Goal: Task Accomplishment & Management: Manage account settings

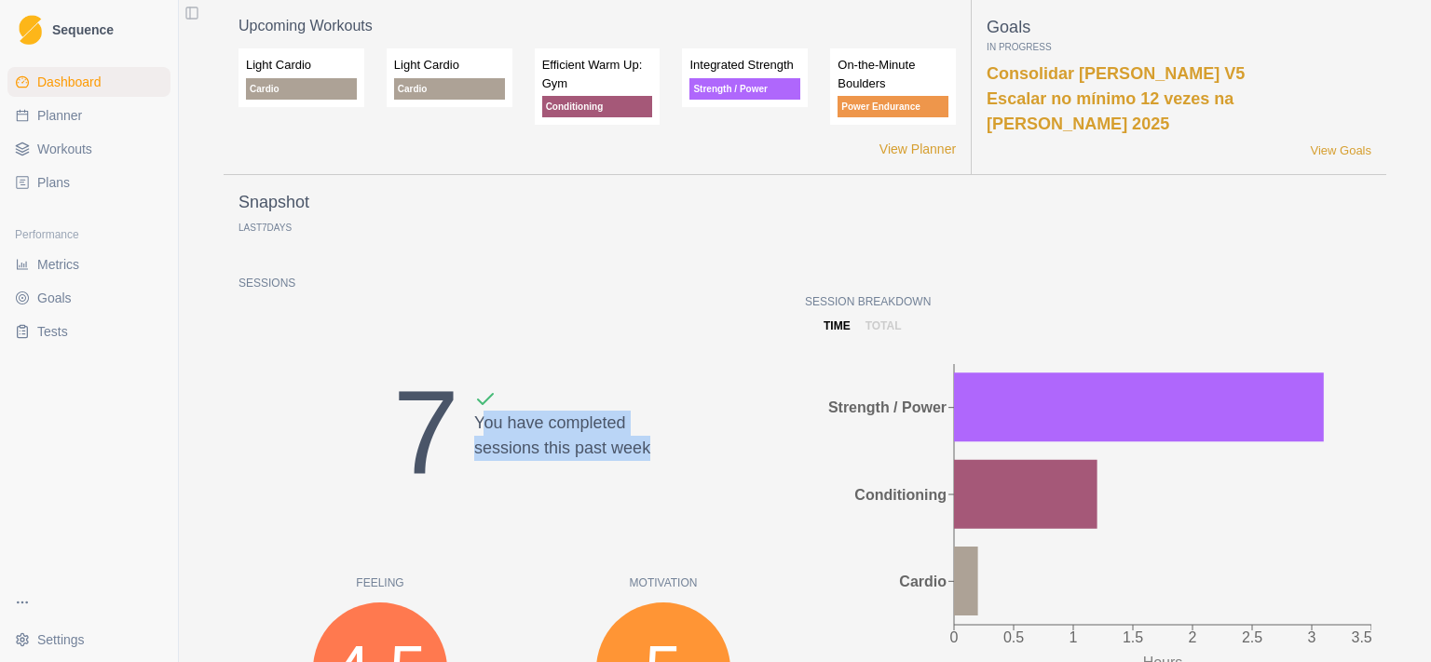
drag, startPoint x: 484, startPoint y: 427, endPoint x: 649, endPoint y: 458, distance: 167.9
click at [649, 458] on div "7 You have completed sessions this past week" at bounding box center [522, 433] width 566 height 179
click at [84, 121] on link "Planner" at bounding box center [88, 116] width 163 height 30
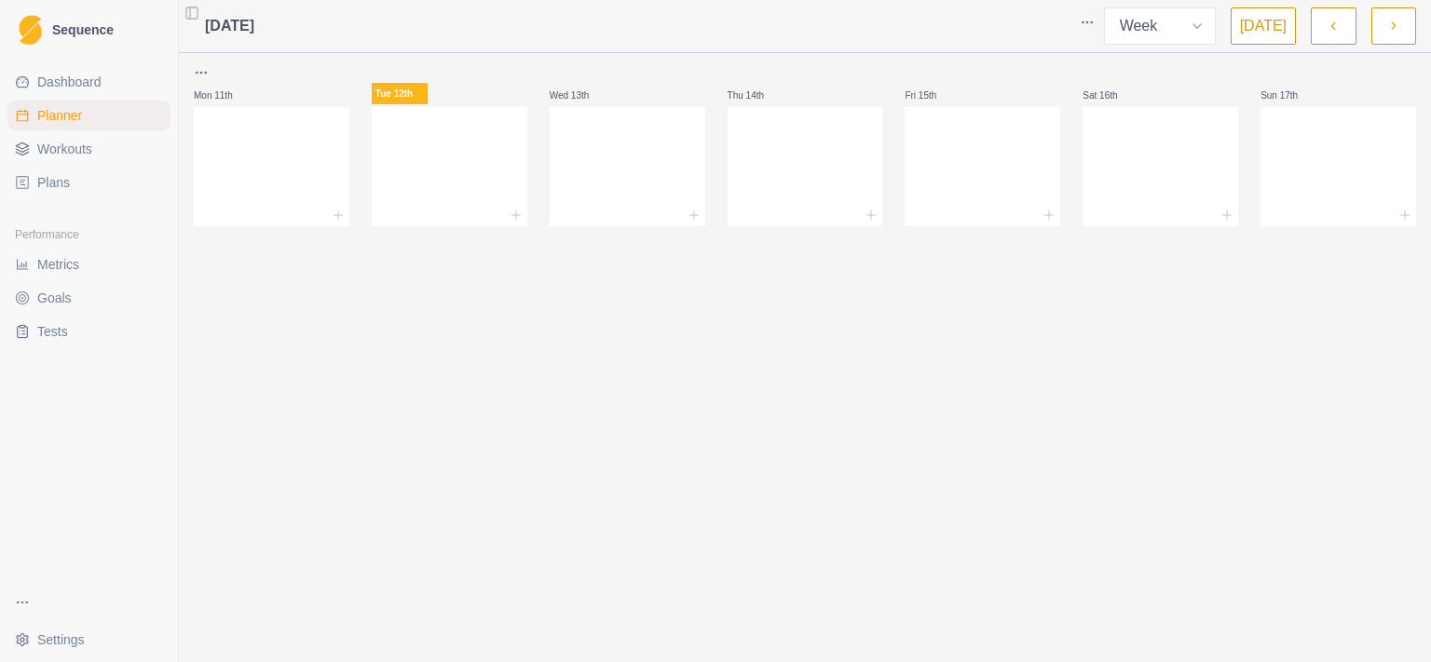
click at [60, 162] on link "Workouts" at bounding box center [88, 149] width 163 height 30
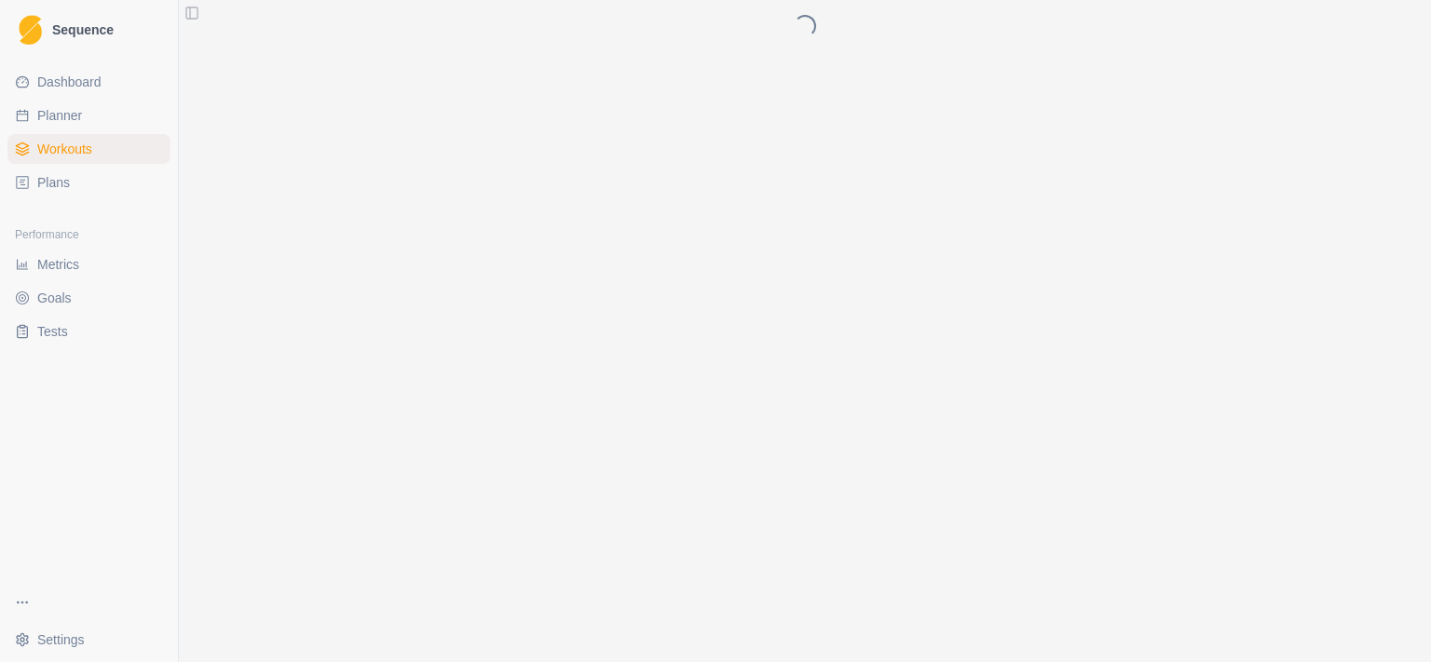
click at [61, 193] on link "Plans" at bounding box center [88, 183] width 163 height 30
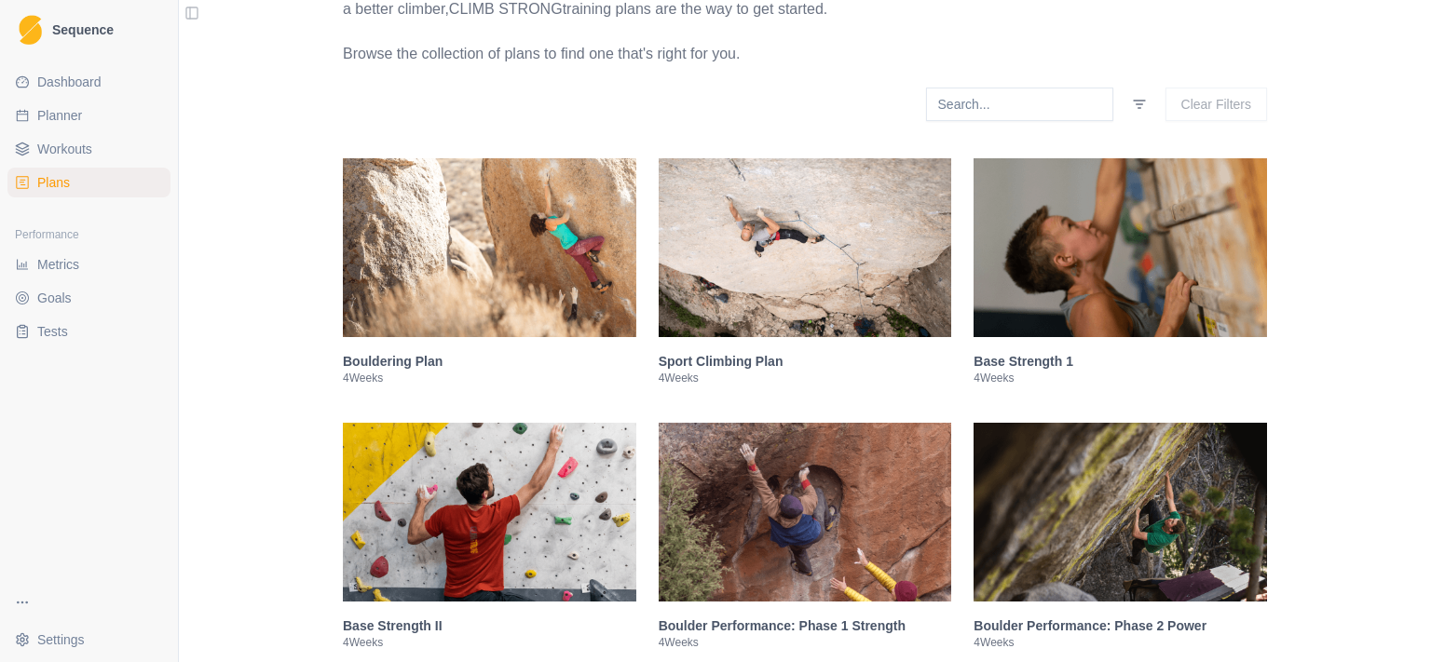
scroll to position [241, 0]
click at [483, 281] on img at bounding box center [489, 246] width 293 height 179
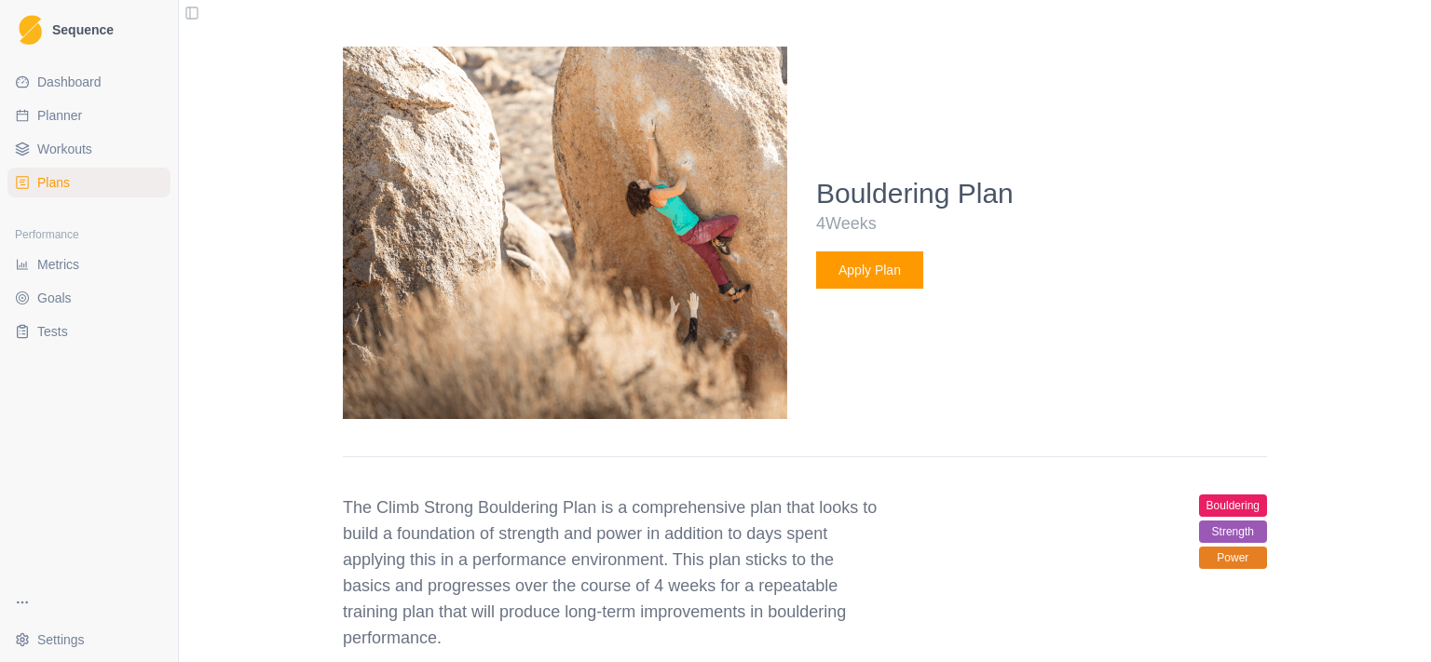
scroll to position [663, 0]
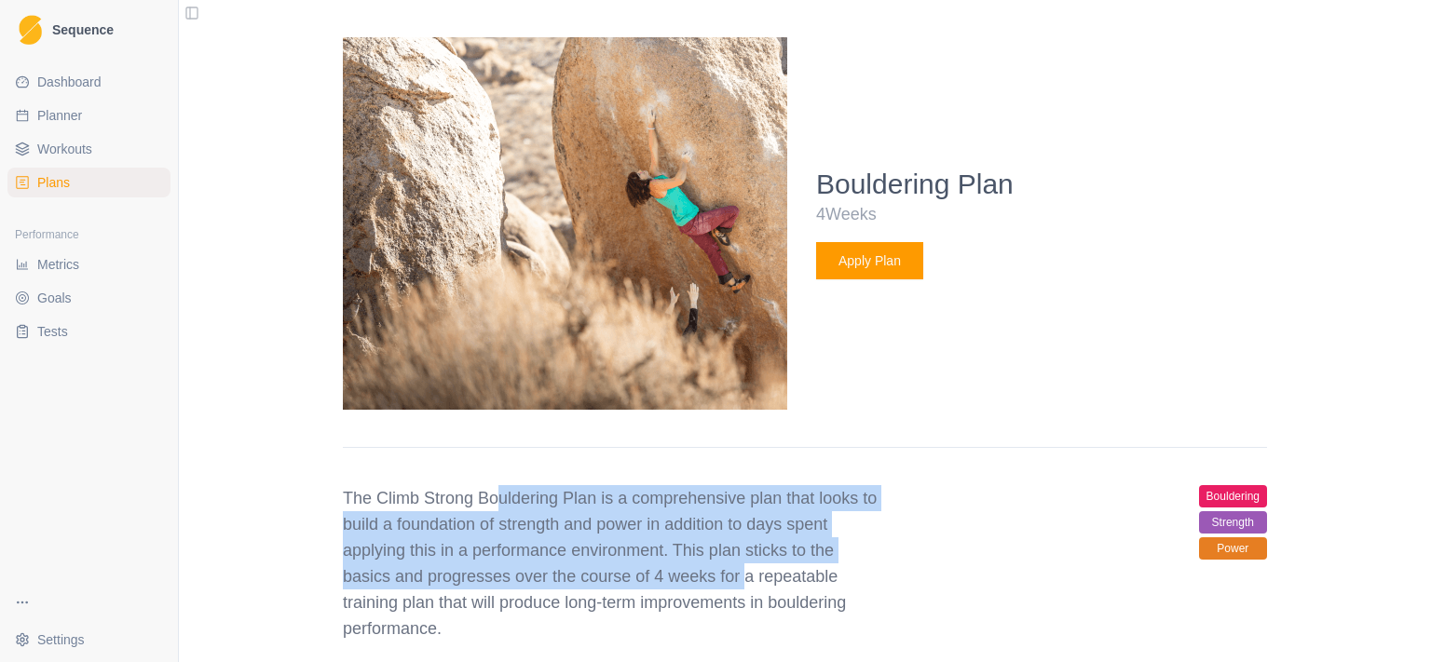
drag, startPoint x: 487, startPoint y: 486, endPoint x: 727, endPoint y: 567, distance: 252.8
click at [728, 568] on p "The Climb Strong Bouldering Plan is a comprehensive plan that looks to build a …" at bounding box center [611, 563] width 537 height 157
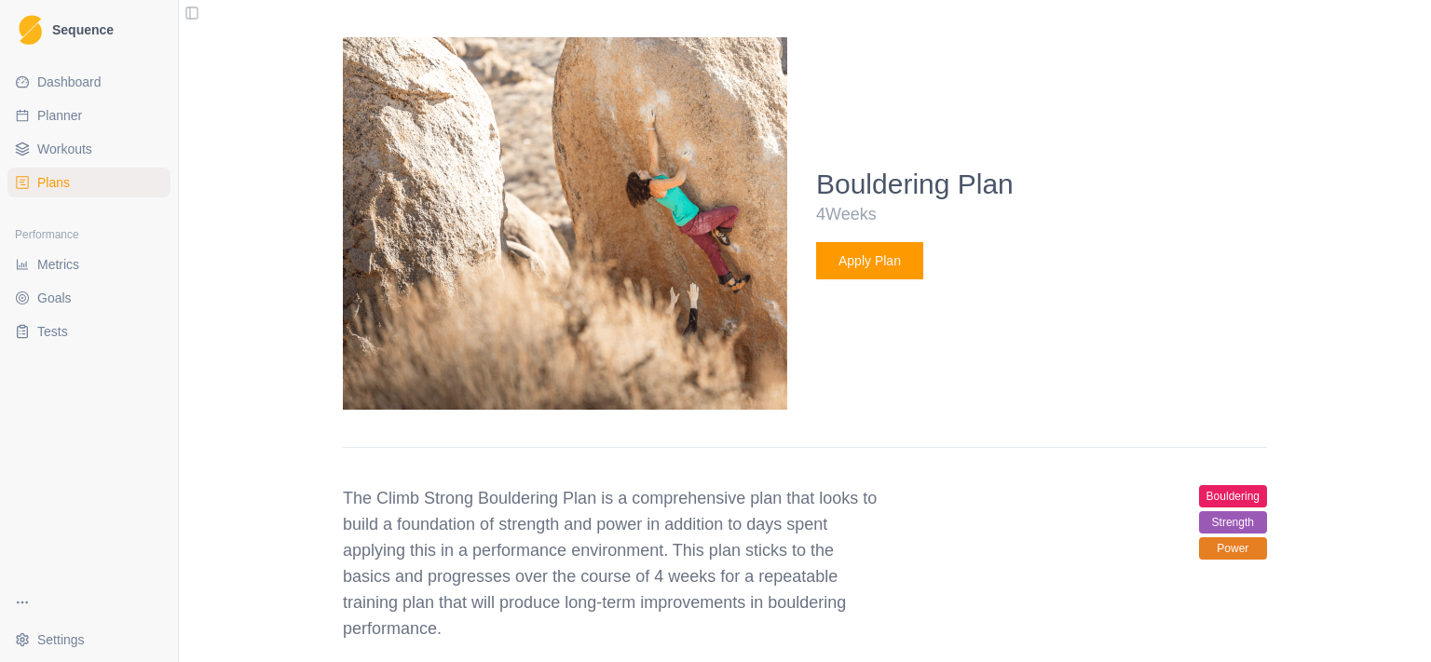
click at [386, 509] on p "The Climb Strong Bouldering Plan is a comprehensive plan that looks to build a …" at bounding box center [611, 563] width 537 height 157
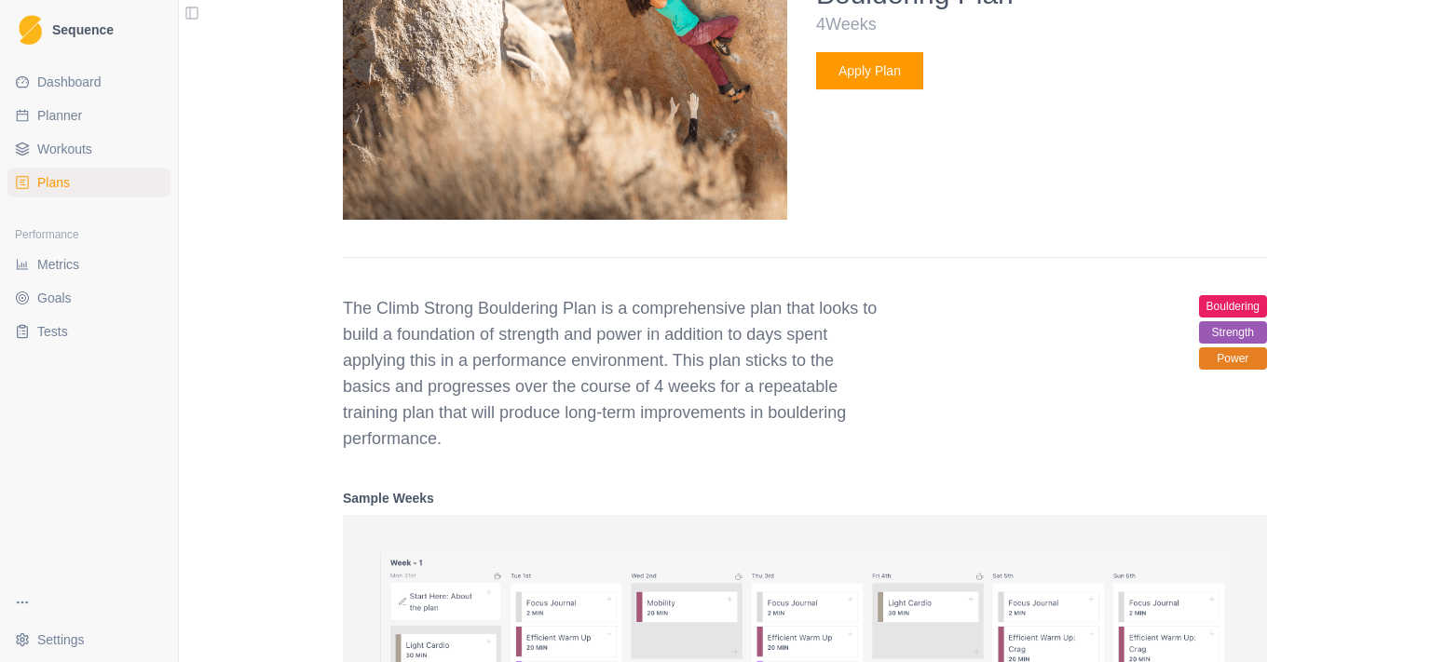
scroll to position [905, 0]
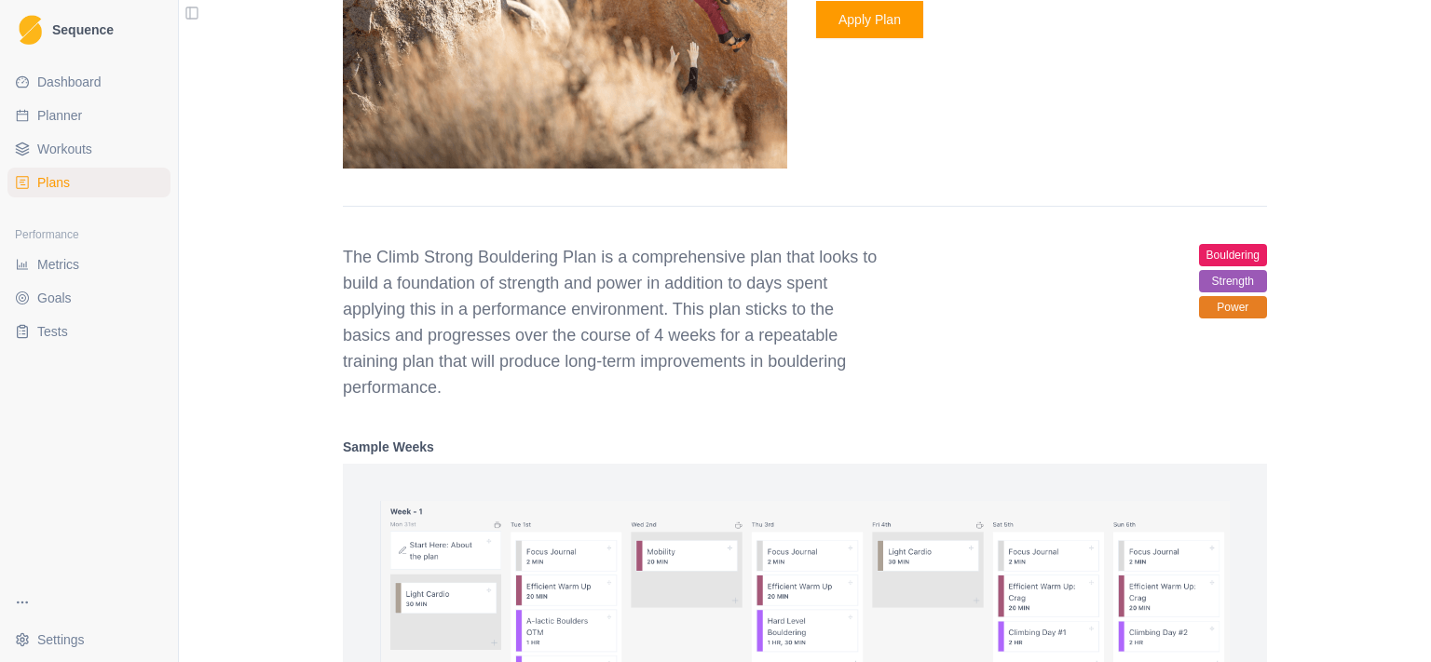
drag, startPoint x: 347, startPoint y: 307, endPoint x: 707, endPoint y: 387, distance: 369.4
click at [707, 387] on p "The Climb Strong Bouldering Plan is a comprehensive plan that looks to build a …" at bounding box center [611, 322] width 537 height 157
drag, startPoint x: 720, startPoint y: 376, endPoint x: 338, endPoint y: 258, distance: 399.9
click at [343, 258] on p "The Climb Strong Bouldering Plan is a comprehensive plan that looks to build a …" at bounding box center [611, 322] width 537 height 157
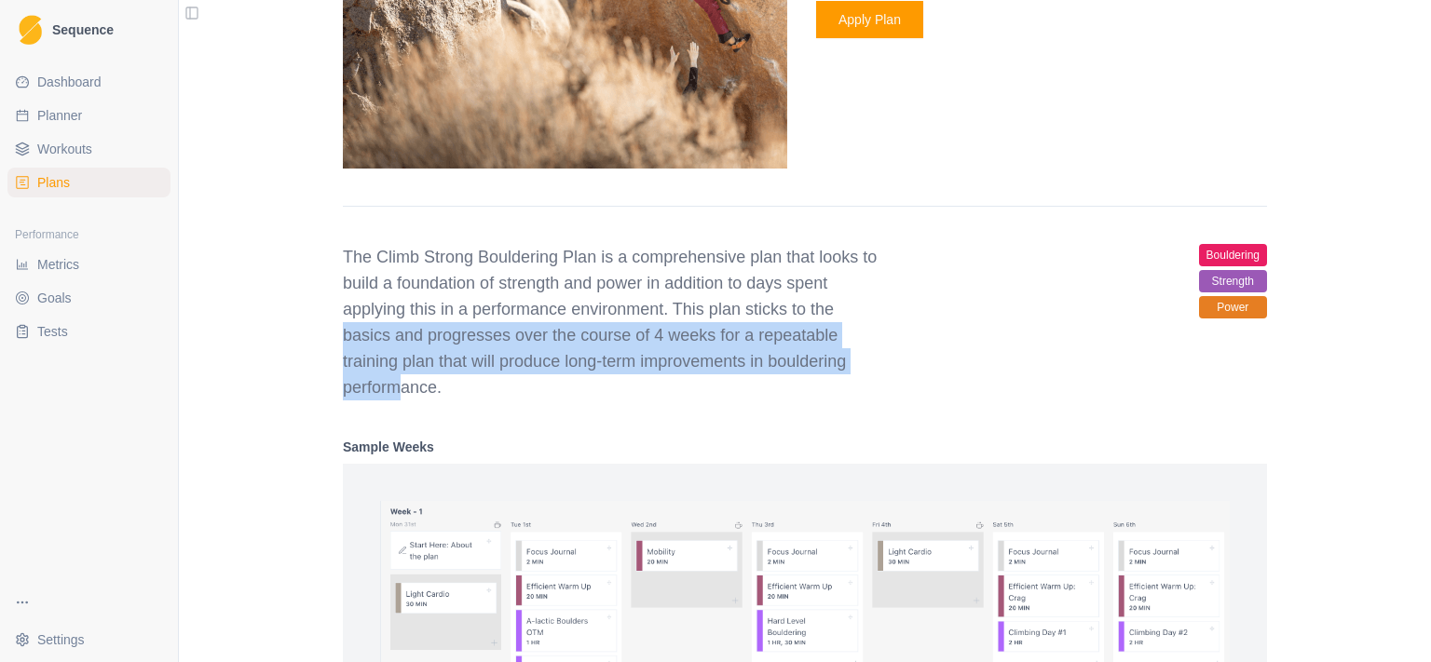
drag, startPoint x: 334, startPoint y: 322, endPoint x: 389, endPoint y: 394, distance: 90.9
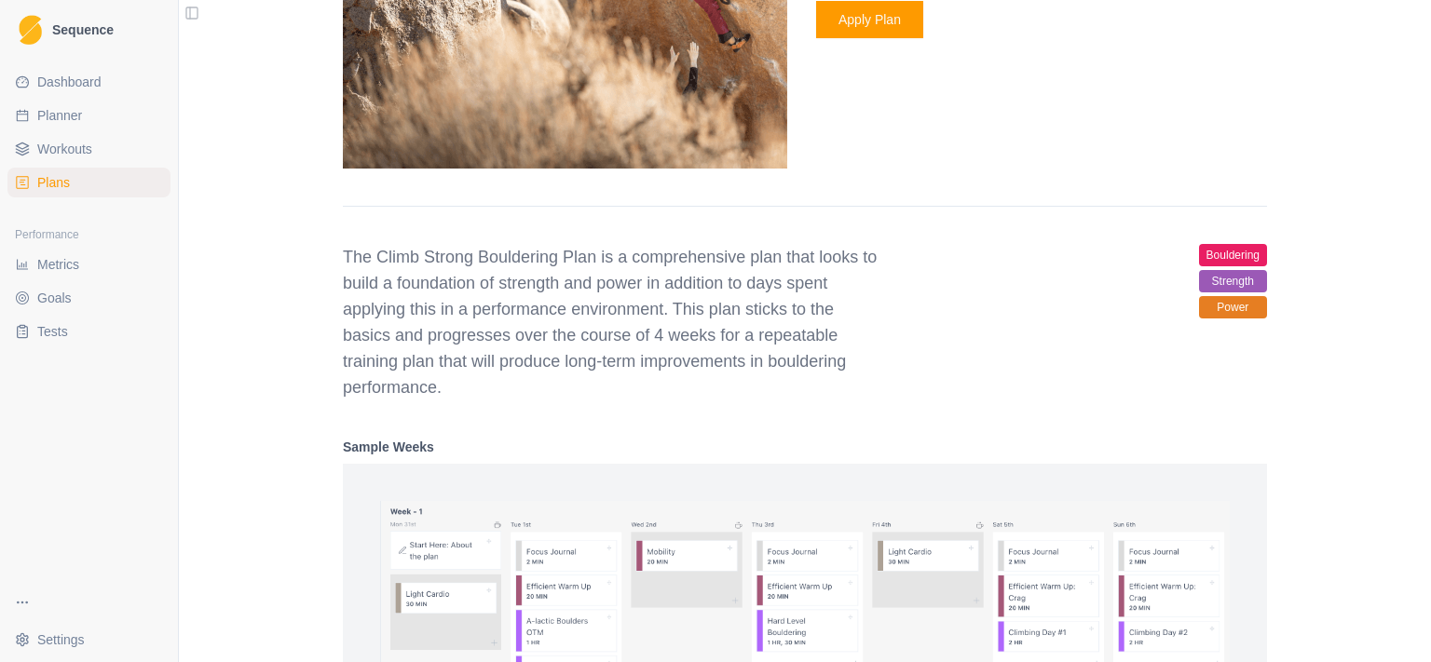
click at [569, 388] on p "The Climb Strong Bouldering Plan is a comprehensive plan that looks to build a …" at bounding box center [611, 322] width 537 height 157
drag, startPoint x: 576, startPoint y: 404, endPoint x: 563, endPoint y: 315, distance: 90.4
click at [561, 321] on p "The Climb Strong Bouldering Plan is a comprehensive plan that looks to build a …" at bounding box center [611, 322] width 537 height 157
drag, startPoint x: 505, startPoint y: 339, endPoint x: 540, endPoint y: 410, distance: 79.2
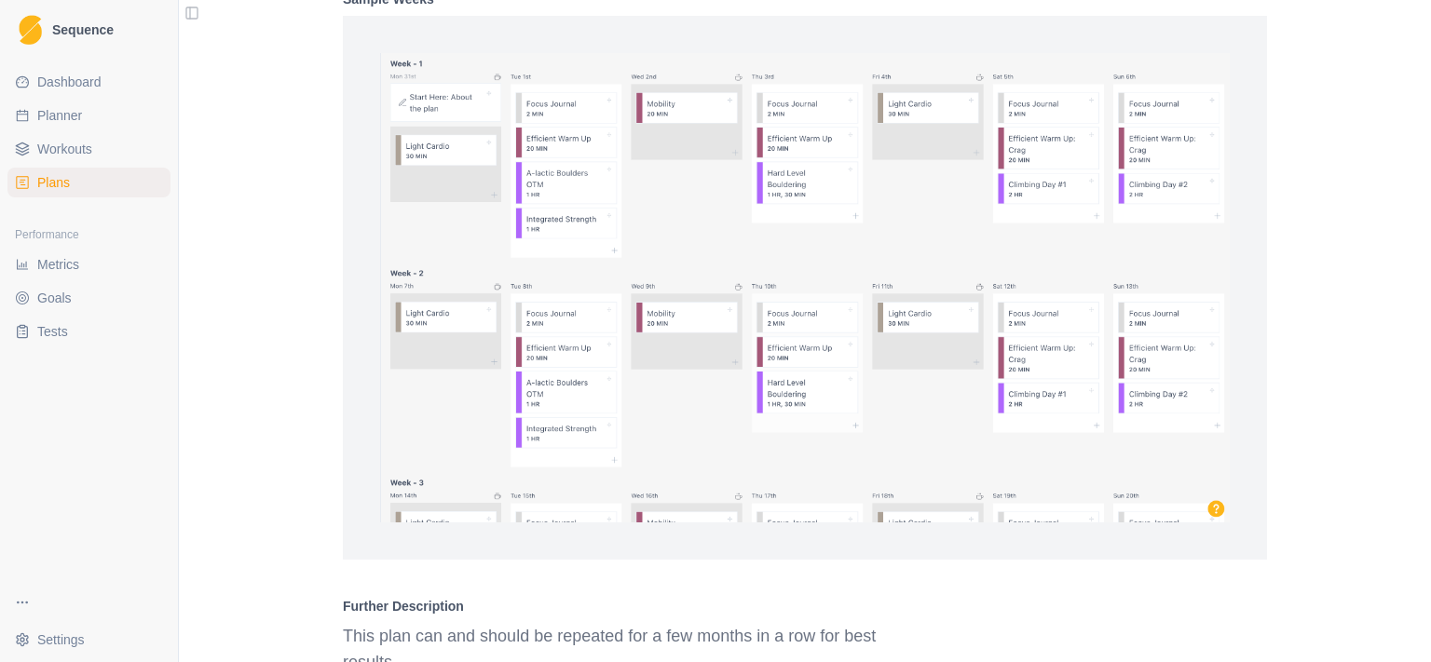
scroll to position [1508, 0]
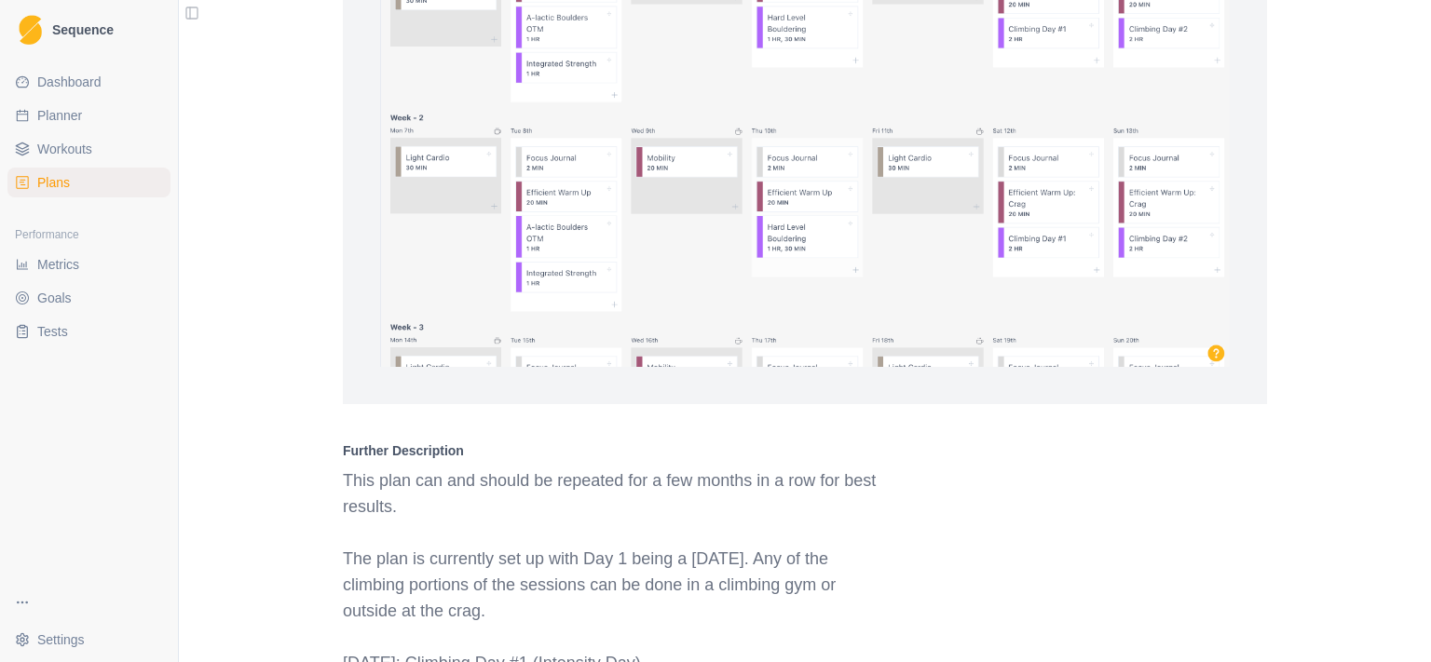
click at [56, 158] on span "Workouts" at bounding box center [64, 149] width 55 height 19
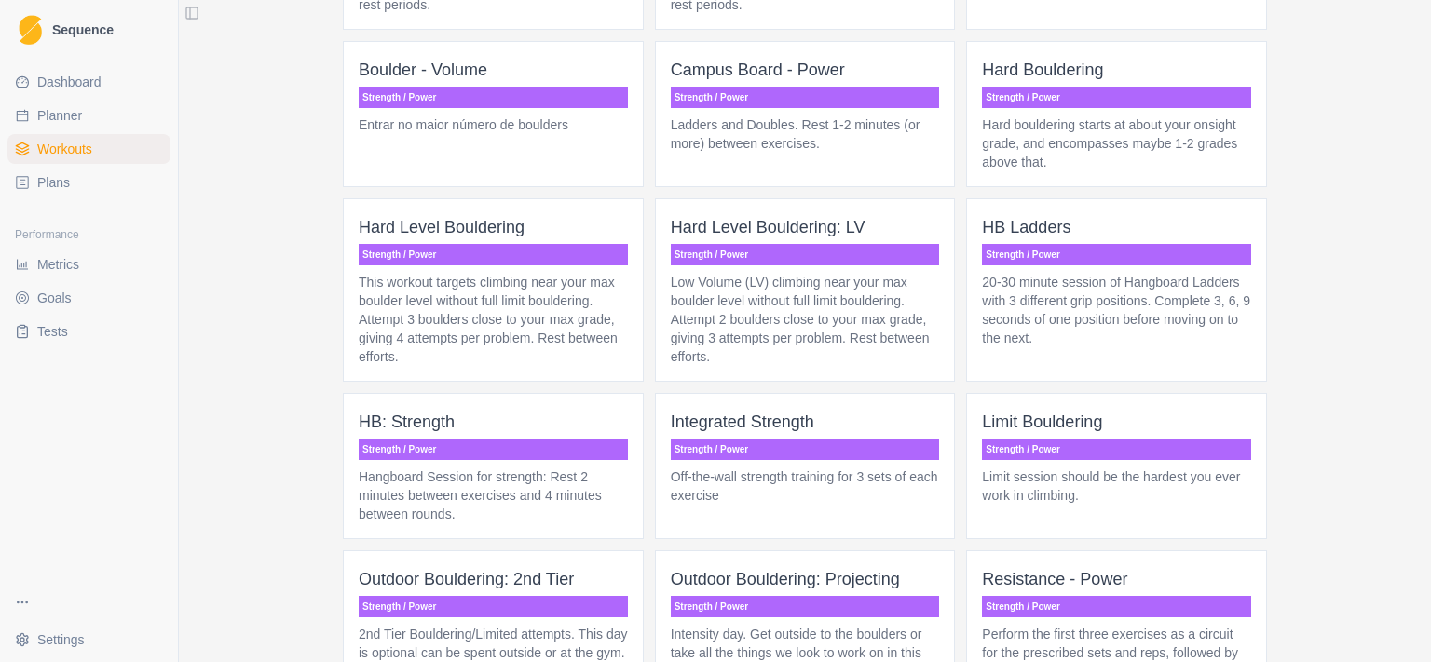
scroll to position [1449, 0]
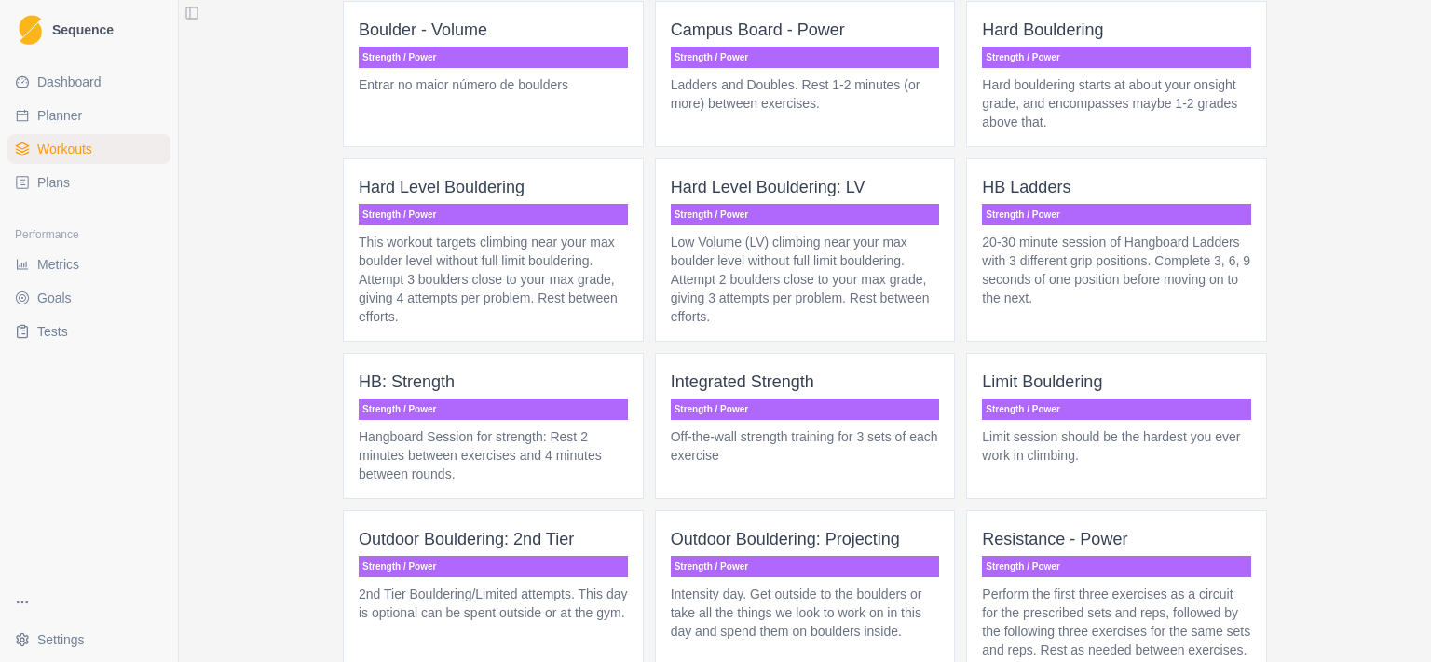
click at [817, 404] on p "Strength / Power" at bounding box center [805, 409] width 269 height 21
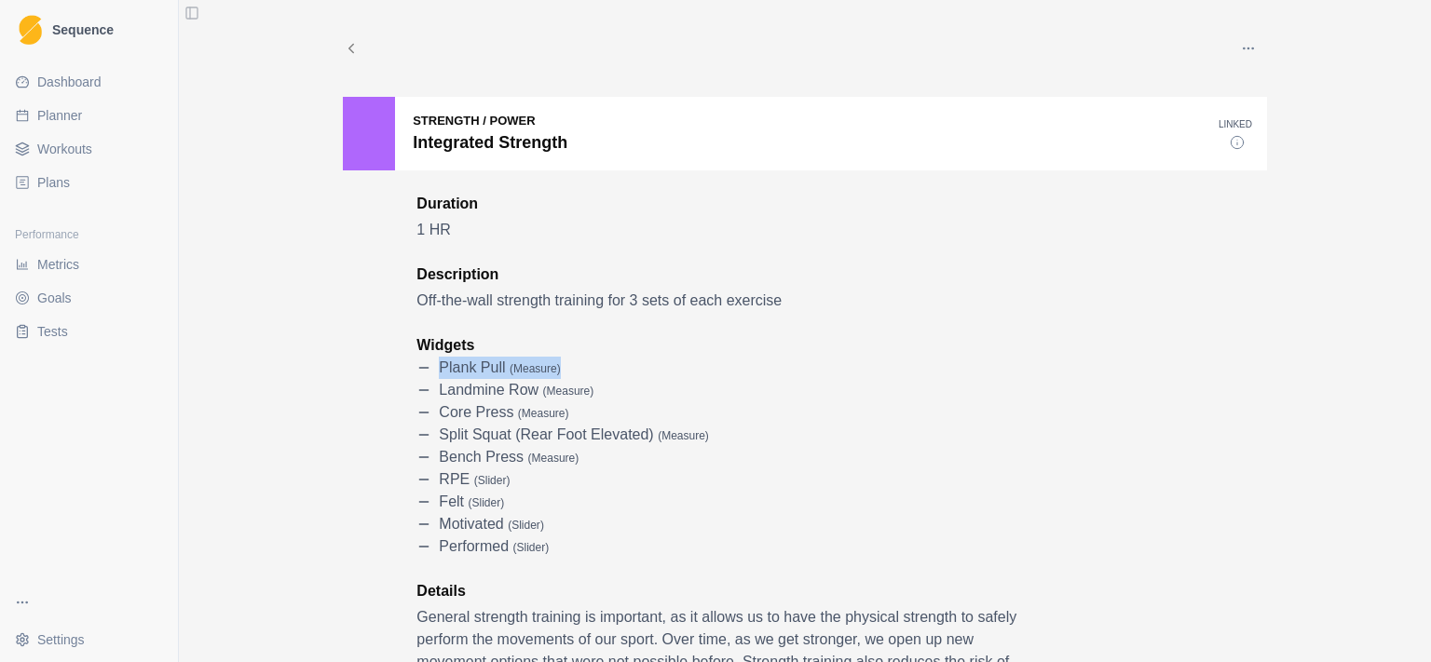
drag, startPoint x: 431, startPoint y: 373, endPoint x: 581, endPoint y: 375, distance: 150.0
click at [581, 375] on div "Plank pull ( measure )" at bounding box center [728, 368] width 624 height 22
drag, startPoint x: 430, startPoint y: 393, endPoint x: 589, endPoint y: 400, distance: 158.5
click at [589, 400] on div "Landmine Row ( measure )" at bounding box center [728, 390] width 624 height 22
click at [475, 408] on p "Core Press ( measure )" at bounding box center [504, 413] width 130 height 22
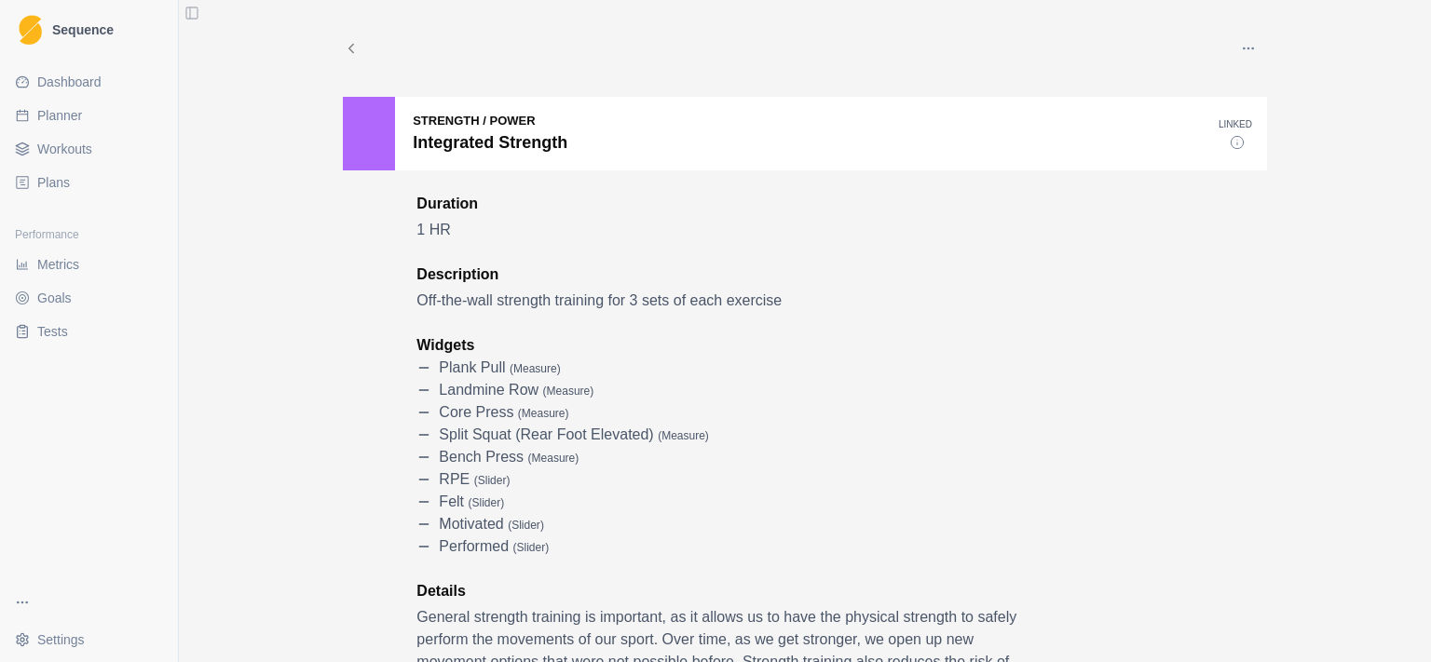
scroll to position [120, 0]
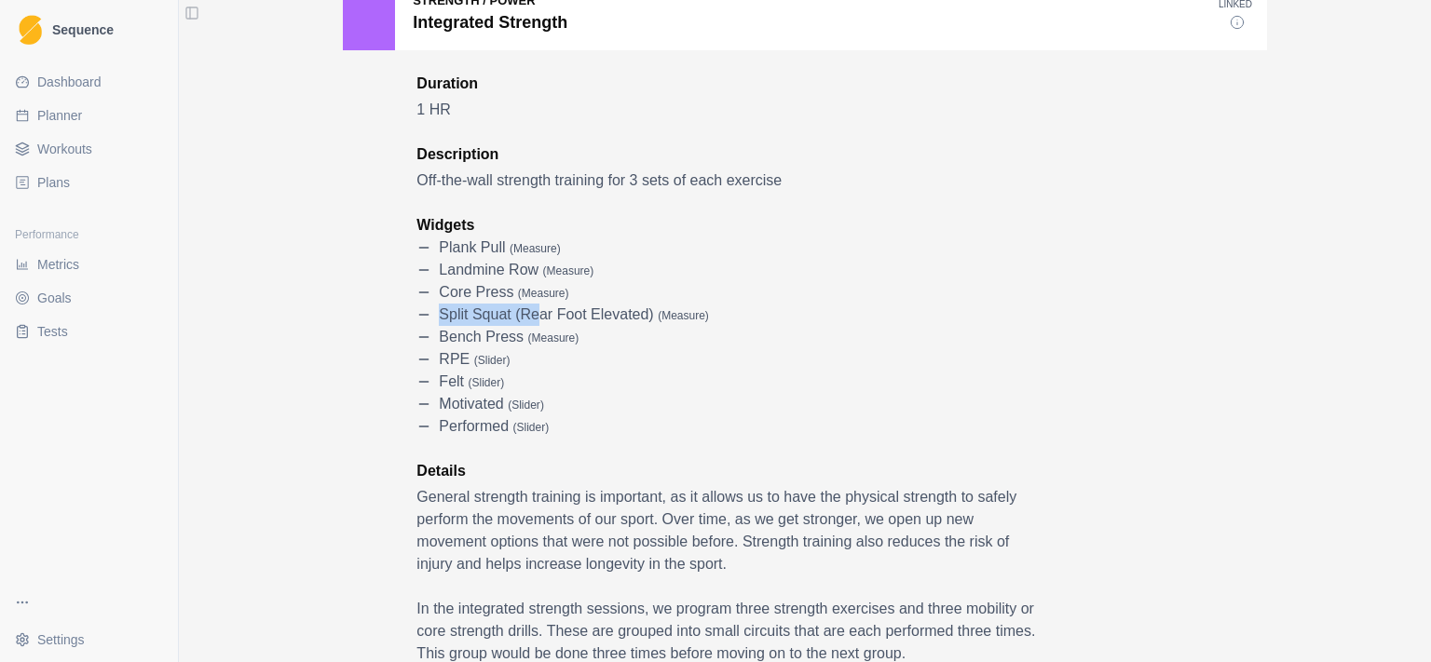
drag, startPoint x: 441, startPoint y: 293, endPoint x: 525, endPoint y: 305, distance: 84.7
click at [525, 305] on ul "Plank pull ( measure ) Landmine Row ( measure ) Core Press ( measure ) Split Sq…" at bounding box center [728, 337] width 624 height 201
drag, startPoint x: 535, startPoint y: 334, endPoint x: 539, endPoint y: 350, distance: 16.3
click at [536, 337] on span "( measure )" at bounding box center [553, 338] width 51 height 13
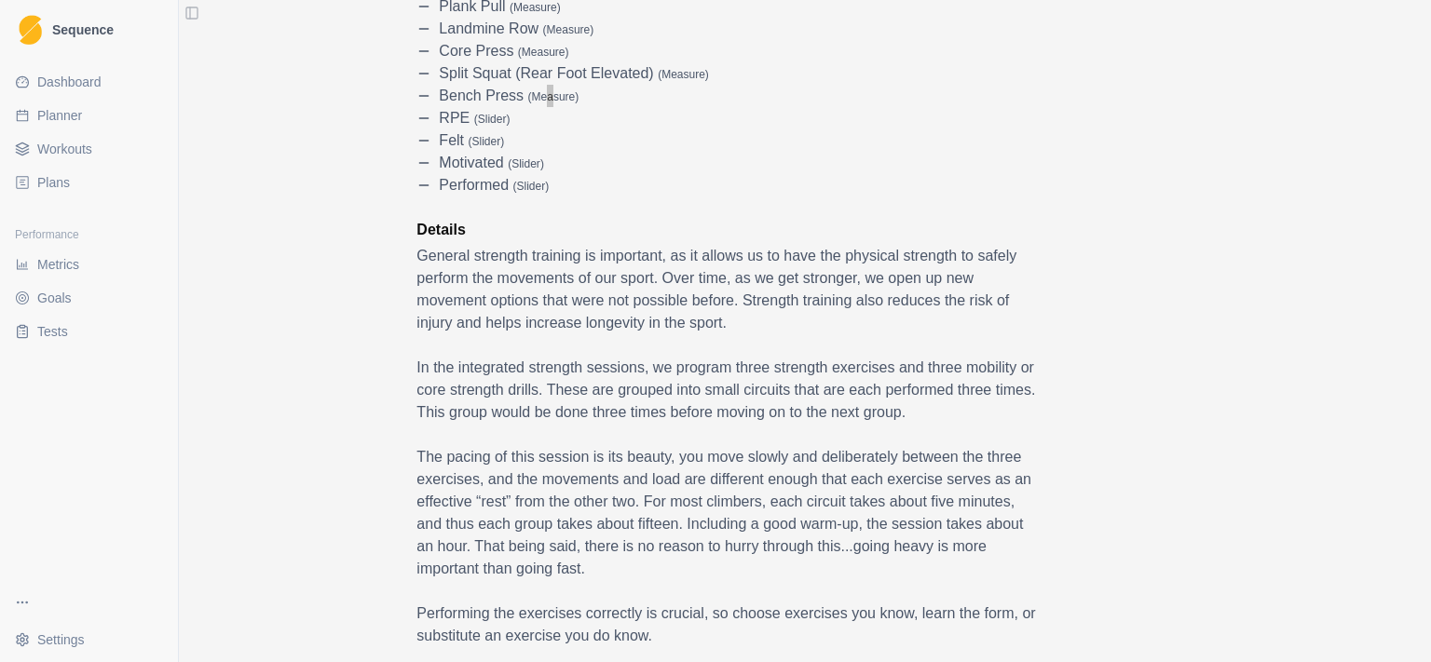
scroll to position [0, 0]
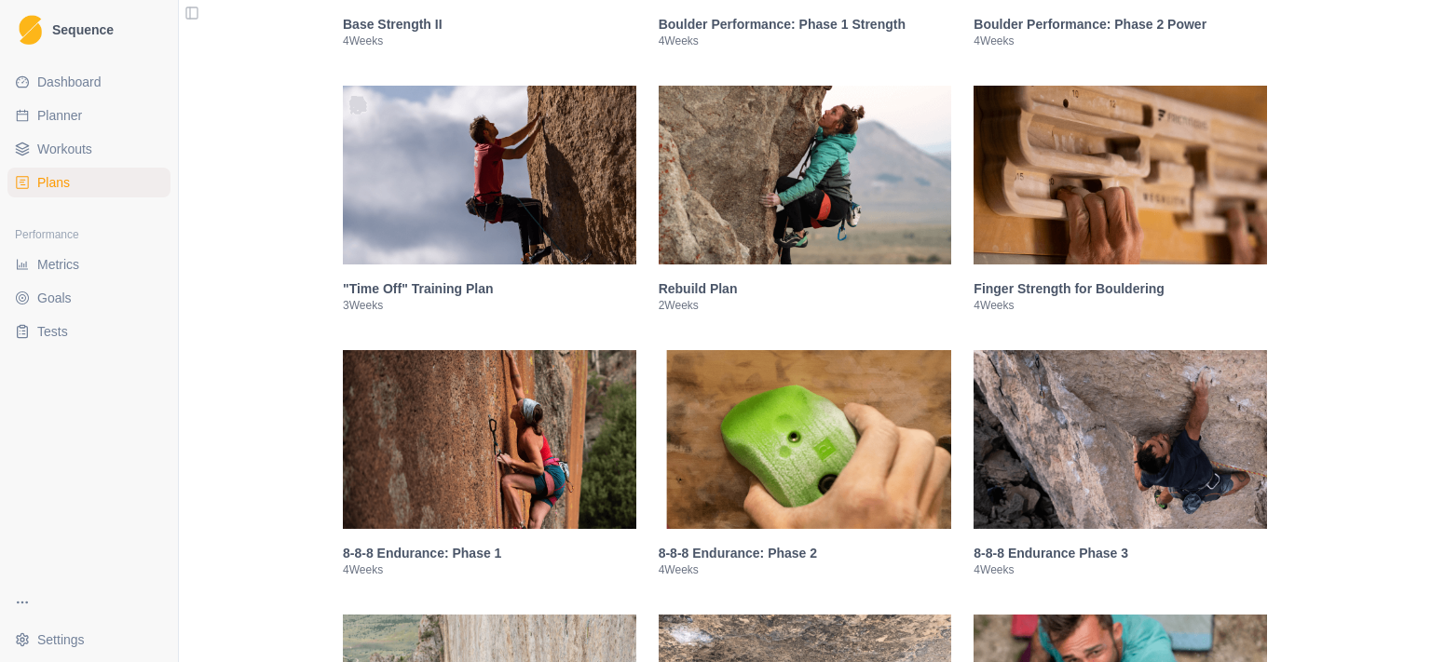
scroll to position [845, 0]
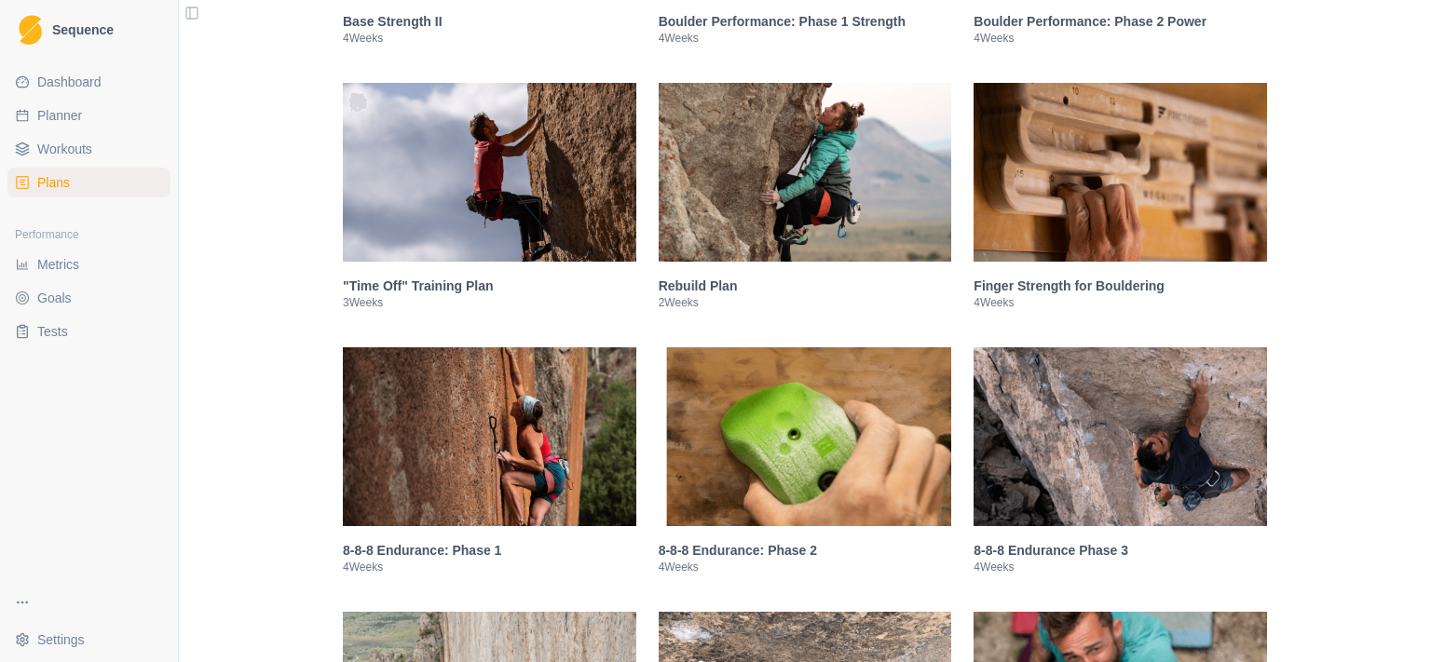
click at [1130, 198] on img at bounding box center [1120, 172] width 293 height 179
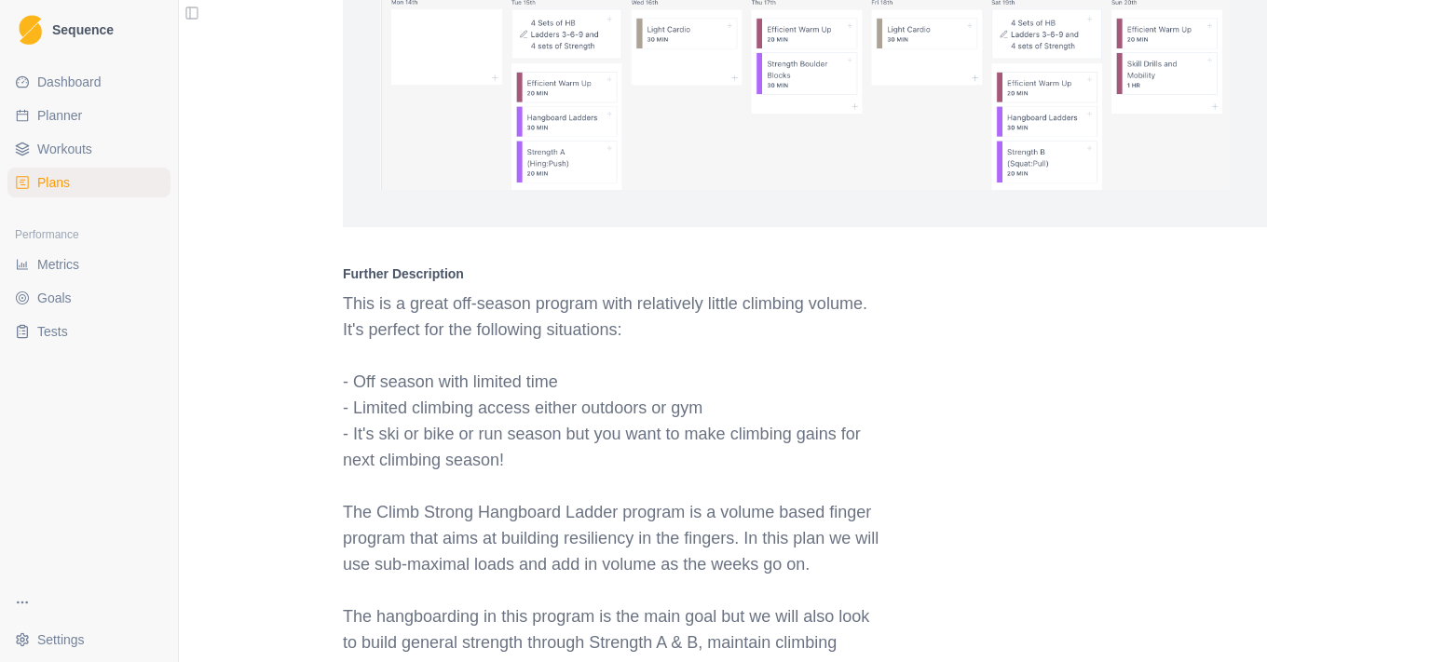
scroll to position [2279, 0]
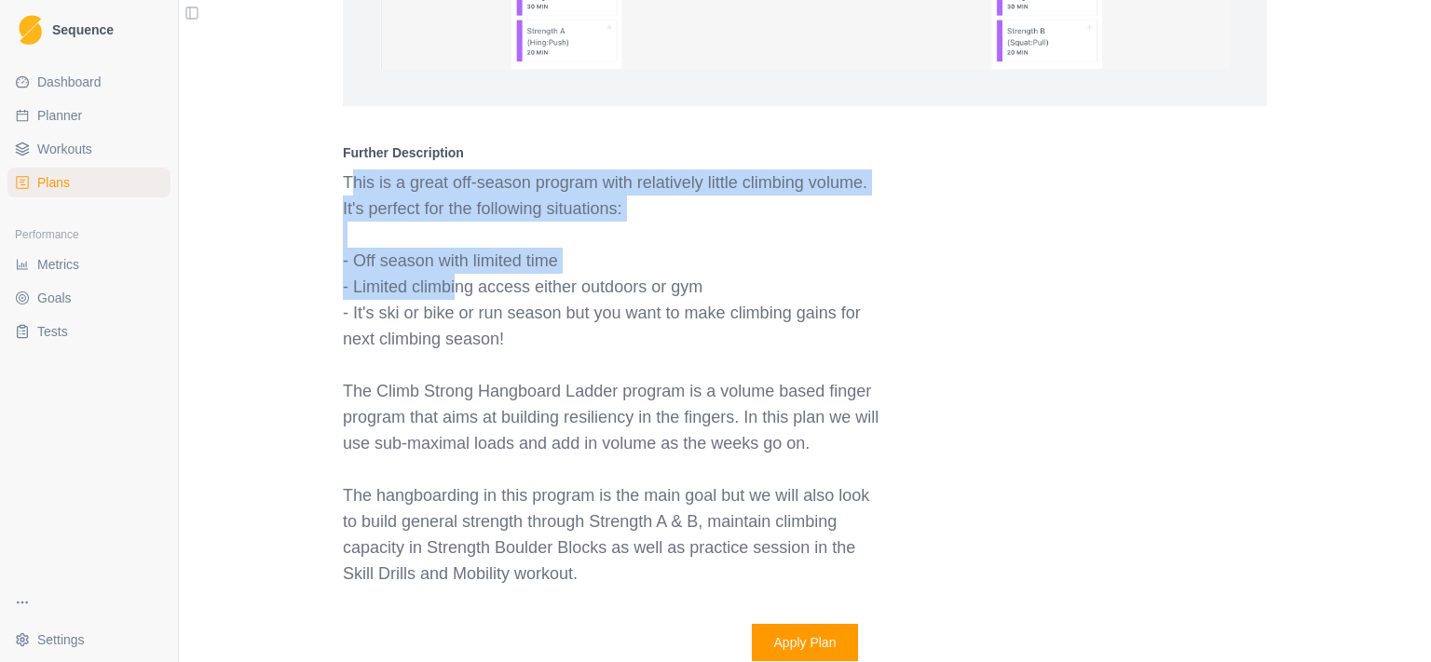
drag, startPoint x: 345, startPoint y: 184, endPoint x: 475, endPoint y: 300, distance: 174.2
click at [473, 299] on div "This is a great off-season program with relatively little climbing volume. It's…" at bounding box center [611, 378] width 537 height 417
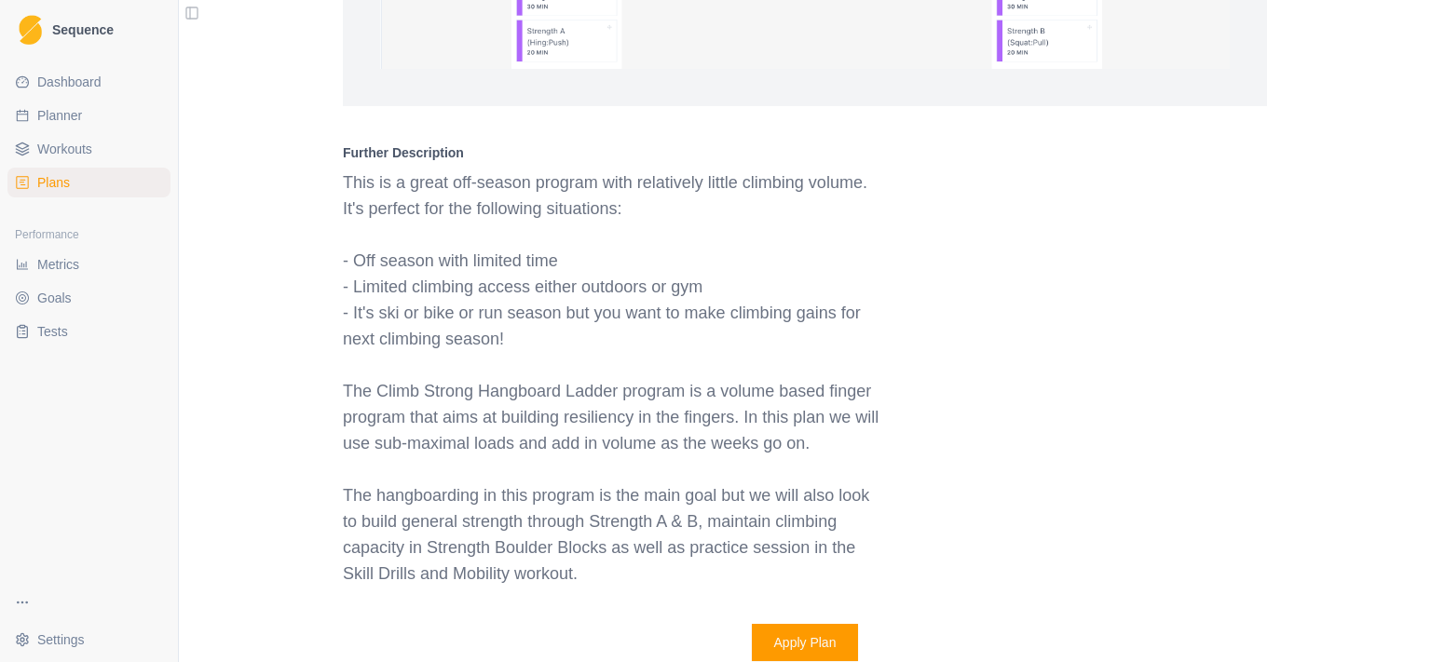
click at [490, 324] on li "- It's ski or bike or run season but you want to make climbing gains for next c…" at bounding box center [611, 326] width 537 height 52
drag, startPoint x: 481, startPoint y: 313, endPoint x: 330, endPoint y: 275, distance: 155.7
click at [330, 275] on div "Make training simple with a plan from Climb Strong Whether you're looking to se…" at bounding box center [805, 506] width 954 height 5497
click at [330, 266] on div "Make training simple with a plan from Climb Strong Whether you're looking to se…" at bounding box center [805, 506] width 954 height 5497
drag, startPoint x: 371, startPoint y: 280, endPoint x: 579, endPoint y: 344, distance: 217.5
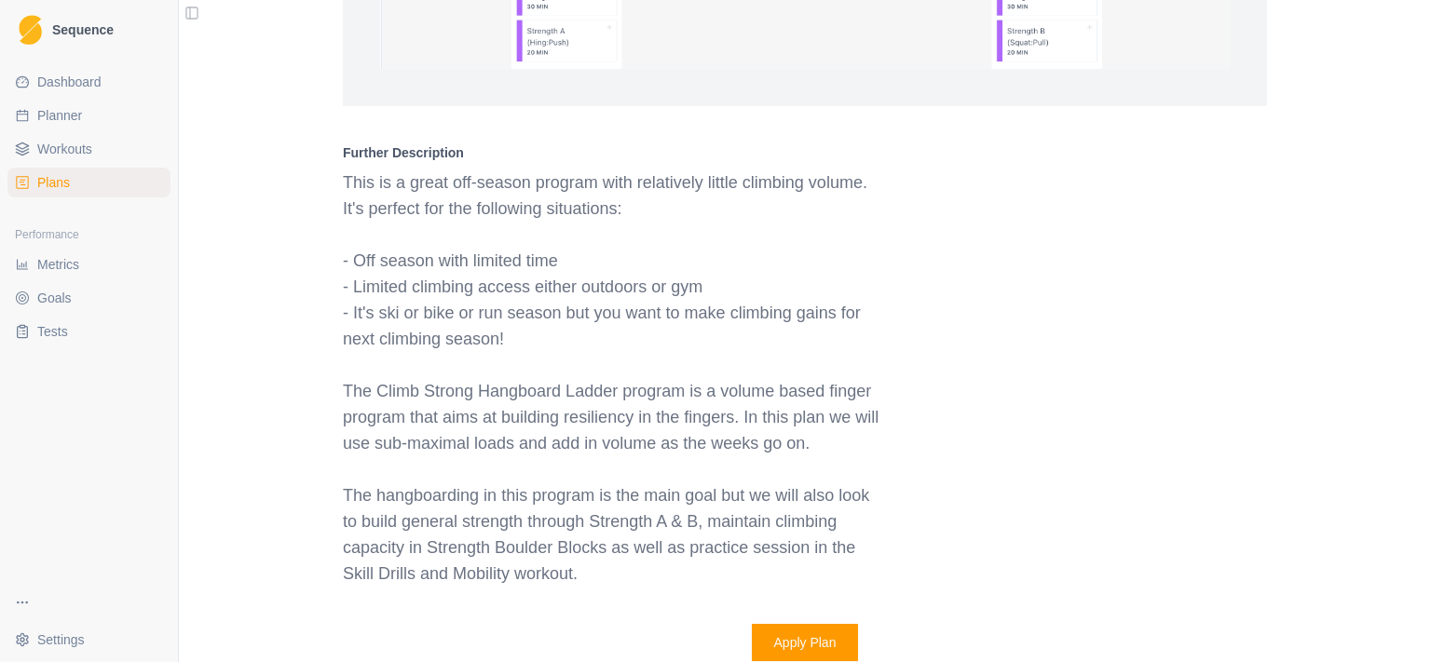
click at [579, 344] on ul "- Off season with limited time - Limited climbing access either outdoors or gym…" at bounding box center [611, 300] width 537 height 104
click at [579, 344] on li "- It's ski or bike or run season but you want to make climbing gains for next c…" at bounding box center [611, 326] width 537 height 52
drag, startPoint x: 516, startPoint y: 331, endPoint x: 296, endPoint y: 292, distance: 223.3
click at [296, 292] on div "Make training simple with a plan from Climb Strong Whether you're looking to se…" at bounding box center [805, 540] width 1252 height 5639
click at [328, 293] on div "Make training simple with a plan from Climb Strong Whether you're looking to se…" at bounding box center [805, 506] width 954 height 5497
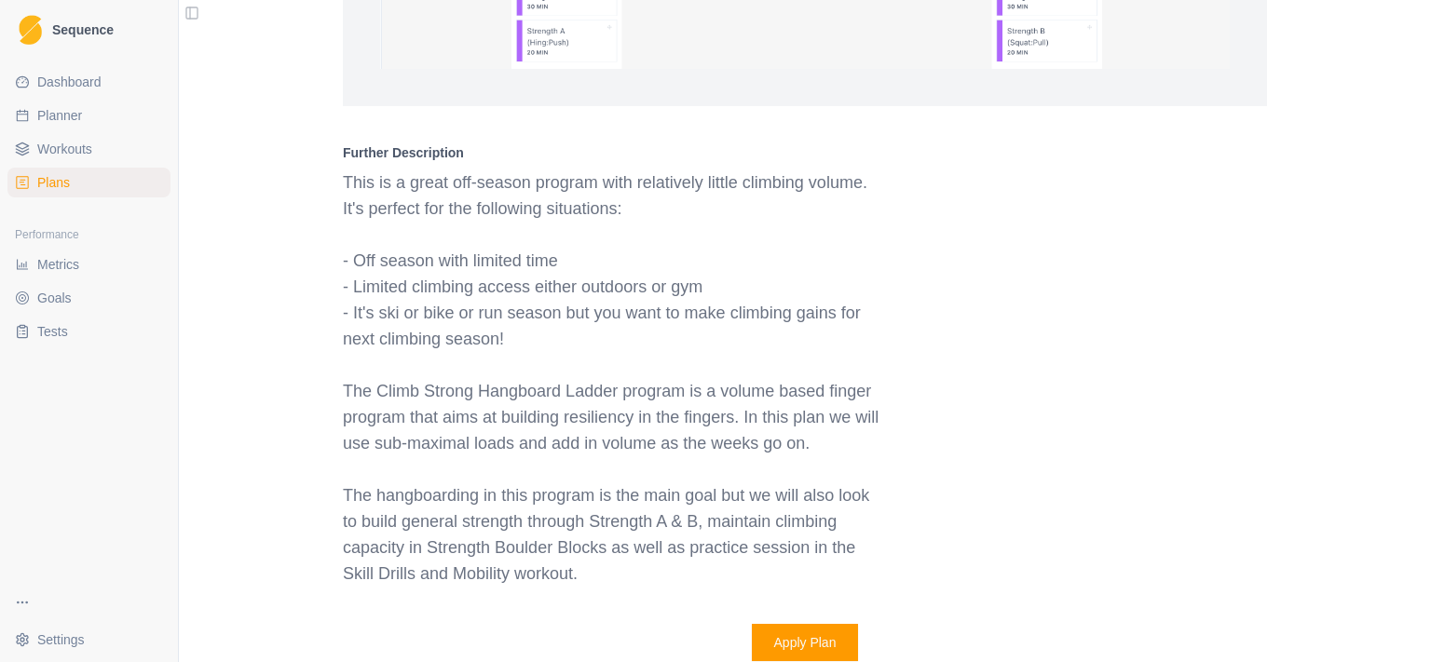
drag, startPoint x: 329, startPoint y: 289, endPoint x: 508, endPoint y: 348, distance: 188.6
click at [508, 348] on div "Make training simple with a plan from Climb Strong Whether you're looking to se…" at bounding box center [805, 506] width 954 height 5497
click at [508, 348] on li "- It's ski or bike or run season but you want to make climbing gains for next c…" at bounding box center [611, 326] width 537 height 52
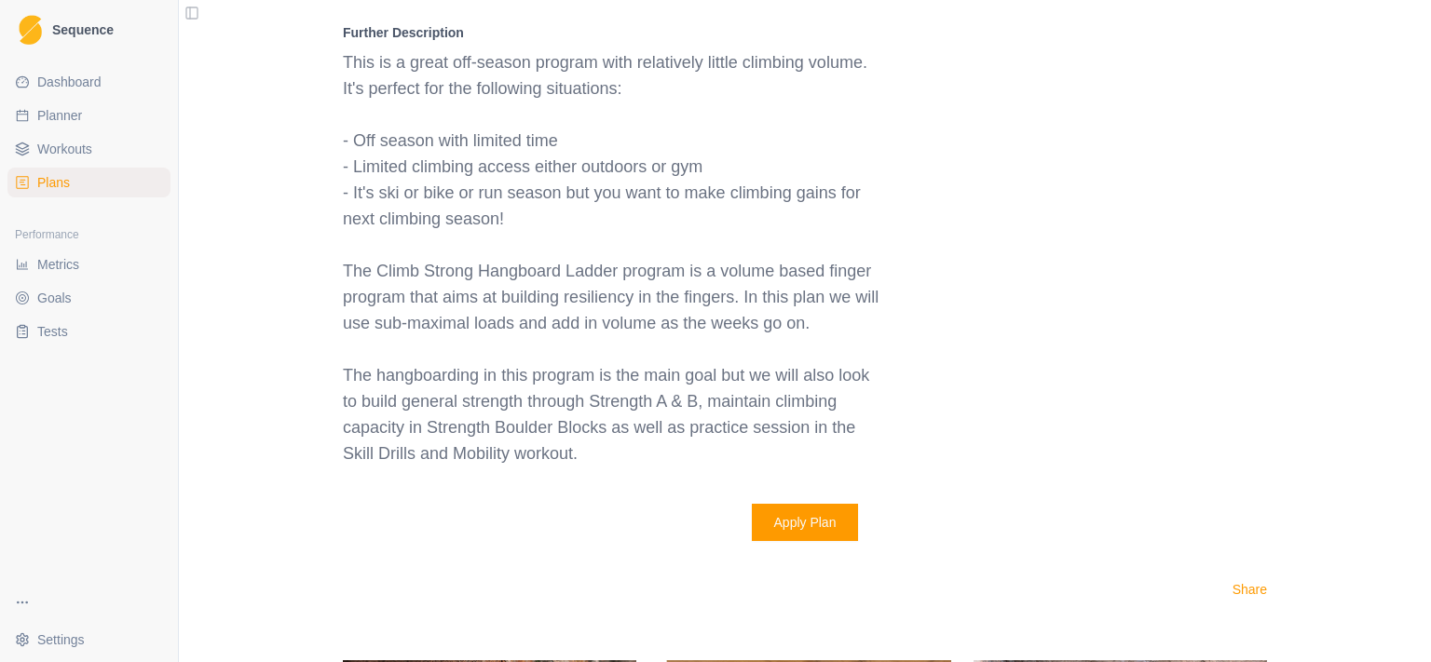
scroll to position [2400, 0]
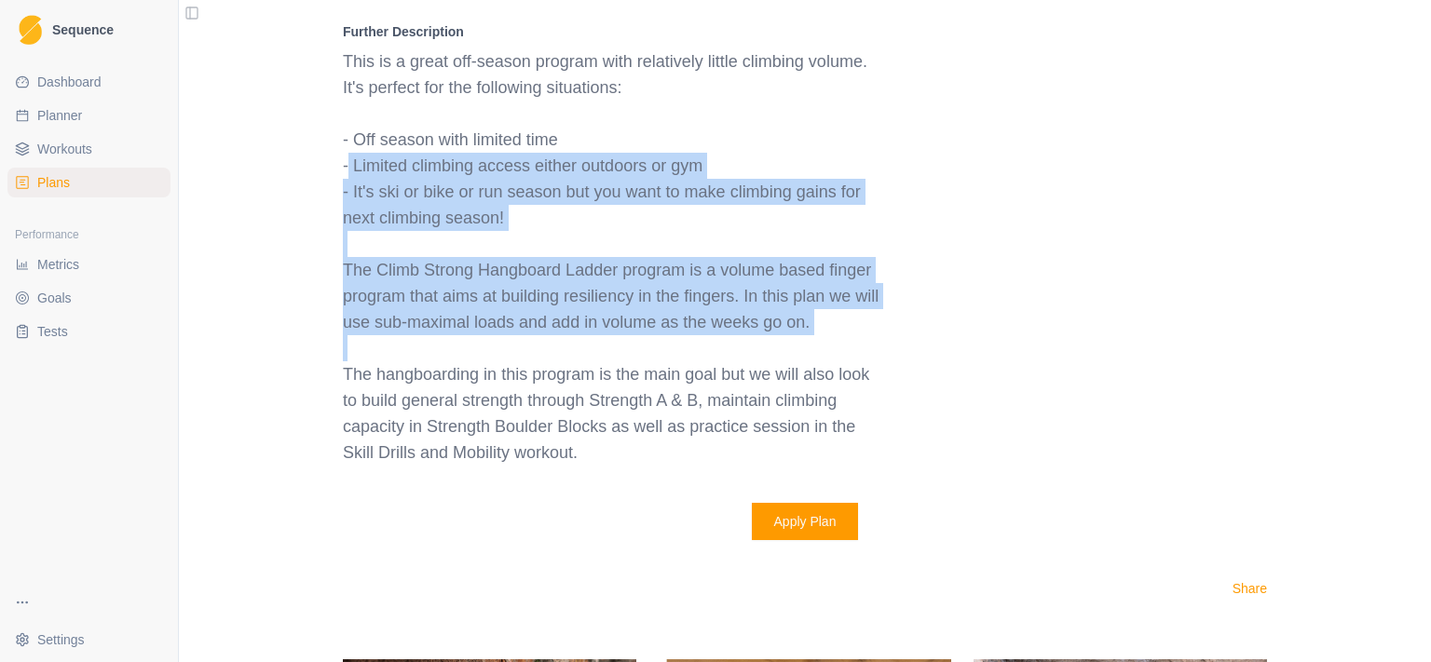
drag, startPoint x: 688, startPoint y: 338, endPoint x: 313, endPoint y: 161, distance: 414.3
click at [313, 162] on div "Make training simple with a plan from Climb Strong Whether you're looking to se…" at bounding box center [805, 419] width 1252 height 5639
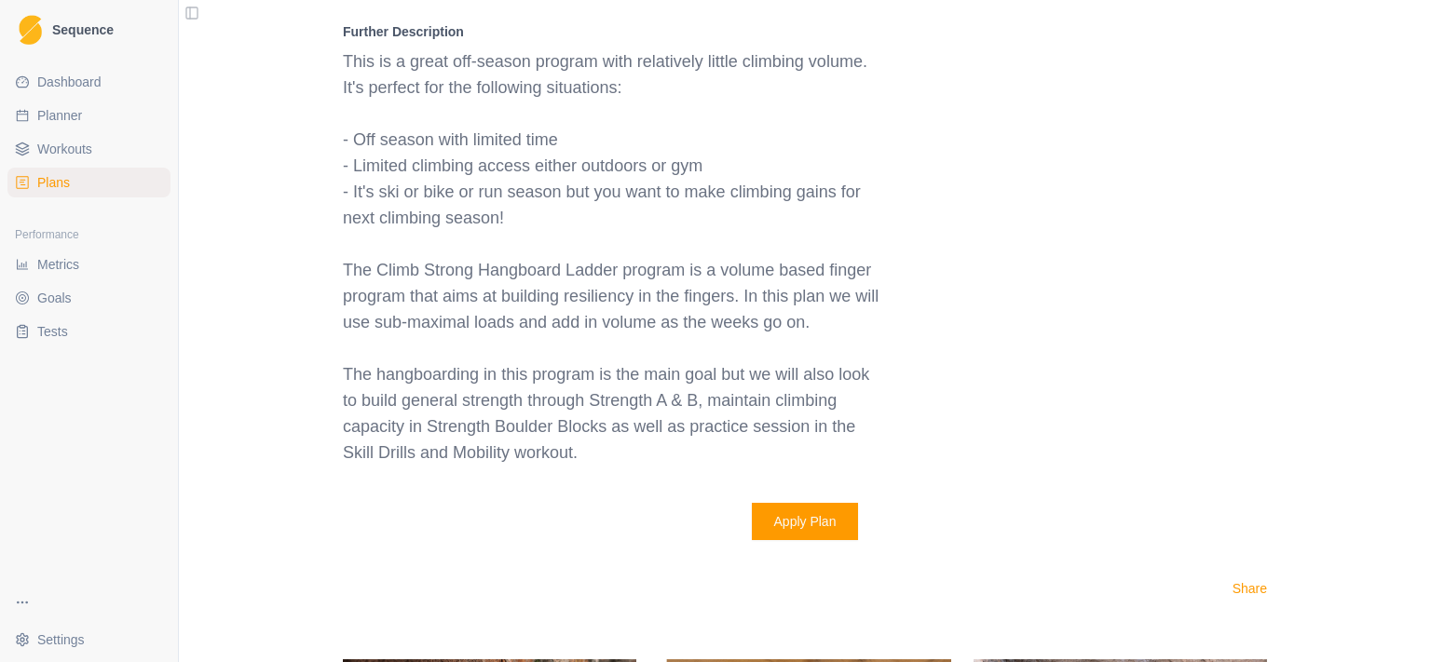
click at [313, 161] on div "Make training simple with a plan from Climb Strong Whether you're looking to se…" at bounding box center [805, 419] width 1252 height 5639
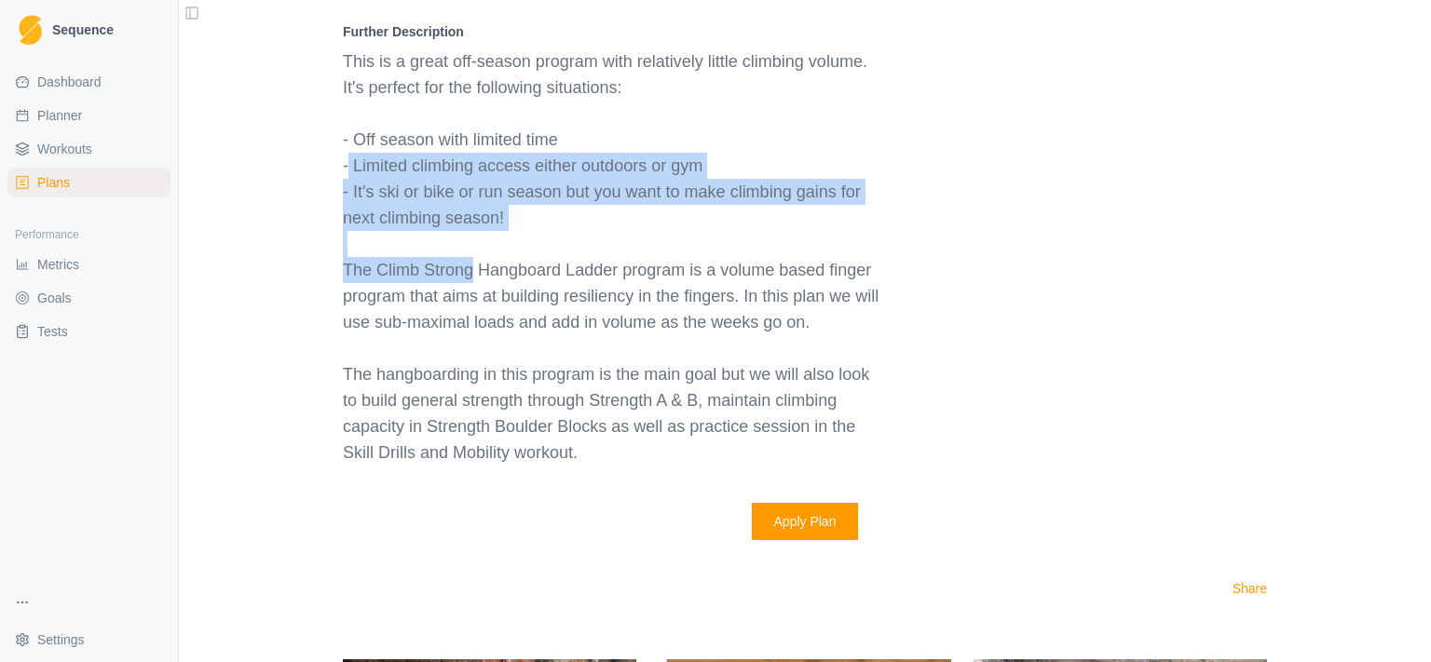
drag, startPoint x: 377, startPoint y: 203, endPoint x: 467, endPoint y: 258, distance: 105.0
click at [467, 258] on div "Make training simple with a plan from Climb Strong Whether you're looking to se…" at bounding box center [805, 419] width 1252 height 5639
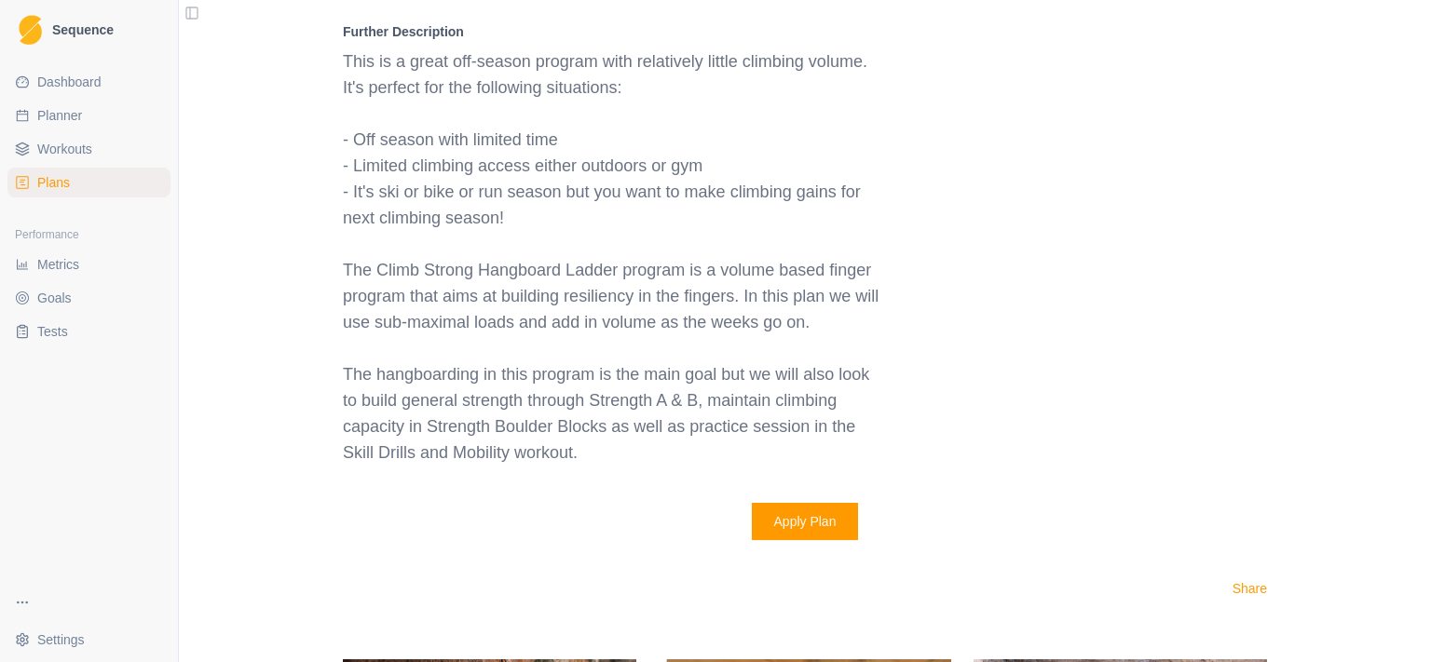
click at [436, 297] on p "The Climb Strong Hangboard Ladder program is a volume based finger program that…" at bounding box center [611, 296] width 537 height 78
click at [79, 185] on link "Plans" at bounding box center [88, 183] width 163 height 30
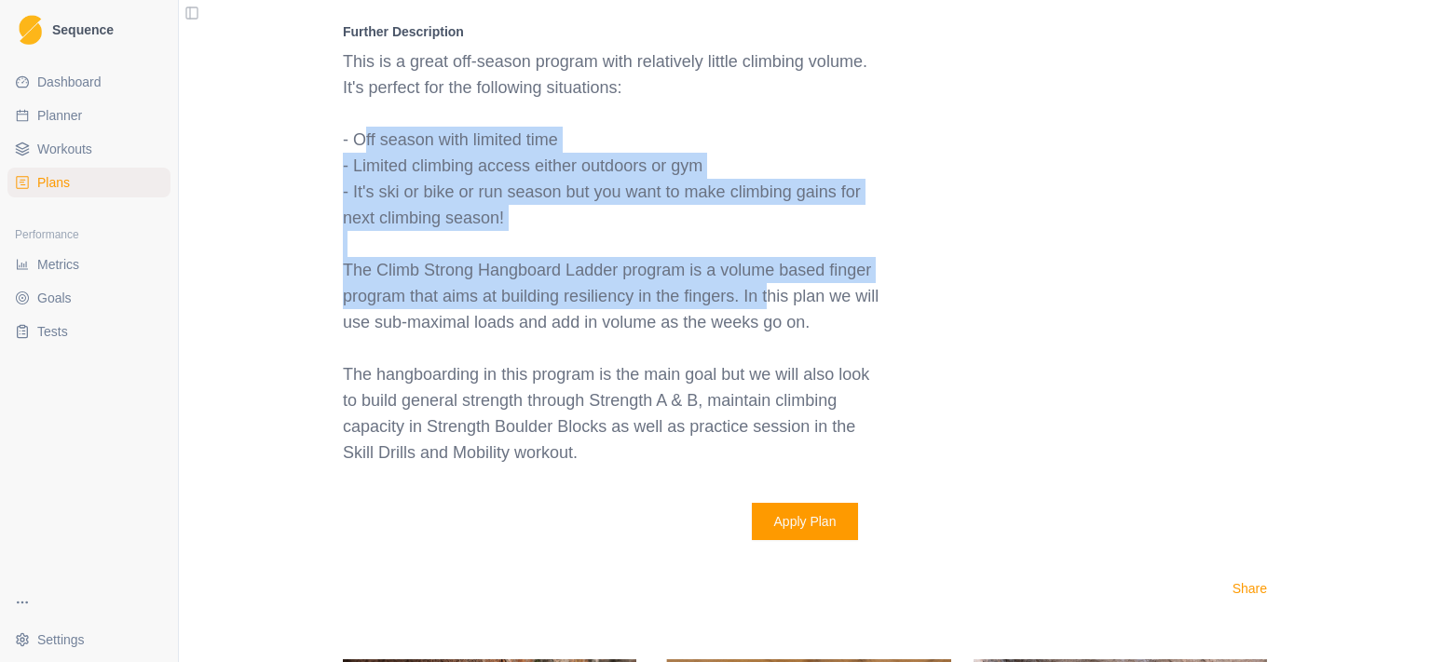
drag, startPoint x: 356, startPoint y: 140, endPoint x: 762, endPoint y: 297, distance: 435.7
click at [762, 297] on div "This is a great off-season program with relatively little climbing volume. It's…" at bounding box center [611, 256] width 537 height 417
click at [766, 300] on p "The Climb Strong Hangboard Ladder program is a volume based finger program that…" at bounding box center [611, 296] width 537 height 78
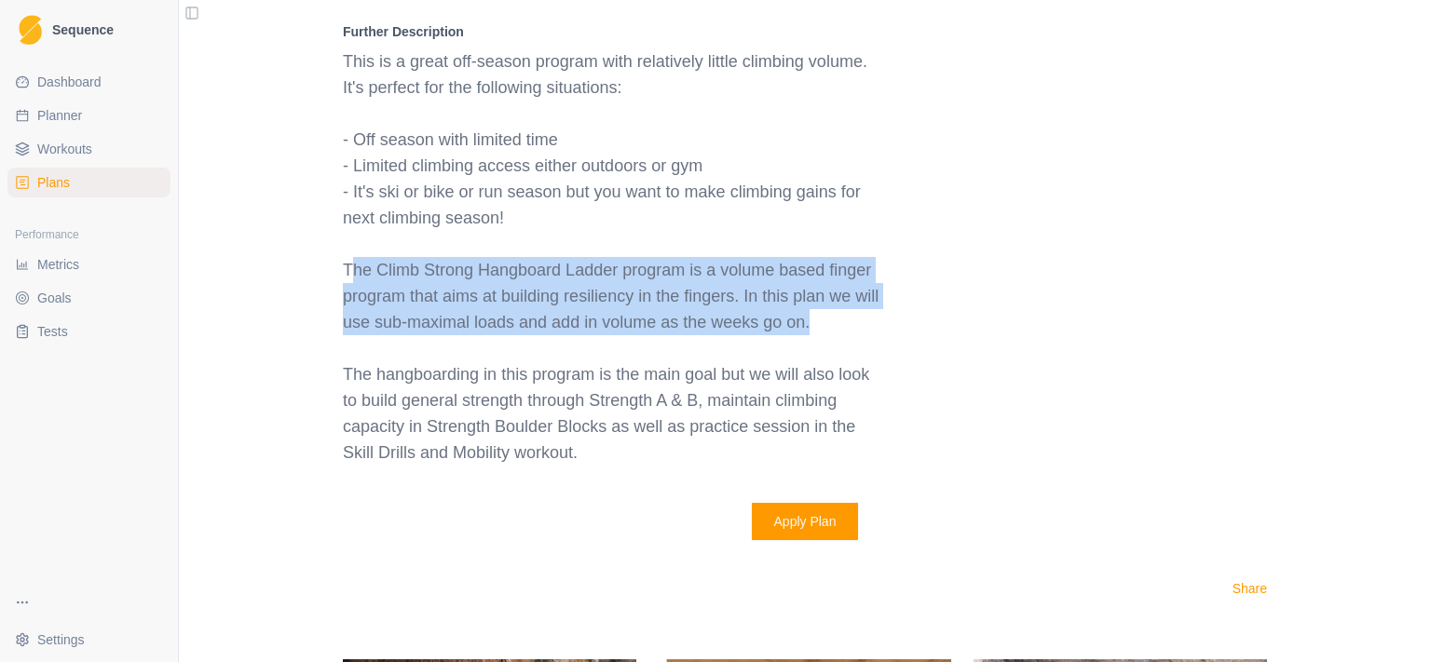
drag, startPoint x: 348, startPoint y: 264, endPoint x: 925, endPoint y: 331, distance: 581.5
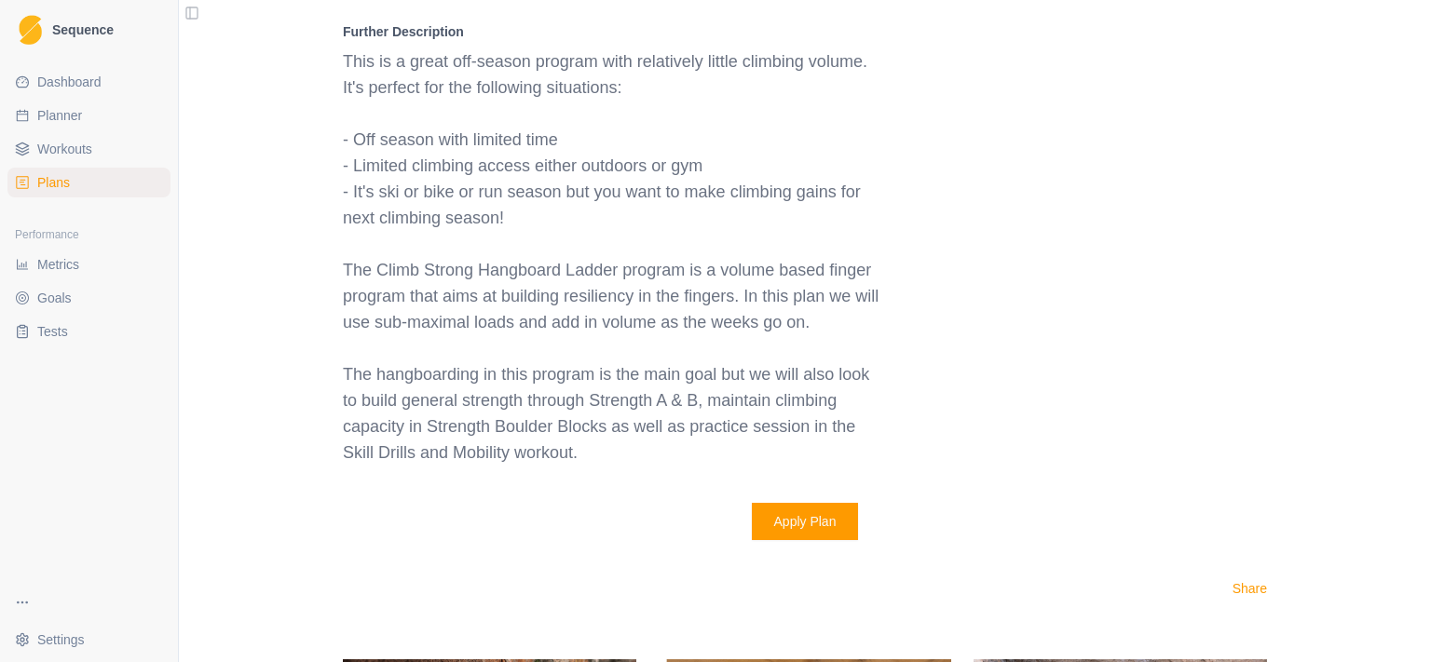
drag, startPoint x: 894, startPoint y: 308, endPoint x: 673, endPoint y: 227, distance: 235.2
click at [673, 227] on li "- It's ski or bike or run season but you want to make climbing gains for next c…" at bounding box center [611, 205] width 537 height 52
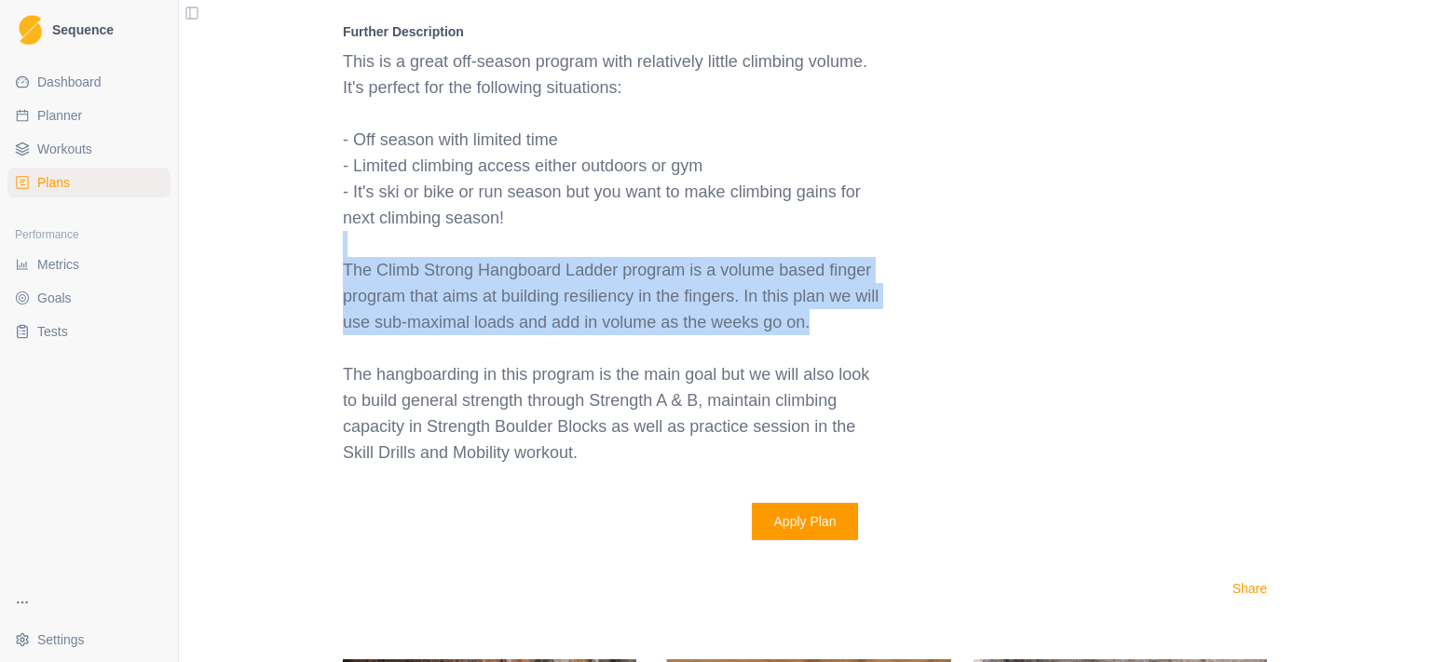
drag, startPoint x: 706, startPoint y: 257, endPoint x: 866, endPoint y: 323, distance: 172.5
click at [866, 323] on div "This is a great off-season program with relatively little climbing volume. It's…" at bounding box center [611, 256] width 537 height 417
click at [866, 323] on p "The Climb Strong Hangboard Ladder program is a volume based finger program that…" at bounding box center [611, 296] width 537 height 78
drag, startPoint x: 866, startPoint y: 323, endPoint x: 716, endPoint y: 244, distance: 169.6
click at [716, 244] on div "This is a great off-season program with relatively little climbing volume. It's…" at bounding box center [611, 256] width 537 height 417
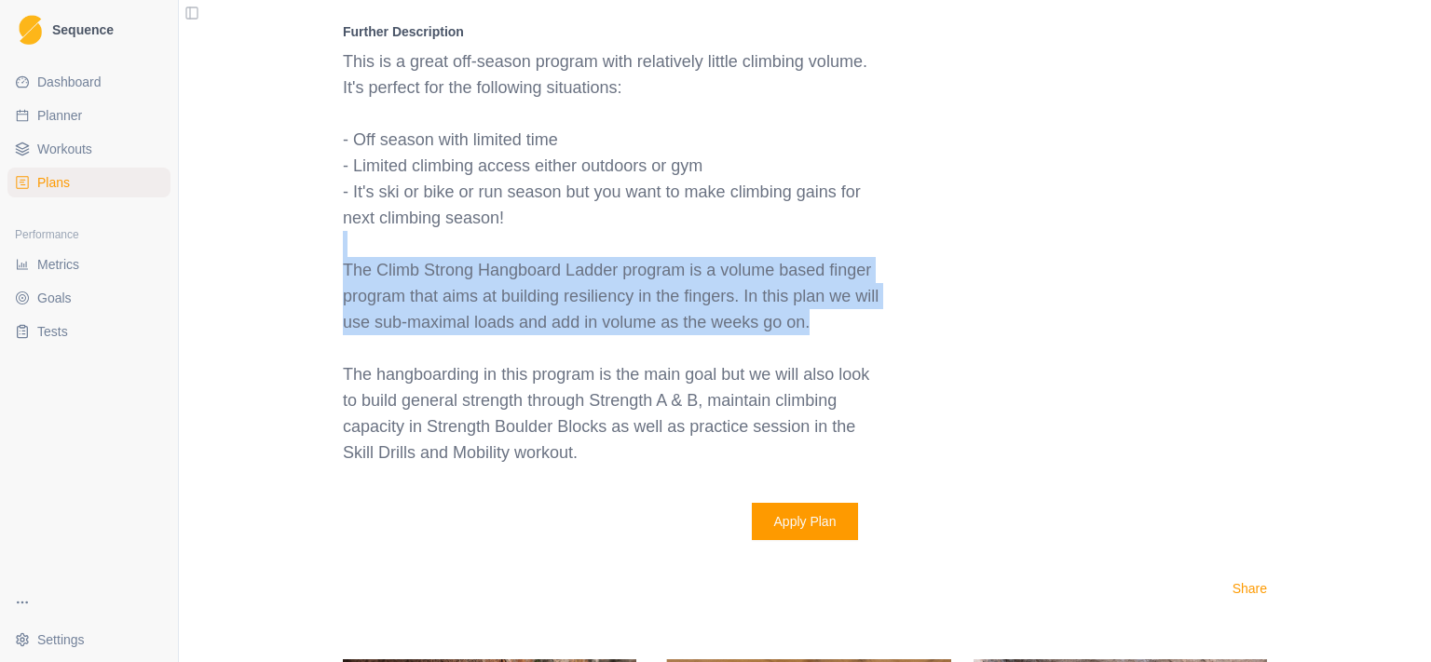
drag, startPoint x: 716, startPoint y: 244, endPoint x: 859, endPoint y: 321, distance: 163.0
click at [859, 321] on div "This is a great off-season program with relatively little climbing volume. It's…" at bounding box center [611, 256] width 537 height 417
click at [859, 321] on p "The Climb Strong Hangboard Ladder program is a volume based finger program that…" at bounding box center [611, 296] width 537 height 78
drag, startPoint x: 861, startPoint y: 330, endPoint x: 784, endPoint y: 240, distance: 117.6
click at [784, 240] on div "This is a great off-season program with relatively little climbing volume. It's…" at bounding box center [611, 256] width 537 height 417
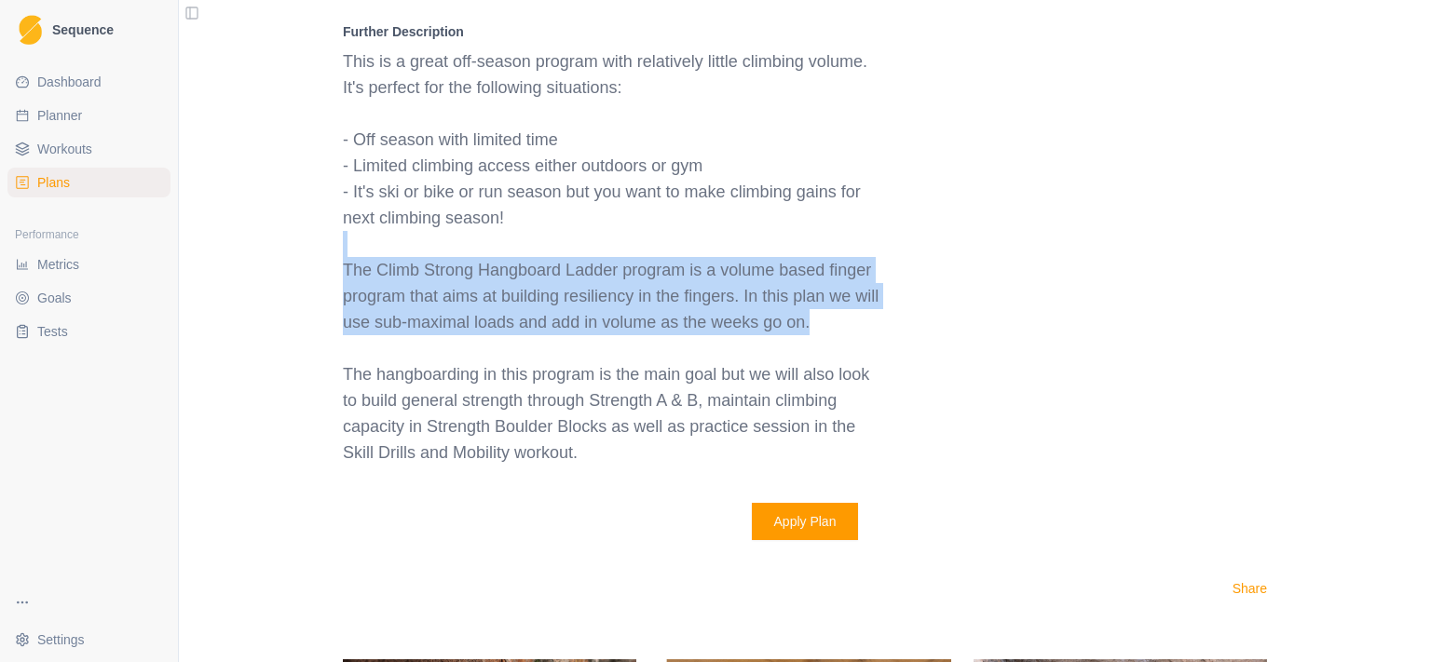
drag, startPoint x: 784, startPoint y: 239, endPoint x: 877, endPoint y: 326, distance: 127.2
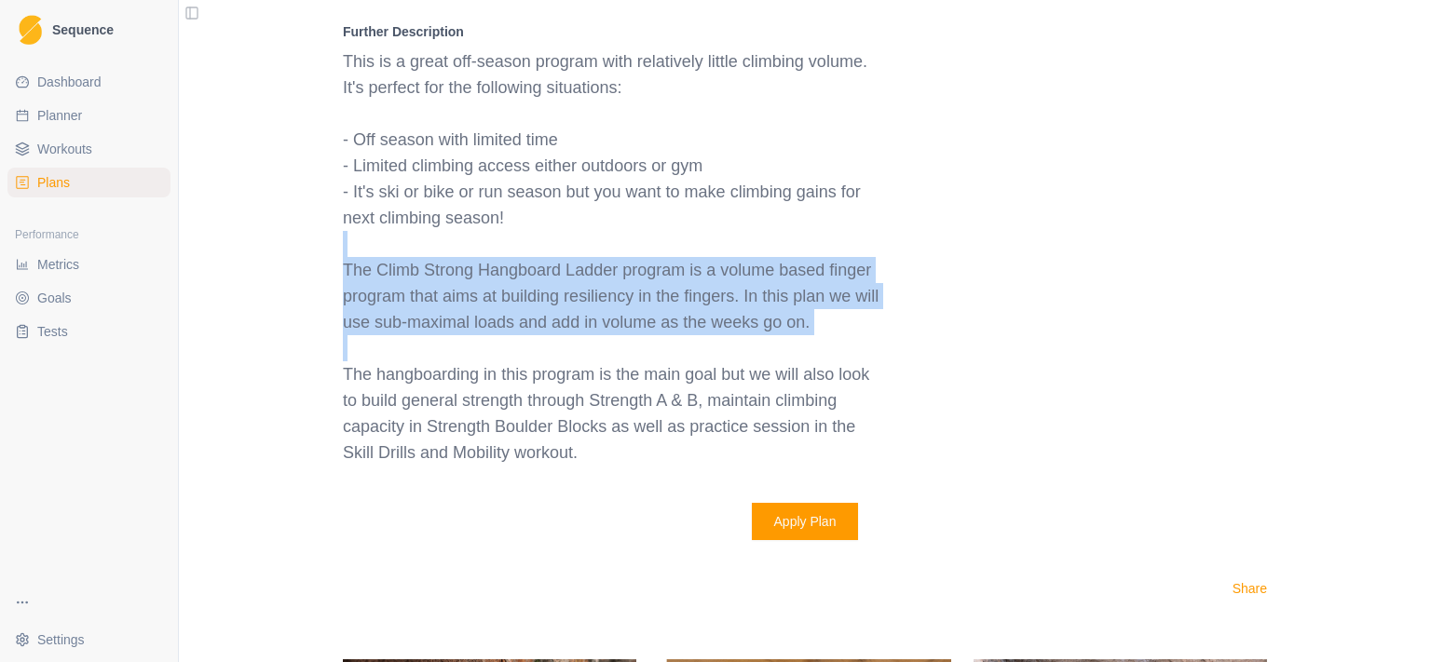
drag, startPoint x: 885, startPoint y: 344, endPoint x: 827, endPoint y: 254, distance: 106.5
drag, startPoint x: 827, startPoint y: 254, endPoint x: 887, endPoint y: 339, distance: 103.7
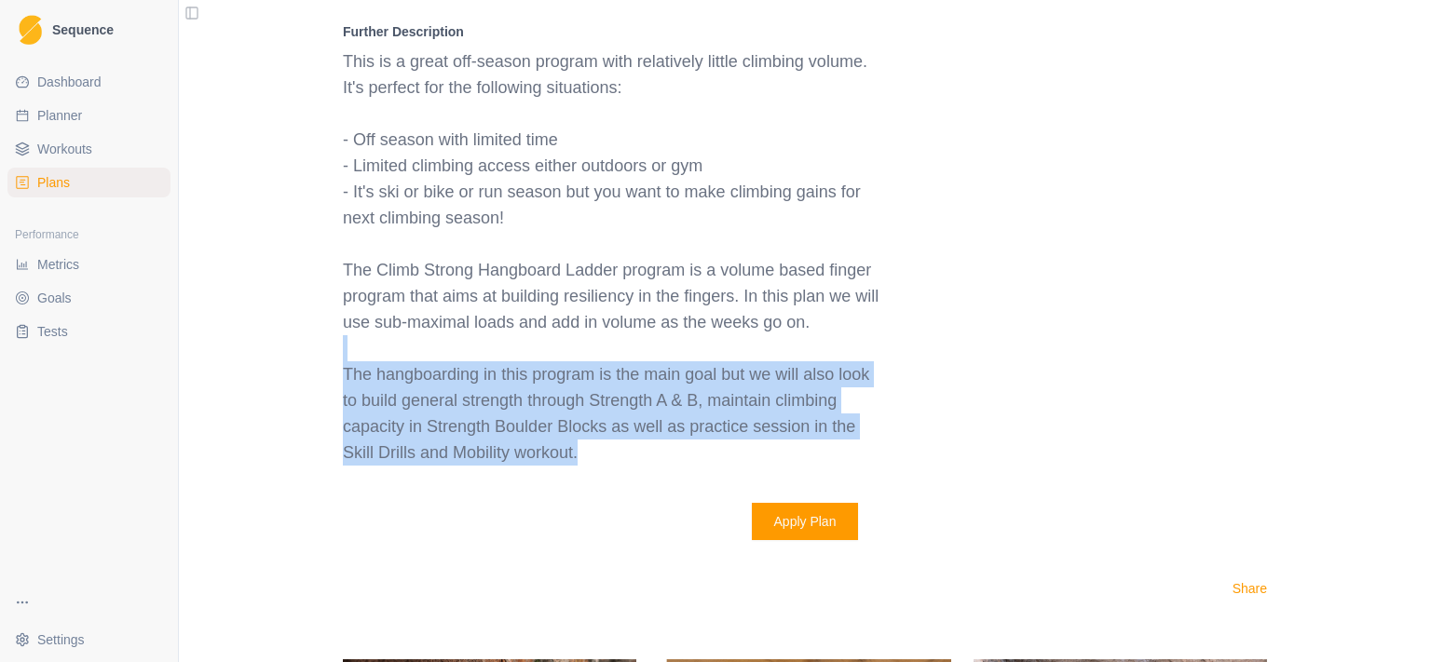
drag, startPoint x: 889, startPoint y: 341, endPoint x: 966, endPoint y: 449, distance: 132.9
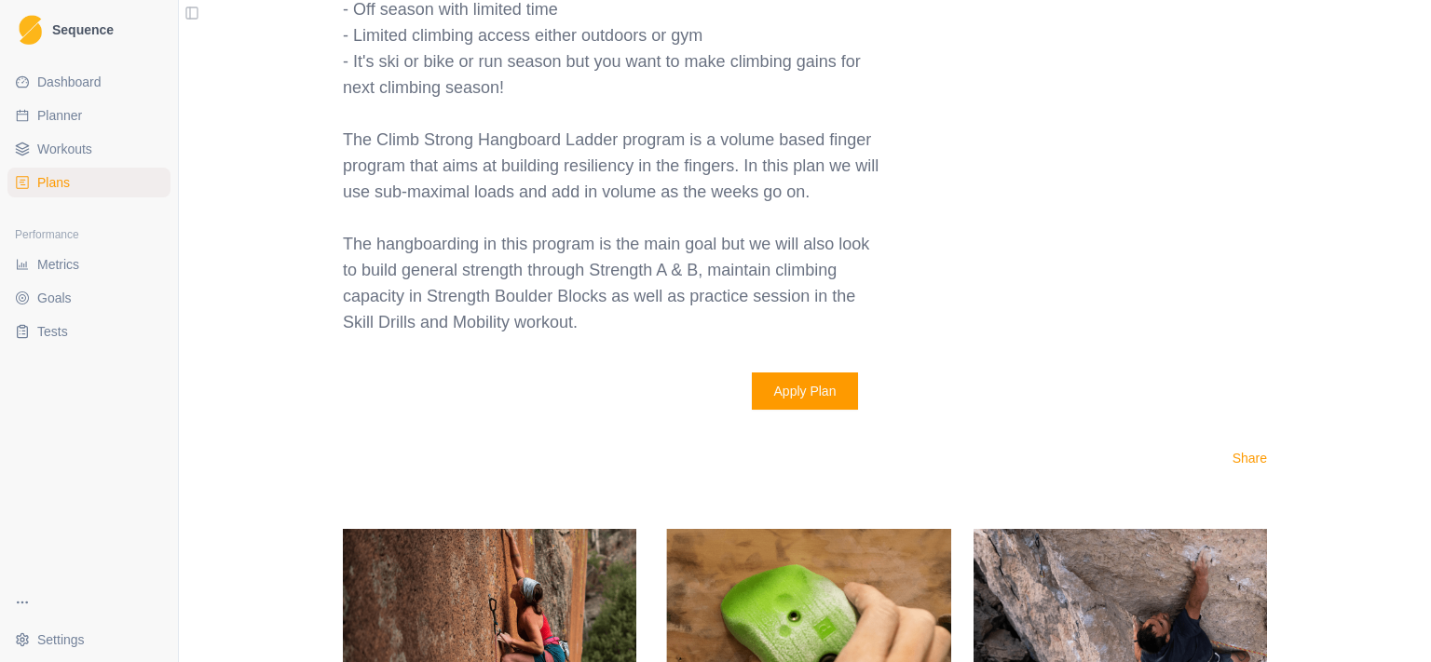
scroll to position [2641, 0]
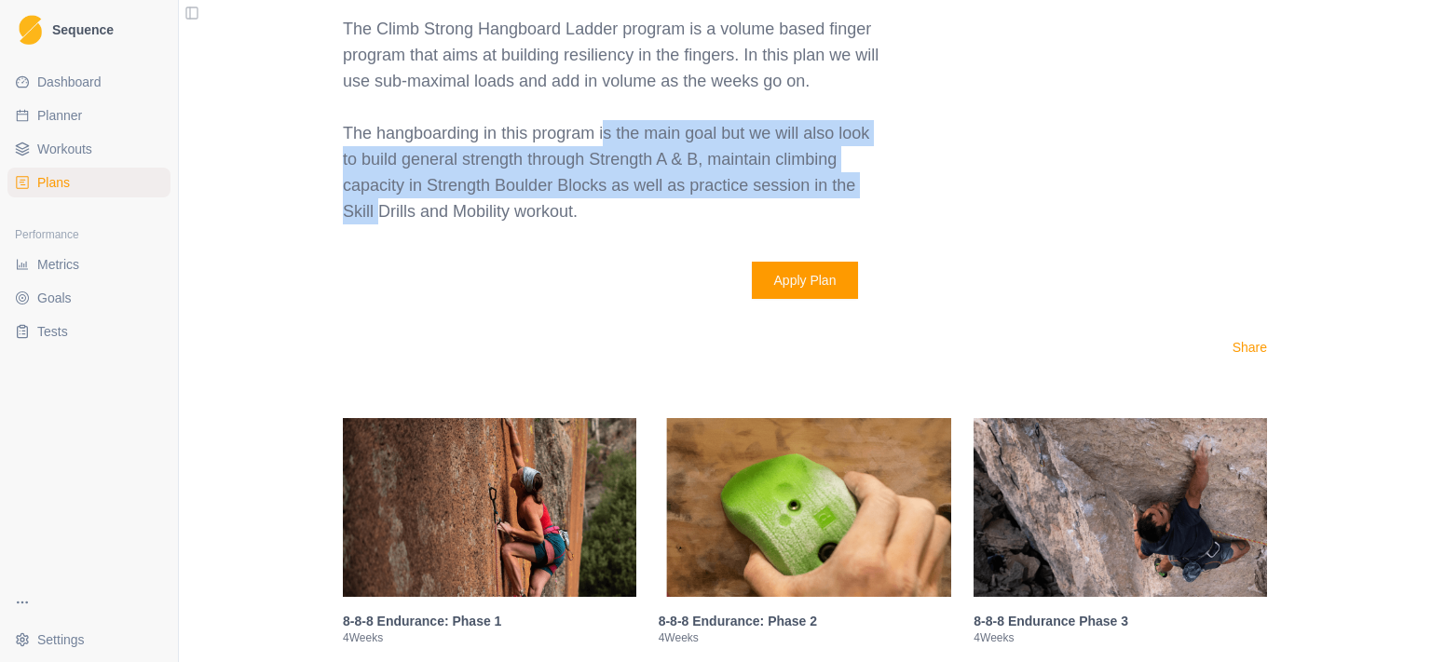
drag, startPoint x: 709, startPoint y: 145, endPoint x: 912, endPoint y: 190, distance: 208.0
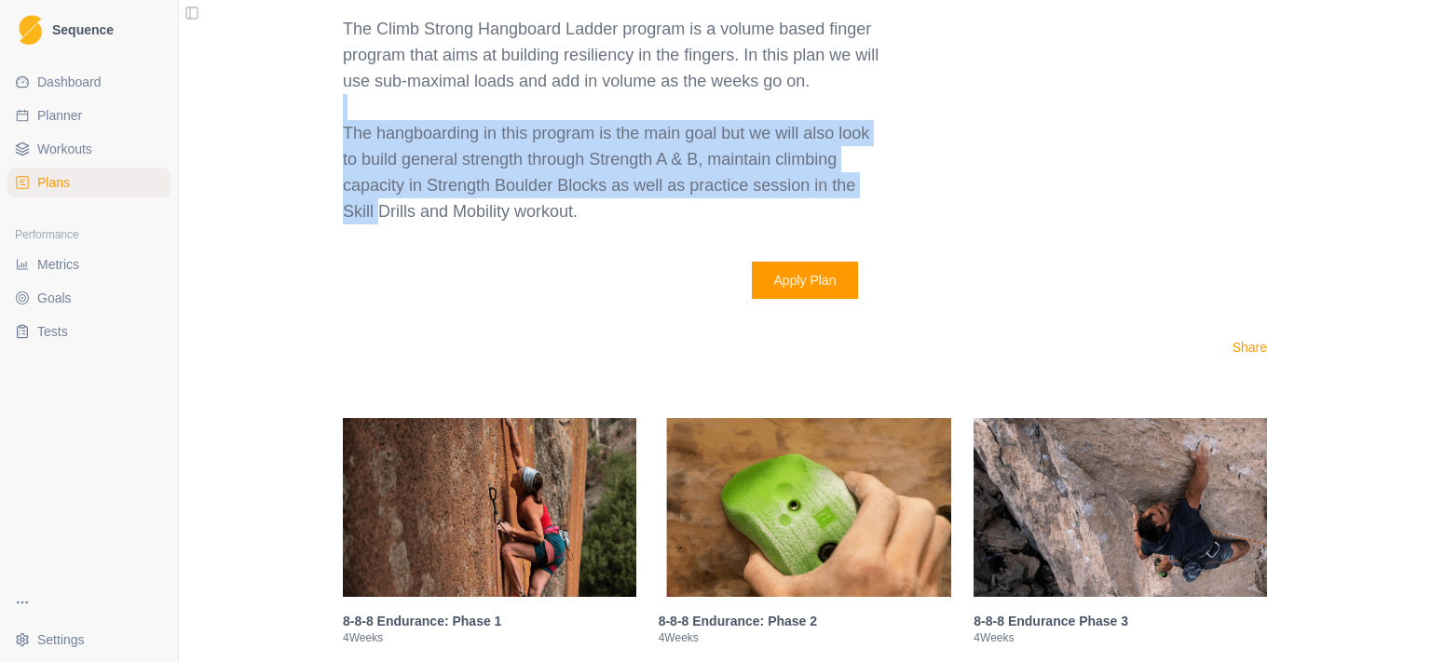
drag, startPoint x: 912, startPoint y: 198, endPoint x: 899, endPoint y: 117, distance: 82.1
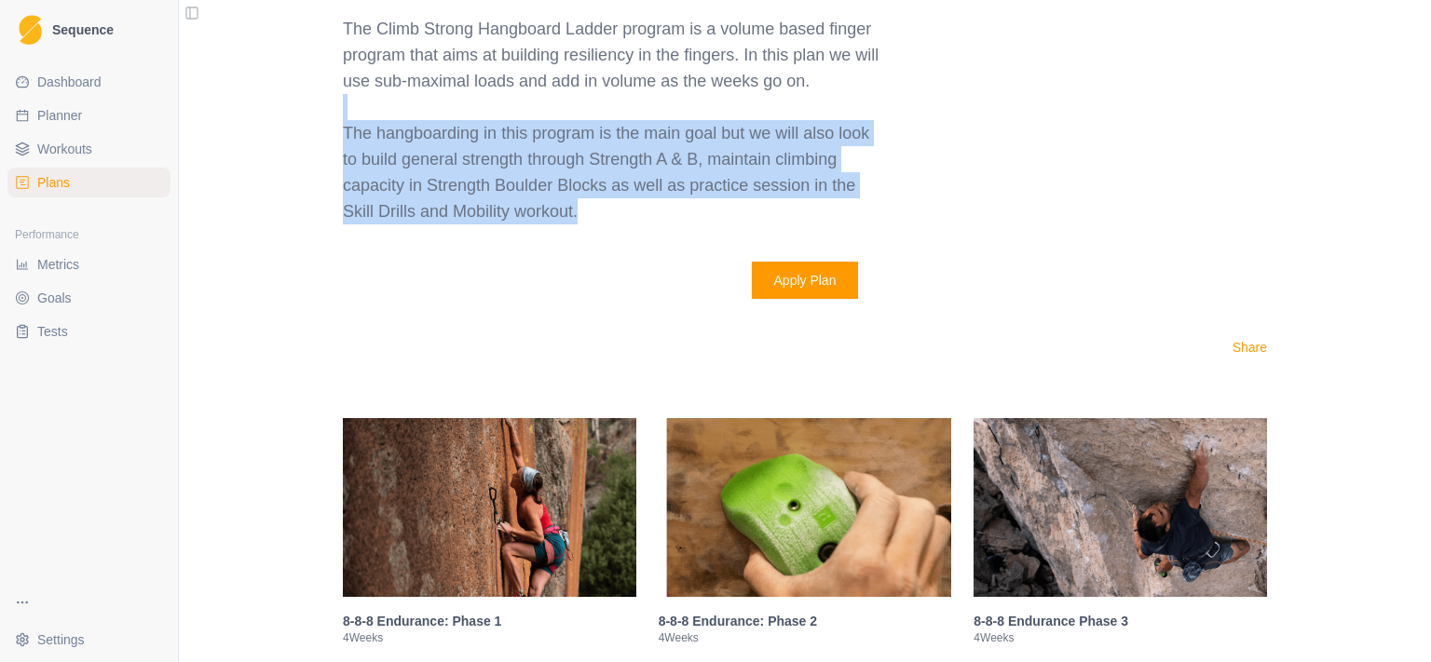
drag, startPoint x: 899, startPoint y: 116, endPoint x: 923, endPoint y: 215, distance: 101.7
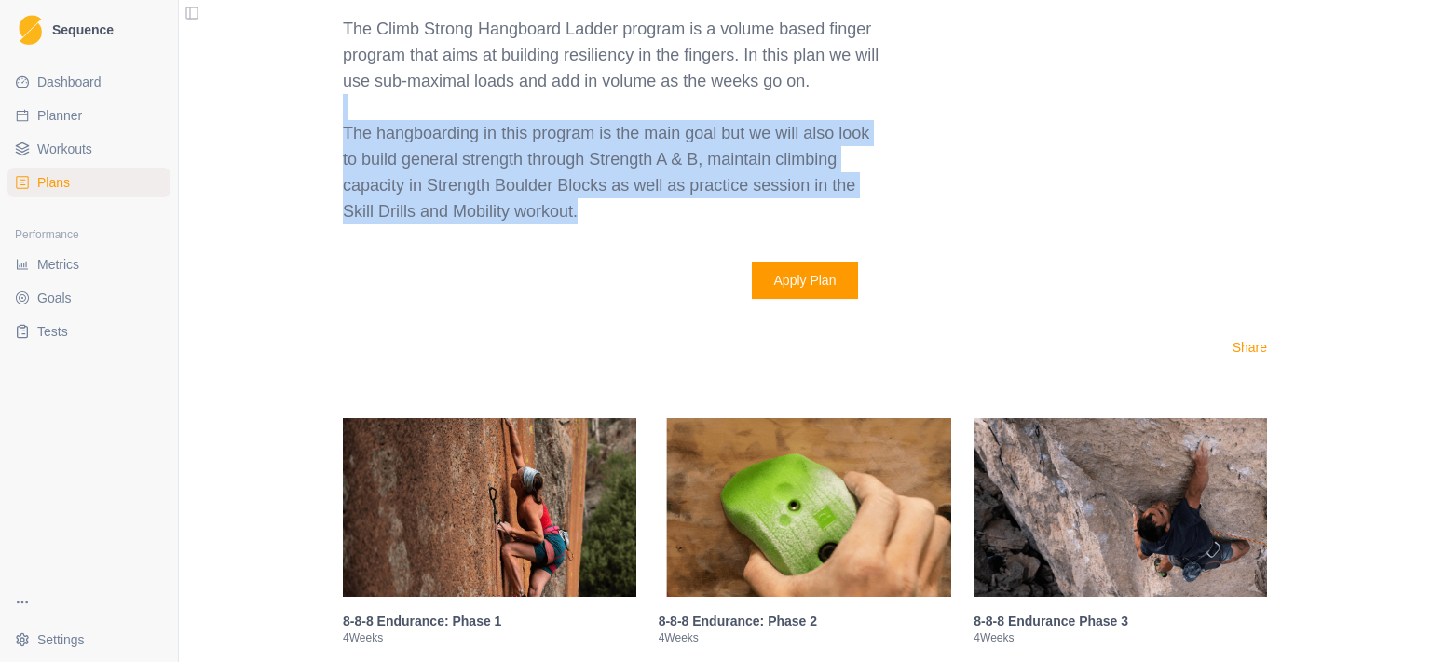
drag, startPoint x: 928, startPoint y: 213, endPoint x: 946, endPoint y: 102, distance: 113.2
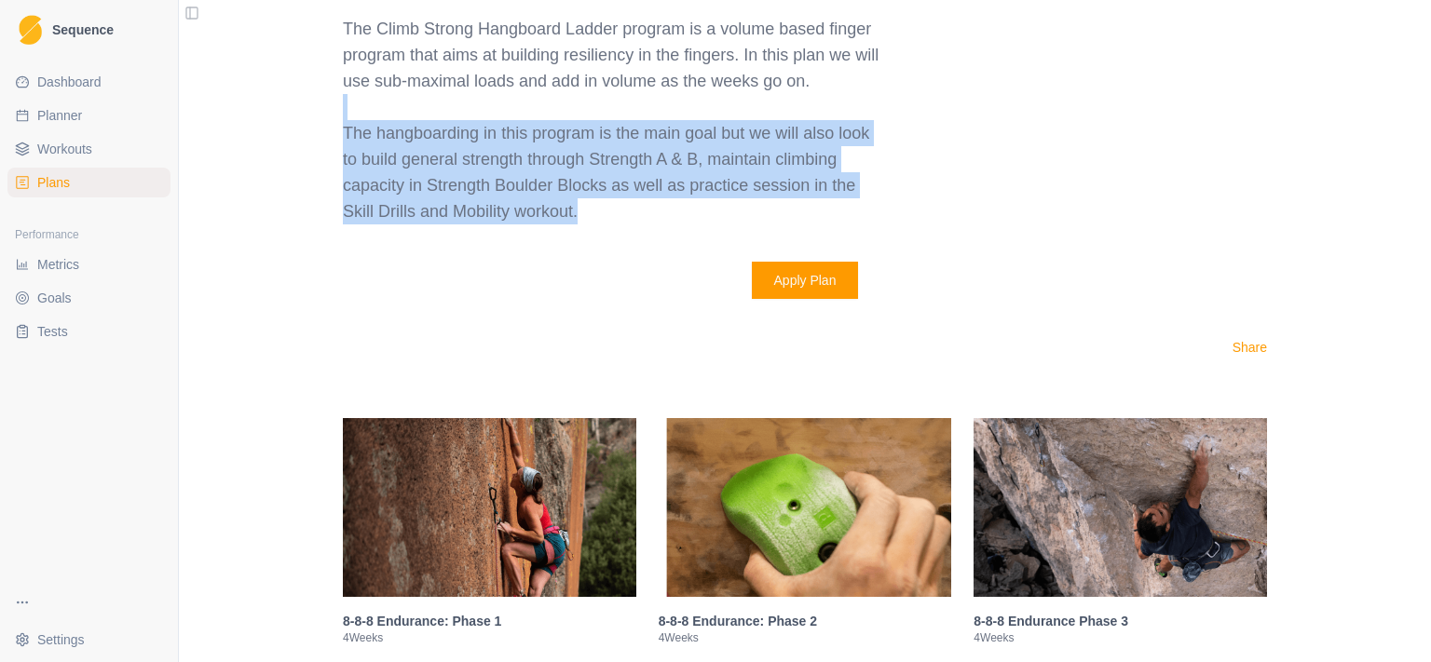
drag, startPoint x: 941, startPoint y: 120, endPoint x: 955, endPoint y: 209, distance: 89.6
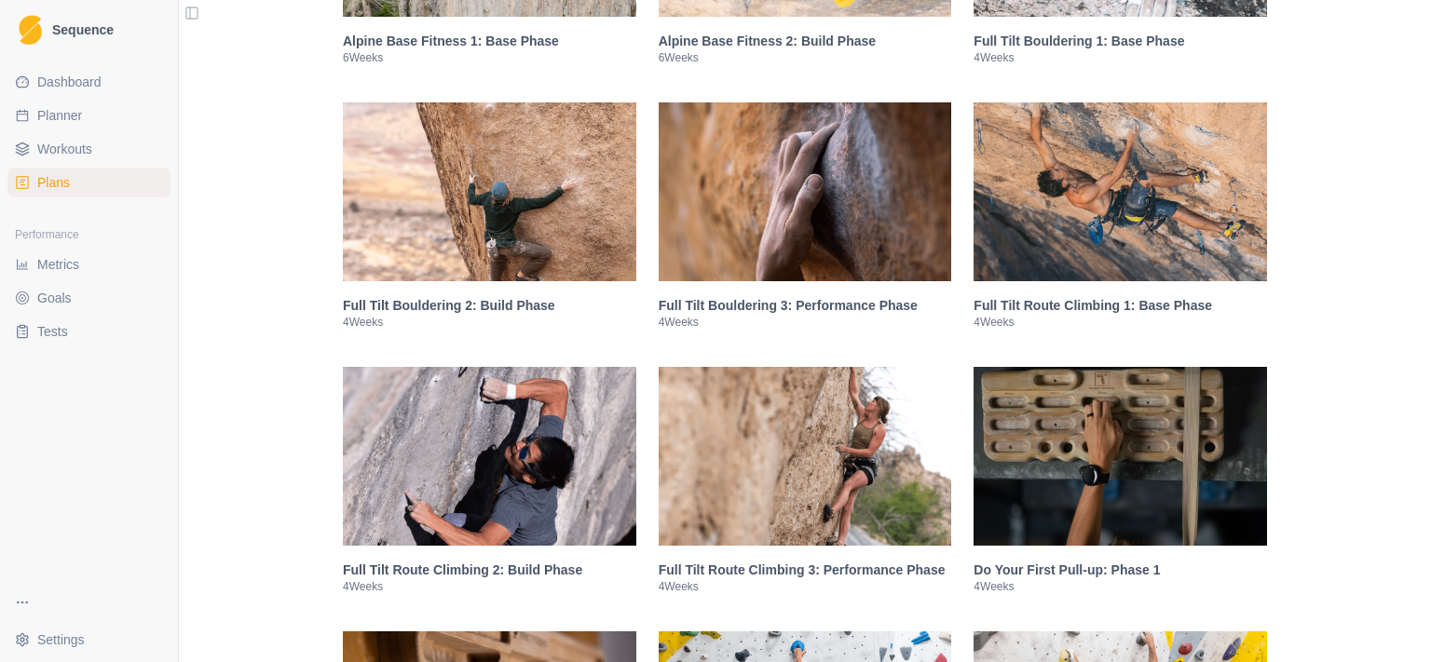
scroll to position [3365, 0]
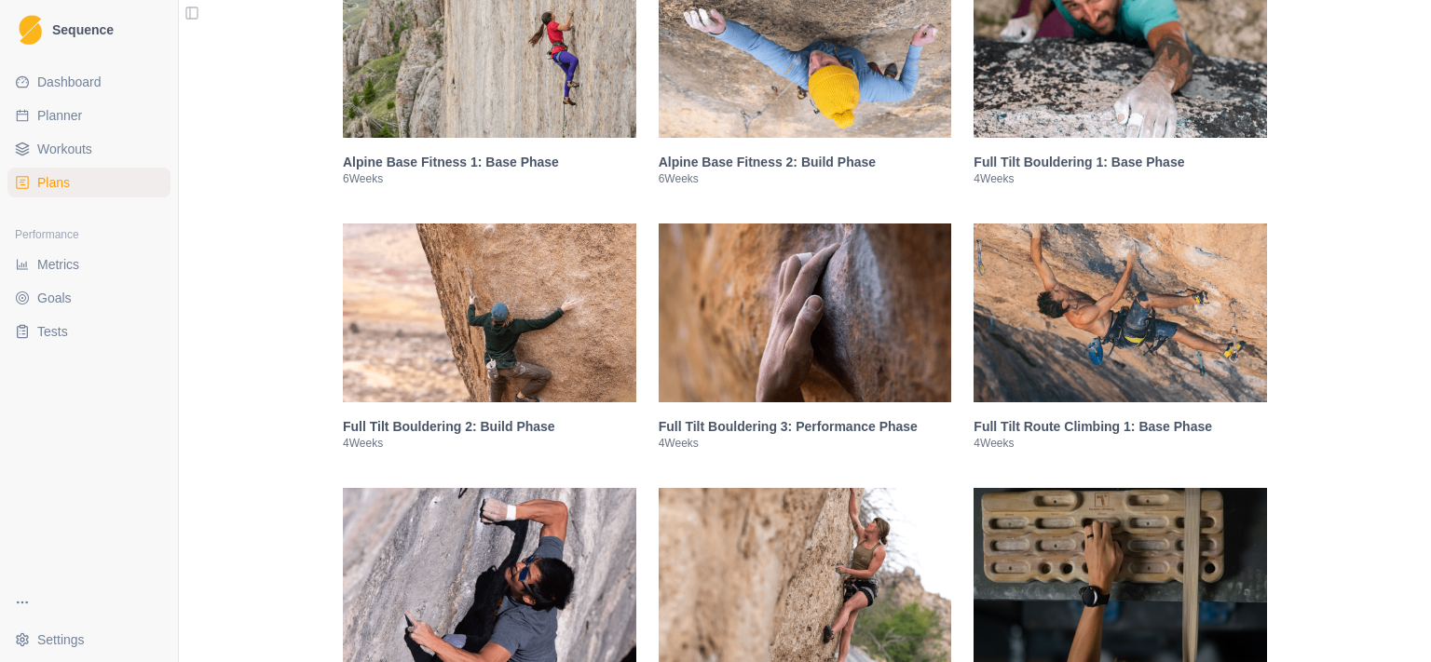
click at [1049, 73] on img at bounding box center [1120, 48] width 293 height 179
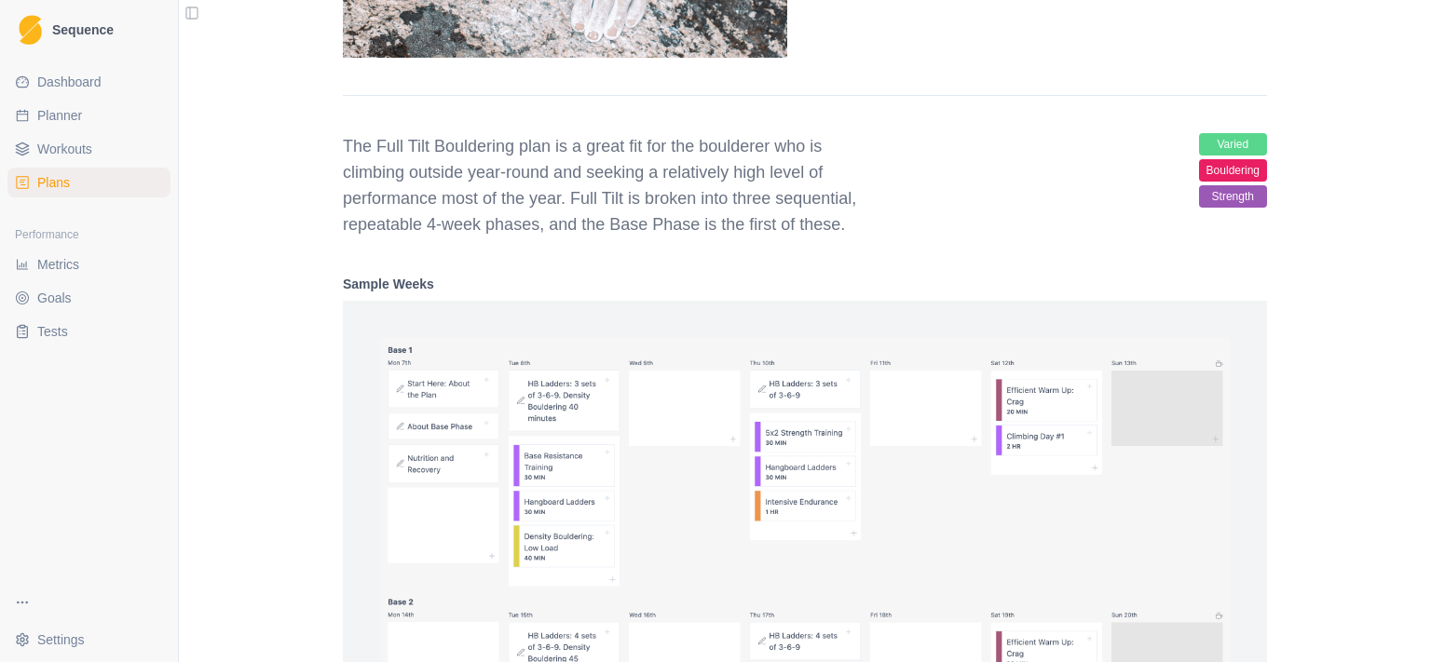
scroll to position [2083, 0]
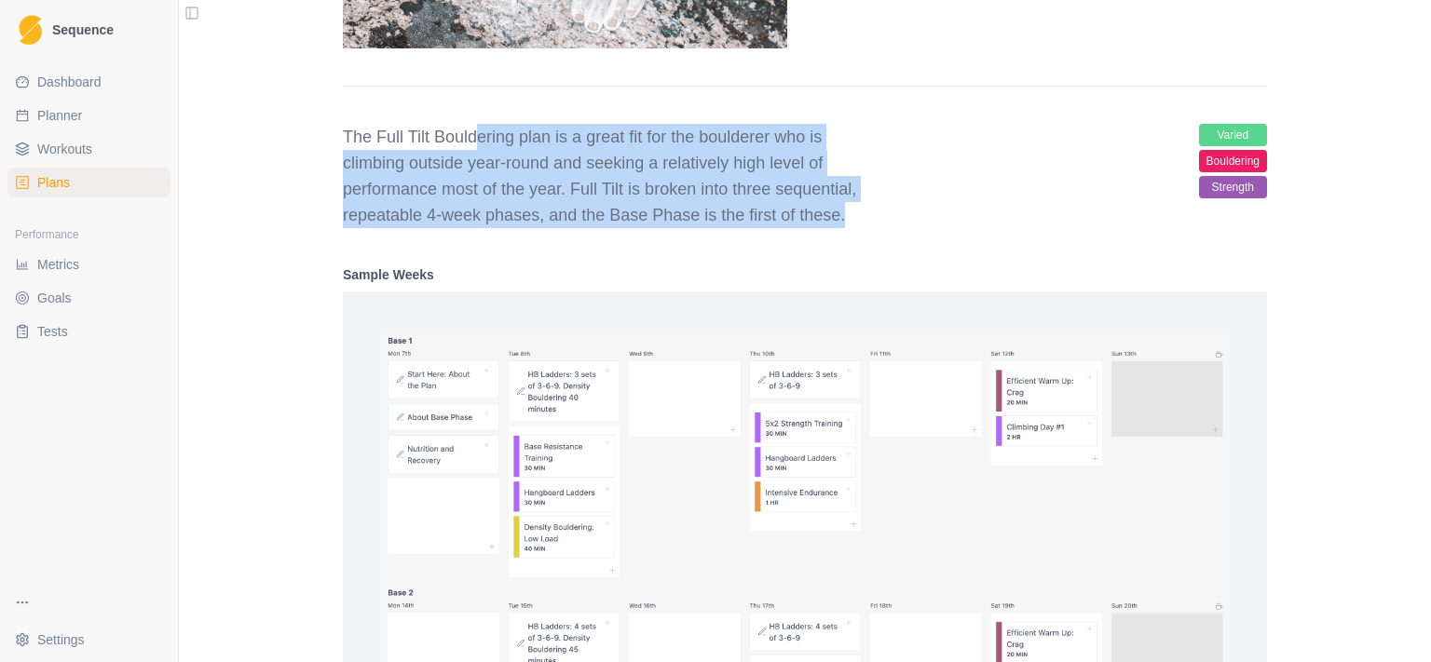
drag, startPoint x: 464, startPoint y: 138, endPoint x: 900, endPoint y: 222, distance: 444.0
click at [900, 223] on div "The Full Tilt Bouldering plan is a great fit for the boulderer who is climbing …" at bounding box center [805, 176] width 924 height 104
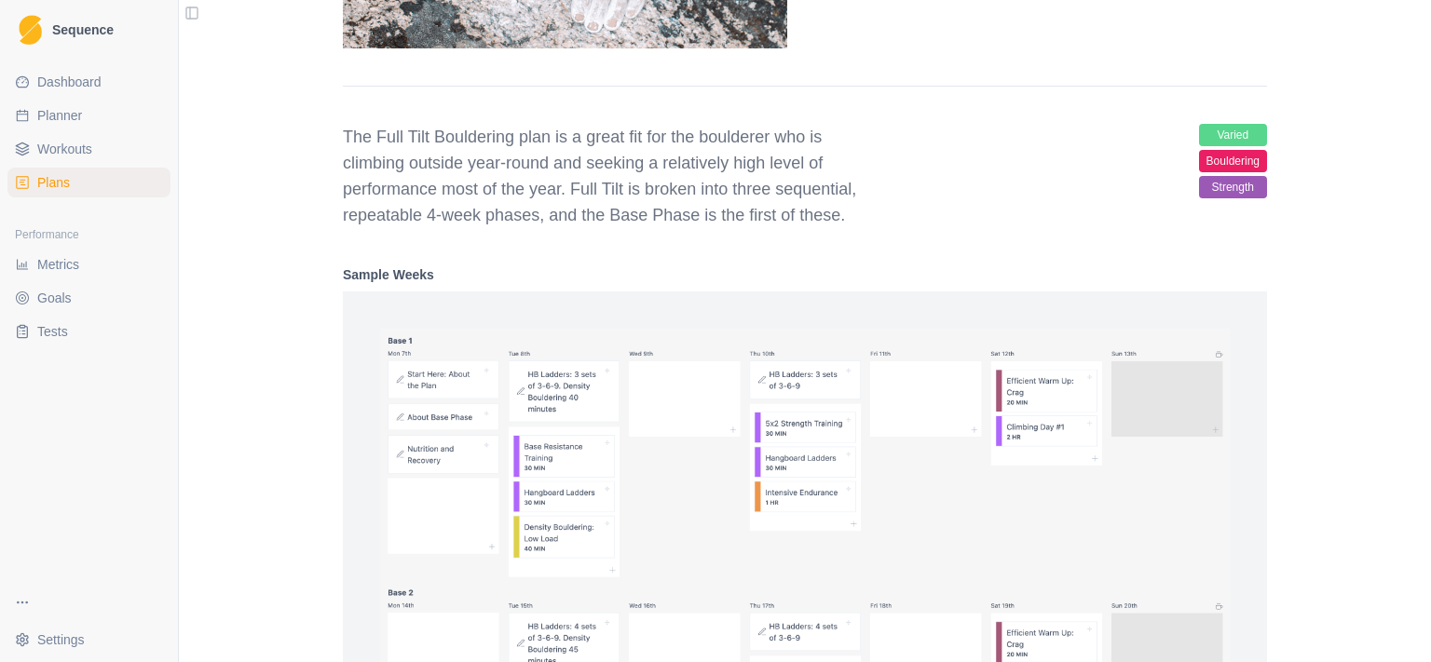
click at [900, 223] on div "The Full Tilt Bouldering plan is a great fit for the boulderer who is climbing …" at bounding box center [805, 176] width 924 height 104
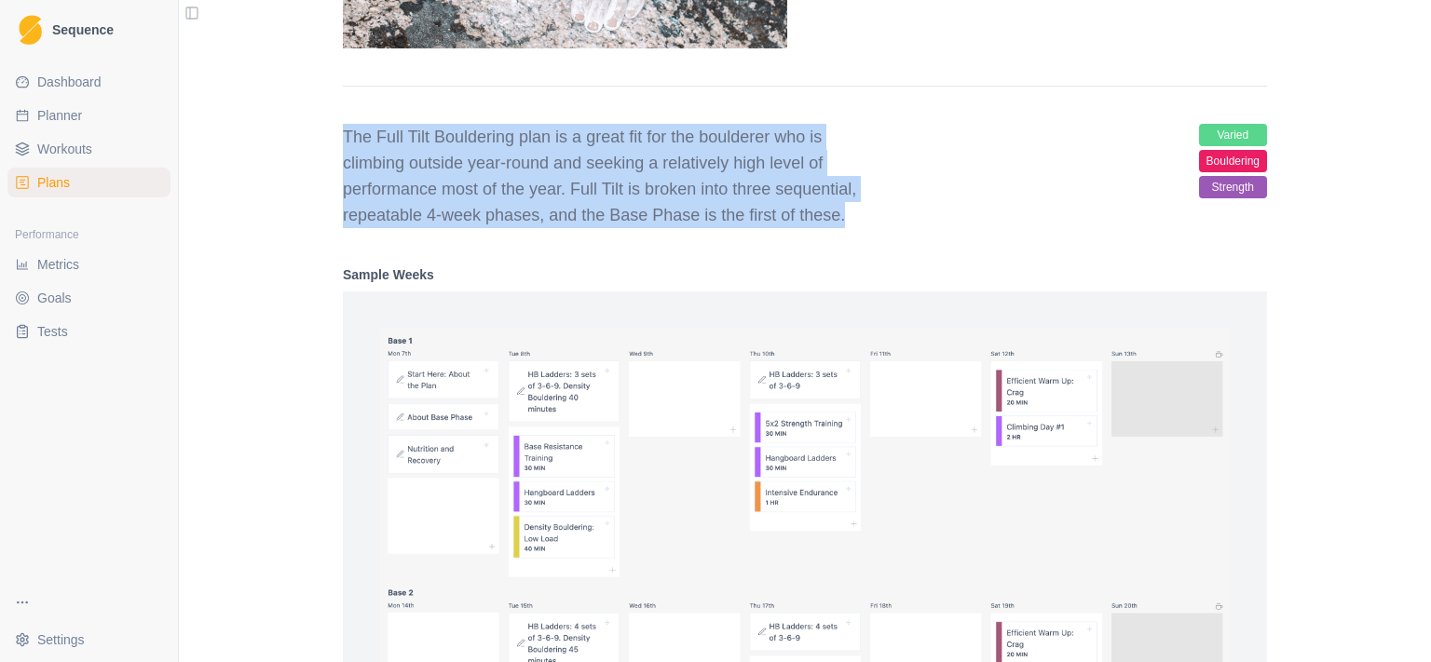
drag, startPoint x: 900, startPoint y: 222, endPoint x: 344, endPoint y: 140, distance: 562.2
click at [344, 140] on div "The Full Tilt Bouldering plan is a great fit for the boulderer who is climbing …" at bounding box center [805, 176] width 924 height 104
click at [344, 140] on p "The Full Tilt Bouldering plan is a great fit for the boulderer who is climbing …" at bounding box center [611, 176] width 537 height 104
drag, startPoint x: 385, startPoint y: 162, endPoint x: 870, endPoint y: 228, distance: 489.9
click at [870, 228] on div "Full Tilt Bouldering 1: Base Phase 4 Weeks Apply Plan The Full Tilt Bouldering …" at bounding box center [805, 390] width 924 height 1505
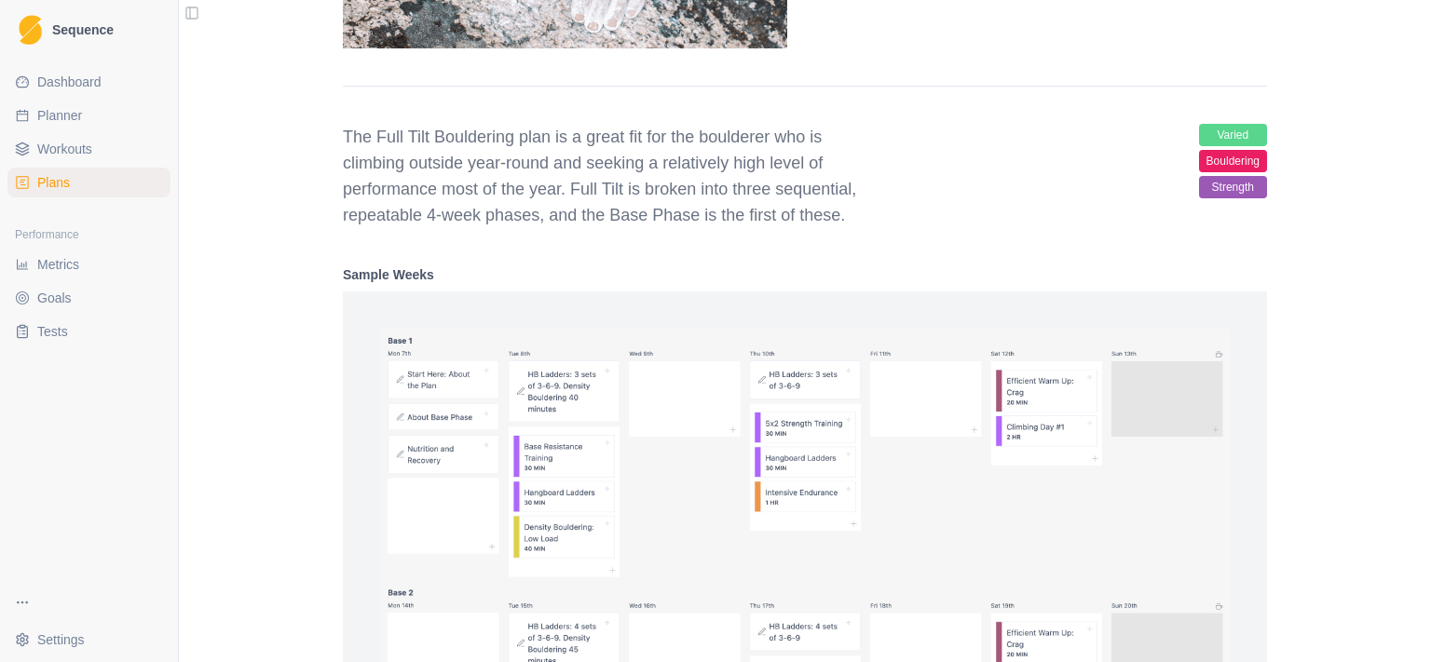
click at [870, 229] on div "Full Tilt Bouldering 1: Base Phase 4 Weeks Apply Plan The Full Tilt Bouldering …" at bounding box center [805, 390] width 924 height 1505
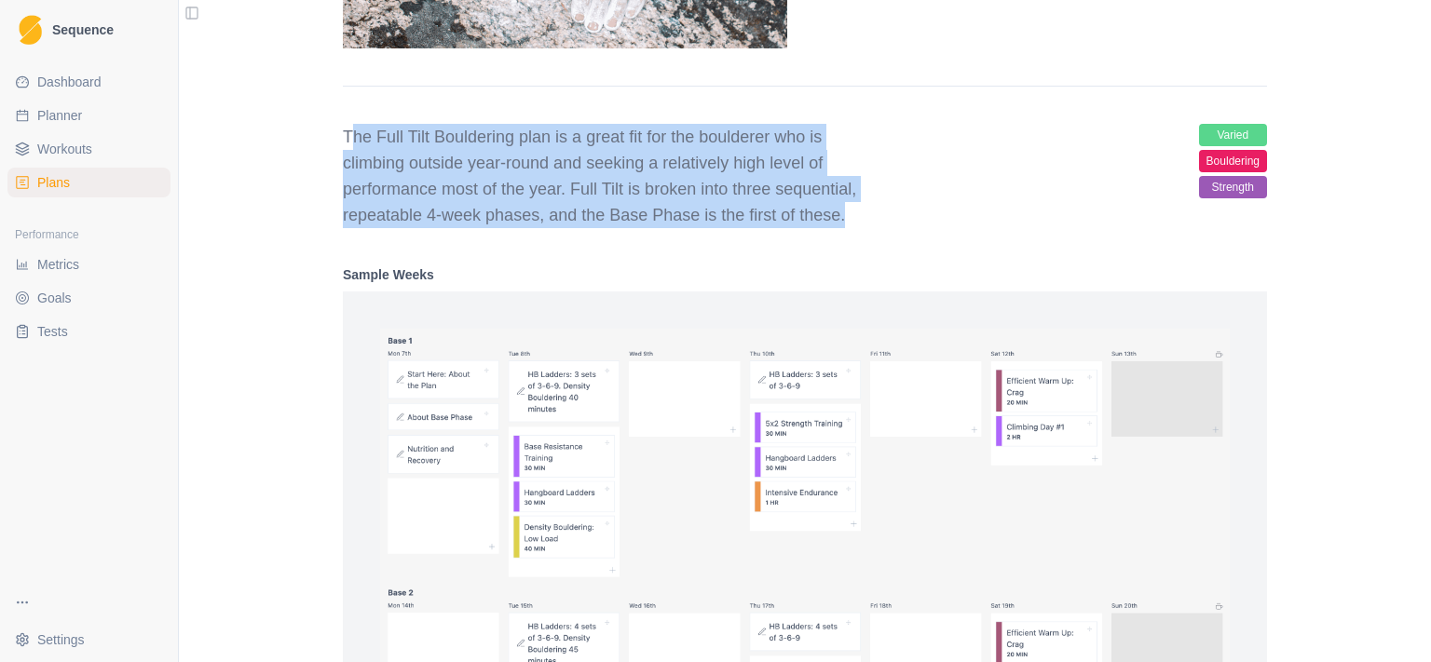
drag, startPoint x: 833, startPoint y: 229, endPoint x: 348, endPoint y: 141, distance: 493.4
click at [348, 141] on div "Full Tilt Bouldering 1: Base Phase 4 Weeks Apply Plan The Full Tilt Bouldering …" at bounding box center [805, 390] width 924 height 1505
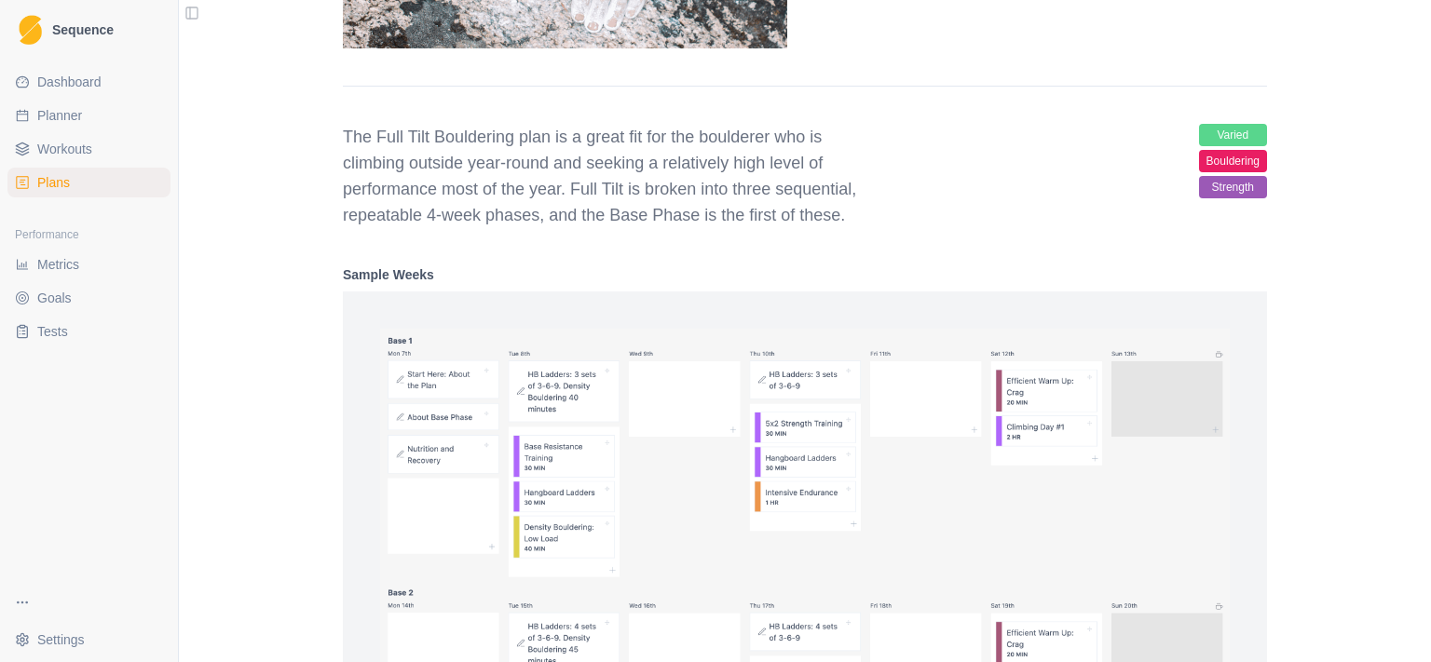
click at [348, 141] on p "The Full Tilt Bouldering plan is a great fit for the boulderer who is climbing …" at bounding box center [611, 176] width 537 height 104
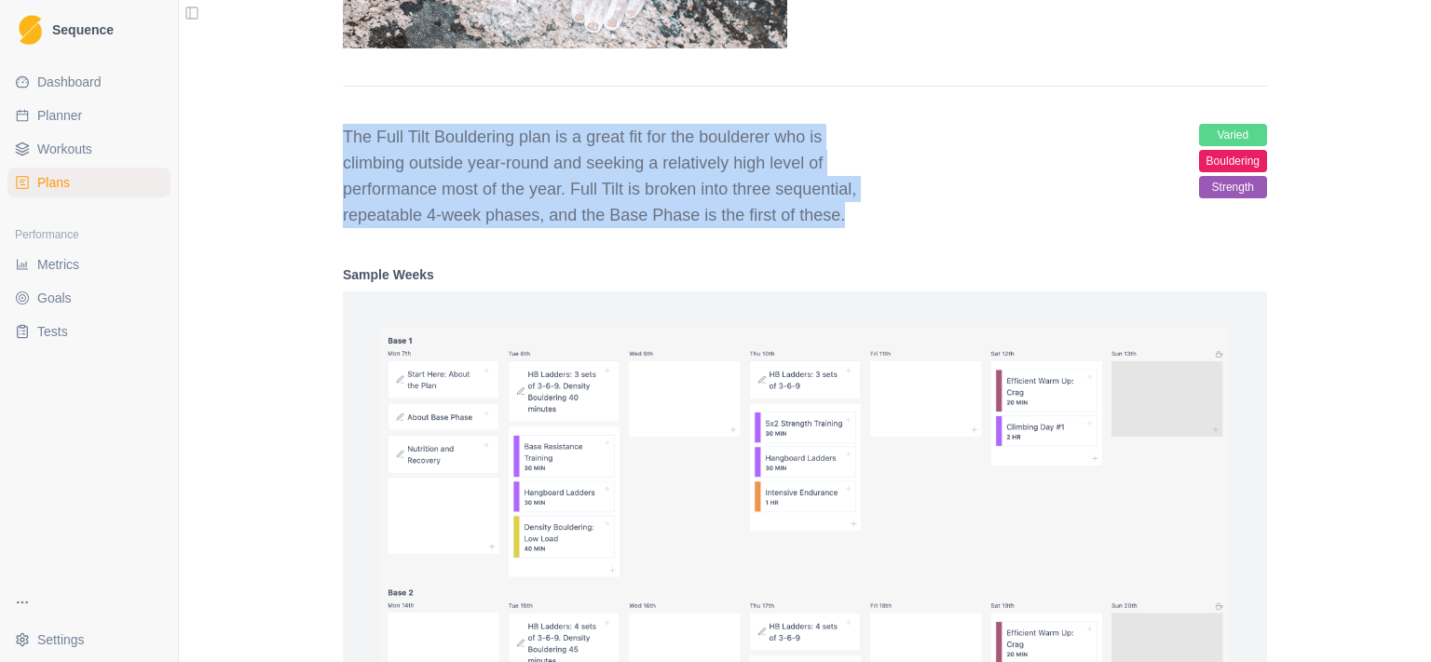
drag, startPoint x: 348, startPoint y: 141, endPoint x: 897, endPoint y: 213, distance: 554.5
click at [897, 213] on div "The Full Tilt Bouldering plan is a great fit for the boulderer who is climbing …" at bounding box center [805, 176] width 924 height 104
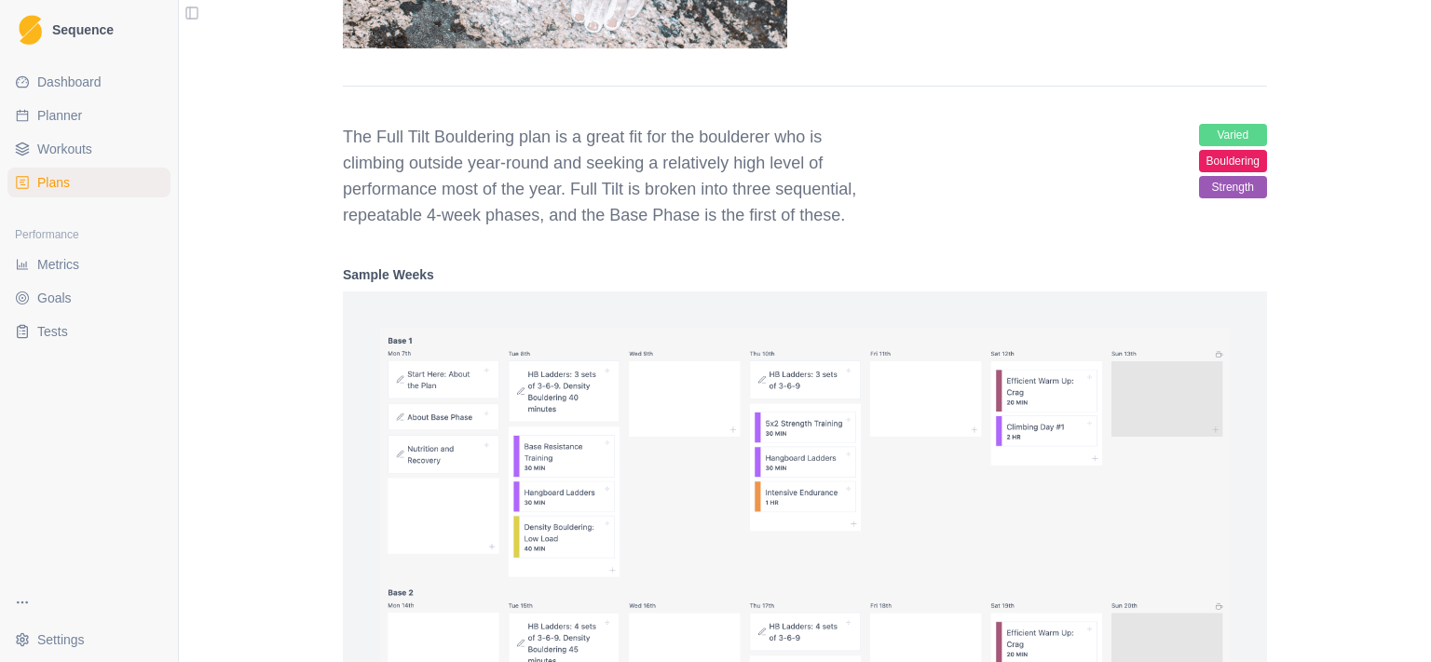
click at [897, 213] on div "The Full Tilt Bouldering plan is a great fit for the boulderer who is climbing …" at bounding box center [805, 176] width 924 height 104
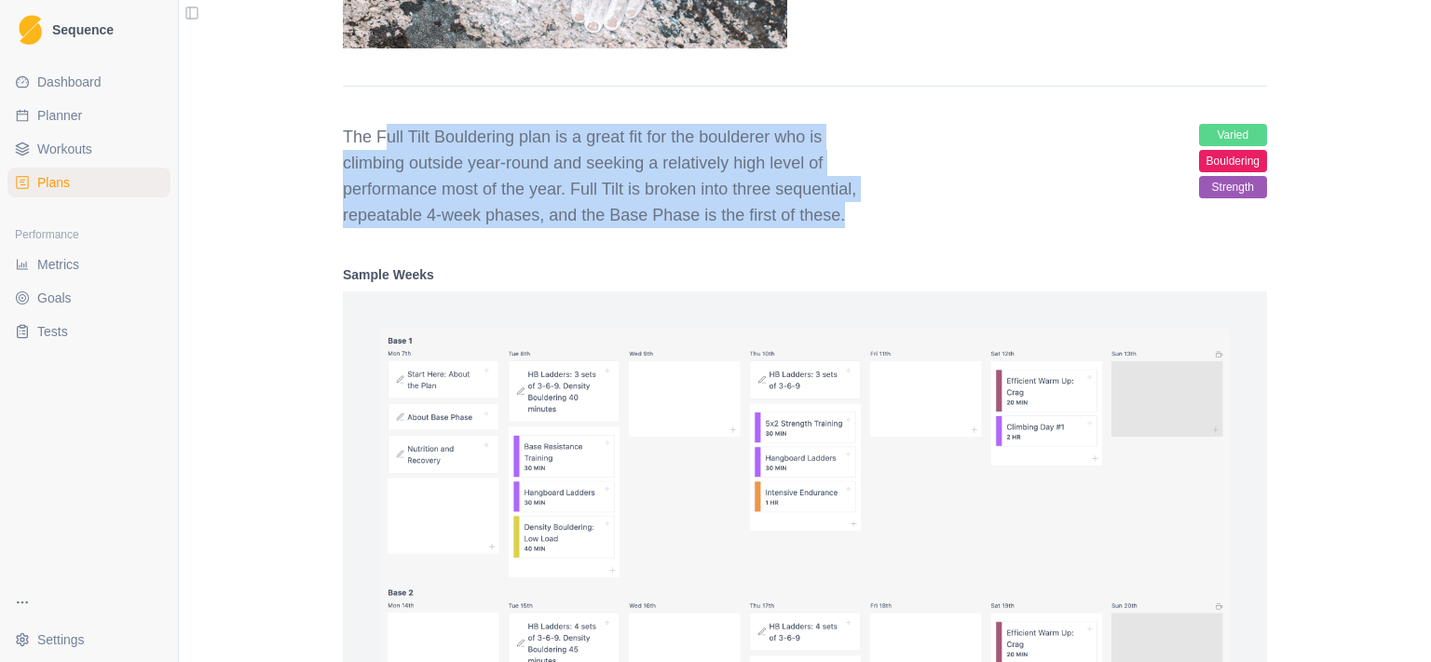
drag, startPoint x: 878, startPoint y: 223, endPoint x: 376, endPoint y: 136, distance: 508.7
click at [376, 137] on div "The Full Tilt Bouldering plan is a great fit for the boulderer who is climbing …" at bounding box center [805, 176] width 924 height 104
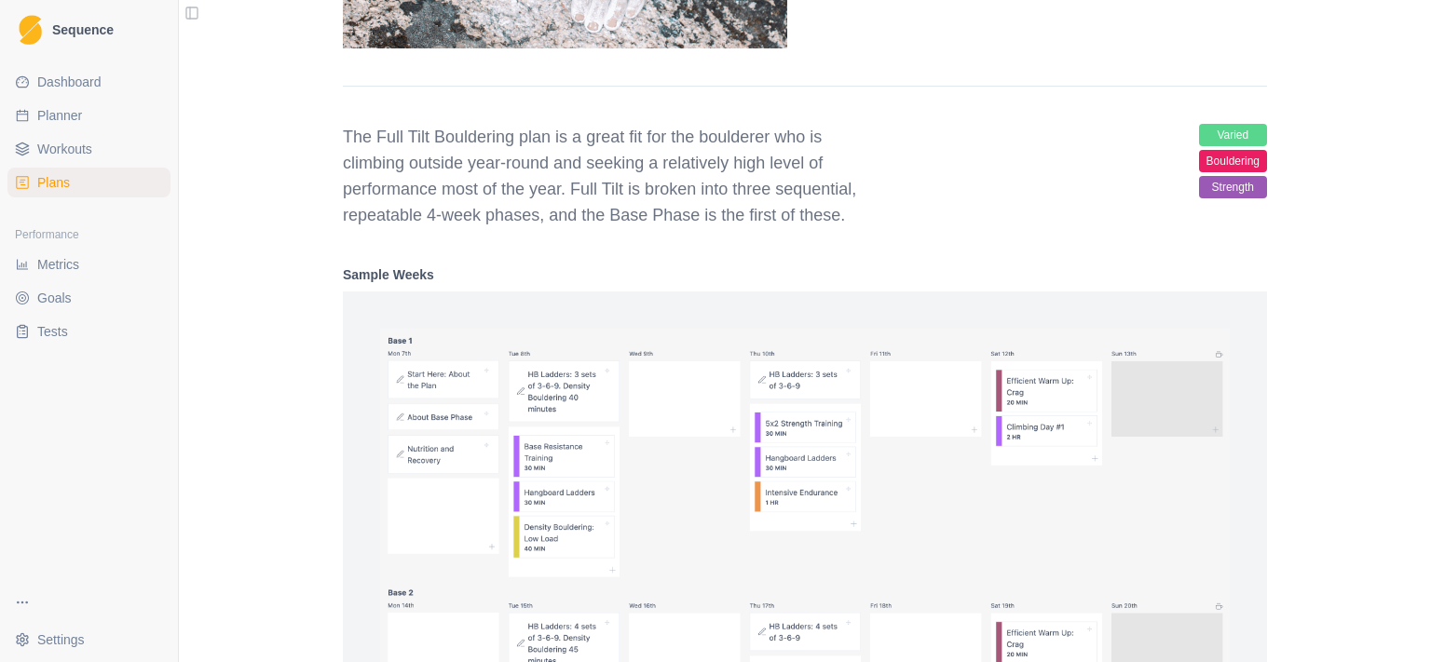
click at [360, 137] on p "The Full Tilt Bouldering plan is a great fit for the boulderer who is climbing …" at bounding box center [611, 176] width 537 height 104
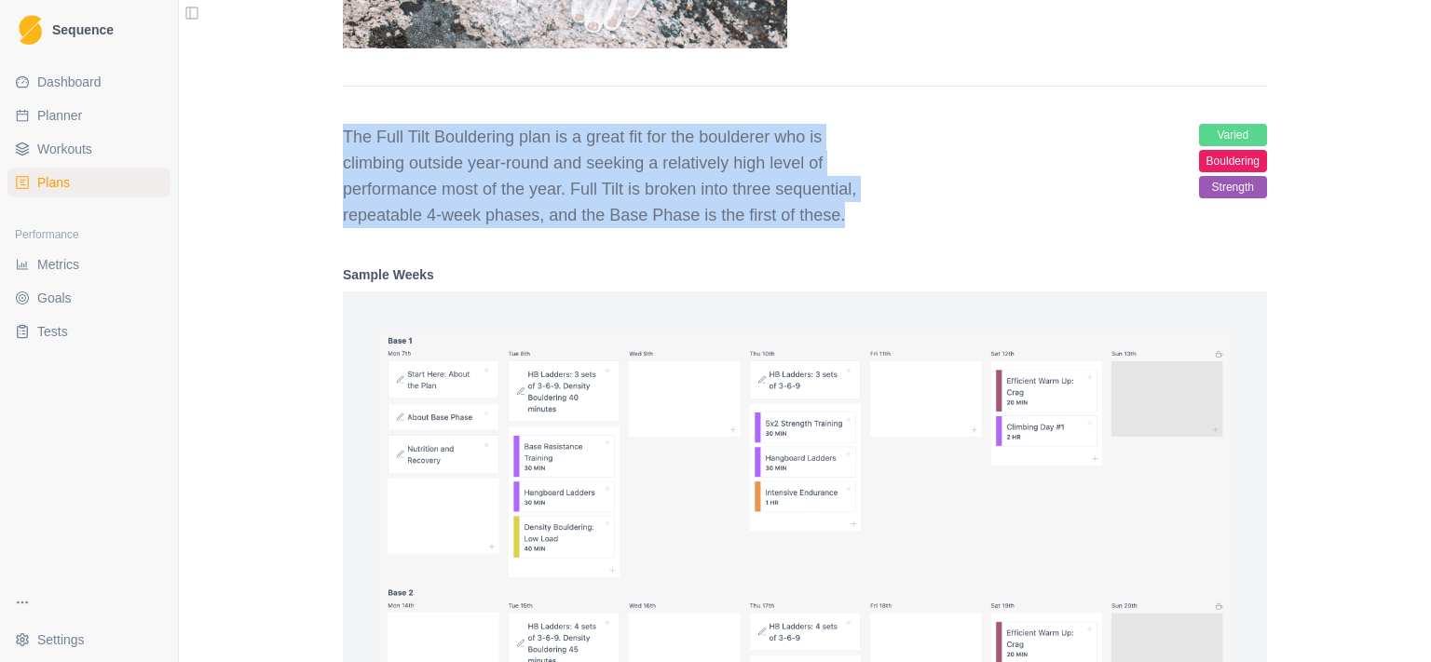
drag, startPoint x: 337, startPoint y: 140, endPoint x: 873, endPoint y: 235, distance: 544.1
click at [873, 235] on div "Full Tilt Bouldering 1: Base Phase 4 Weeks Apply Plan The Full Tilt Bouldering …" at bounding box center [805, 390] width 924 height 1505
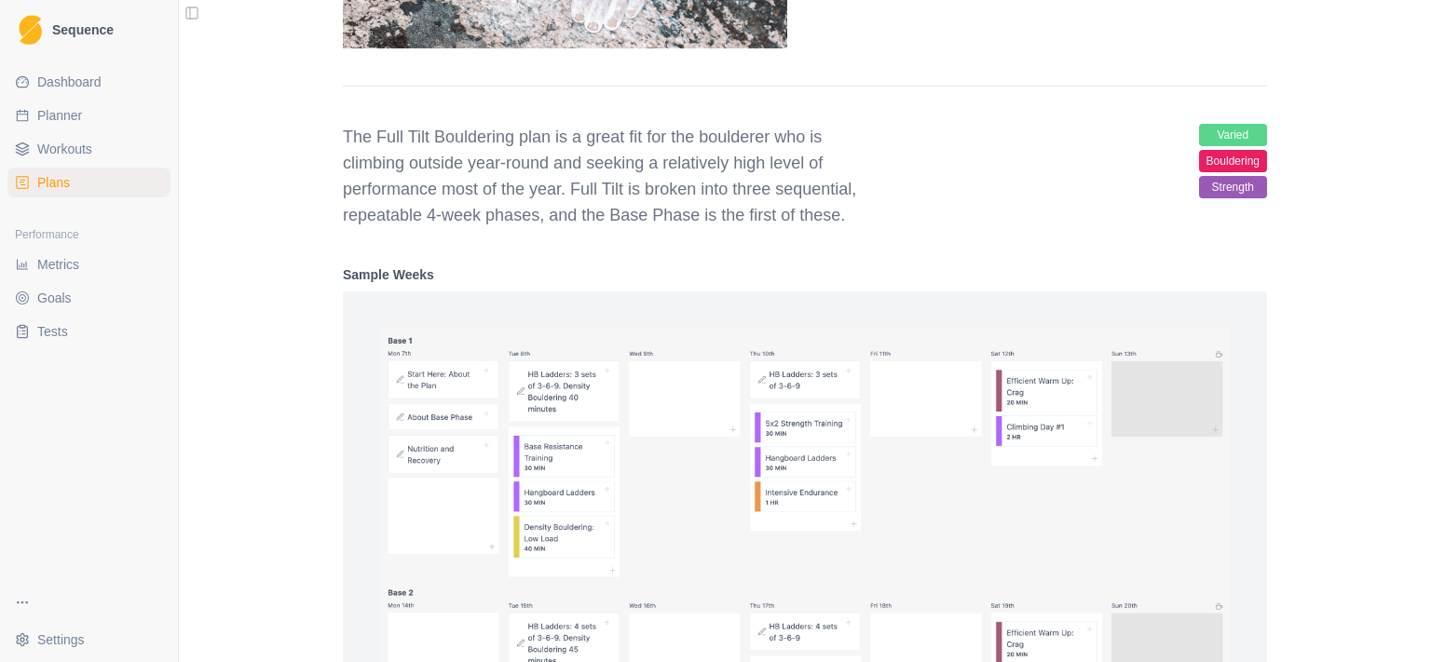
click at [866, 231] on div "Full Tilt Bouldering 1: Base Phase 4 Weeks Apply Plan The Full Tilt Bouldering …" at bounding box center [805, 390] width 924 height 1505
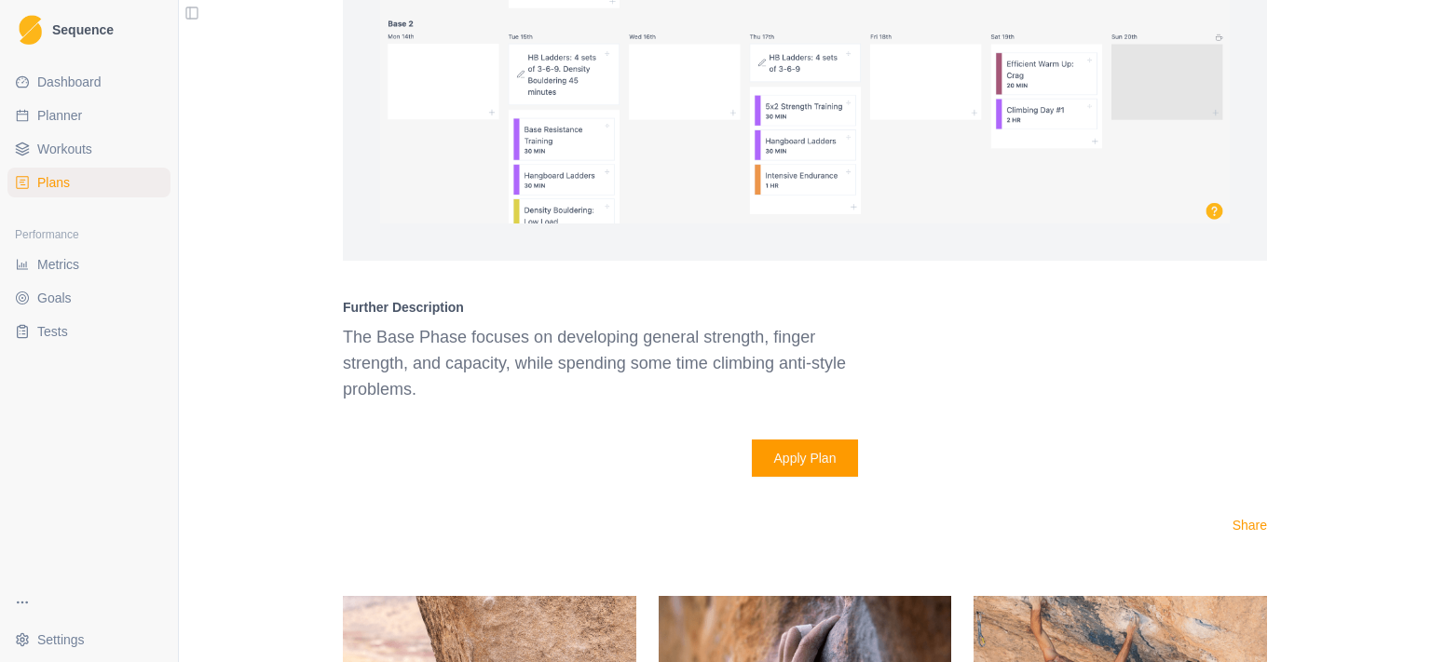
scroll to position [2687, 0]
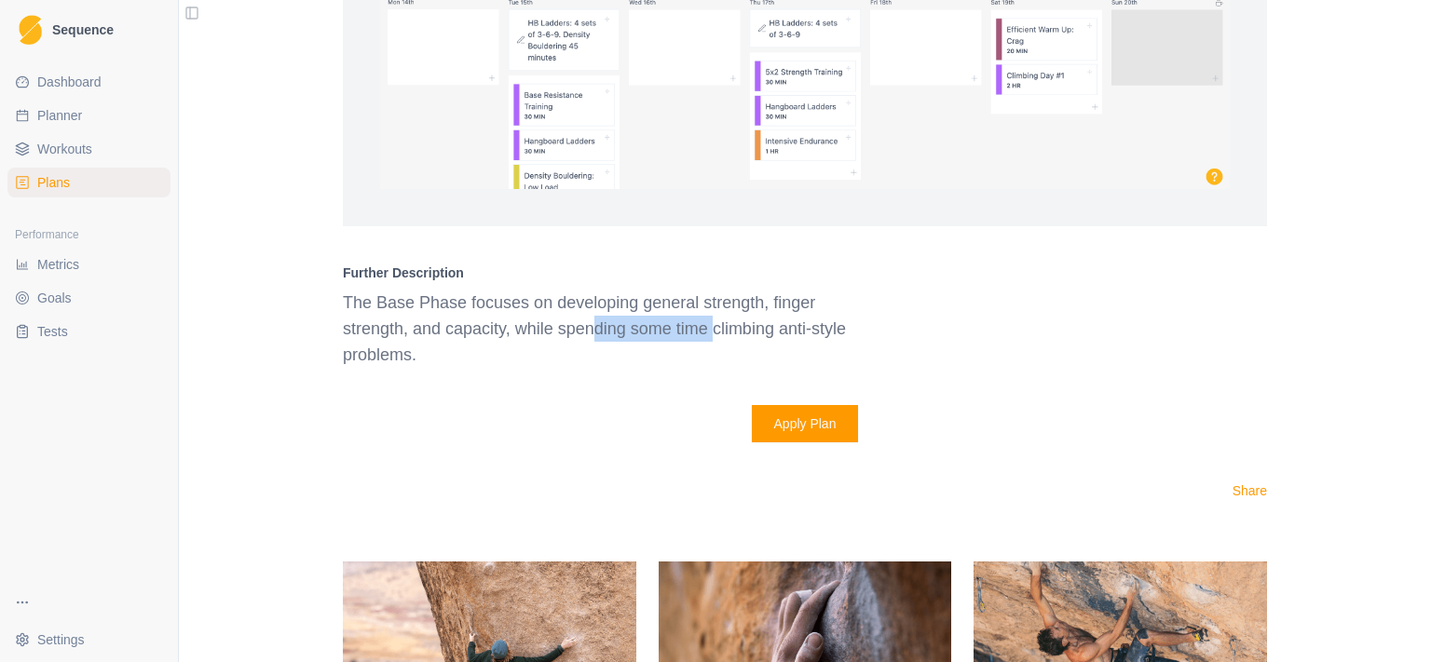
drag, startPoint x: 561, startPoint y: 330, endPoint x: 717, endPoint y: 326, distance: 156.6
click at [689, 328] on p "The Base Phase focuses on developing general strength, finger strength, and cap…" at bounding box center [611, 329] width 537 height 78
click at [738, 327] on p "The Base Phase focuses on developing general strength, finger strength, and cap…" at bounding box center [611, 329] width 537 height 78
drag, startPoint x: 847, startPoint y: 336, endPoint x: 798, endPoint y: 319, distance: 52.5
click at [798, 319] on p "The Base Phase focuses on developing general strength, finger strength, and cap…" at bounding box center [611, 329] width 537 height 78
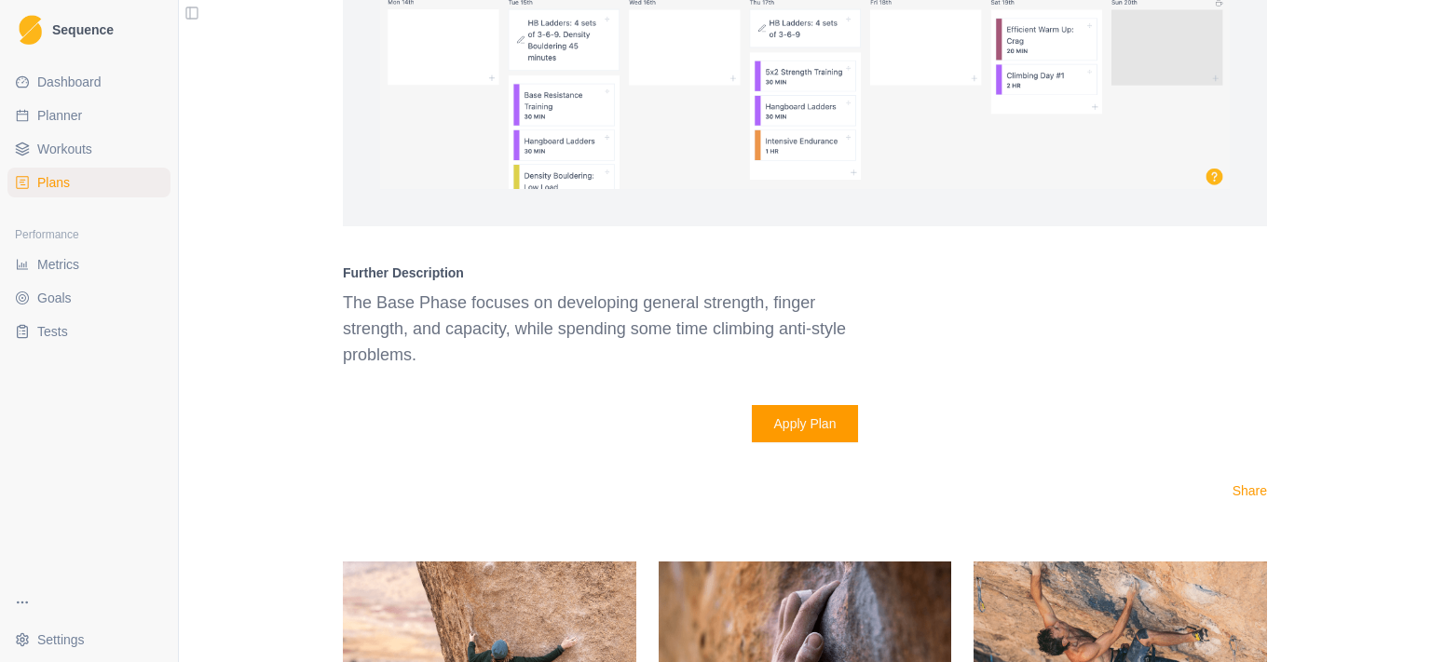
click at [798, 319] on p "The Base Phase focuses on developing general strength, finger strength, and cap…" at bounding box center [611, 329] width 537 height 78
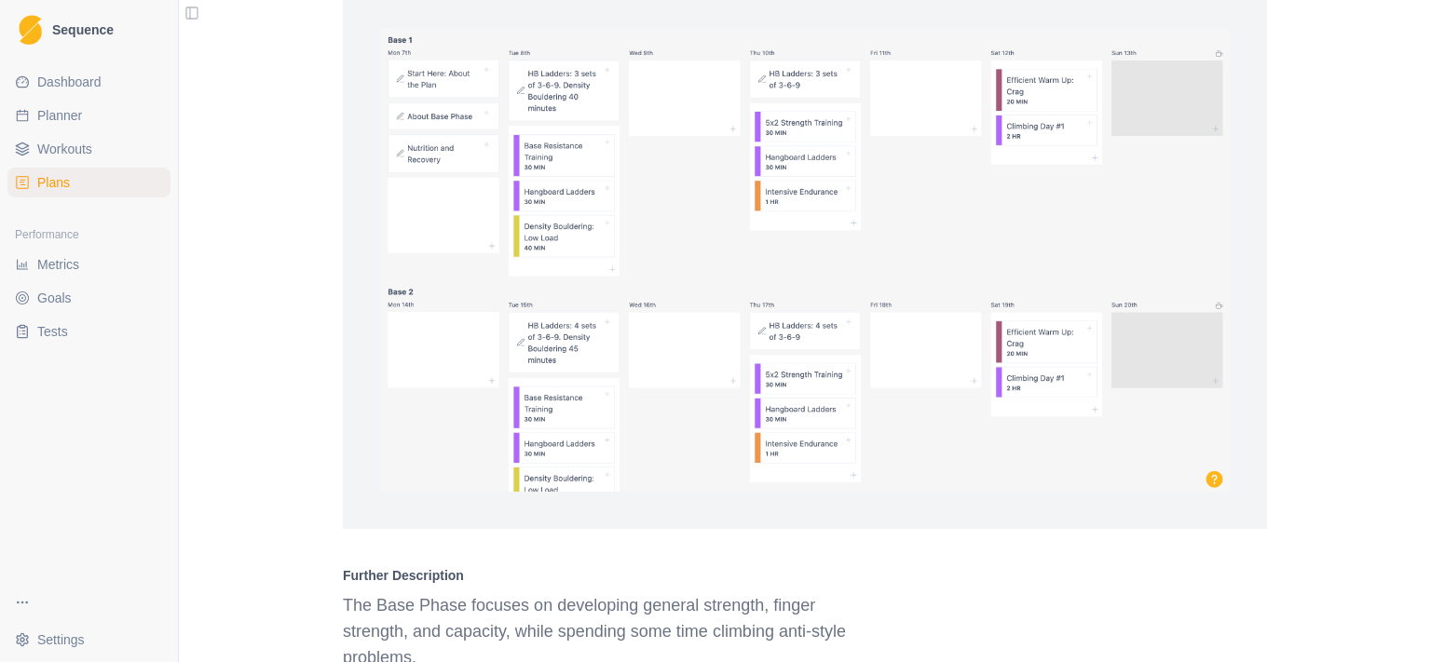
scroll to position [2325, 0]
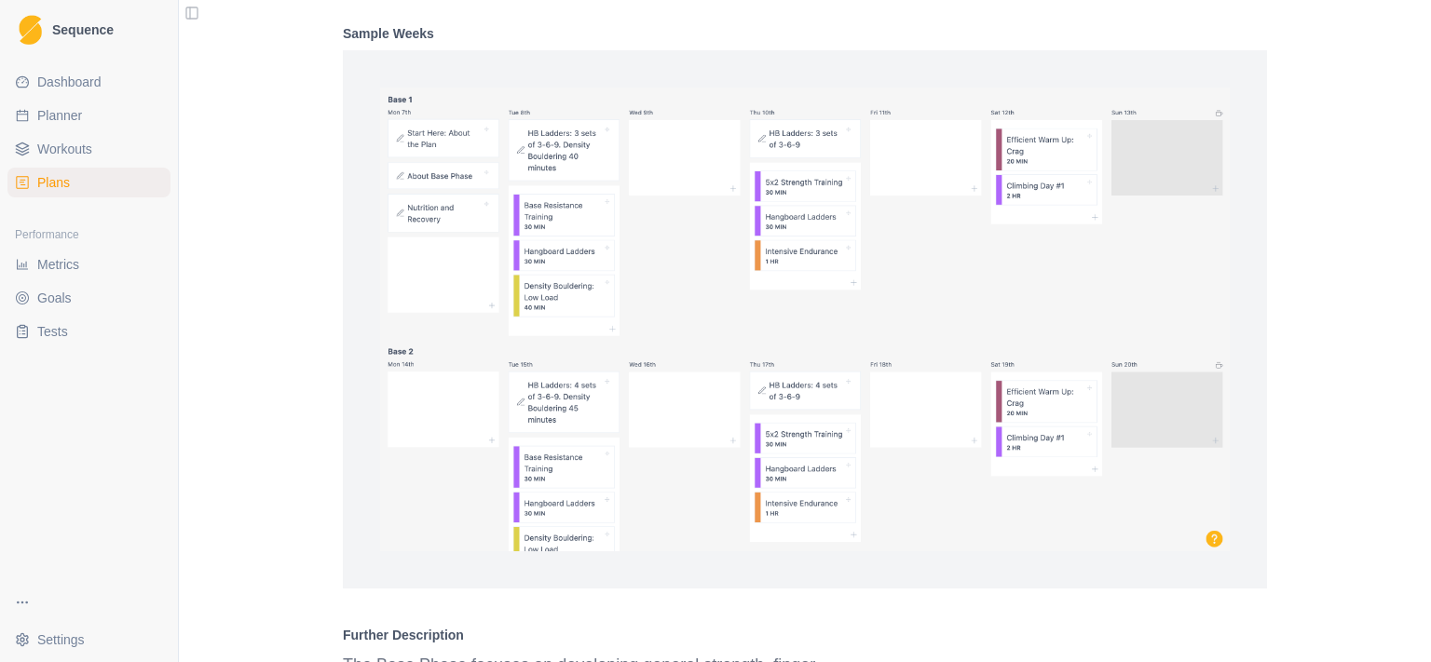
click at [50, 136] on link "Workouts" at bounding box center [88, 149] width 163 height 30
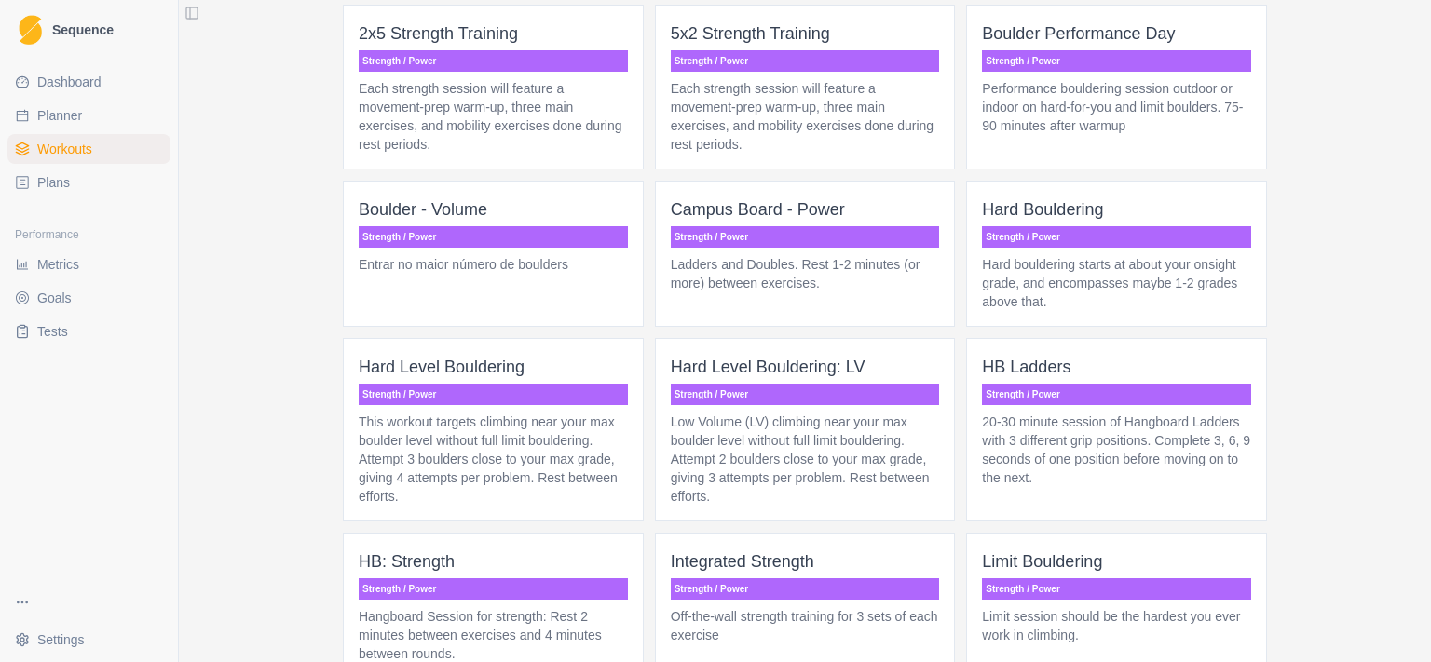
scroll to position [1328, 0]
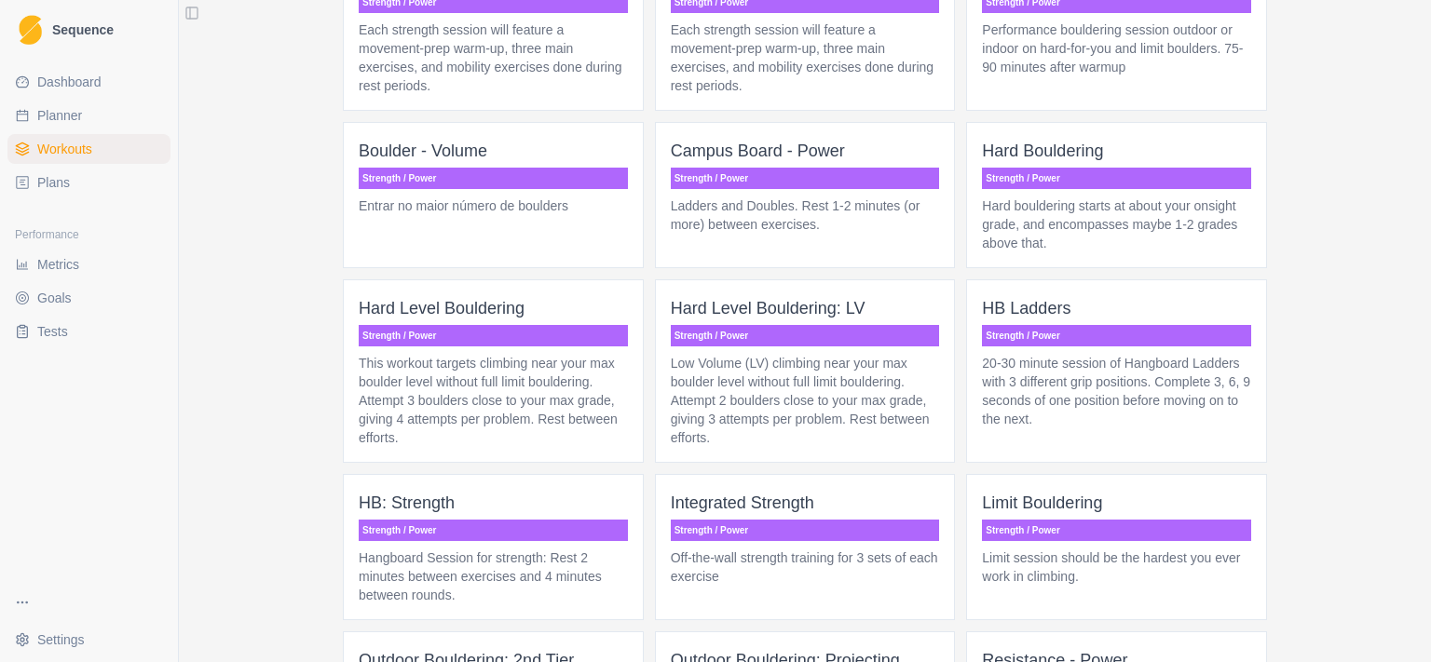
click at [1141, 360] on p "20-30 minute session of Hangboard Ladders with 3 different grip positions. Comp…" at bounding box center [1116, 391] width 269 height 75
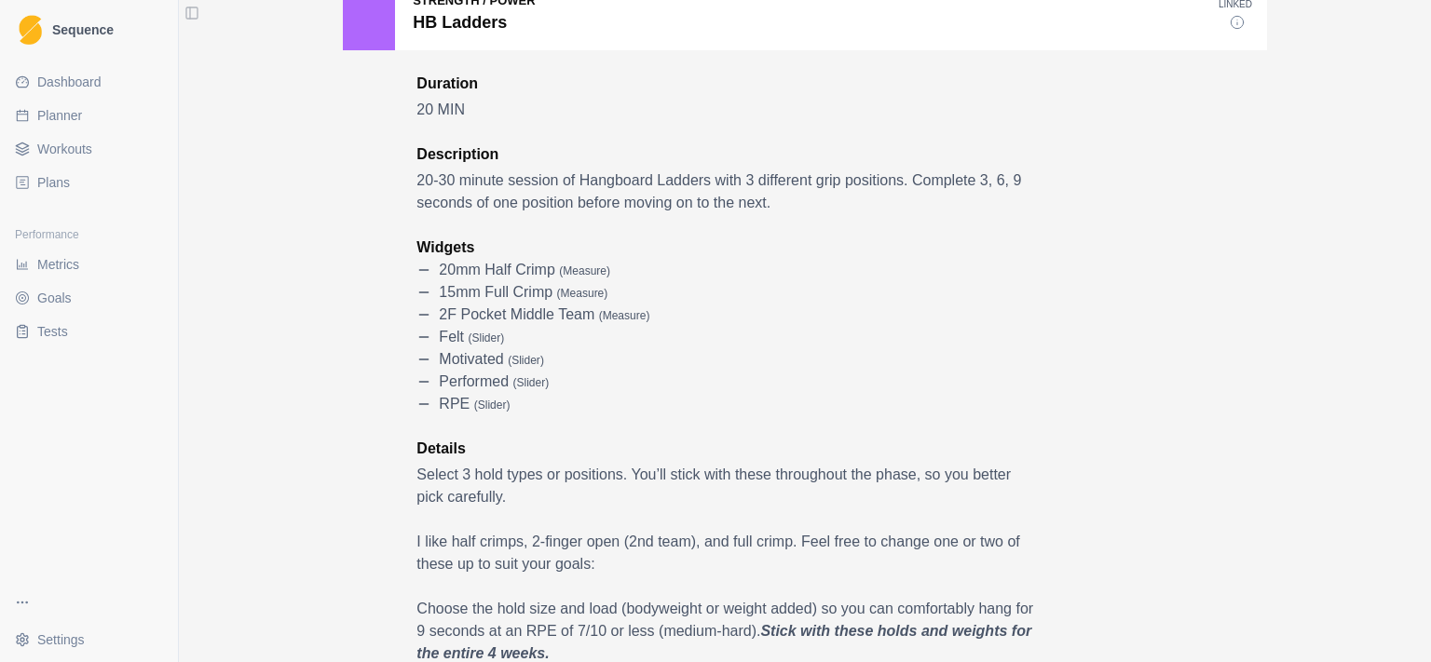
scroll to position [241, 0]
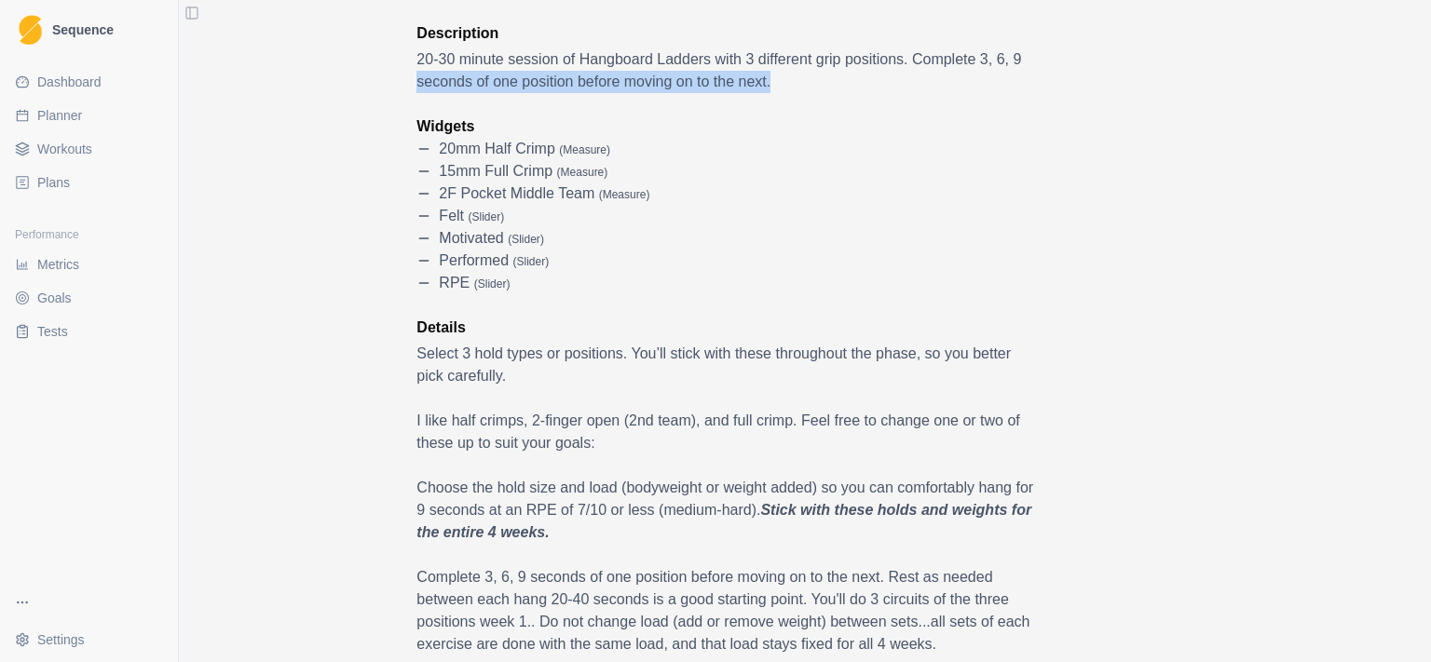
drag, startPoint x: 404, startPoint y: 84, endPoint x: 811, endPoint y: 86, distance: 406.2
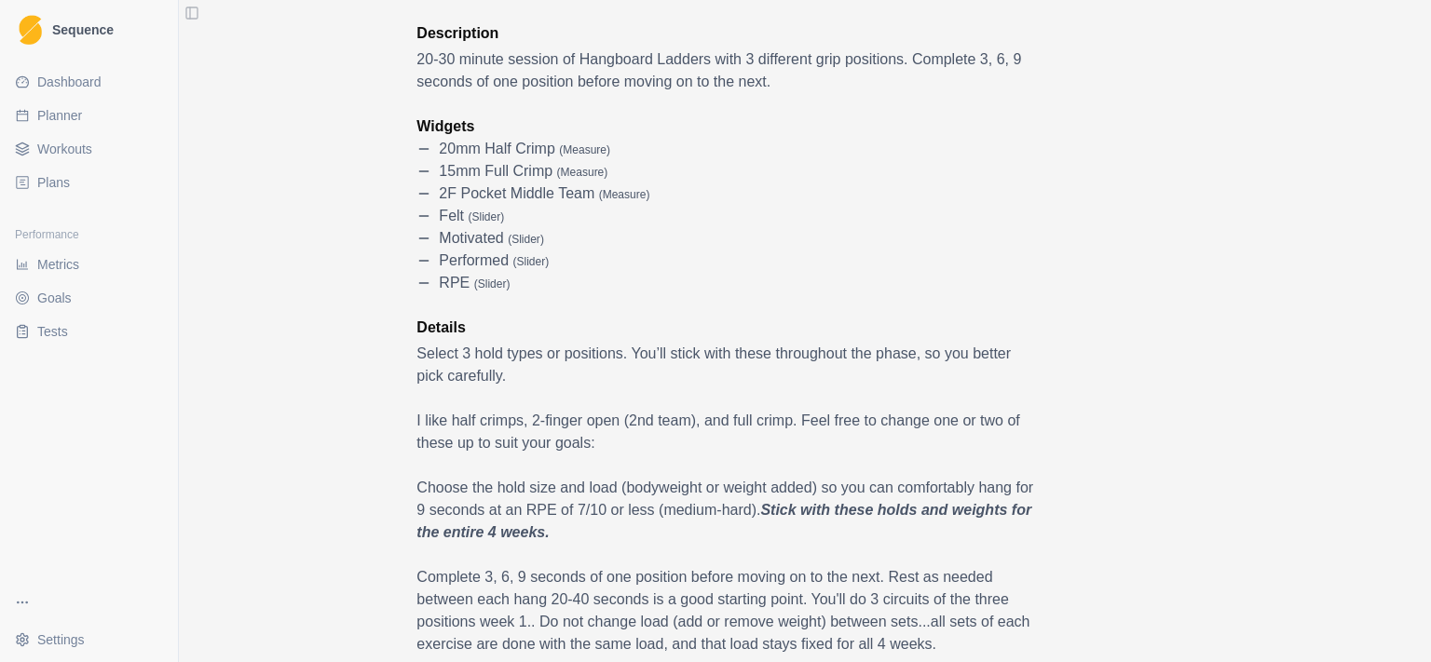
click at [812, 86] on p "20-30 minute session of Hangboard Ladders with 3 different grip positions. Comp…" at bounding box center [728, 70] width 624 height 45
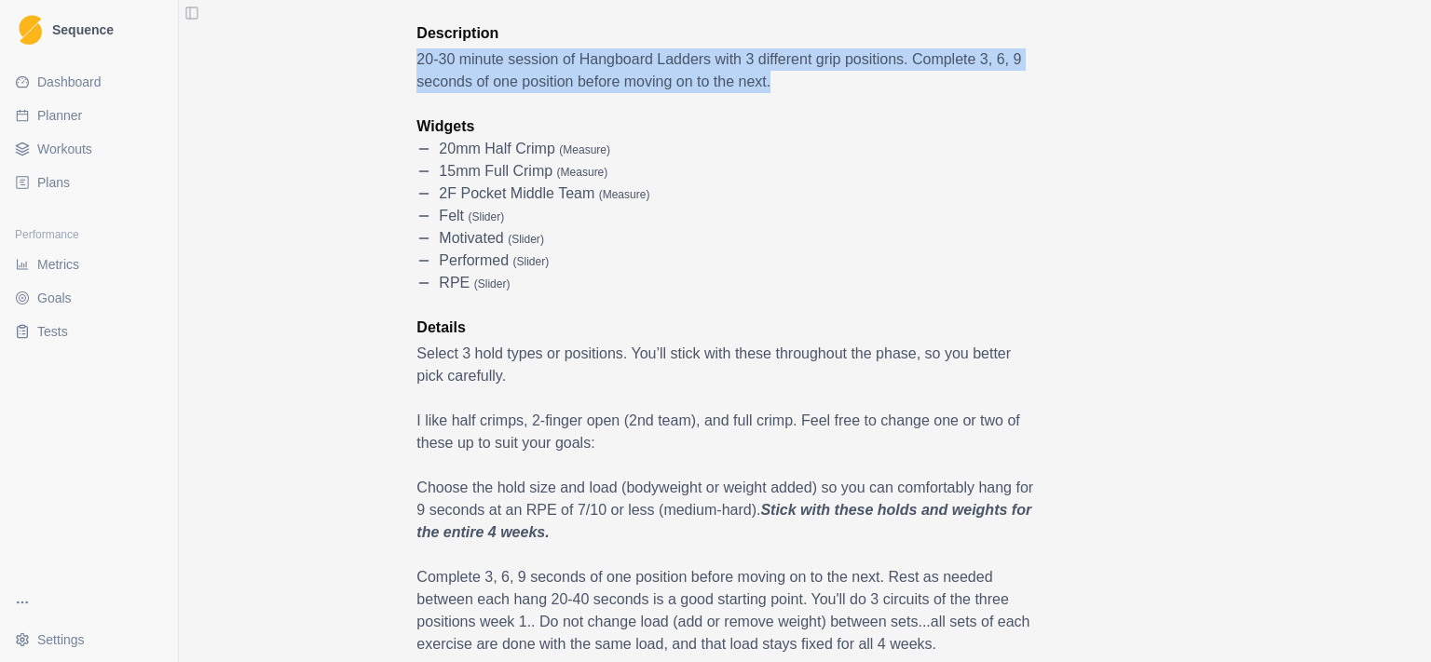
drag, startPoint x: 812, startPoint y: 89, endPoint x: 380, endPoint y: 61, distance: 433.2
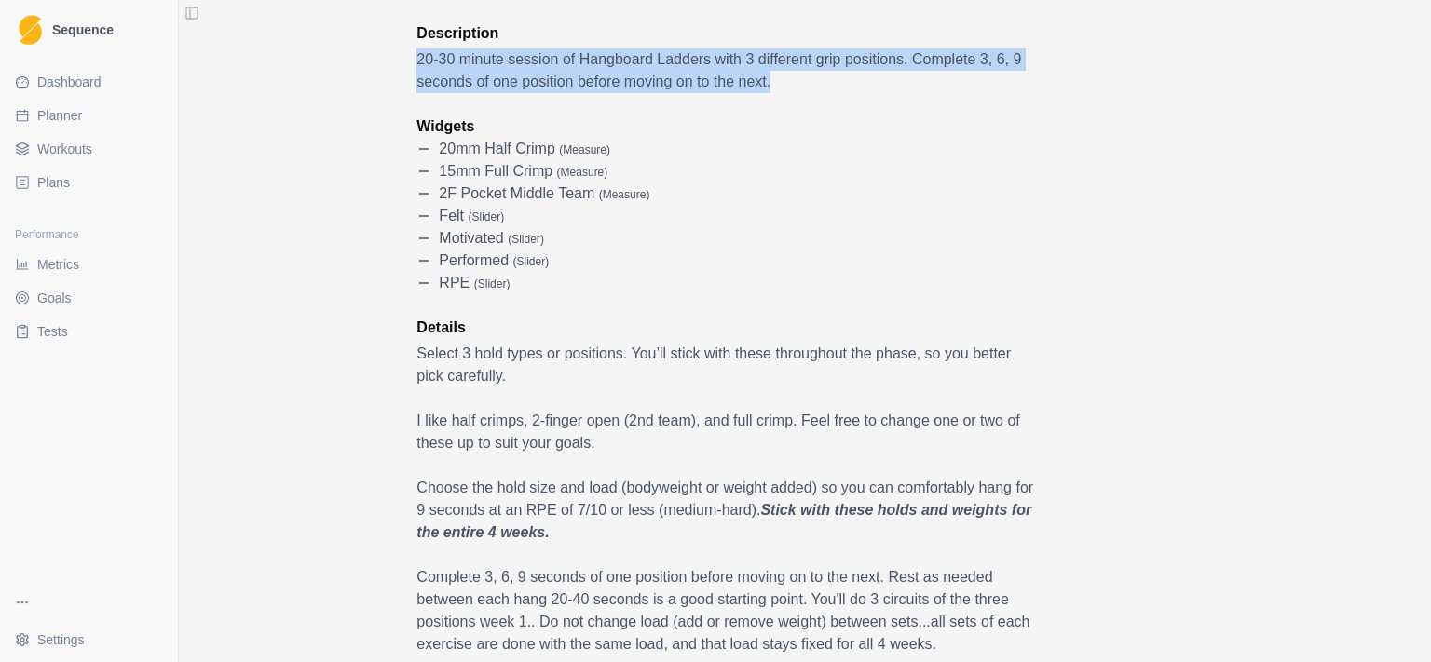
drag, startPoint x: 387, startPoint y: 65, endPoint x: 828, endPoint y: 89, distance: 442.3
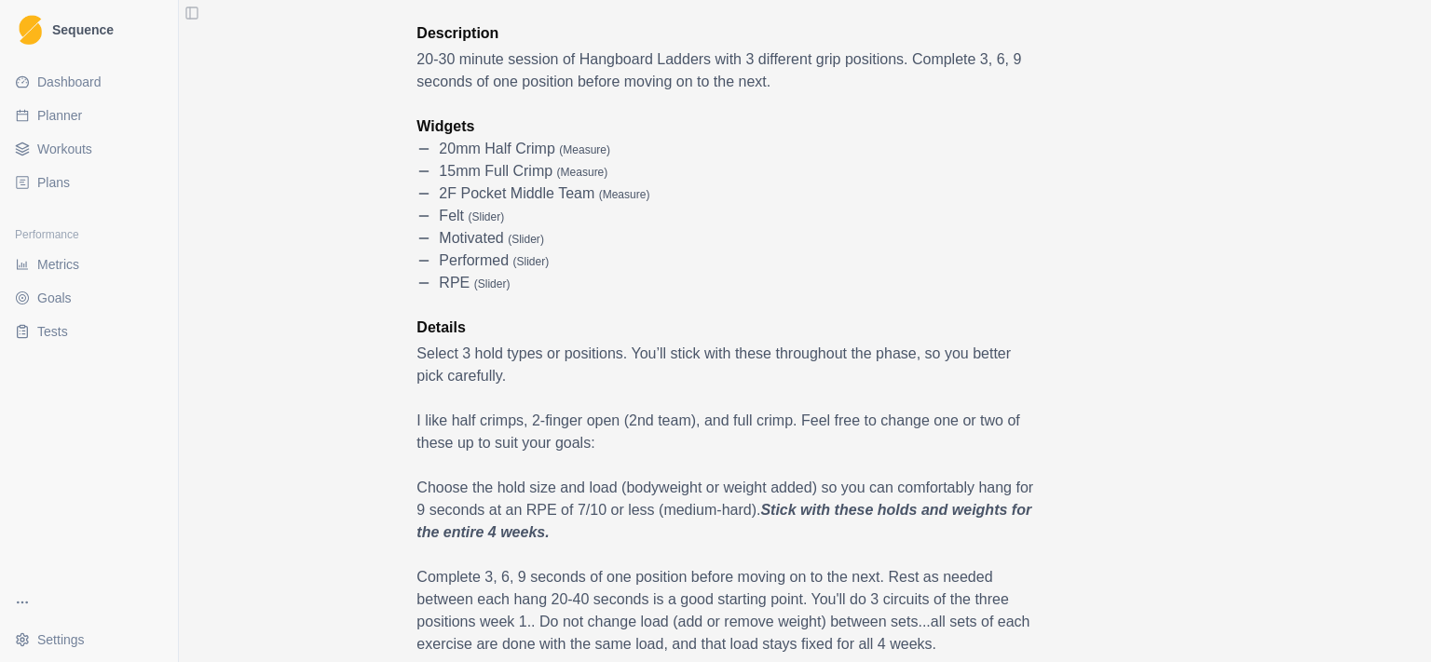
click at [828, 89] on p "20-30 minute session of Hangboard Ladders with 3 different grip positions. Comp…" at bounding box center [728, 70] width 624 height 45
drag, startPoint x: 650, startPoint y: 141, endPoint x: 737, endPoint y: 284, distance: 167.6
click at [737, 284] on div "Widgets 20mm Half Crimp ( measure ) 15mm Full Crimp ( measure ) 2F Pocket Middl…" at bounding box center [728, 205] width 624 height 179
click at [738, 283] on div "RPE ( slider )" at bounding box center [728, 283] width 624 height 22
drag, startPoint x: 667, startPoint y: 130, endPoint x: 725, endPoint y: 330, distance: 208.5
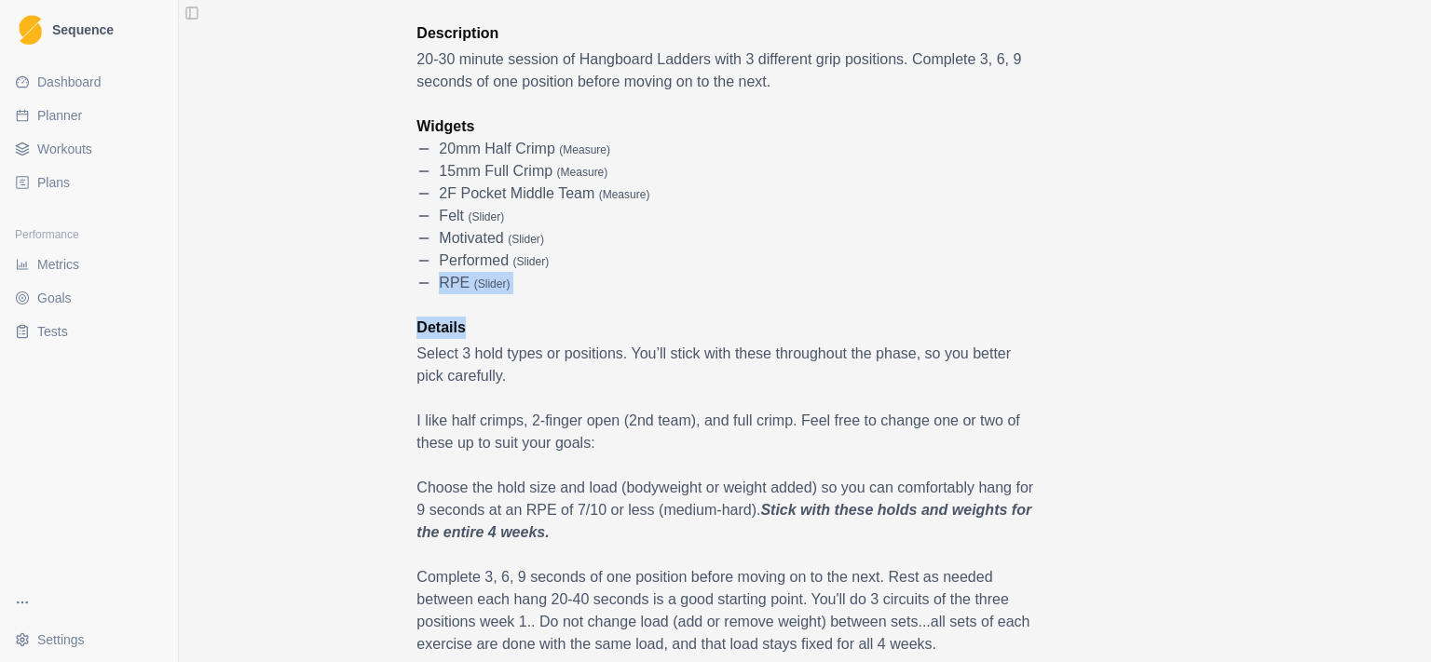
click at [725, 330] on p "Details" at bounding box center [728, 328] width 624 height 22
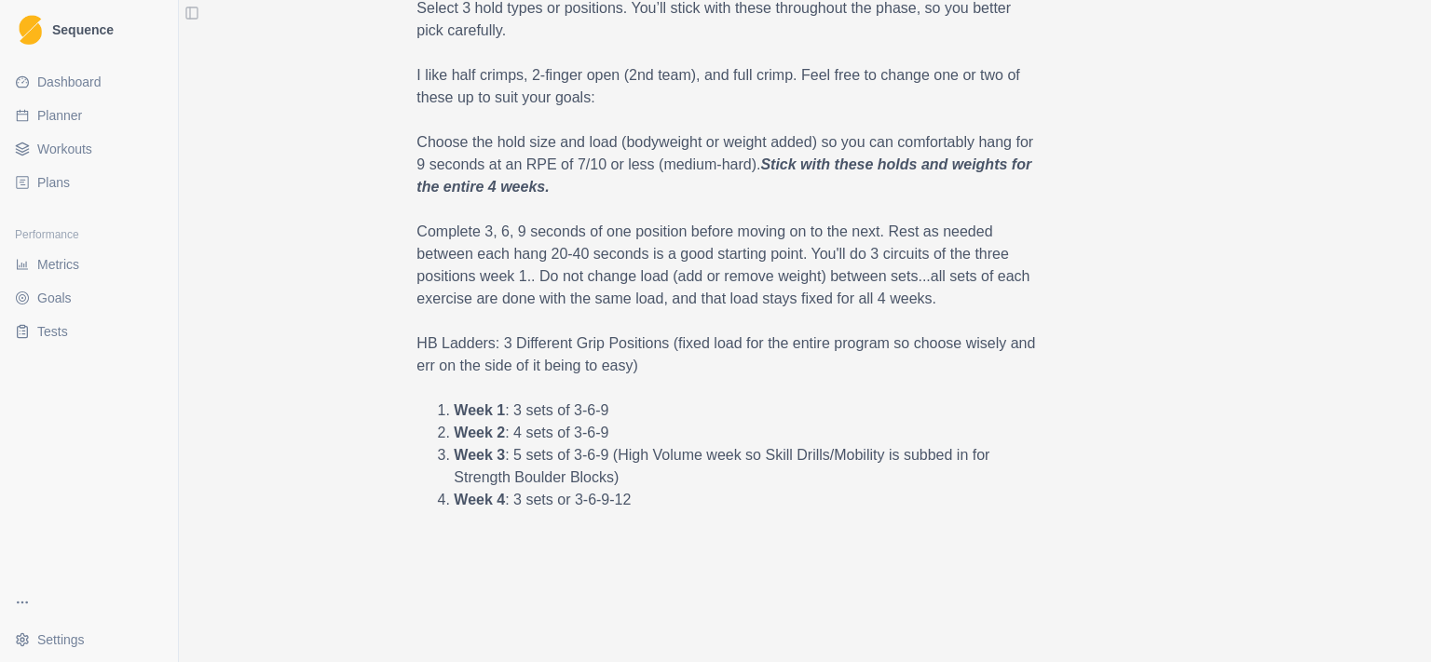
scroll to position [637, 0]
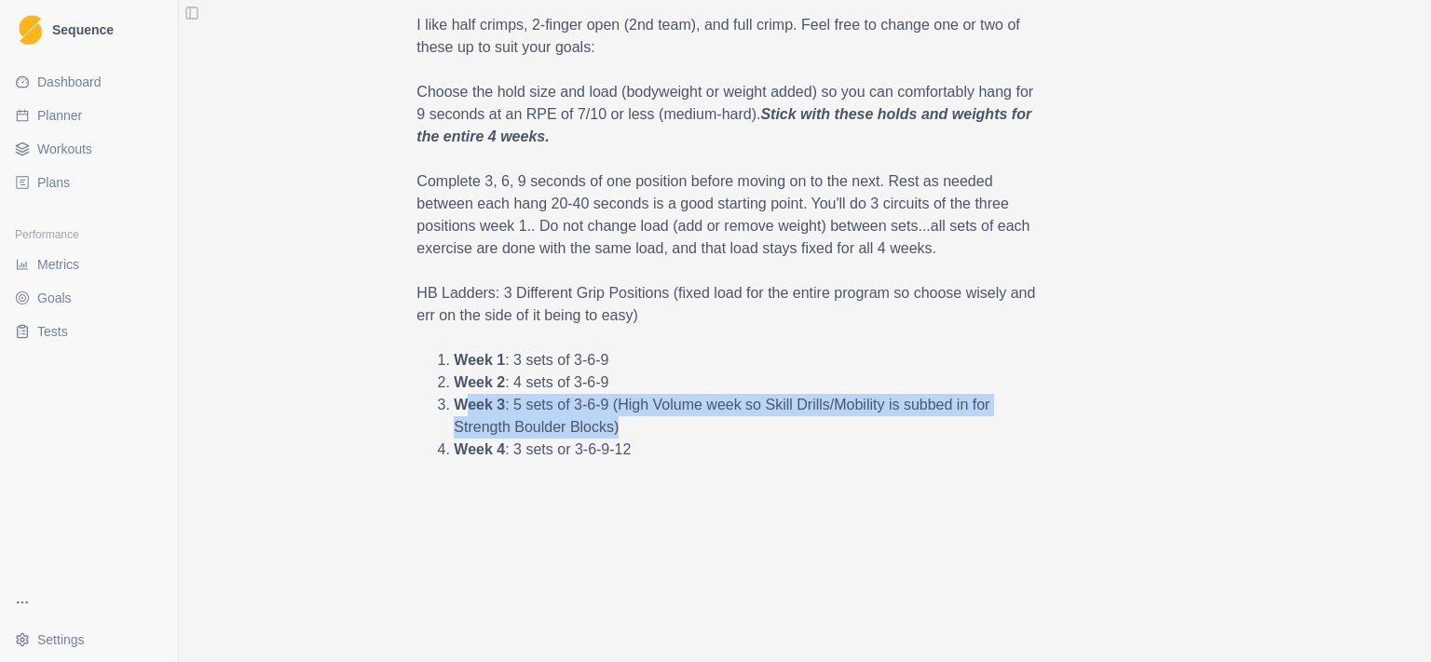
drag, startPoint x: 475, startPoint y: 407, endPoint x: 635, endPoint y: 427, distance: 161.4
click at [635, 427] on li "Week 3 : 5 sets of 3-6-9 (High Volume week so Skill Drills/Mobility is subbed i…" at bounding box center [729, 416] width 550 height 45
click at [635, 428] on li "Week 3 : 5 sets of 3-6-9 (High Volume week so Skill Drills/Mobility is subbed i…" at bounding box center [729, 416] width 550 height 45
drag, startPoint x: 676, startPoint y: 411, endPoint x: 696, endPoint y: 379, distance: 37.2
click at [696, 379] on ol "Week 1 : 3 sets of 3-6-9 Week 2 : 4 sets of 3-6-9 Week 3 : 5 sets of 3-6-9 (Hig…" at bounding box center [728, 405] width 624 height 112
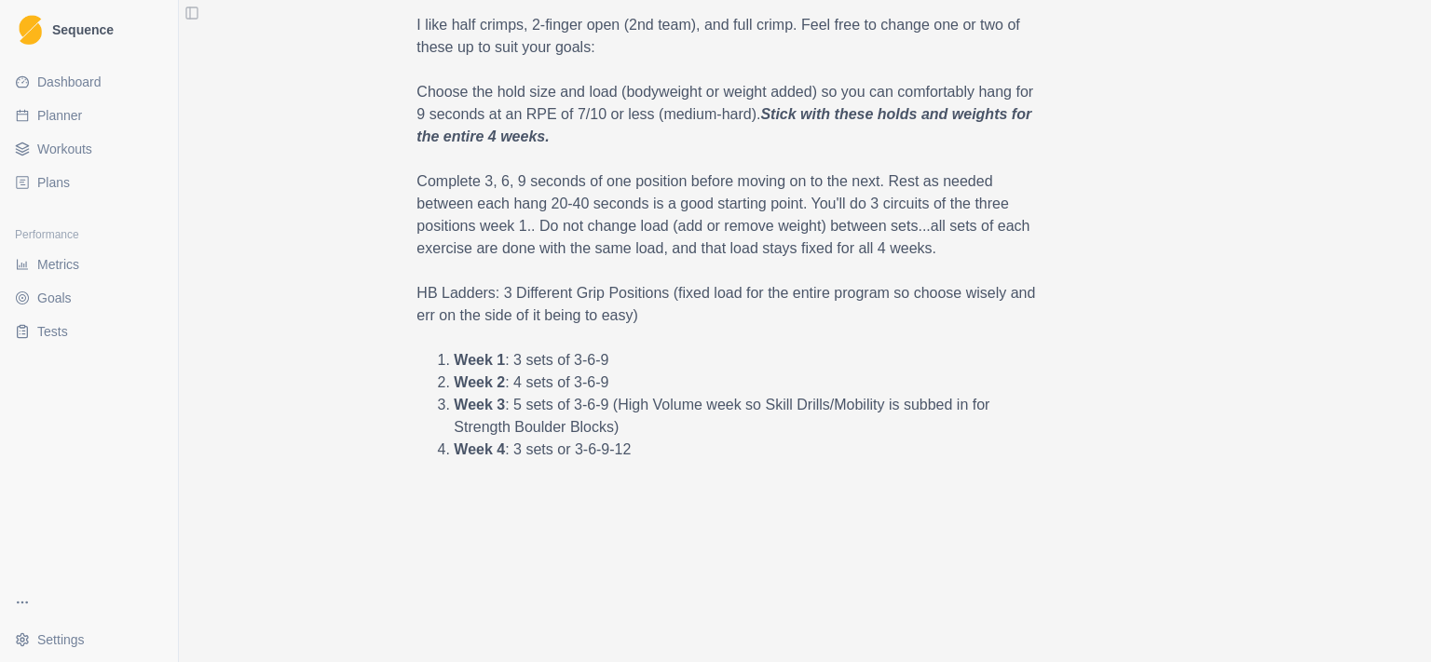
click at [696, 379] on li "Week 2 : 4 sets of 3-6-9" at bounding box center [729, 383] width 550 height 22
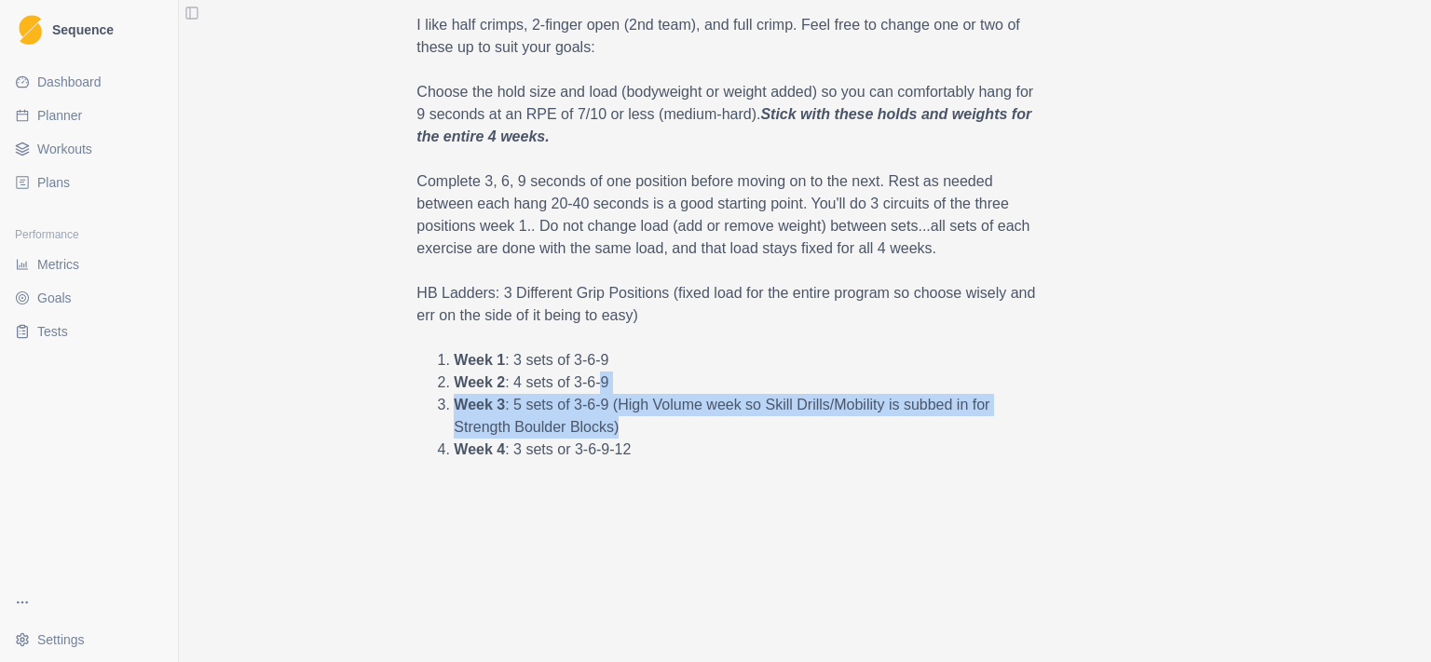
drag, startPoint x: 696, startPoint y: 379, endPoint x: 716, endPoint y: 424, distance: 48.8
click at [716, 424] on ol "Week 1 : 3 sets of 3-6-9 Week 2 : 4 sets of 3-6-9 Week 3 : 5 sets of 3-6-9 (Hig…" at bounding box center [728, 405] width 624 height 112
click at [716, 424] on li "Week 3 : 5 sets of 3-6-9 (High Volume week so Skill Drills/Mobility is subbed i…" at bounding box center [729, 416] width 550 height 45
drag, startPoint x: 722, startPoint y: 429, endPoint x: 735, endPoint y: 387, distance: 43.9
click at [735, 387] on ol "Week 1 : 3 sets of 3-6-9 Week 2 : 4 sets of 3-6-9 Week 3 : 5 sets of 3-6-9 (Hig…" at bounding box center [728, 405] width 624 height 112
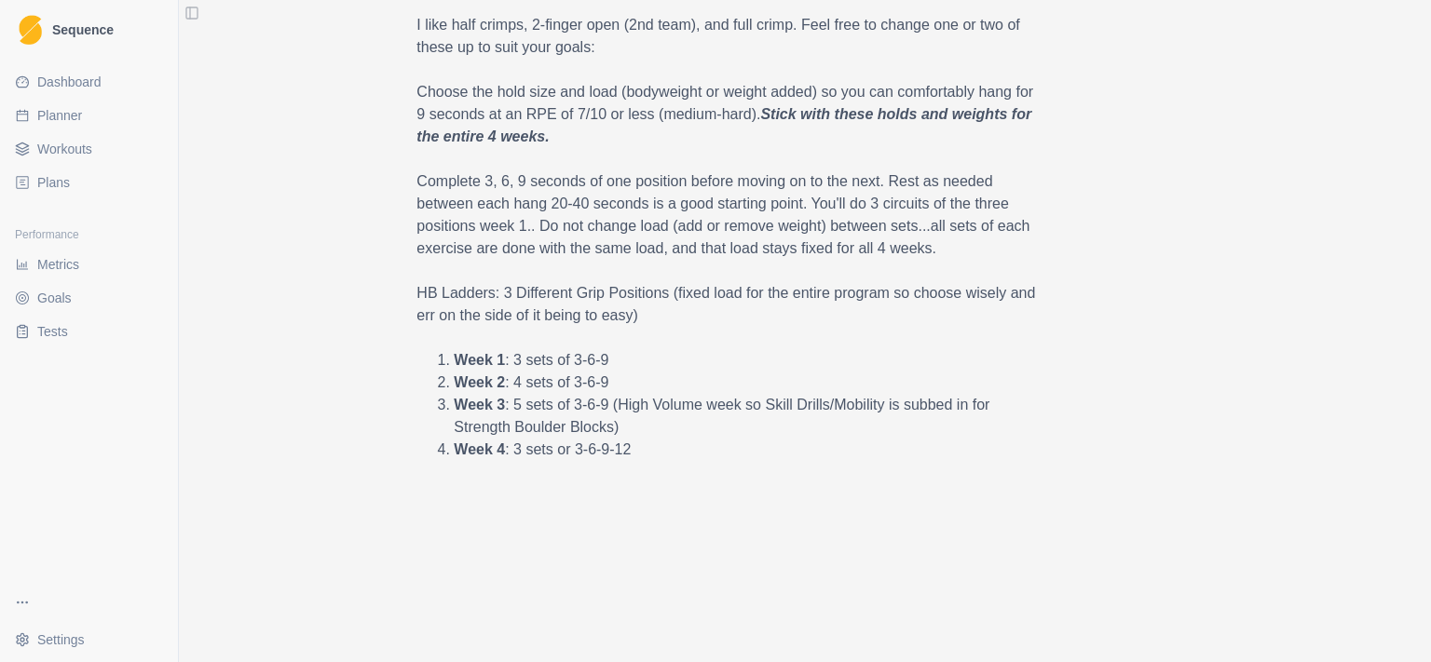
click at [735, 387] on li "Week 2 : 4 sets of 3-6-9" at bounding box center [729, 383] width 550 height 22
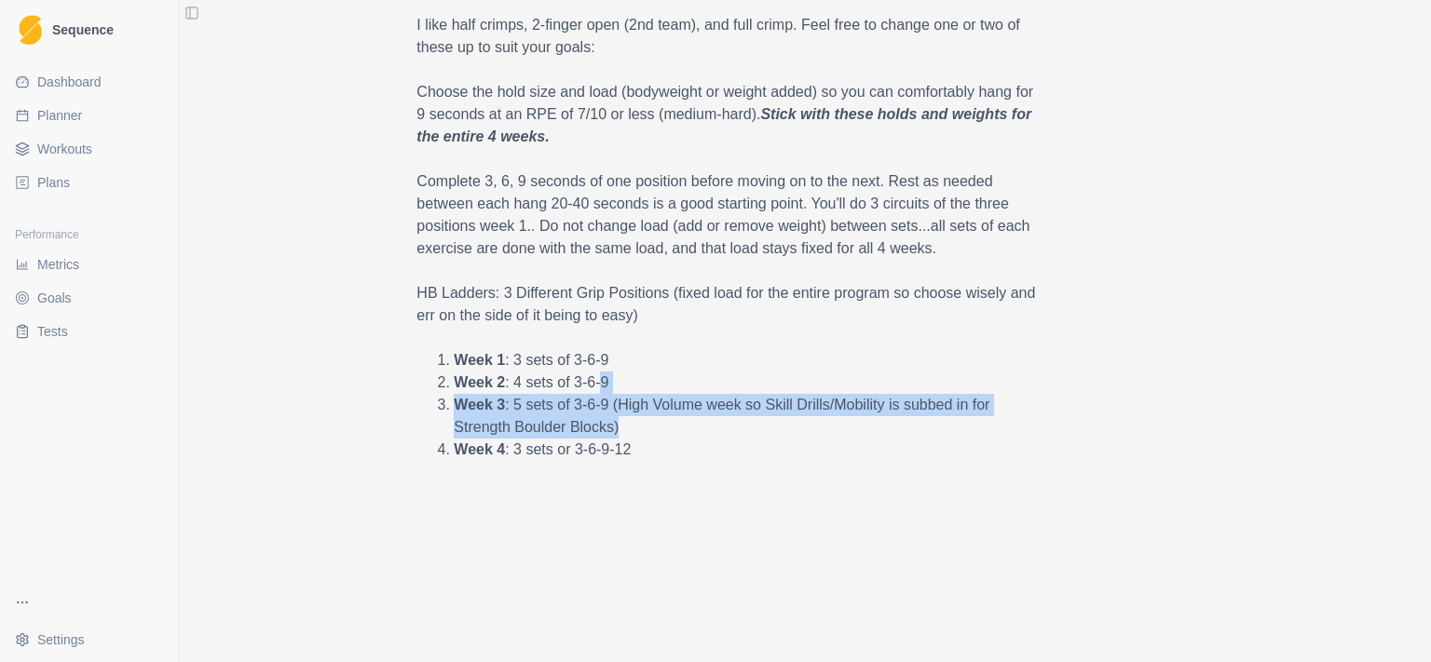
drag, startPoint x: 735, startPoint y: 387, endPoint x: 749, endPoint y: 426, distance: 41.6
click at [749, 426] on ol "Week 1 : 3 sets of 3-6-9 Week 2 : 4 sets of 3-6-9 Week 3 : 5 sets of 3-6-9 (Hig…" at bounding box center [728, 405] width 624 height 112
click at [749, 426] on li "Week 3 : 5 sets of 3-6-9 (High Volume week so Skill Drills/Mobility is subbed i…" at bounding box center [729, 416] width 550 height 45
drag, startPoint x: 755, startPoint y: 435, endPoint x: 762, endPoint y: 390, distance: 45.3
click at [762, 390] on ol "Week 1 : 3 sets of 3-6-9 Week 2 : 4 sets of 3-6-9 Week 3 : 5 sets of 3-6-9 (Hig…" at bounding box center [728, 405] width 624 height 112
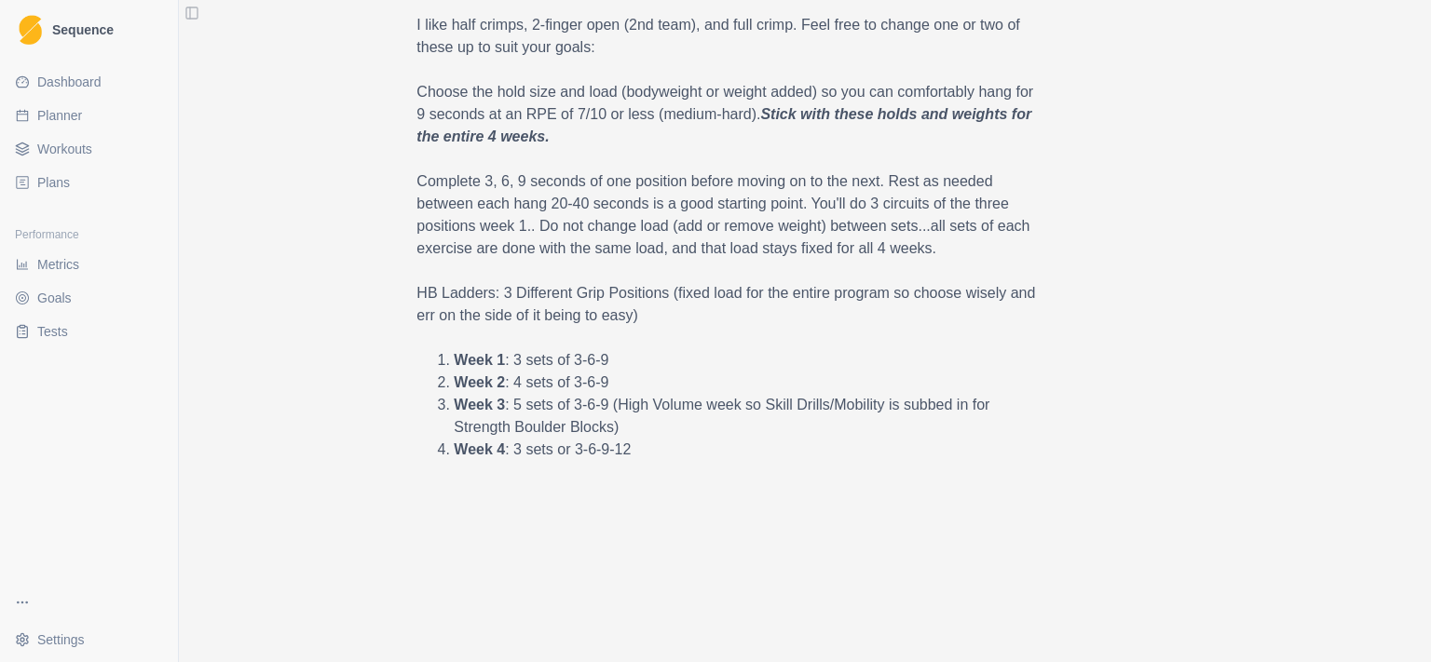
click at [762, 390] on li "Week 2 : 4 sets of 3-6-9" at bounding box center [729, 383] width 550 height 22
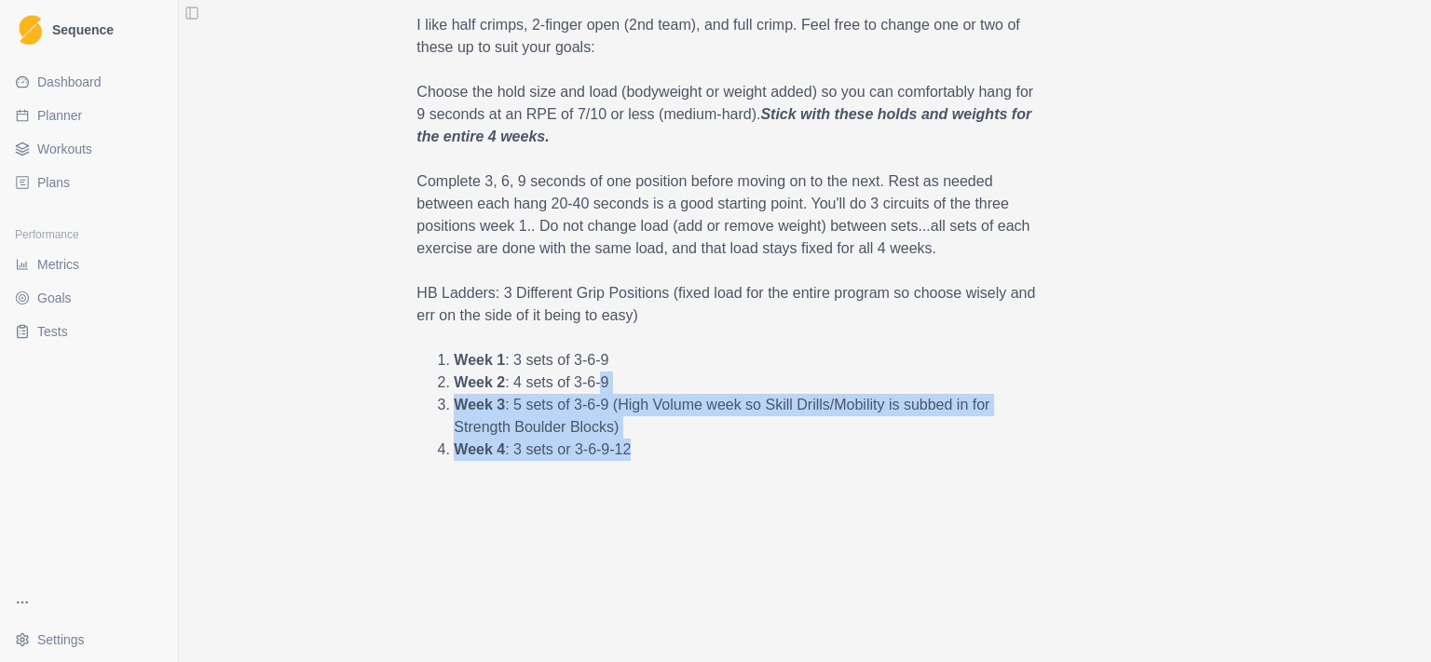
drag, startPoint x: 762, startPoint y: 390, endPoint x: 783, endPoint y: 450, distance: 63.1
click at [783, 450] on ol "Week 1 : 3 sets of 3-6-9 Week 2 : 4 sets of 3-6-9 Week 3 : 5 sets of 3-6-9 (Hig…" at bounding box center [728, 405] width 624 height 112
click at [784, 450] on li "Week 4 : 3 sets or 3-6-9-12" at bounding box center [729, 450] width 550 height 22
drag, startPoint x: 788, startPoint y: 448, endPoint x: 794, endPoint y: 390, distance: 58.0
click at [794, 390] on ol "Week 1 : 3 sets of 3-6-9 Week 2 : 4 sets of 3-6-9 Week 3 : 5 sets of 3-6-9 (Hig…" at bounding box center [728, 405] width 624 height 112
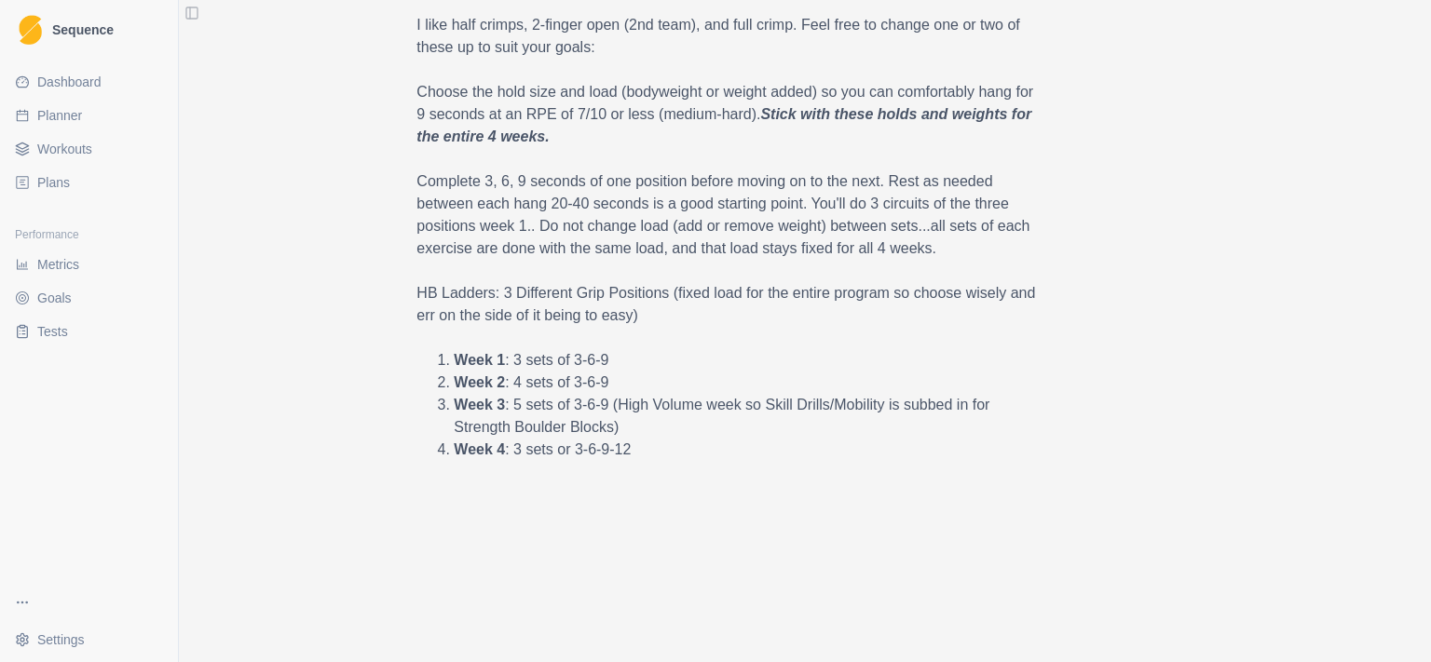
click at [794, 390] on li "Week 2 : 4 sets of 3-6-9" at bounding box center [729, 383] width 550 height 22
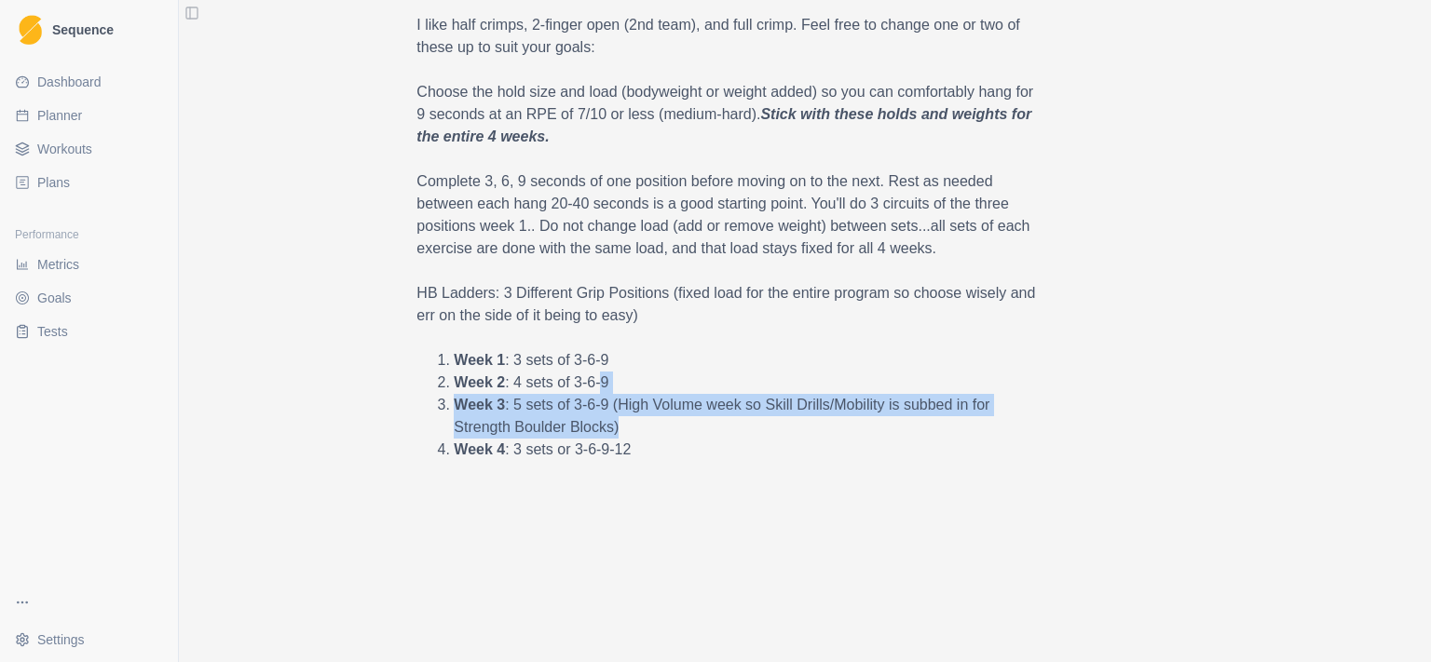
drag, startPoint x: 794, startPoint y: 390, endPoint x: 818, endPoint y: 431, distance: 47.6
click at [818, 431] on ol "Week 1 : 3 sets of 3-6-9 Week 2 : 4 sets of 3-6-9 Week 3 : 5 sets of 3-6-9 (Hig…" at bounding box center [728, 405] width 624 height 112
click at [818, 431] on li "Week 3 : 5 sets of 3-6-9 (High Volume week so Skill Drills/Mobility is subbed i…" at bounding box center [729, 416] width 550 height 45
drag, startPoint x: 829, startPoint y: 449, endPoint x: 848, endPoint y: 371, distance: 80.5
click at [848, 371] on ol "Week 1 : 3 sets of 3-6-9 Week 2 : 4 sets of 3-6-9 Week 3 : 5 sets of 3-6-9 (Hig…" at bounding box center [728, 405] width 624 height 112
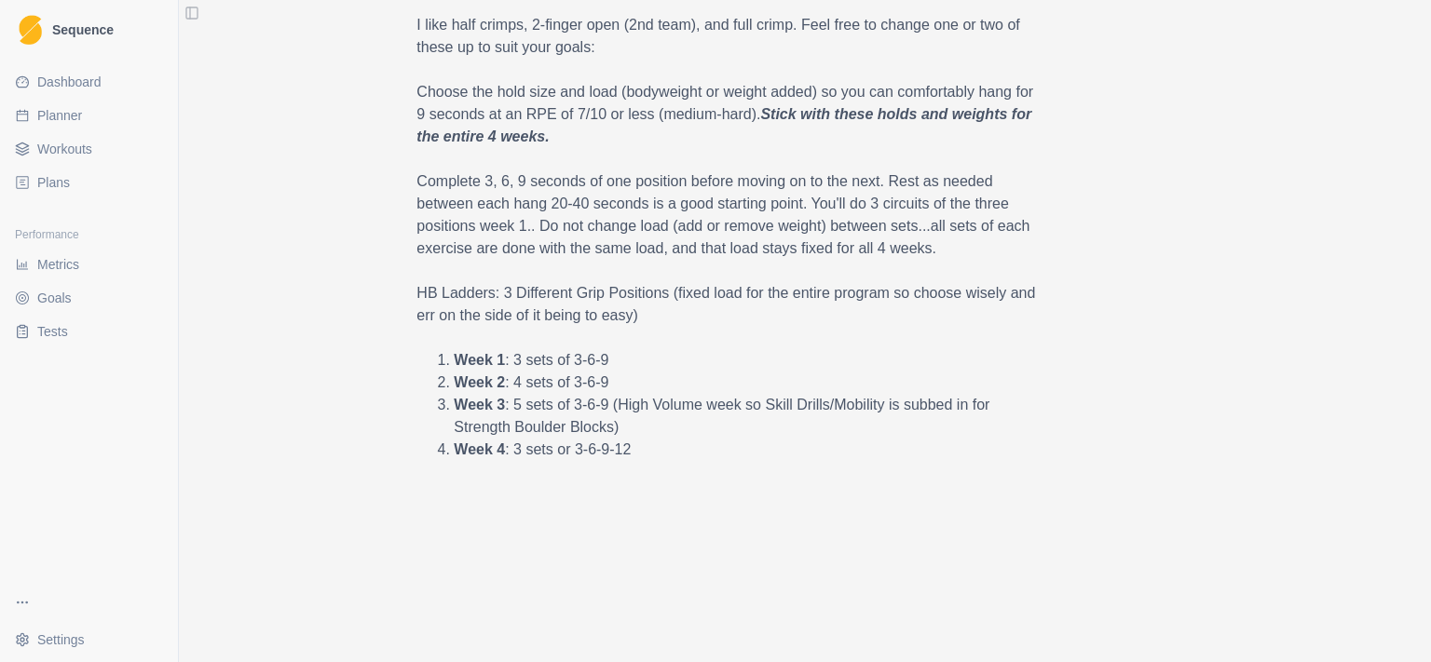
click at [848, 372] on li "Week 2 : 4 sets of 3-6-9" at bounding box center [729, 383] width 550 height 22
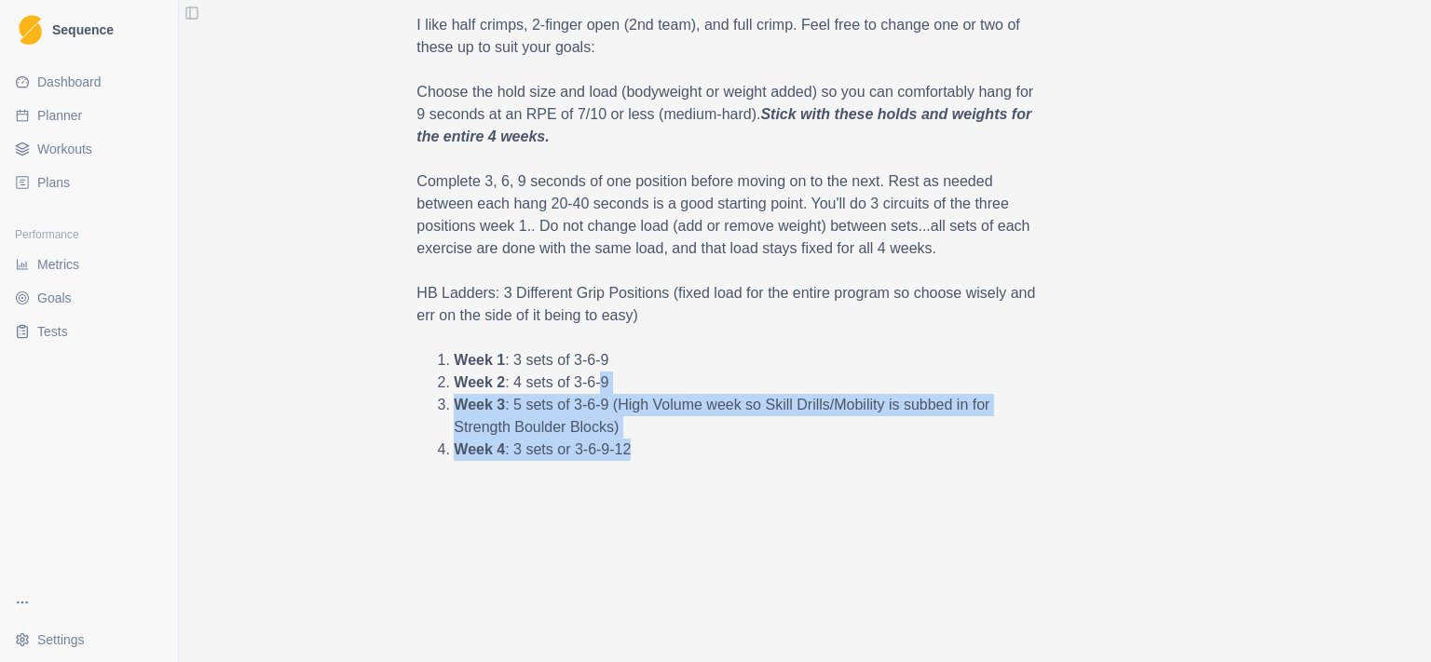
drag, startPoint x: 848, startPoint y: 371, endPoint x: 863, endPoint y: 439, distance: 69.6
click at [863, 439] on ol "Week 1 : 3 sets of 3-6-9 Week 2 : 4 sets of 3-6-9 Week 3 : 5 sets of 3-6-9 (Hig…" at bounding box center [728, 405] width 624 height 112
click at [863, 439] on li "Week 4 : 3 sets or 3-6-9-12" at bounding box center [729, 450] width 550 height 22
drag, startPoint x: 863, startPoint y: 439, endPoint x: 889, endPoint y: 375, distance: 69.4
click at [889, 375] on ol "Week 1 : 3 sets of 3-6-9 Week 2 : 4 sets of 3-6-9 Week 3 : 5 sets of 3-6-9 (Hig…" at bounding box center [728, 405] width 624 height 112
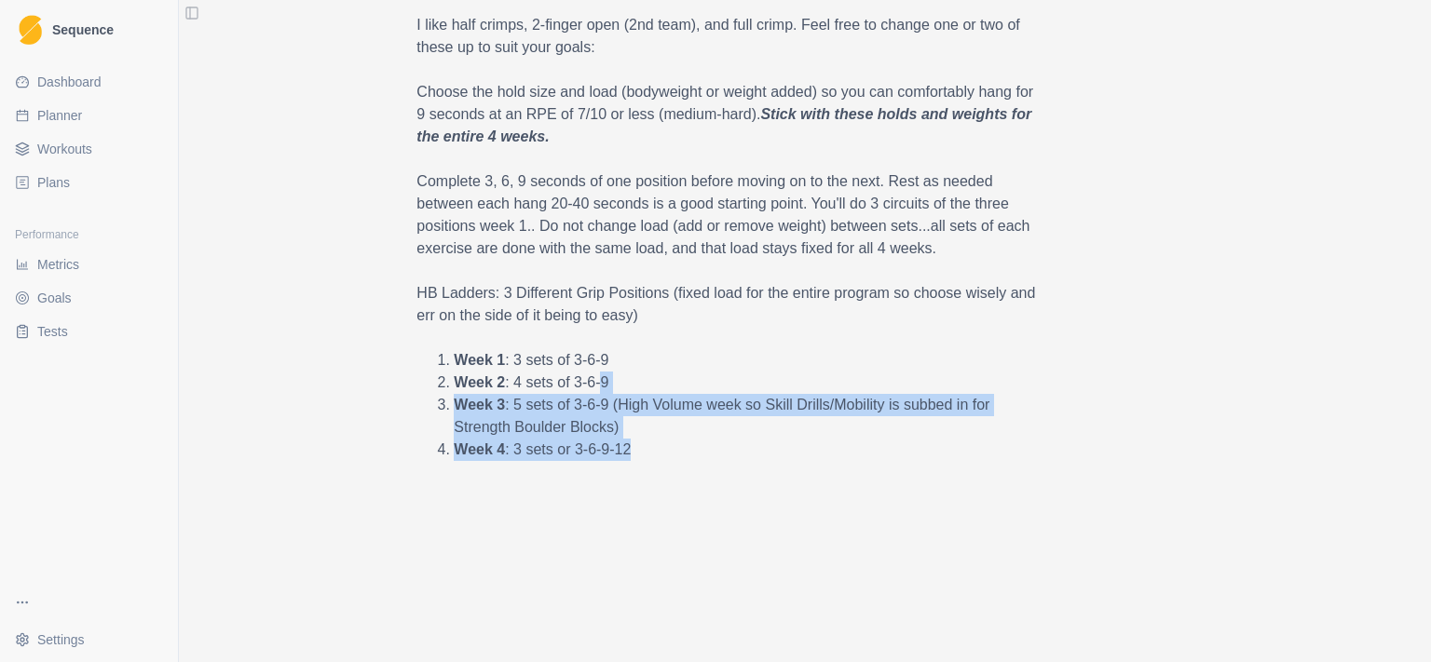
click at [889, 375] on li "Week 2 : 4 sets of 3-6-9" at bounding box center [729, 383] width 550 height 22
drag, startPoint x: 889, startPoint y: 375, endPoint x: 891, endPoint y: 448, distance: 73.6
click at [891, 448] on ol "Week 1 : 3 sets of 3-6-9 Week 2 : 4 sets of 3-6-9 Week 3 : 5 sets of 3-6-9 (Hig…" at bounding box center [728, 405] width 624 height 112
click at [891, 448] on li "Week 4 : 3 sets or 3-6-9-12" at bounding box center [729, 450] width 550 height 22
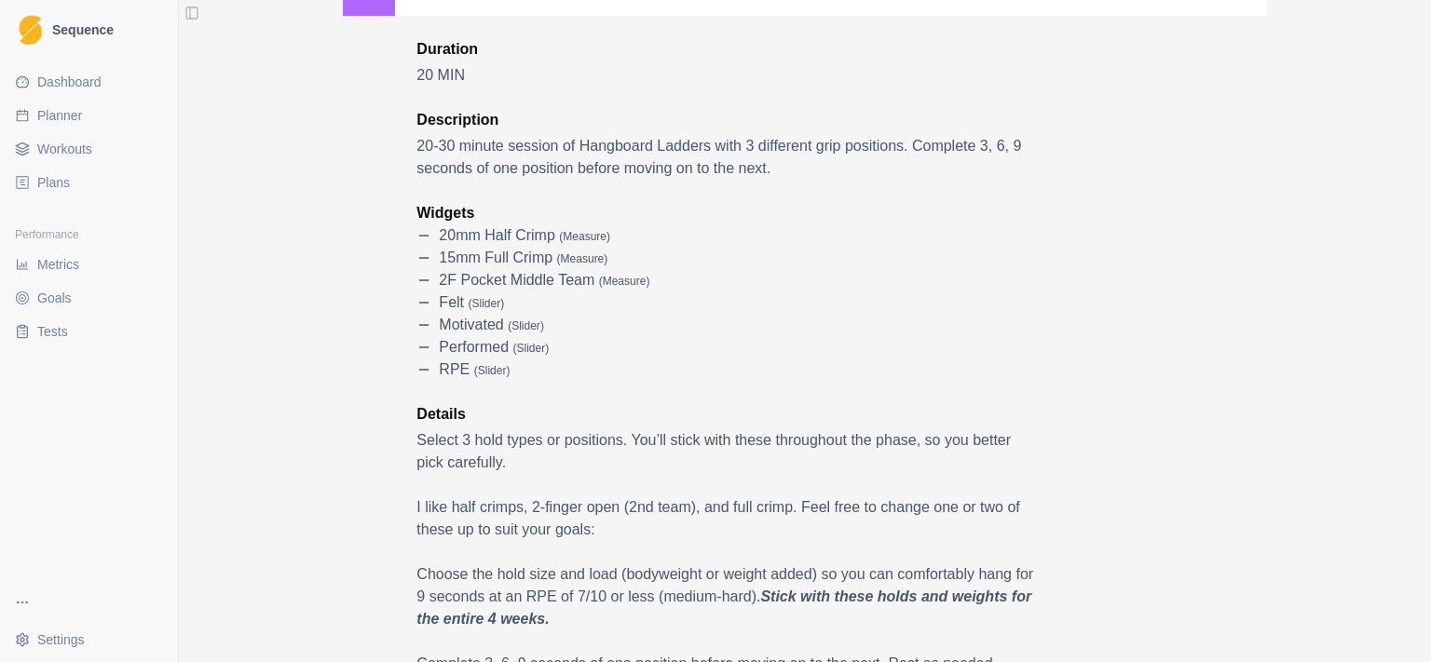
scroll to position [0, 0]
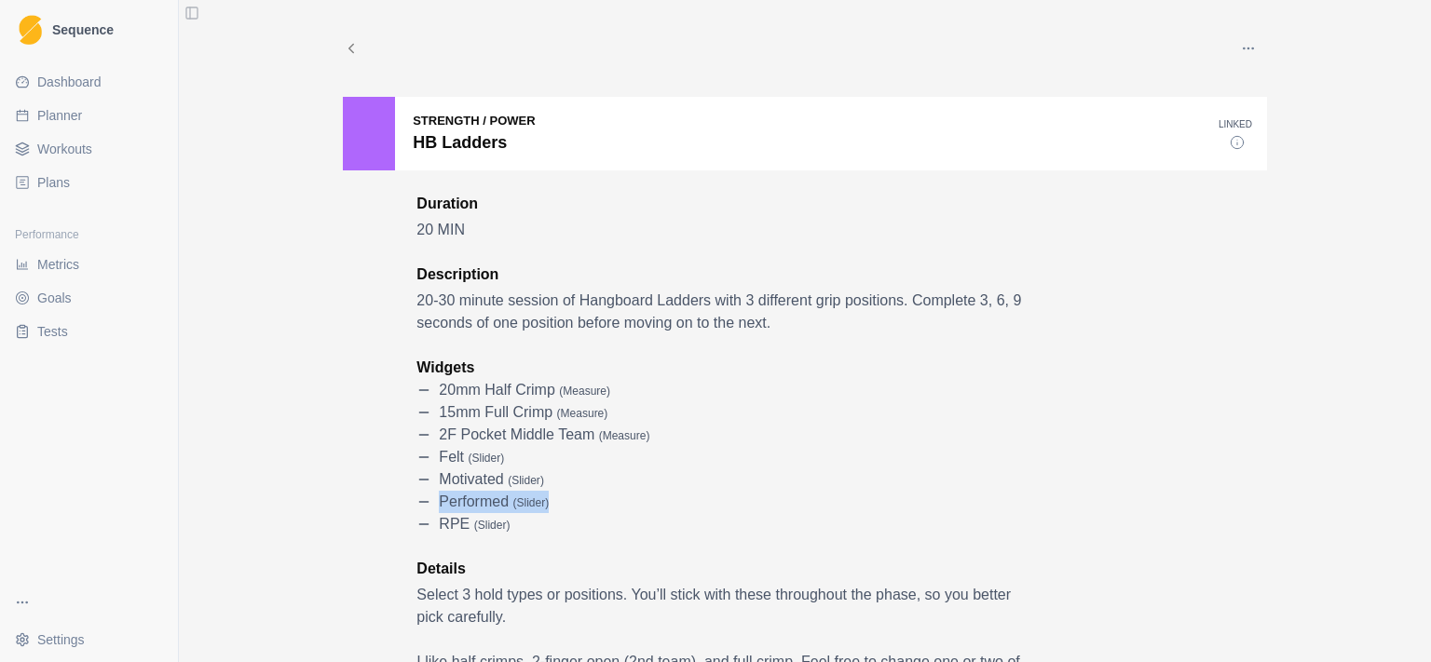
drag, startPoint x: 411, startPoint y: 314, endPoint x: 841, endPoint y: 501, distance: 469.4
click at [841, 501] on div "performed ( slider )" at bounding box center [728, 502] width 624 height 22
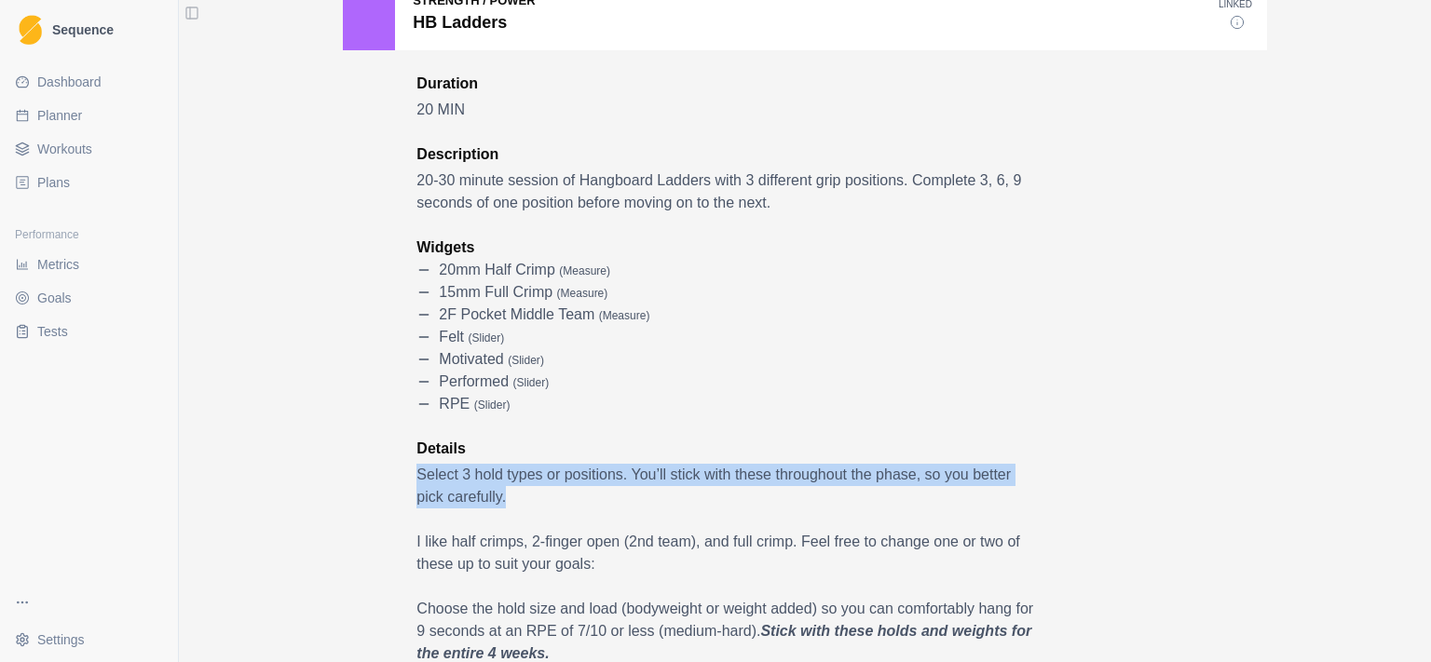
drag, startPoint x: 412, startPoint y: 479, endPoint x: 915, endPoint y: 504, distance: 503.7
click at [915, 504] on p "Select 3 hold types or positions. You’ll stick with these throughout the phase,…" at bounding box center [728, 486] width 624 height 45
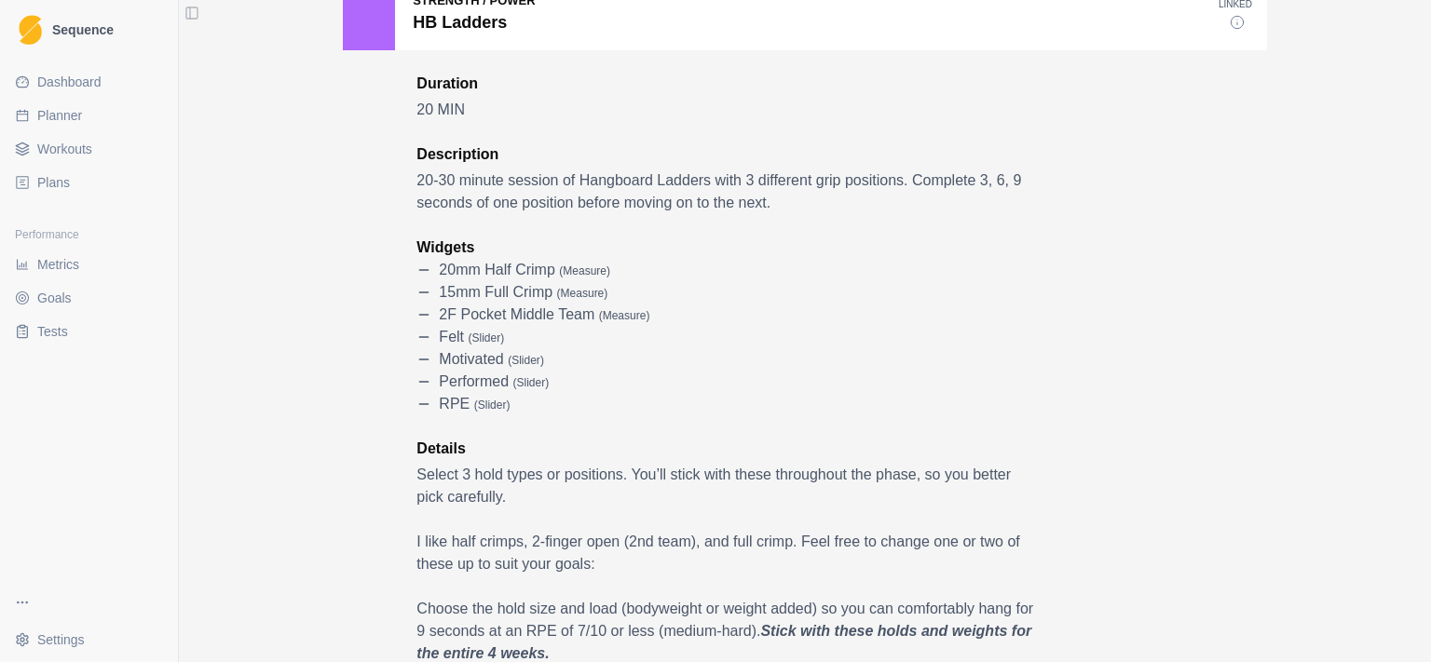
click at [915, 504] on p "Select 3 hold types or positions. You’ll stick with these throughout the phase,…" at bounding box center [728, 486] width 624 height 45
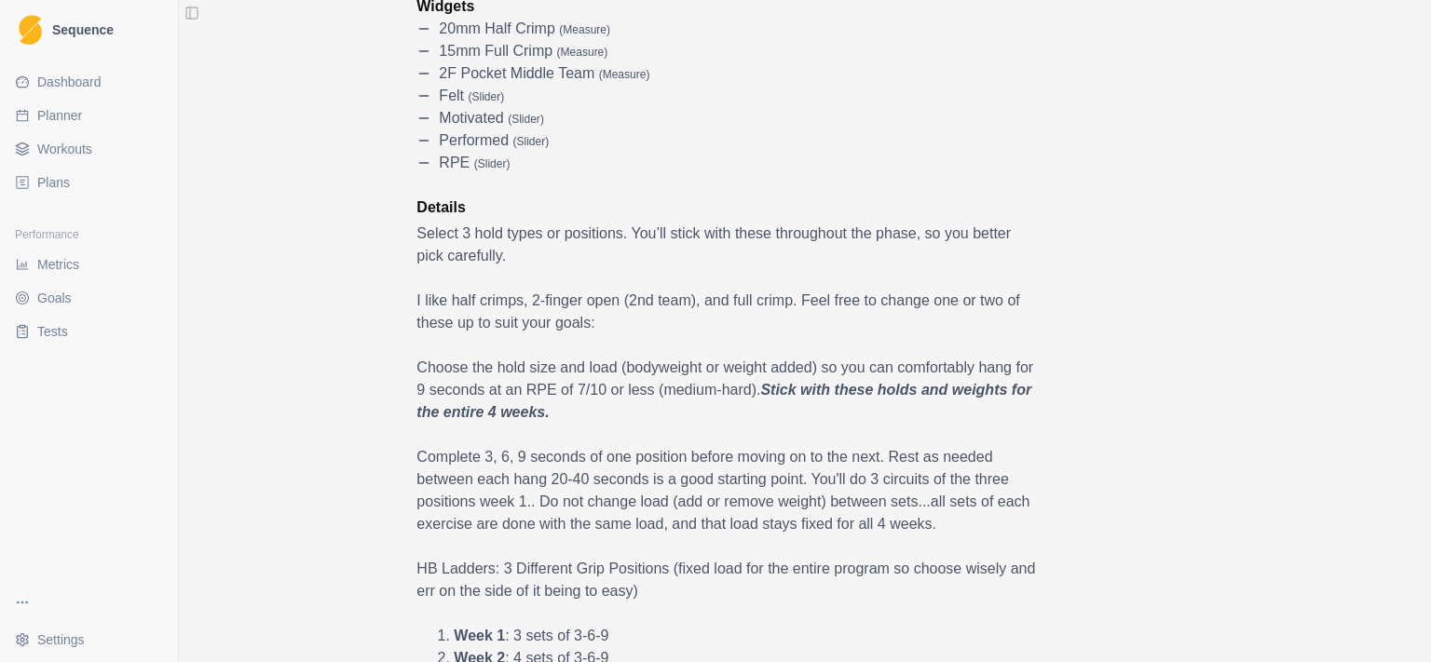
scroll to position [241, 0]
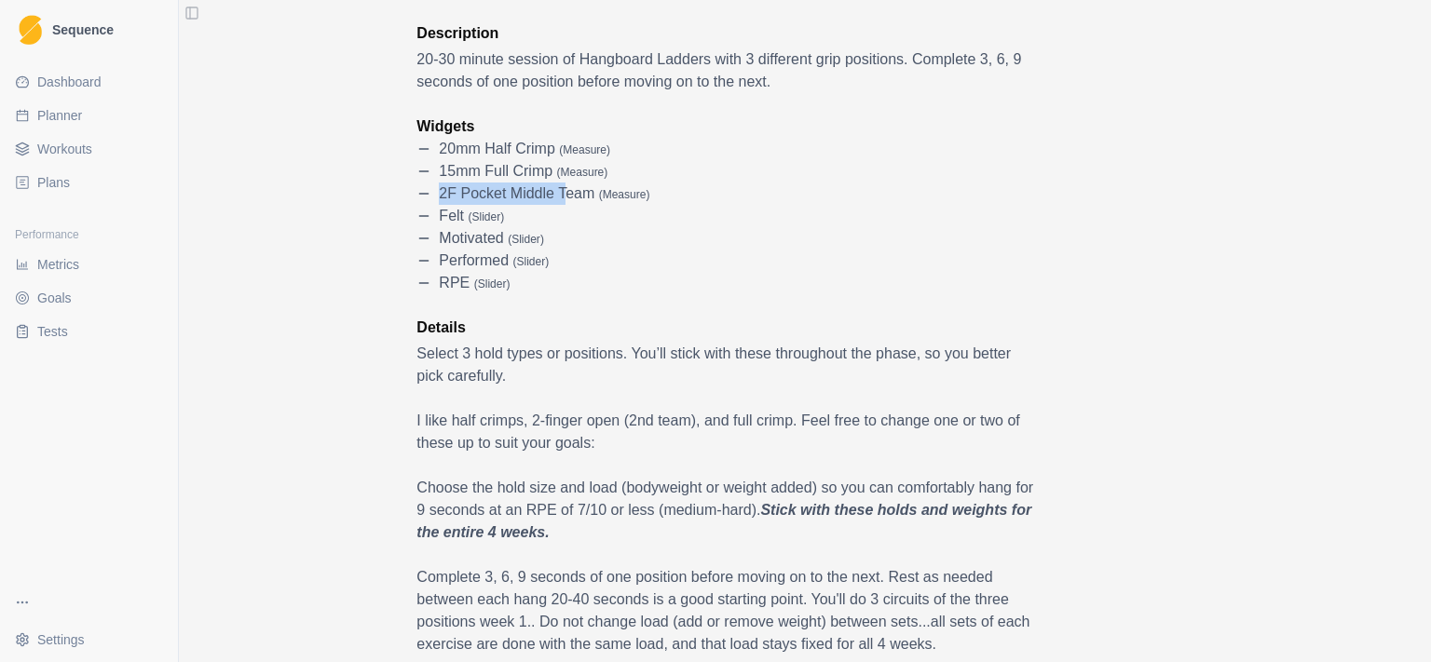
drag, startPoint x: 430, startPoint y: 194, endPoint x: 557, endPoint y: 204, distance: 128.1
click at [557, 204] on div "2F Pocket Middle Team ( measure )" at bounding box center [728, 194] width 624 height 22
click at [897, 267] on div "performed ( slider )" at bounding box center [728, 261] width 624 height 22
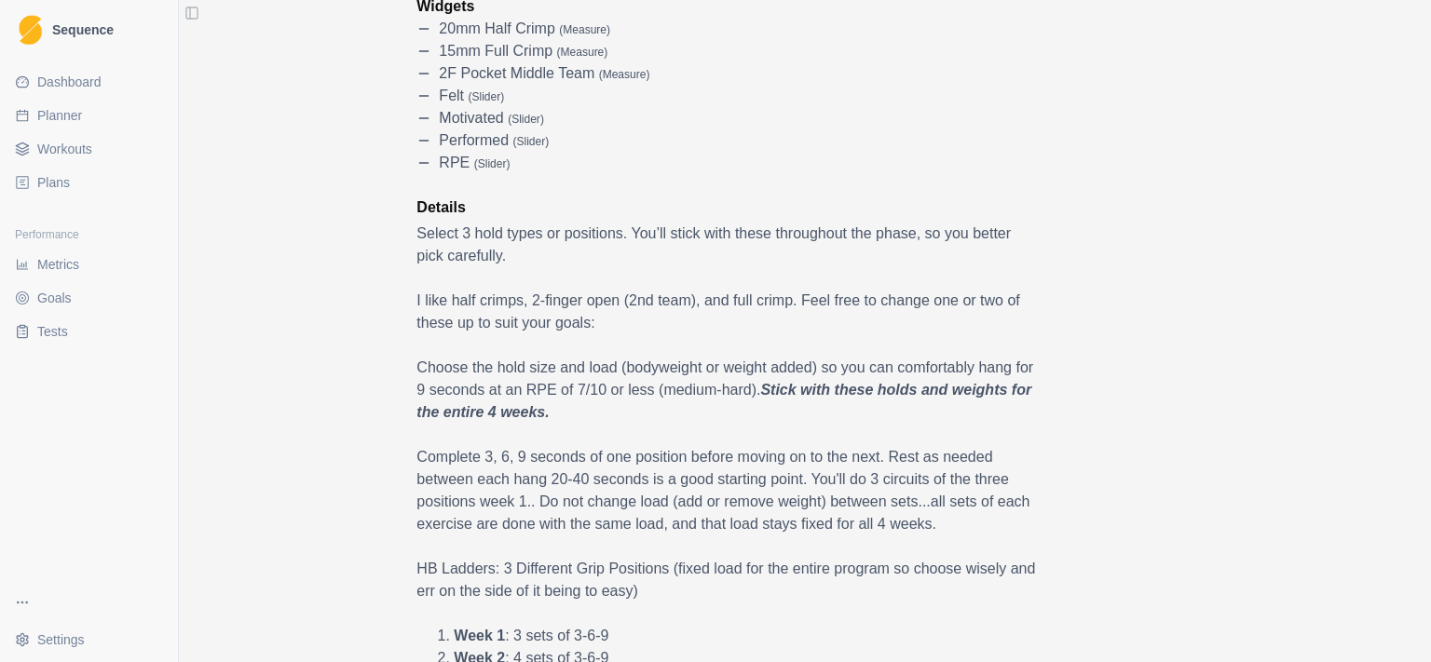
scroll to position [483, 0]
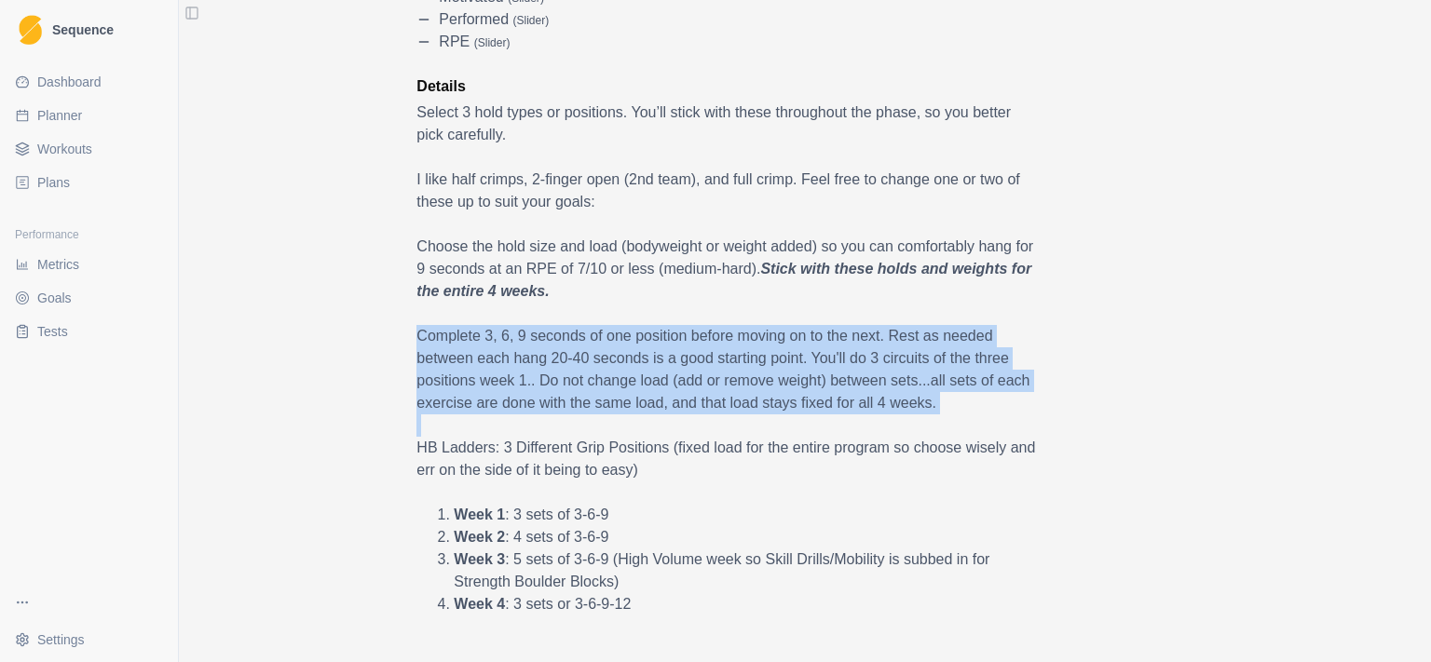
drag, startPoint x: 425, startPoint y: 348, endPoint x: 659, endPoint y: 426, distance: 246.6
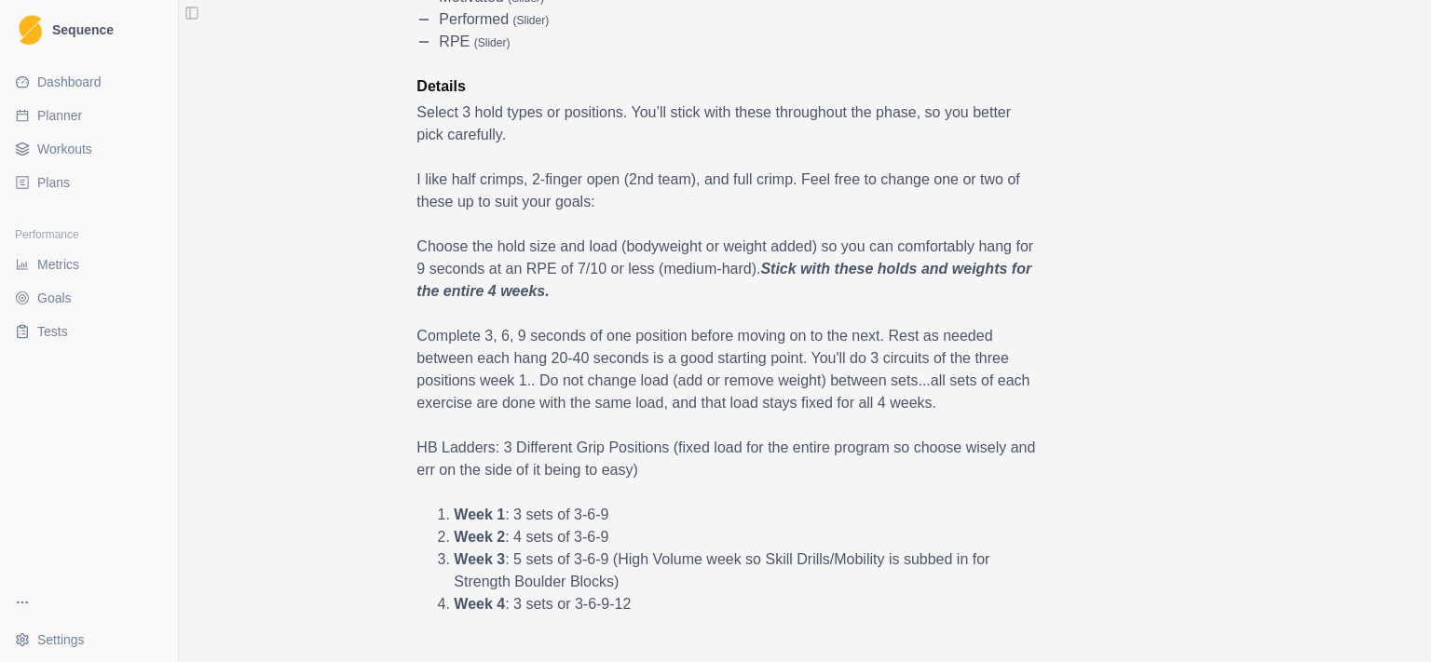
click at [659, 426] on p at bounding box center [728, 426] width 624 height 22
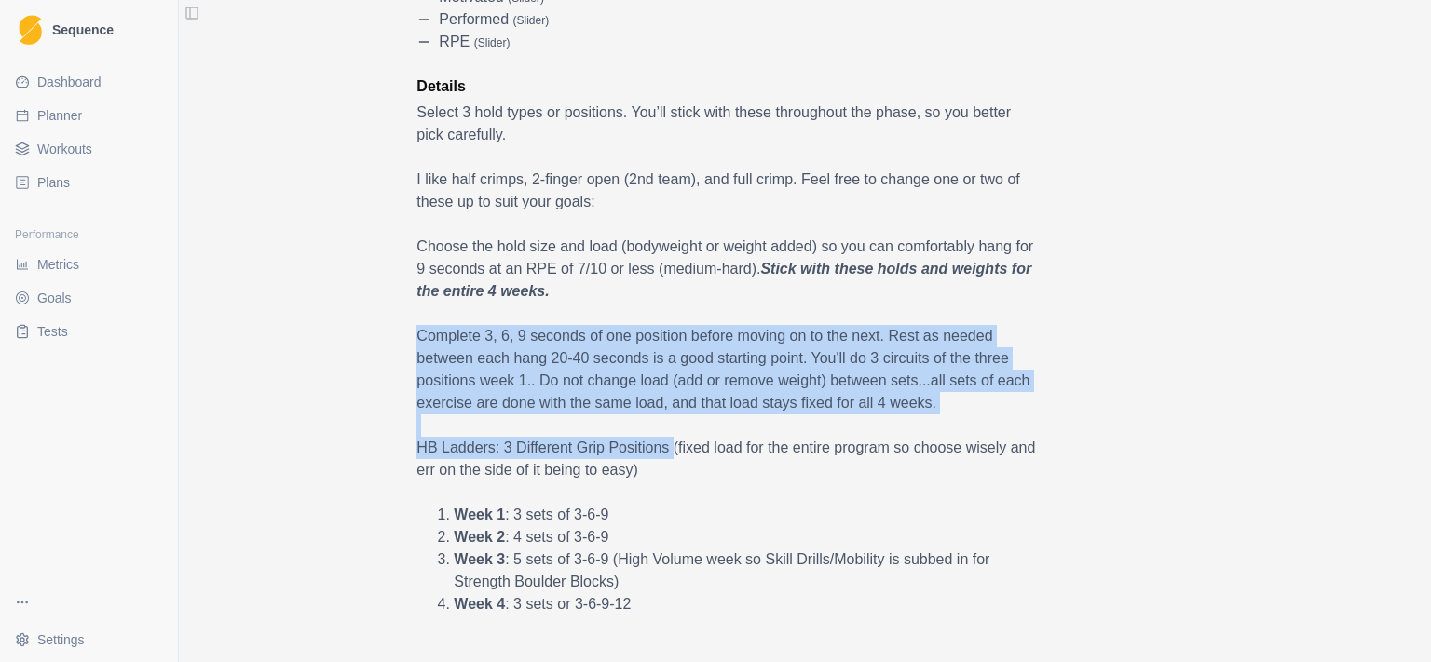
drag, startPoint x: 660, startPoint y: 440, endPoint x: 412, endPoint y: 344, distance: 265.8
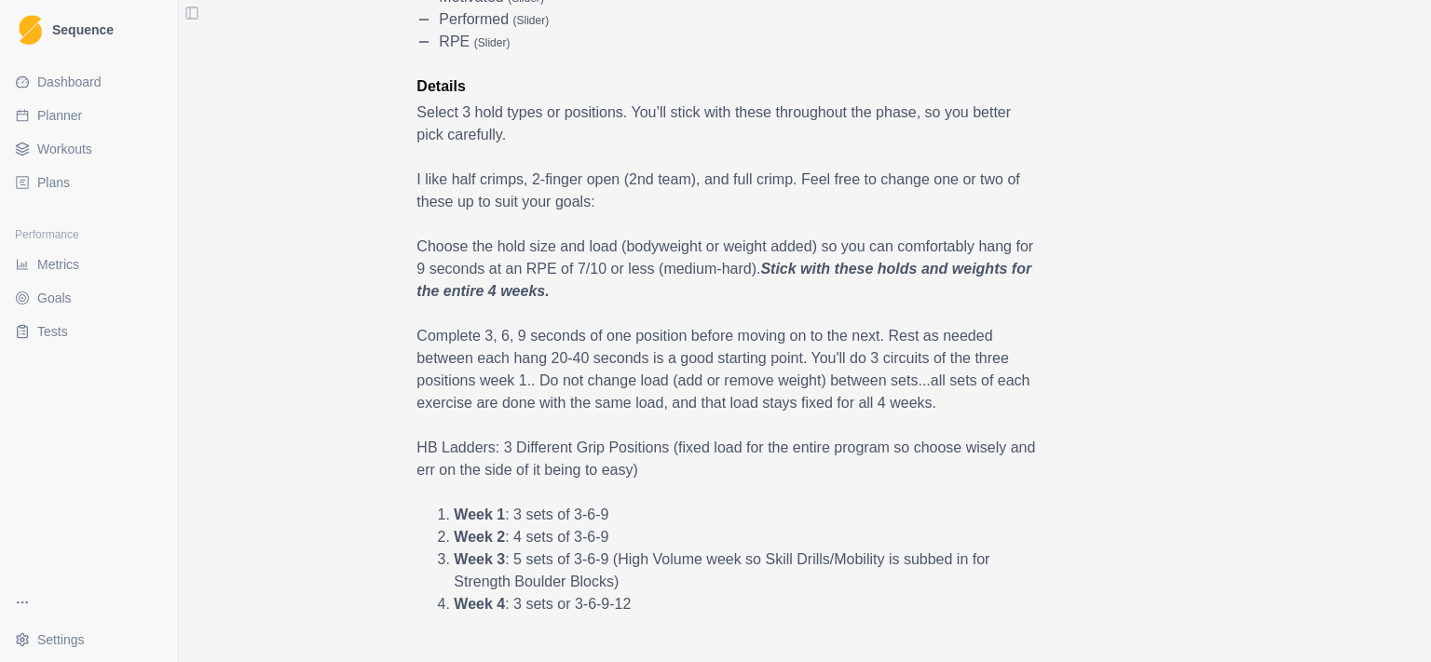
click at [416, 344] on p "Complete 3, 6, 9 seconds of one position before moving on to the next. Rest as …" at bounding box center [728, 369] width 624 height 89
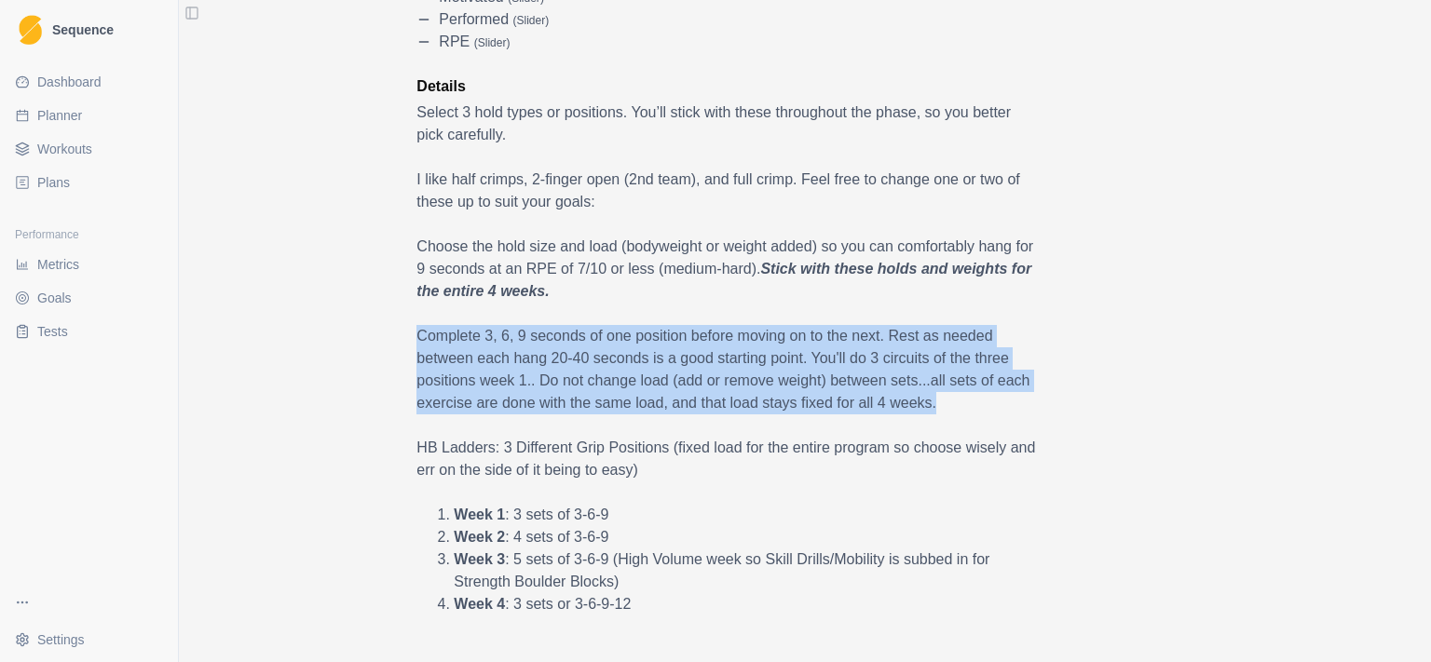
drag, startPoint x: 412, startPoint y: 344, endPoint x: 932, endPoint y: 408, distance: 523.8
click at [932, 408] on p "Complete 3, 6, 9 seconds of one position before moving on to the next. Rest as …" at bounding box center [728, 369] width 624 height 89
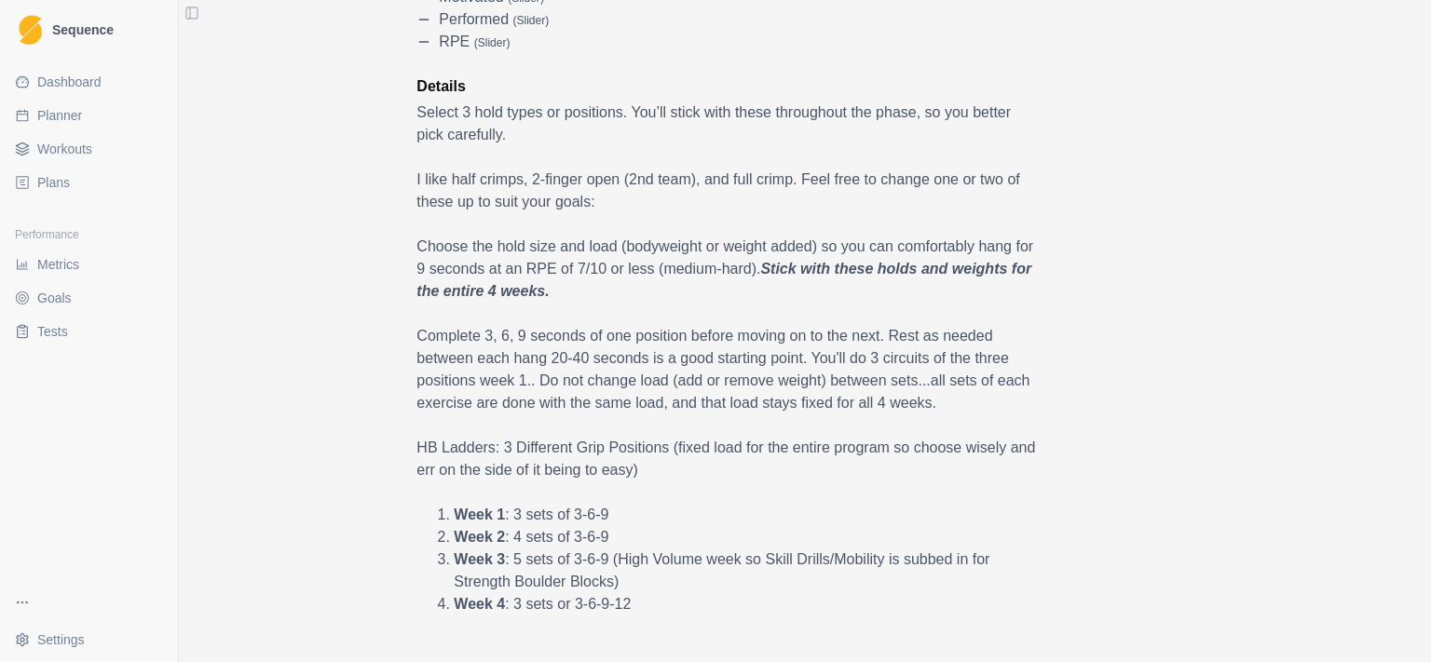
click at [932, 408] on p "Complete 3, 6, 9 seconds of one position before moving on to the next. Rest as …" at bounding box center [728, 369] width 624 height 89
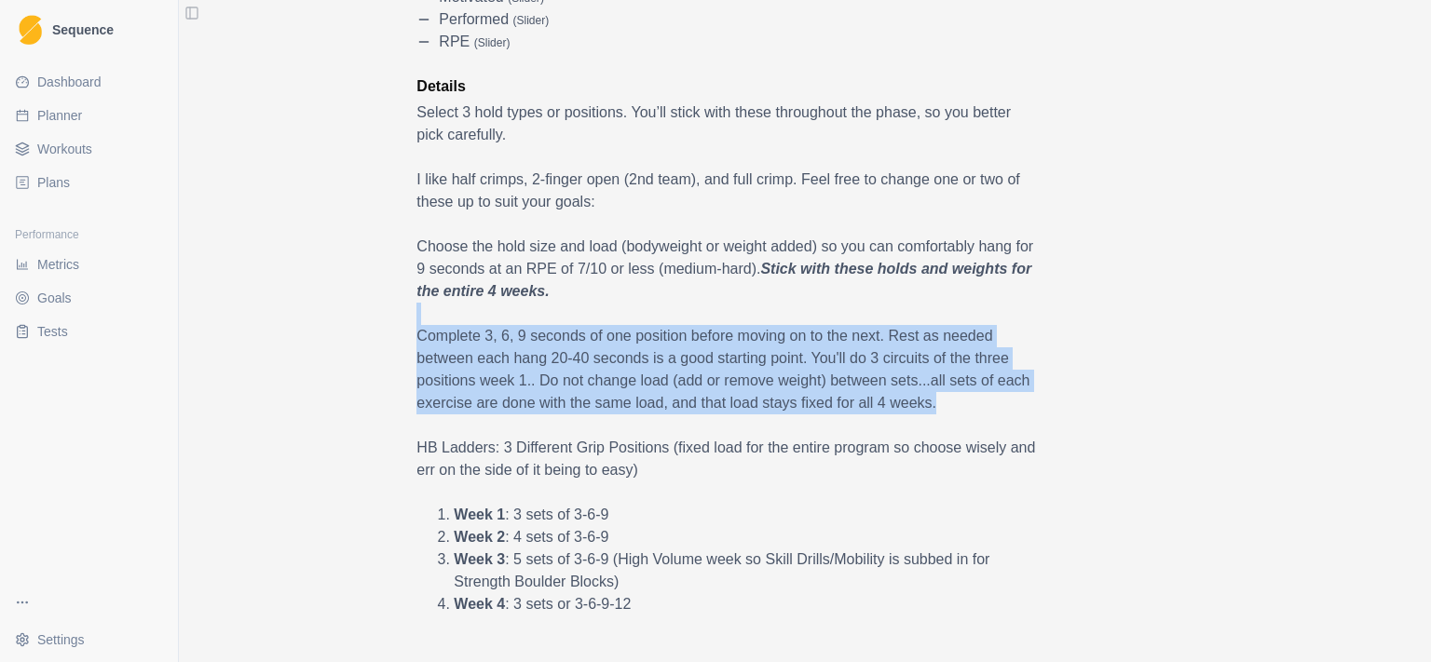
drag, startPoint x: 932, startPoint y: 408, endPoint x: 811, endPoint y: 311, distance: 155.1
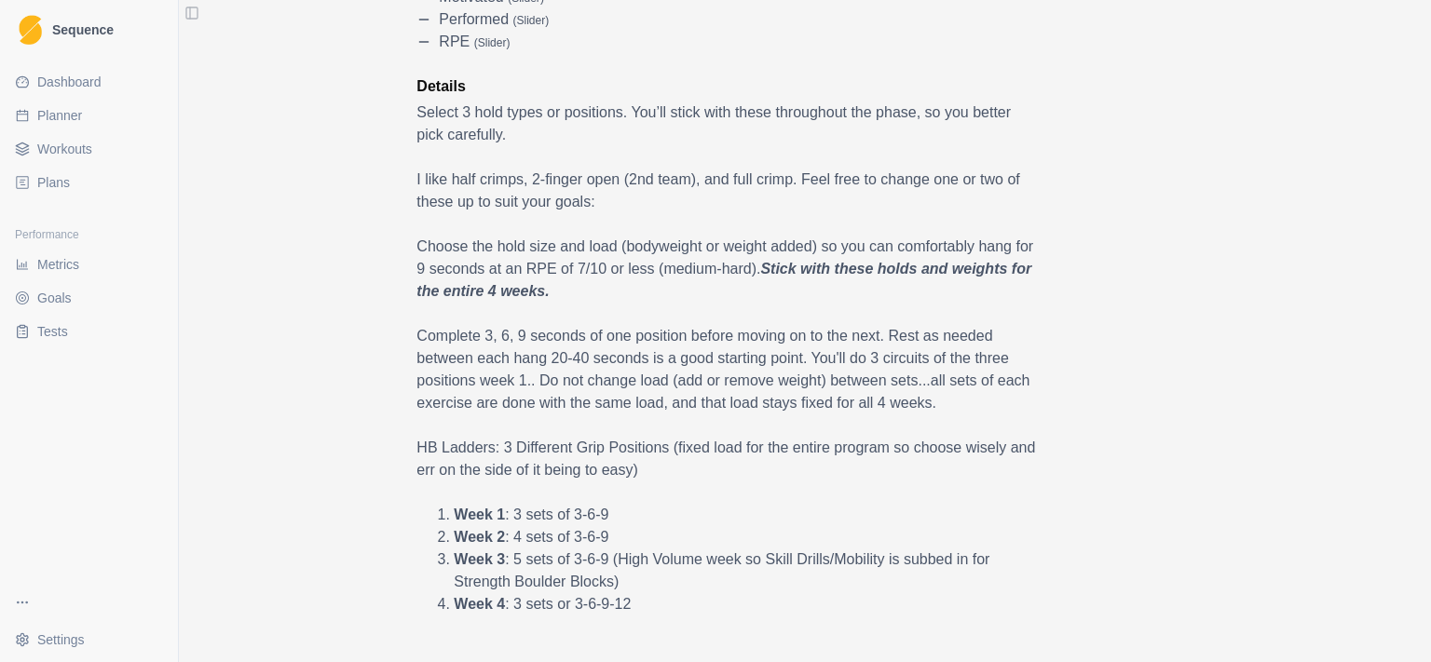
click at [811, 311] on p at bounding box center [728, 314] width 624 height 22
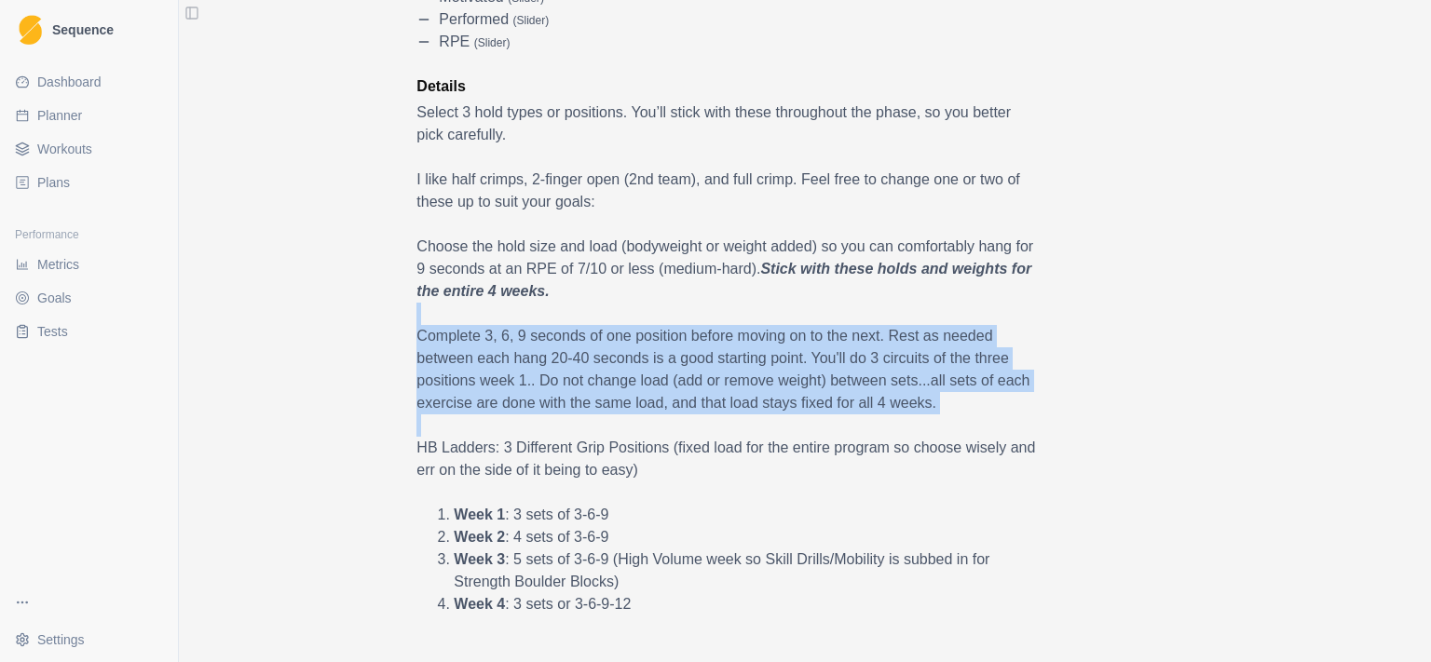
drag, startPoint x: 811, startPoint y: 311, endPoint x: 940, endPoint y: 415, distance: 165.7
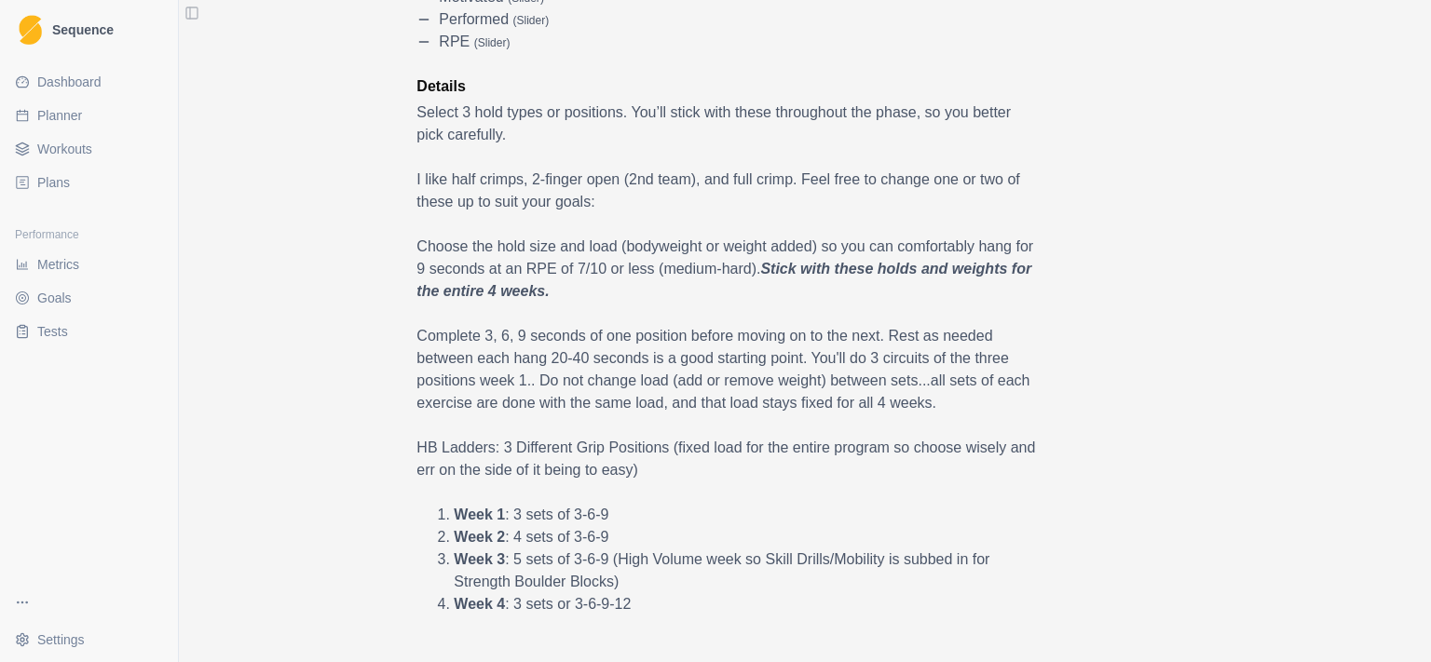
click at [940, 415] on p at bounding box center [728, 426] width 624 height 22
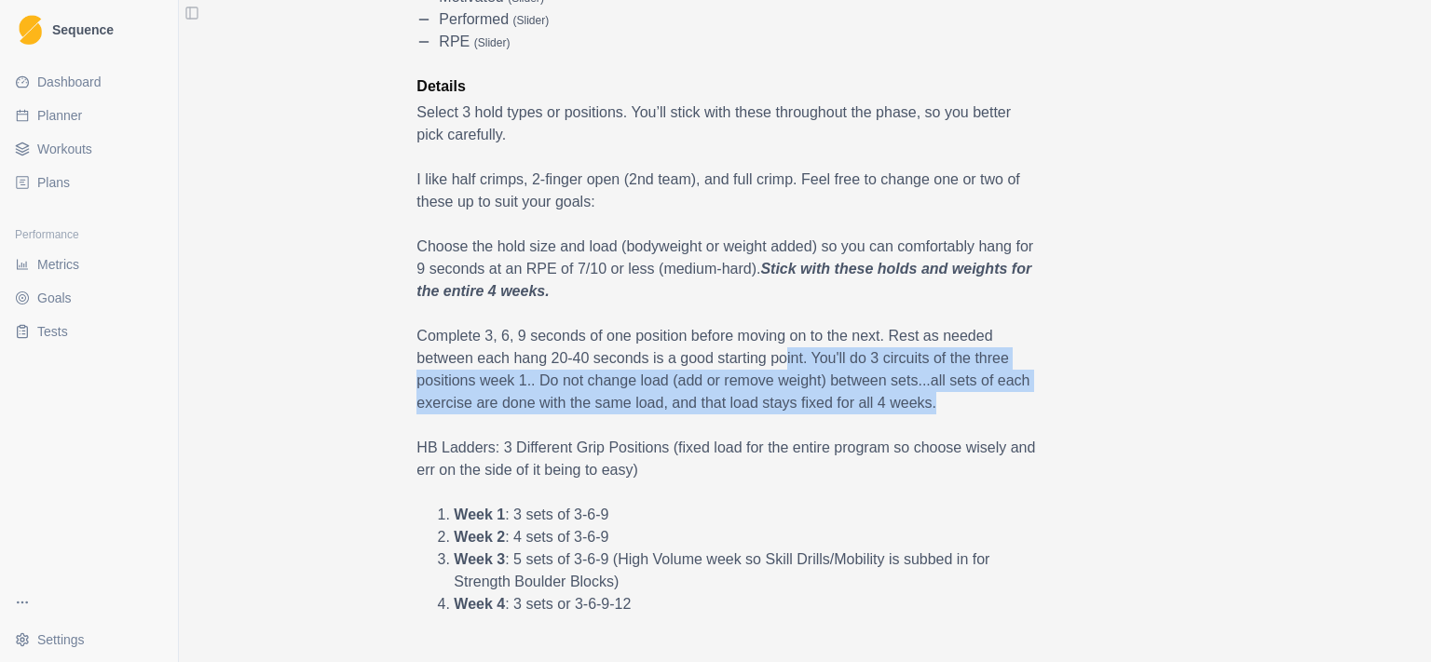
drag, startPoint x: 945, startPoint y: 409, endPoint x: 774, endPoint y: 364, distance: 176.3
click at [774, 364] on p "Complete 3, 6, 9 seconds of one position before moving on to the next. Rest as …" at bounding box center [728, 369] width 624 height 89
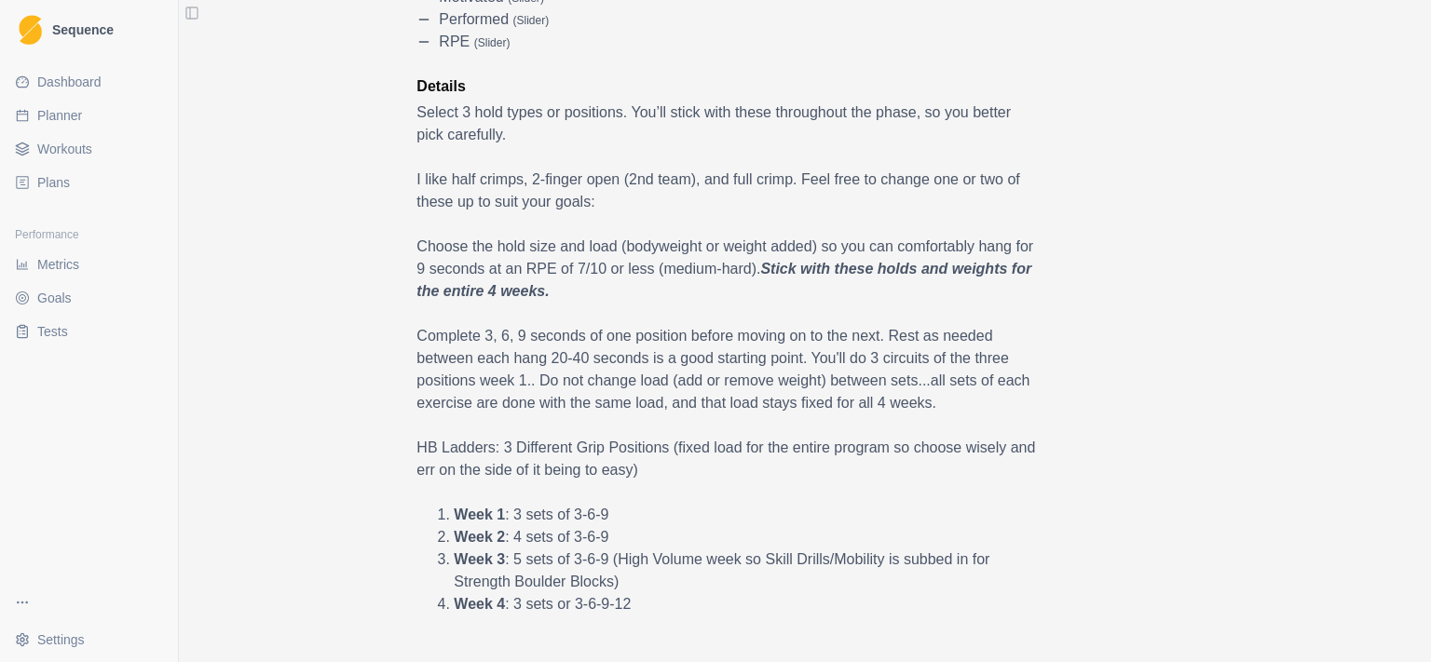
click at [774, 364] on p "Complete 3, 6, 9 seconds of one position before moving on to the next. Rest as …" at bounding box center [728, 369] width 624 height 89
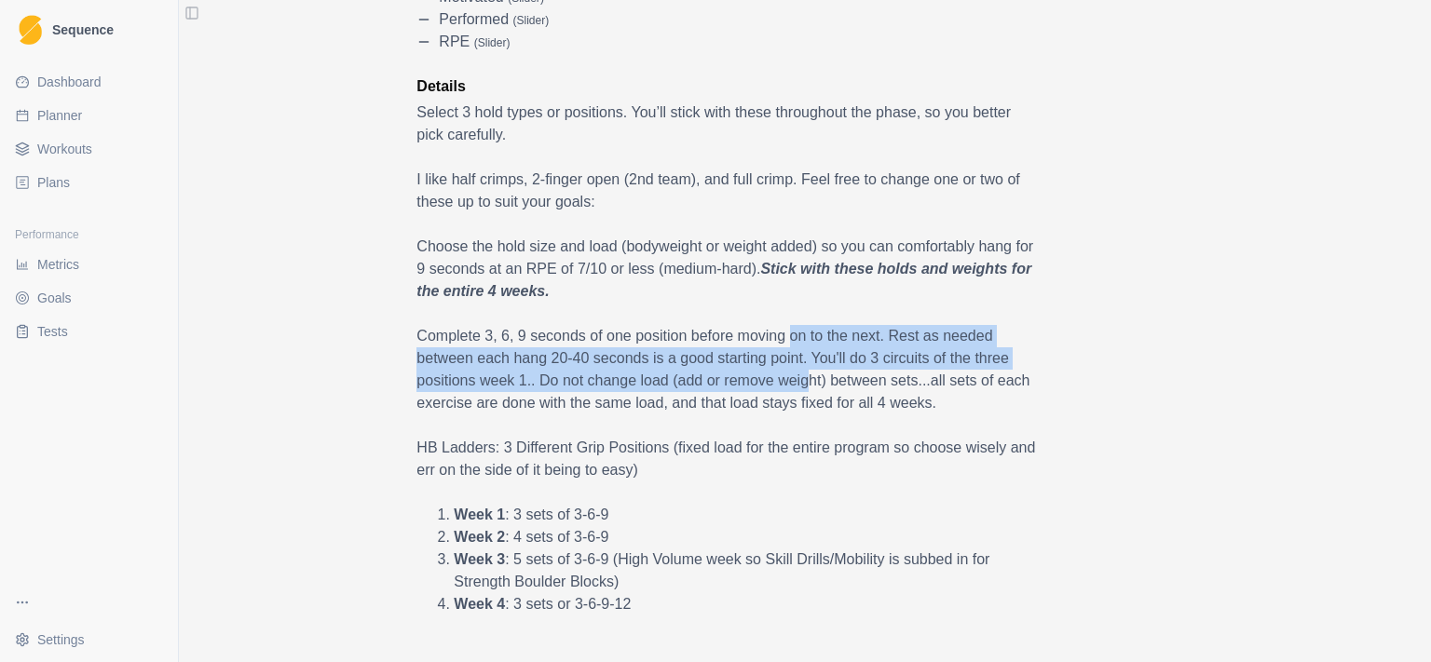
drag, startPoint x: 780, startPoint y: 337, endPoint x: 799, endPoint y: 385, distance: 51.4
click at [799, 385] on p "Complete 3, 6, 9 seconds of one position before moving on to the next. Rest as …" at bounding box center [728, 369] width 624 height 89
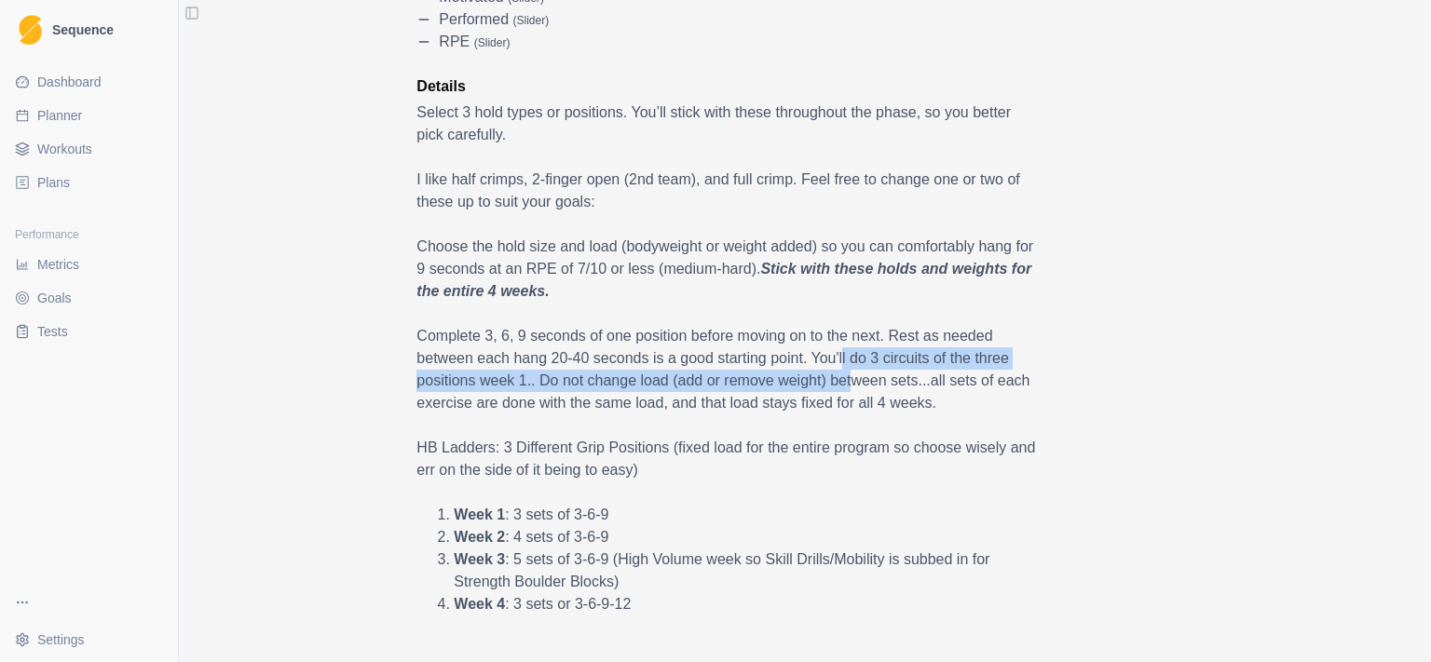
drag, startPoint x: 832, startPoint y: 363, endPoint x: 843, endPoint y: 378, distance: 18.6
click at [843, 378] on p "Complete 3, 6, 9 seconds of one position before moving on to the next. Rest as …" at bounding box center [728, 369] width 624 height 89
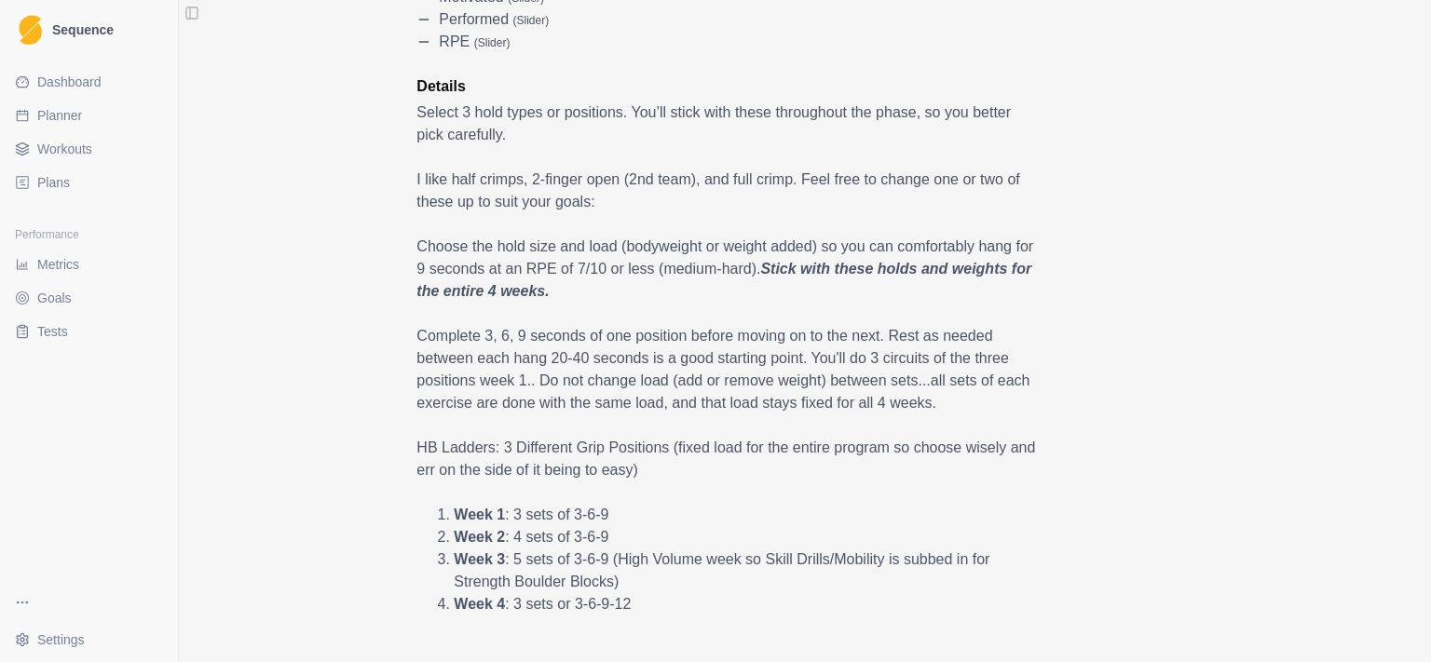
click at [835, 401] on p "Complete 3, 6, 9 seconds of one position before moving on to the next. Rest as …" at bounding box center [728, 369] width 624 height 89
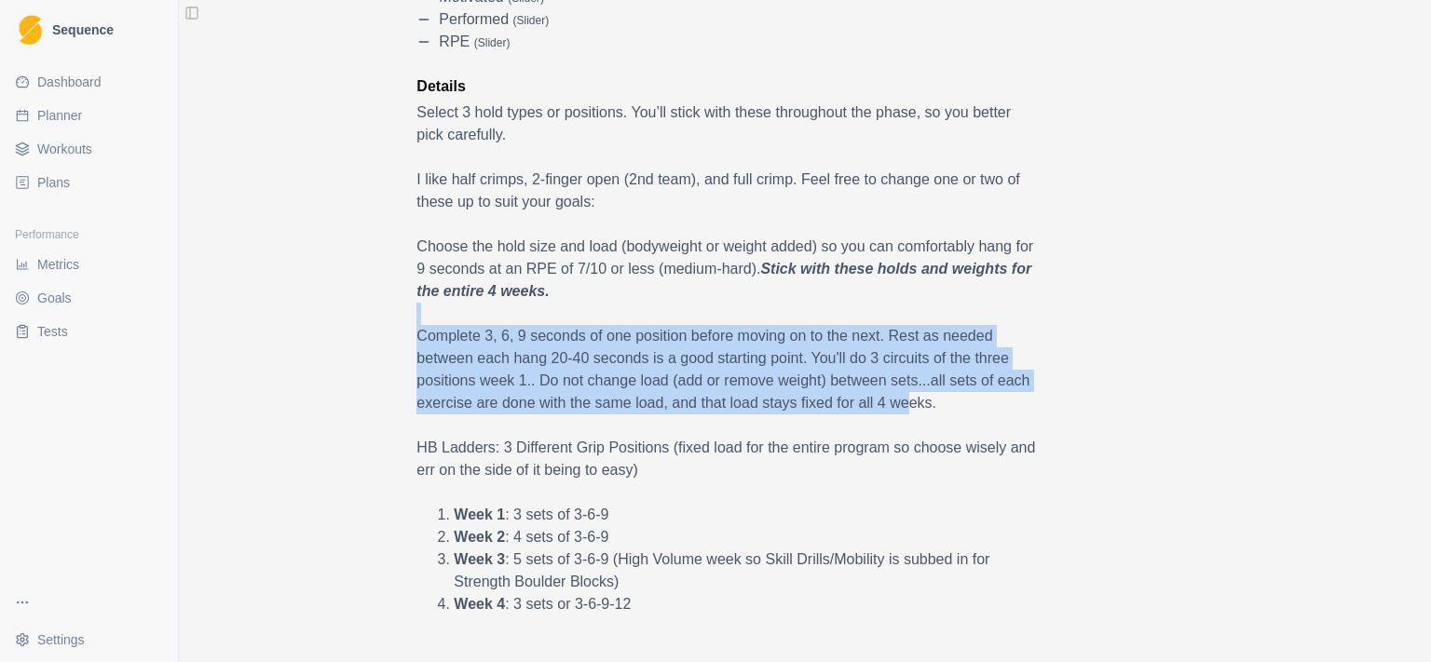
drag, startPoint x: 899, startPoint y: 402, endPoint x: 858, endPoint y: 321, distance: 90.0
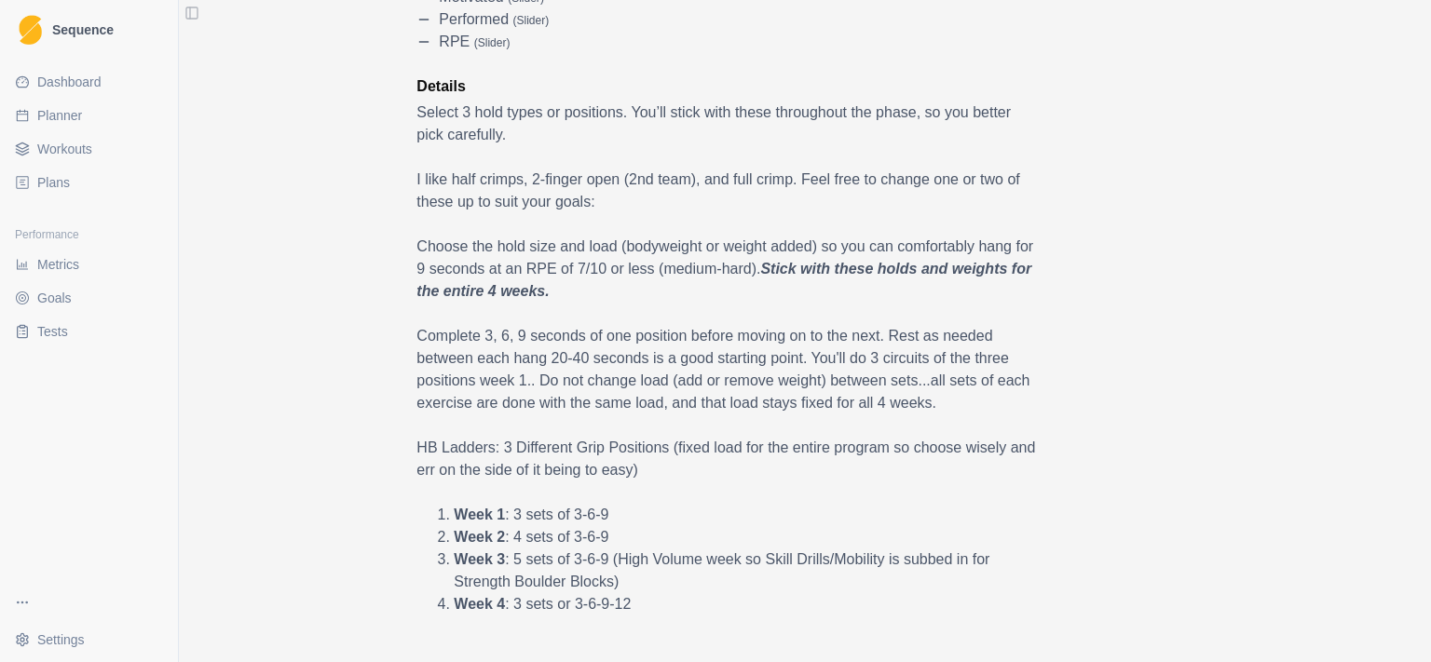
click at [858, 321] on p at bounding box center [728, 314] width 624 height 22
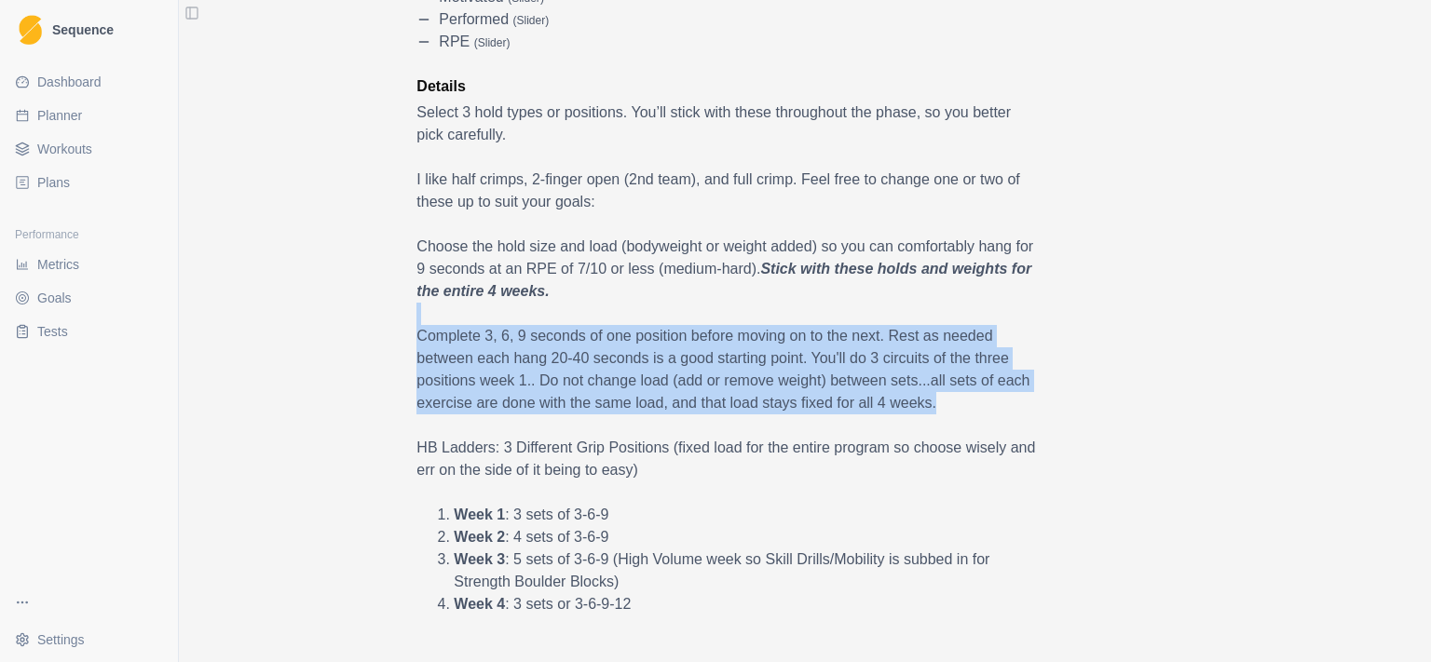
drag, startPoint x: 858, startPoint y: 321, endPoint x: 948, endPoint y: 408, distance: 125.2
click at [948, 408] on p "Complete 3, 6, 9 seconds of one position before moving on to the next. Rest as …" at bounding box center [728, 369] width 624 height 89
drag, startPoint x: 948, startPoint y: 408, endPoint x: 949, endPoint y: 319, distance: 89.4
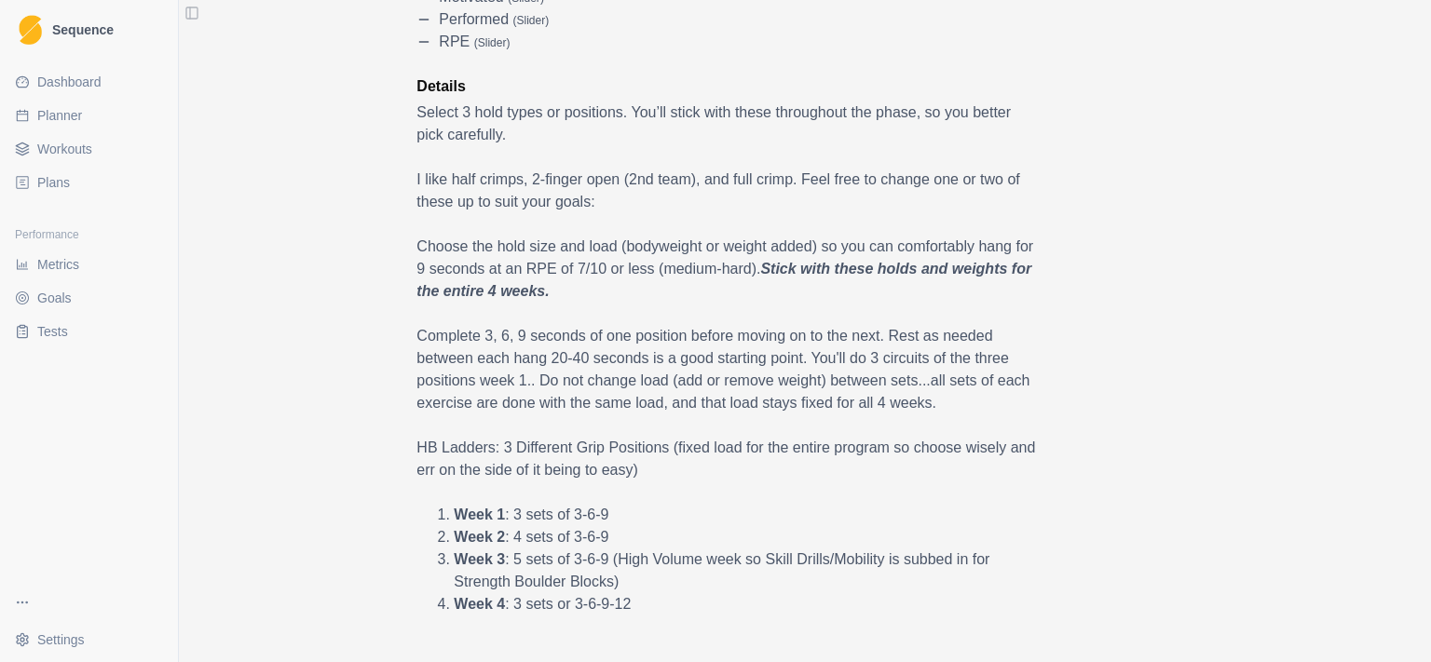
click at [949, 319] on p at bounding box center [728, 314] width 624 height 22
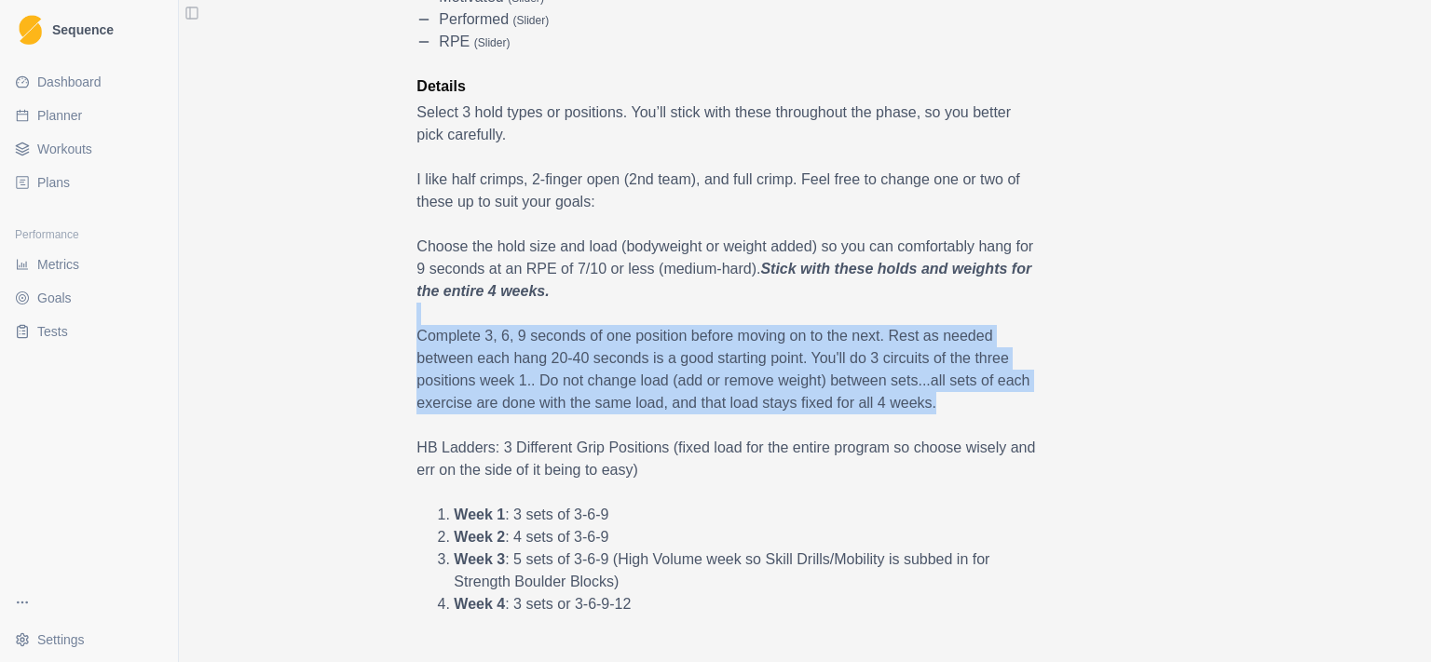
drag, startPoint x: 949, startPoint y: 319, endPoint x: 956, endPoint y: 407, distance: 88.8
click at [956, 407] on p "Complete 3, 6, 9 seconds of one position before moving on to the next. Rest as …" at bounding box center [728, 369] width 624 height 89
drag, startPoint x: 961, startPoint y: 413, endPoint x: 944, endPoint y: 299, distance: 114.9
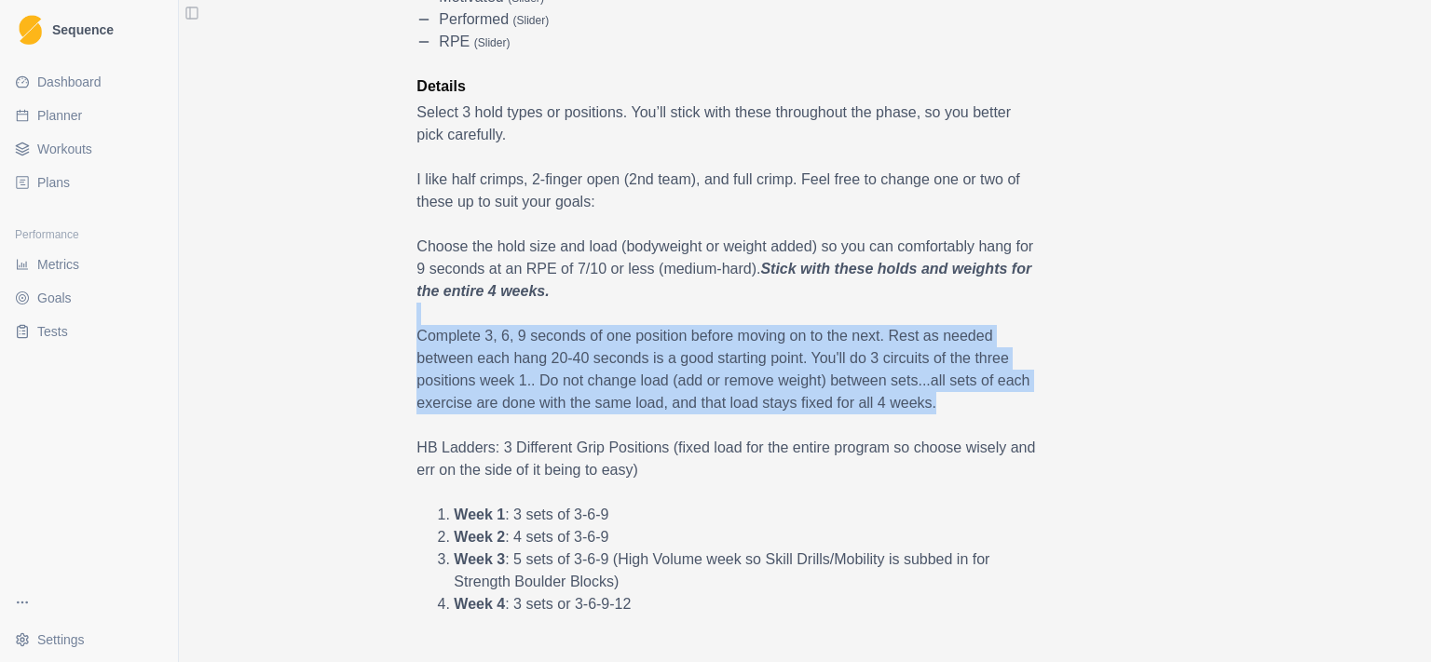
drag, startPoint x: 944, startPoint y: 299, endPoint x: 961, endPoint y: 401, distance: 102.9
click at [961, 401] on p "Complete 3, 6, 9 seconds of one position before moving on to the next. Rest as …" at bounding box center [728, 369] width 624 height 89
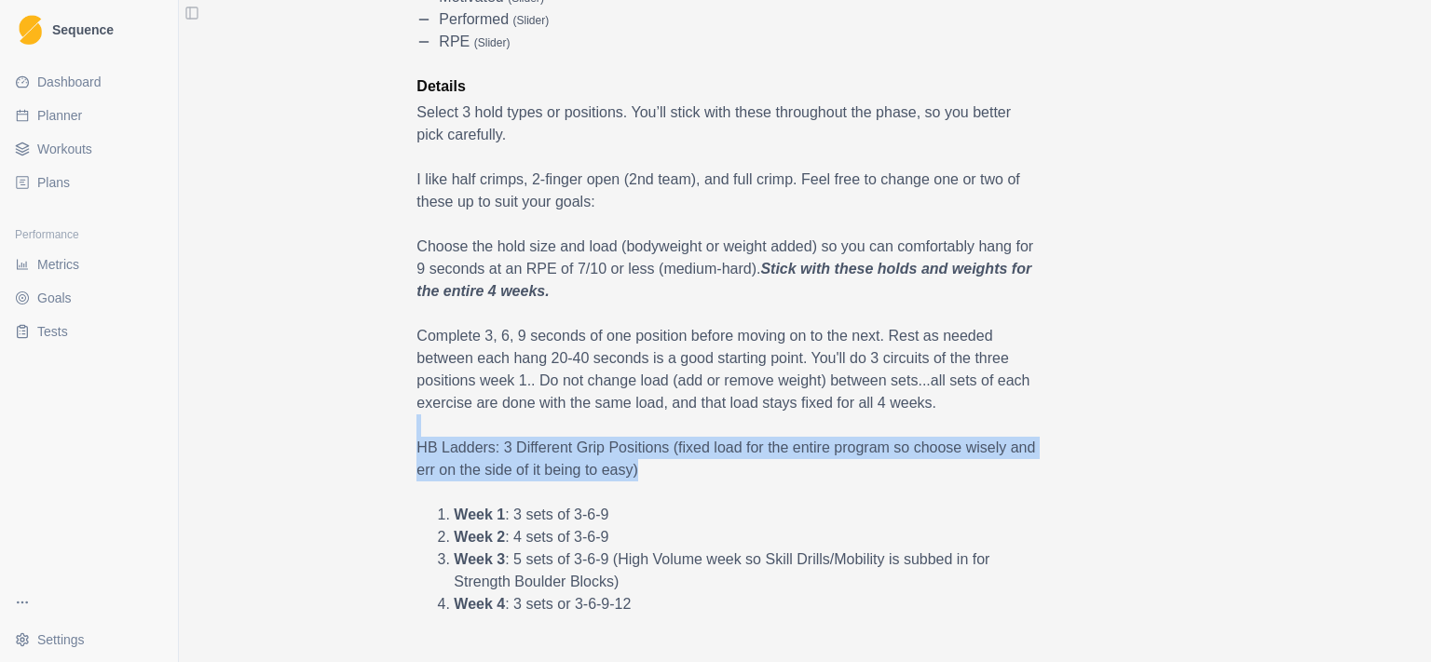
drag, startPoint x: 964, startPoint y: 412, endPoint x: 1008, endPoint y: 470, distance: 72.5
click at [1008, 470] on p "HB Ladders: 3 Different Grip Positions (fixed load for the entire program so ch…" at bounding box center [728, 459] width 624 height 45
drag, startPoint x: 1009, startPoint y: 473, endPoint x: 1008, endPoint y: 412, distance: 61.5
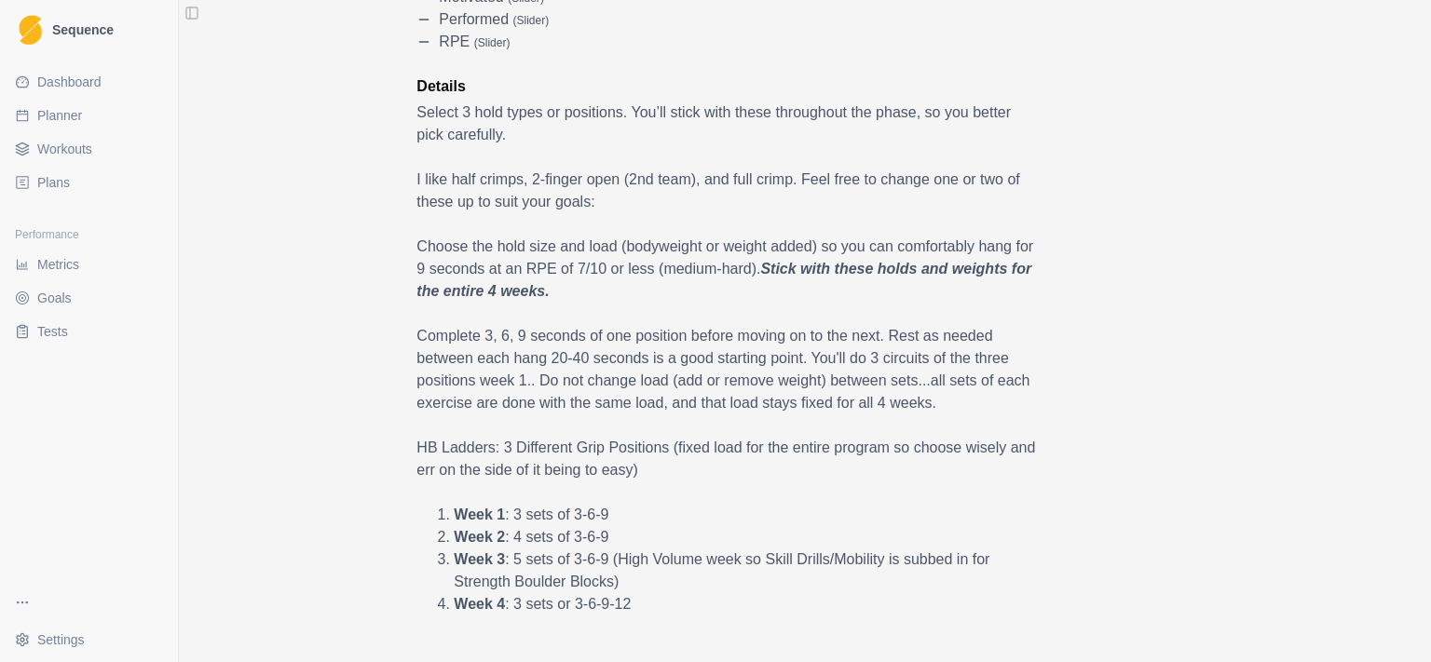
click at [1008, 412] on p "Complete 3, 6, 9 seconds of one position before moving on to the next. Rest as …" at bounding box center [728, 369] width 624 height 89
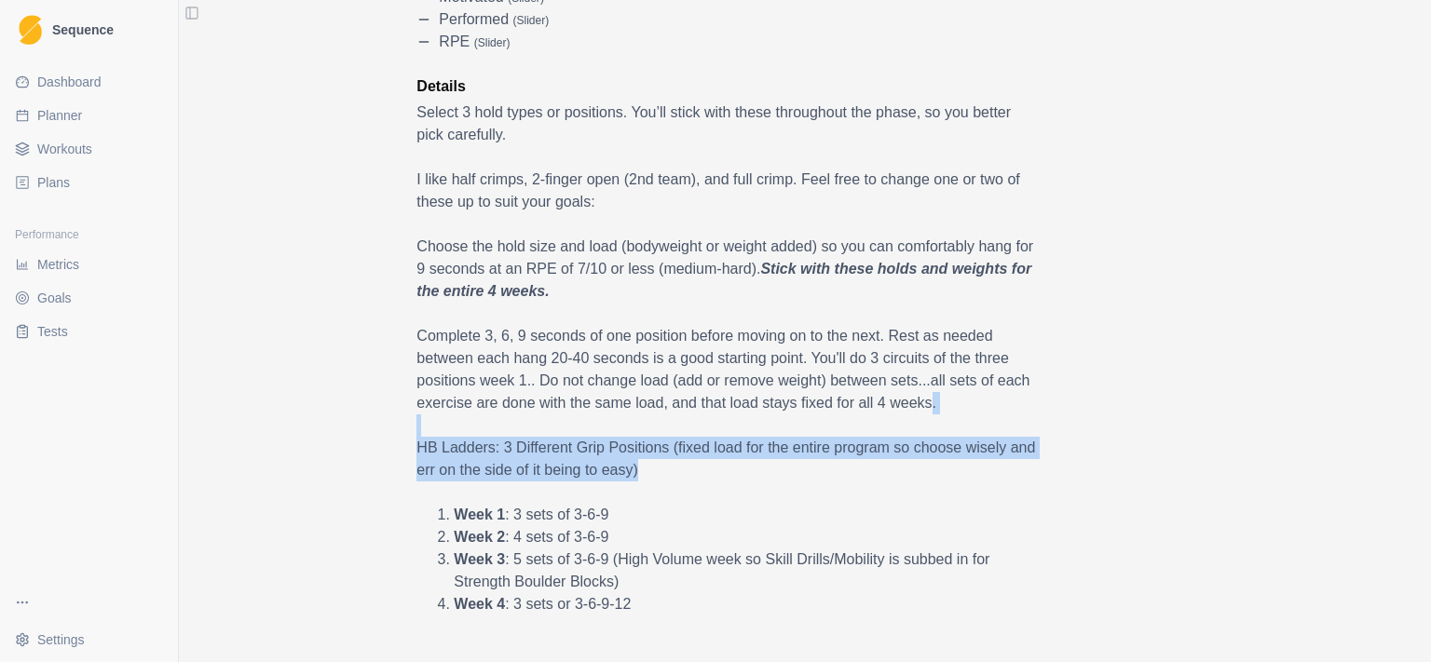
drag, startPoint x: 1008, startPoint y: 412, endPoint x: 1027, endPoint y: 481, distance: 71.4
click at [1027, 481] on p "HB Ladders: 3 Different Grip Positions (fixed load for the entire program so ch…" at bounding box center [728, 459] width 624 height 45
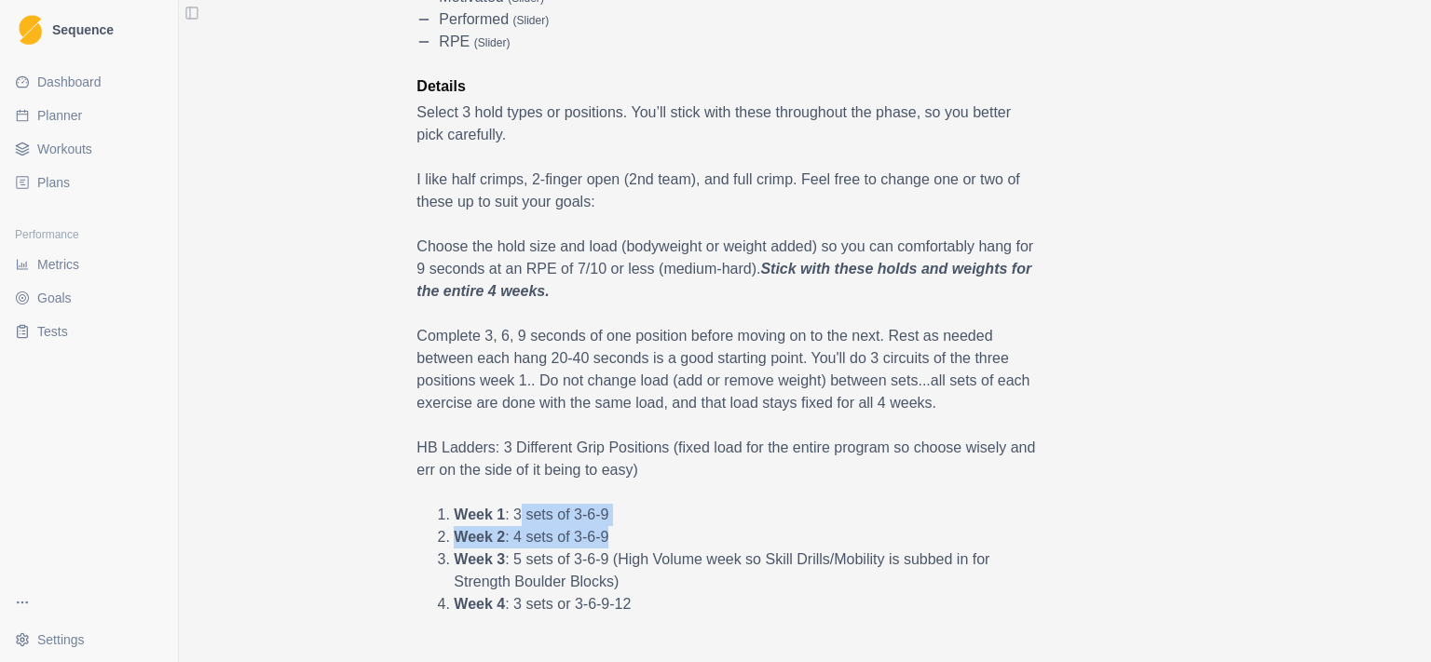
drag, startPoint x: 512, startPoint y: 510, endPoint x: 699, endPoint y: 524, distance: 186.9
click at [691, 524] on li "Week 1 : 3 sets of 3-6-9" at bounding box center [729, 515] width 550 height 22
click at [551, 557] on li "Week 3 : 5 sets of 3-6-9 (High Volume week so Skill Drills/Mobility is subbed i…" at bounding box center [729, 571] width 550 height 45
drag, startPoint x: 489, startPoint y: 544, endPoint x: 624, endPoint y: 544, distance: 135.1
click at [624, 544] on li "Week 2 : 4 sets of 3-6-9" at bounding box center [729, 537] width 550 height 22
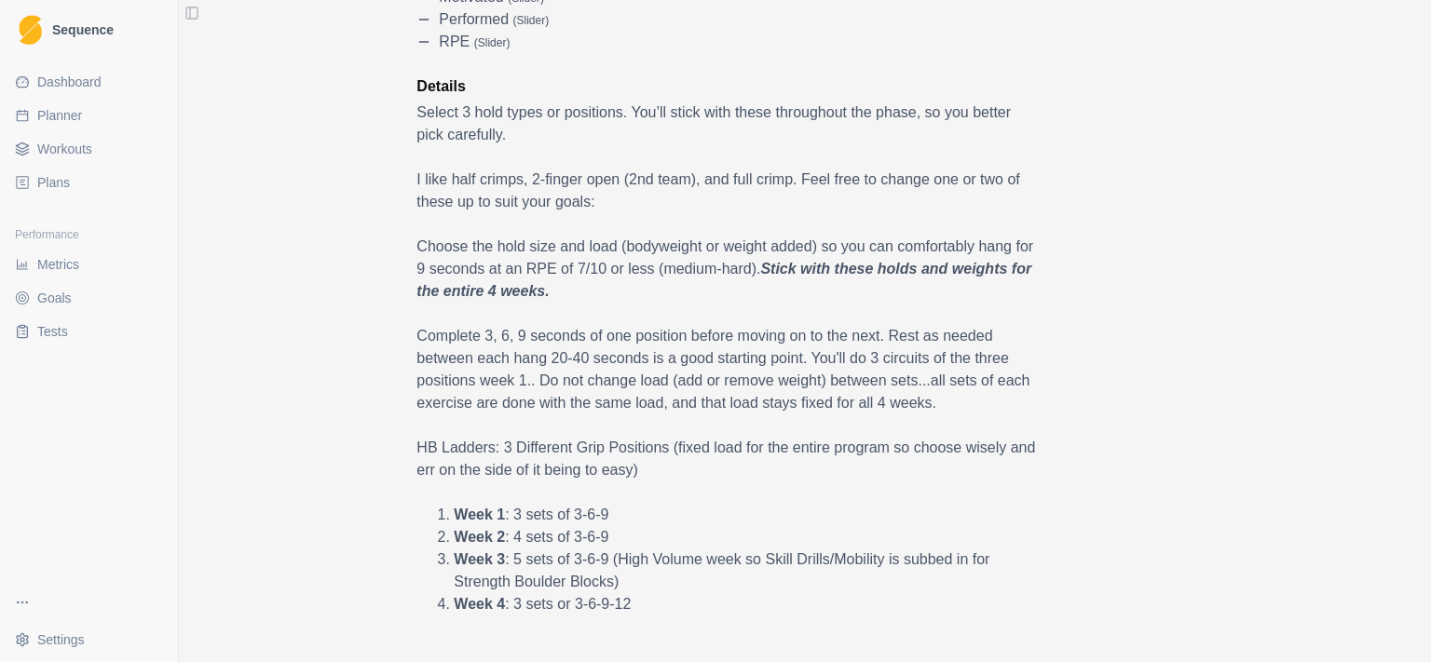
click at [714, 524] on li "Week 1 : 3 sets of 3-6-9" at bounding box center [729, 515] width 550 height 22
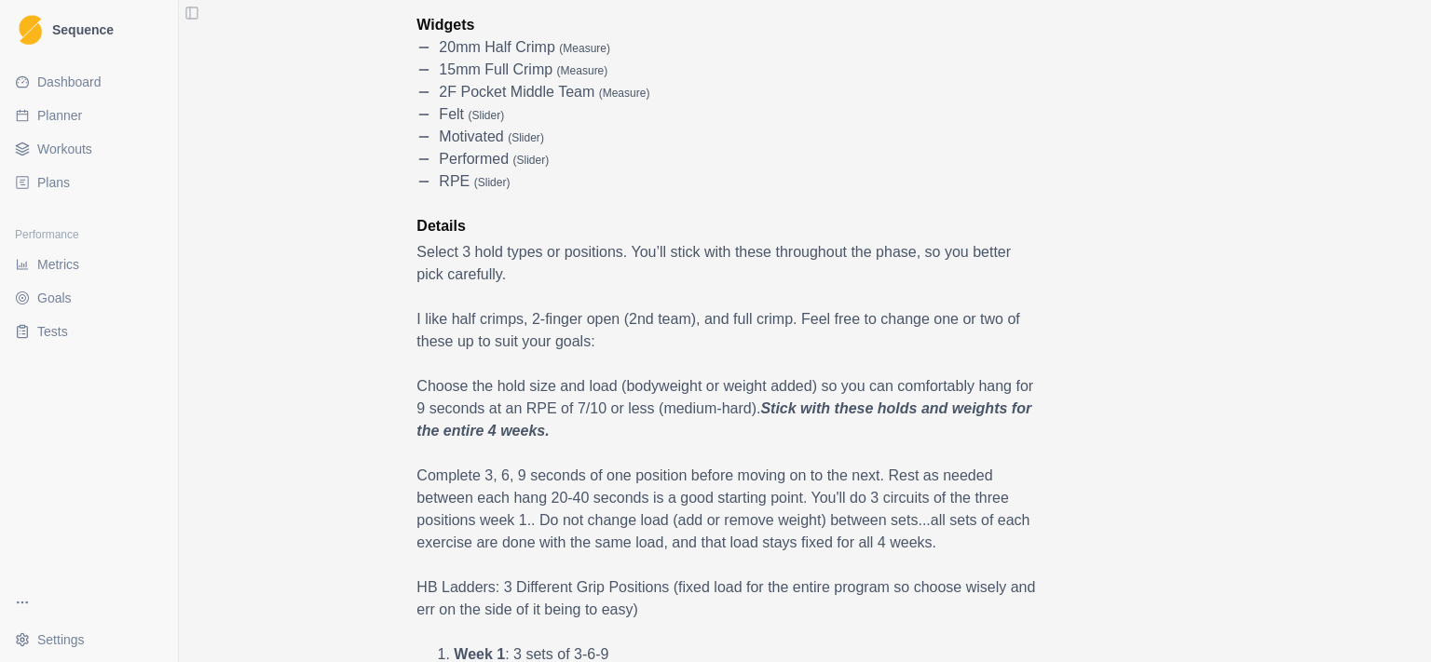
scroll to position [120, 0]
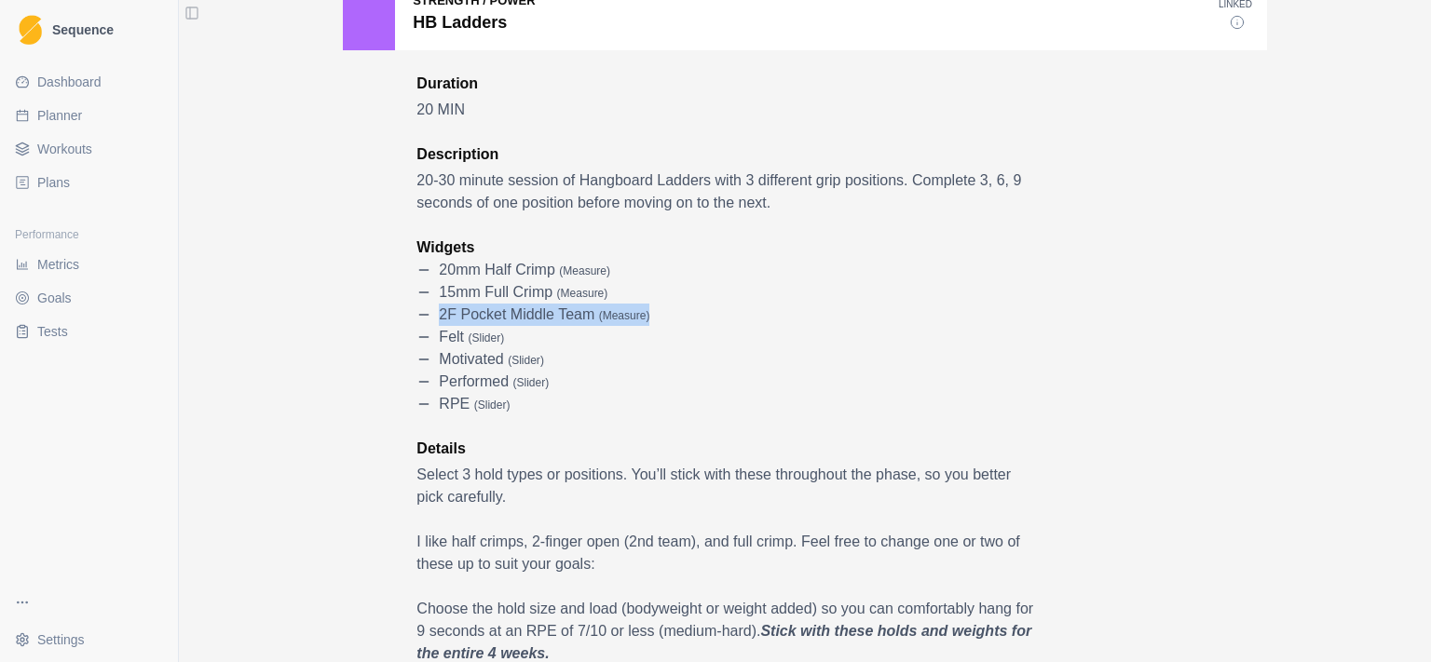
drag, startPoint x: 434, startPoint y: 273, endPoint x: 647, endPoint y: 308, distance: 215.4
click at [647, 308] on ul "20mm Half Crimp ( measure ) 15mm Full Crimp ( measure ) 2F Pocket Middle Team (…" at bounding box center [728, 337] width 624 height 157
click at [454, 304] on p "2F Pocket Middle Team ( measure )" at bounding box center [544, 315] width 211 height 22
drag, startPoint x: 434, startPoint y: 290, endPoint x: 610, endPoint y: 293, distance: 176.1
click at [610, 293] on div "15mm Full Crimp ( measure )" at bounding box center [728, 292] width 624 height 22
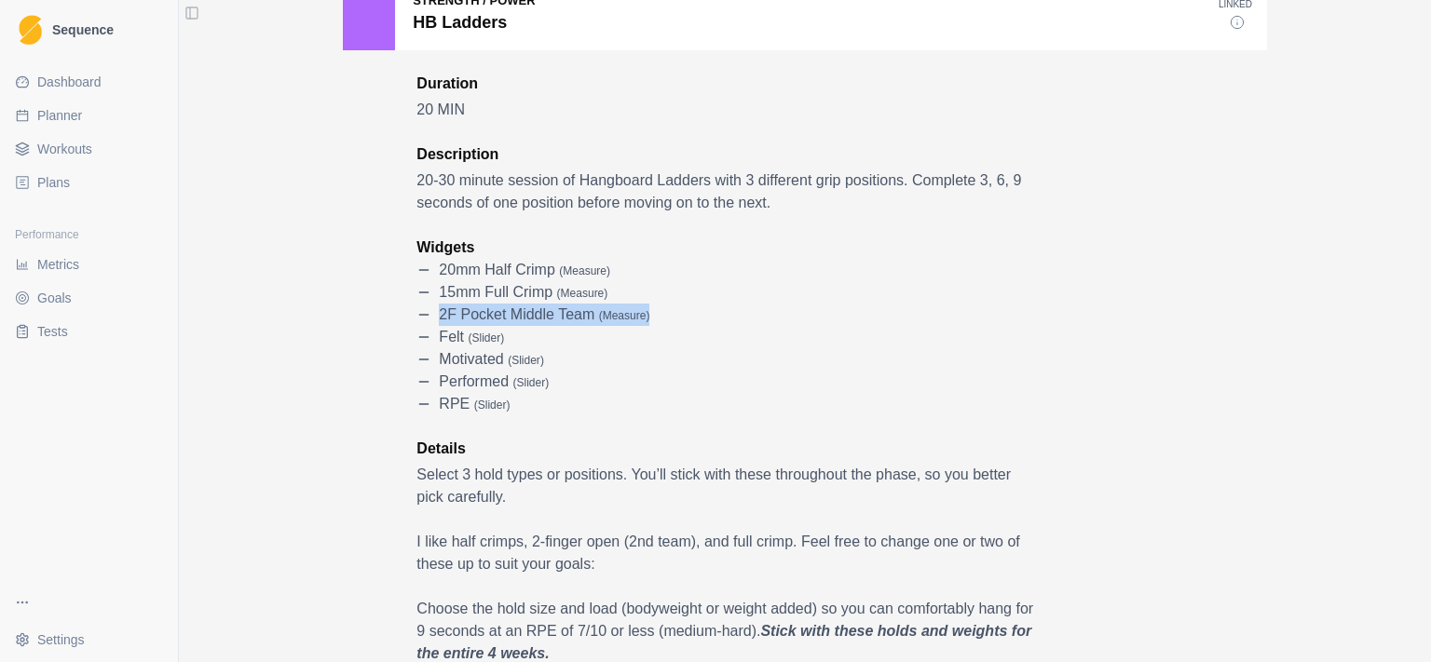
drag, startPoint x: 422, startPoint y: 305, endPoint x: 664, endPoint y: 321, distance: 242.8
click at [664, 321] on div "2F Pocket Middle Team ( measure )" at bounding box center [728, 315] width 624 height 22
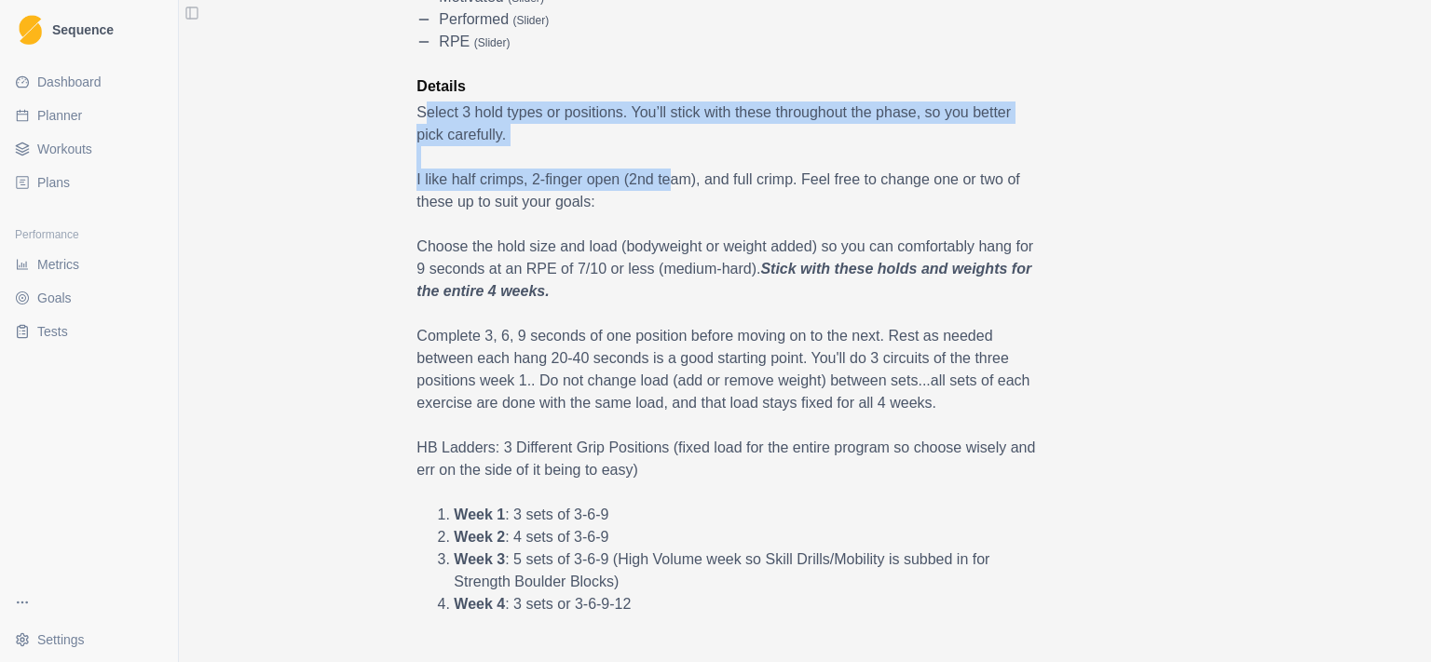
drag, startPoint x: 415, startPoint y: 108, endPoint x: 717, endPoint y: 182, distance: 311.6
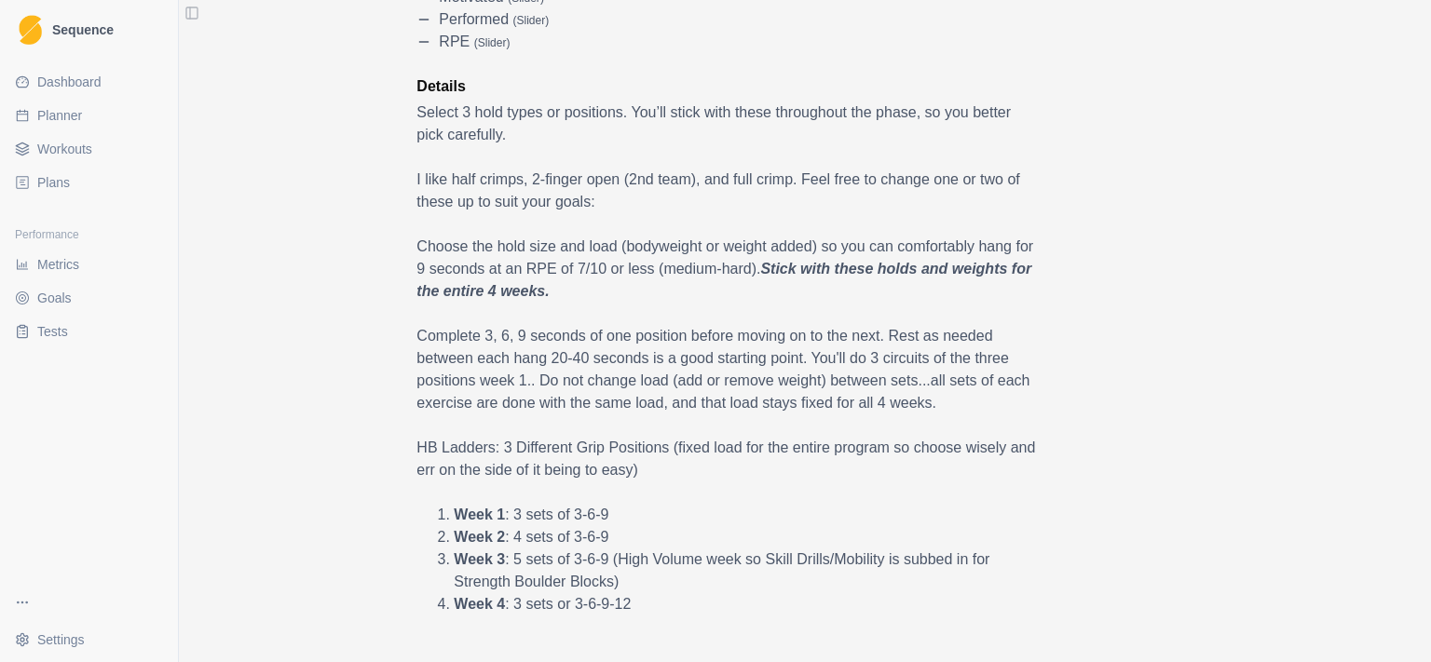
drag, startPoint x: 714, startPoint y: 206, endPoint x: 699, endPoint y: 220, distance: 20.4
click at [714, 207] on p "I like half crimps, 2-finger open (2nd team), and full crimp. Feel free to chan…" at bounding box center [728, 191] width 624 height 45
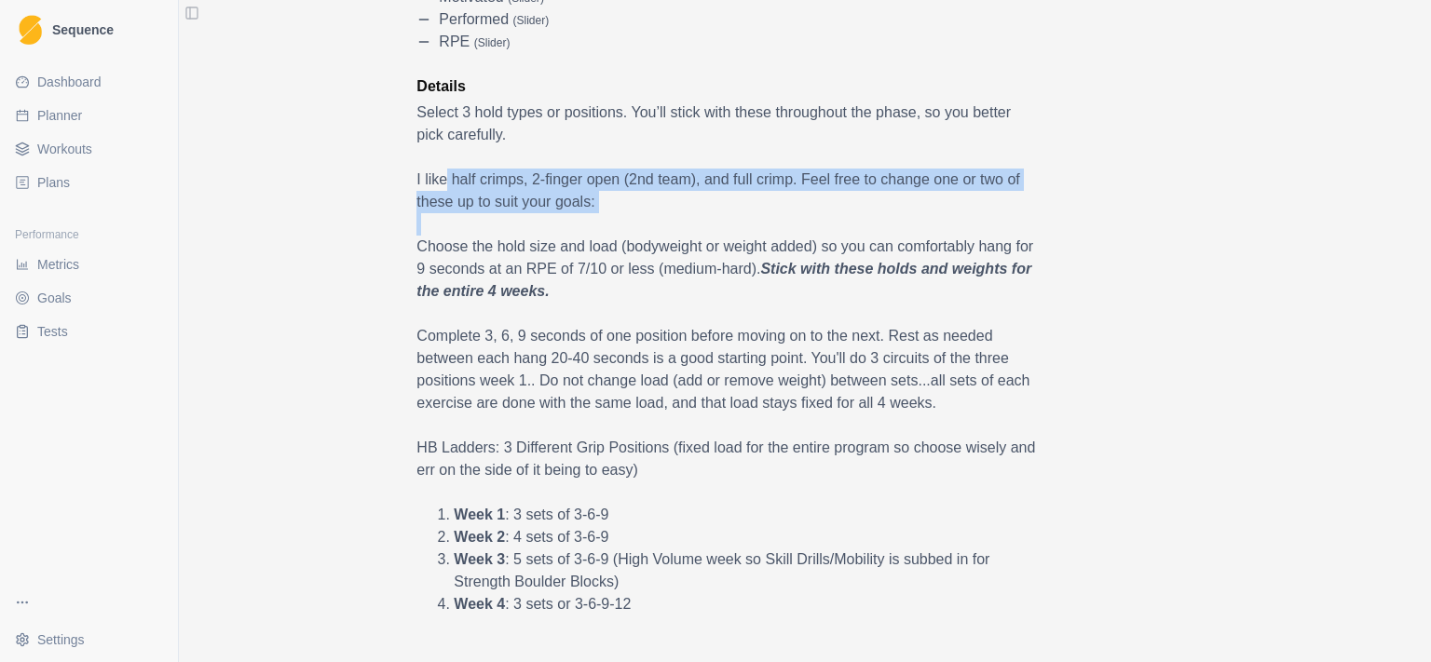
drag, startPoint x: 606, startPoint y: 187, endPoint x: 430, endPoint y: 186, distance: 175.2
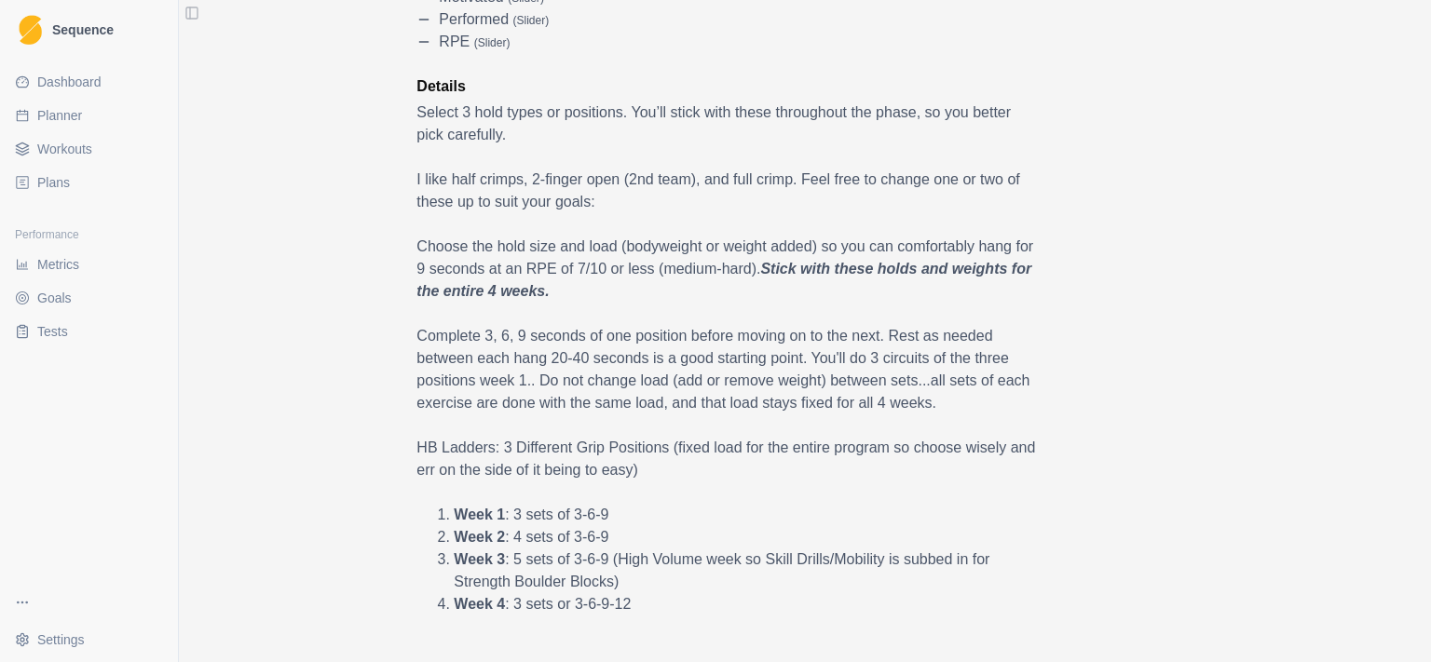
click at [416, 184] on p "I like half crimps, 2-finger open (2nd team), and full crimp. Feel free to chan…" at bounding box center [728, 191] width 624 height 45
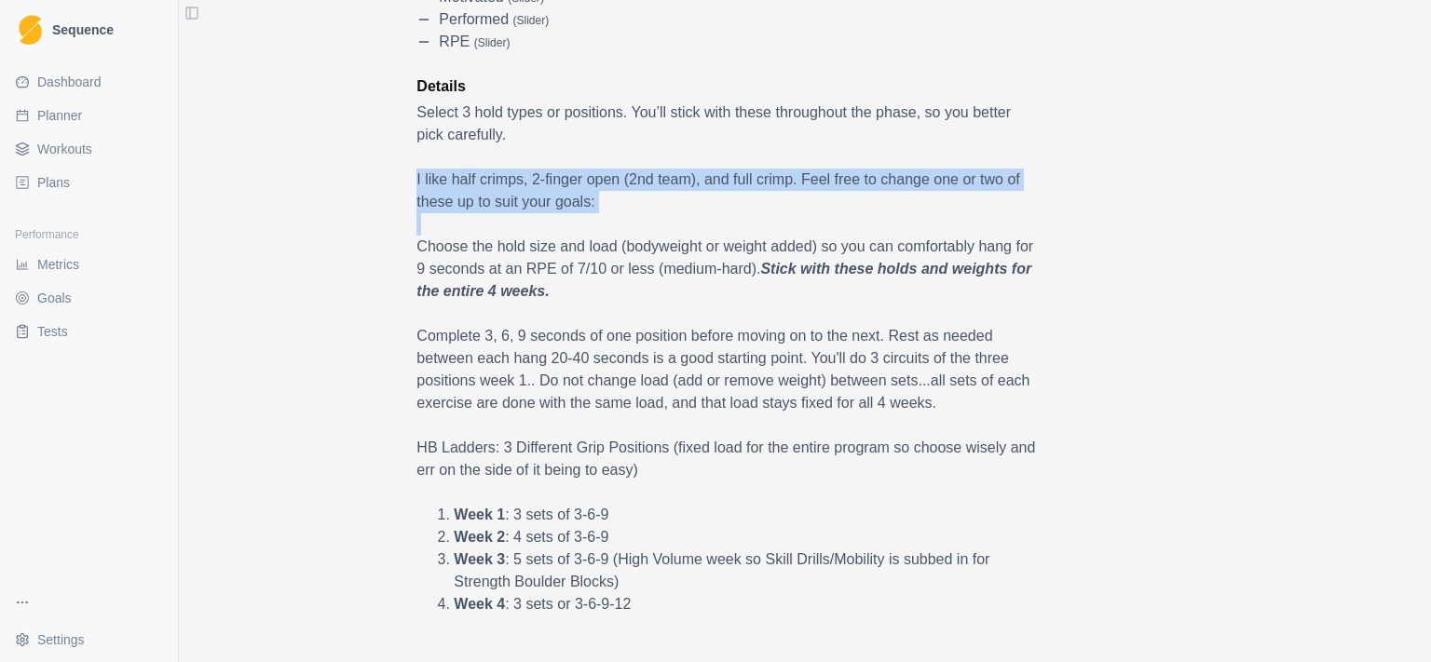
drag, startPoint x: 408, startPoint y: 184, endPoint x: 572, endPoint y: 235, distance: 171.8
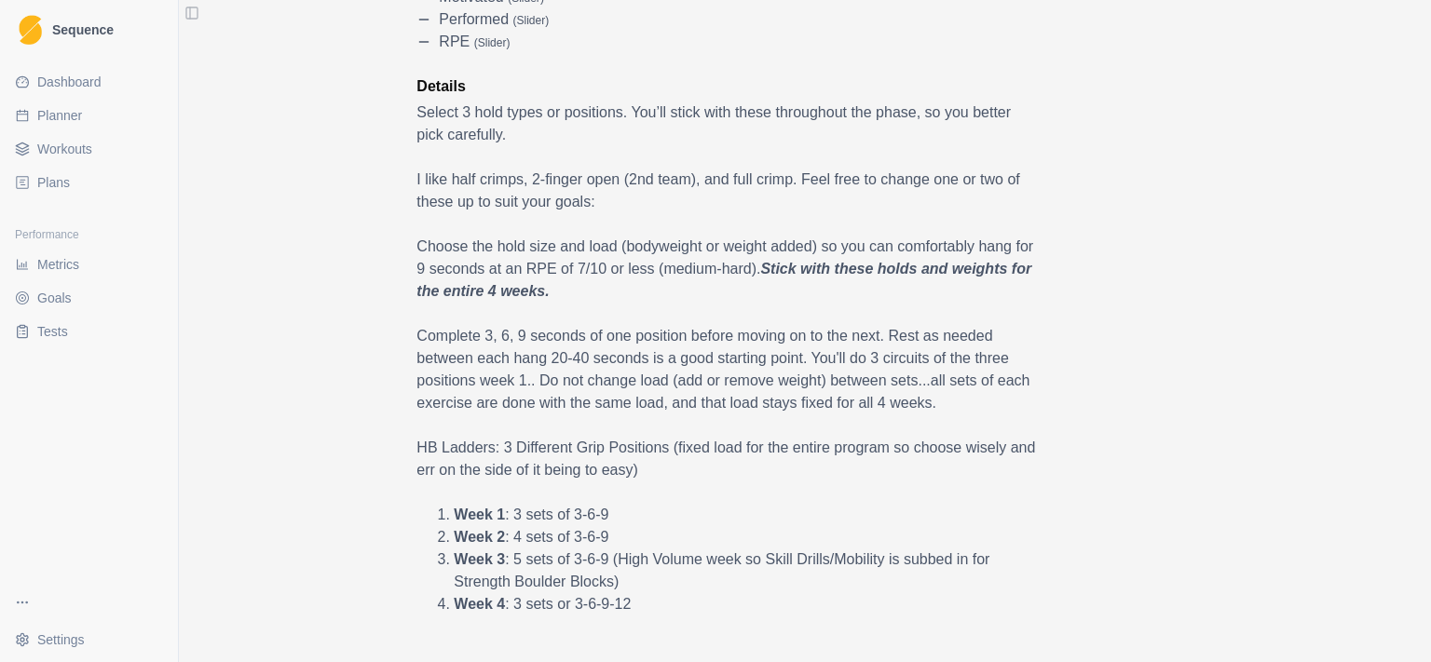
click at [572, 237] on p "Choose the hold size and load (bodyweight or weight added) so you can comfortab…" at bounding box center [728, 269] width 624 height 67
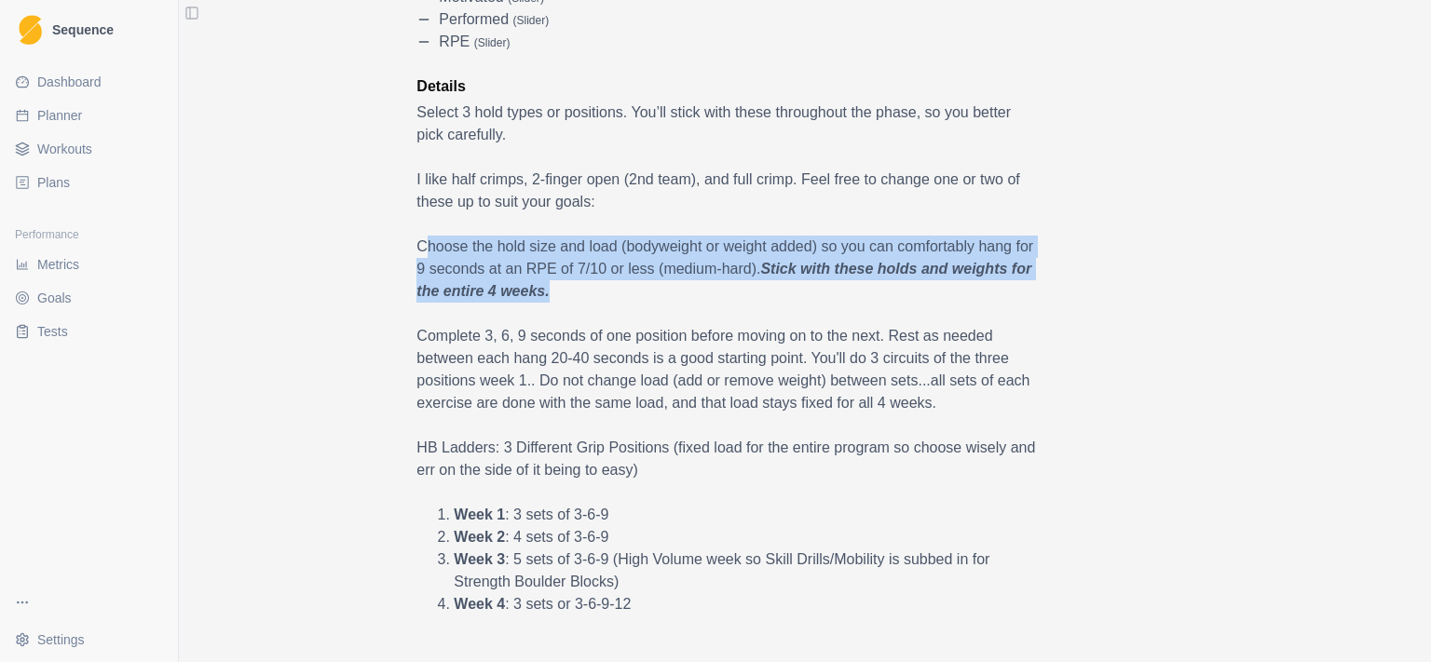
drag, startPoint x: 427, startPoint y: 246, endPoint x: 618, endPoint y: 291, distance: 196.2
click at [618, 291] on p "Choose the hold size and load (bodyweight or weight added) so you can comfortab…" at bounding box center [728, 269] width 624 height 67
click at [625, 291] on p "Choose the hold size and load (bodyweight or weight added) so you can comfortab…" at bounding box center [728, 269] width 624 height 67
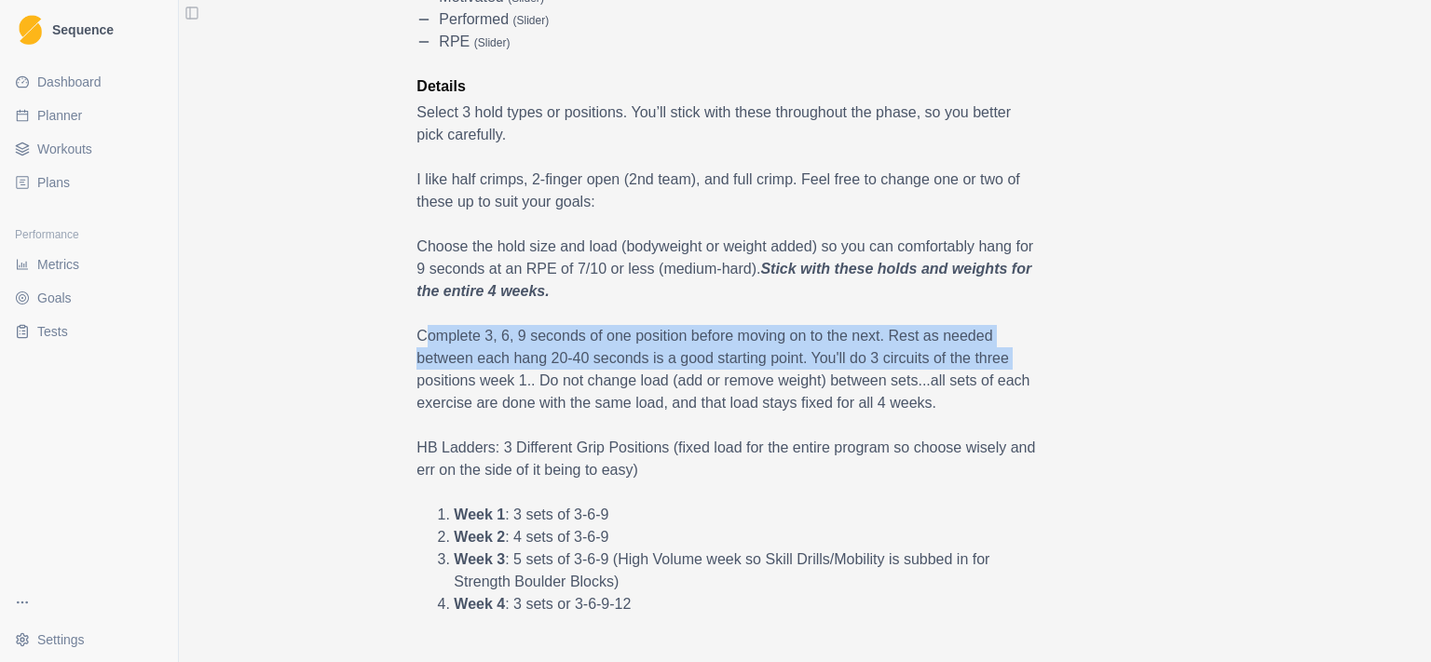
drag, startPoint x: 419, startPoint y: 333, endPoint x: 1016, endPoint y: 360, distance: 596.9
click at [1016, 360] on p "Complete 3, 6, 9 seconds of one position before moving on to the next. Rest as …" at bounding box center [728, 369] width 624 height 89
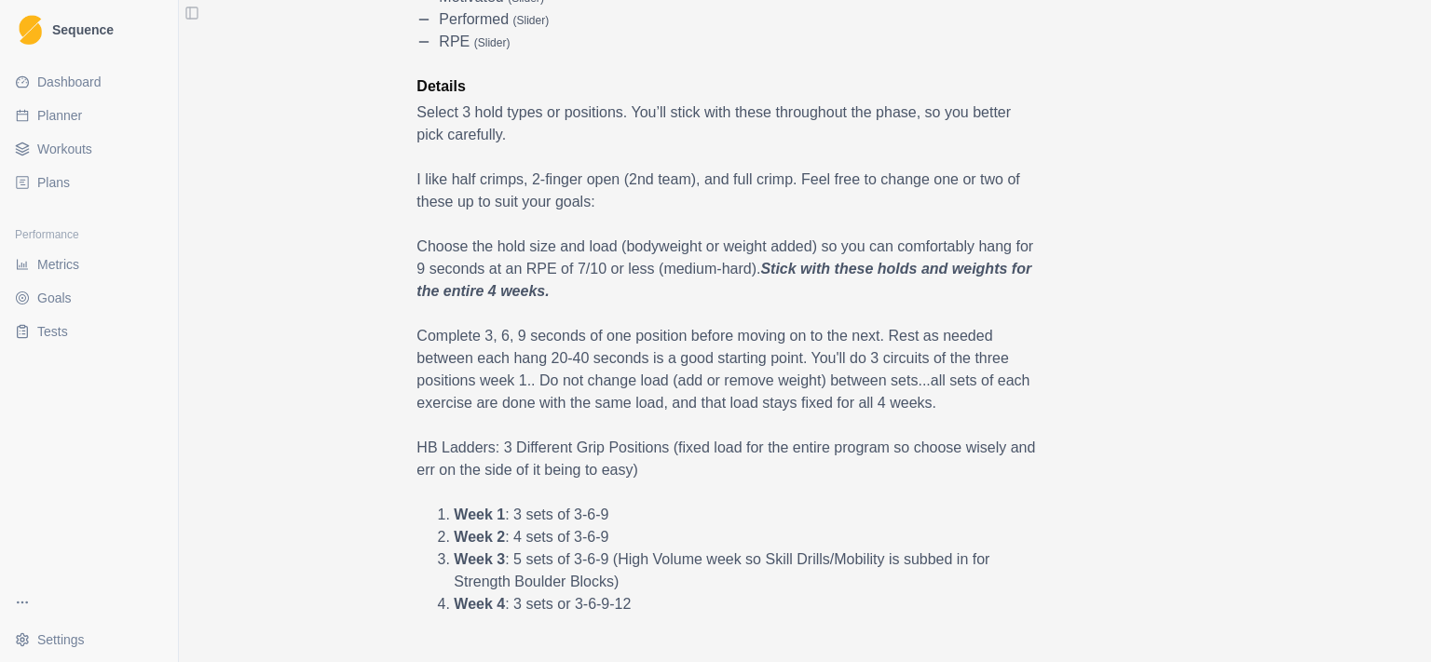
click at [1020, 356] on p "Complete 3, 6, 9 seconds of one position before moving on to the next. Rest as …" at bounding box center [728, 369] width 624 height 89
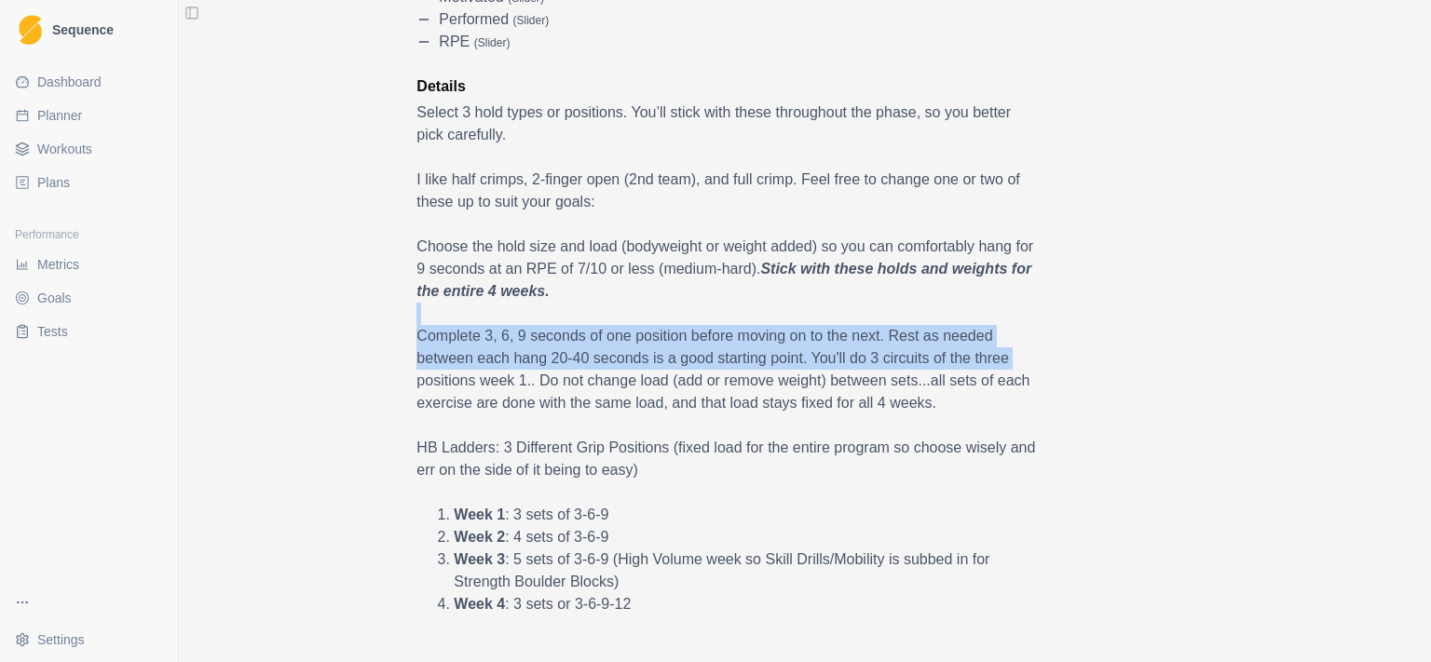
drag, startPoint x: 1034, startPoint y: 358, endPoint x: 884, endPoint y: 315, distance: 156.0
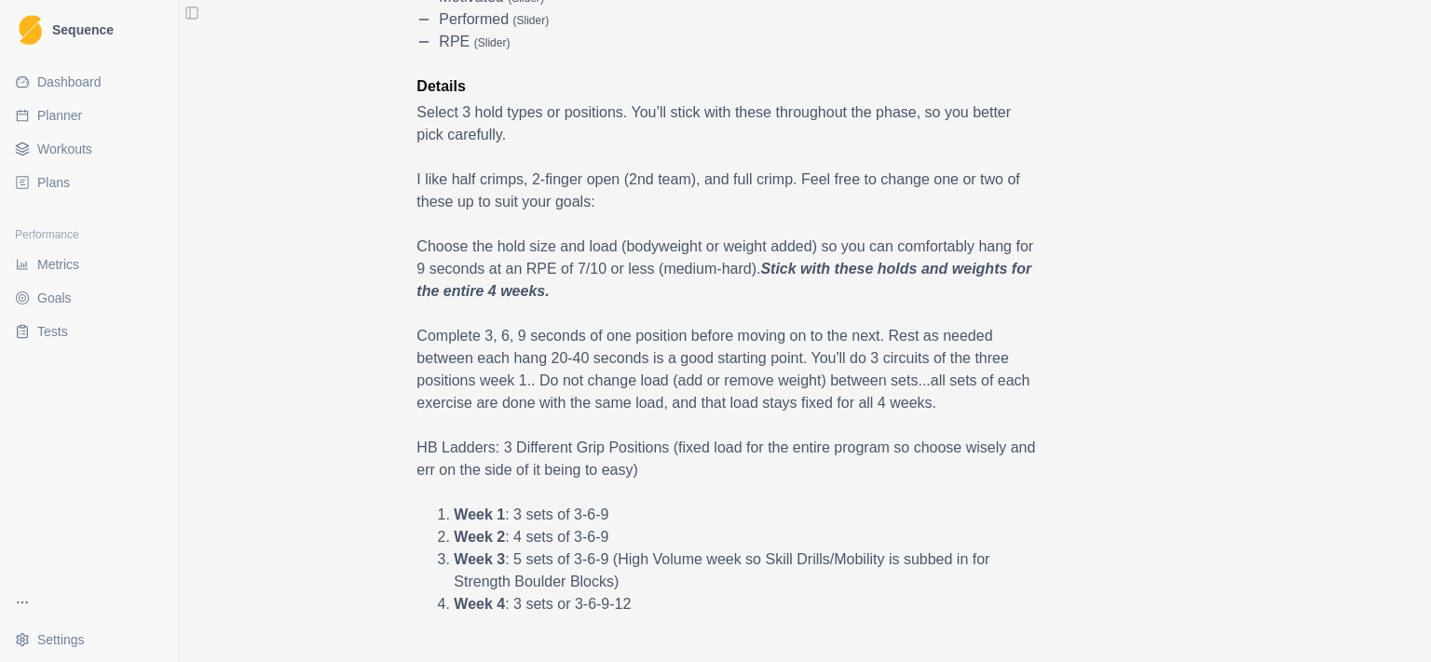
click at [884, 315] on p at bounding box center [728, 314] width 624 height 22
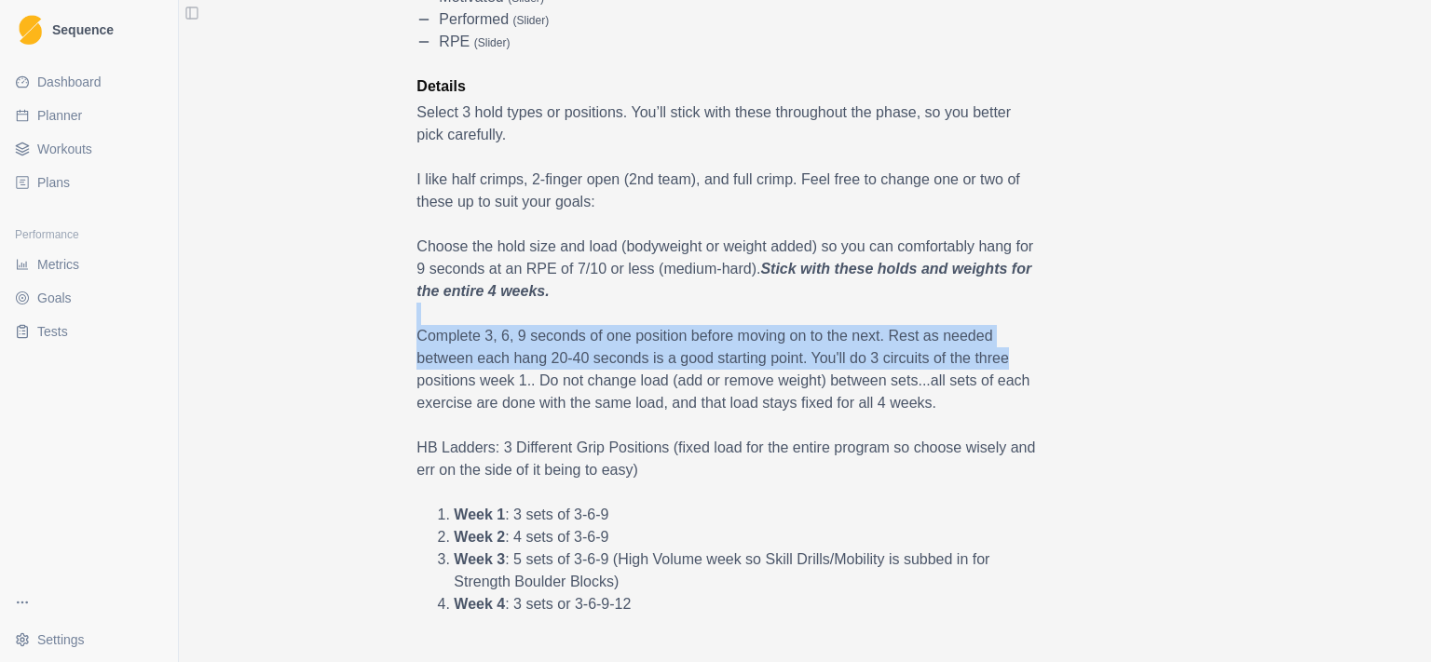
drag, startPoint x: 884, startPoint y: 315, endPoint x: 980, endPoint y: 352, distance: 102.9
click at [905, 352] on p "Complete 3, 6, 9 seconds of one position before moving on to the next. Rest as …" at bounding box center [728, 369] width 624 height 89
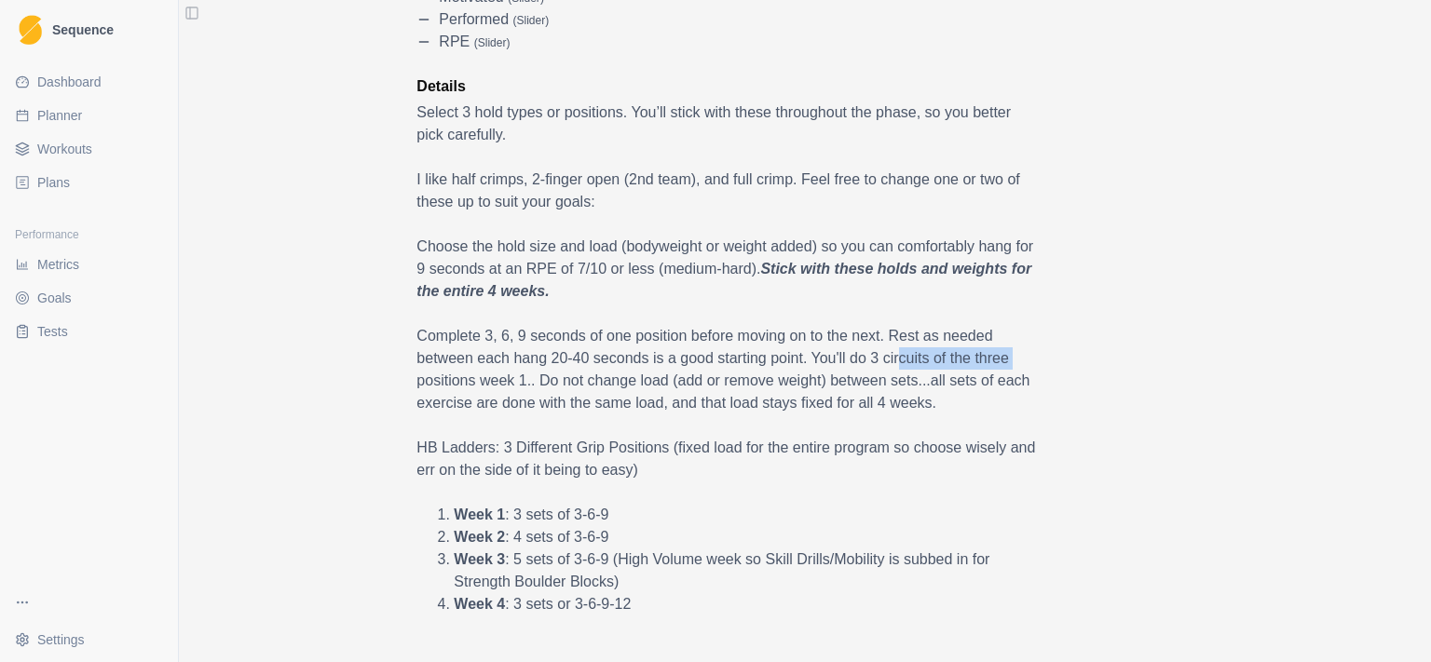
drag, startPoint x: 888, startPoint y: 359, endPoint x: 1016, endPoint y: 365, distance: 127.8
click at [1016, 365] on p "Complete 3, 6, 9 seconds of one position before moving on to the next. Rest as …" at bounding box center [728, 369] width 624 height 89
drag, startPoint x: 1022, startPoint y: 357, endPoint x: 525, endPoint y: 386, distance: 498.4
click at [525, 386] on p "Complete 3, 6, 9 seconds of one position before moving on to the next. Rest as …" at bounding box center [728, 369] width 624 height 89
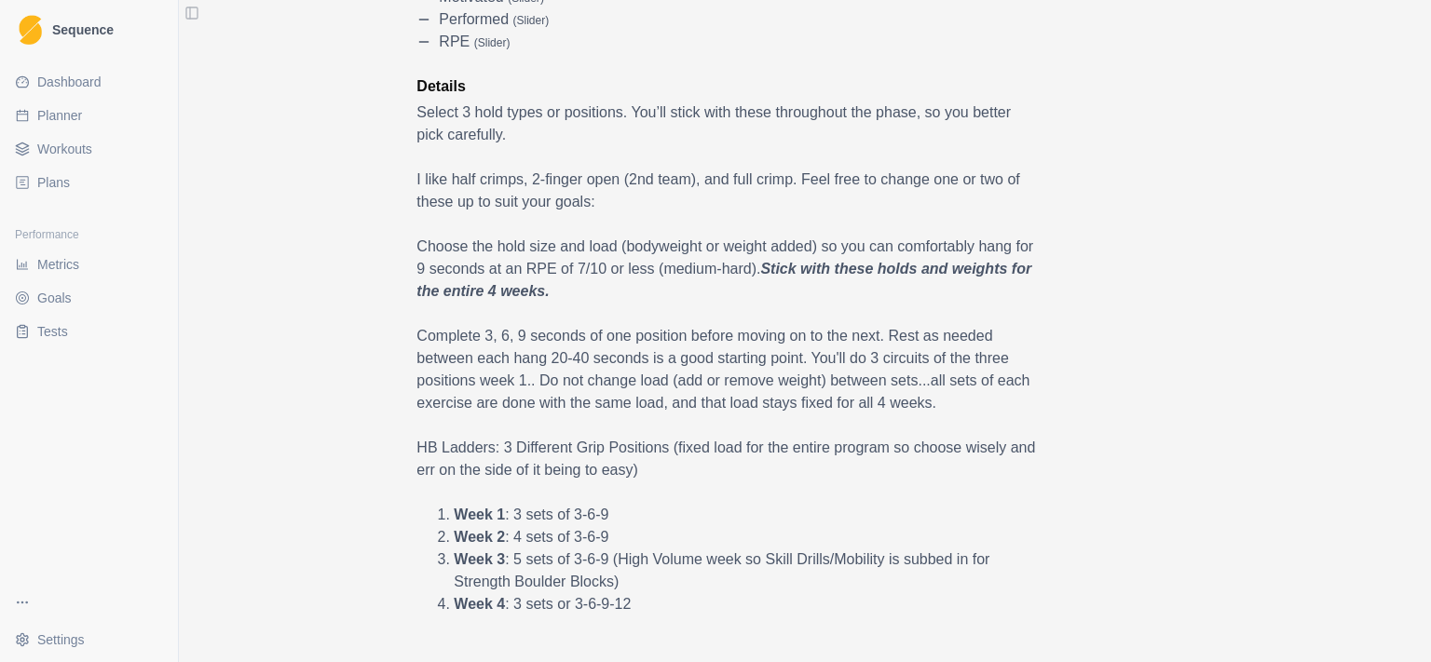
click at [780, 366] on p "Complete 3, 6, 9 seconds of one position before moving on to the next. Rest as …" at bounding box center [728, 369] width 624 height 89
drag, startPoint x: 804, startPoint y: 357, endPoint x: 512, endPoint y: 388, distance: 293.2
click at [512, 388] on p "Complete 3, 6, 9 seconds of one position before moving on to the next. Rest as …" at bounding box center [728, 369] width 624 height 89
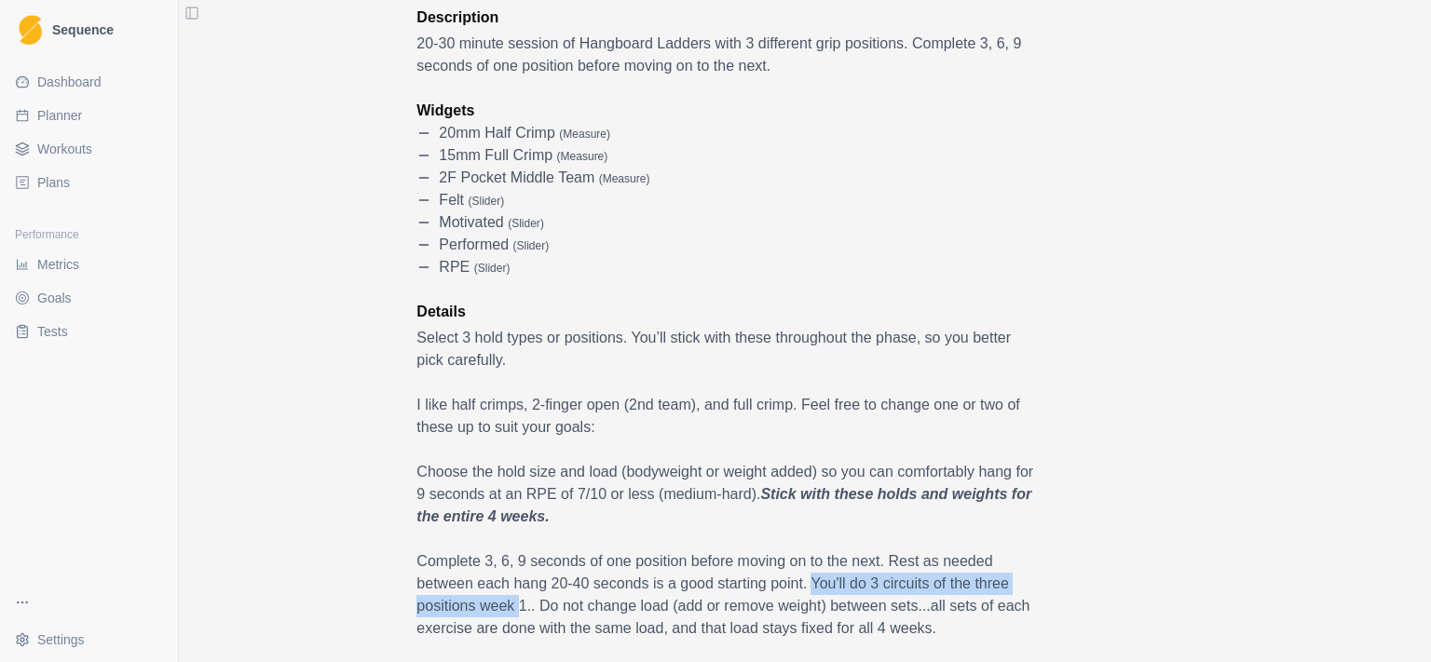
scroll to position [362, 0]
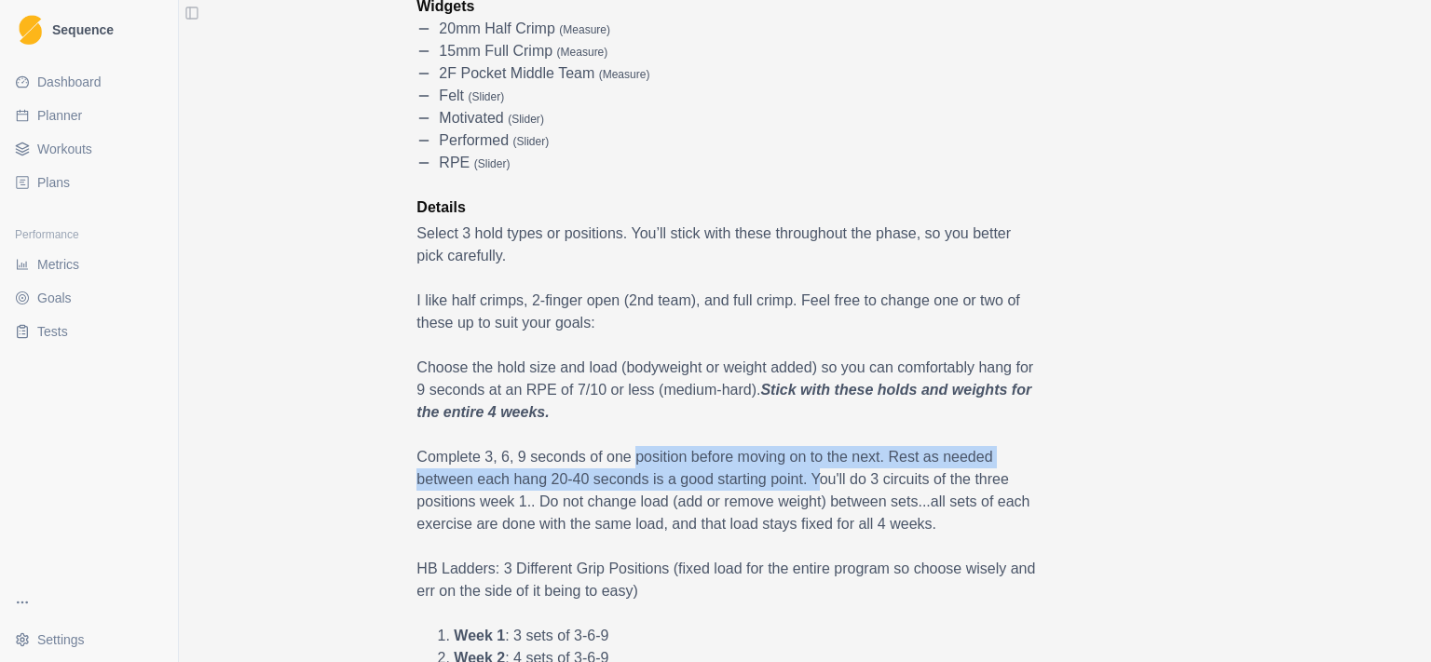
drag, startPoint x: 628, startPoint y: 463, endPoint x: 818, endPoint y: 470, distance: 190.2
click at [812, 469] on p "Complete 3, 6, 9 seconds of one position before moving on to the next. Rest as …" at bounding box center [728, 490] width 624 height 89
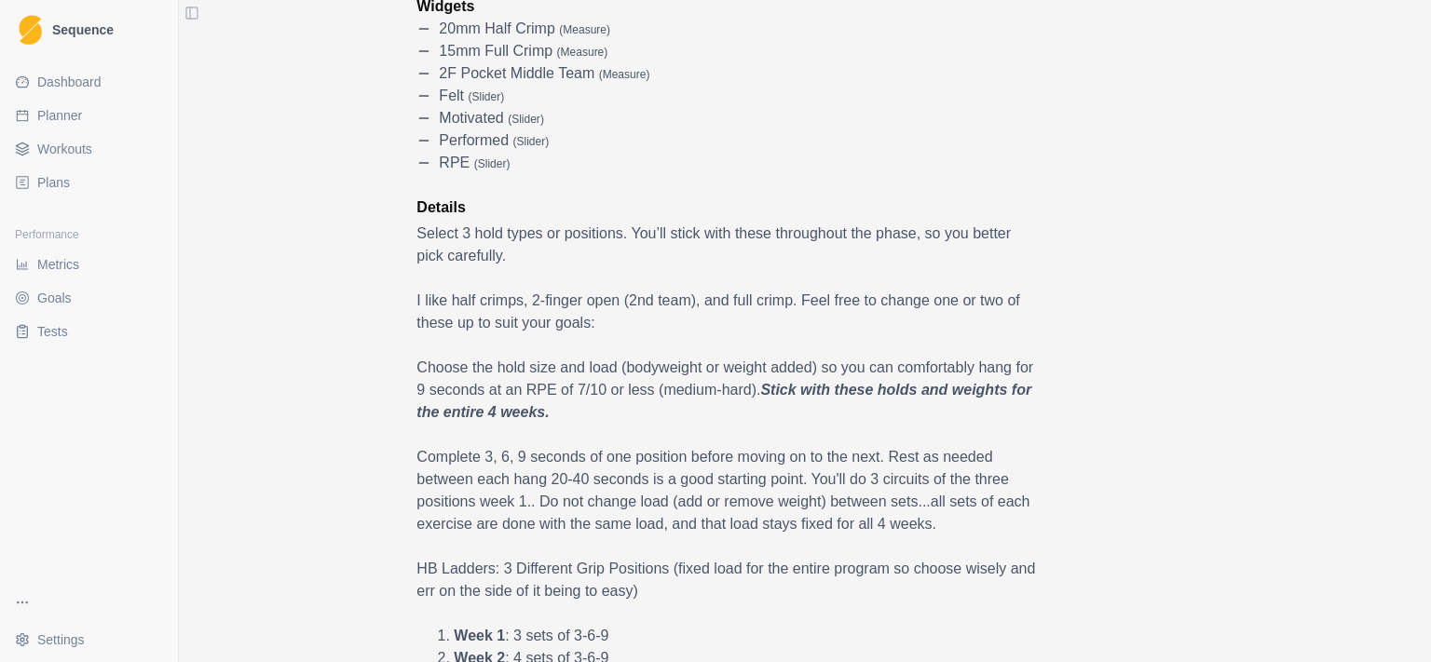
drag, startPoint x: 831, startPoint y: 475, endPoint x: 1041, endPoint y: 490, distance: 210.2
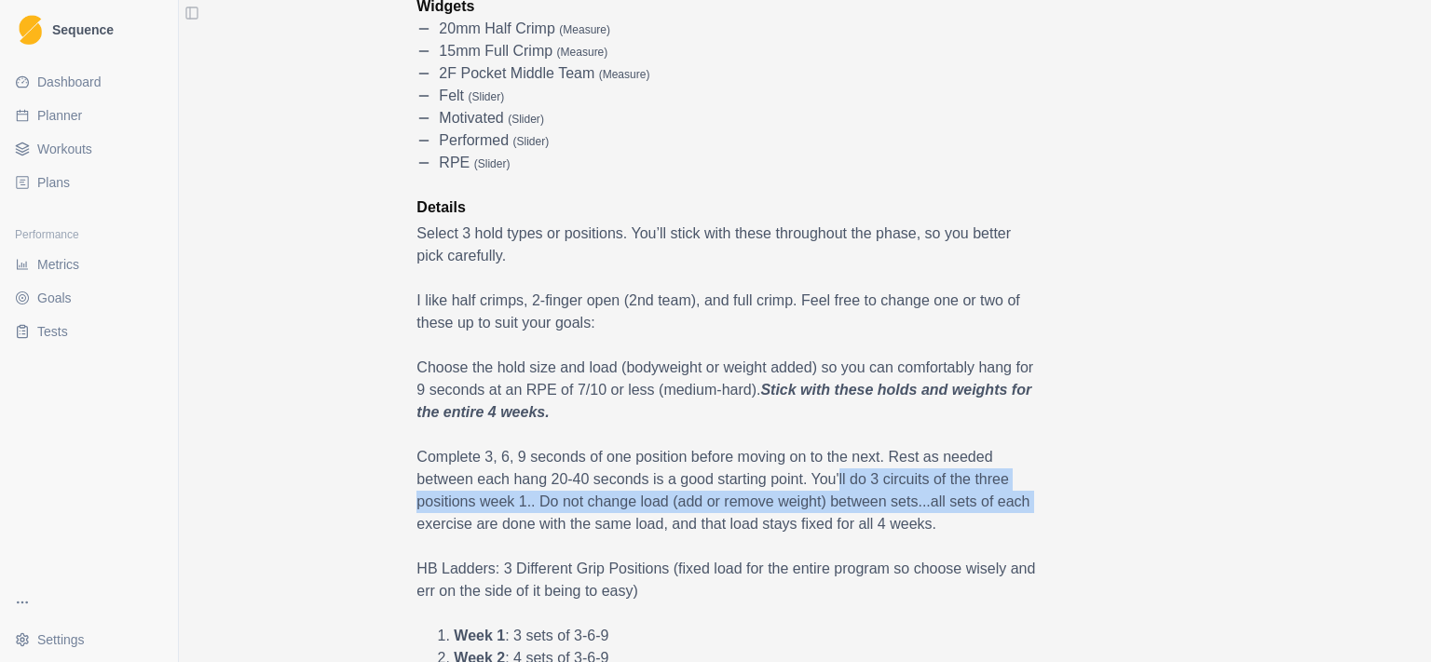
drag, startPoint x: 722, startPoint y: 495, endPoint x: 667, endPoint y: 500, distance: 55.3
click at [721, 495] on p "Complete 3, 6, 9 seconds of one position before moving on to the next. Rest as …" at bounding box center [728, 490] width 624 height 89
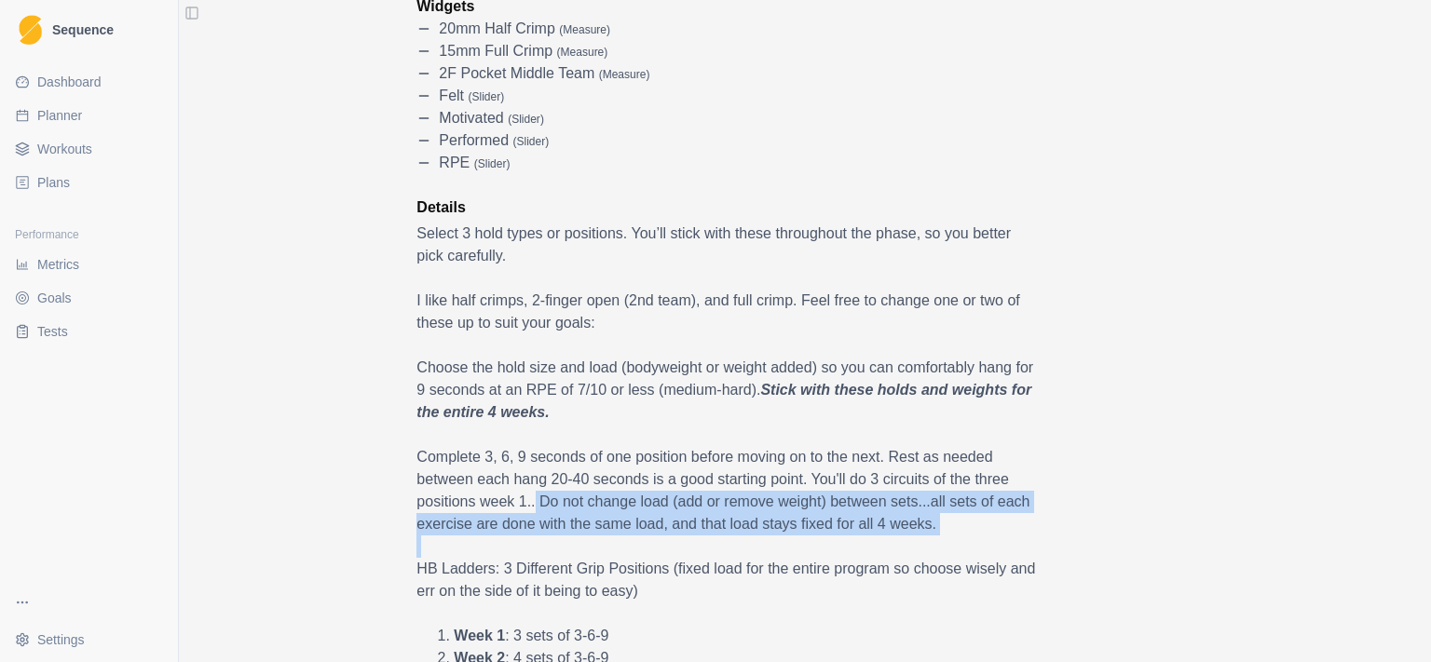
drag, startPoint x: 545, startPoint y: 501, endPoint x: 1037, endPoint y: 553, distance: 494.7
click at [922, 528] on p "Complete 3, 6, 9 seconds of one position before moving on to the next. Rest as …" at bounding box center [728, 490] width 624 height 89
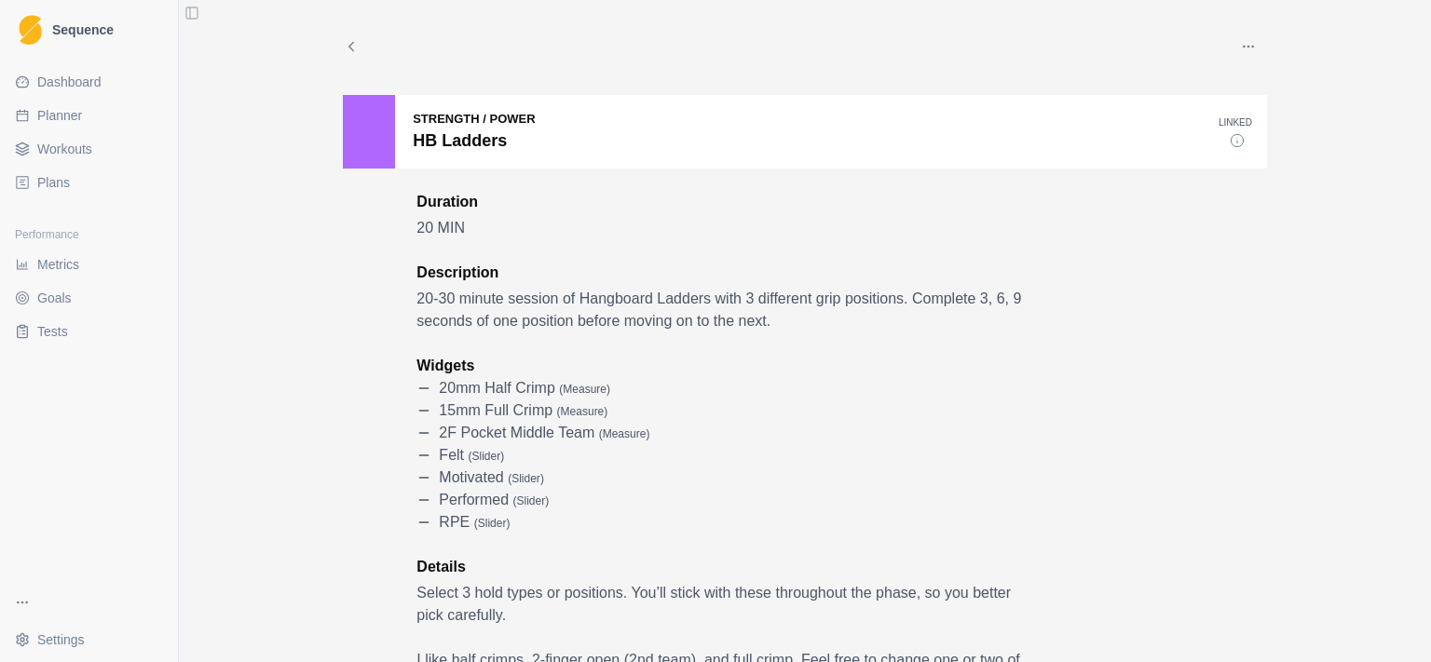
scroll to position [0, 0]
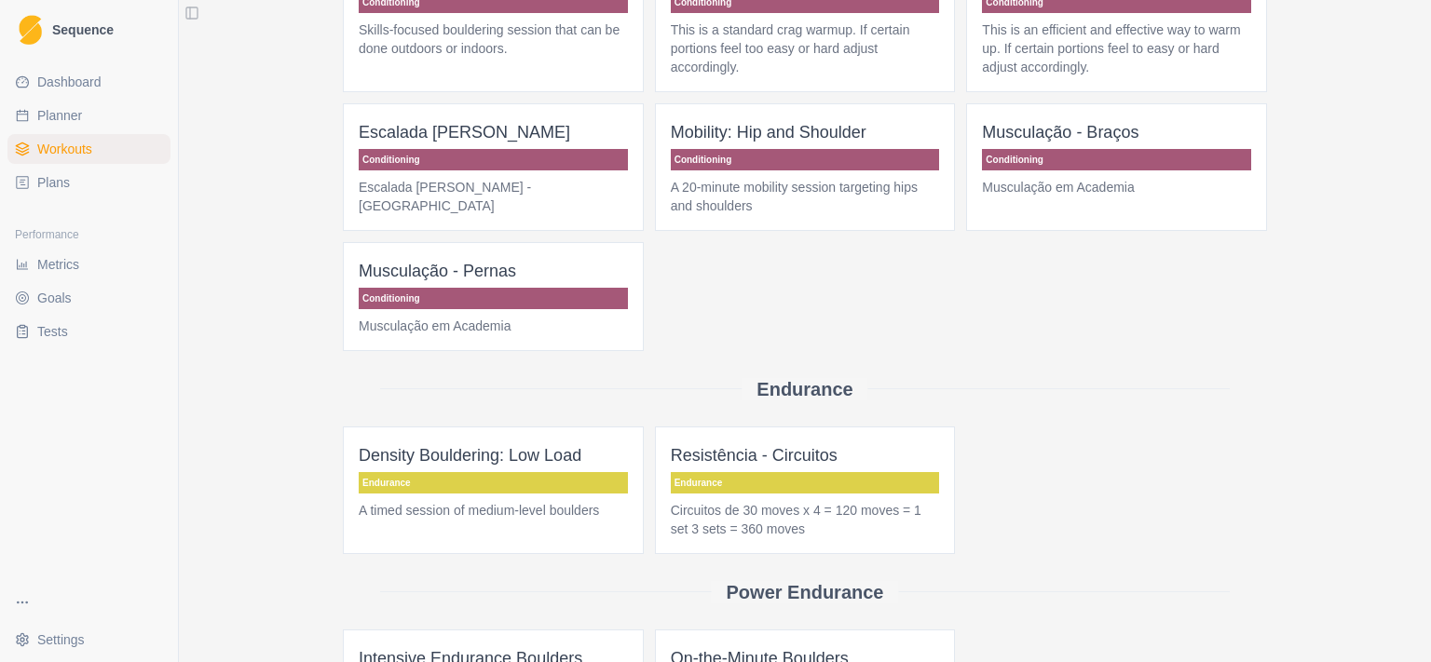
scroll to position [362, 0]
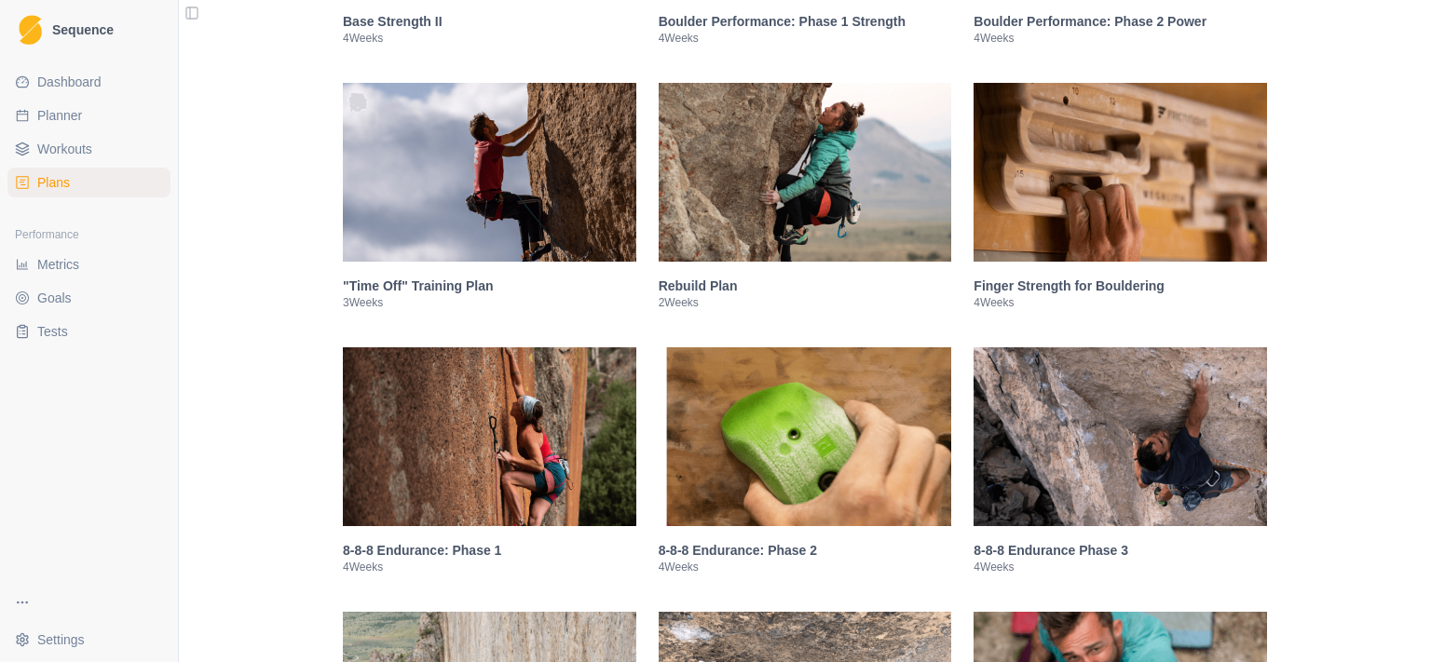
scroll to position [1328, 0]
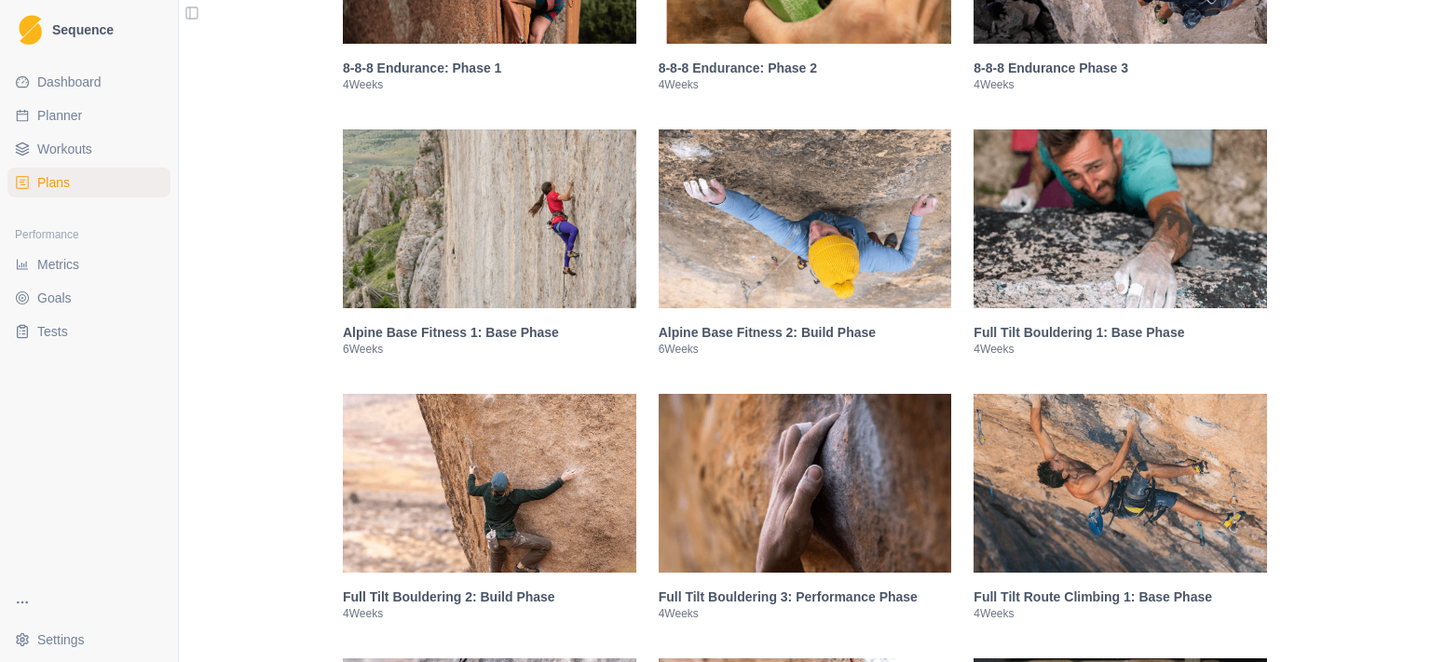
click at [1186, 237] on img at bounding box center [1120, 219] width 293 height 179
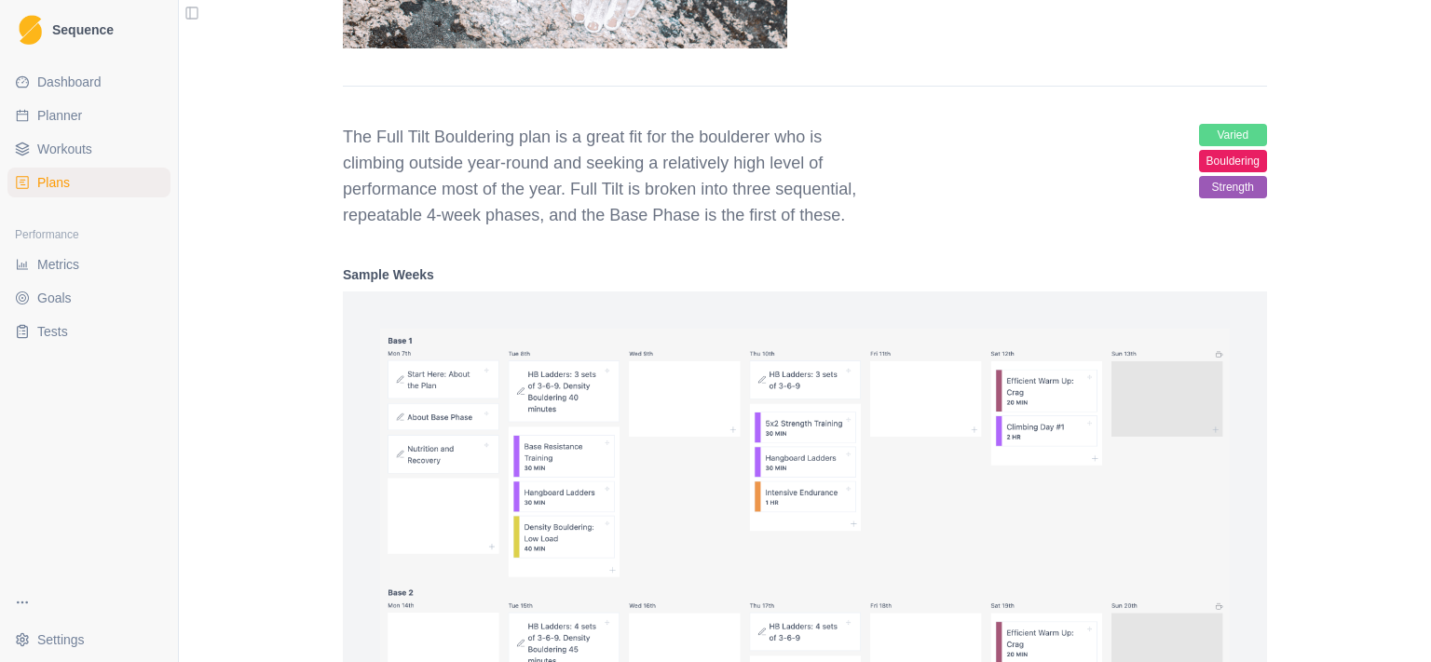
scroll to position [2446, 0]
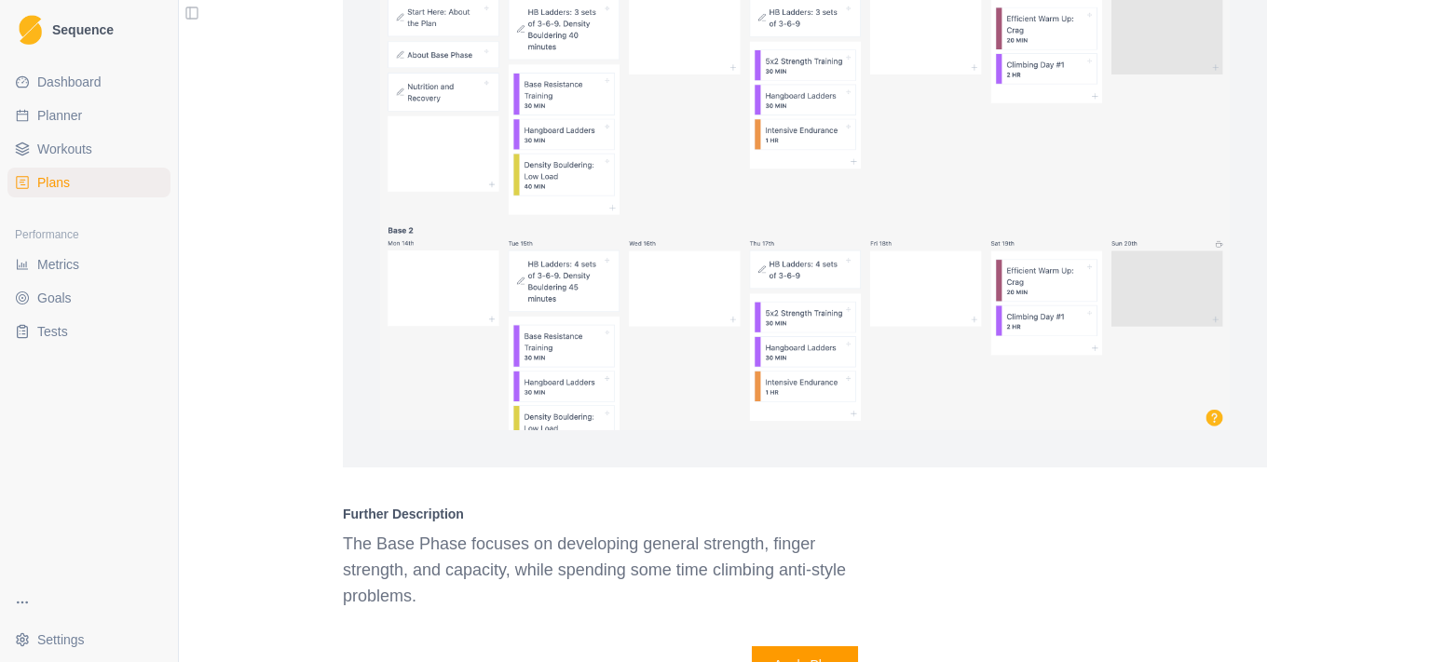
click at [82, 152] on span "Workouts" at bounding box center [64, 149] width 55 height 19
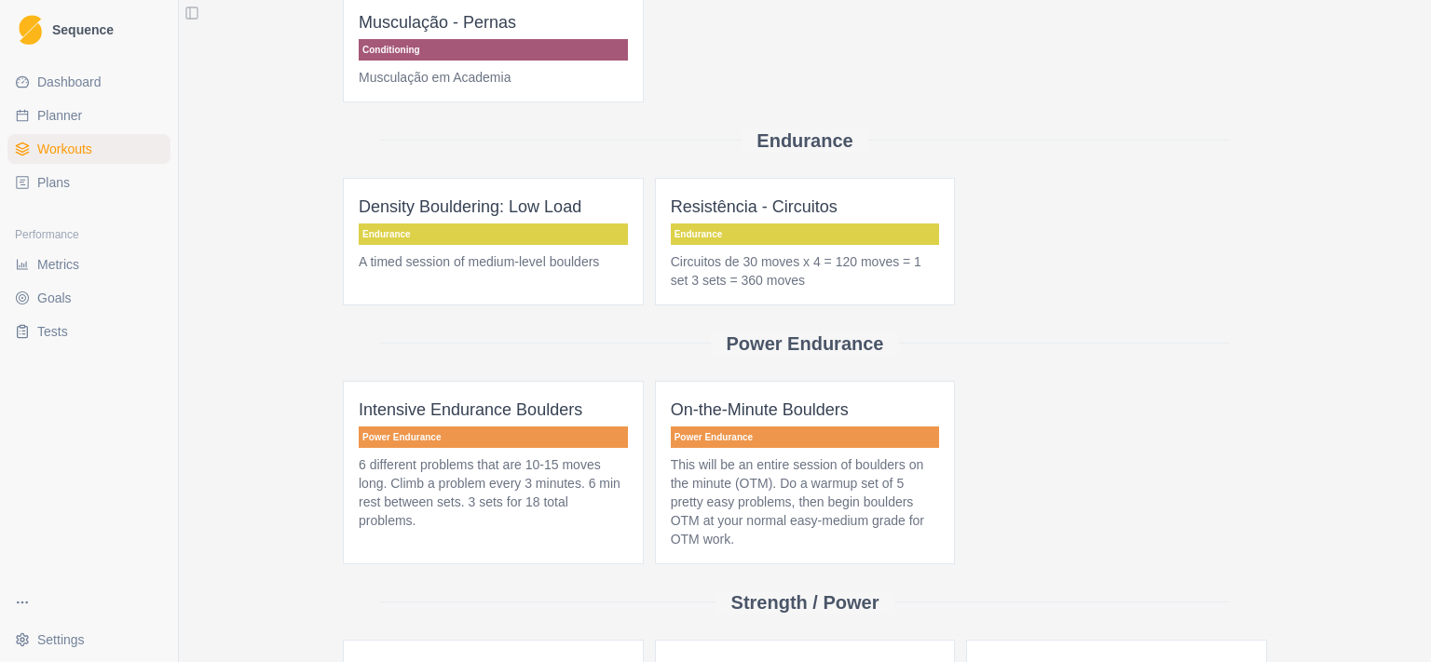
scroll to position [604, 0]
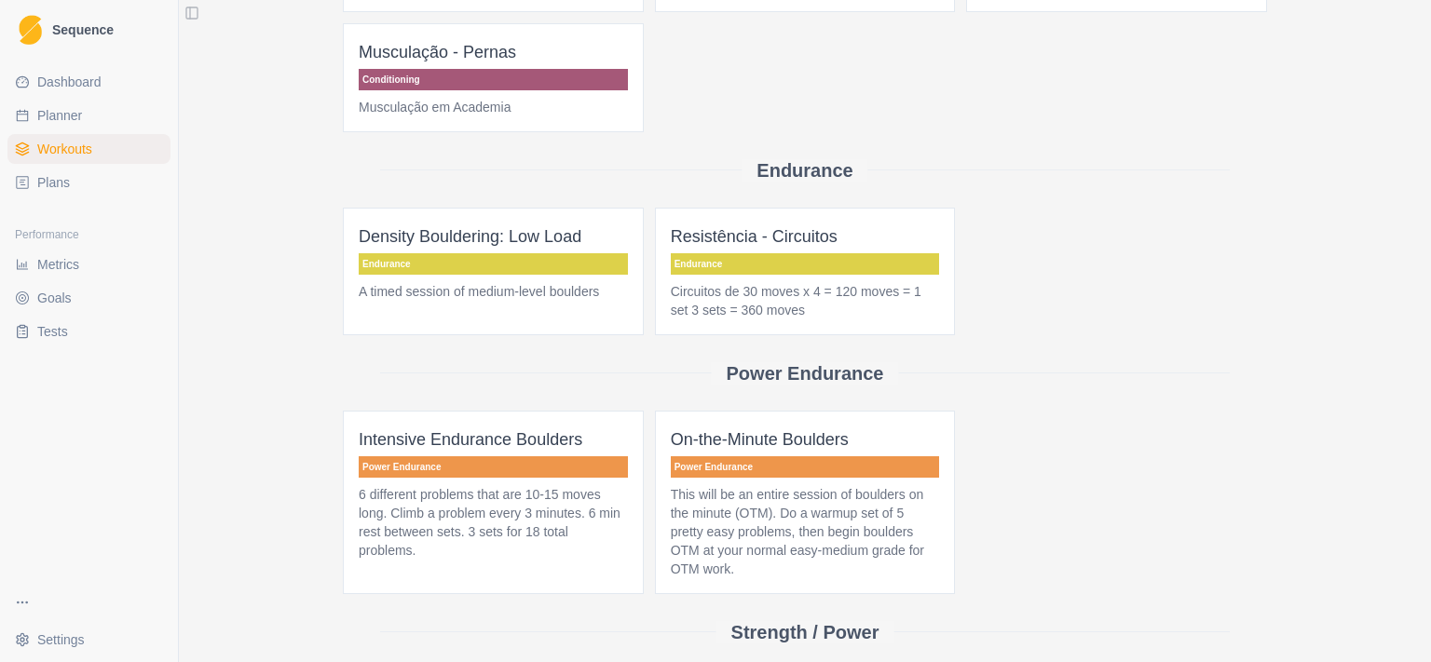
click at [430, 253] on p "Endurance" at bounding box center [493, 263] width 269 height 21
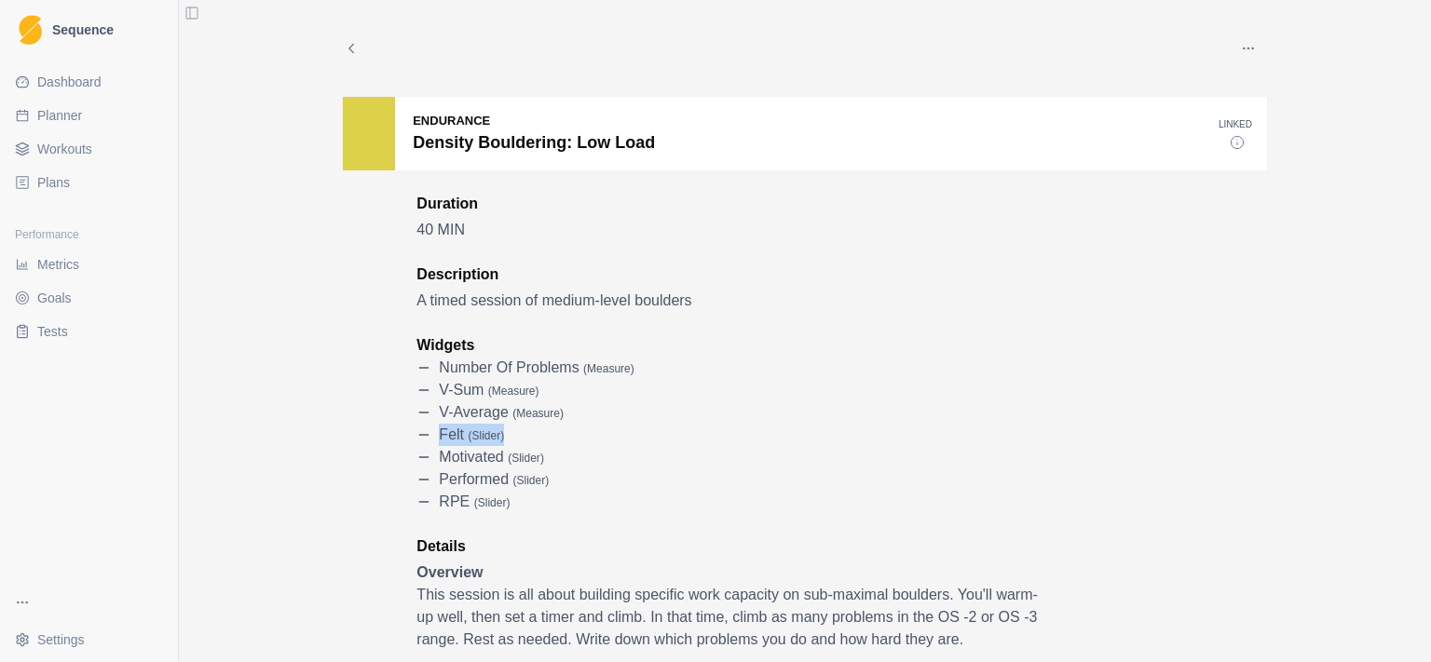
drag, startPoint x: 413, startPoint y: 205, endPoint x: 635, endPoint y: 430, distance: 316.9
click at [640, 433] on div "felt ( slider )" at bounding box center [728, 435] width 624 height 22
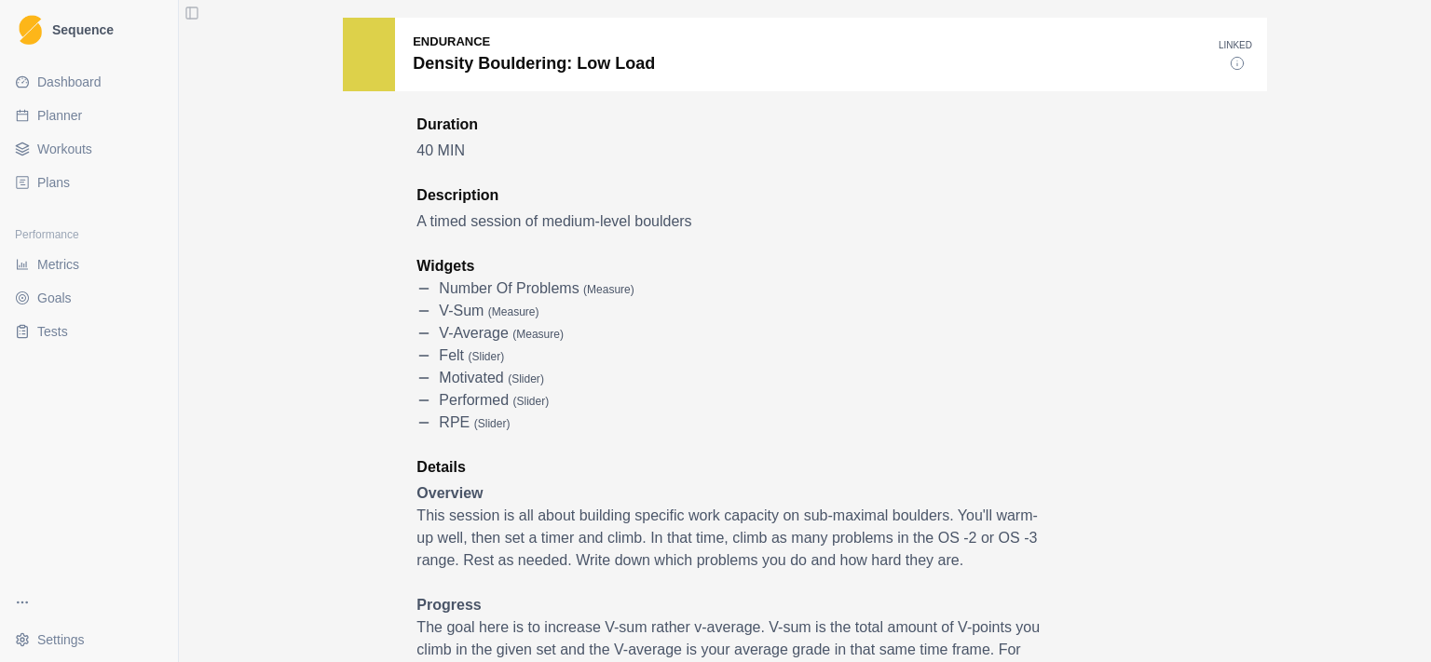
scroll to position [120, 0]
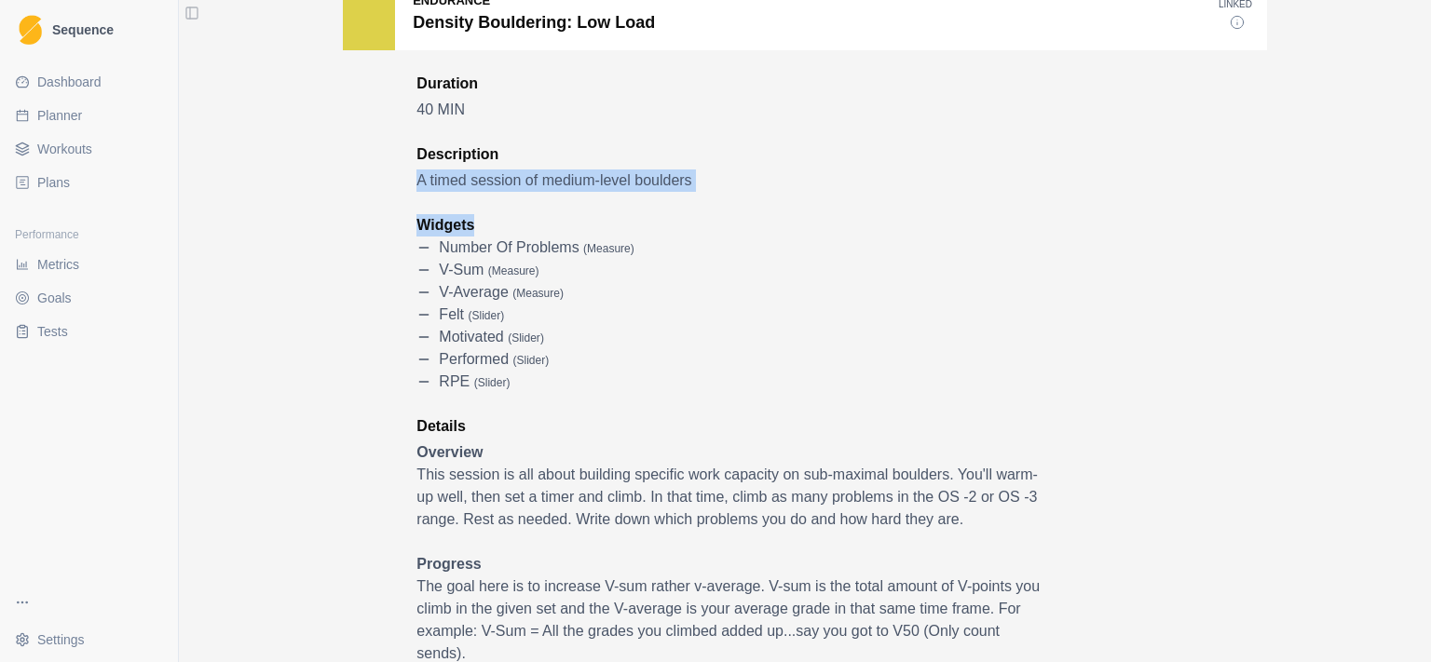
drag, startPoint x: 403, startPoint y: 184, endPoint x: 550, endPoint y: 221, distance: 150.7
click at [539, 218] on div "Endurance Density Bouldering: Low Load Linked Duration 40 MIN Description A tim…" at bounding box center [805, 541] width 924 height 1129
click at [594, 260] on ul "Number of problems ( measure ) V-Sum ( measure ) V-Average ( measure ) felt ( s…" at bounding box center [728, 315] width 624 height 157
drag, startPoint x: 734, startPoint y: 341, endPoint x: 747, endPoint y: 348, distance: 14.6
click at [735, 343] on div "motivated ( slider )" at bounding box center [728, 337] width 624 height 22
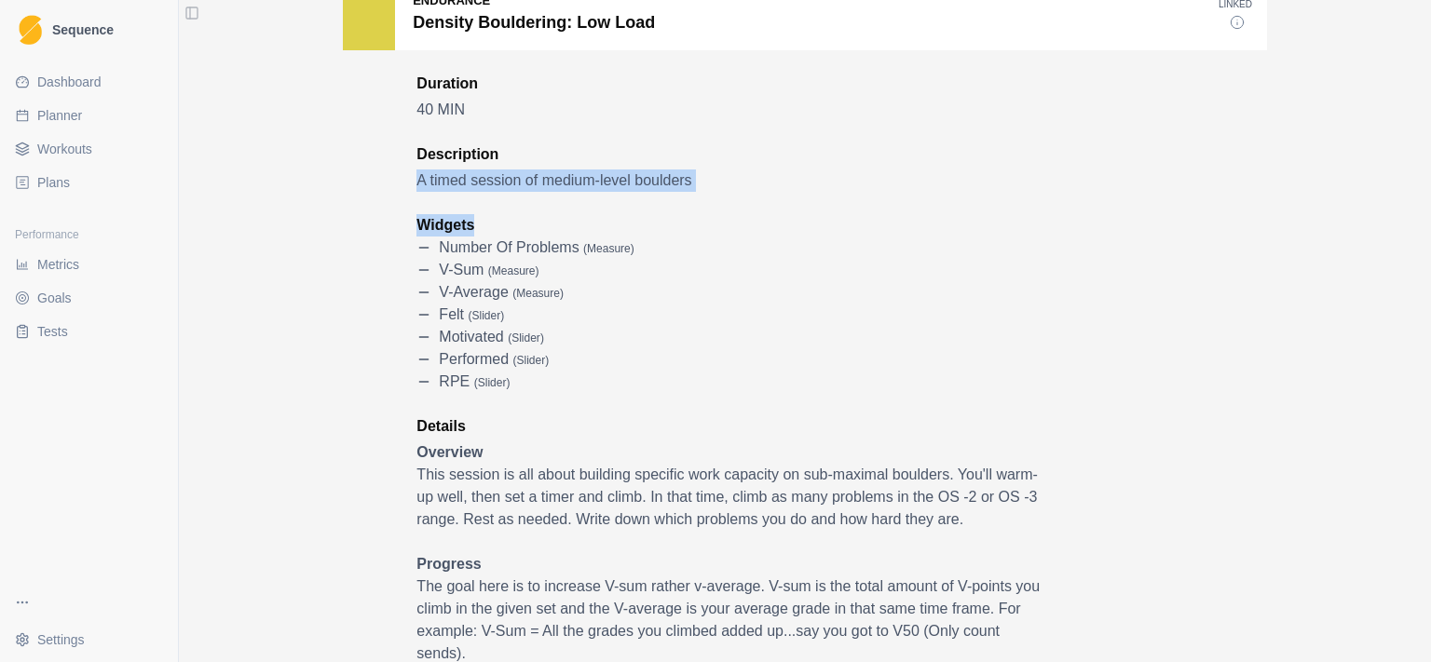
drag, startPoint x: 786, startPoint y: 390, endPoint x: 561, endPoint y: 164, distance: 319.5
click at [564, 163] on div "Duration 40 MIN Description A timed session of medium-level boulders Widgets Nu…" at bounding box center [728, 574] width 624 height 1003
click at [558, 166] on div "Description A timed session of medium-level boulders" at bounding box center [728, 167] width 624 height 48
drag, startPoint x: 537, startPoint y: 155, endPoint x: 660, endPoint y: 400, distance: 274.2
click at [660, 400] on div "Duration 40 MIN Description A timed session of medium-level boulders Widgets Nu…" at bounding box center [728, 574] width 624 height 1003
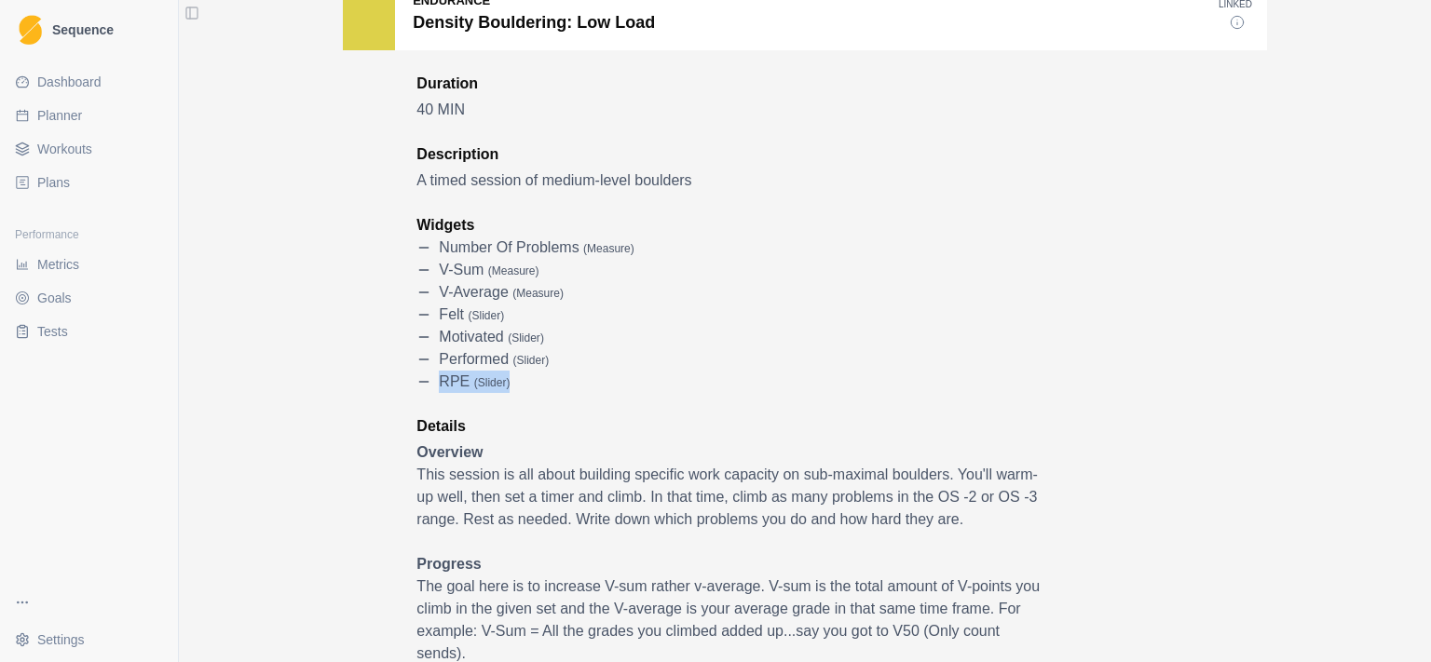
click at [660, 400] on div "Duration 40 MIN Description A timed session of medium-level boulders Widgets Nu…" at bounding box center [728, 574] width 624 height 1003
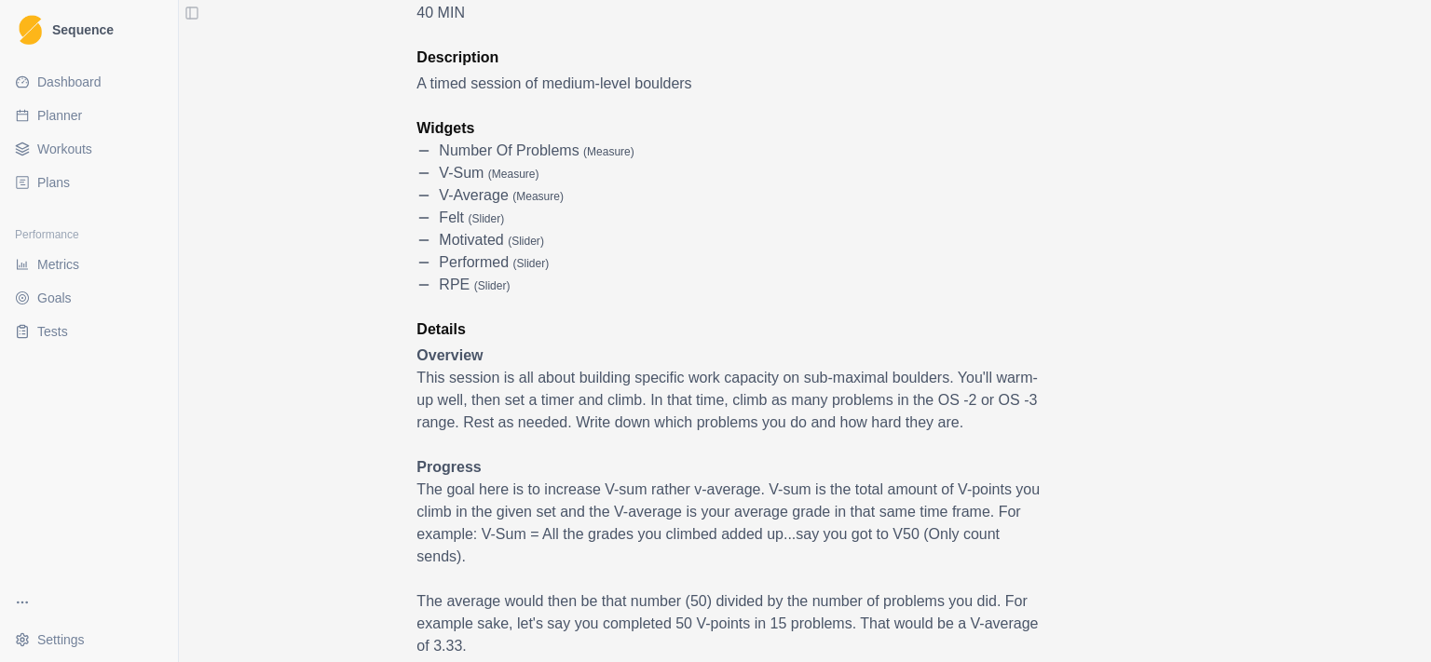
scroll to position [362, 0]
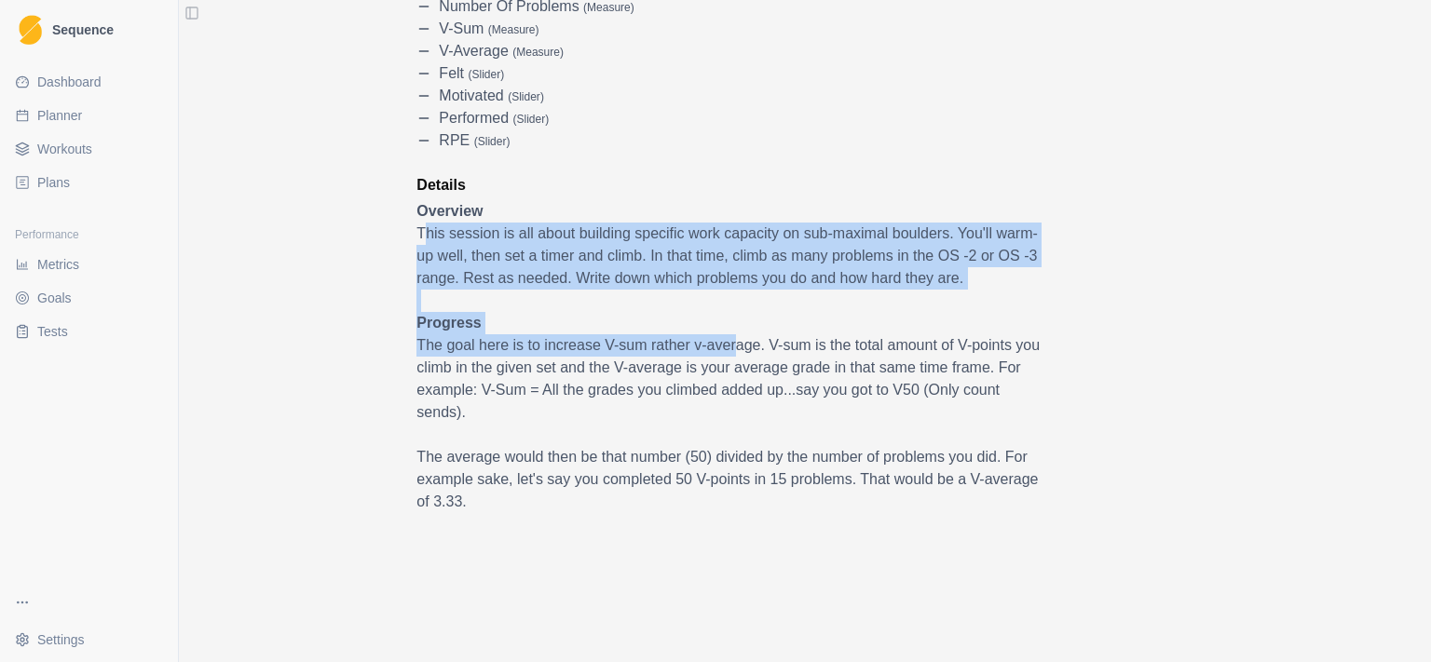
drag, startPoint x: 416, startPoint y: 238, endPoint x: 773, endPoint y: 345, distance: 372.6
click at [743, 345] on span "Overview This session is all about building specific work capacity on sub-maxim…" at bounding box center [728, 517] width 624 height 634
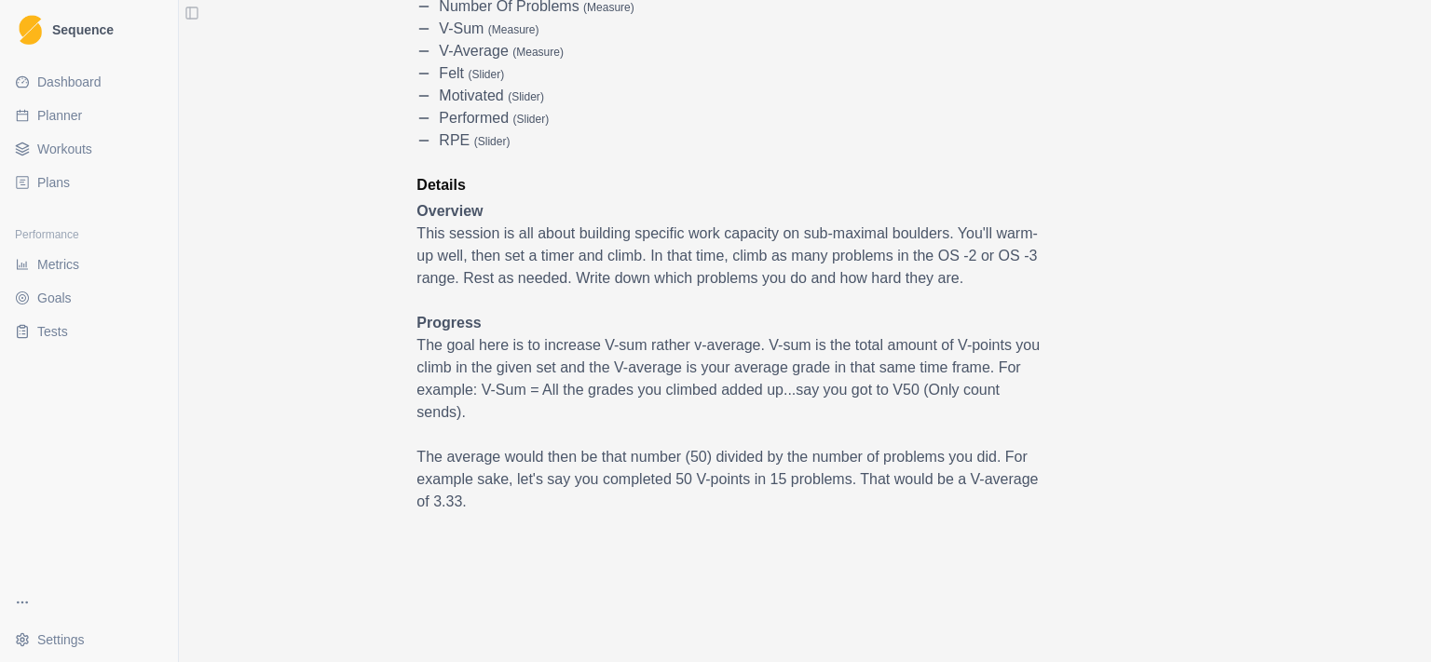
click at [787, 342] on p "The goal here is to increase V-sum rather v-average. V-sum is the total amount …" at bounding box center [728, 378] width 624 height 89
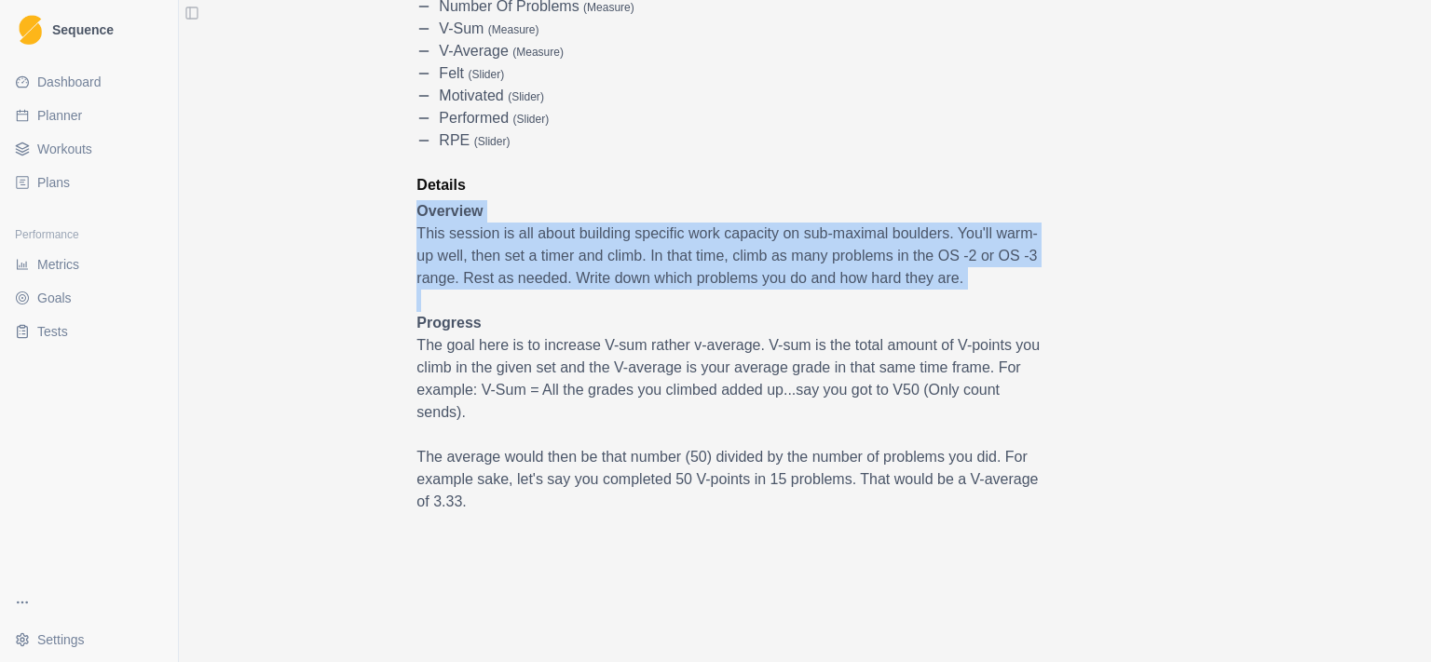
drag, startPoint x: 1076, startPoint y: 266, endPoint x: 1043, endPoint y: 169, distance: 102.5
click at [1043, 169] on div "Endurance Density Bouldering: Low Load Linked Duration 40 MIN Description A tim…" at bounding box center [805, 299] width 924 height 1129
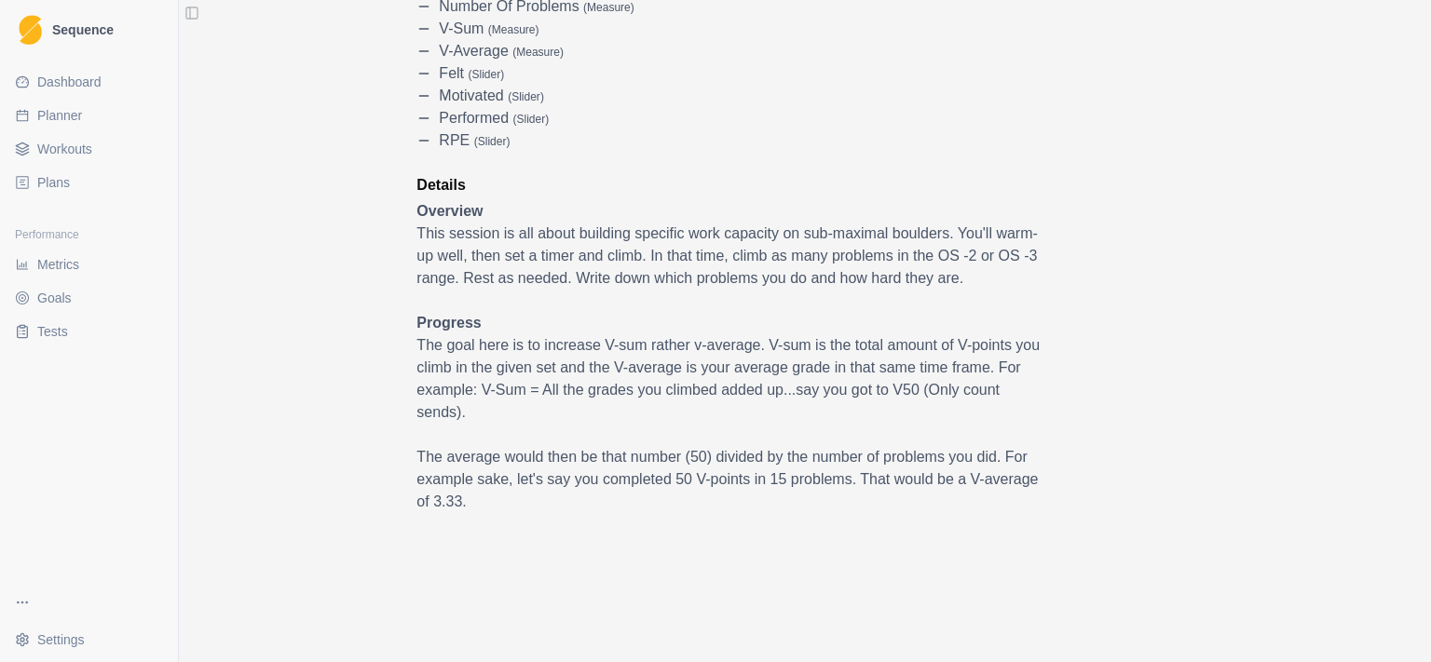
click at [1043, 169] on div "Endurance Density Bouldering: Low Load Linked Duration 40 MIN Description A tim…" at bounding box center [805, 299] width 924 height 1129
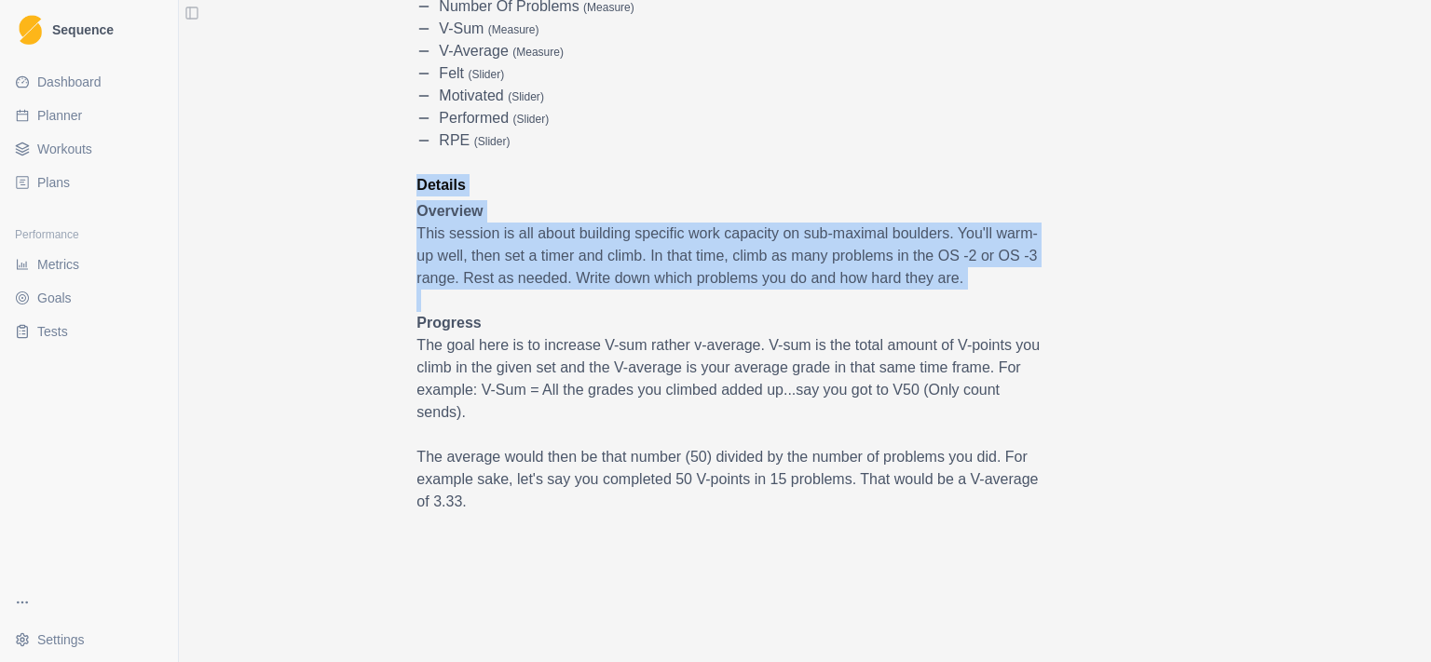
drag, startPoint x: 1043, startPoint y: 169, endPoint x: 1076, endPoint y: 308, distance: 143.7
click at [1076, 308] on div "Endurance Density Bouldering: Low Load Linked Duration 40 MIN Description A tim…" at bounding box center [805, 299] width 924 height 1129
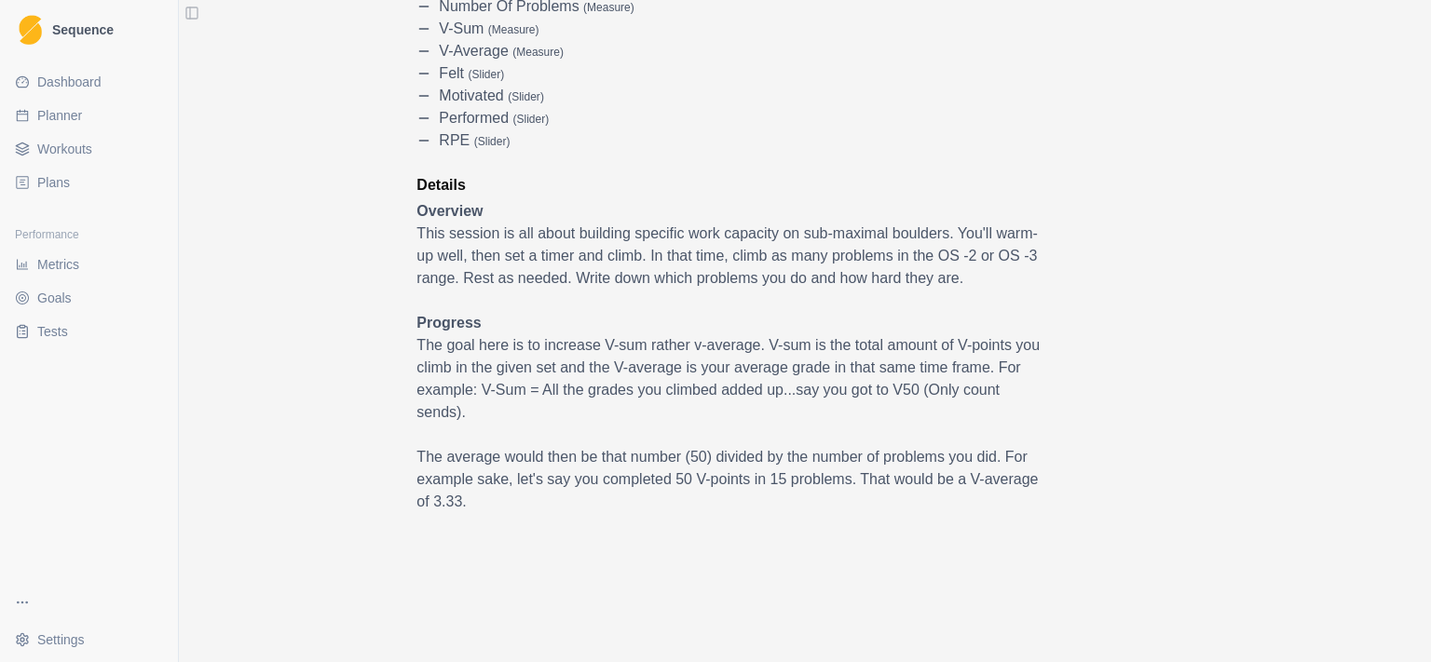
click at [1076, 308] on div "Endurance Density Bouldering: Low Load Linked Duration 40 MIN Description A tim…" at bounding box center [805, 299] width 924 height 1129
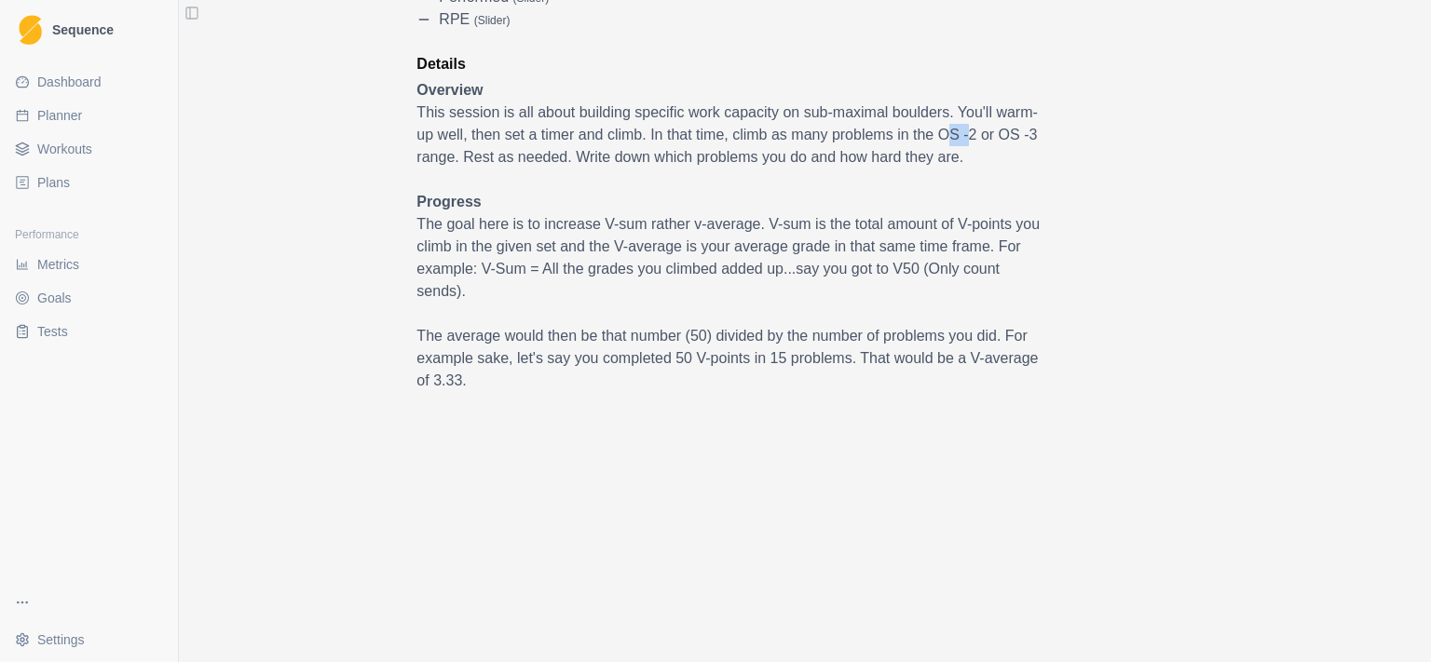
drag, startPoint x: 940, startPoint y: 143, endPoint x: 960, endPoint y: 143, distance: 19.6
click at [960, 143] on p "This session is all about building specific work capacity on sub-maximal boulde…" at bounding box center [728, 135] width 624 height 67
drag, startPoint x: 934, startPoint y: 135, endPoint x: 1028, endPoint y: 140, distance: 94.2
click at [1028, 140] on p "This session is all about building specific work capacity on sub-maximal boulde…" at bounding box center [728, 135] width 624 height 67
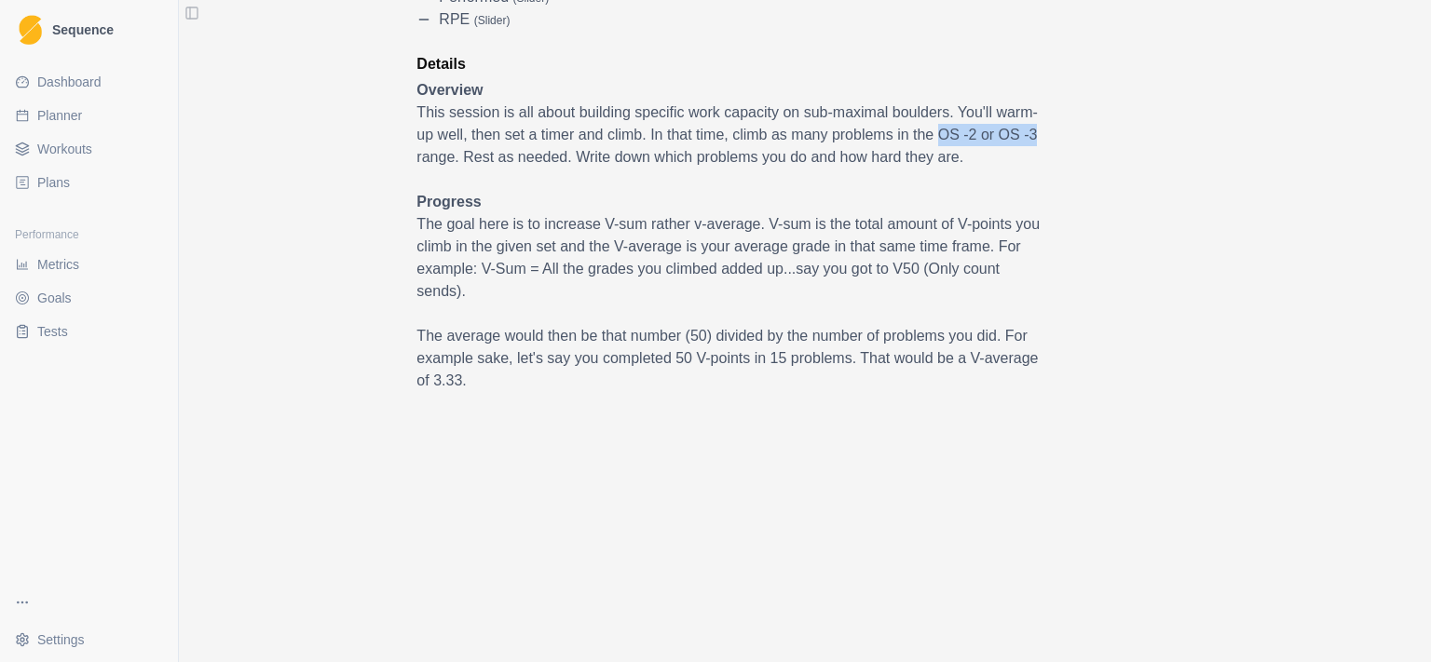
click at [1028, 141] on p "This session is all about building specific work capacity on sub-maximal boulde…" at bounding box center [728, 135] width 624 height 67
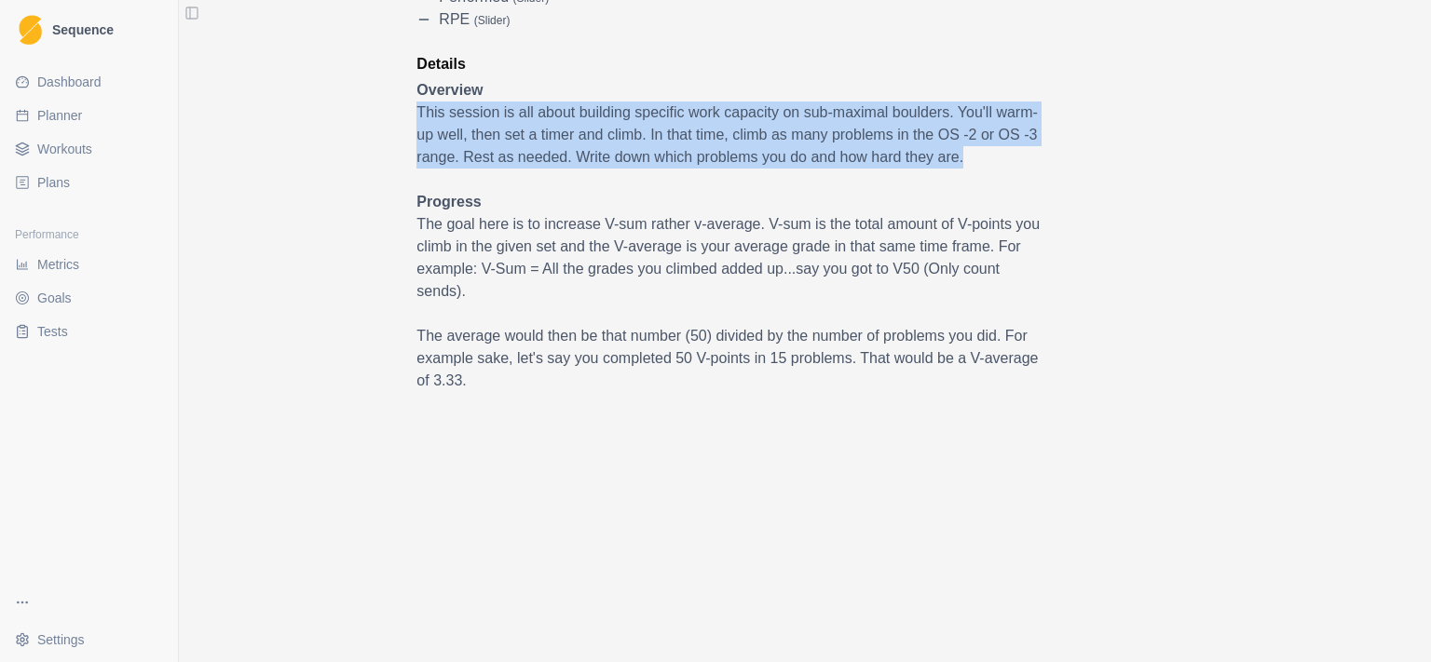
drag, startPoint x: 999, startPoint y: 158, endPoint x: 362, endPoint y: 121, distance: 637.4
click at [362, 121] on div "Endurance Density Bouldering: Low Load Linked Duration 40 MIN Description A tim…" at bounding box center [805, 178] width 924 height 1129
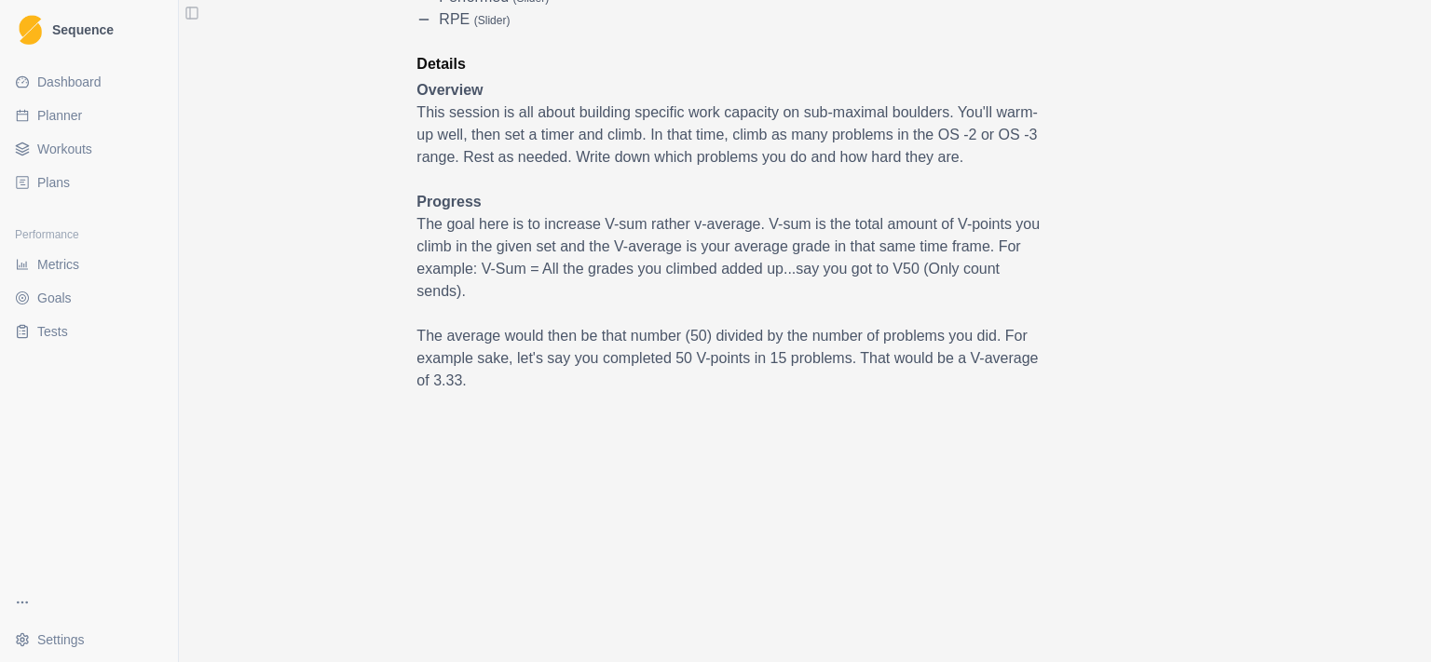
click at [365, 125] on div "Endurance Density Bouldering: Low Load Linked Duration 40 MIN Description A tim…" at bounding box center [805, 178] width 924 height 1129
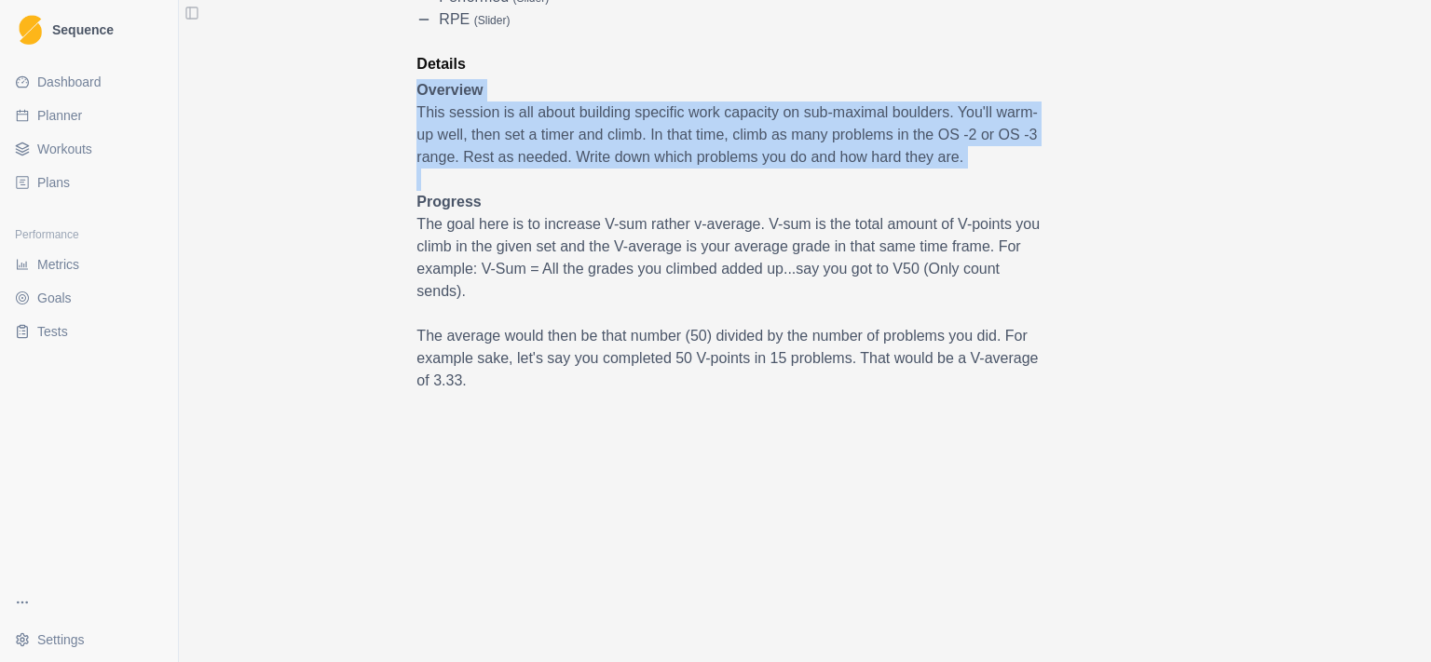
drag, startPoint x: 386, startPoint y: 94, endPoint x: 944, endPoint y: 177, distance: 564.2
click at [944, 177] on div "Endurance Density Bouldering: Low Load Linked Duration 40 MIN Description A tim…" at bounding box center [805, 178] width 924 height 1129
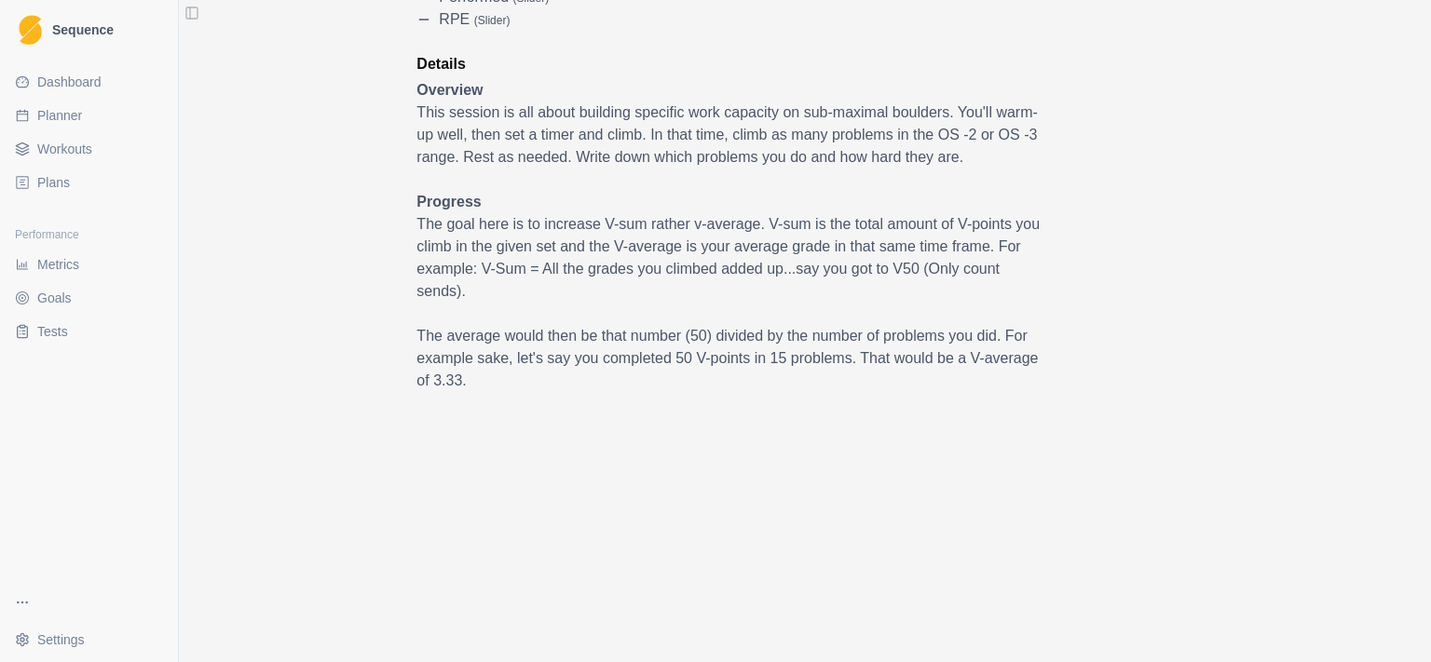
click at [950, 177] on p at bounding box center [728, 180] width 624 height 22
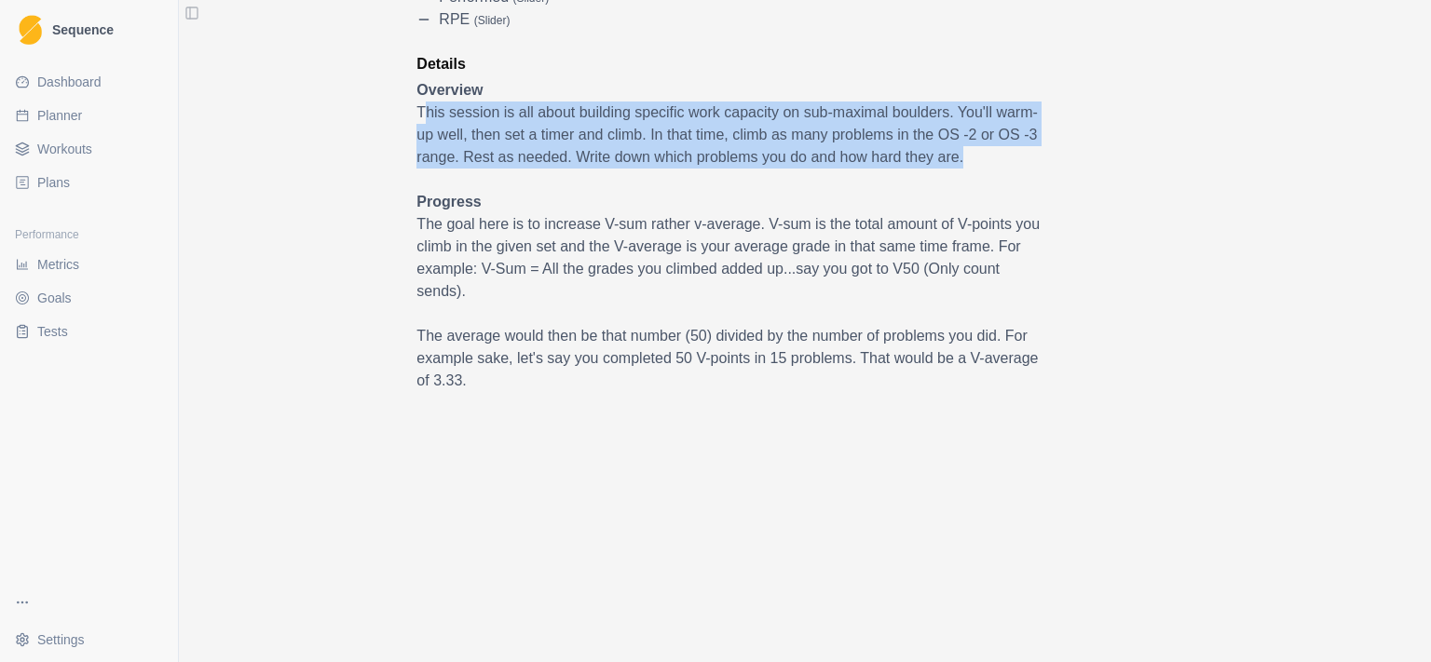
drag, startPoint x: 964, startPoint y: 162, endPoint x: 418, endPoint y: 102, distance: 549.2
click at [418, 102] on p "This session is all about building specific work capacity on sub-maximal boulde…" at bounding box center [728, 135] width 624 height 67
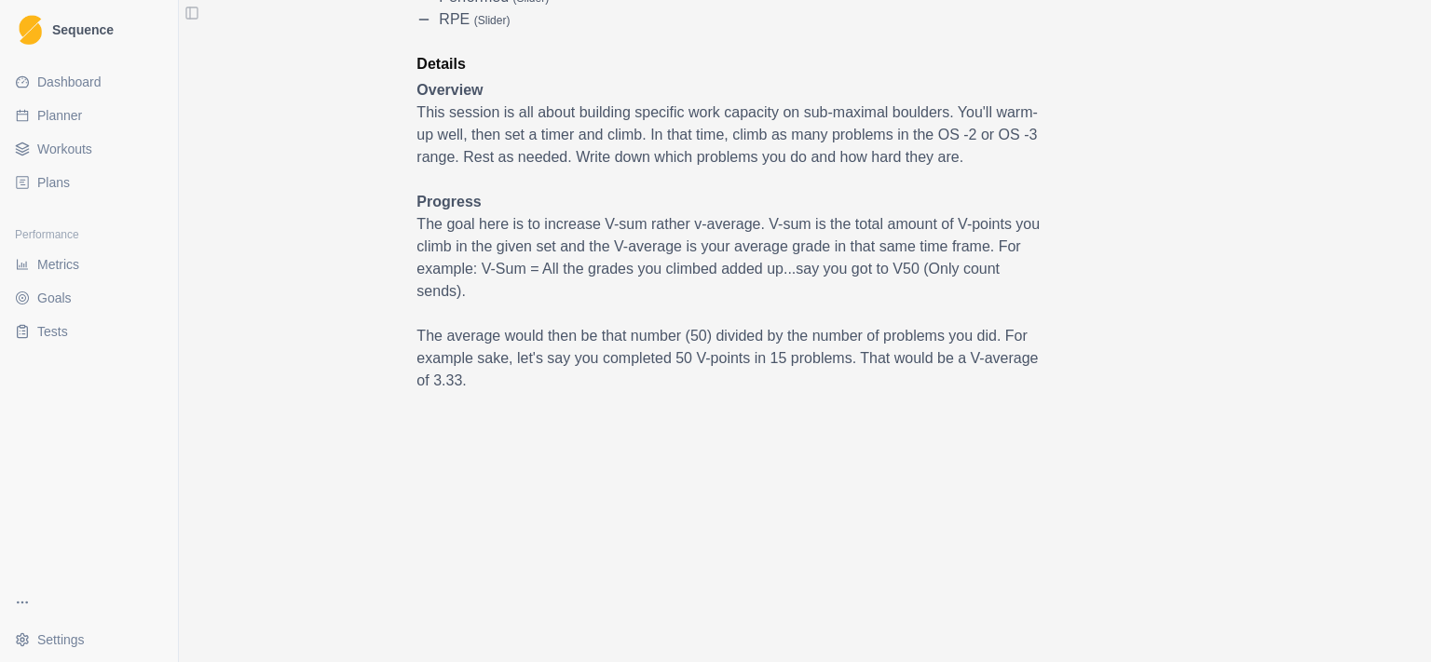
click at [387, 140] on div "Endurance Density Bouldering: Low Load Linked Duration 40 MIN Description A tim…" at bounding box center [805, 178] width 924 height 1129
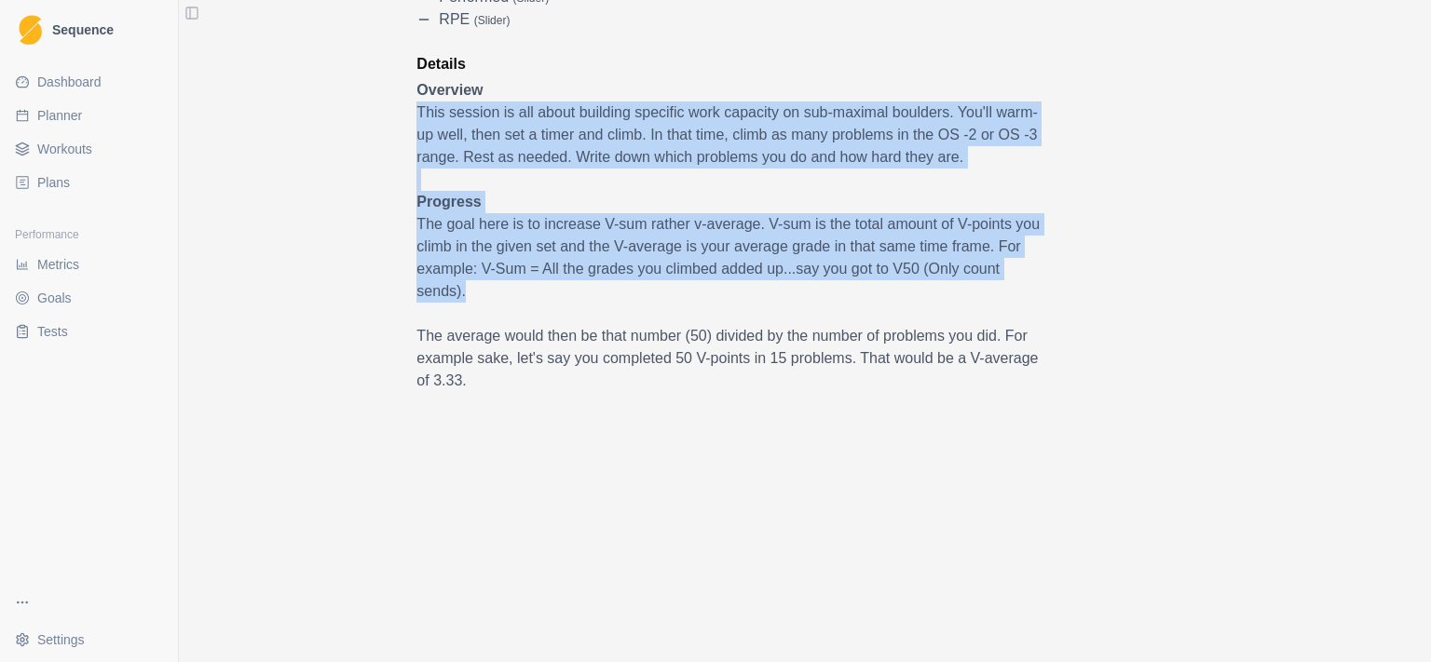
drag, startPoint x: 396, startPoint y: 119, endPoint x: 1092, endPoint y: 288, distance: 716.1
click at [1092, 288] on div "Endurance Density Bouldering: Low Load Linked Duration 40 MIN Description A tim…" at bounding box center [805, 178] width 924 height 1129
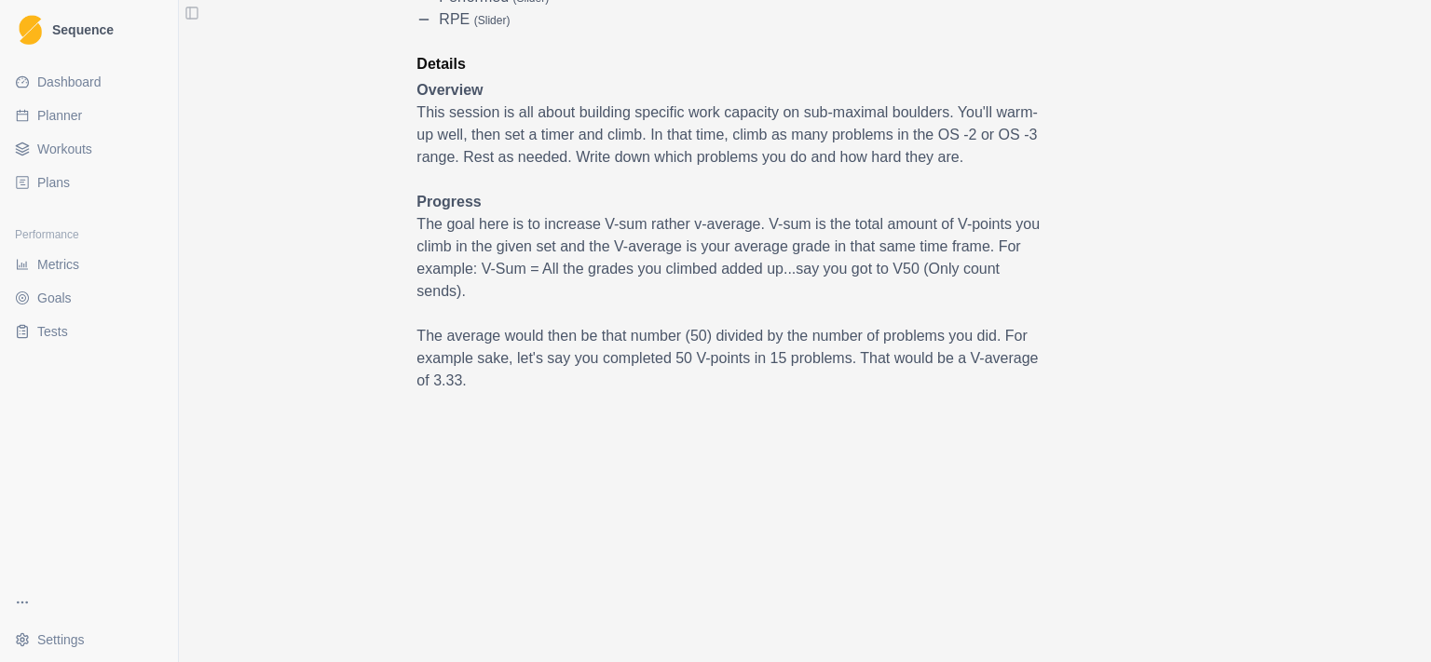
click at [1092, 288] on div "Endurance Density Bouldering: Low Load Linked Duration 40 MIN Description A tim…" at bounding box center [805, 178] width 924 height 1129
drag, startPoint x: 1075, startPoint y: 294, endPoint x: 1029, endPoint y: 206, distance: 100.0
click at [1029, 206] on div "Endurance Density Bouldering: Low Load Linked Duration 40 MIN Description A tim…" at bounding box center [805, 178] width 924 height 1129
click at [1029, 206] on p "Progress" at bounding box center [728, 202] width 624 height 22
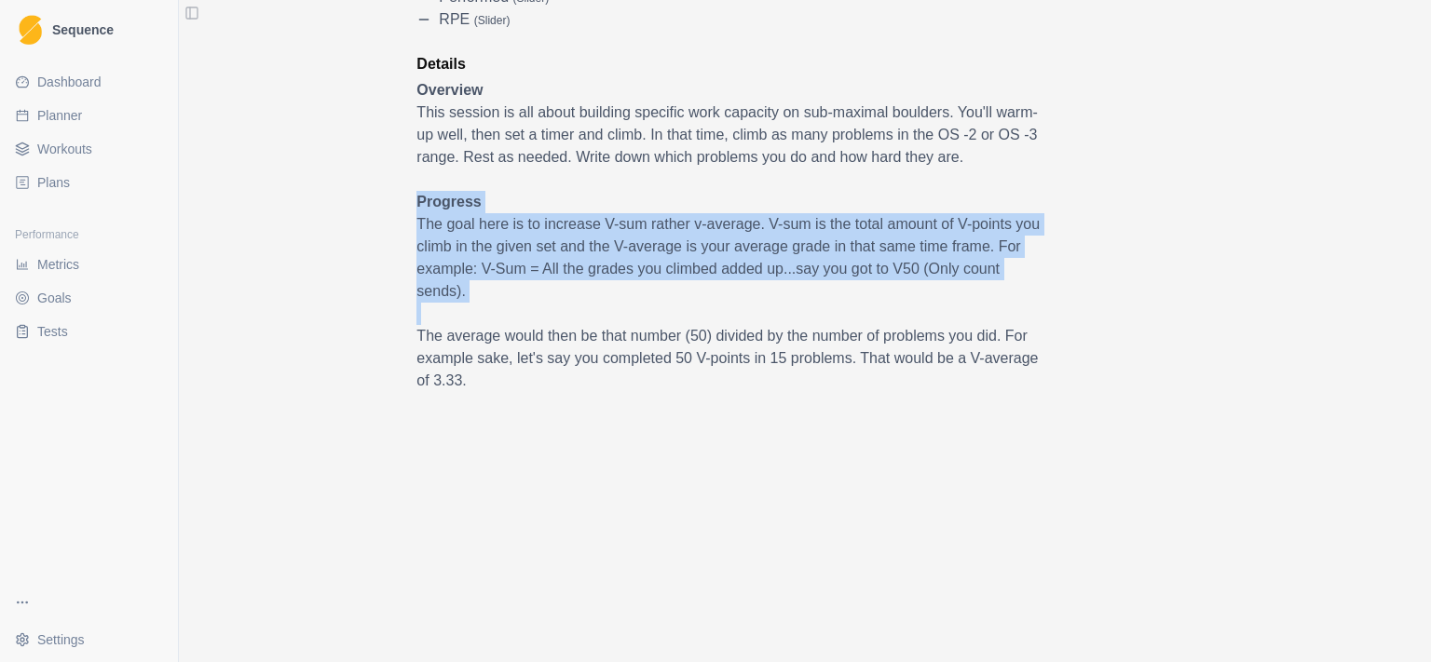
drag, startPoint x: 1029, startPoint y: 206, endPoint x: 1117, endPoint y: 305, distance: 132.6
click at [1117, 305] on div "Endurance Density Bouldering: Low Load Linked Duration 40 MIN Description A tim…" at bounding box center [805, 178] width 924 height 1129
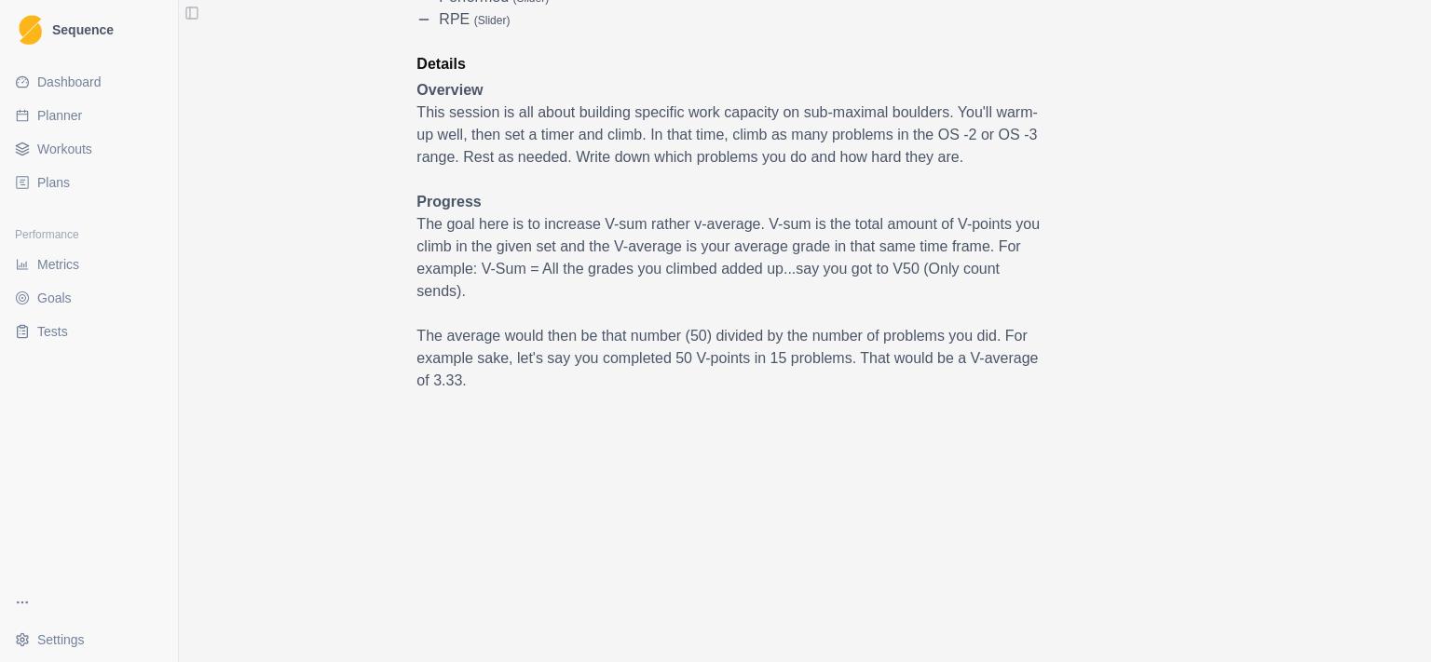
click at [1118, 306] on div "Endurance Density Bouldering: Low Load Linked Duration 40 MIN Description A tim…" at bounding box center [805, 178] width 924 height 1129
drag, startPoint x: 1139, startPoint y: 297, endPoint x: 1153, endPoint y: 203, distance: 95.1
click at [1153, 203] on div "Endurance Density Bouldering: Low Load Linked Duration 40 MIN Description A tim…" at bounding box center [805, 178] width 924 height 1129
drag, startPoint x: 1125, startPoint y: 203, endPoint x: 1143, endPoint y: 297, distance: 95.9
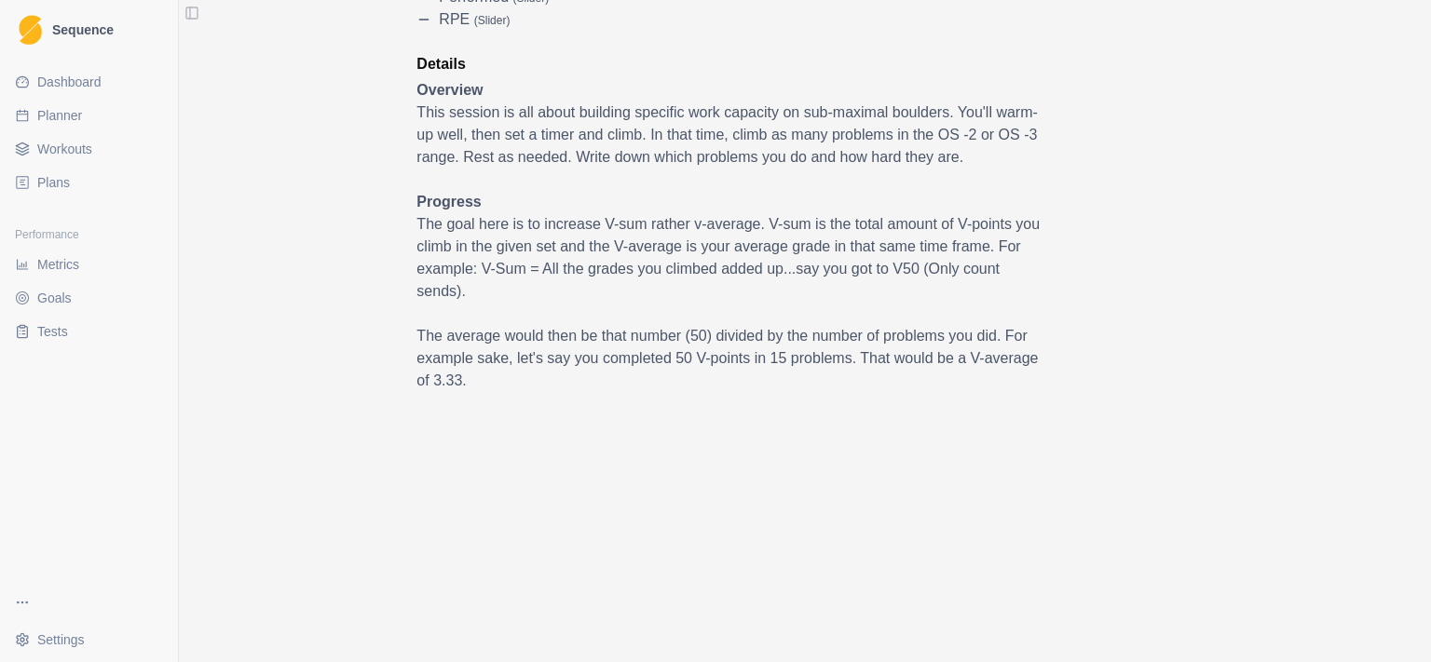
click at [1143, 297] on div "Endurance Density Bouldering: Low Load Linked Duration 40 MIN Description A tim…" at bounding box center [805, 178] width 924 height 1129
click at [1143, 298] on div "Endurance Density Bouldering: Low Load Linked Duration 40 MIN Description A tim…" at bounding box center [805, 178] width 924 height 1129
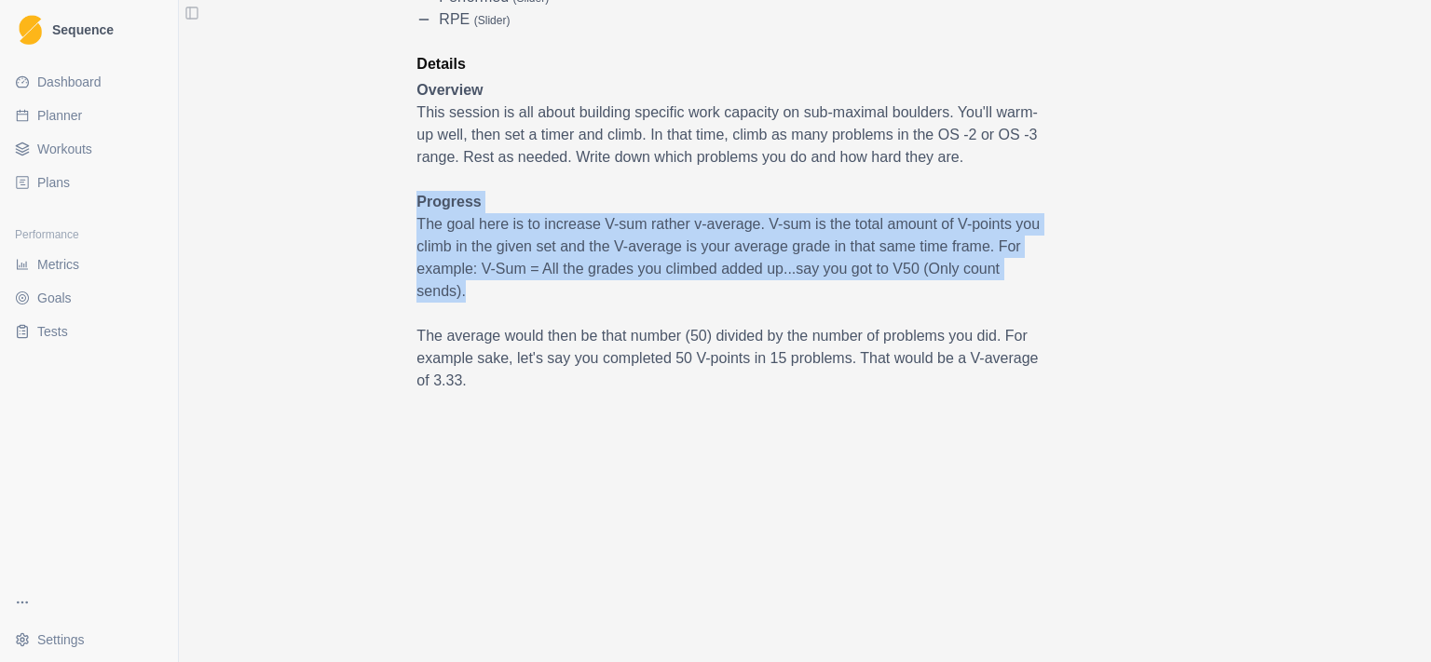
drag, startPoint x: 1143, startPoint y: 298, endPoint x: 1166, endPoint y: 204, distance: 96.7
click at [1166, 204] on div "Endurance Density Bouldering: Low Load Linked Duration 40 MIN Description A tim…" at bounding box center [805, 178] width 924 height 1129
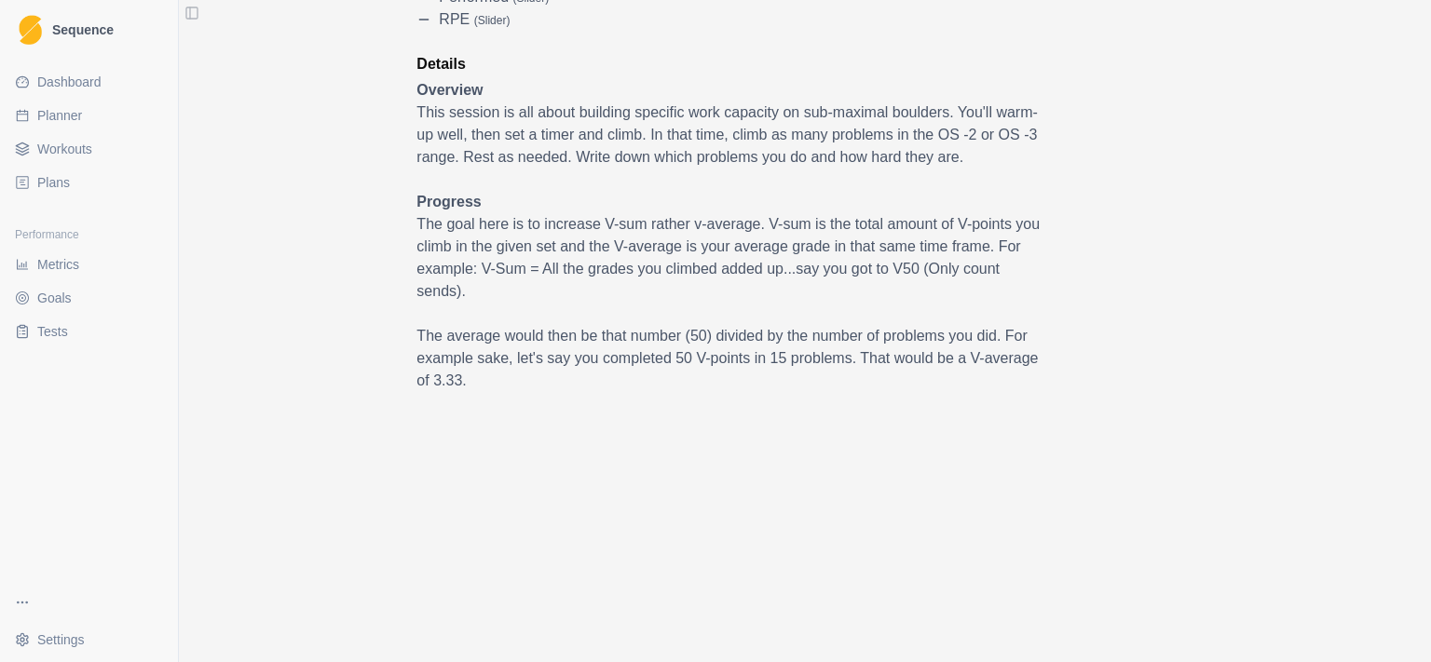
click at [1166, 204] on div "Endurance Density Bouldering: Low Load Linked Duration 40 MIN Description A tim…" at bounding box center [805, 178] width 924 height 1129
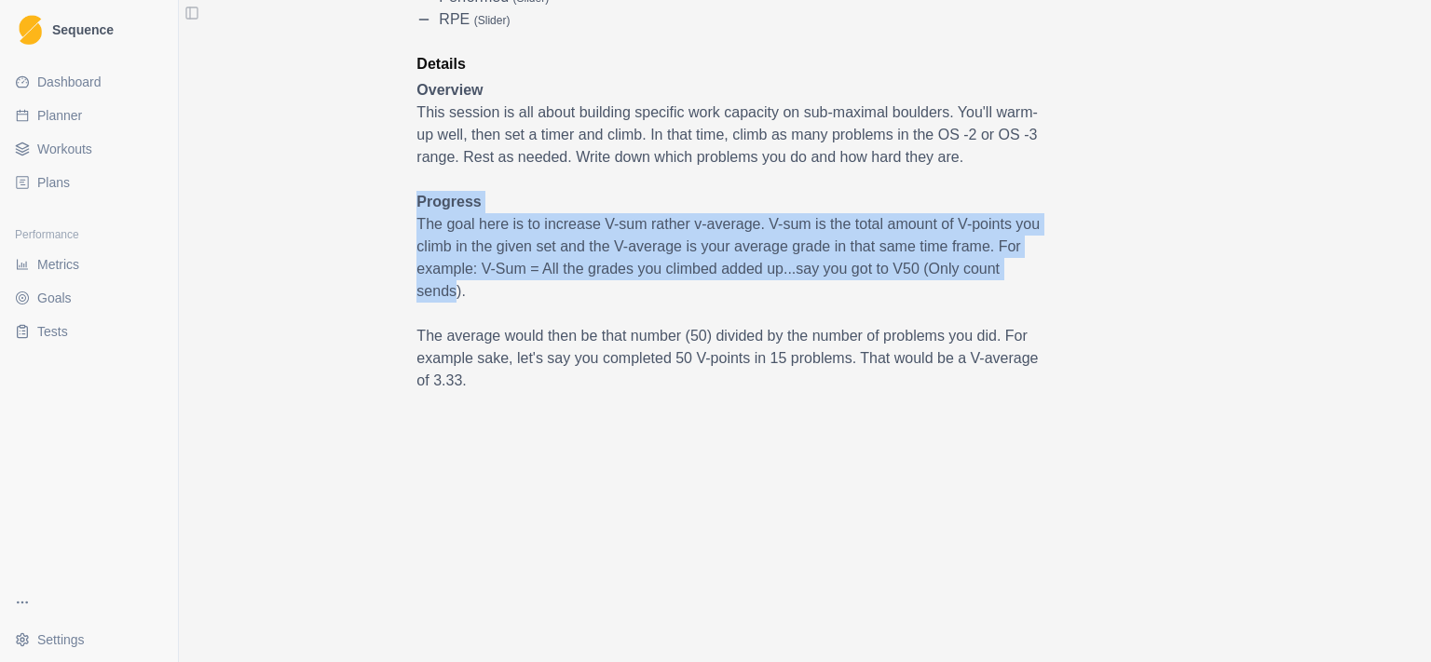
drag, startPoint x: 1166, startPoint y: 204, endPoint x: 1158, endPoint y: 279, distance: 74.9
click at [1158, 279] on div "Endurance Density Bouldering: Low Load Linked Duration 40 MIN Description A tim…" at bounding box center [805, 178] width 924 height 1129
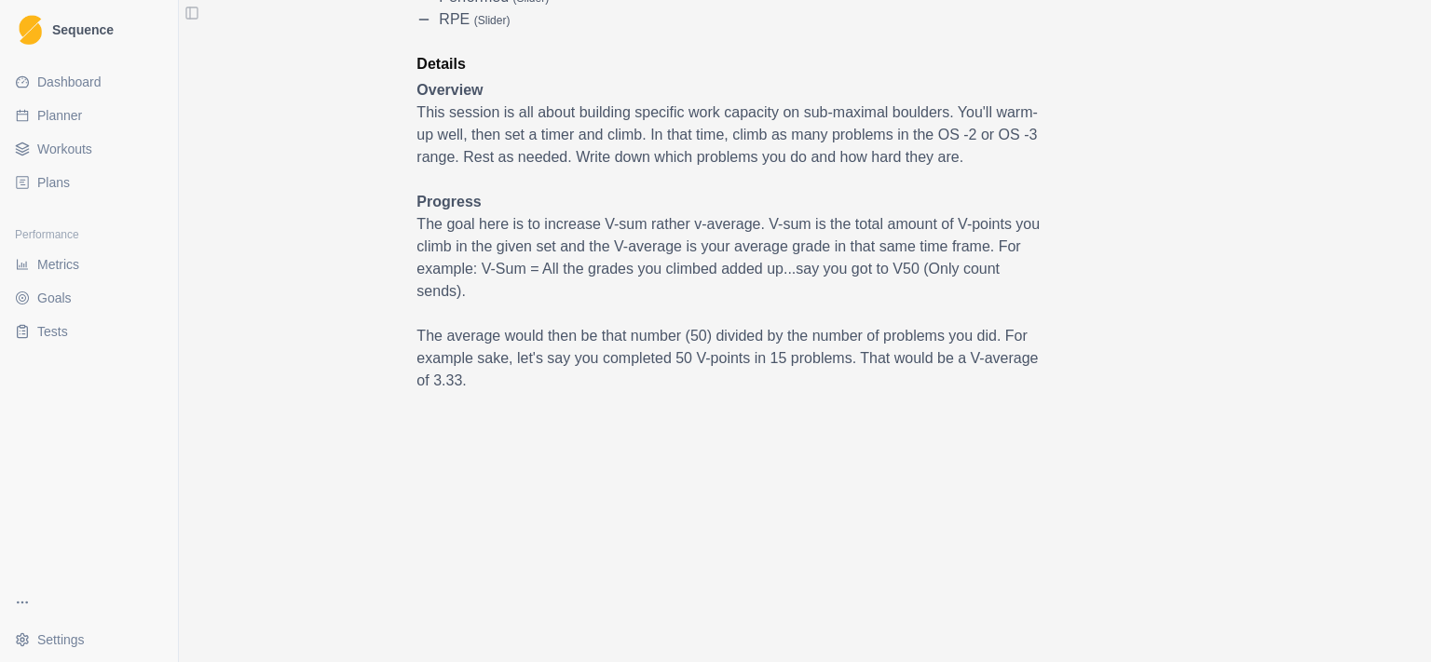
click at [1158, 279] on div "Endurance Density Bouldering: Low Load Linked Duration 40 MIN Description A tim…" at bounding box center [805, 178] width 924 height 1129
drag, startPoint x: 1156, startPoint y: 292, endPoint x: 1165, endPoint y: 200, distance: 91.7
click at [1165, 200] on div "Endurance Density Bouldering: Low Load Linked Duration 40 MIN Description A tim…" at bounding box center [805, 178] width 924 height 1129
drag, startPoint x: 1165, startPoint y: 200, endPoint x: 1002, endPoint y: 277, distance: 180.1
click at [1002, 277] on div "Endurance Density Bouldering: Low Load Linked Duration 40 MIN Description A tim…" at bounding box center [805, 178] width 924 height 1129
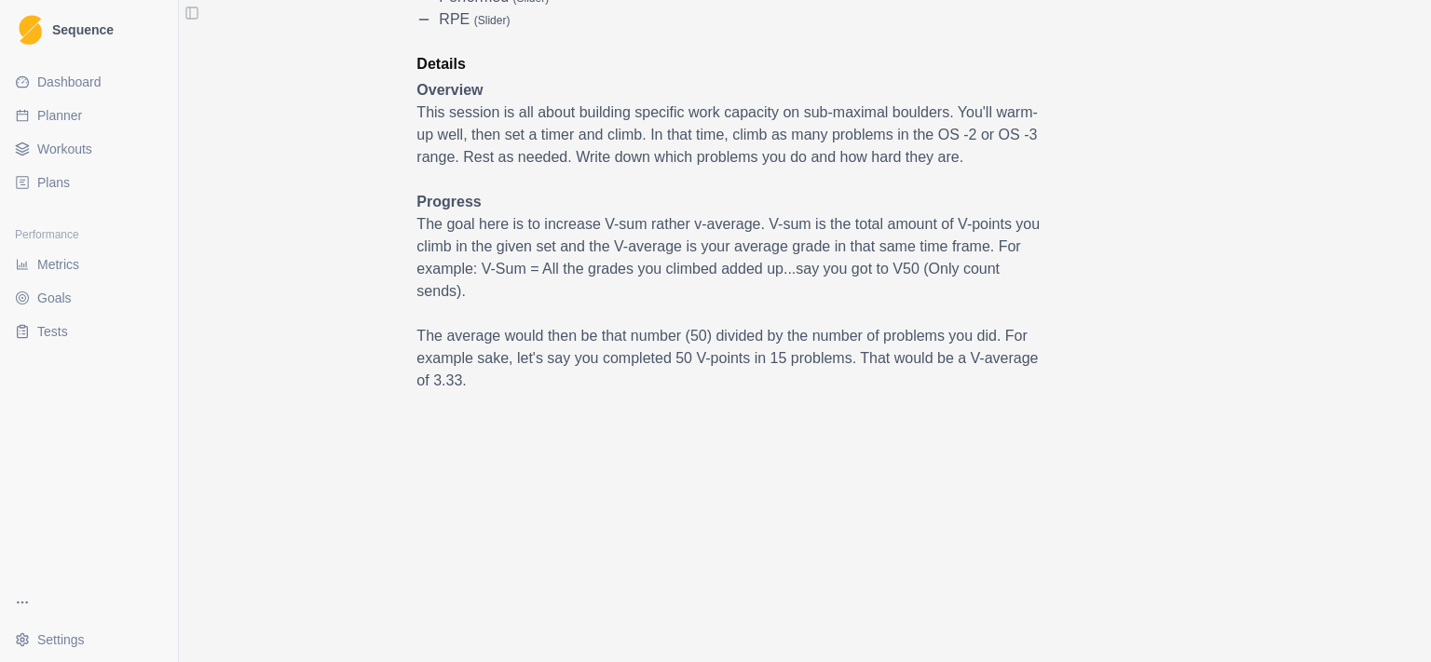
click at [1002, 277] on p "The goal here is to increase V-sum rather v-average. V-sum is the total amount …" at bounding box center [728, 257] width 624 height 89
drag, startPoint x: 1025, startPoint y: 266, endPoint x: 1005, endPoint y: 211, distance: 59.2
click at [1005, 211] on span "Overview This session is all about building specific work capacity on sub-maxim…" at bounding box center [728, 396] width 624 height 634
click at [1005, 211] on p "Progress" at bounding box center [728, 202] width 624 height 22
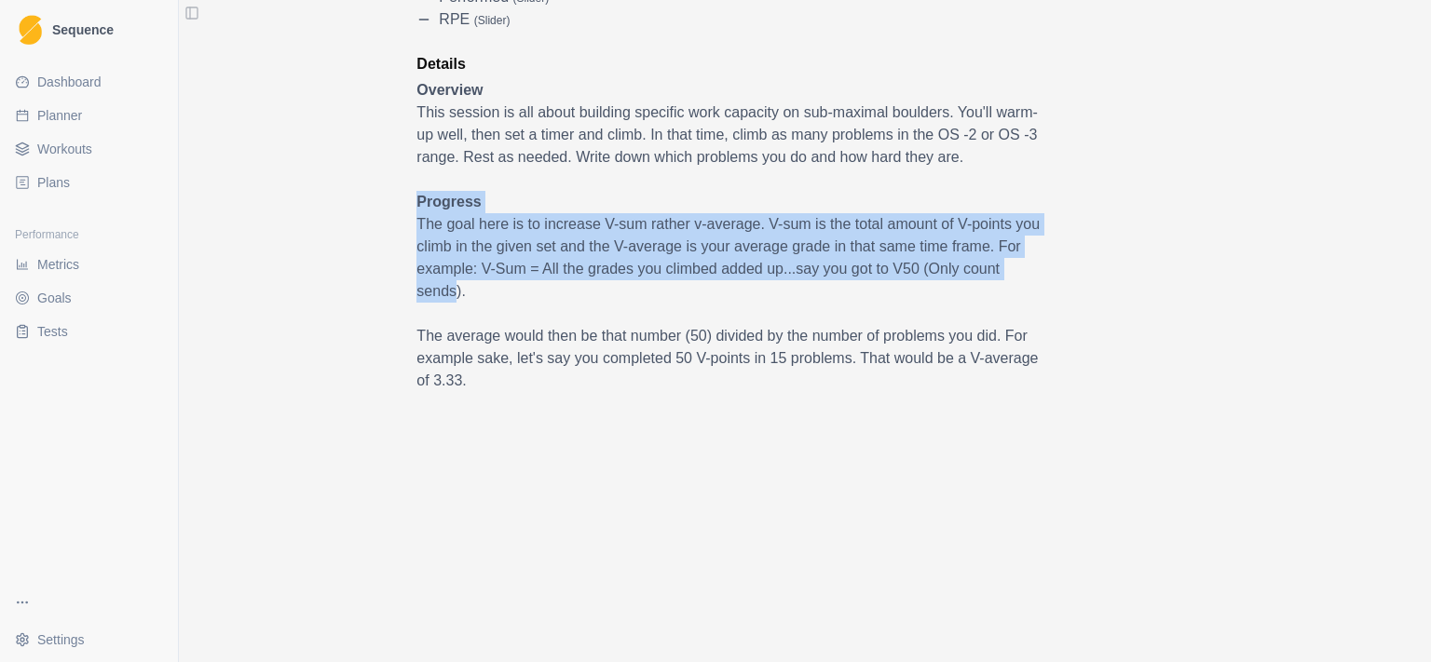
drag, startPoint x: 1005, startPoint y: 211, endPoint x: 1024, endPoint y: 273, distance: 65.1
click at [1024, 273] on span "Overview This session is all about building specific work capacity on sub-maxim…" at bounding box center [728, 396] width 624 height 634
click at [1024, 273] on p "The goal here is to increase V-sum rather v-average. V-sum is the total amount …" at bounding box center [728, 257] width 624 height 89
drag, startPoint x: 1037, startPoint y: 287, endPoint x: 1018, endPoint y: 208, distance: 81.4
click at [1018, 208] on div "Endurance Density Bouldering: Low Load Linked Duration 40 MIN Description A tim…" at bounding box center [805, 178] width 924 height 1129
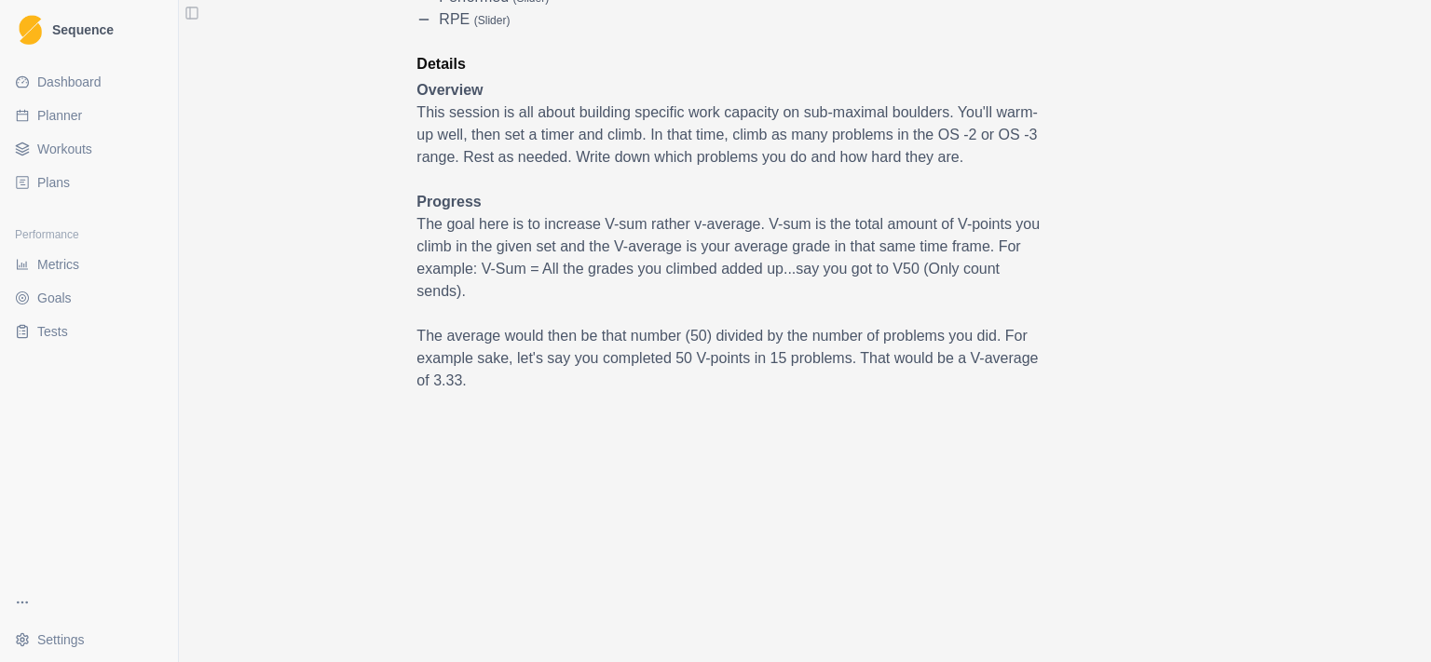
click at [1018, 208] on p "Progress" at bounding box center [728, 202] width 624 height 22
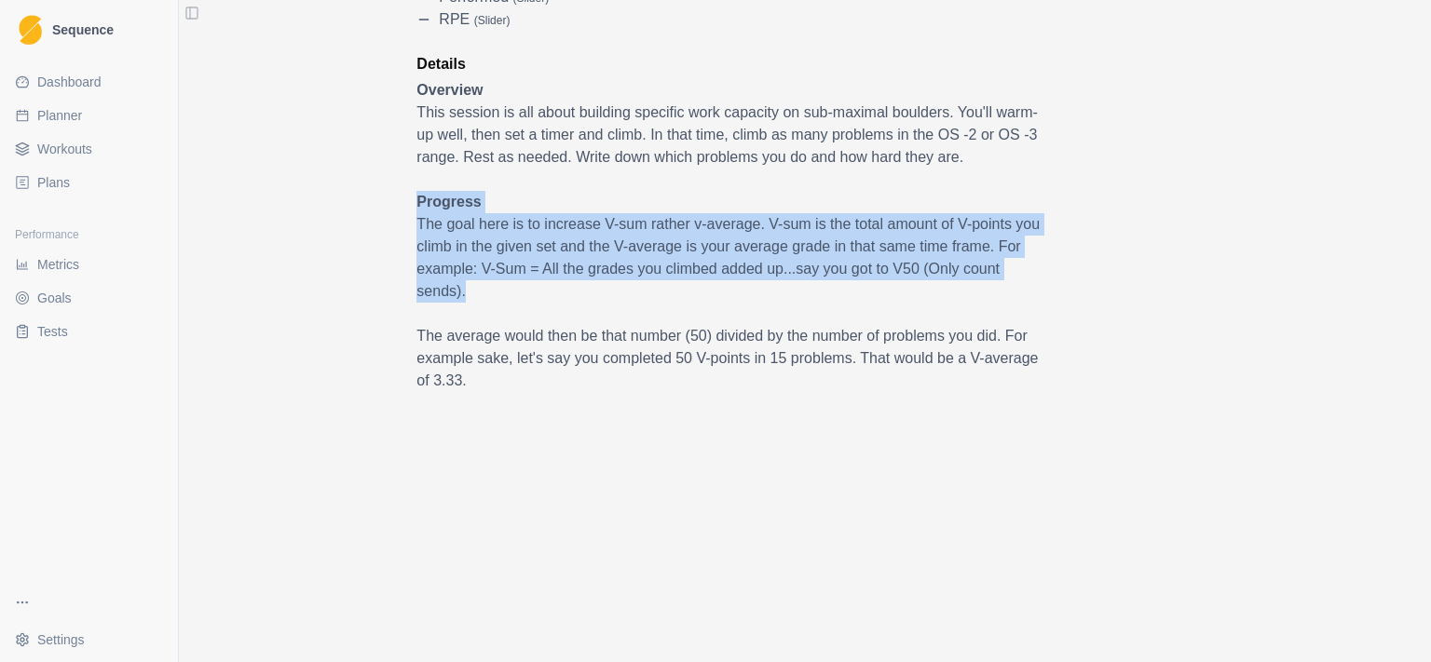
drag, startPoint x: 1018, startPoint y: 208, endPoint x: 1047, endPoint y: 295, distance: 92.2
click at [1047, 295] on div "Endurance Density Bouldering: Low Load Linked Duration 40 MIN Description A tim…" at bounding box center [805, 178] width 924 height 1129
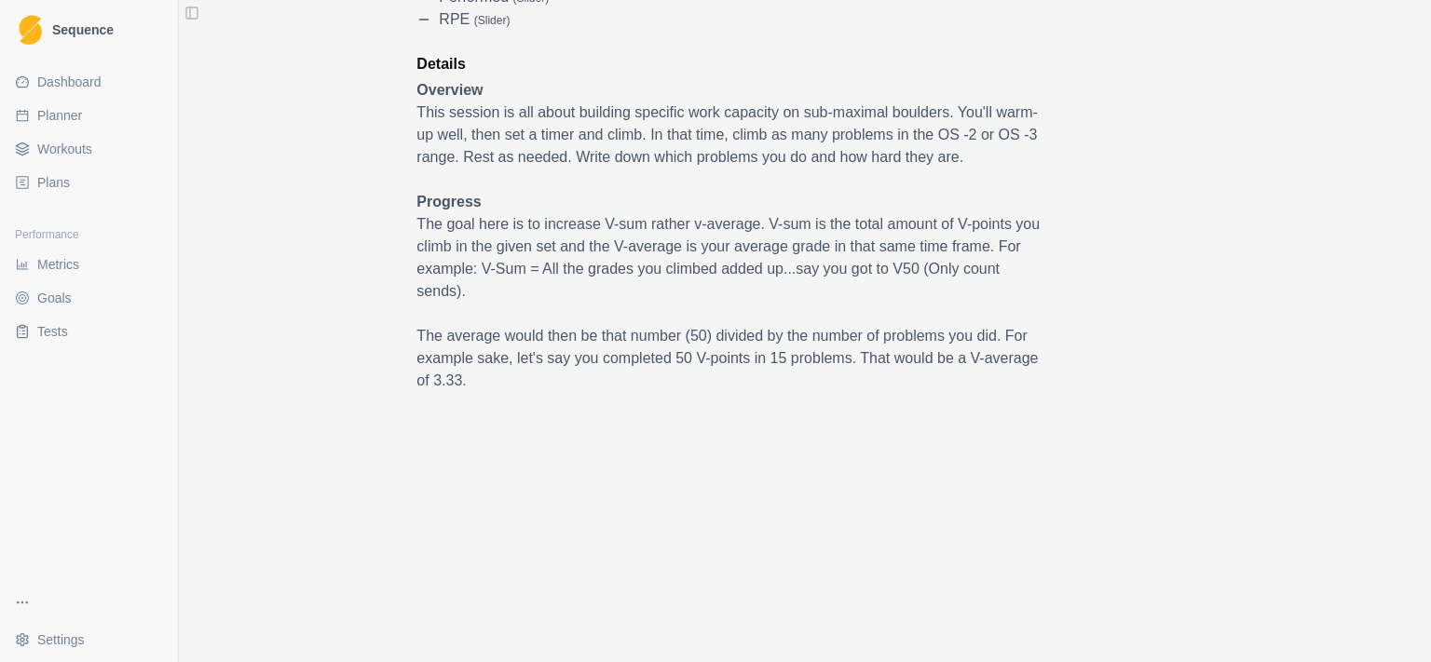
click at [1047, 295] on div "Endurance Density Bouldering: Low Load Linked Duration 40 MIN Description A tim…" at bounding box center [805, 178] width 924 height 1129
drag, startPoint x: 1051, startPoint y: 299, endPoint x: 1106, endPoint y: 204, distance: 109.8
click at [1106, 204] on div "Endurance Density Bouldering: Low Load Linked Duration 40 MIN Description A tim…" at bounding box center [805, 178] width 924 height 1129
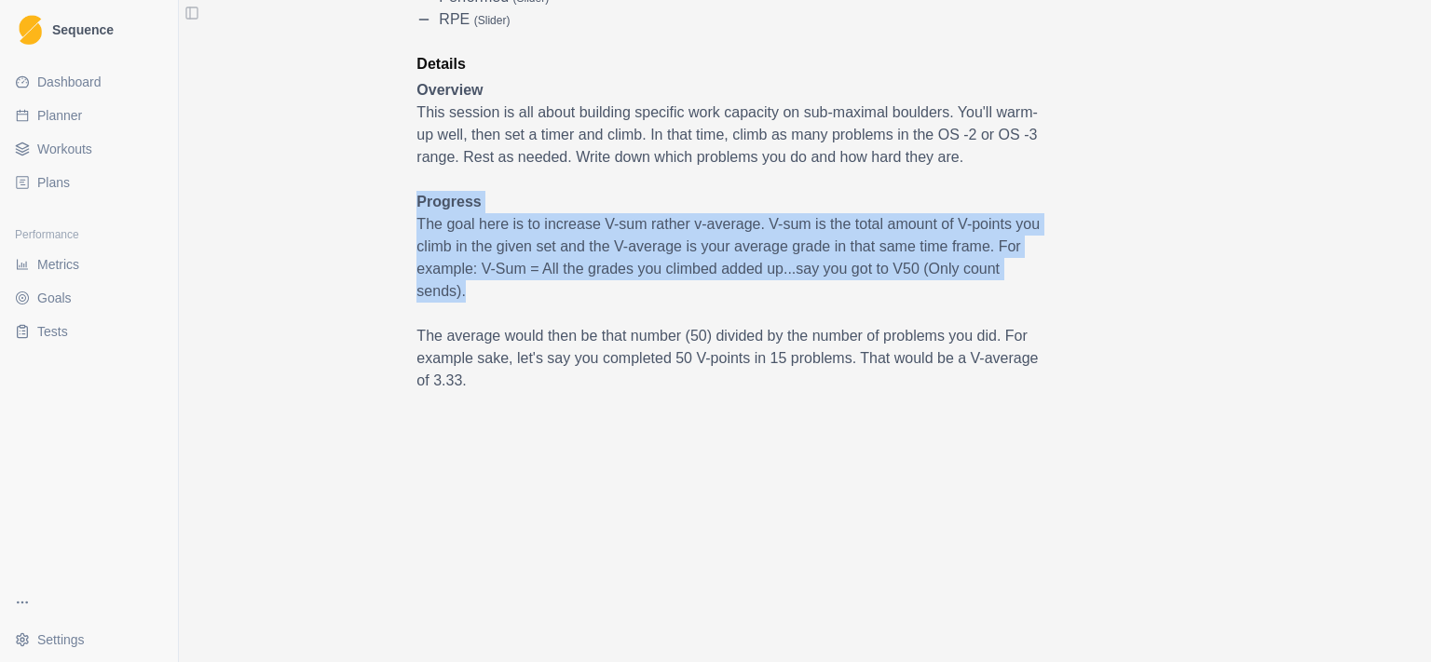
drag, startPoint x: 1106, startPoint y: 204, endPoint x: 1117, endPoint y: 296, distance: 92.9
click at [1117, 296] on div "Endurance Density Bouldering: Low Load Linked Duration 40 MIN Description A tim…" at bounding box center [805, 178] width 924 height 1129
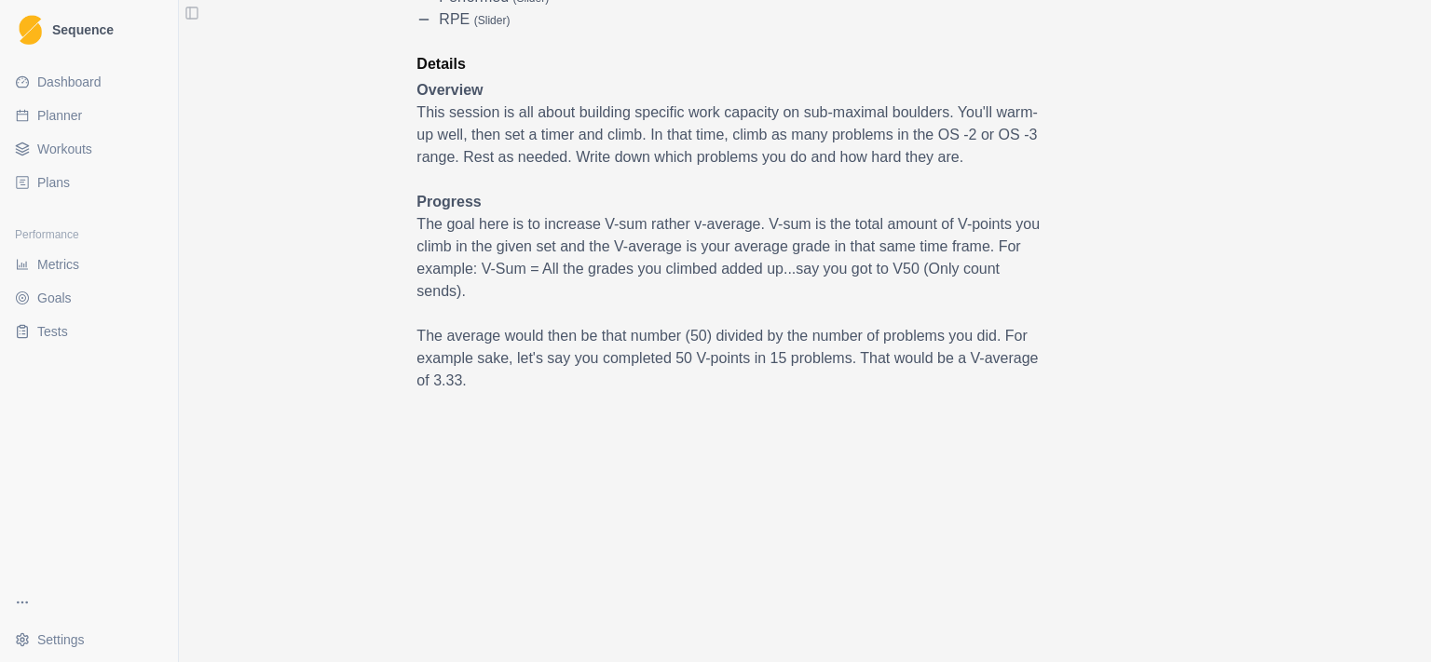
click at [1117, 296] on div "Endurance Density Bouldering: Low Load Linked Duration 40 MIN Description A tim…" at bounding box center [805, 178] width 924 height 1129
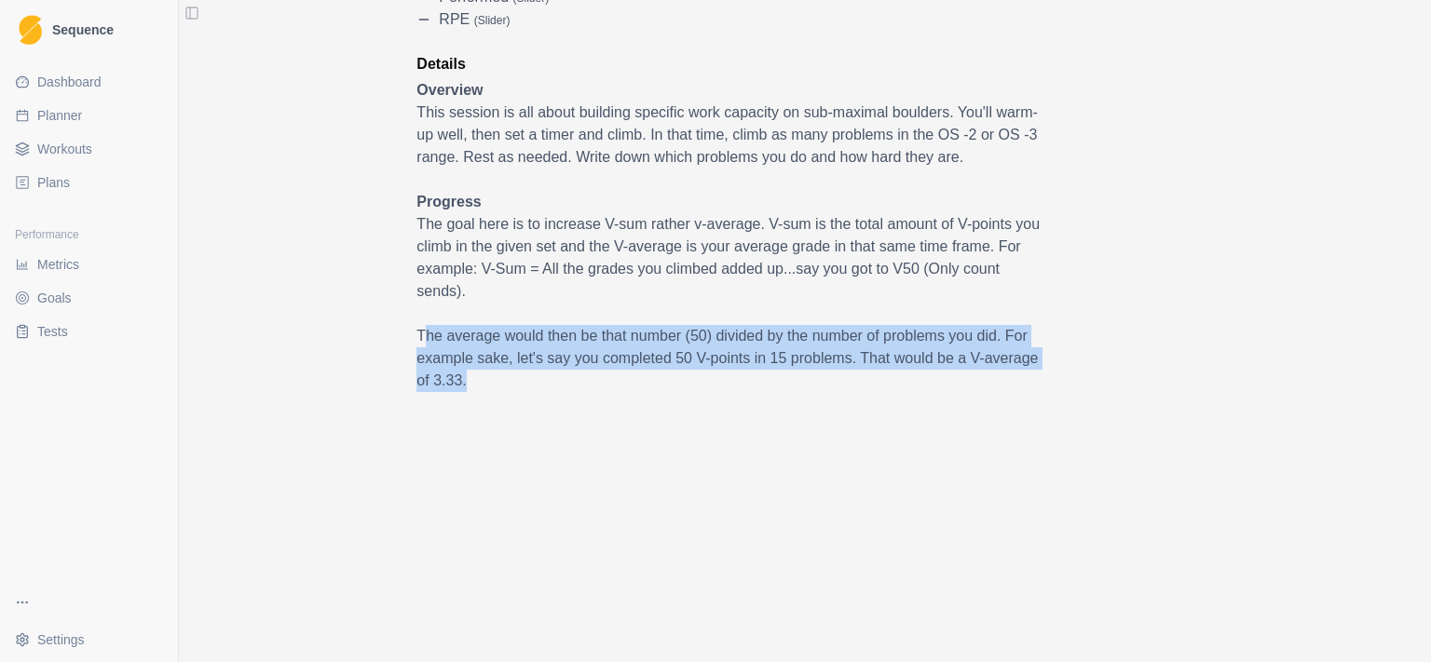
drag, startPoint x: 418, startPoint y: 342, endPoint x: 550, endPoint y: 375, distance: 135.4
click at [550, 375] on p "The average would then be that number (50) divided by the number of problems yo…" at bounding box center [728, 358] width 624 height 67
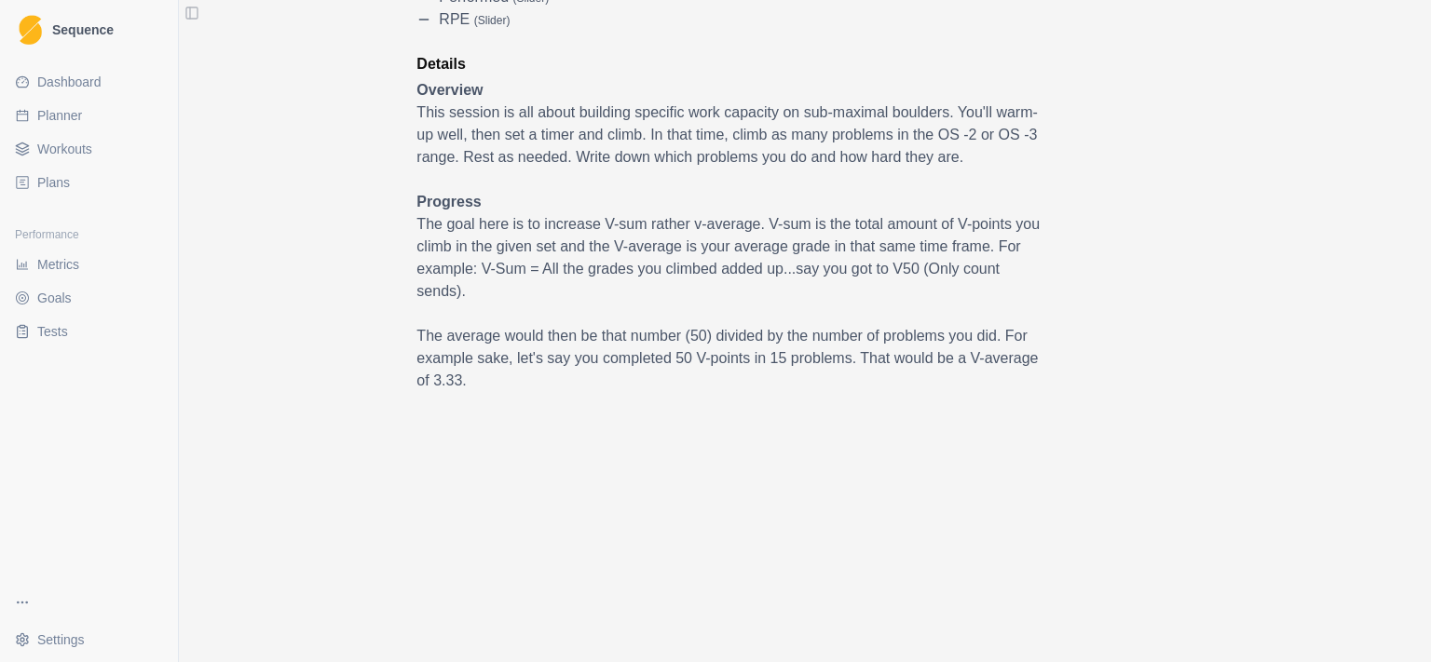
click at [550, 375] on p "The average would then be that number (50) divided by the number of problems yo…" at bounding box center [728, 358] width 624 height 67
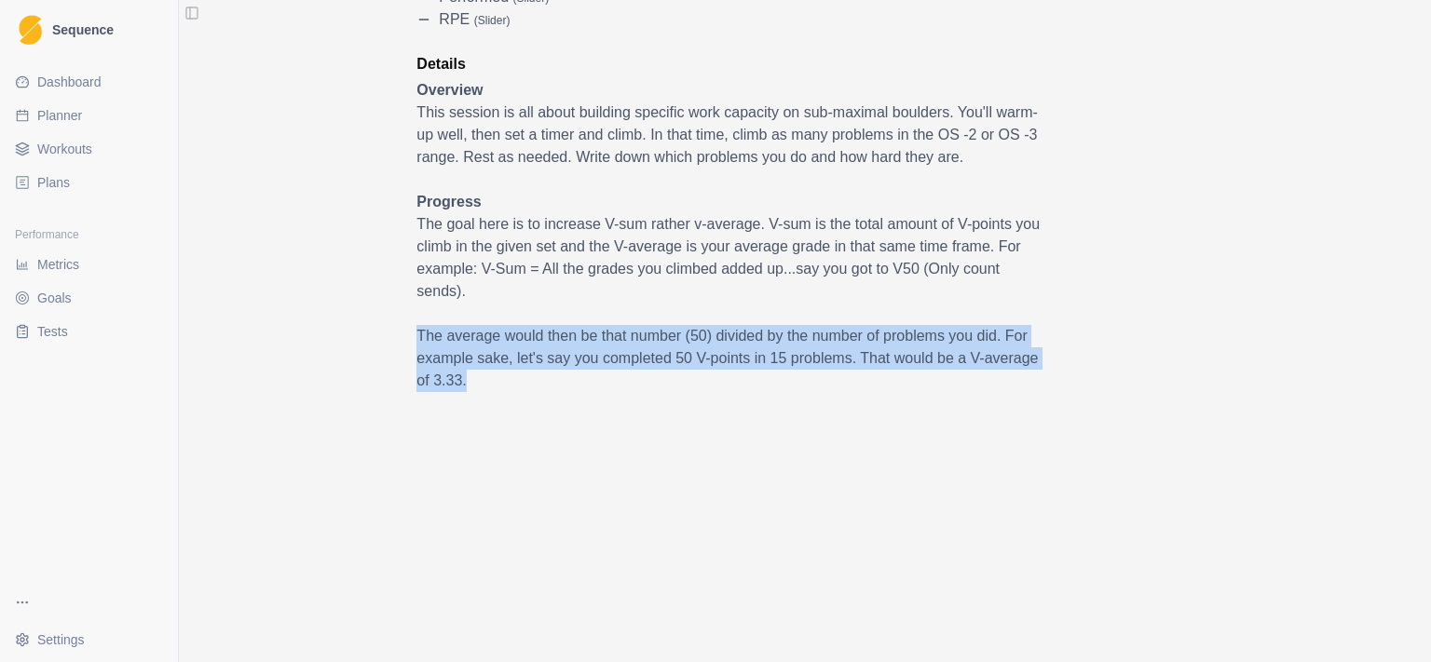
drag, startPoint x: 523, startPoint y: 378, endPoint x: 377, endPoint y: 326, distance: 154.4
click at [377, 326] on div "Endurance Density Bouldering: Low Load Linked Duration 40 MIN Description A tim…" at bounding box center [805, 178] width 924 height 1129
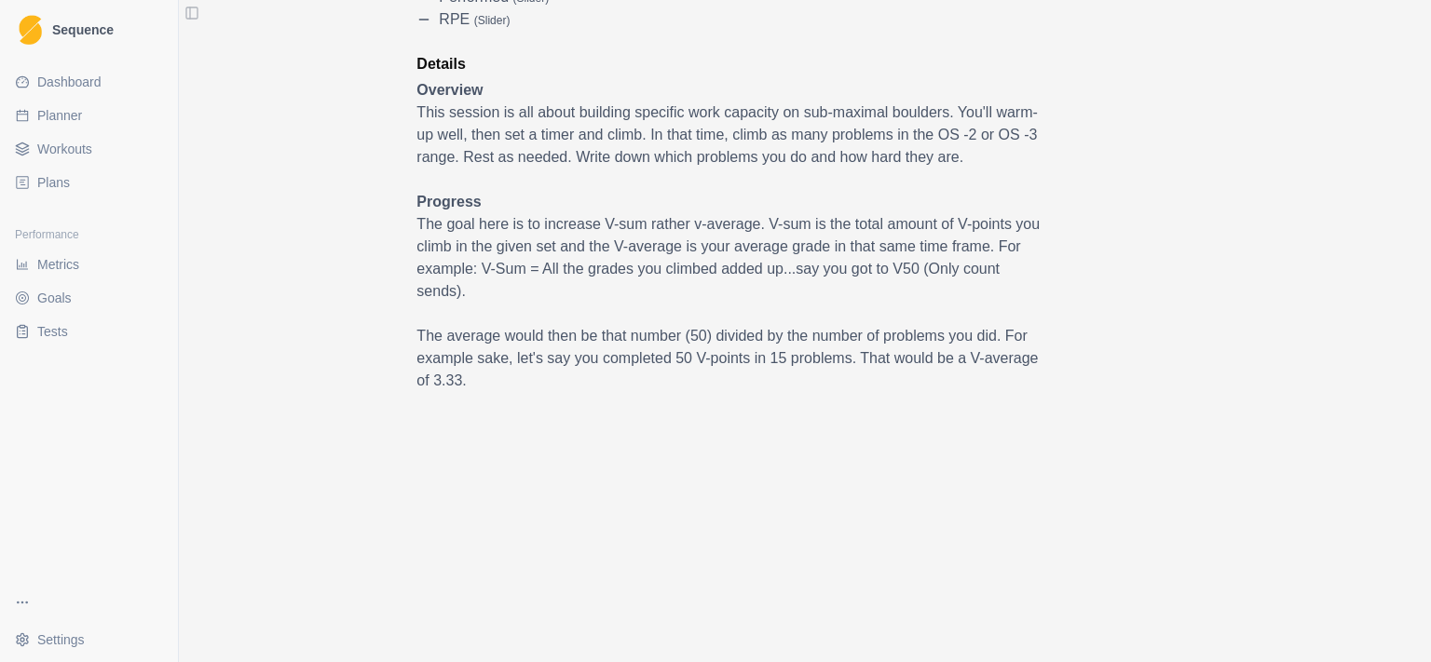
click at [380, 326] on div "Endurance Density Bouldering: Low Load Linked Duration 40 MIN Description A tim…" at bounding box center [805, 178] width 924 height 1129
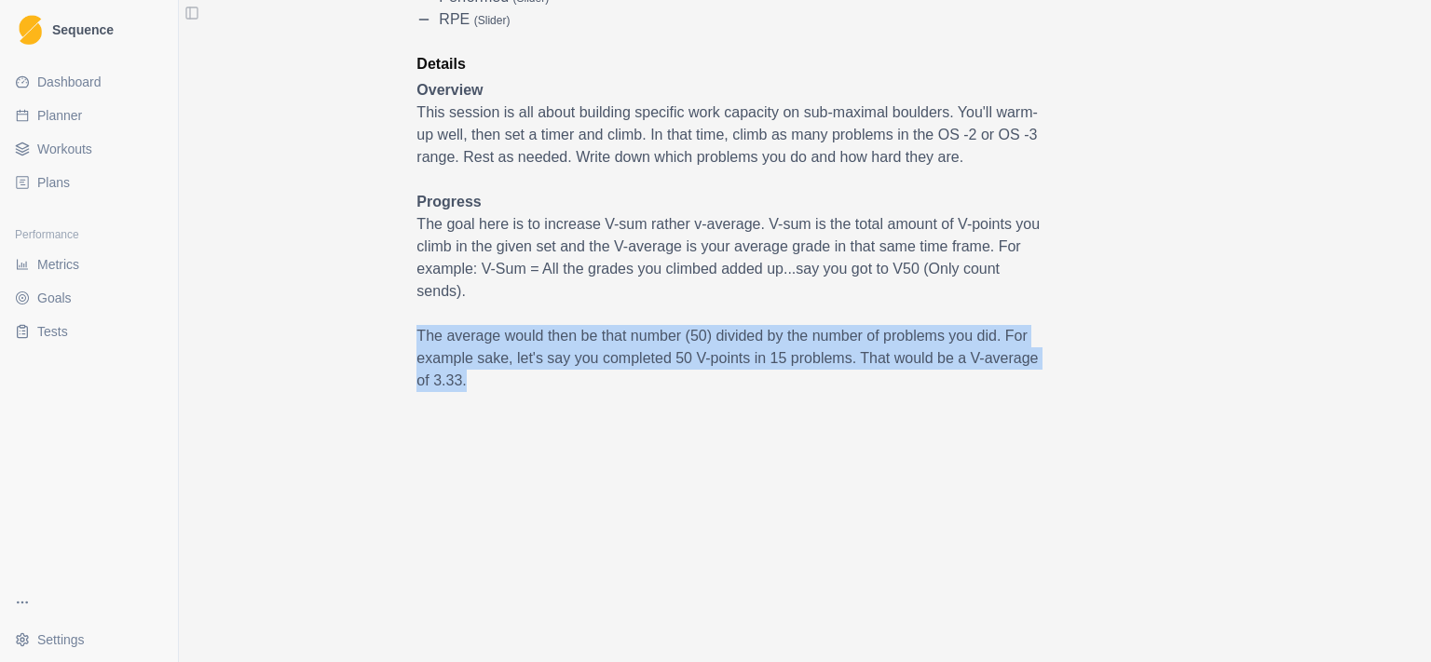
drag, startPoint x: 403, startPoint y: 340, endPoint x: 469, endPoint y: 372, distance: 72.5
click at [469, 372] on div "Endurance Density Bouldering: Low Load Linked Duration 40 MIN Description A tim…" at bounding box center [805, 178] width 924 height 1129
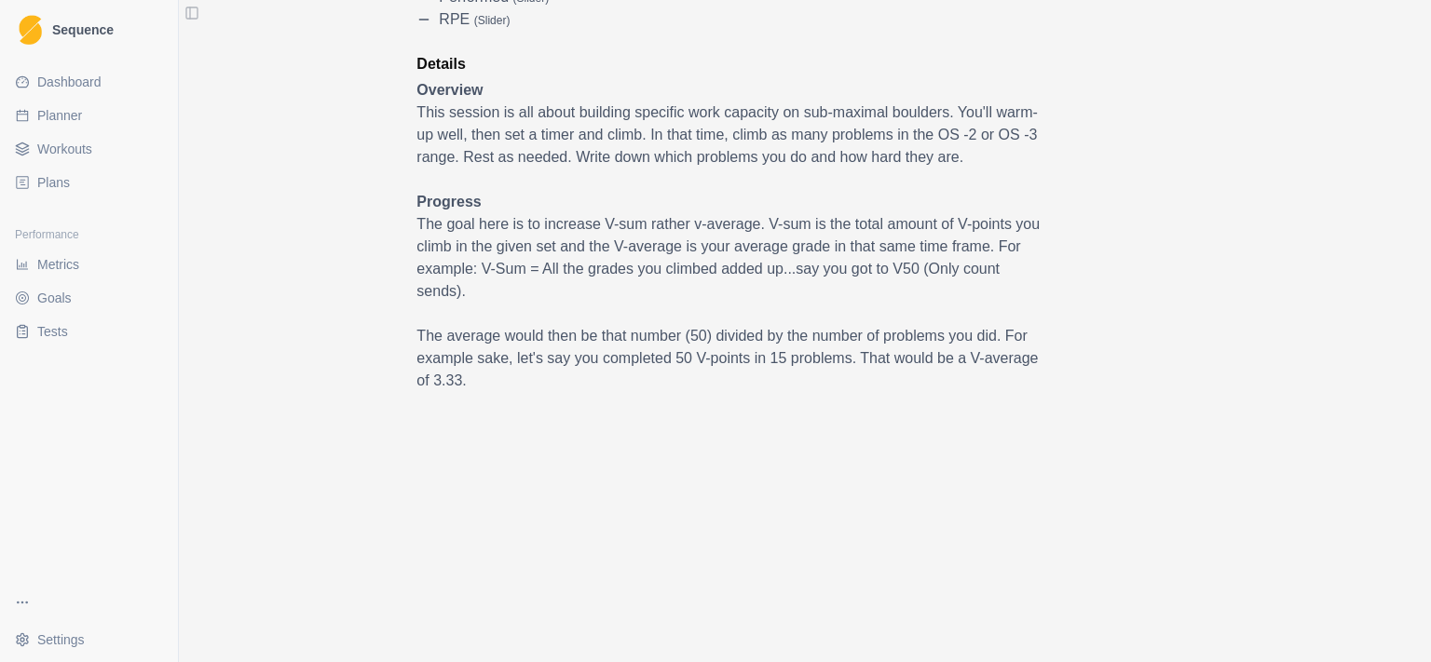
click at [469, 372] on p "The average would then be that number (50) divided by the number of problems yo…" at bounding box center [728, 358] width 624 height 67
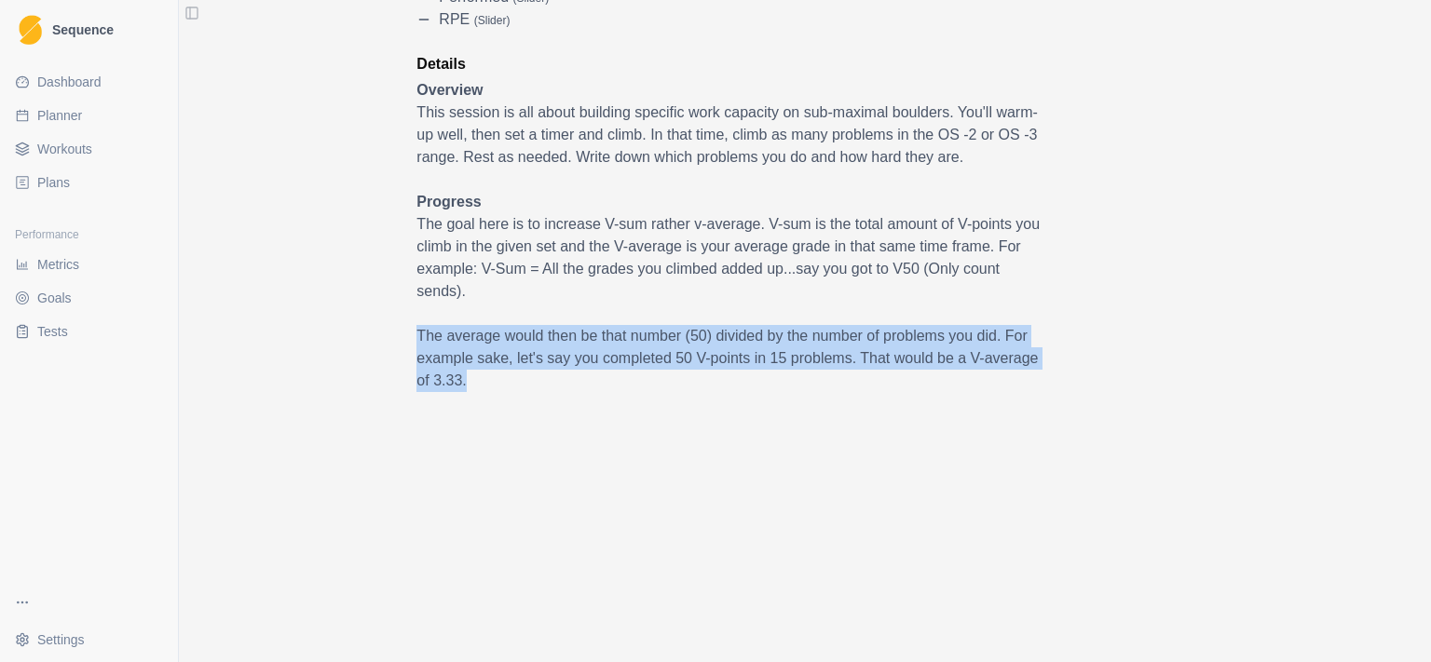
drag, startPoint x: 479, startPoint y: 378, endPoint x: 408, endPoint y: 334, distance: 83.7
click at [408, 334] on div "Endurance Density Bouldering: Low Load Linked Duration 40 MIN Description A tim…" at bounding box center [805, 178] width 924 height 1129
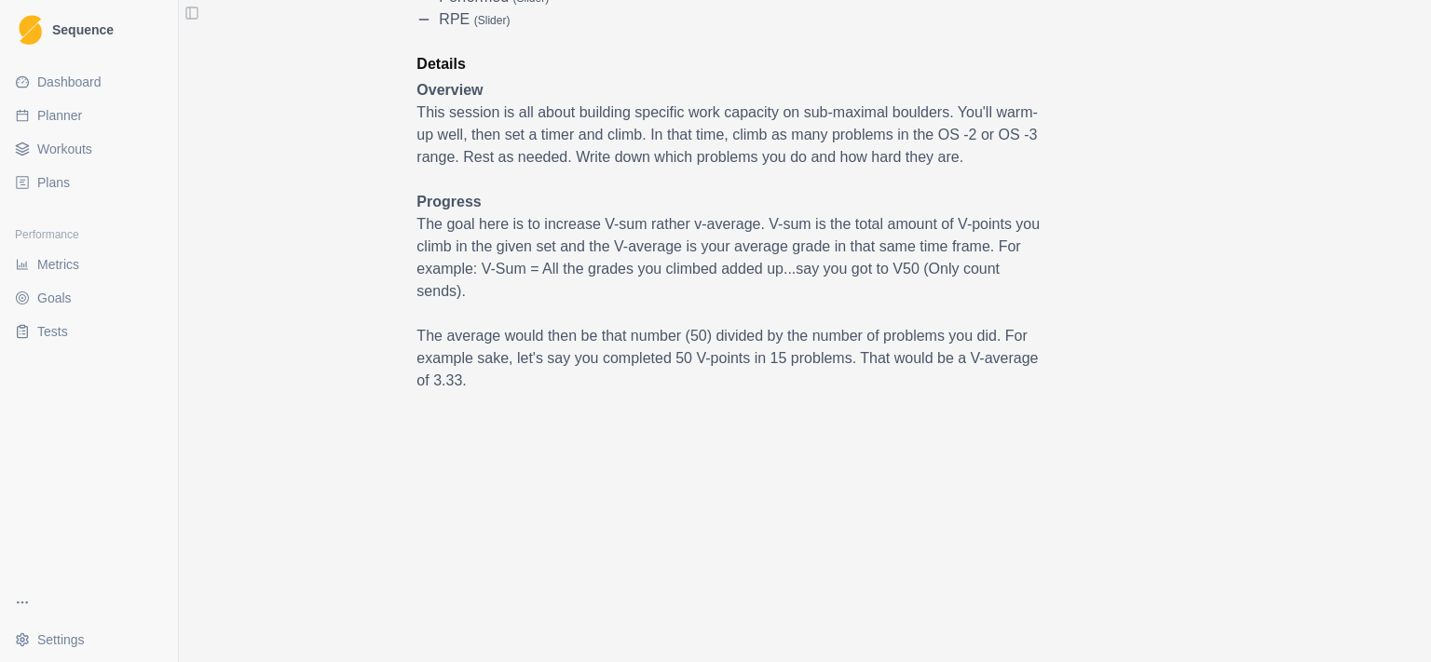
click at [408, 334] on div "Endurance Density Bouldering: Low Load Linked Duration 40 MIN Description A tim…" at bounding box center [805, 178] width 924 height 1129
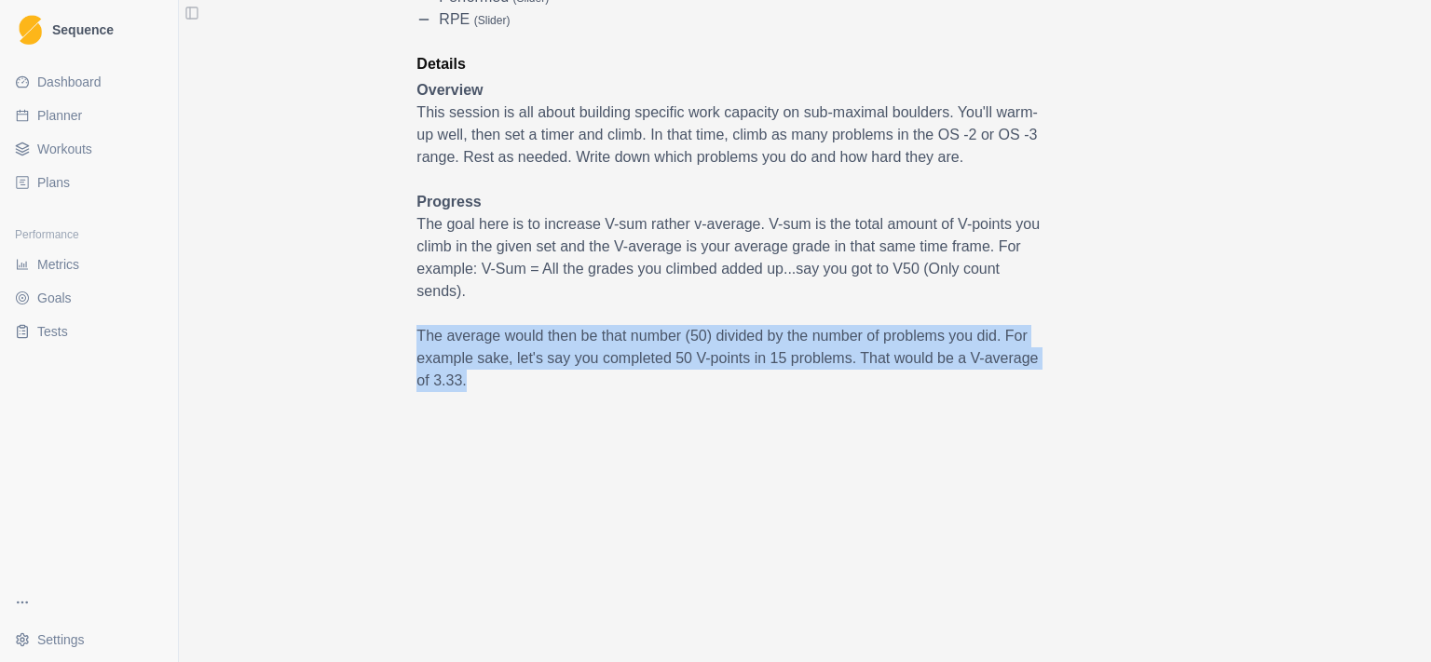
drag, startPoint x: 408, startPoint y: 334, endPoint x: 489, endPoint y: 379, distance: 93.0
click at [489, 379] on div "Endurance Density Bouldering: Low Load Linked Duration 40 MIN Description A tim…" at bounding box center [805, 178] width 924 height 1129
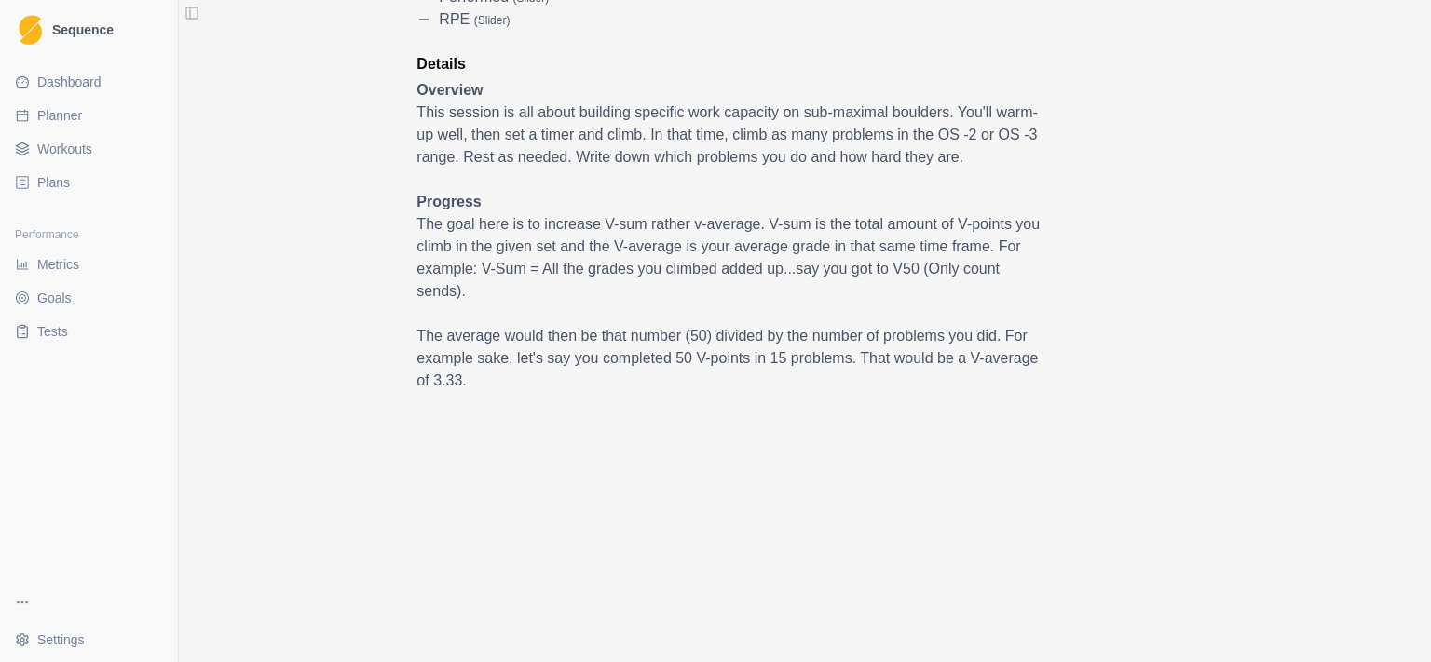
click at [489, 379] on p "The average would then be that number (50) divided by the number of problems yo…" at bounding box center [728, 358] width 624 height 67
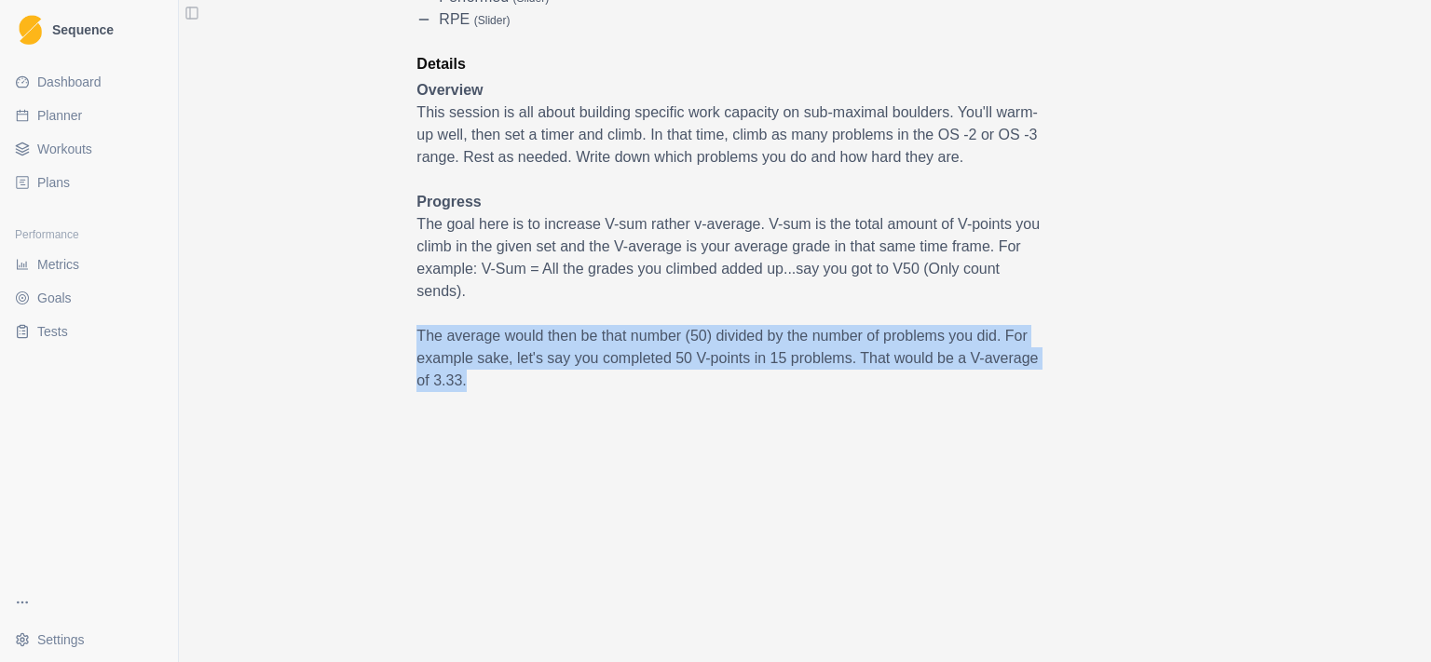
drag, startPoint x: 485, startPoint y: 375, endPoint x: 401, endPoint y: 325, distance: 98.1
click at [401, 325] on div "Endurance Density Bouldering: Low Load Linked Duration 40 MIN Description A tim…" at bounding box center [805, 178] width 924 height 1129
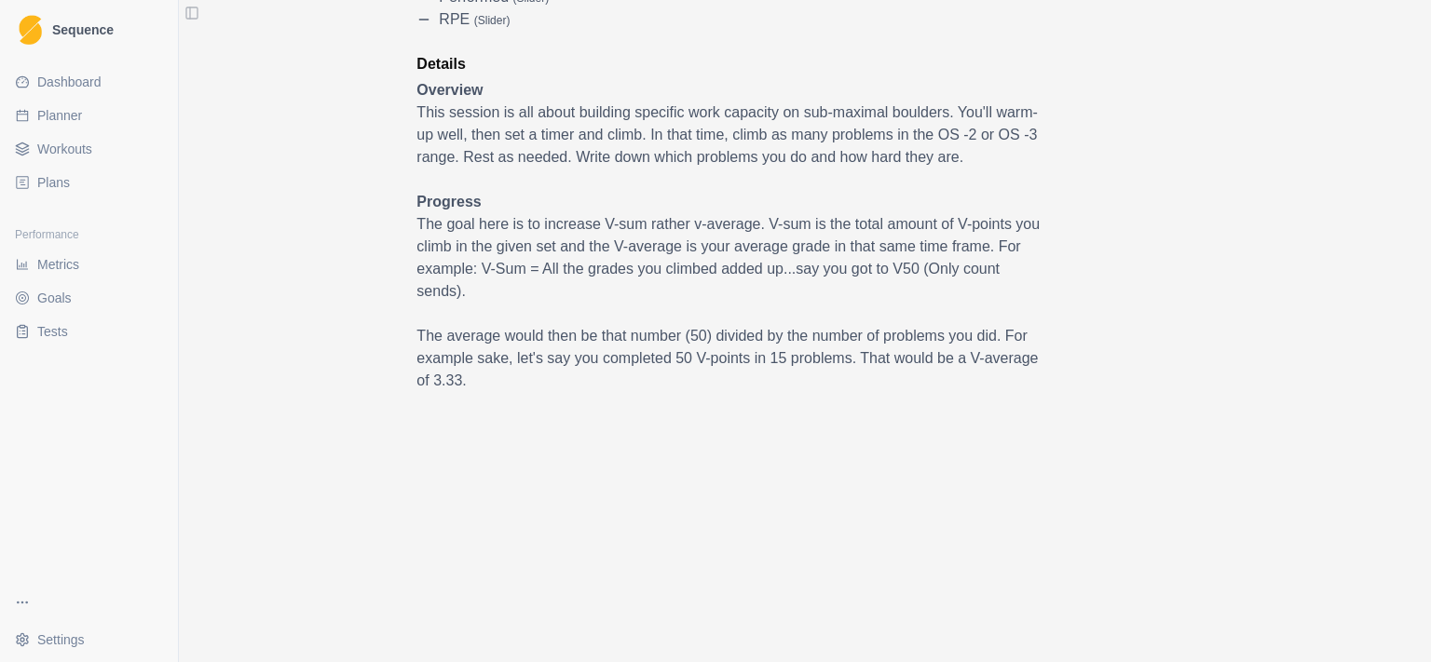
click at [401, 325] on div "Endurance Density Bouldering: Low Load Linked Duration 40 MIN Description A tim…" at bounding box center [805, 178] width 924 height 1129
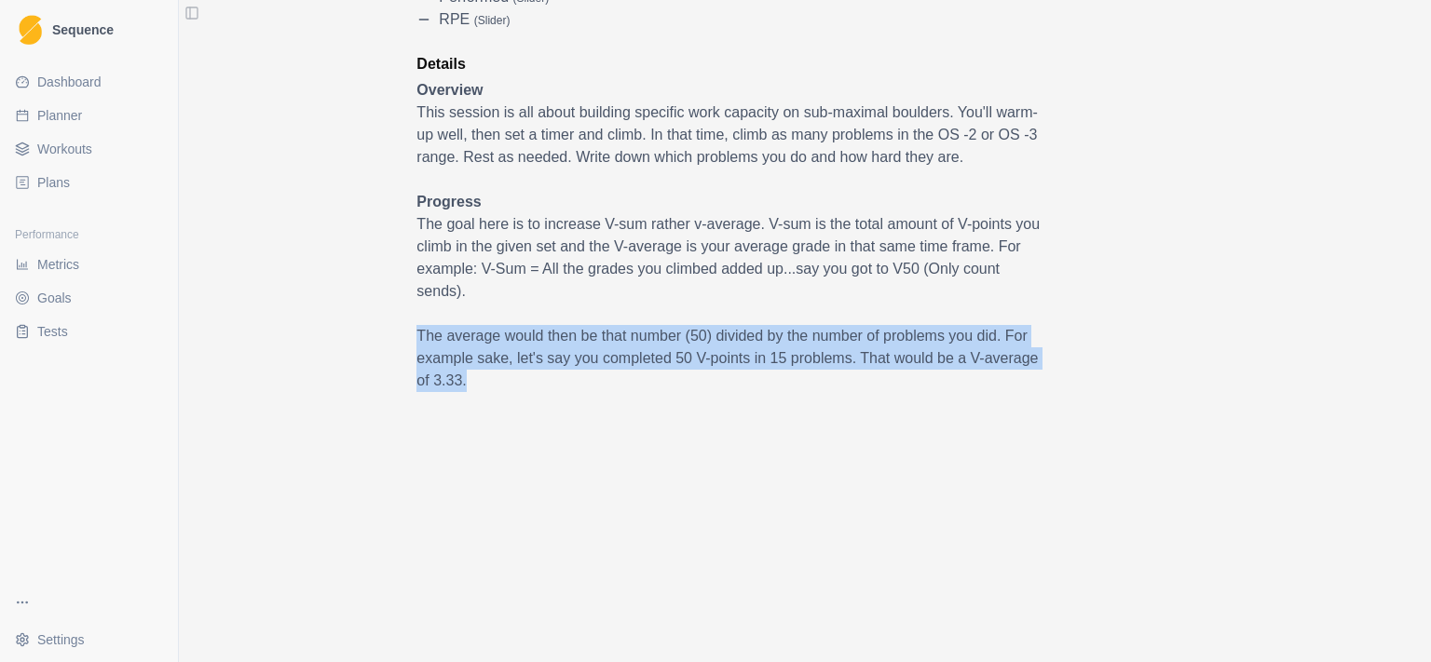
drag, startPoint x: 444, startPoint y: 348, endPoint x: 553, endPoint y: 380, distance: 113.5
click at [553, 380] on p "The average would then be that number (50) divided by the number of problems yo…" at bounding box center [728, 358] width 624 height 67
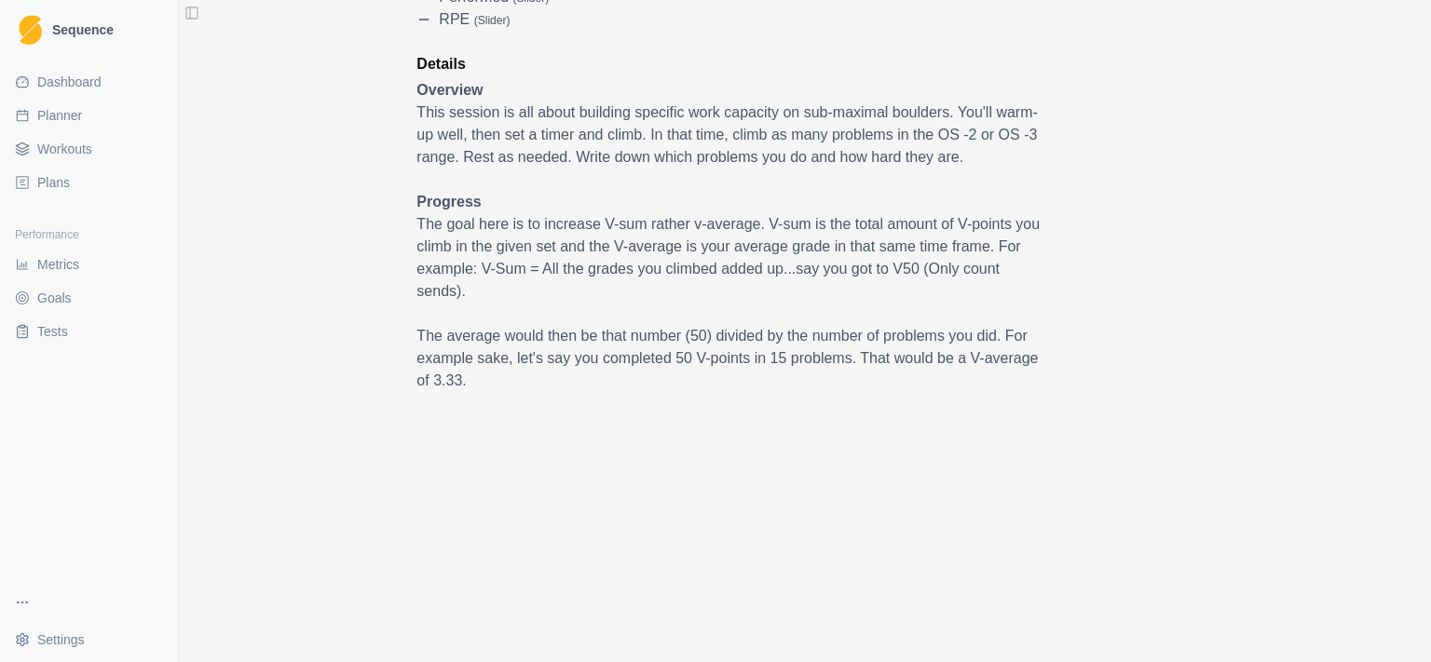
click at [553, 380] on p "The average would then be that number (50) divided by the number of problems yo…" at bounding box center [728, 358] width 624 height 67
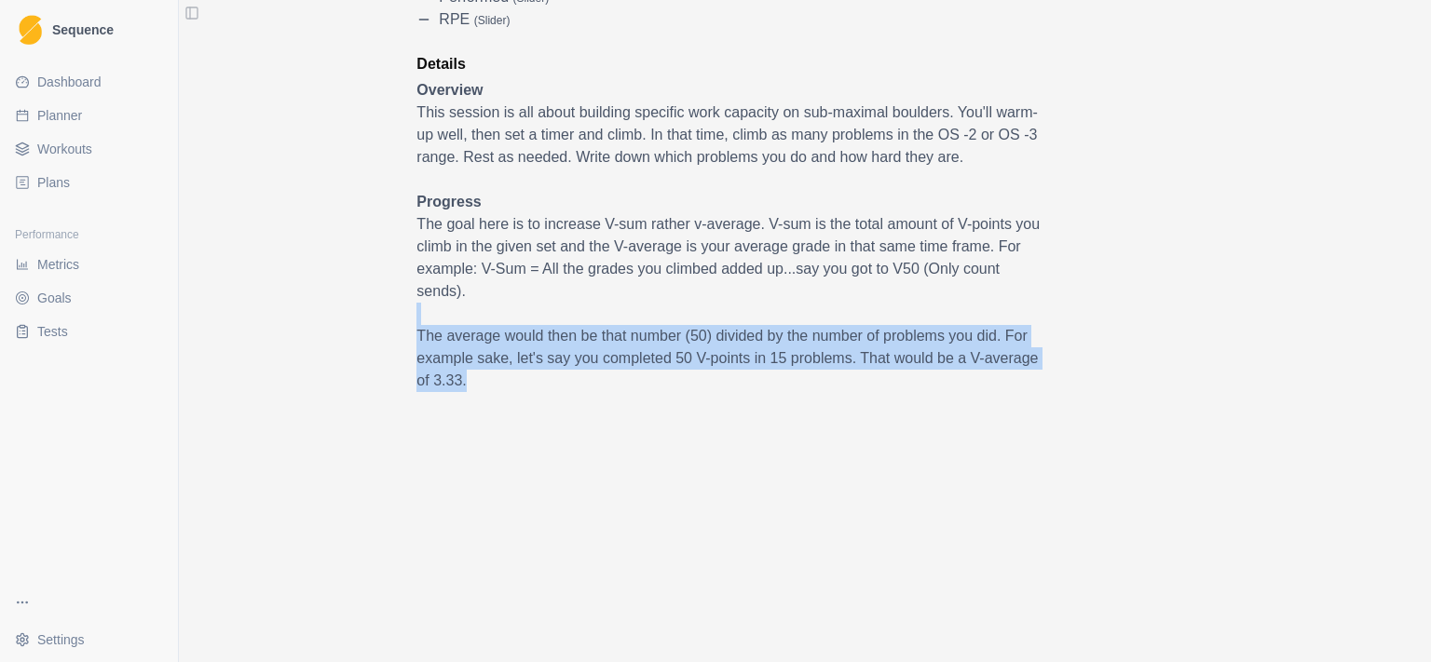
drag, startPoint x: 553, startPoint y: 380, endPoint x: 401, endPoint y: 317, distance: 165.4
click at [401, 317] on div "Endurance Density Bouldering: Low Load Linked Duration 40 MIN Description A tim…" at bounding box center [805, 178] width 924 height 1129
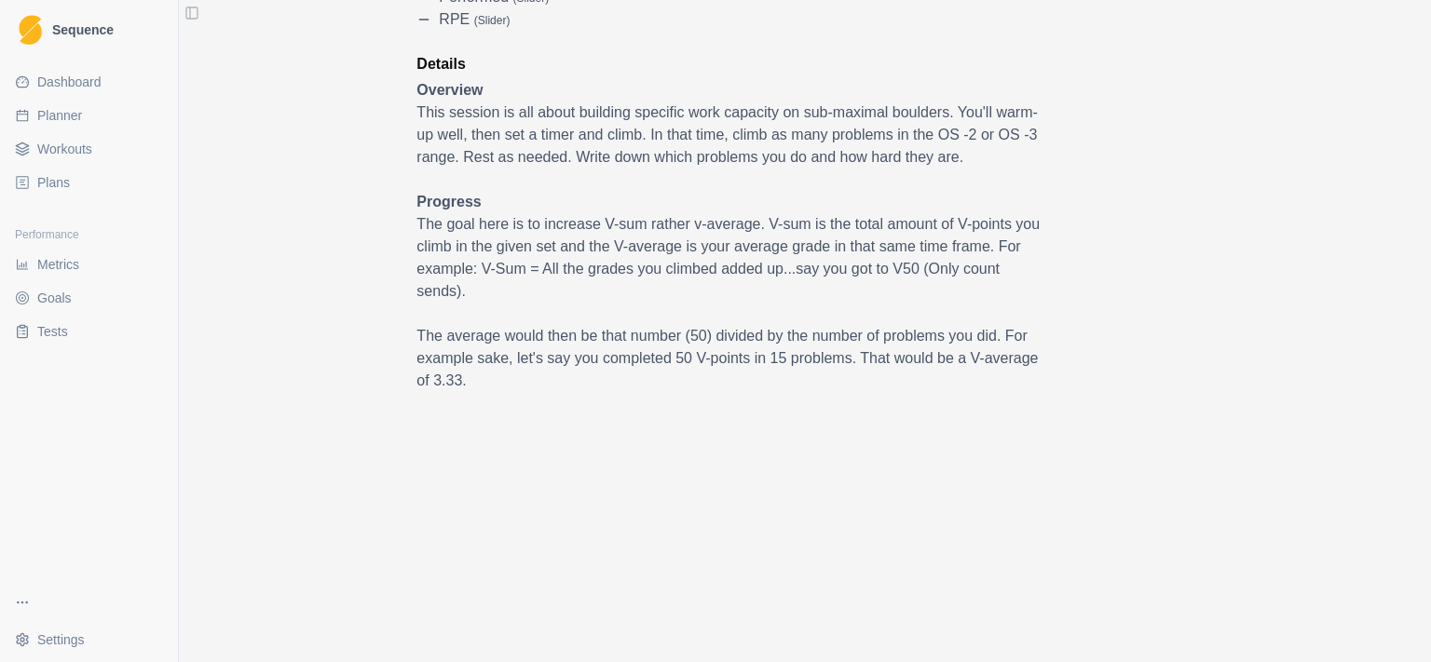
click at [401, 317] on div "Endurance Density Bouldering: Low Load Linked Duration 40 MIN Description A tim…" at bounding box center [805, 178] width 924 height 1129
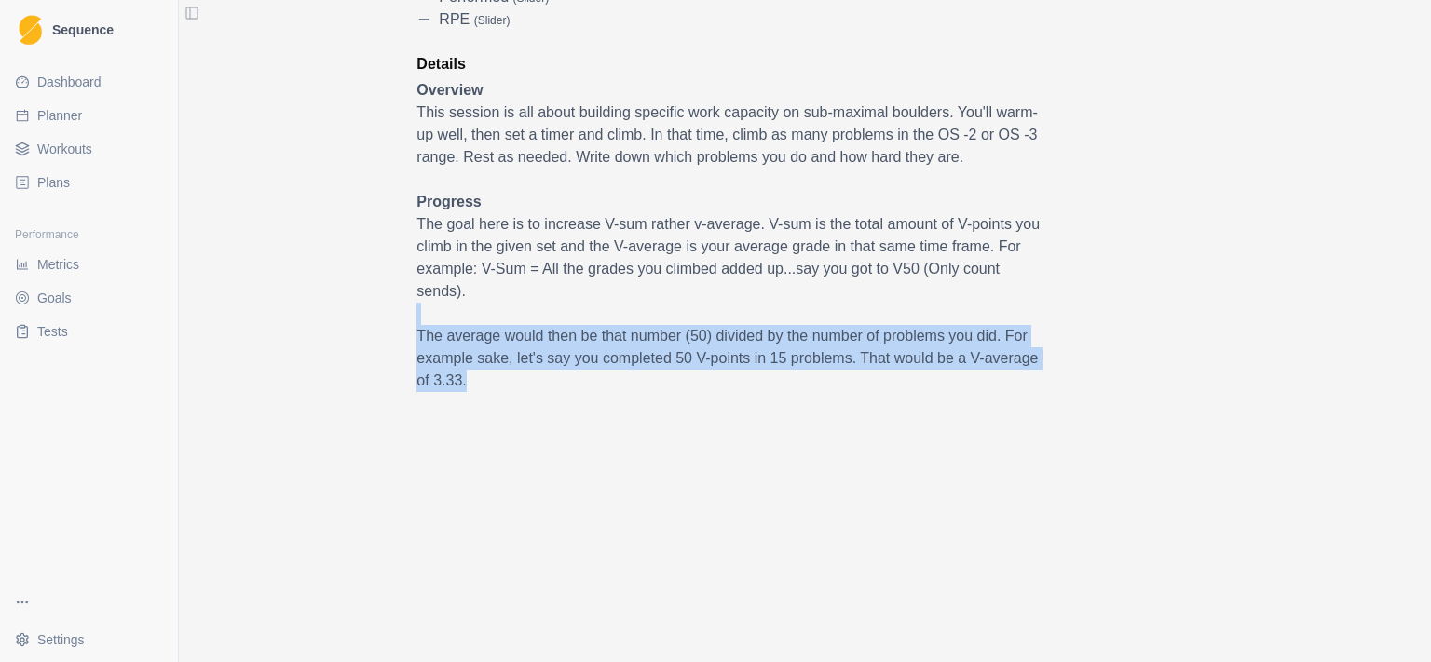
drag, startPoint x: 401, startPoint y: 317, endPoint x: 526, endPoint y: 375, distance: 138.8
click at [526, 375] on div "Endurance Density Bouldering: Low Load Linked Duration 40 MIN Description A tim…" at bounding box center [805, 178] width 924 height 1129
click at [526, 375] on p "The average would then be that number (50) divided by the number of problems yo…" at bounding box center [728, 358] width 624 height 67
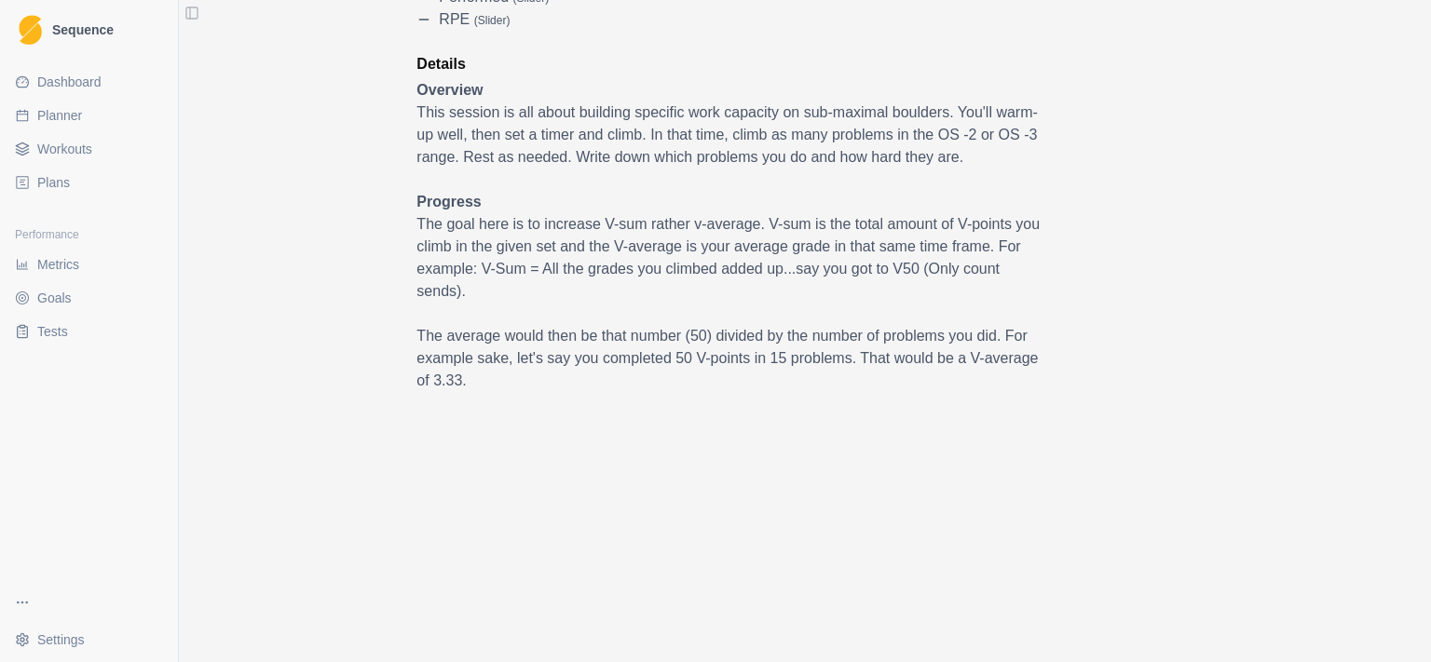
scroll to position [0, 0]
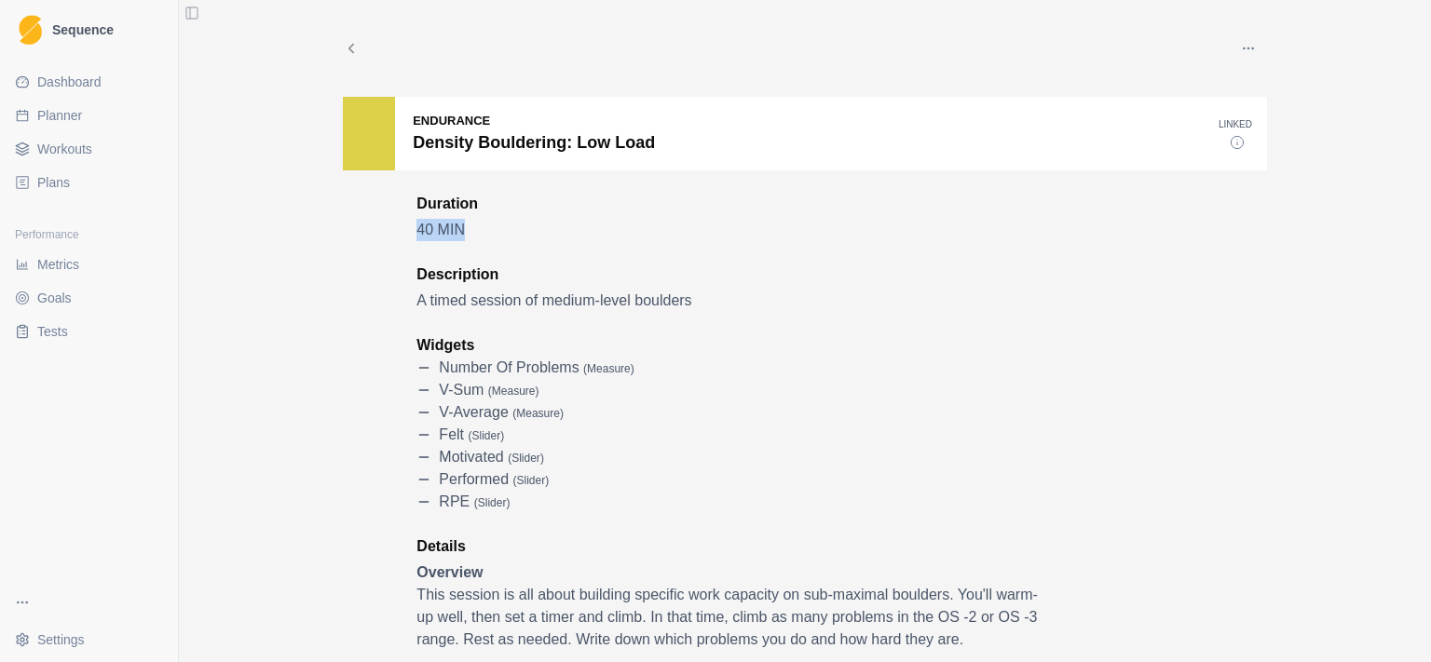
drag, startPoint x: 410, startPoint y: 239, endPoint x: 561, endPoint y: 262, distance: 152.6
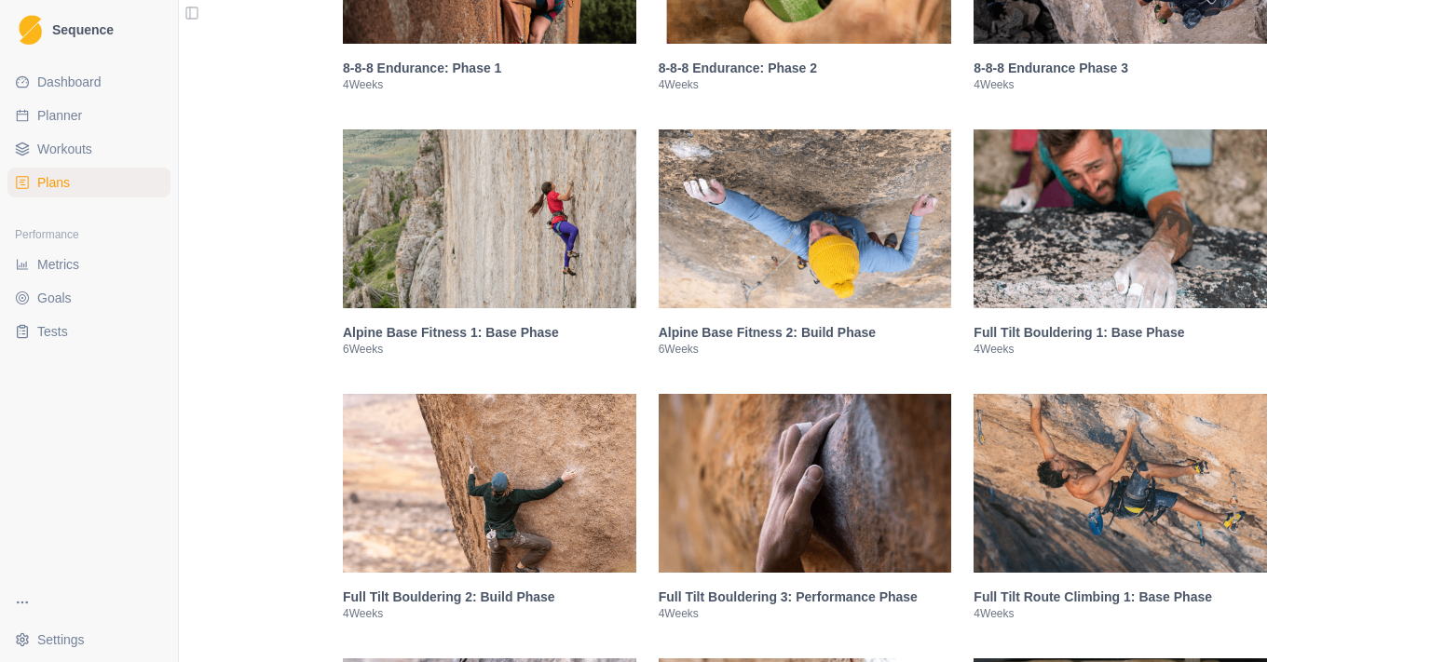
click at [1106, 153] on img at bounding box center [1120, 219] width 293 height 179
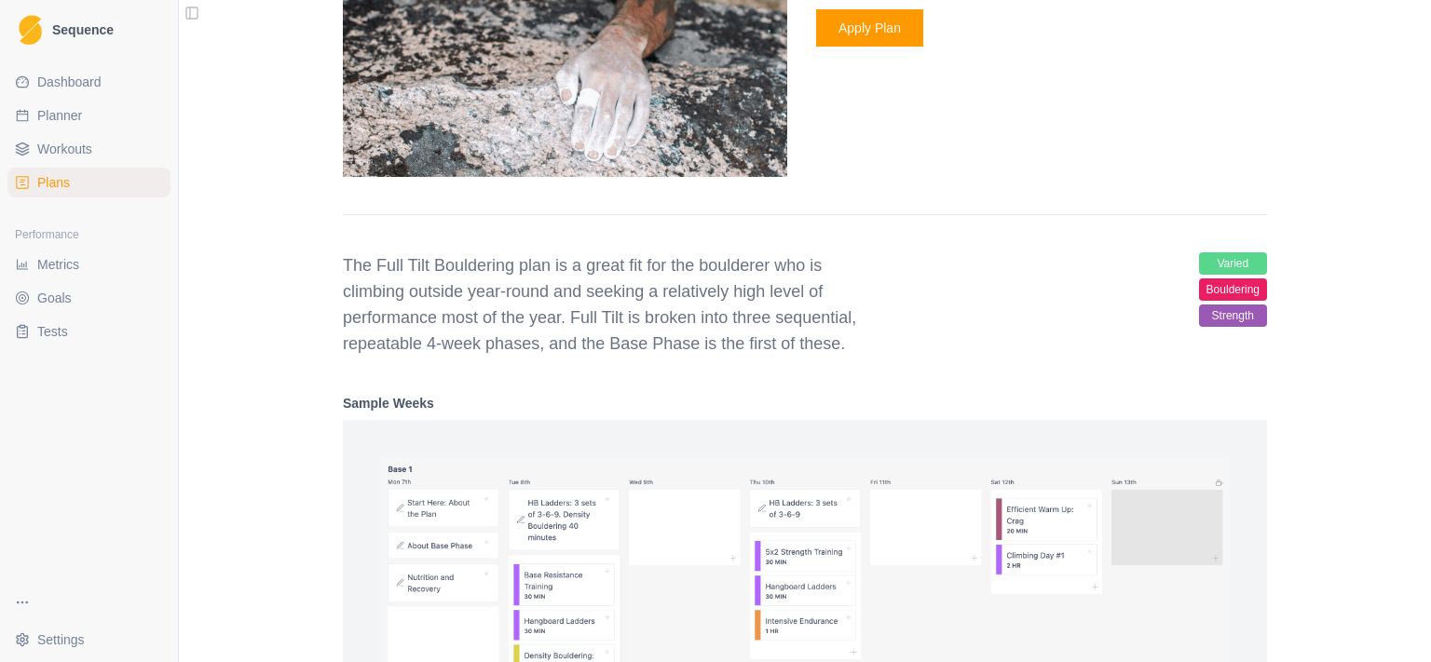
scroll to position [2204, 0]
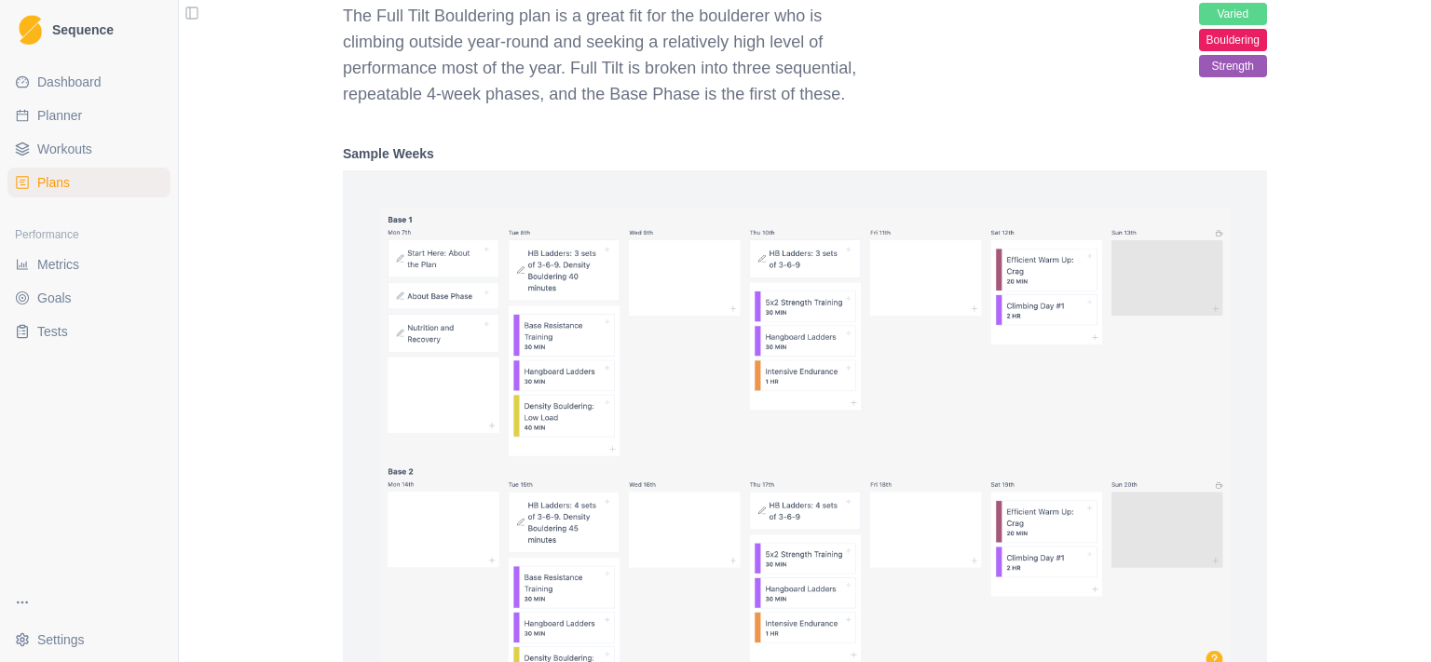
click at [59, 157] on span "Workouts" at bounding box center [64, 149] width 55 height 19
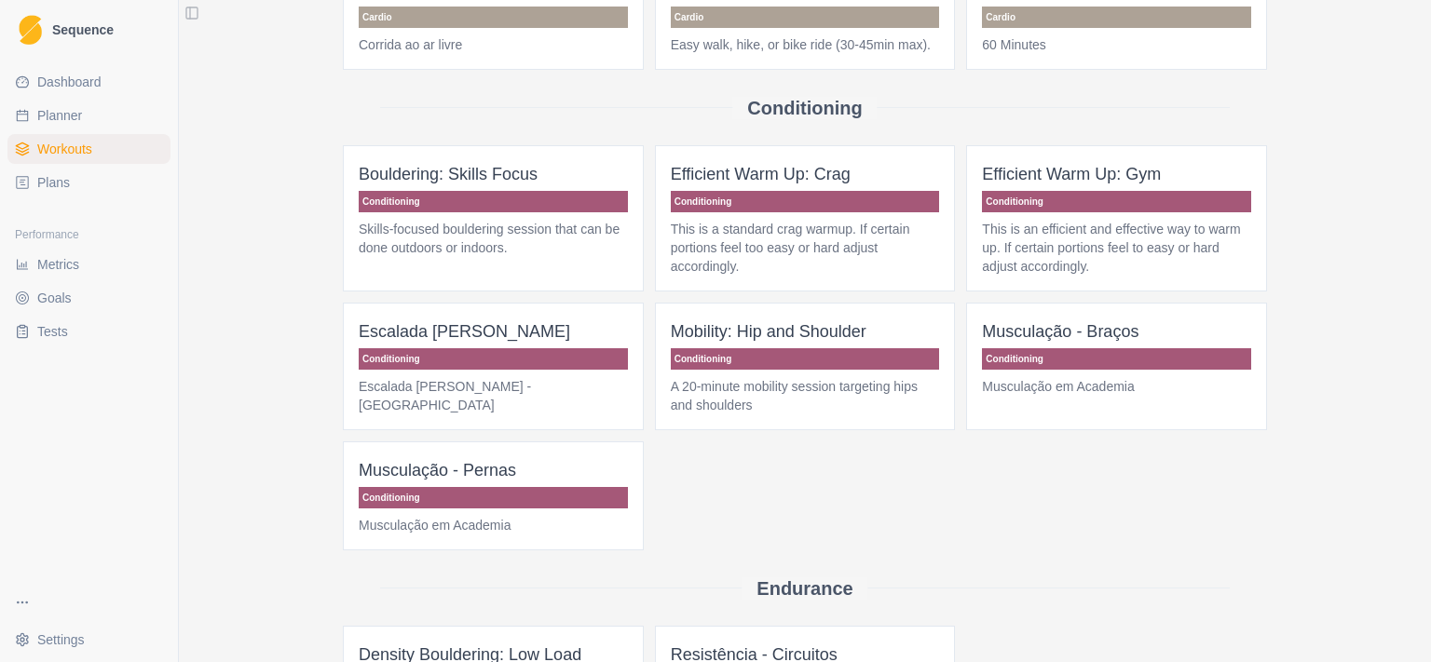
scroll to position [248, 0]
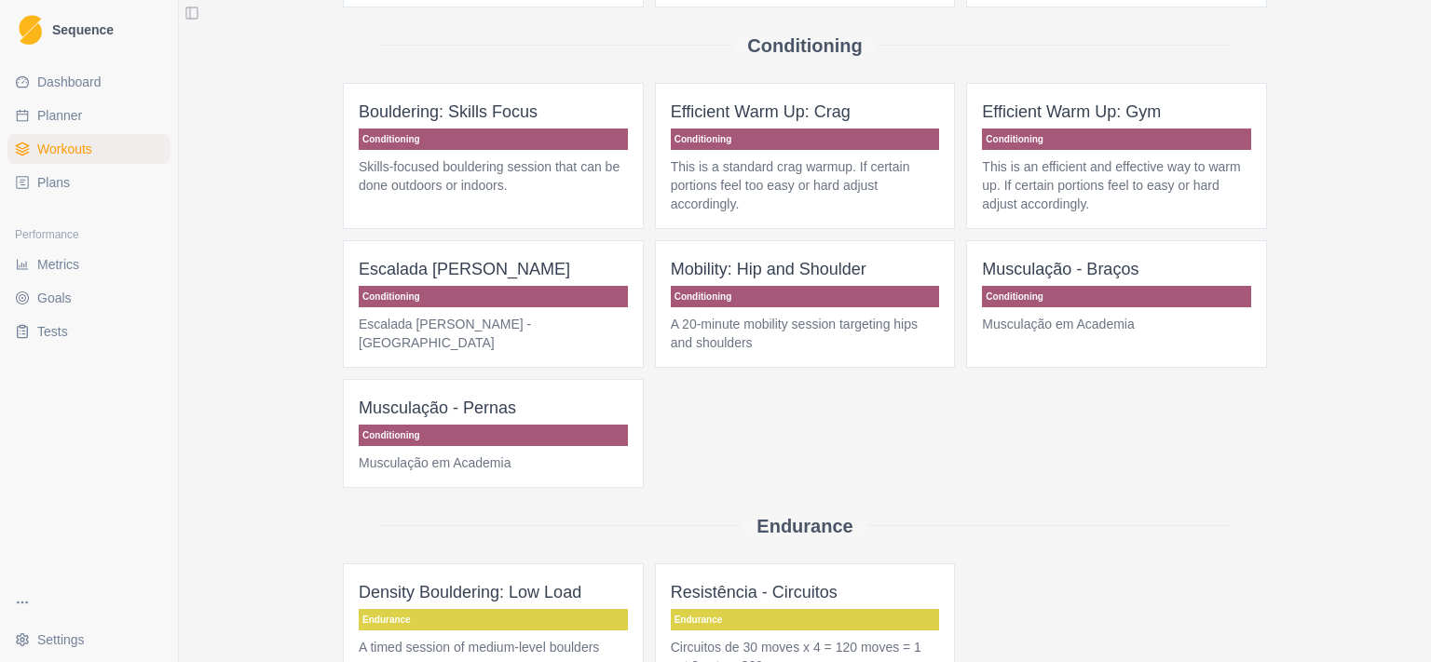
click at [96, 82] on span "Dashboard" at bounding box center [69, 82] width 64 height 19
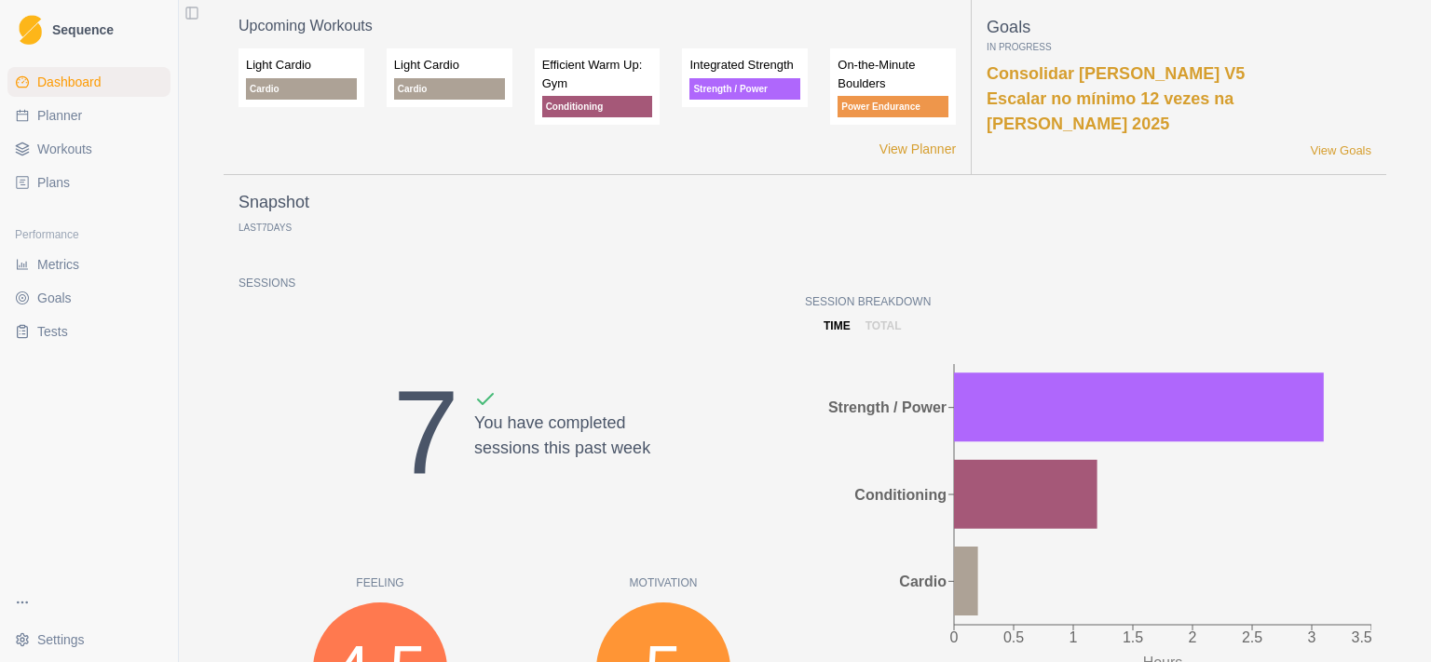
click at [117, 84] on link "Dashboard" at bounding box center [88, 82] width 163 height 30
click at [88, 121] on link "Planner" at bounding box center [88, 116] width 163 height 30
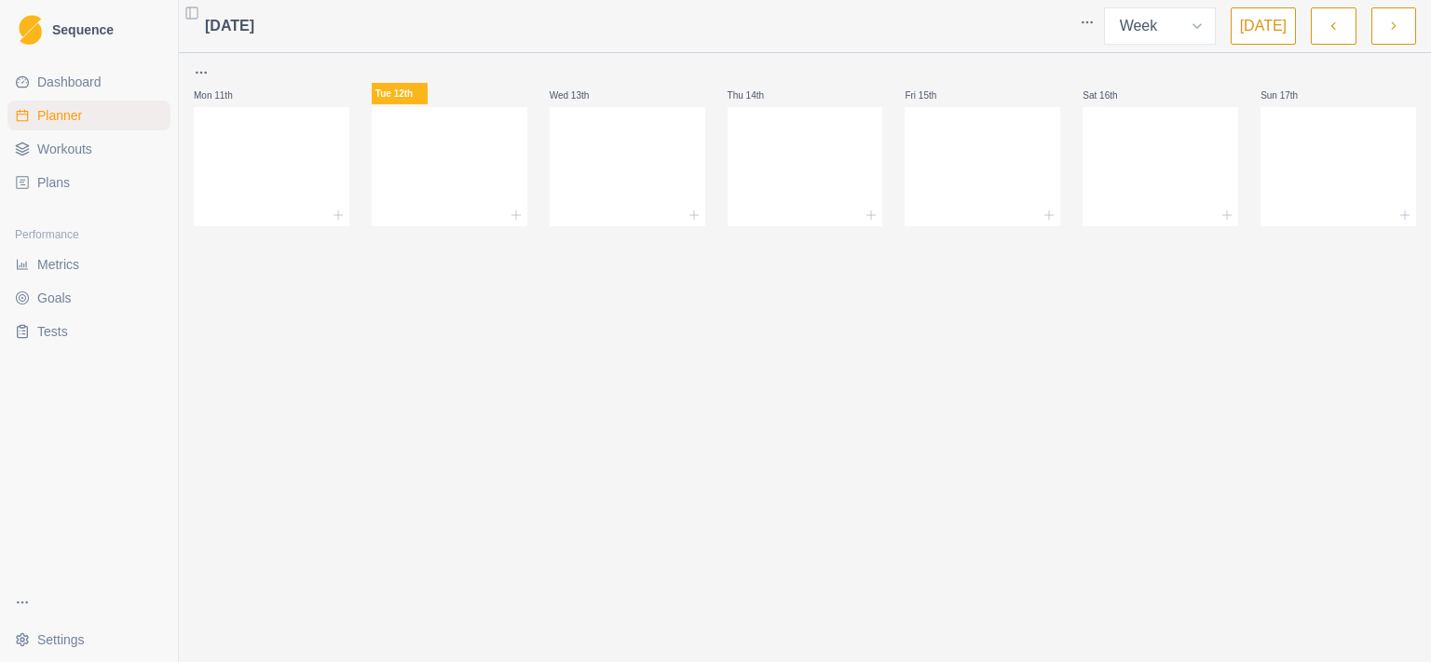
click at [1330, 28] on icon "button" at bounding box center [1333, 26] width 13 height 19
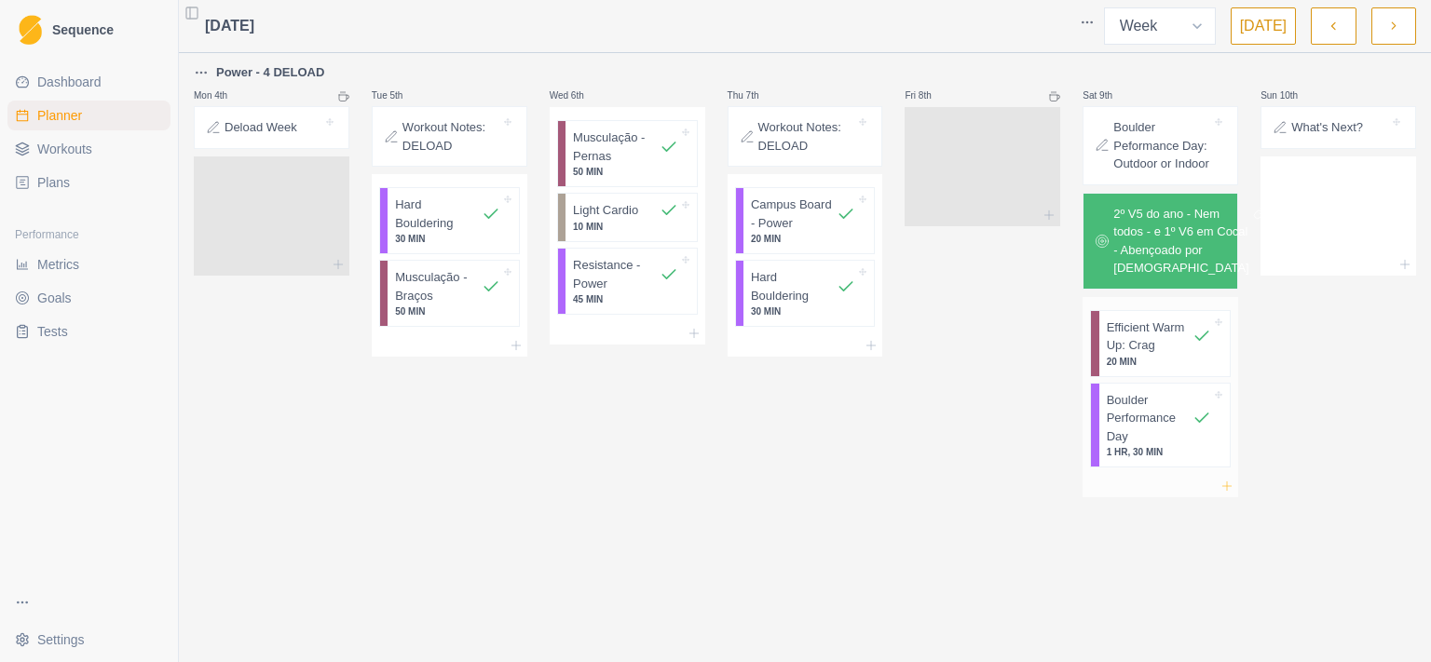
click at [1229, 494] on icon at bounding box center [1227, 486] width 15 height 15
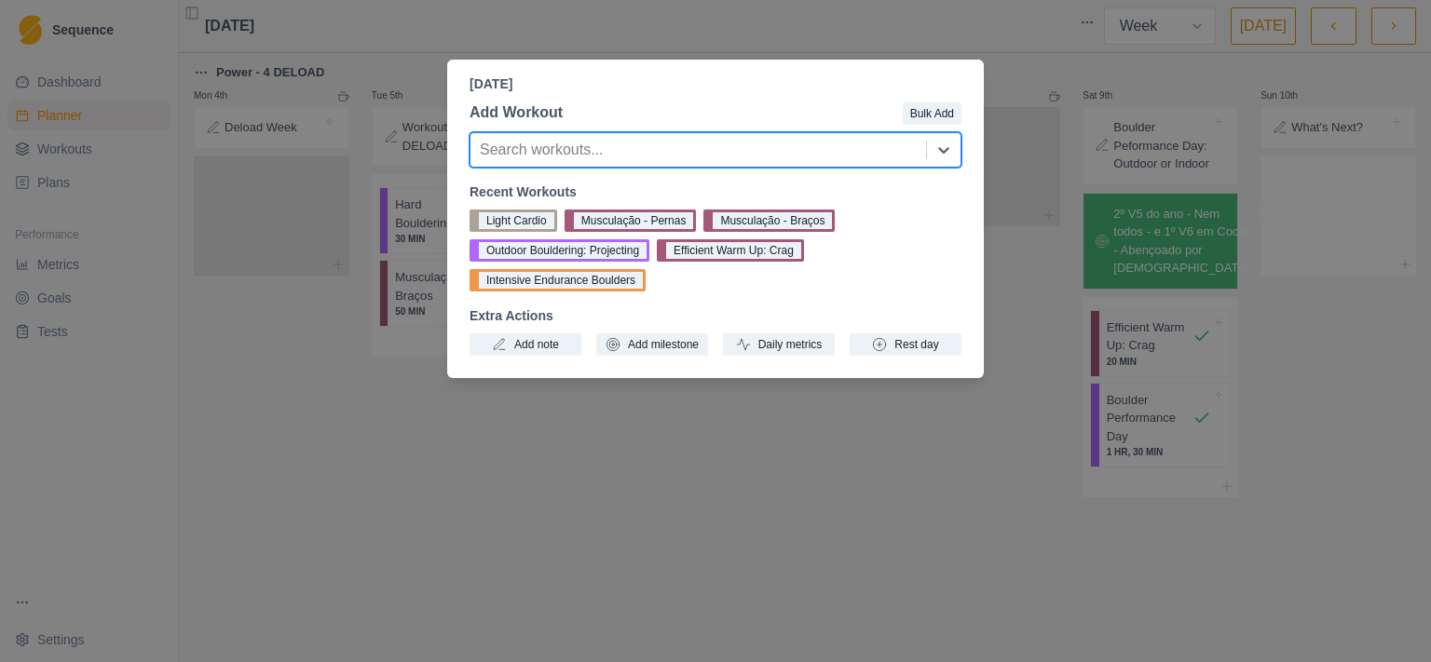
click at [1008, 44] on div "[DATE] Add Workout Bulk Add option , selected. Select is focused ,type to refin…" at bounding box center [715, 331] width 1431 height 662
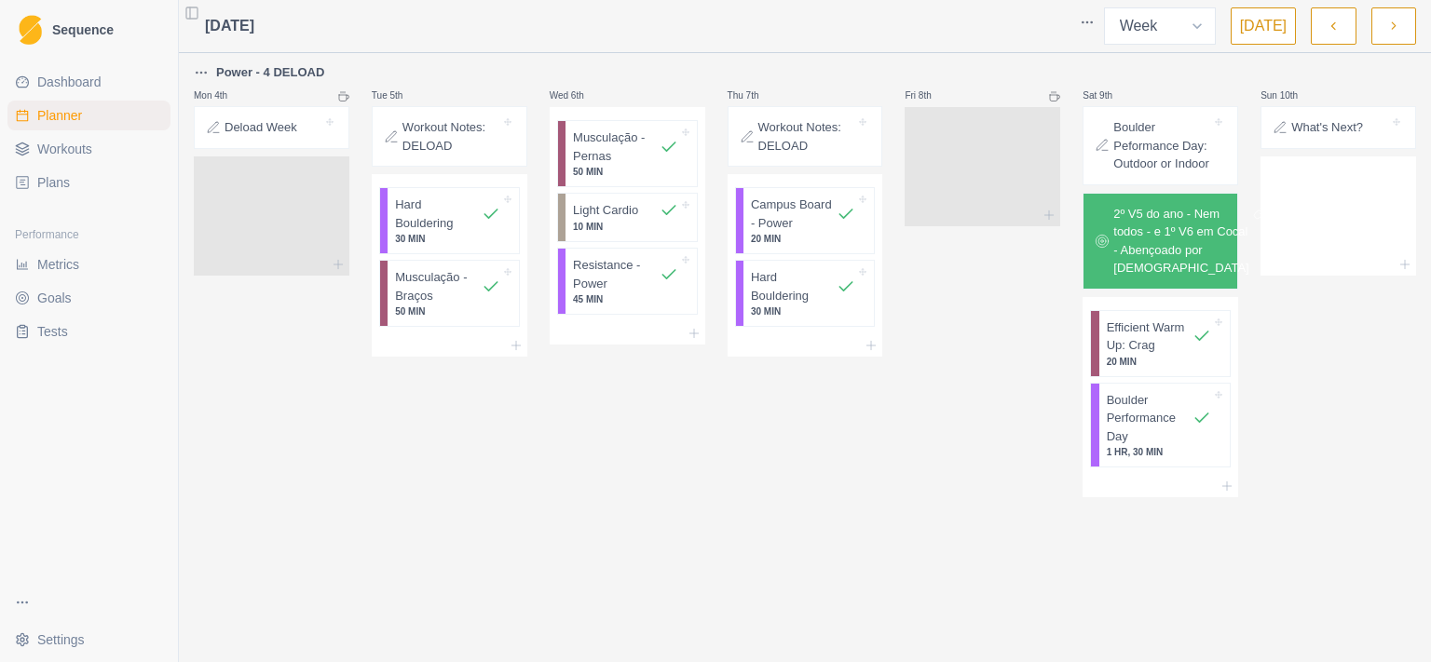
click at [88, 80] on span "Dashboard" at bounding box center [69, 82] width 64 height 19
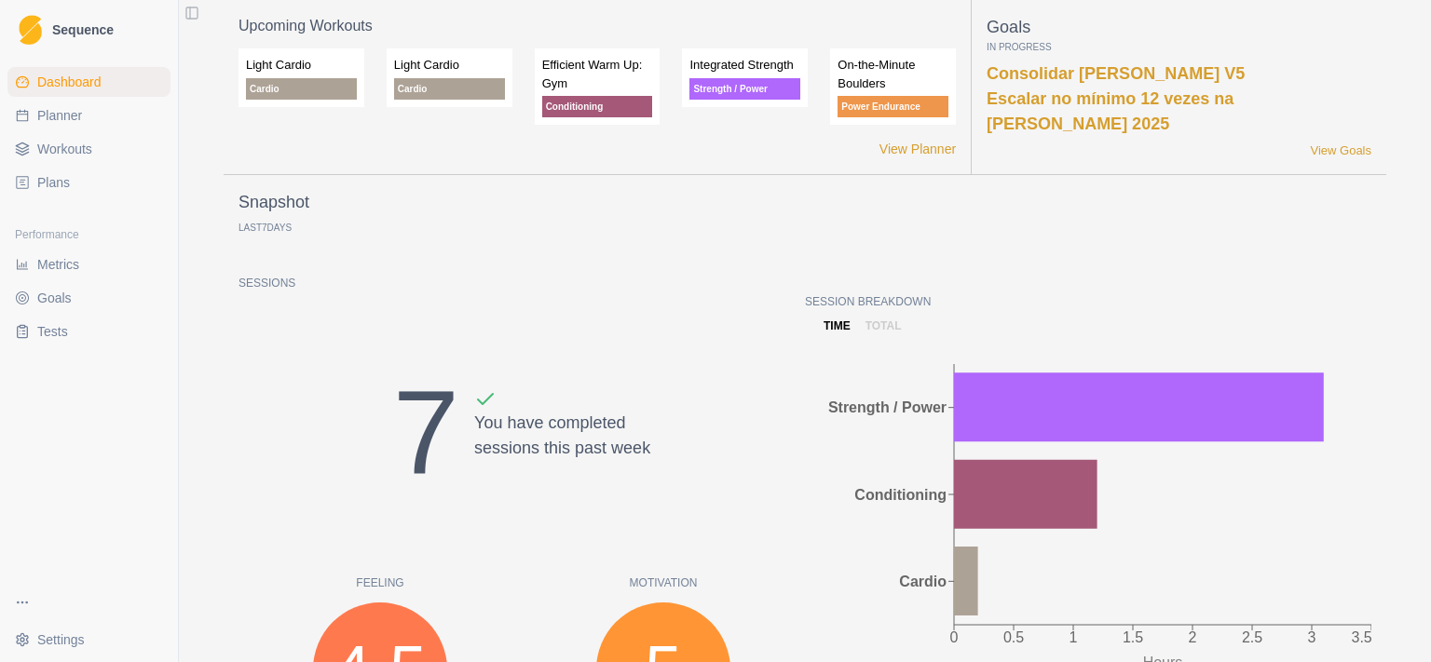
click at [75, 116] on span "Planner" at bounding box center [59, 115] width 45 height 19
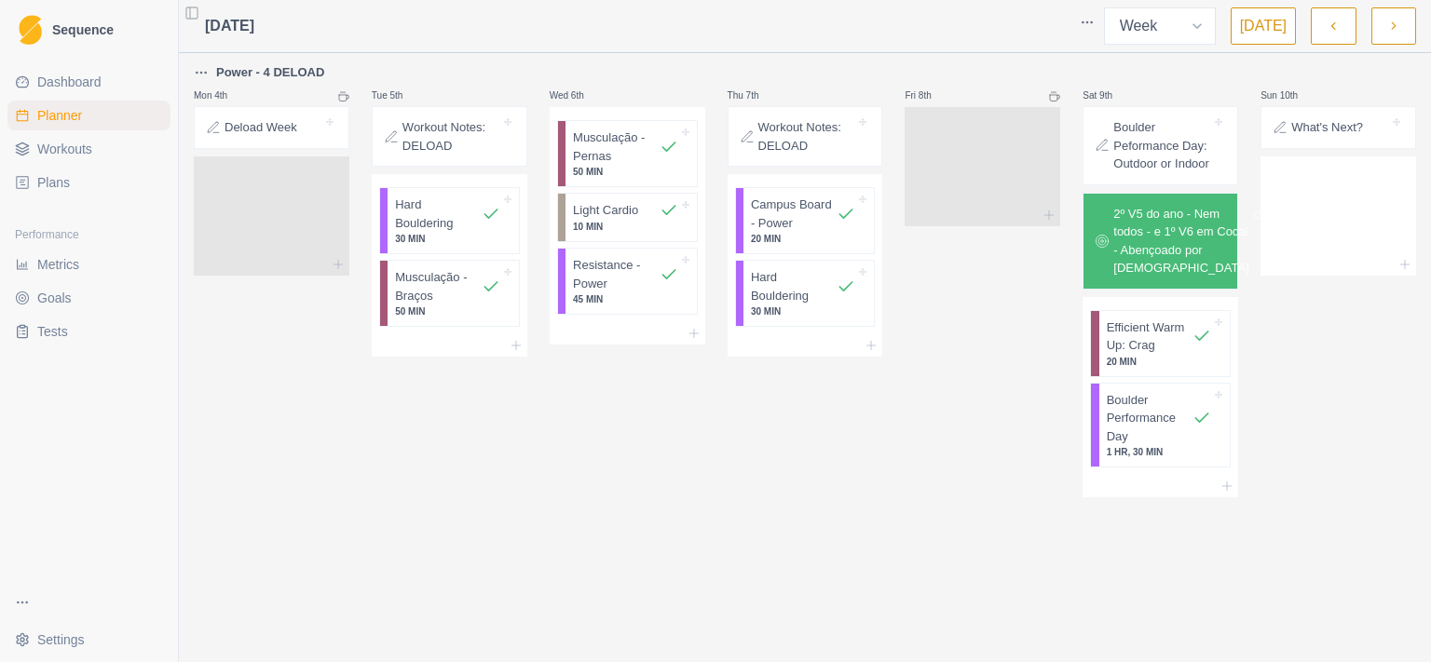
click at [1221, 121] on icon at bounding box center [1218, 121] width 7 height 7
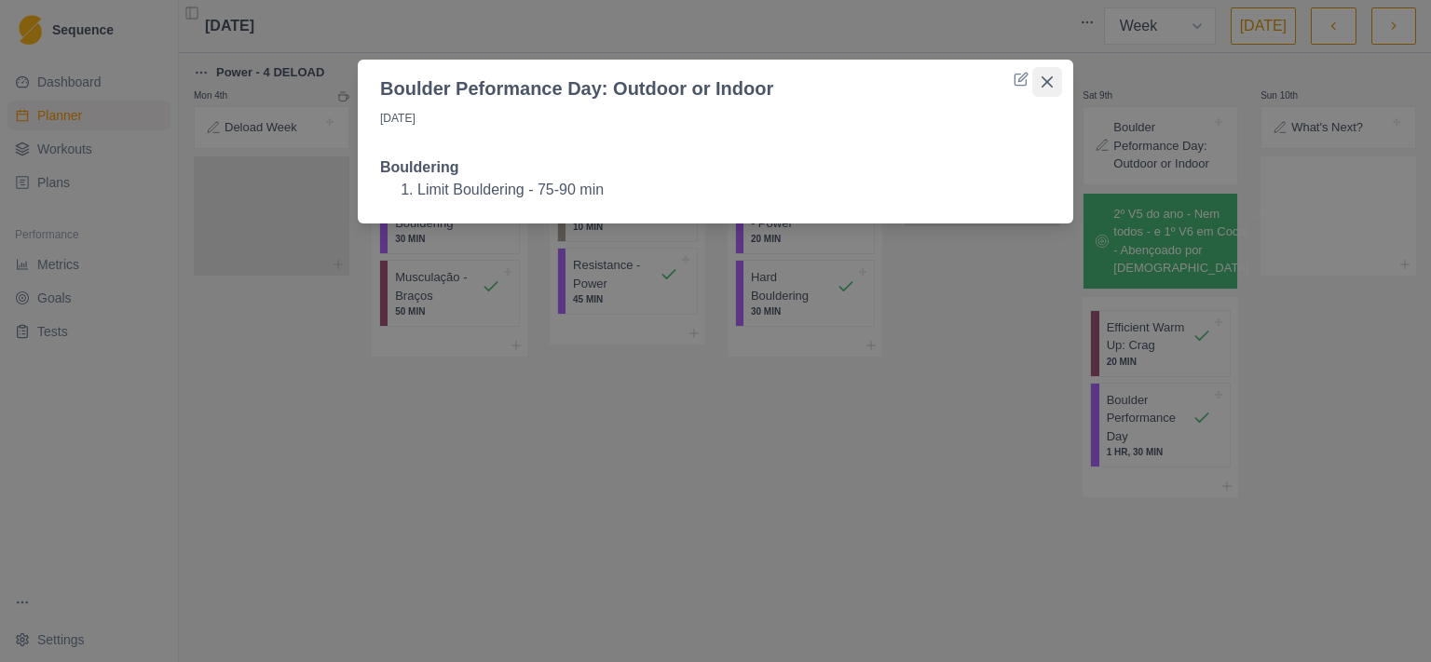
click at [1045, 75] on button "Close" at bounding box center [1047, 82] width 30 height 30
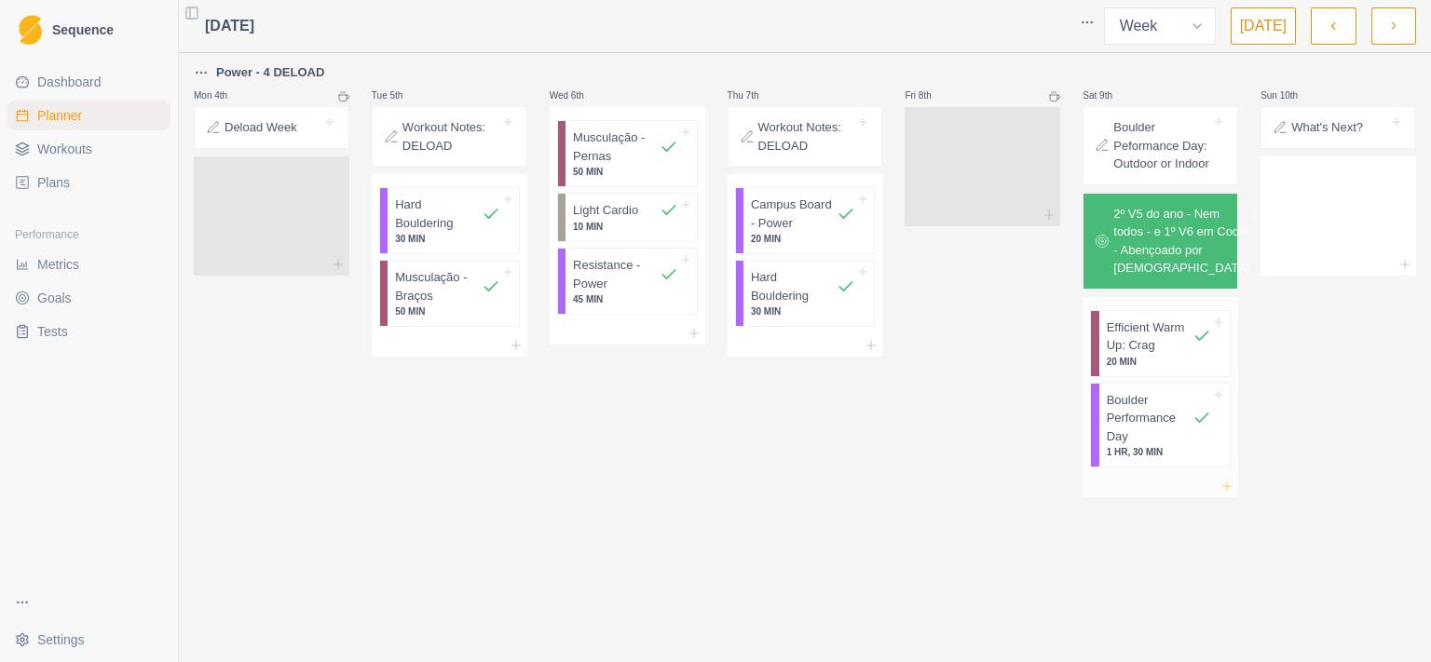
click at [1225, 494] on icon at bounding box center [1227, 486] width 15 height 15
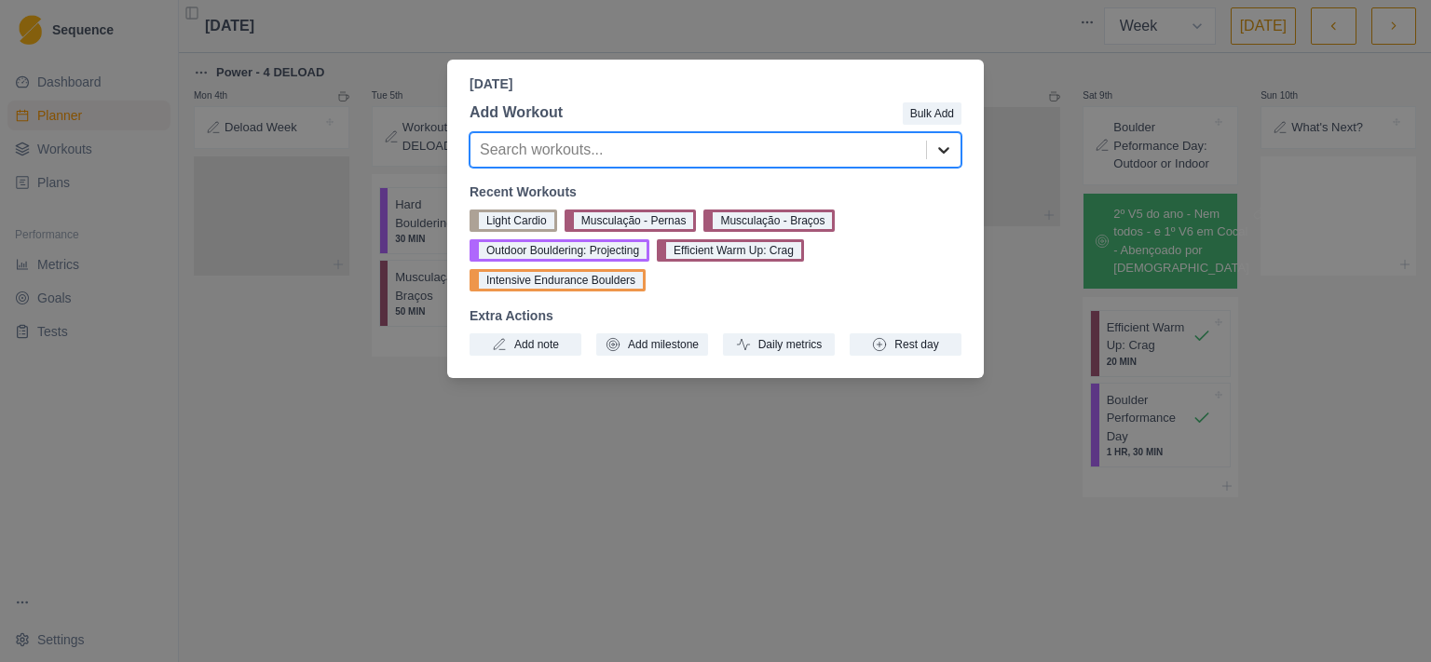
click at [951, 147] on icon at bounding box center [943, 150] width 19 height 19
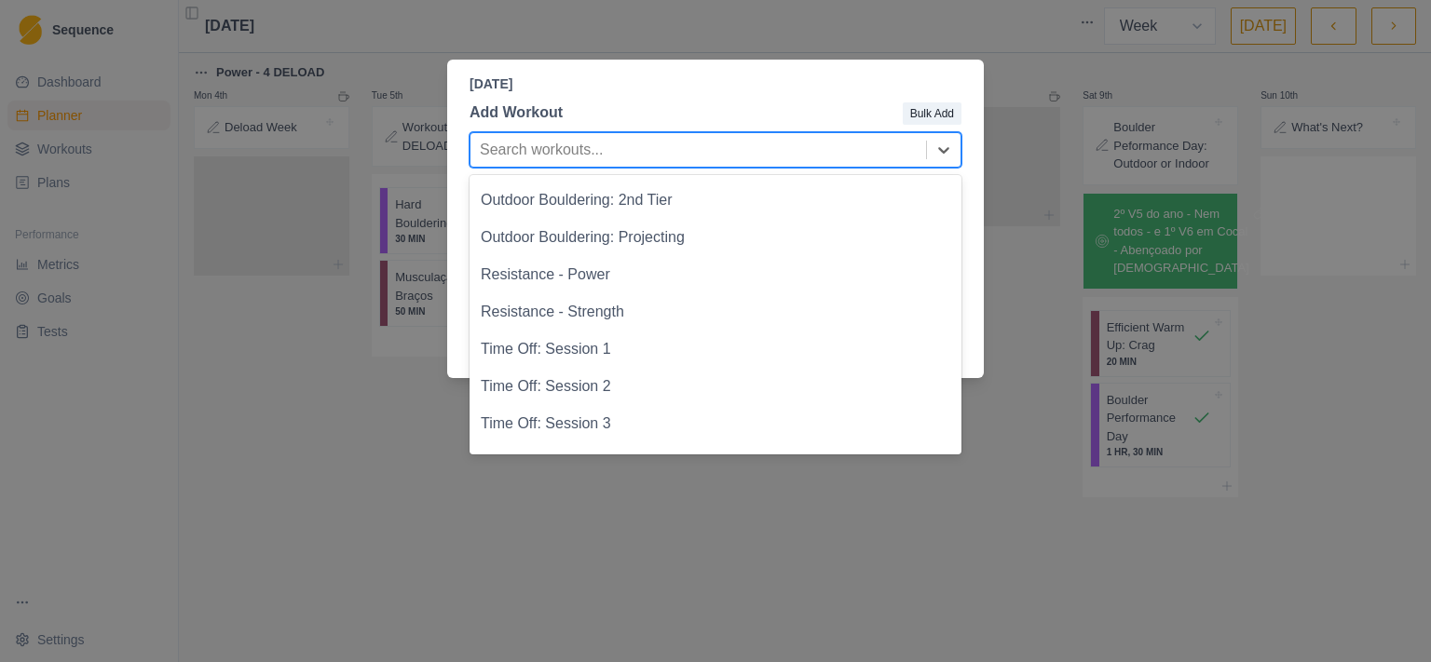
scroll to position [1239, 0]
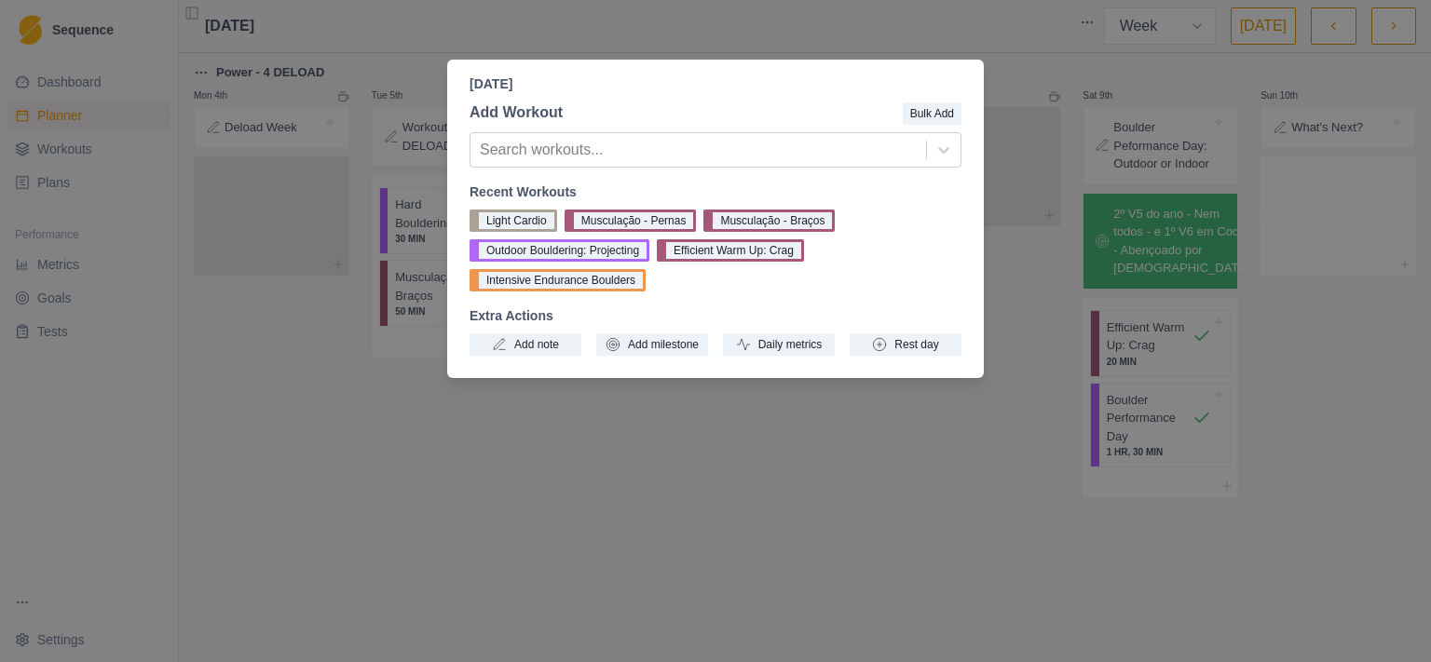
click at [975, 323] on div "Add Workout Bulk Add Search workouts... Recent Workouts Light Cardio Musculação…" at bounding box center [715, 228] width 537 height 269
click at [1088, 53] on div "[DATE] Add Workout Bulk Add Search workouts... Recent Workouts Light Cardio Mus…" at bounding box center [715, 331] width 1431 height 662
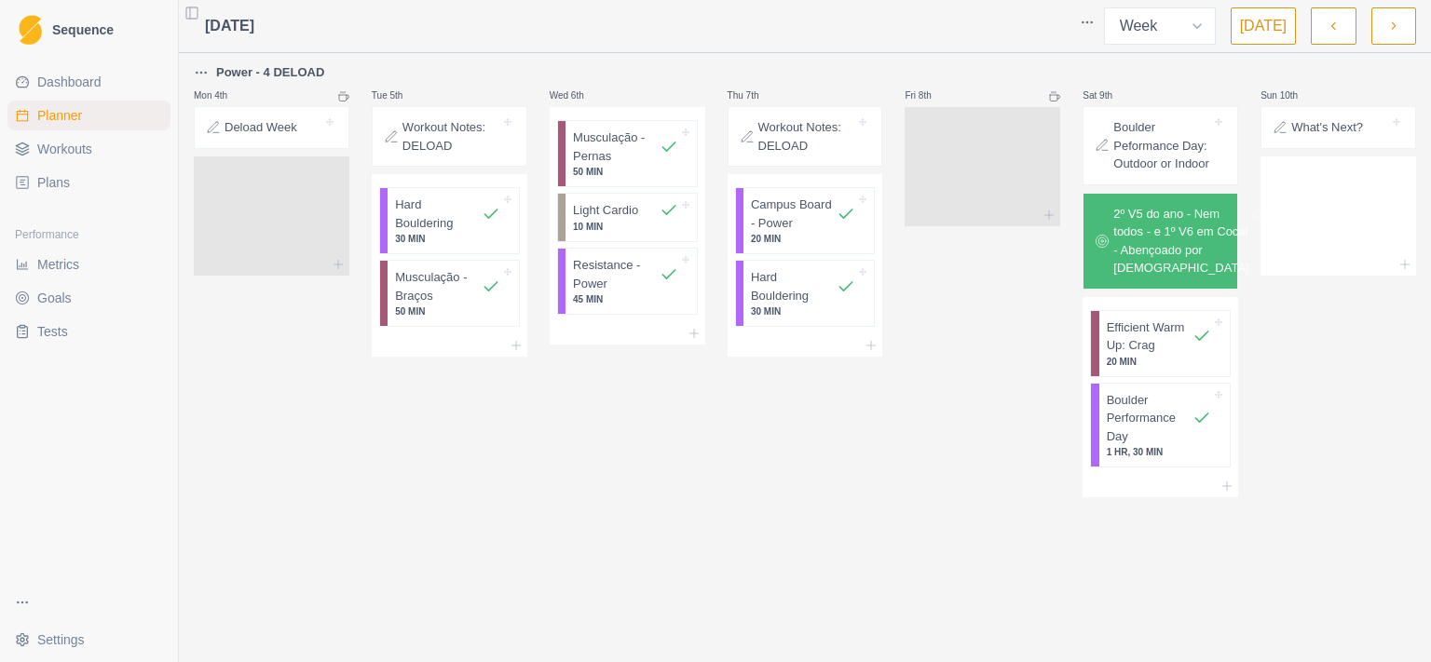
click at [1094, 20] on html "Sequence Dashboard Planner Workouts Plans Performance Metrics Goals Tests Setti…" at bounding box center [715, 331] width 1431 height 662
click at [1104, 7] on select "Week Month" at bounding box center [1160, 25] width 112 height 37
click option "Month" at bounding box center [0, 0] width 0 height 0
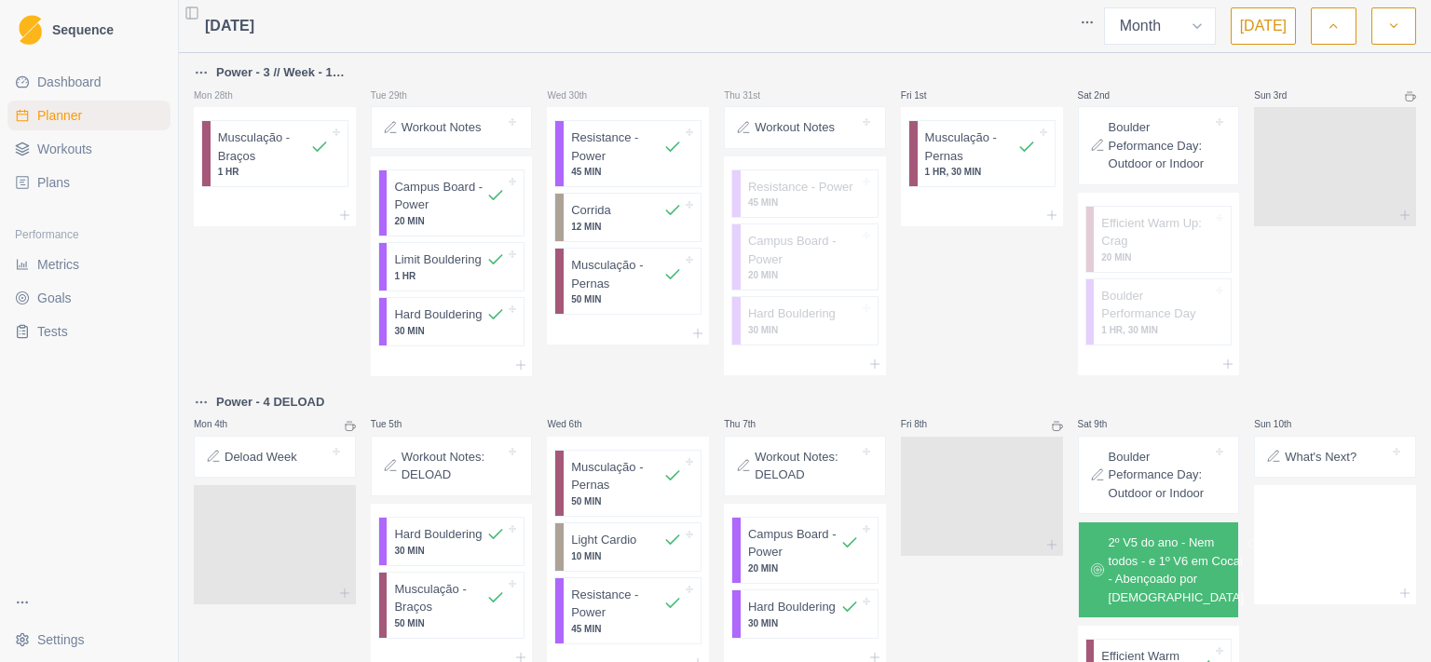
click at [1337, 26] on icon "button" at bounding box center [1333, 26] width 13 height 19
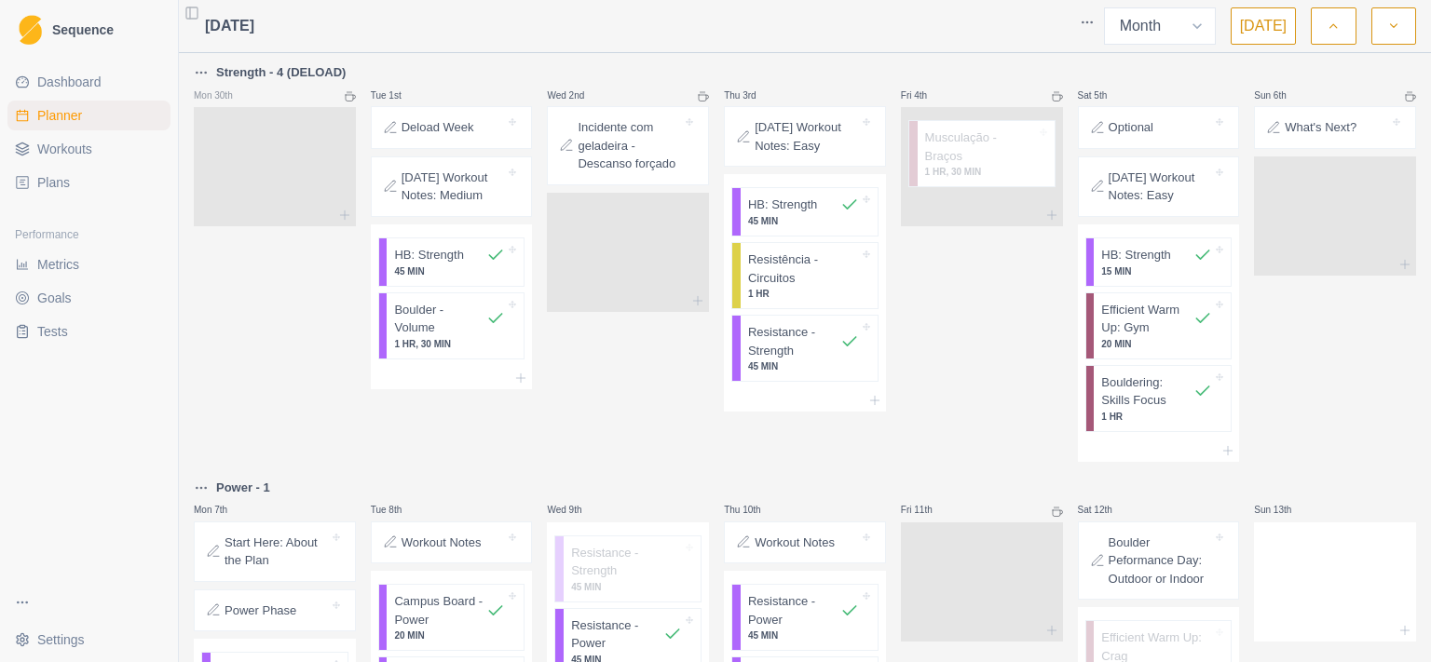
click at [1337, 26] on icon "button" at bounding box center [1333, 26] width 13 height 19
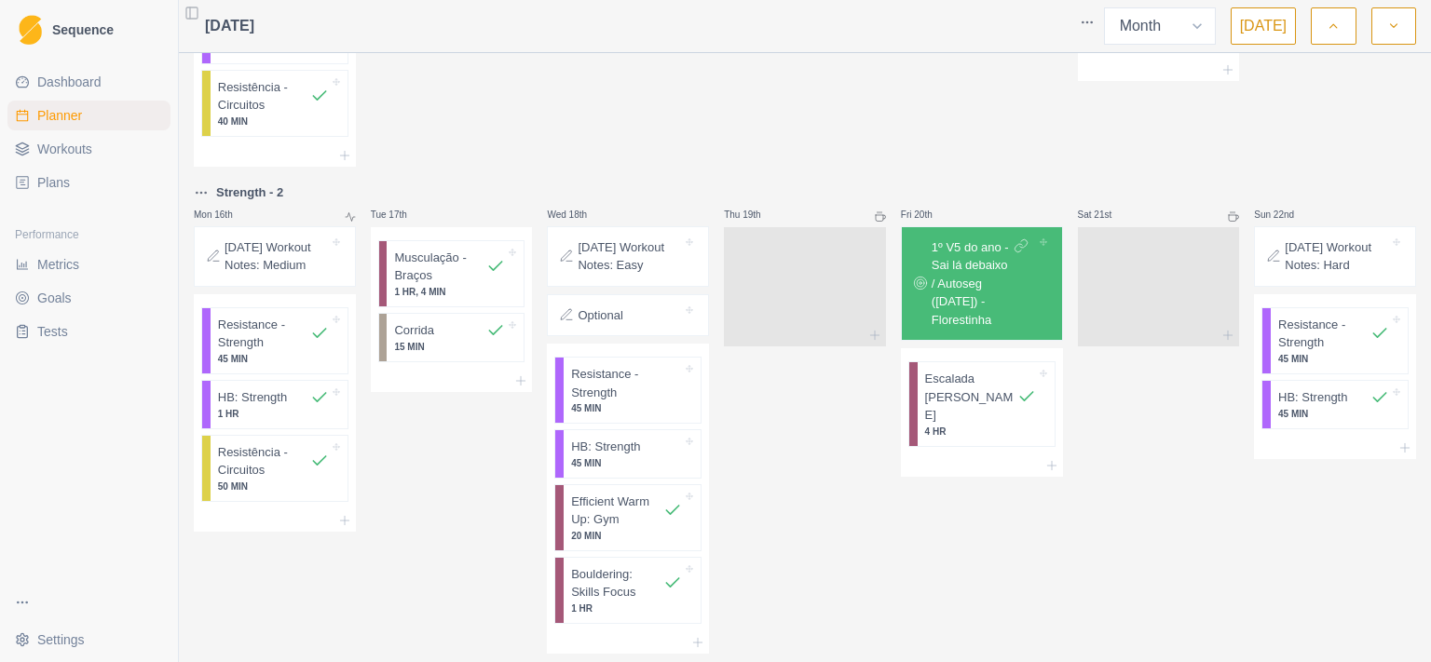
scroll to position [724, 0]
click at [1379, 24] on button "button" at bounding box center [1393, 25] width 45 height 37
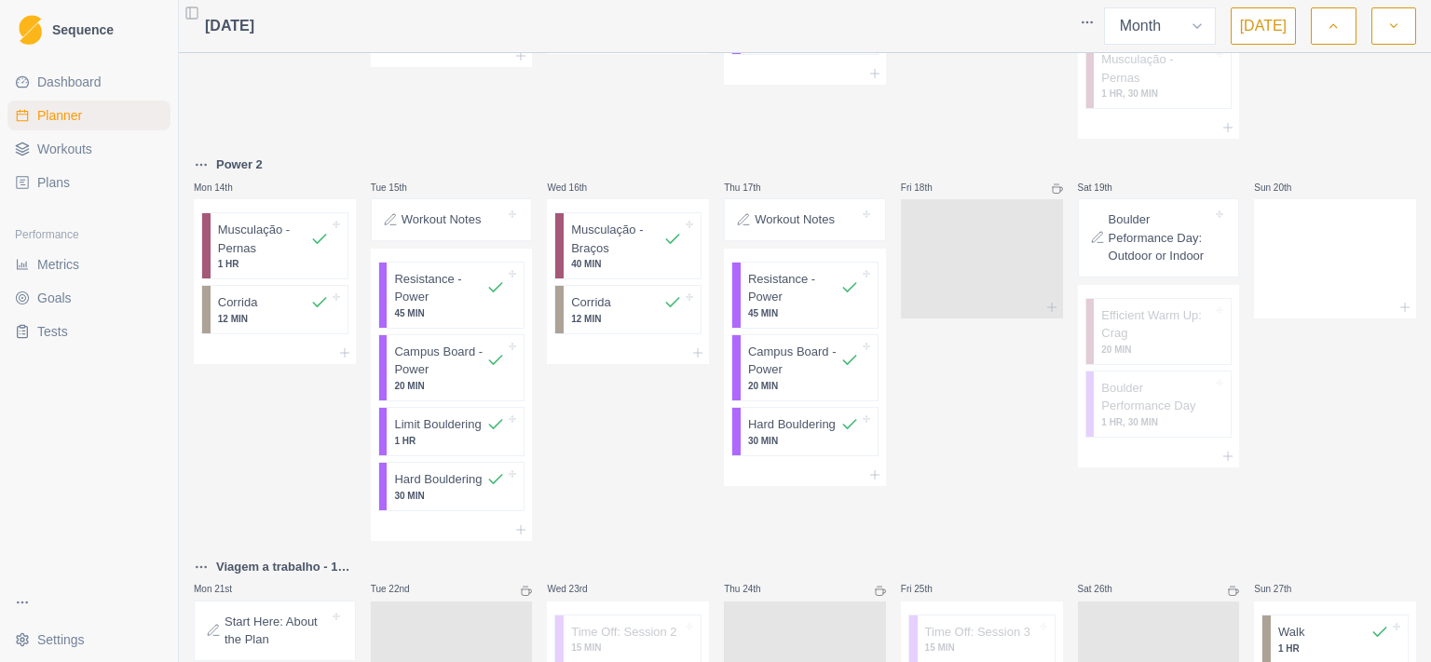
click at [1403, 29] on button "button" at bounding box center [1393, 25] width 45 height 37
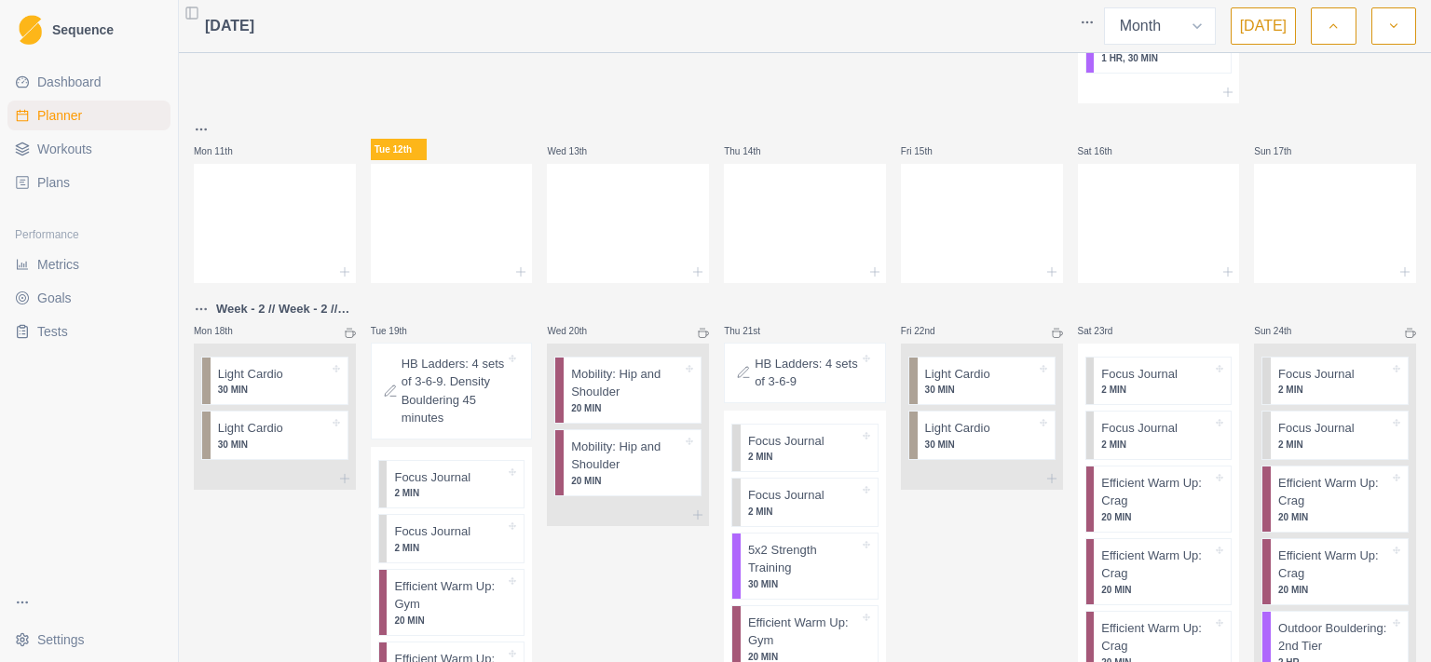
click at [1385, 27] on button "button" at bounding box center [1393, 25] width 45 height 37
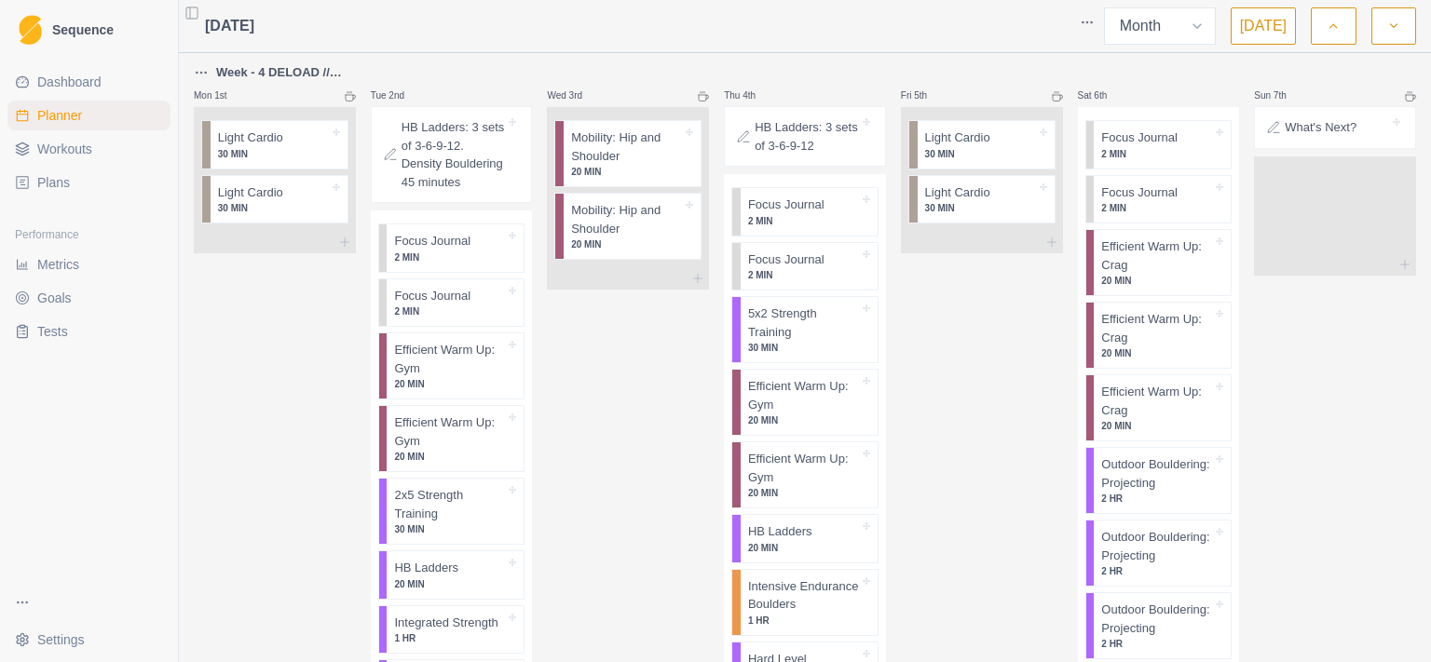
click at [1336, 23] on icon "button" at bounding box center [1333, 26] width 13 height 19
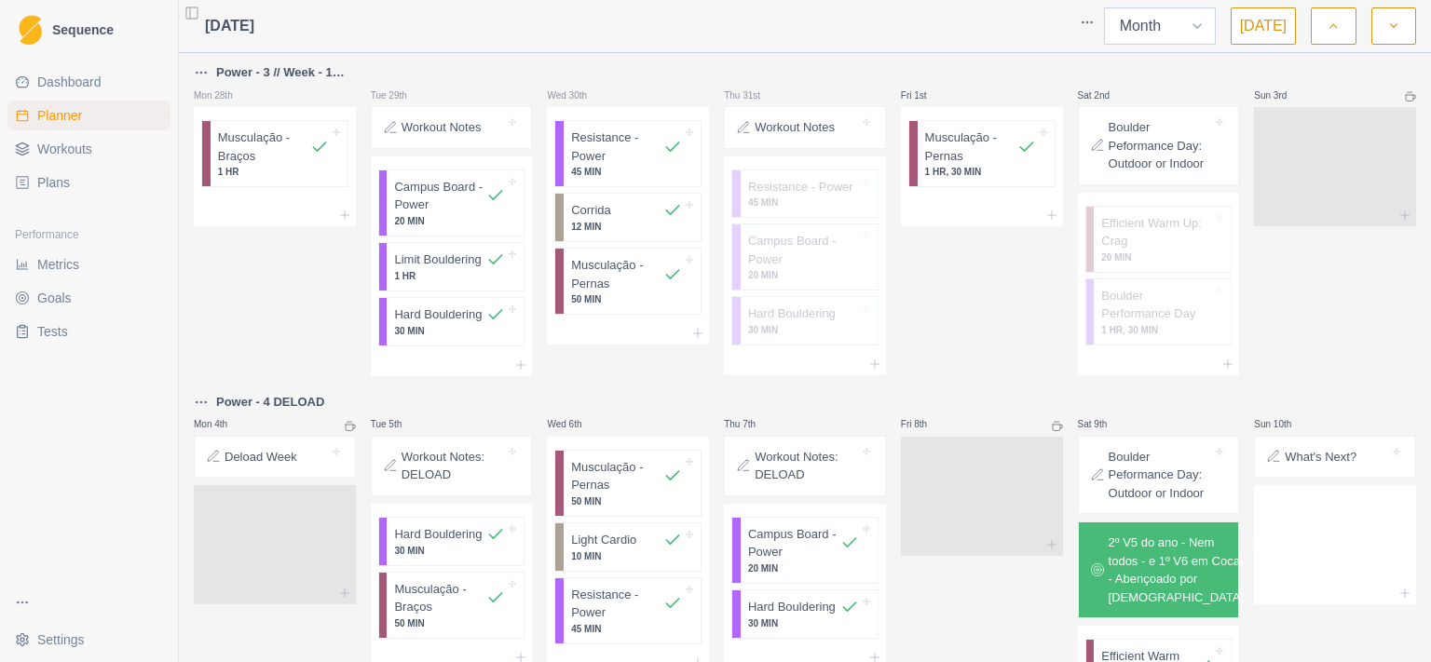
click at [1104, 7] on select "Week Month" at bounding box center [1160, 25] width 112 height 37
select select "week"
click option "Week" at bounding box center [0, 0] width 0 height 0
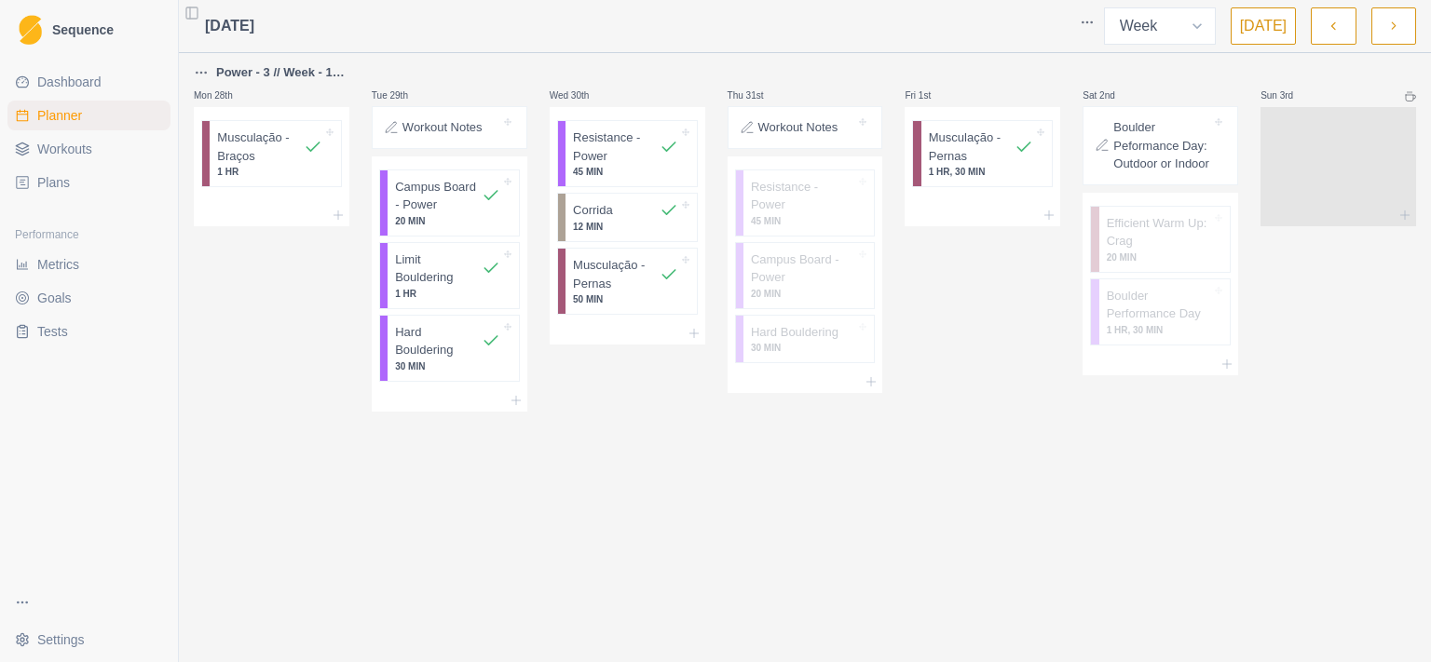
click at [1270, 35] on button "[DATE]" at bounding box center [1263, 25] width 65 height 37
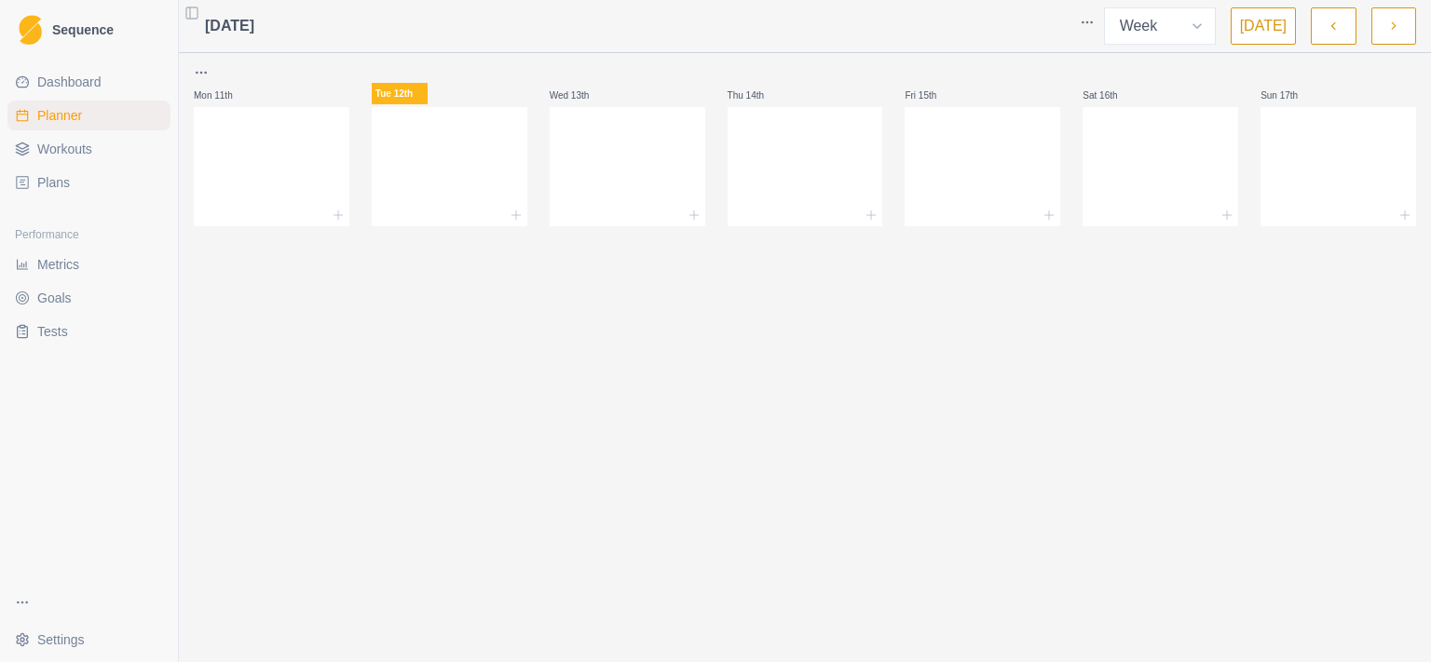
click at [1325, 20] on button "button" at bounding box center [1333, 25] width 45 height 37
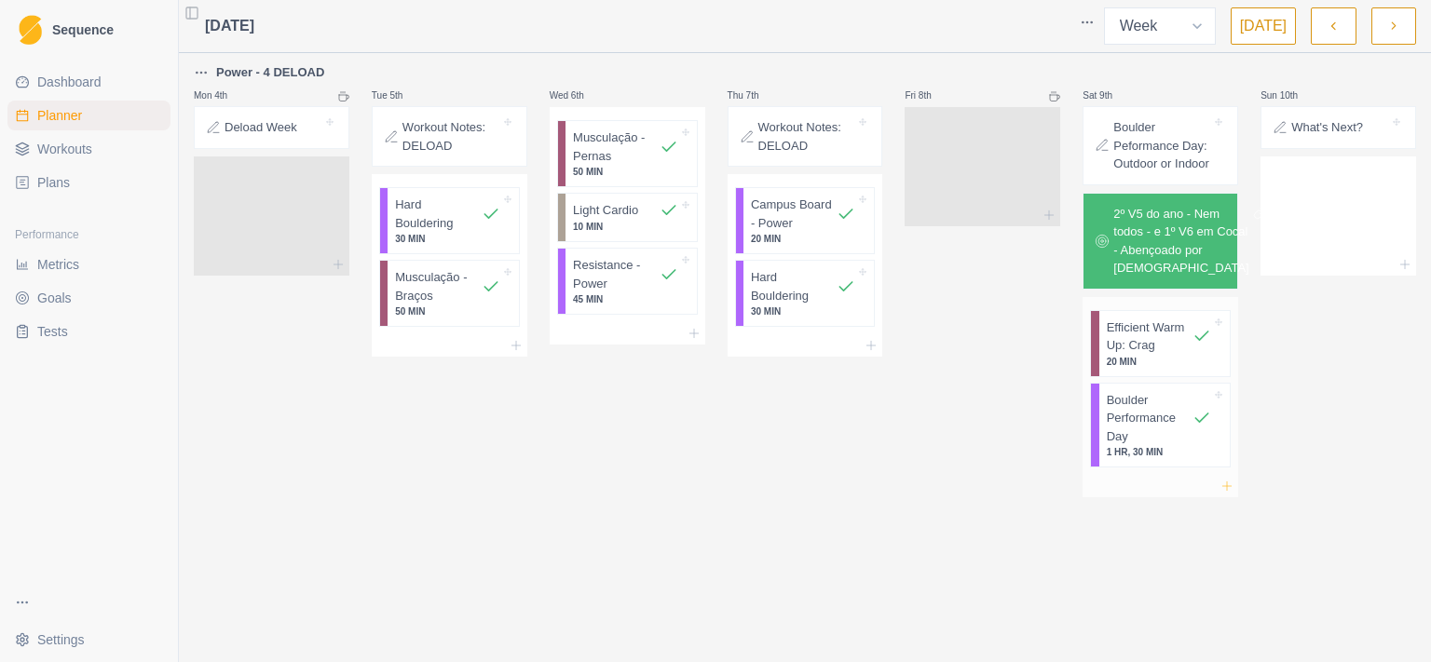
click at [1227, 490] on line at bounding box center [1227, 486] width 0 height 8
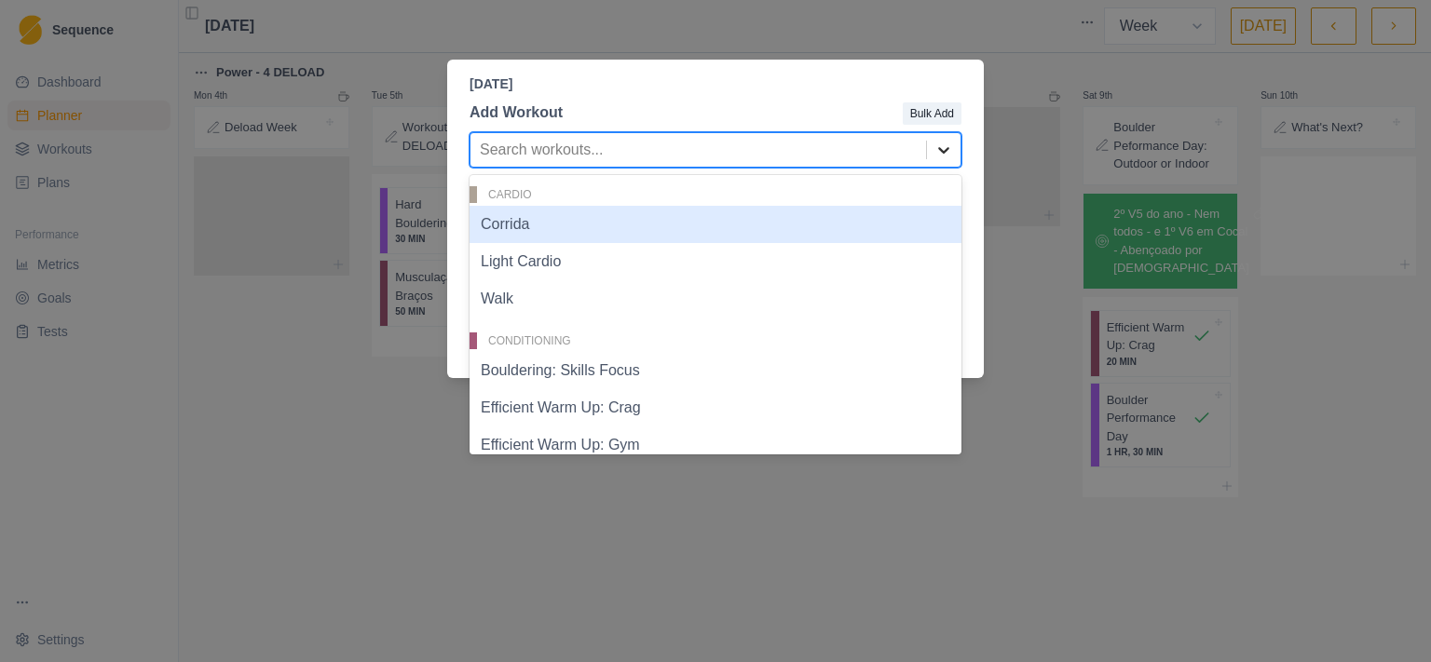
click at [960, 148] on div at bounding box center [944, 150] width 34 height 34
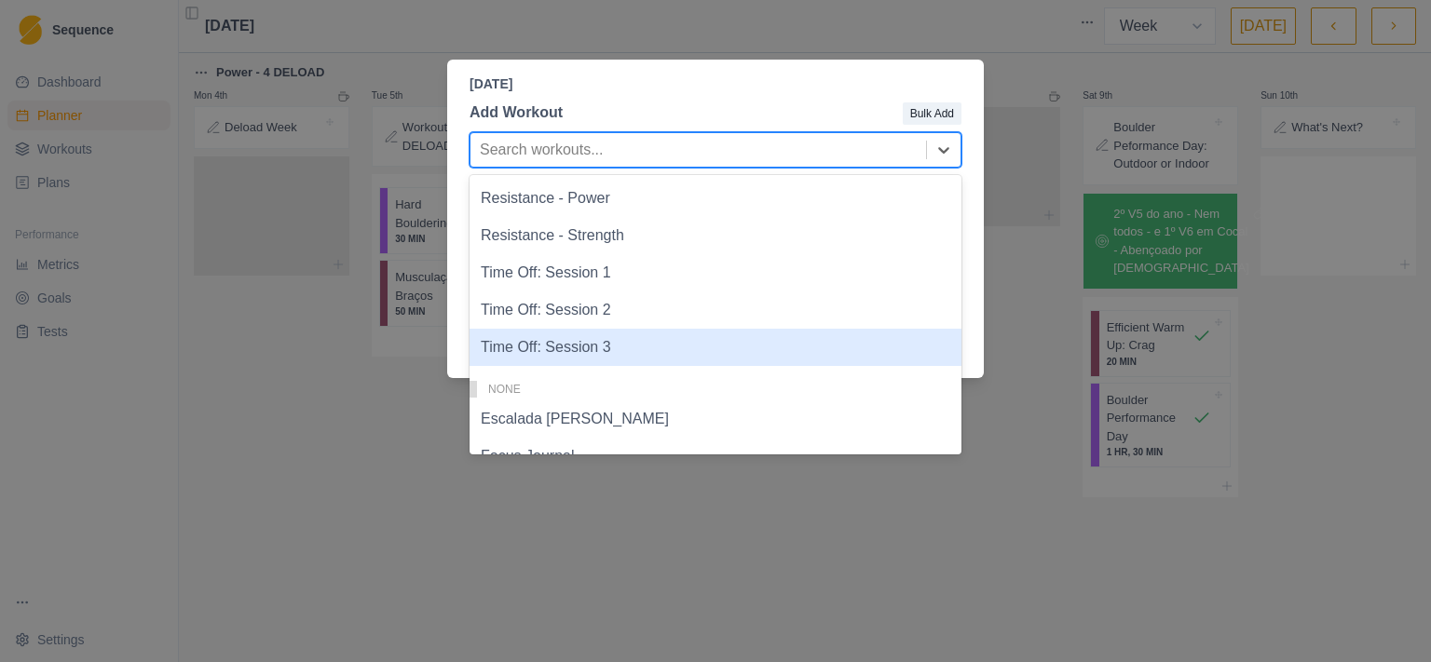
scroll to position [1239, 0]
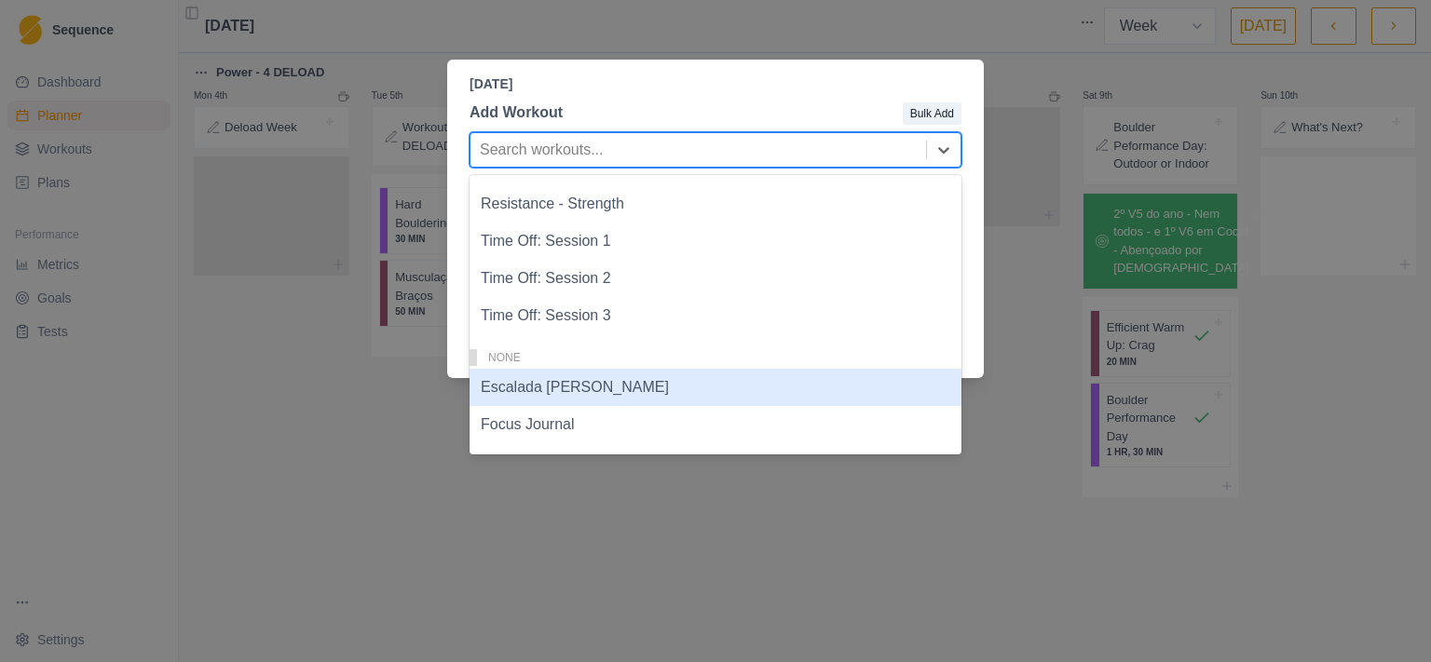
click at [693, 394] on div "Escalada [PERSON_NAME]" at bounding box center [716, 387] width 492 height 37
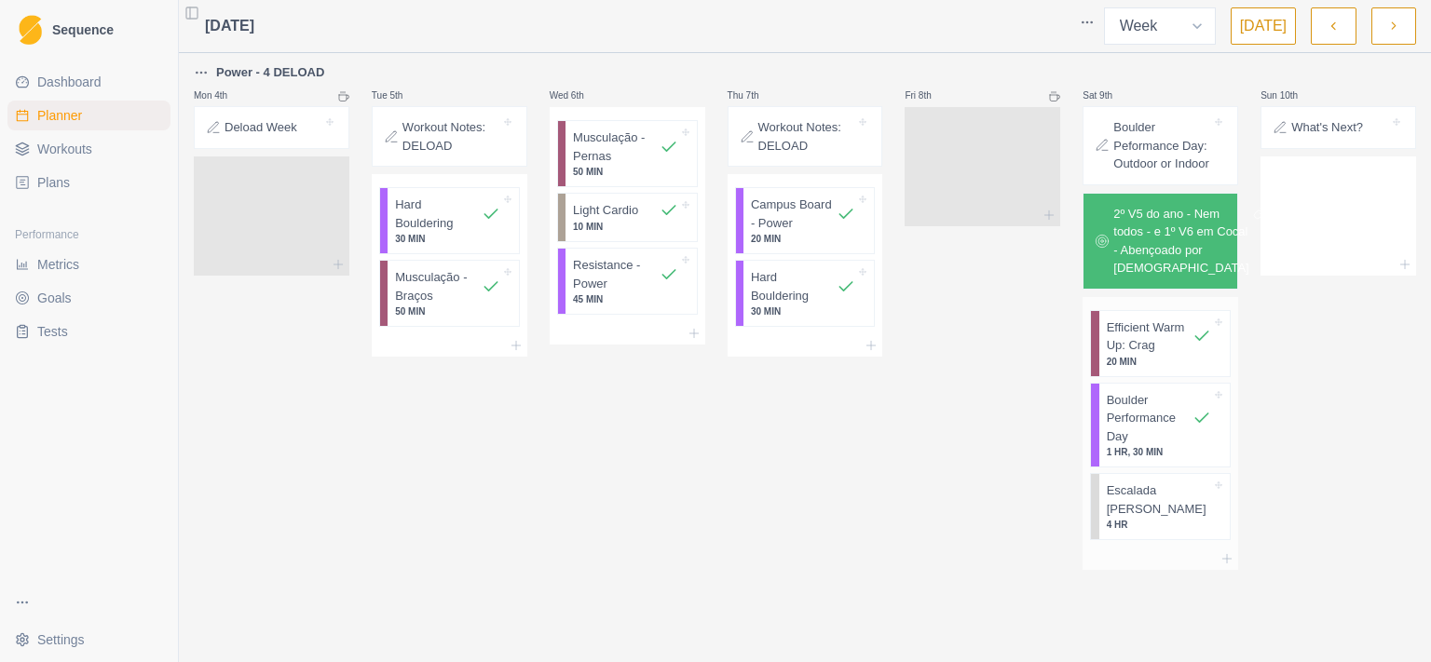
click at [1156, 532] on p "4 HR" at bounding box center [1159, 525] width 105 height 14
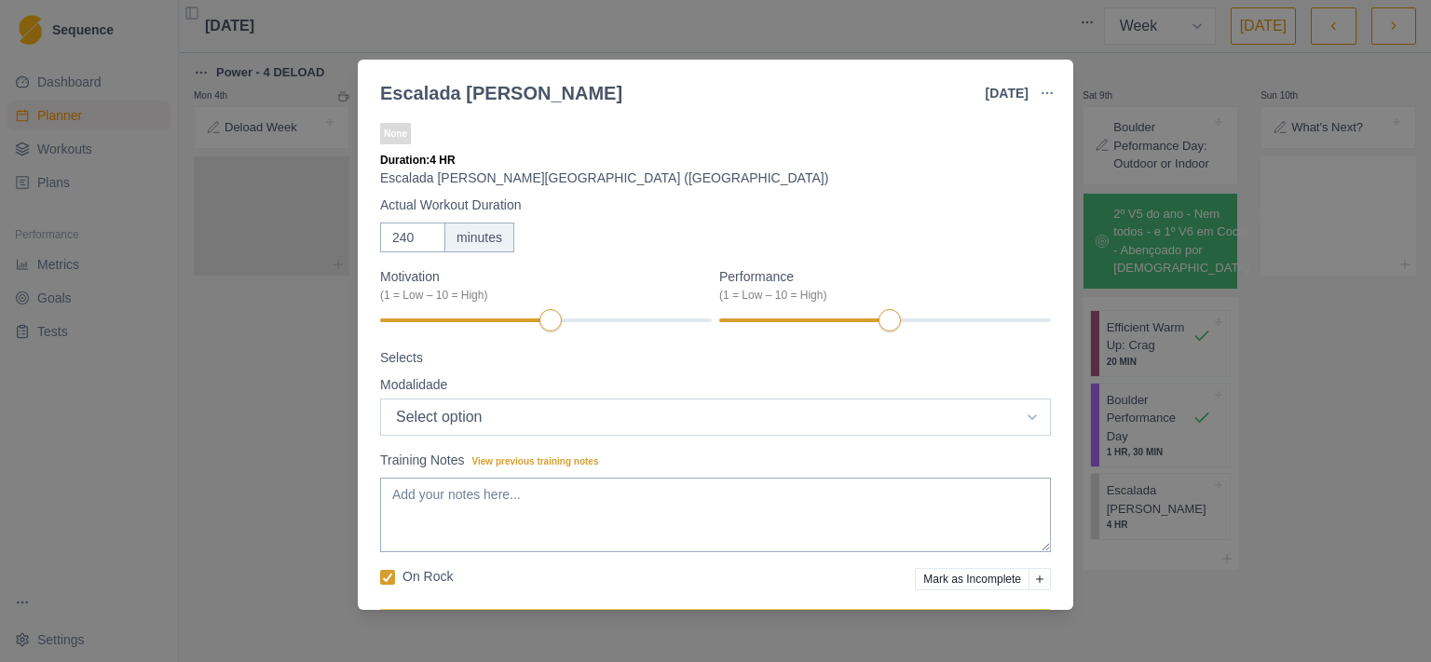
click at [380, 399] on select "Select option VIa [GEOGRAPHIC_DATA]" at bounding box center [715, 417] width 671 height 37
select select "2"
click option "[GEOGRAPHIC_DATA]" at bounding box center [0, 0] width 0 height 0
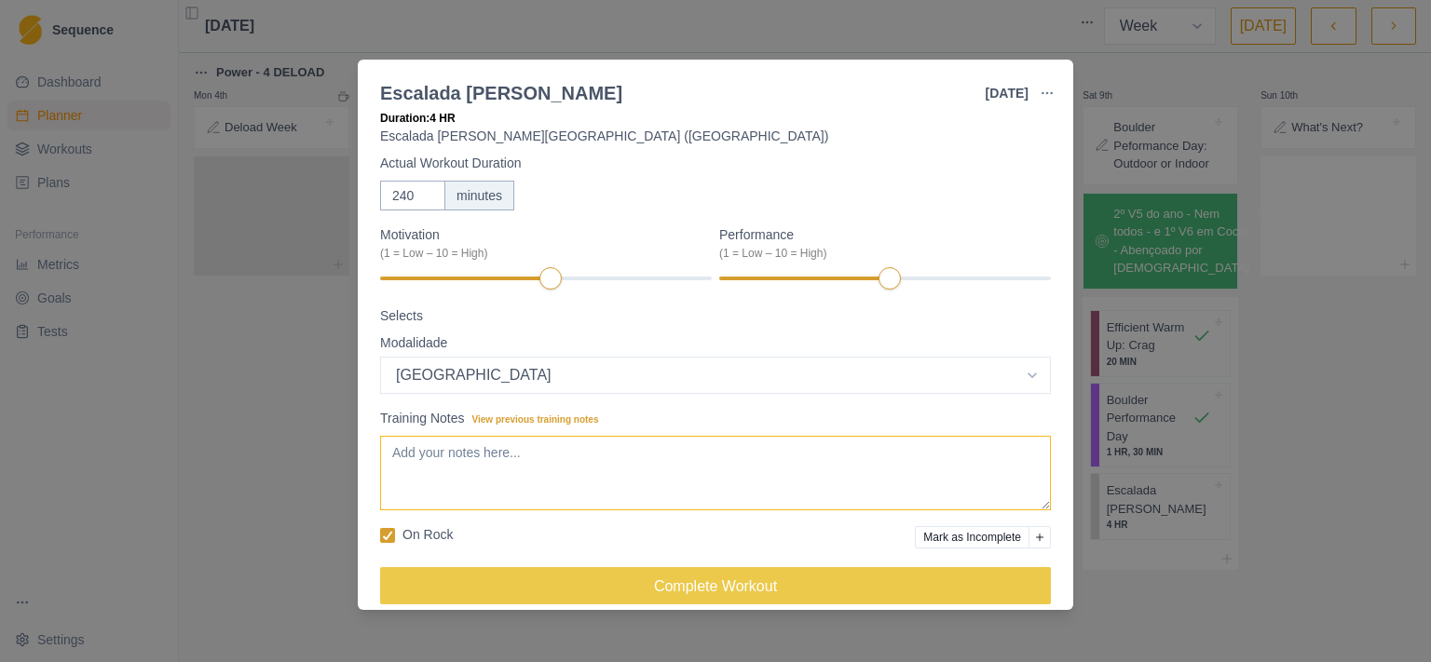
scroll to position [63, 0]
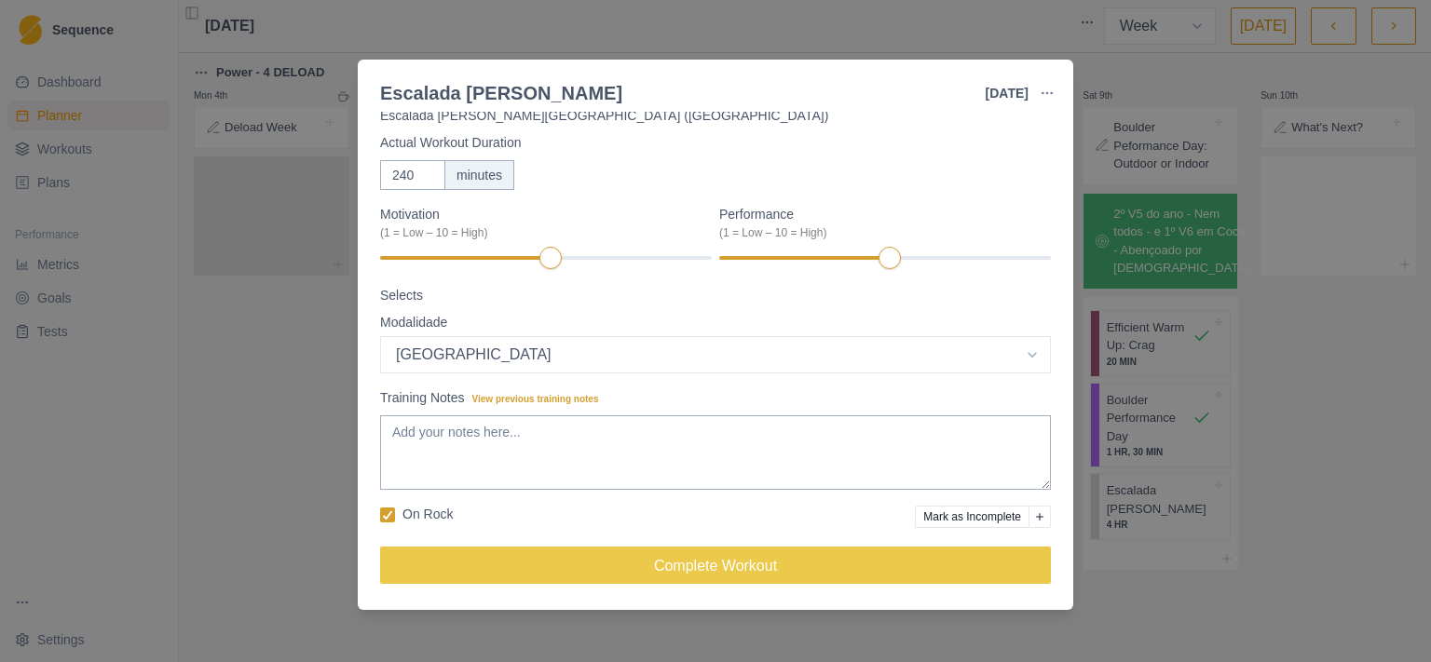
click at [560, 254] on div "Motivation (1 = Low – 10 = High) Performance (1 = Low – 10 = High)" at bounding box center [715, 238] width 671 height 66
click at [547, 260] on div at bounding box center [472, 258] width 184 height 4
click at [894, 258] on div "Motivation Clear (1 = Low – 10 = High) 7 Performance Clear (1 = Low – 10 = High…" at bounding box center [715, 238] width 671 height 66
click at [922, 259] on div "Motivation Clear (1 = Low – 10 = High) 7 Performance Clear (1 = Low – 10 = High…" at bounding box center [715, 238] width 671 height 66
click at [948, 261] on div "Motivation Clear (1 = Low – 10 = High) 7 Performance Clear (1 = Low – 10 = High…" at bounding box center [715, 238] width 671 height 66
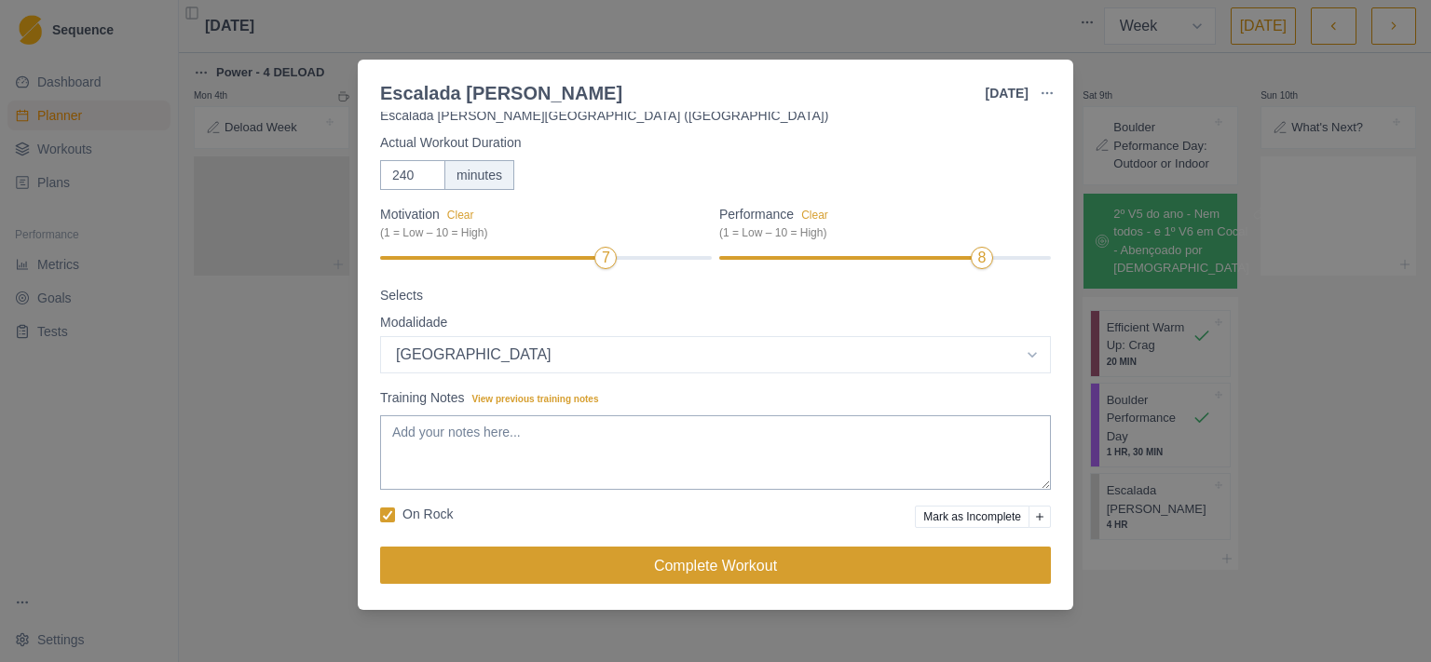
click at [704, 565] on button "Complete Workout" at bounding box center [715, 565] width 671 height 37
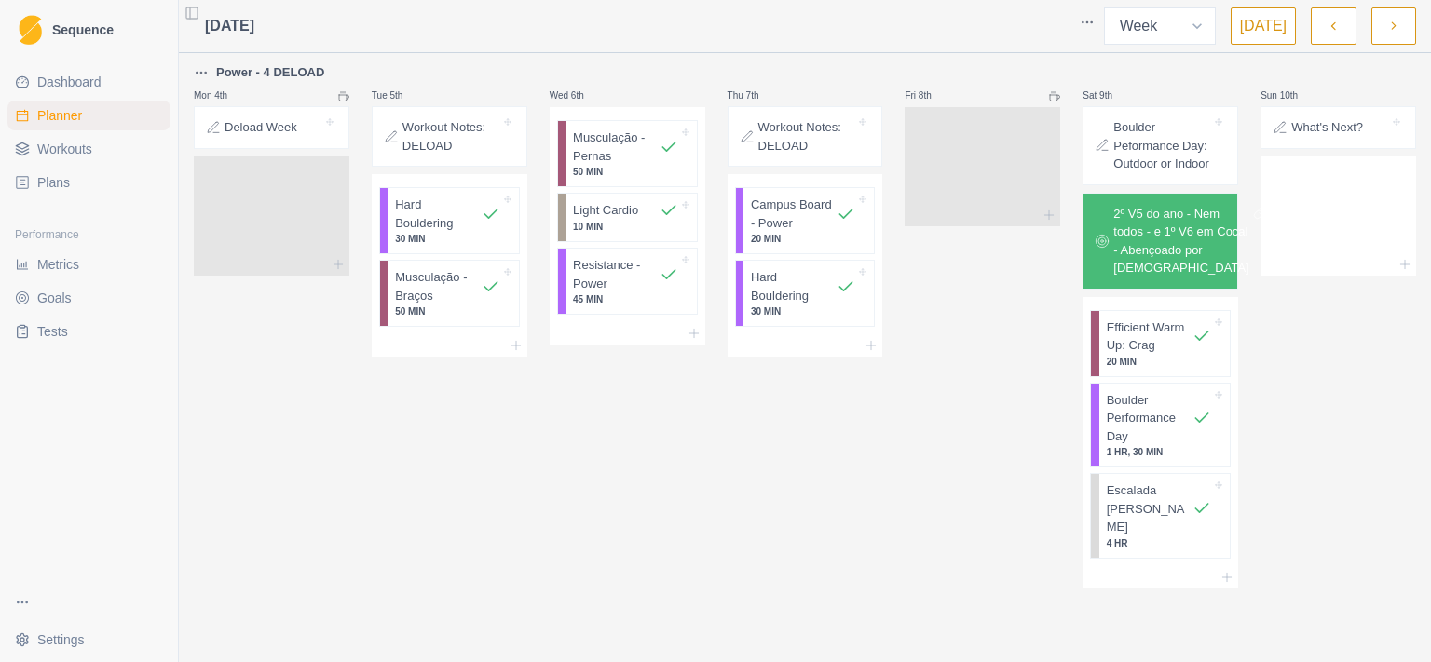
click at [1382, 28] on button "button" at bounding box center [1393, 25] width 45 height 37
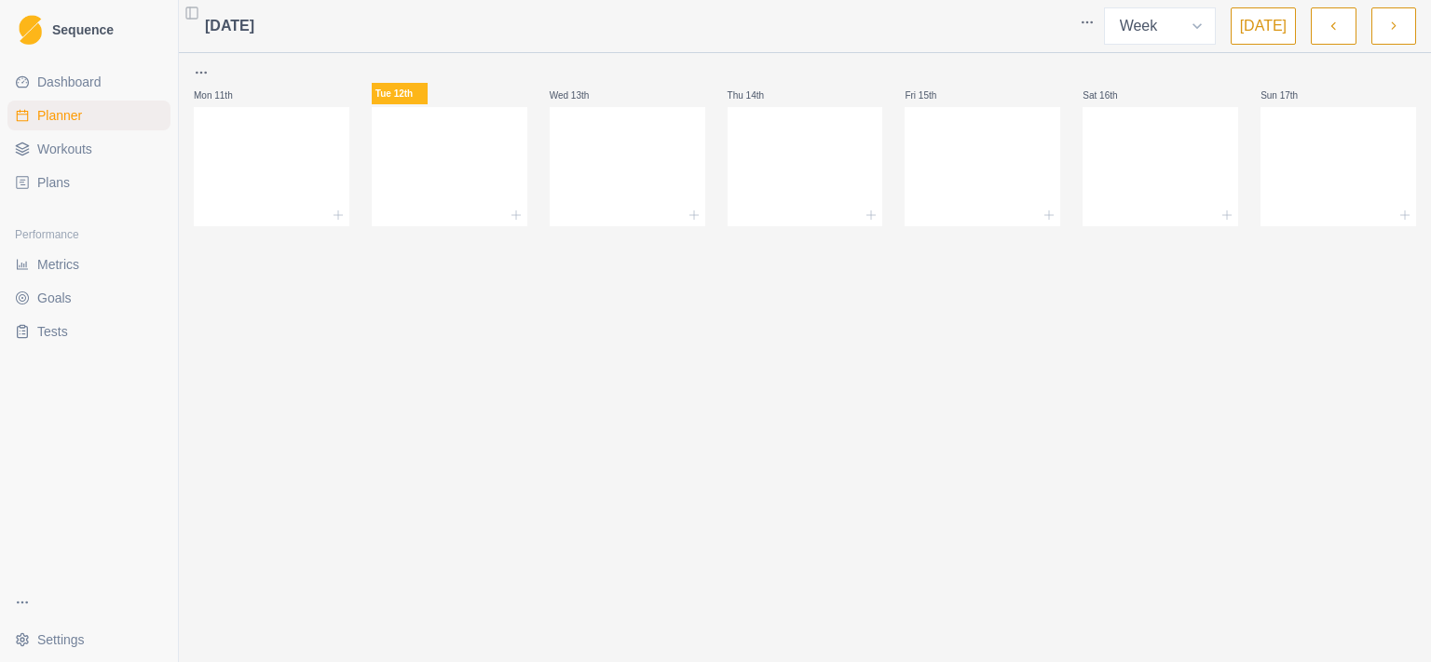
click at [1385, 26] on button "button" at bounding box center [1393, 25] width 45 height 37
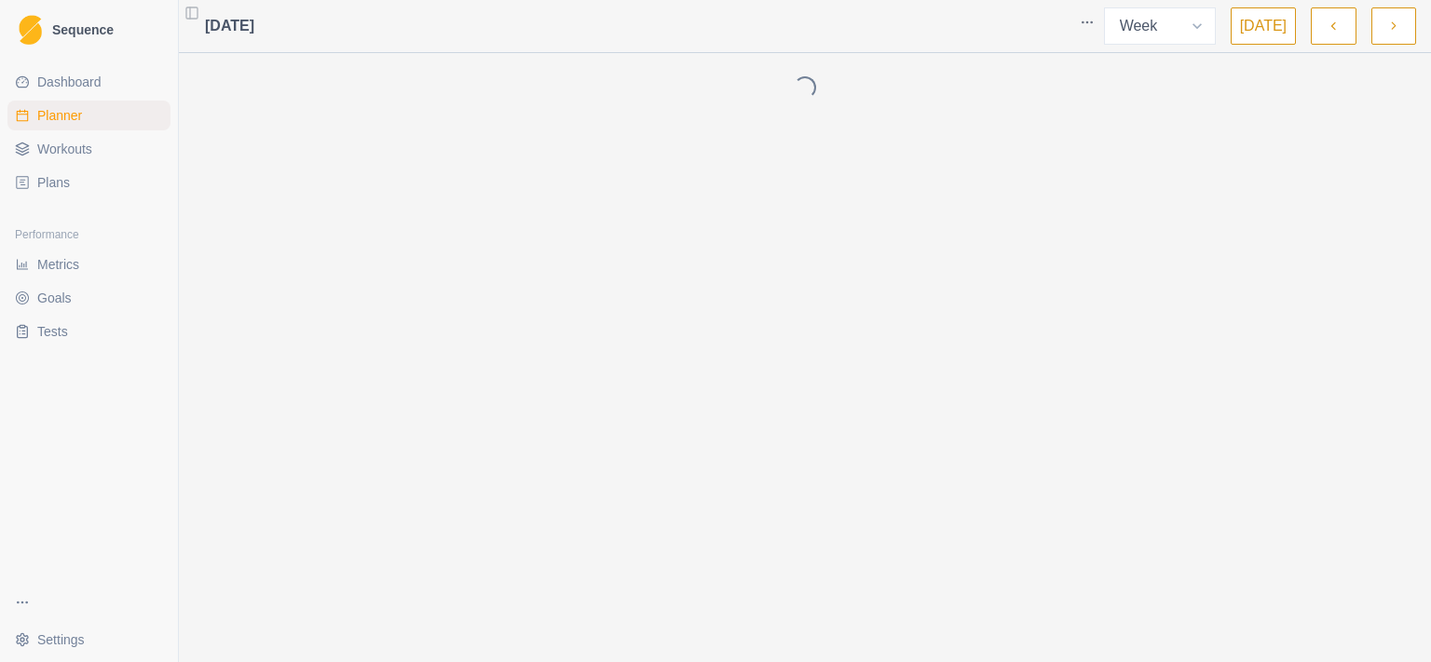
click at [1391, 26] on icon "button" at bounding box center [1393, 26] width 13 height 19
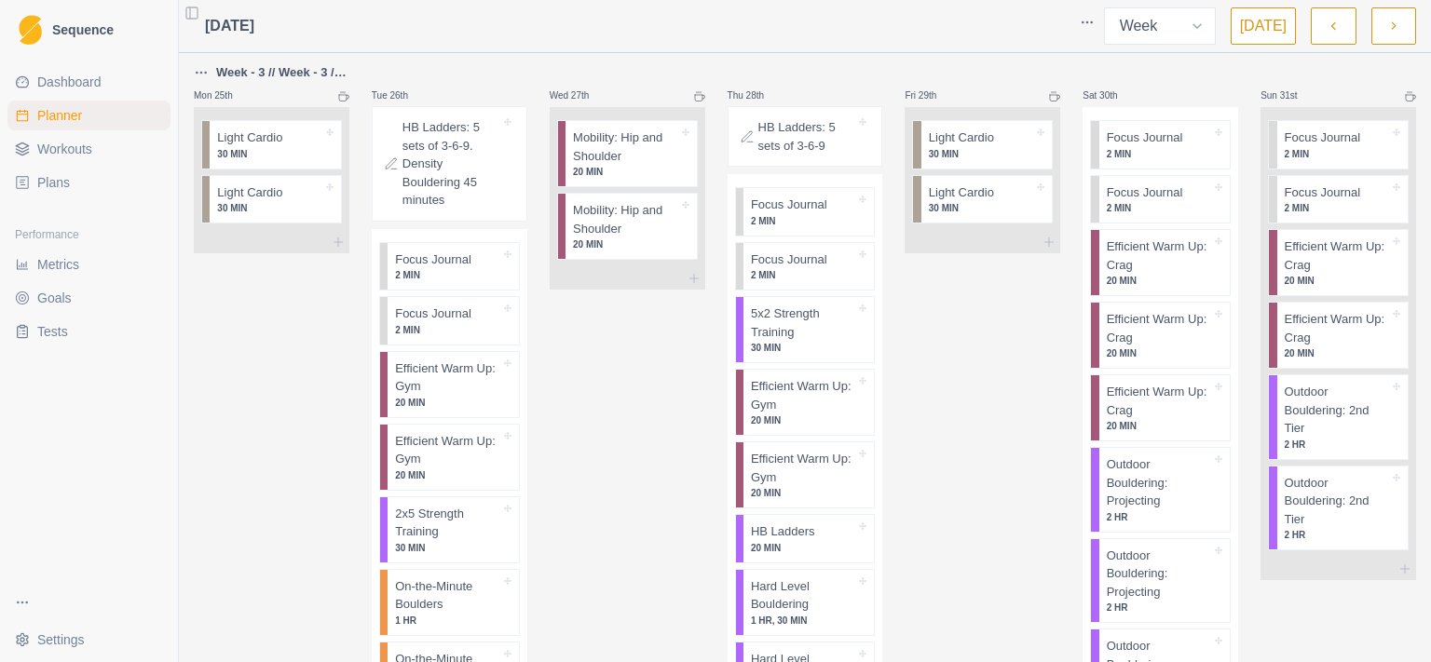
click at [1335, 28] on polyline "button" at bounding box center [1333, 25] width 4 height 7
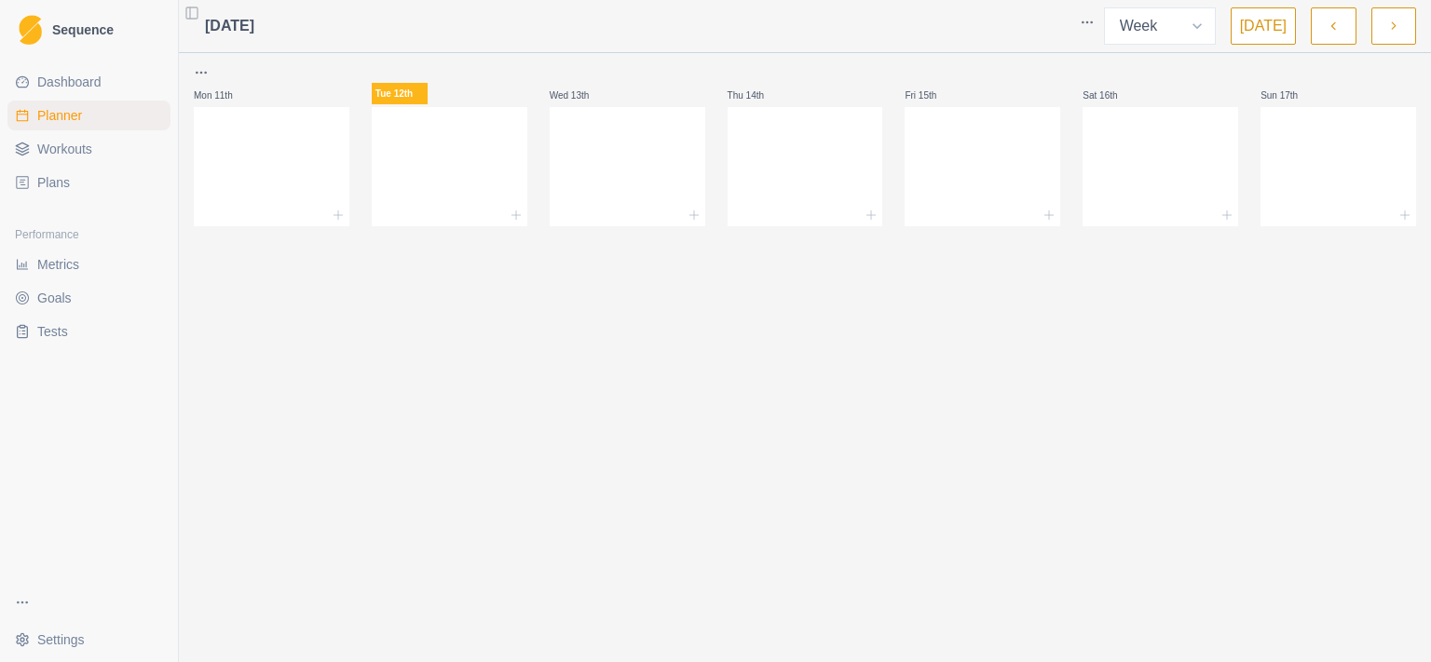
click at [1398, 24] on icon "button" at bounding box center [1393, 26] width 13 height 19
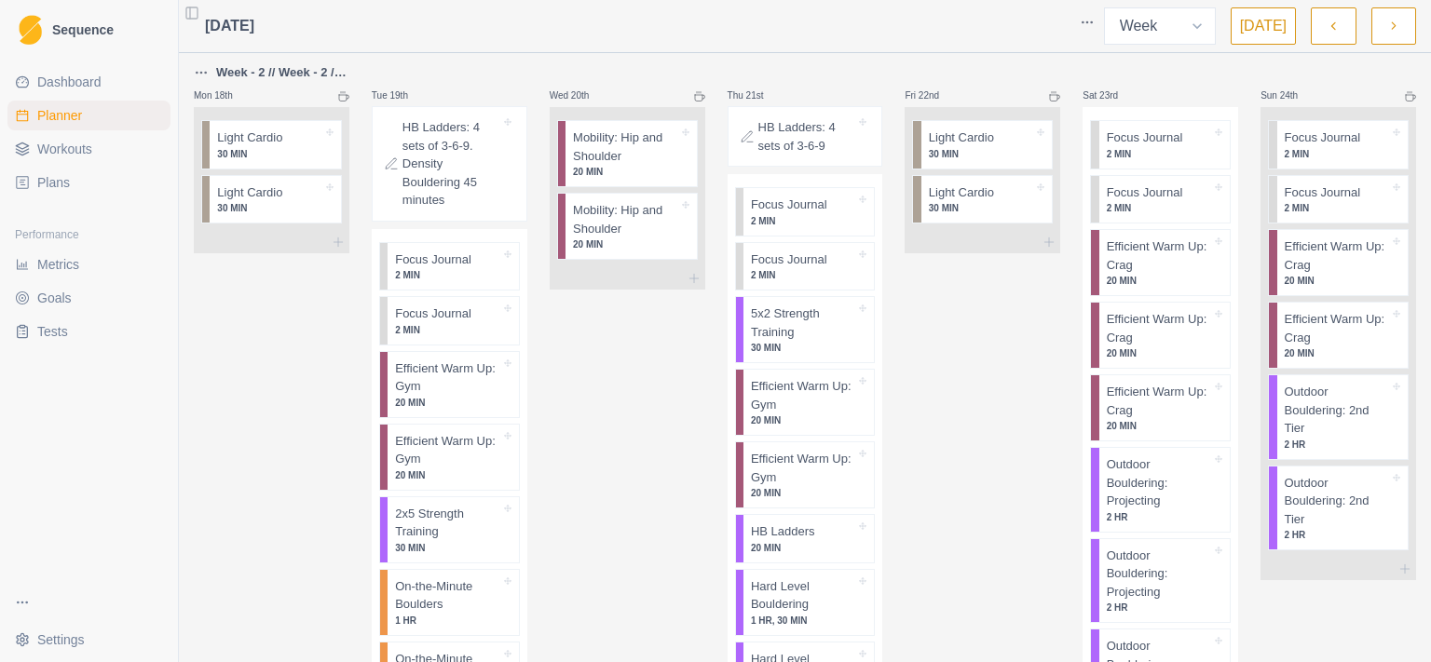
click at [330, 72] on p "Week - 2 // Week - 2 // Base 2" at bounding box center [282, 72] width 133 height 19
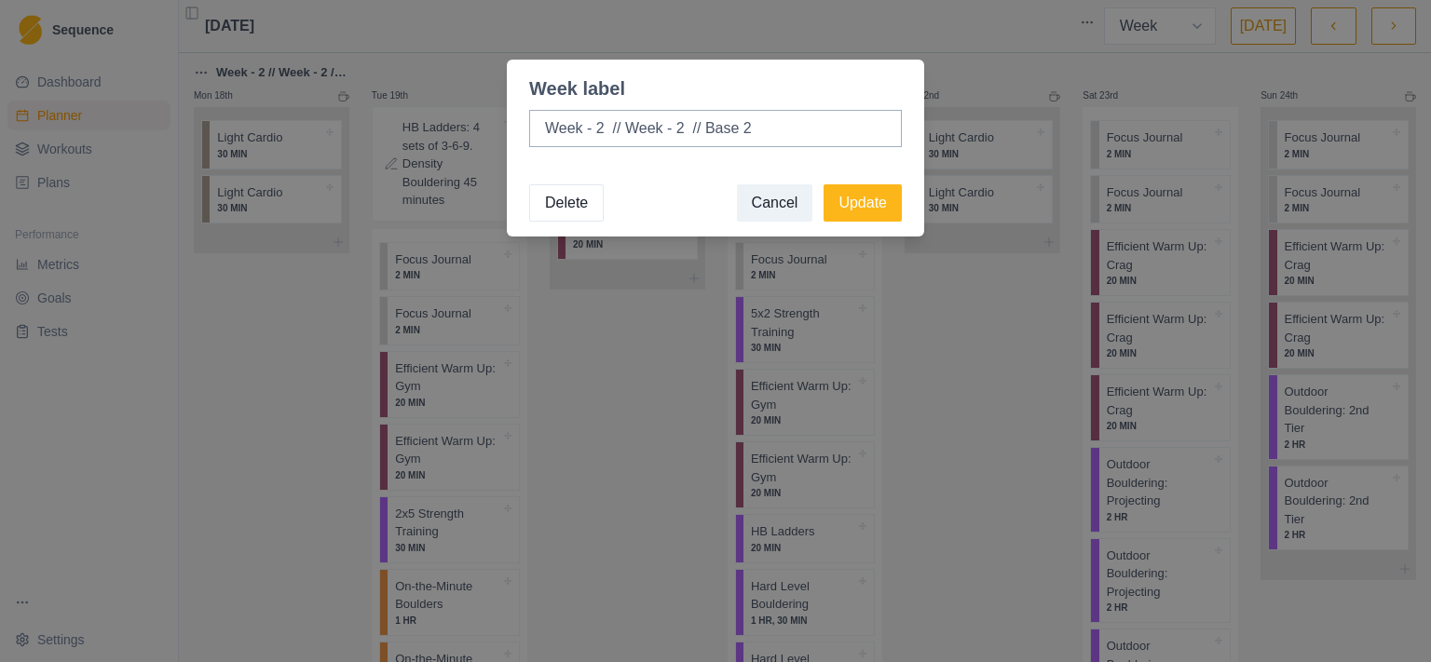
click at [566, 200] on button "Delete" at bounding box center [566, 202] width 75 height 37
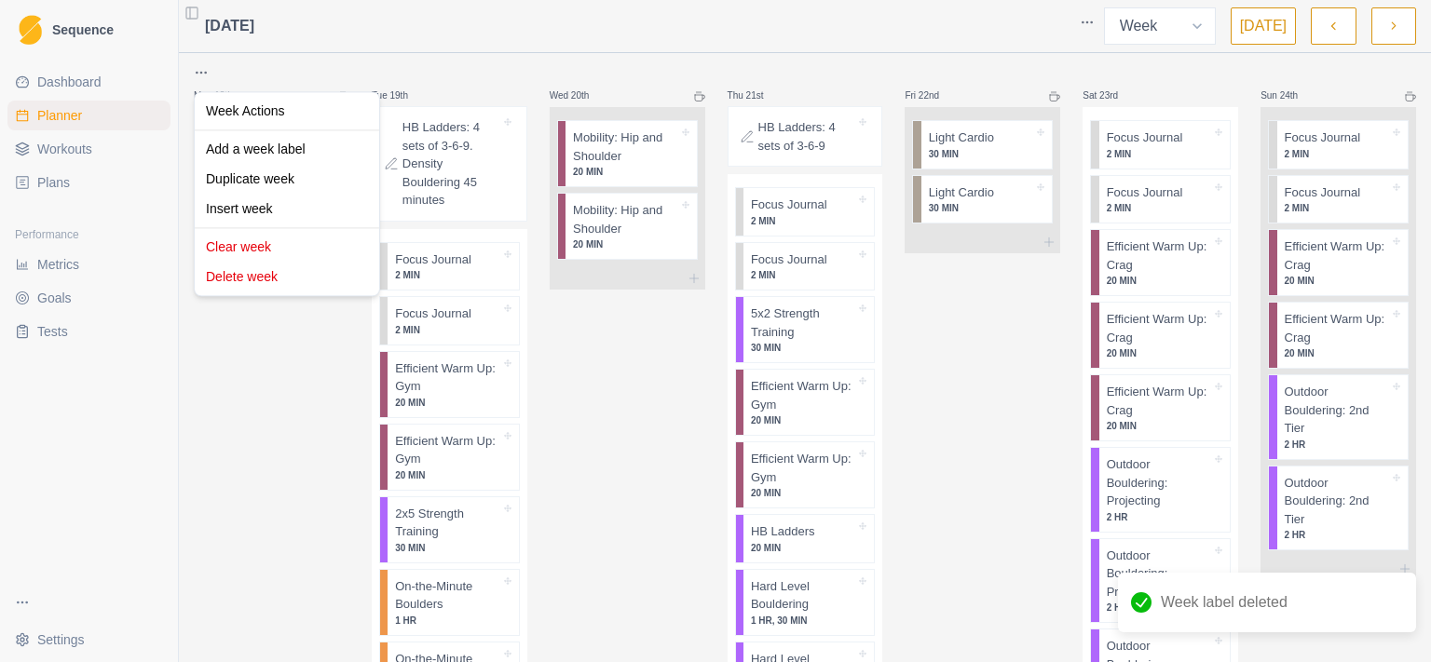
click at [204, 70] on html "Sequence Dashboard Planner Workouts Plans Performance Metrics Goals Tests Setti…" at bounding box center [715, 331] width 1431 height 662
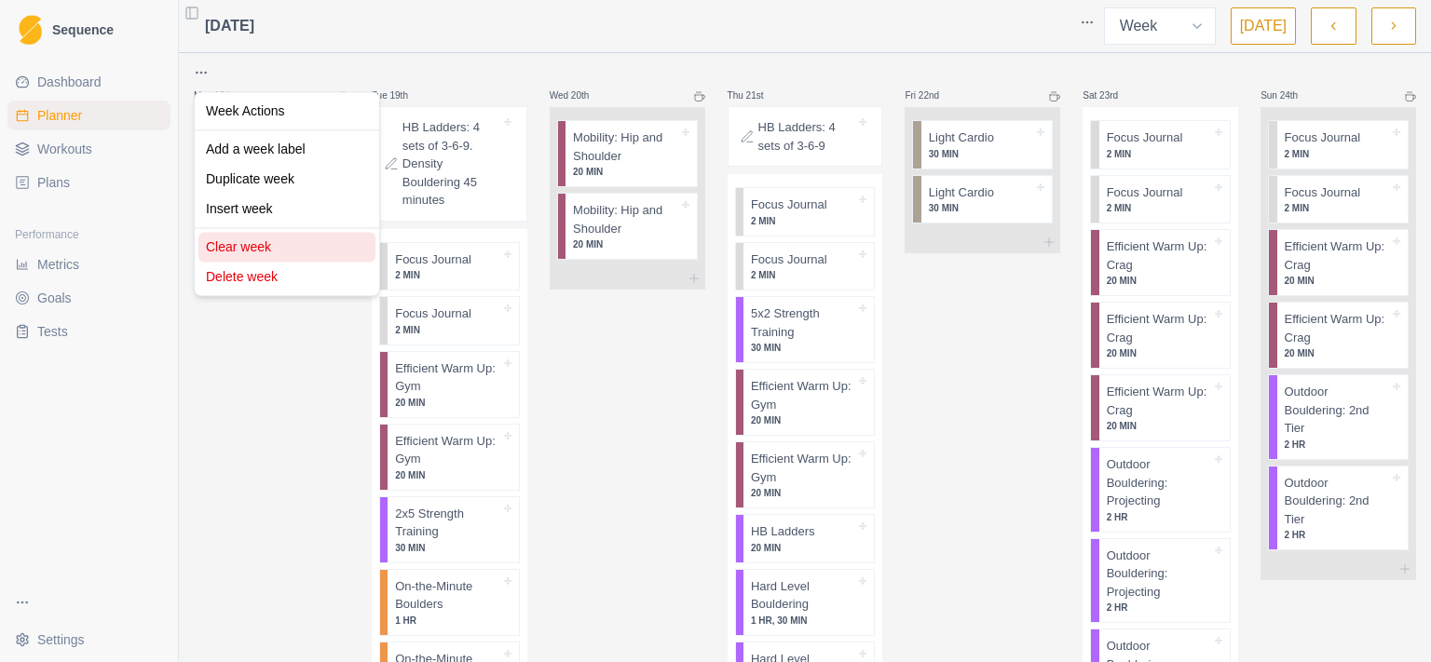
click at [254, 255] on div "Clear week" at bounding box center [286, 247] width 177 height 30
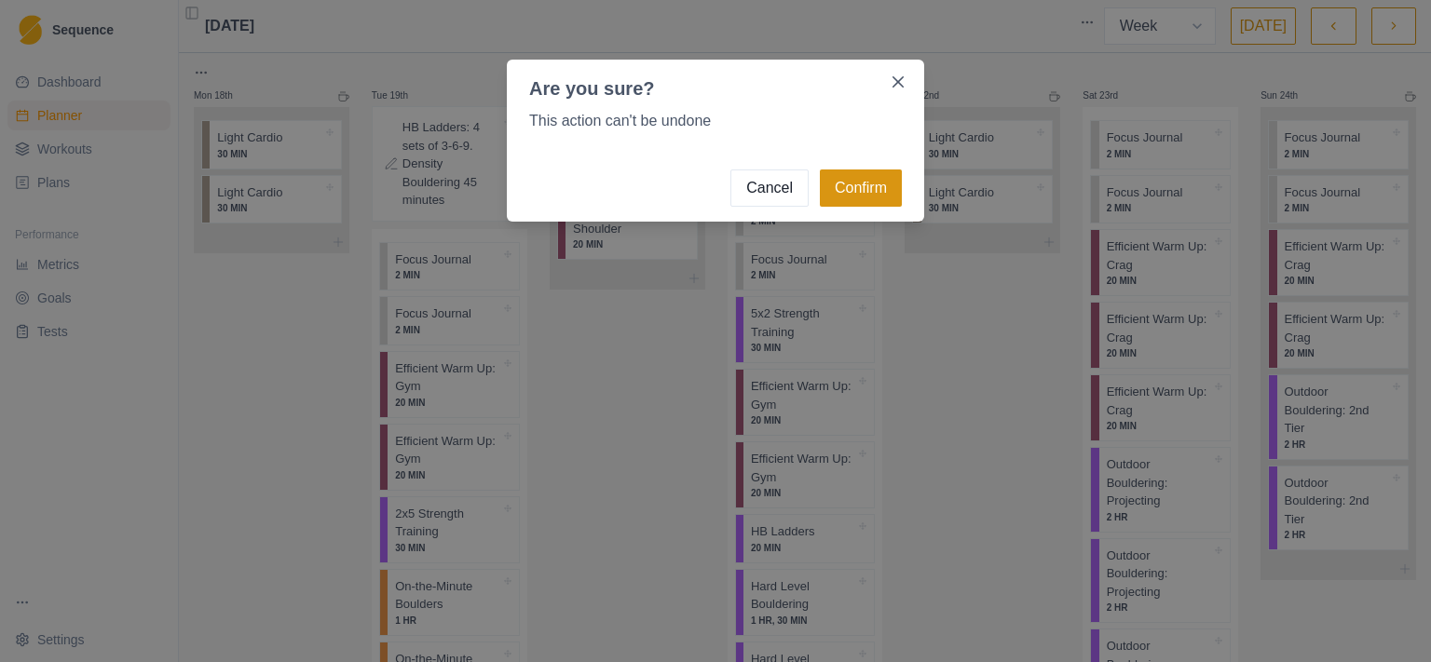
click at [864, 188] on button "Confirm" at bounding box center [861, 188] width 82 height 37
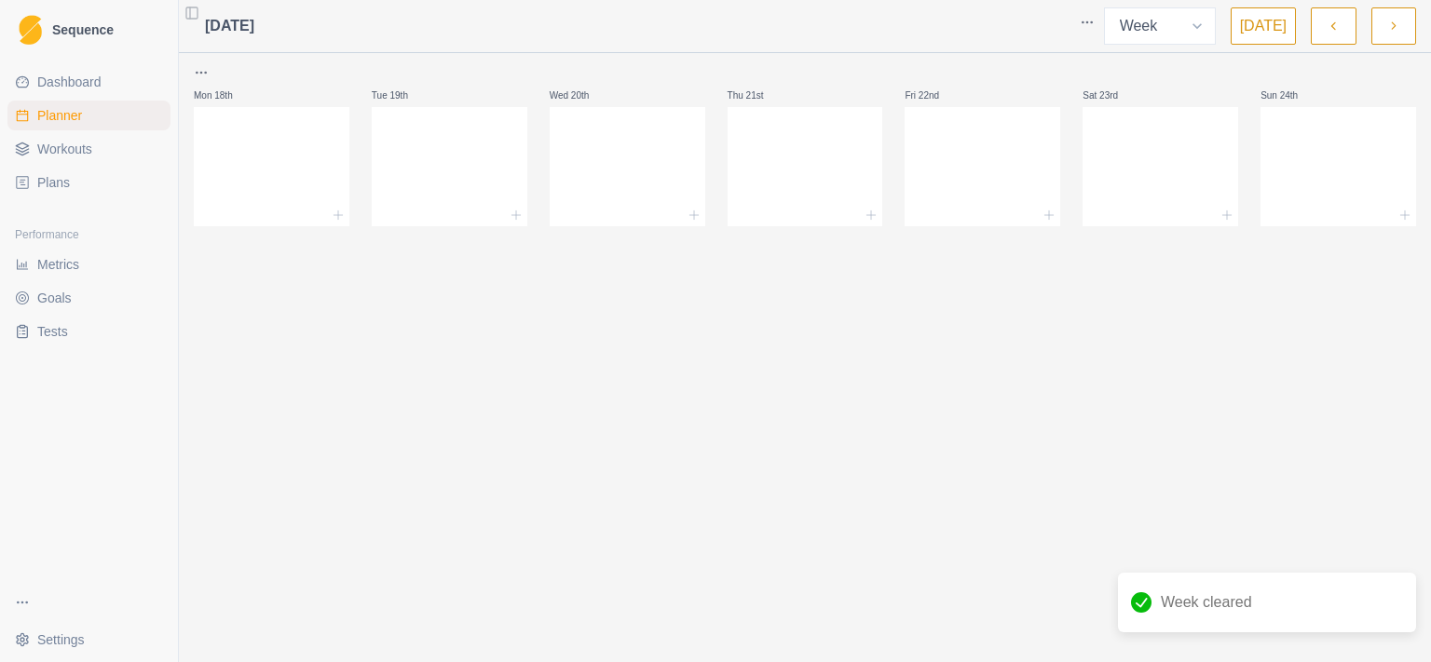
click at [936, 340] on div "[DATE] Week Month [DATE] Mon 18th Tue 19th Wed 20th Thu 21st Fri 22nd Sat 23rd …" at bounding box center [805, 331] width 1252 height 662
click at [1389, 27] on icon "button" at bounding box center [1393, 26] width 13 height 19
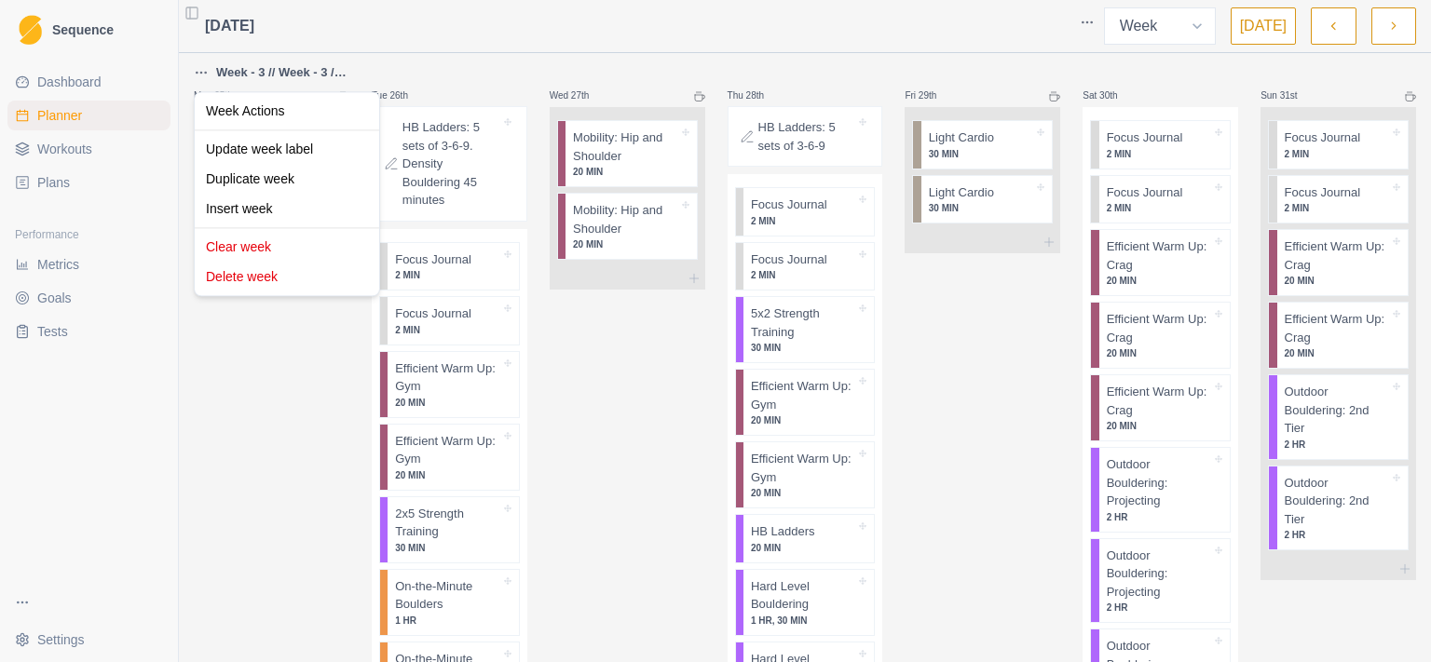
click at [199, 72] on html "Sequence Dashboard Planner Workouts Plans Performance Metrics Goals Tests Setti…" at bounding box center [715, 331] width 1431 height 662
click at [256, 255] on div "Clear week" at bounding box center [286, 247] width 177 height 30
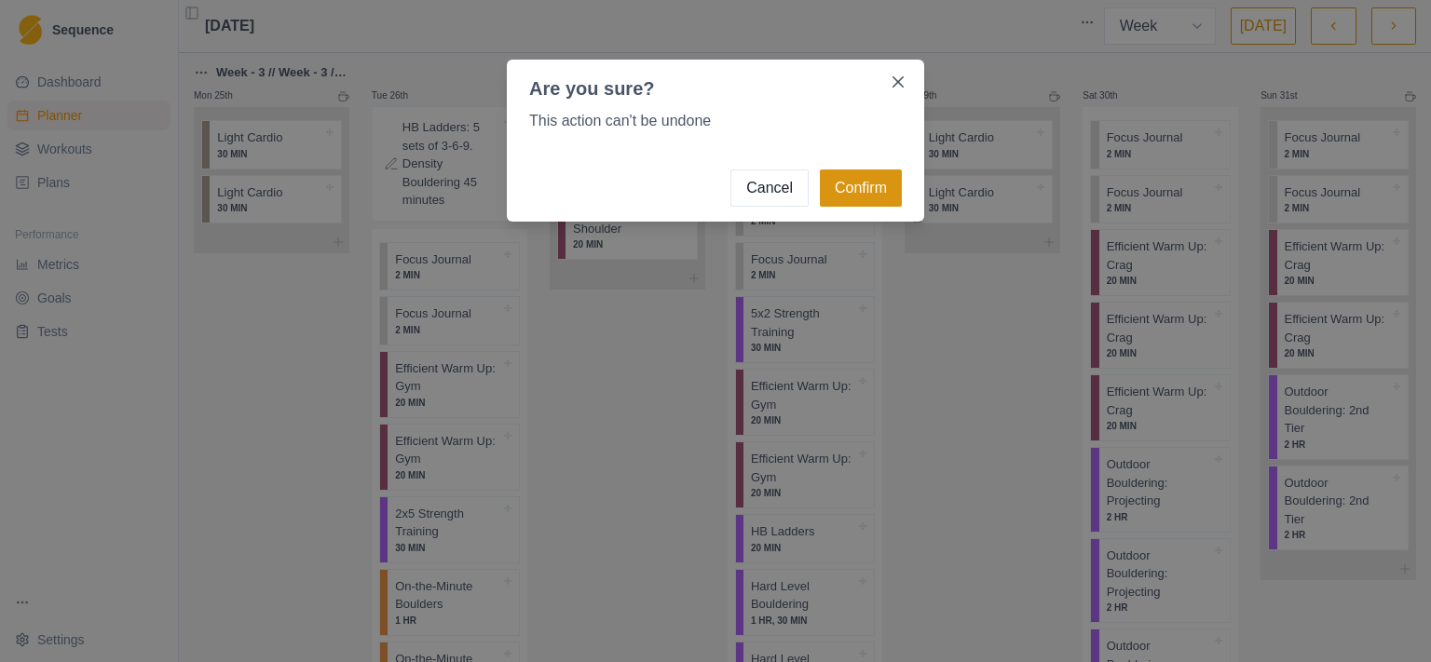
click at [859, 180] on button "Confirm" at bounding box center [861, 188] width 82 height 37
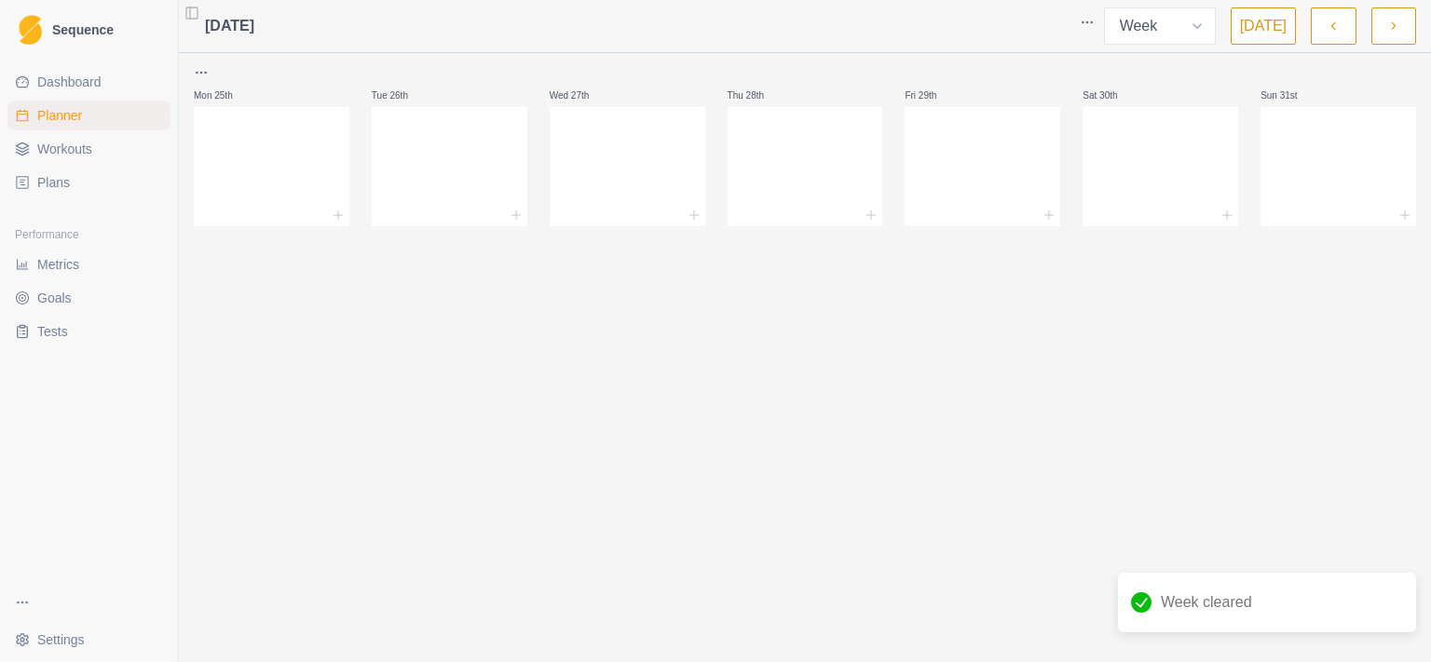
click at [1414, 28] on button "button" at bounding box center [1393, 25] width 45 height 37
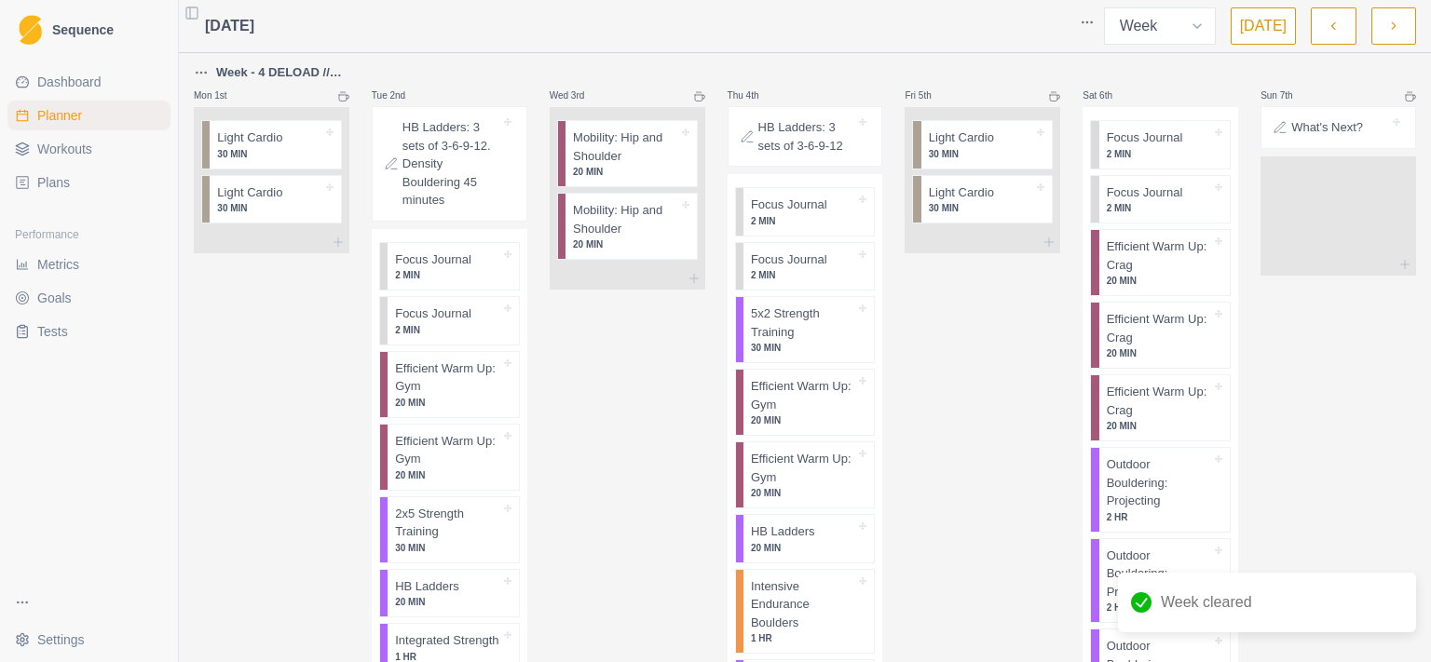
click at [209, 72] on html "Sequence Dashboard Planner Workouts Plans Performance Metrics Goals Tests Setti…" at bounding box center [715, 331] width 1431 height 662
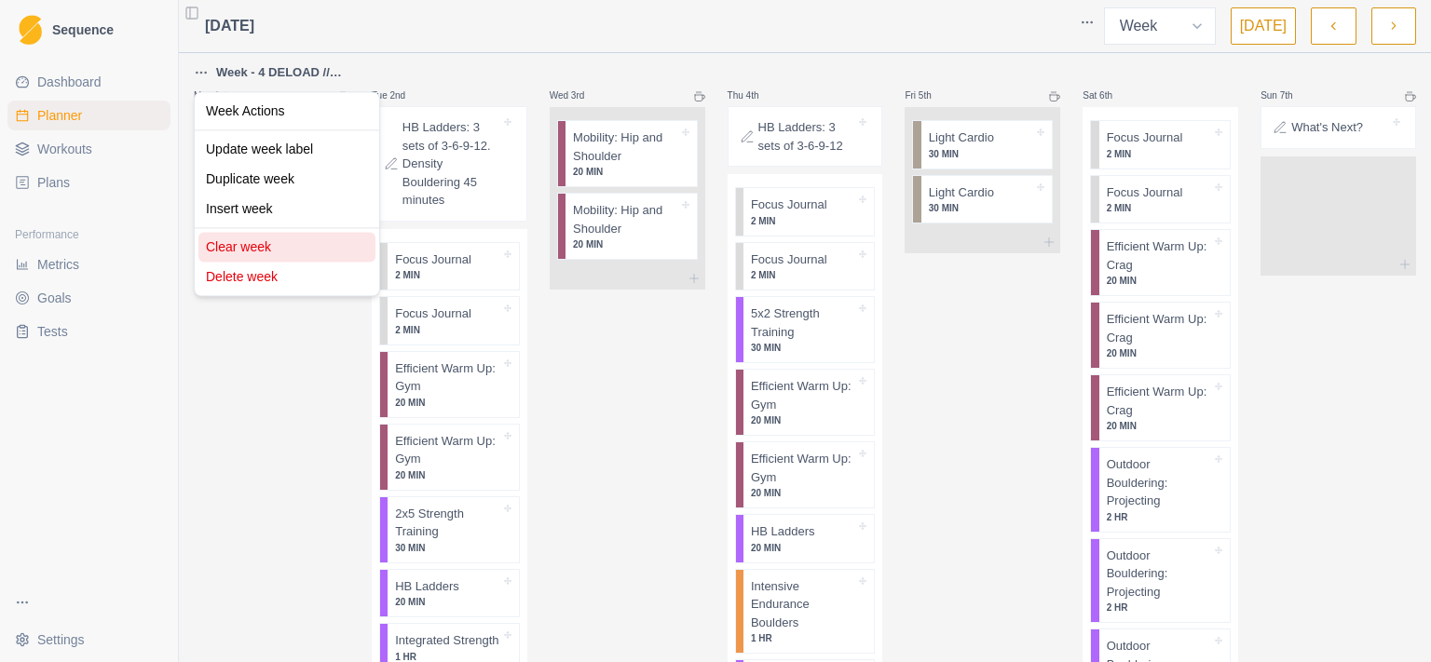
click at [252, 244] on div "Clear week" at bounding box center [286, 247] width 177 height 30
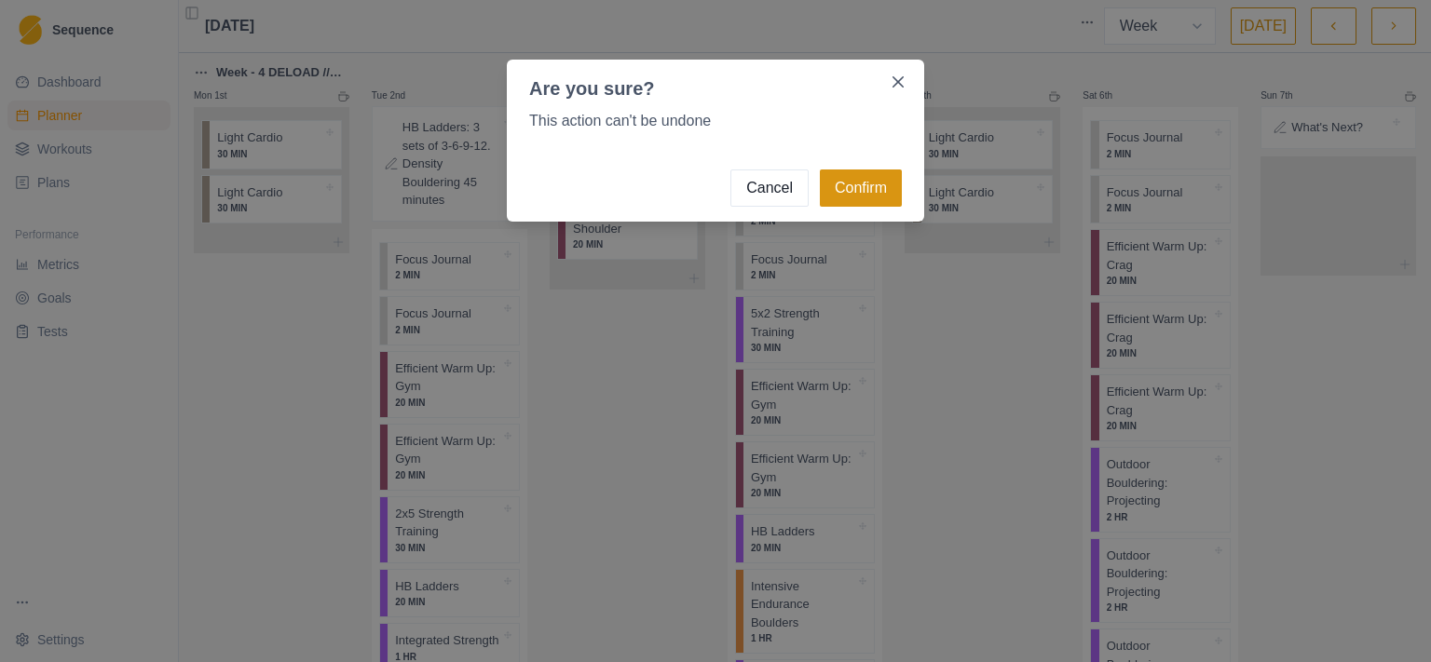
click at [884, 184] on button "Confirm" at bounding box center [861, 188] width 82 height 37
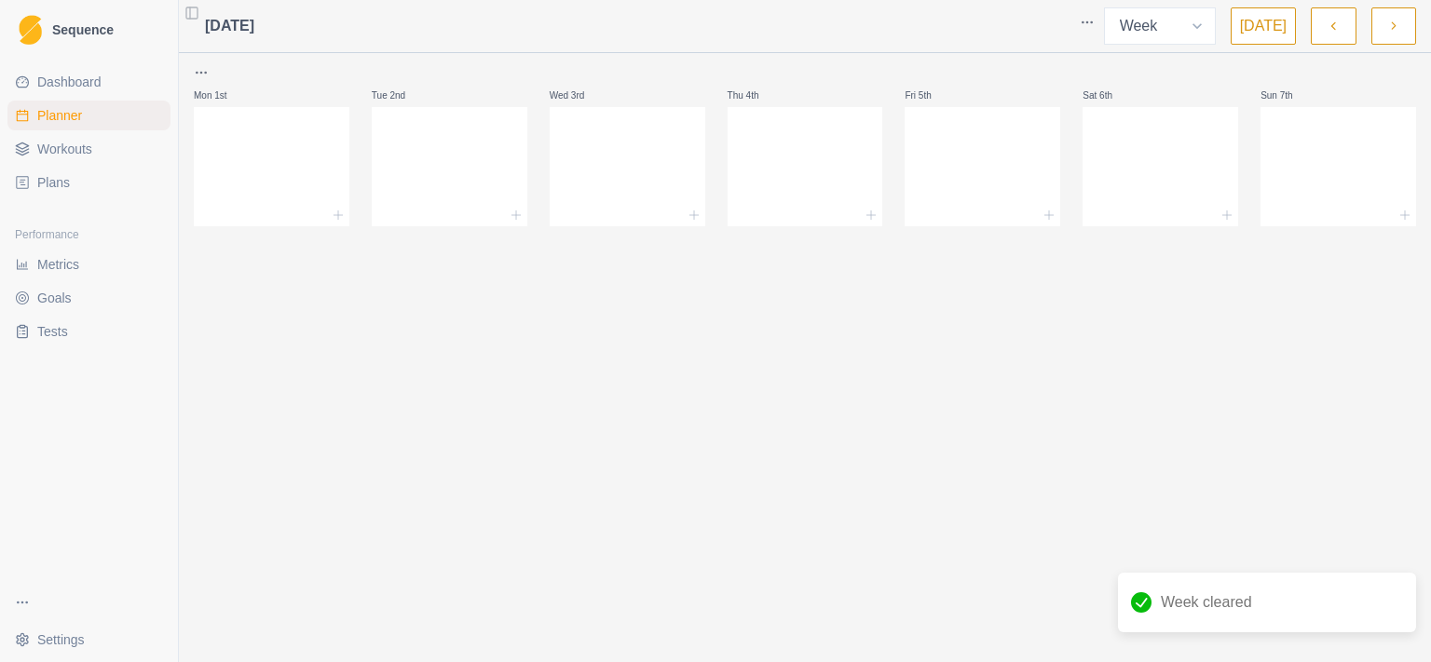
click at [1392, 28] on icon "button" at bounding box center [1393, 26] width 13 height 19
click at [1342, 25] on button "button" at bounding box center [1333, 25] width 45 height 37
click at [1339, 25] on icon "button" at bounding box center [1333, 26] width 13 height 19
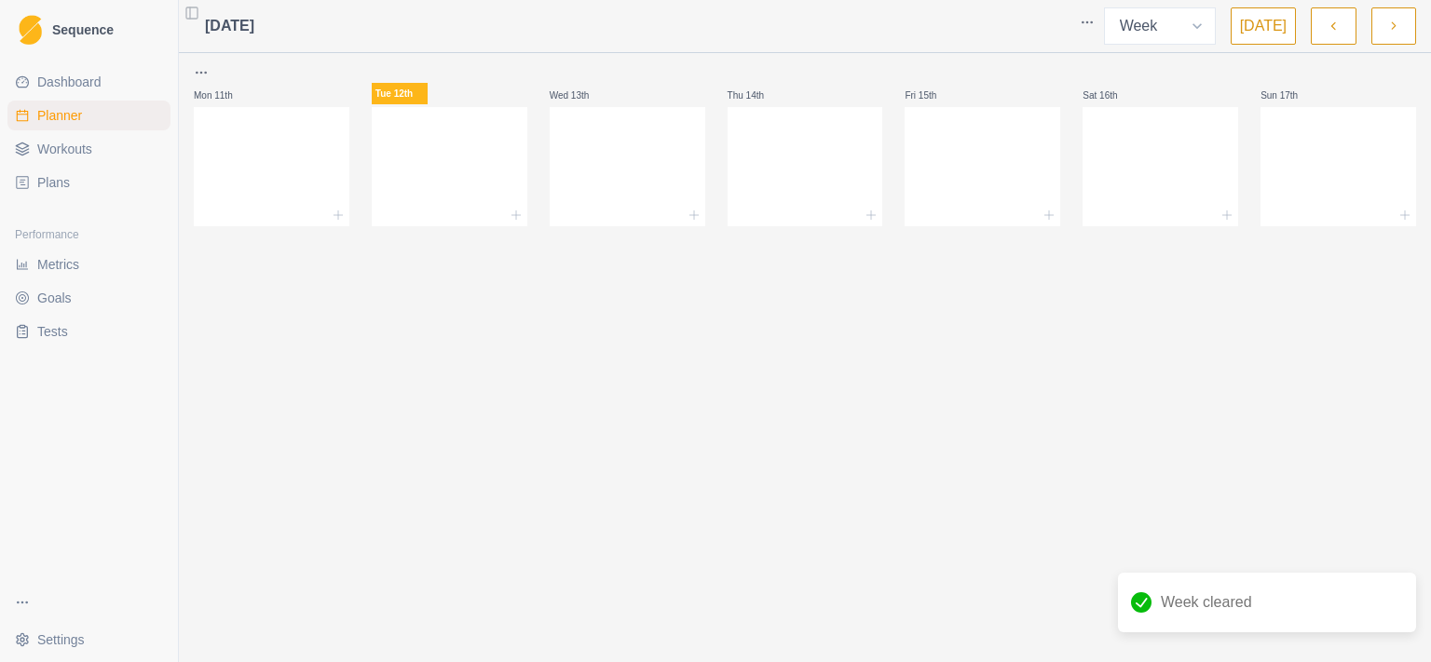
click at [1339, 25] on icon "button" at bounding box center [1333, 26] width 13 height 19
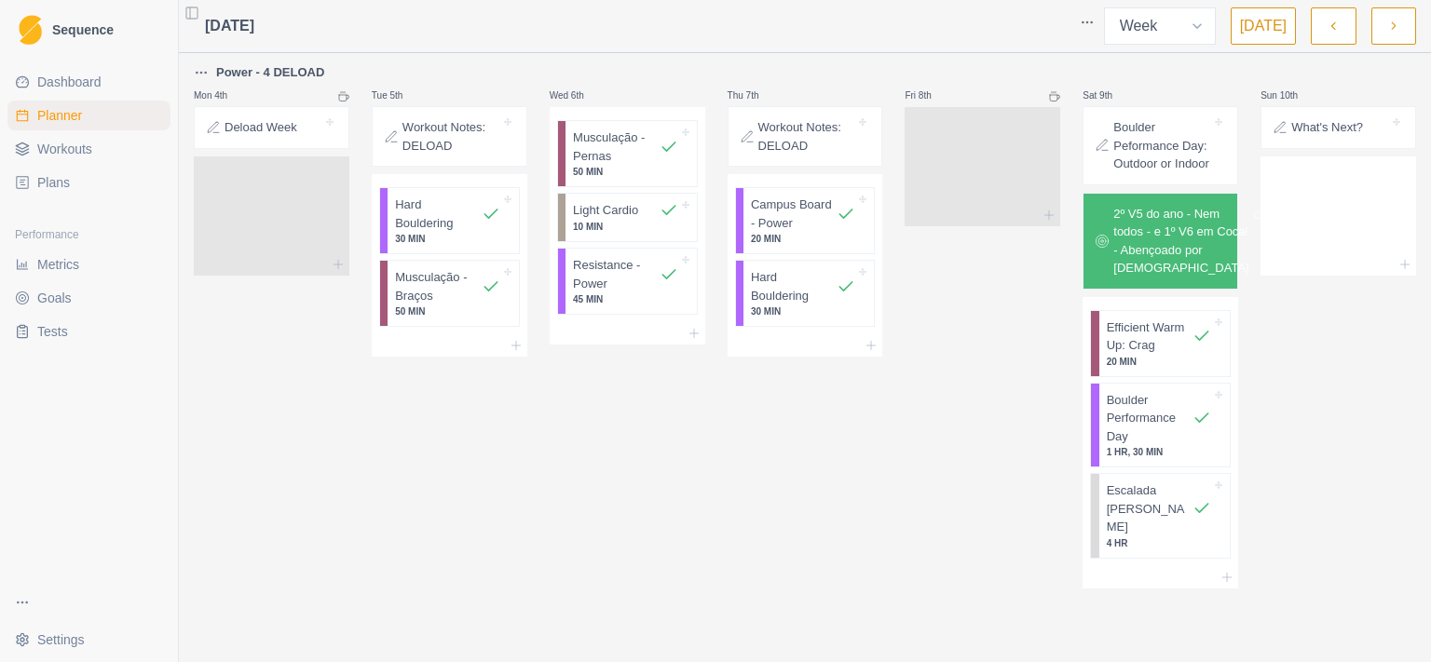
click at [1395, 39] on button "button" at bounding box center [1393, 25] width 45 height 37
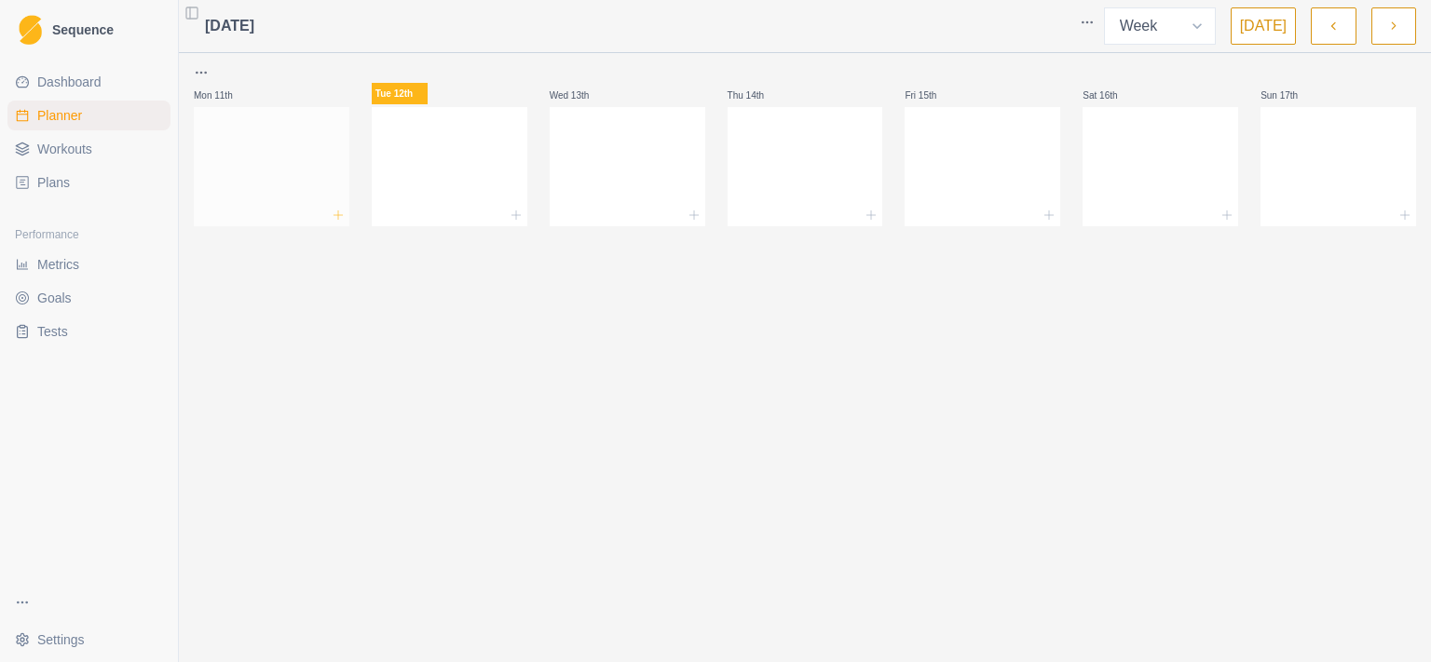
click at [337, 215] on line at bounding box center [338, 215] width 8 height 0
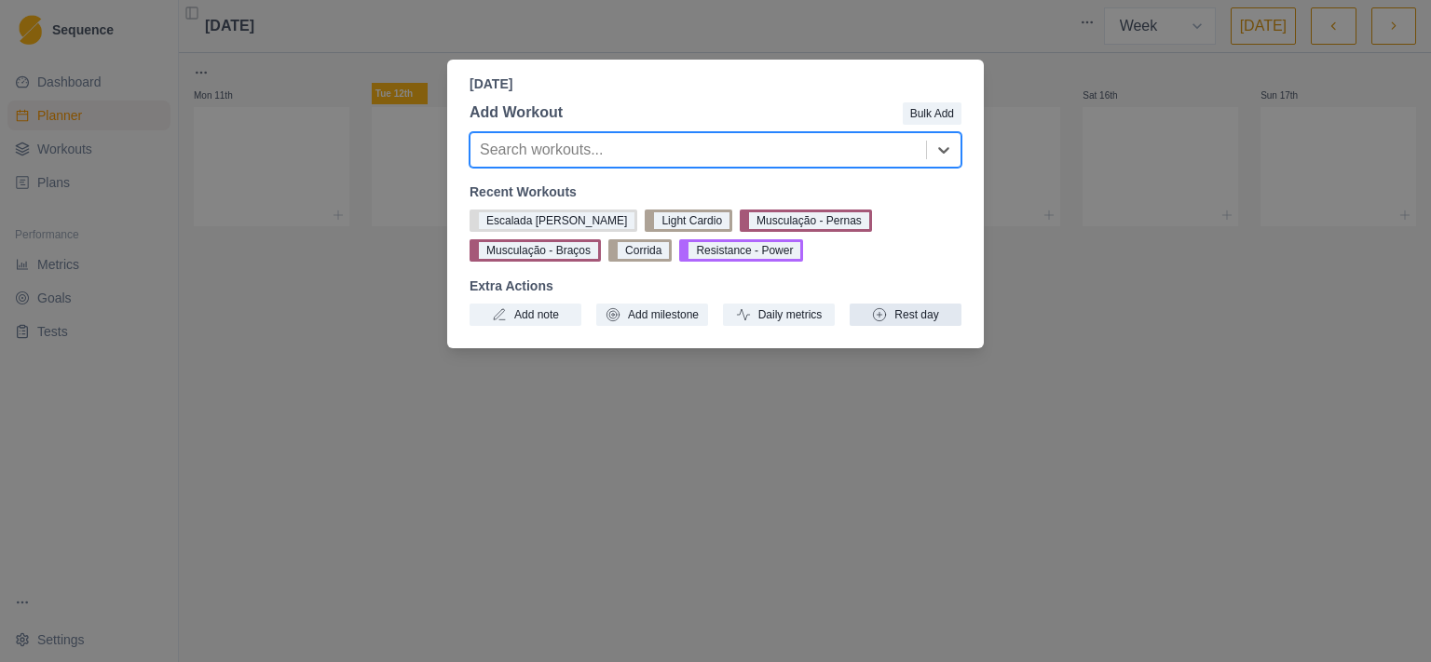
click at [905, 309] on button "Rest day" at bounding box center [906, 315] width 112 height 22
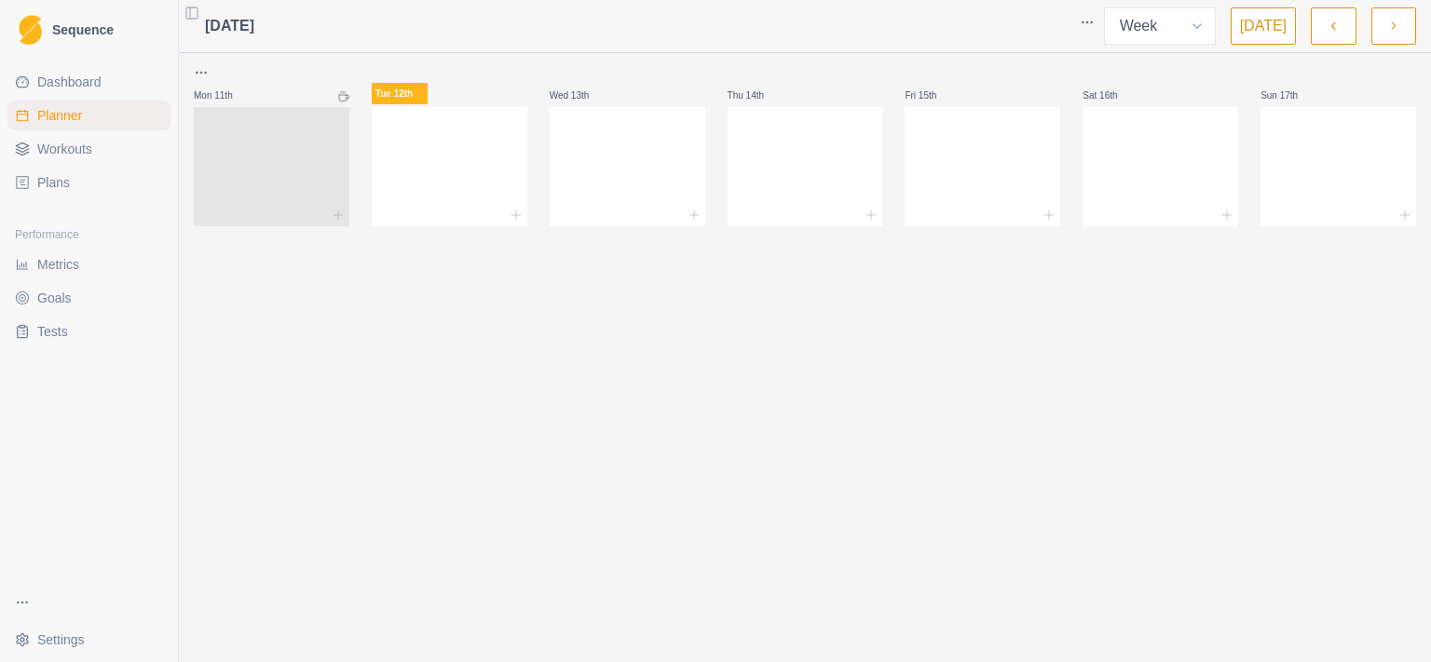
click at [83, 184] on link "Plans" at bounding box center [88, 183] width 163 height 30
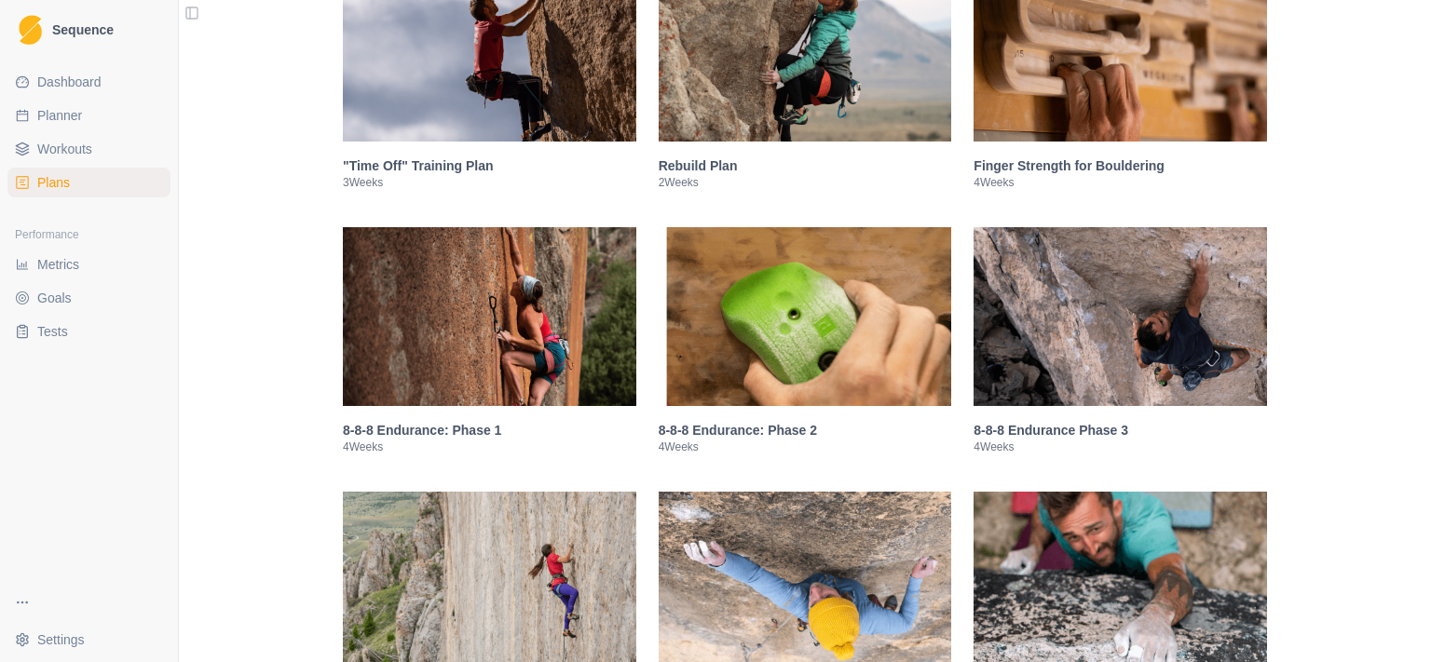
scroll to position [1207, 0]
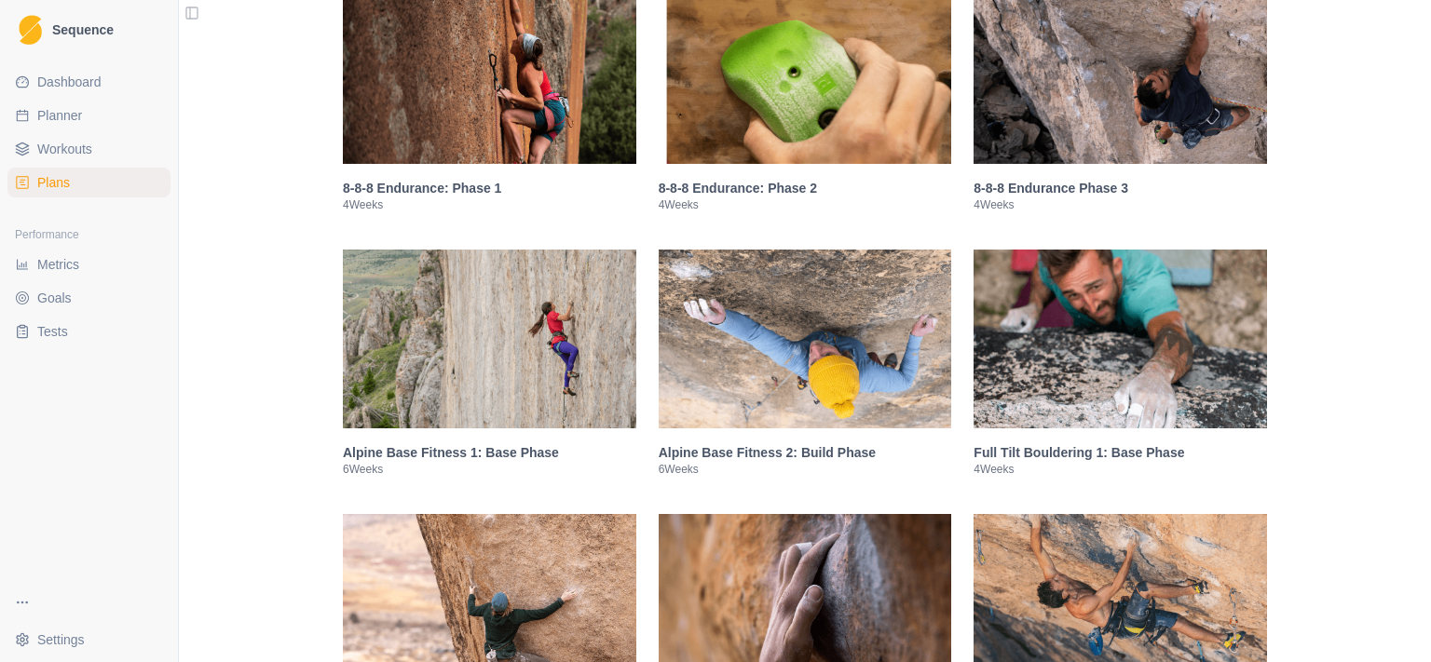
click at [1090, 381] on img at bounding box center [1120, 339] width 293 height 179
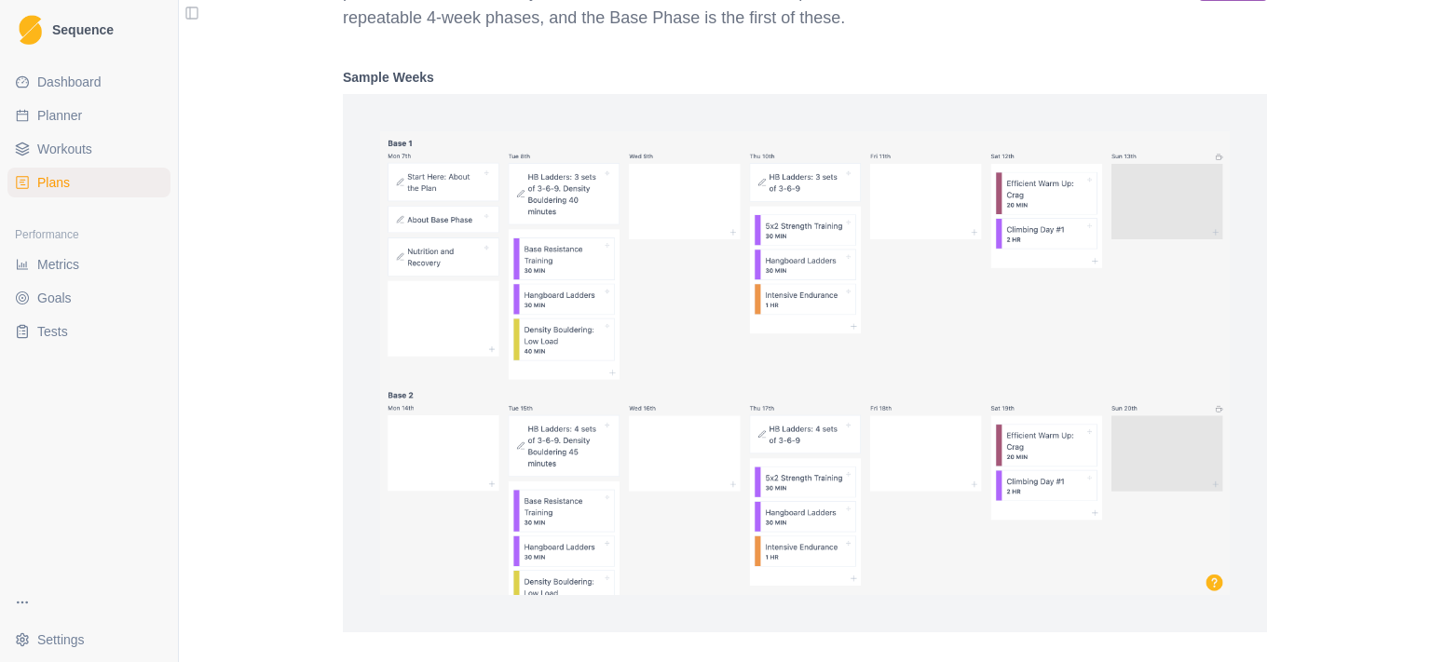
scroll to position [2326, 0]
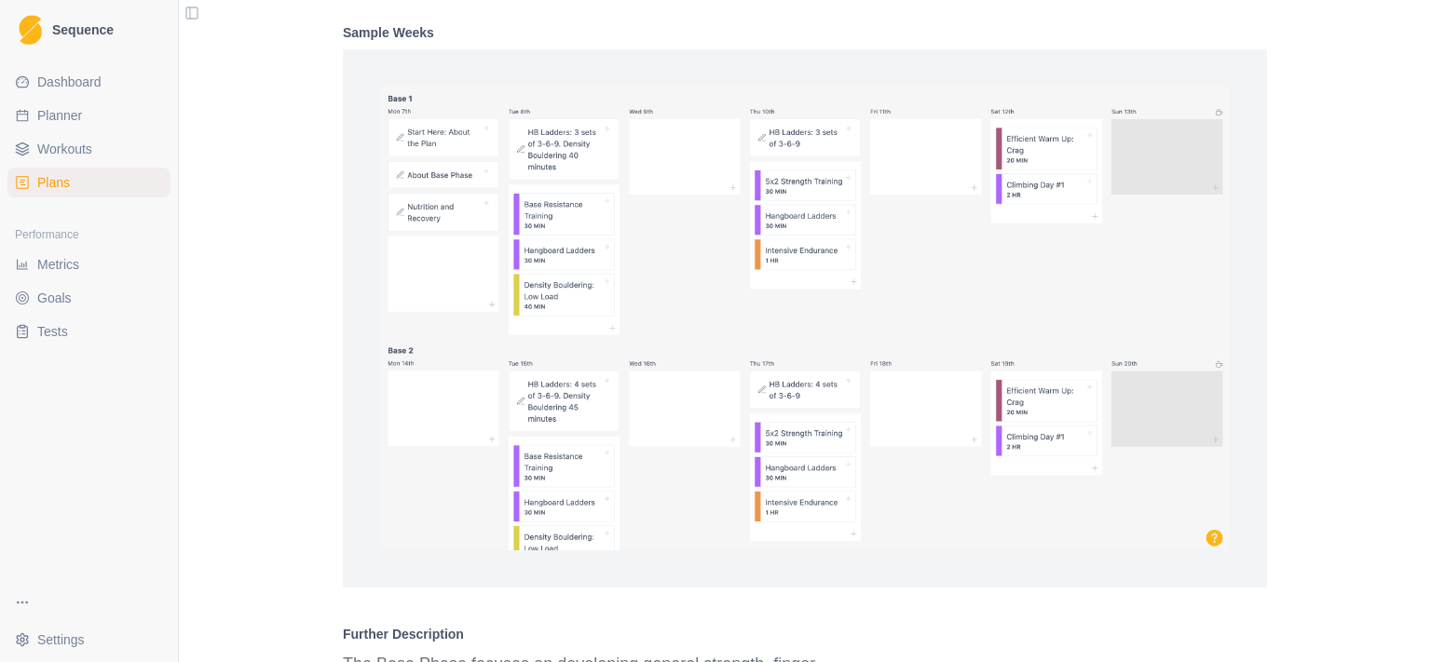
click at [56, 155] on span "Workouts" at bounding box center [64, 149] width 55 height 19
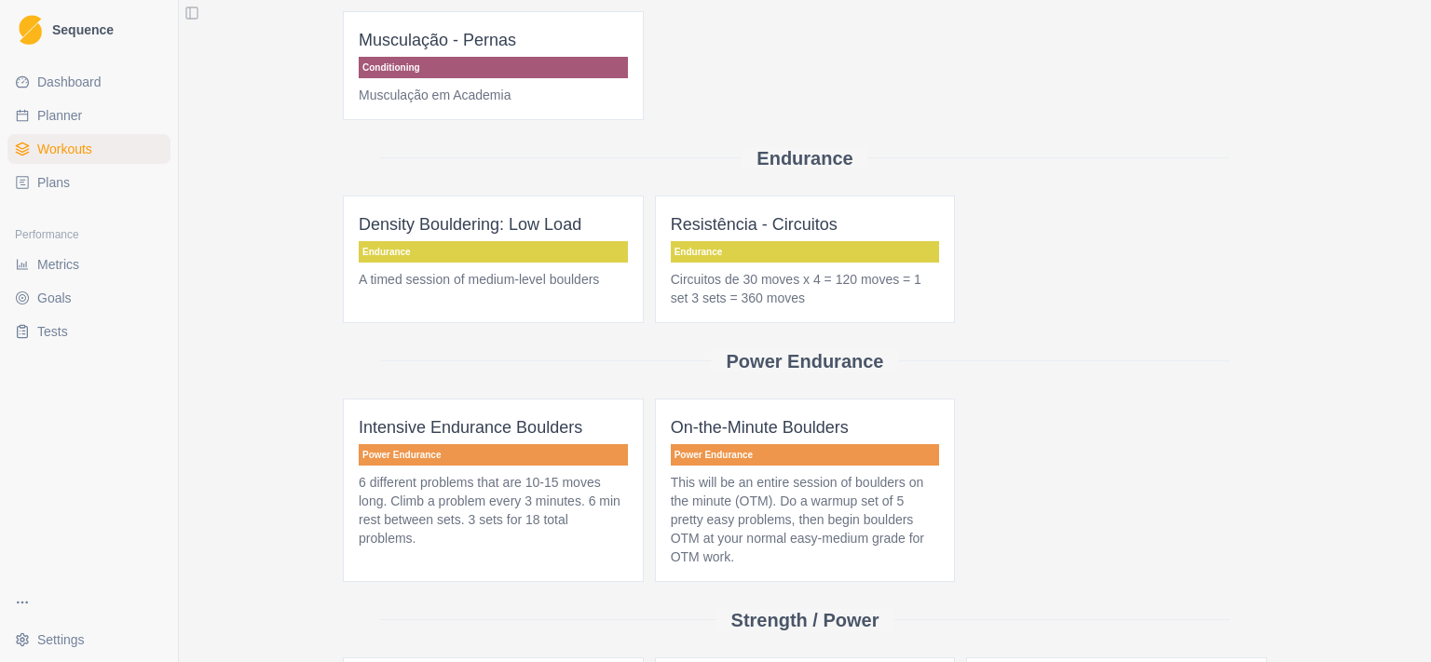
scroll to position [724, 0]
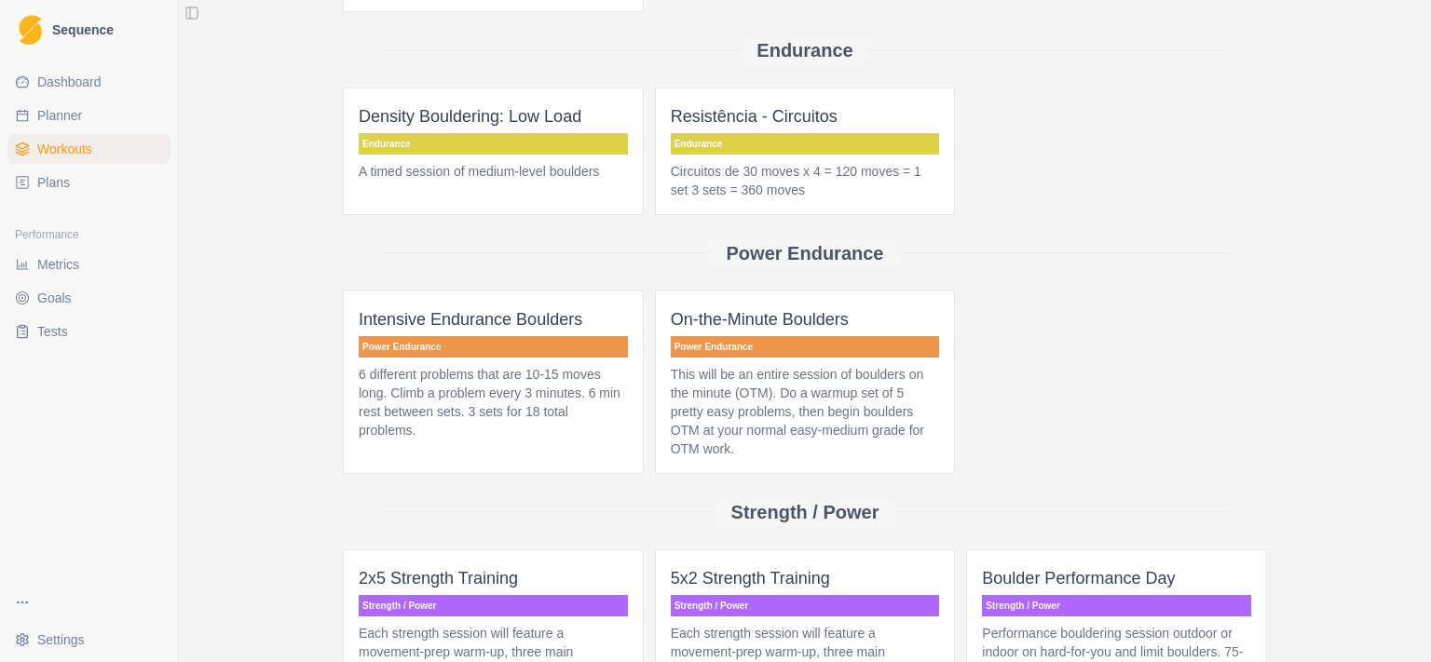
click at [459, 360] on span "Intensive Endurance Boulders Power Endurance 6 different problems that are 10-1…" at bounding box center [493, 383] width 301 height 184
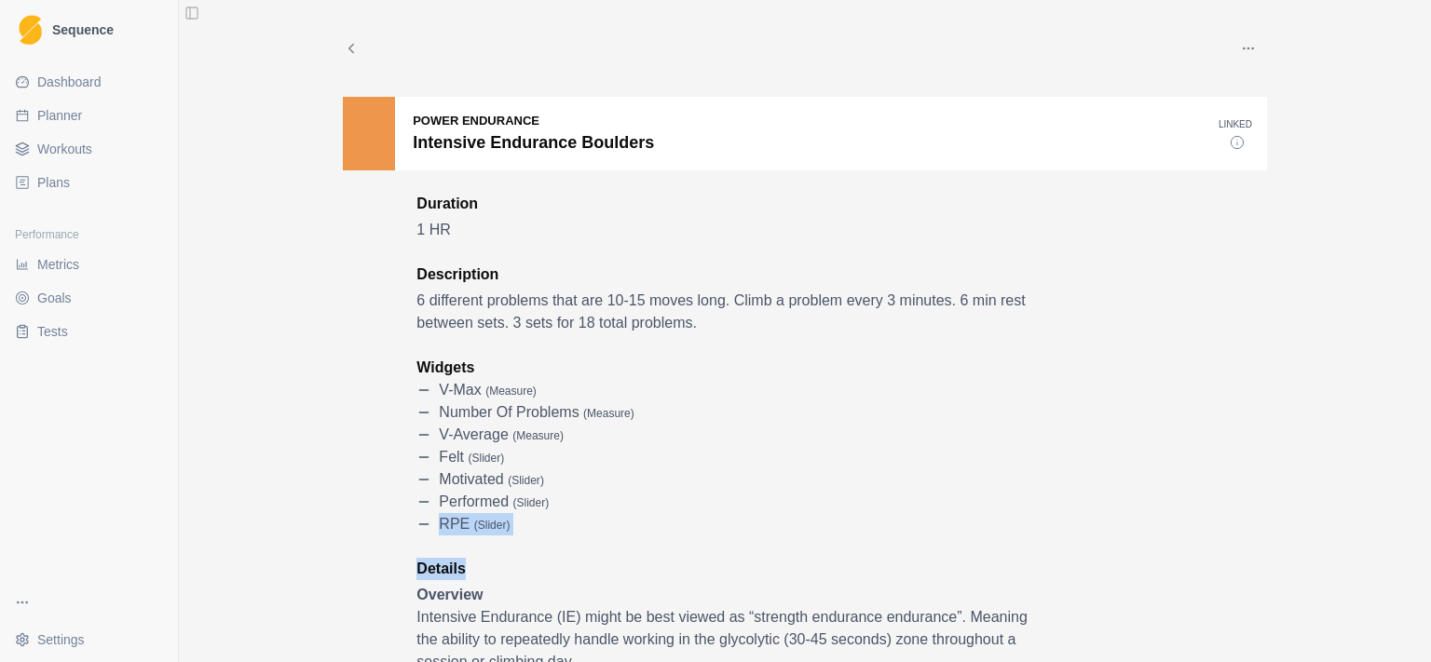
drag, startPoint x: 407, startPoint y: 204, endPoint x: 622, endPoint y: 557, distance: 413.5
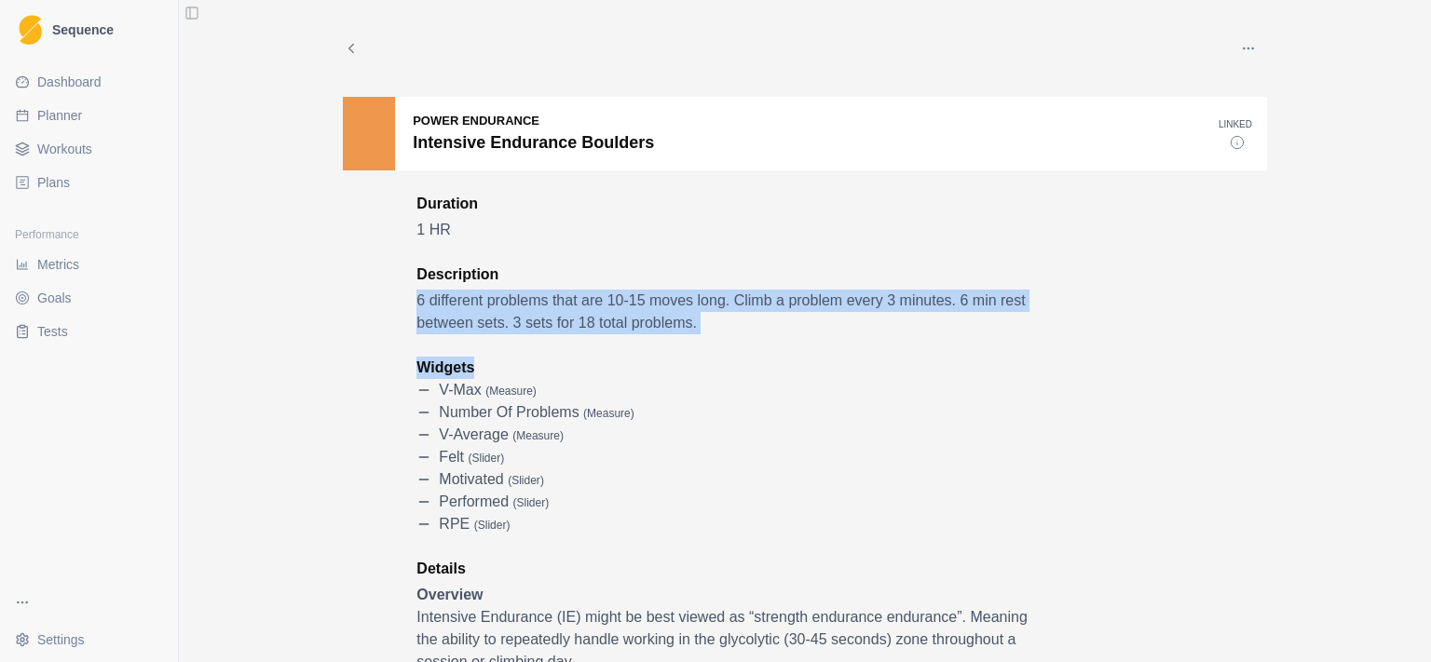
drag, startPoint x: 648, startPoint y: 503, endPoint x: 602, endPoint y: 270, distance: 237.5
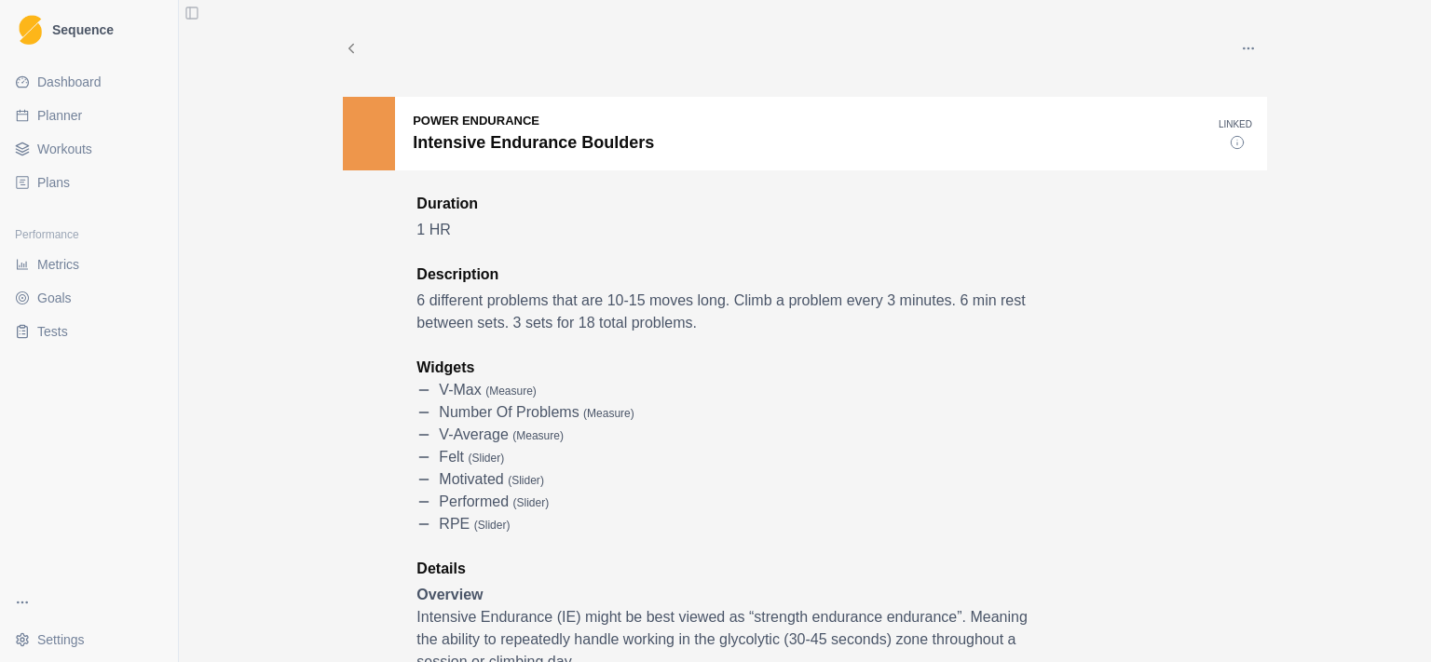
click at [602, 270] on p "Description" at bounding box center [728, 275] width 624 height 22
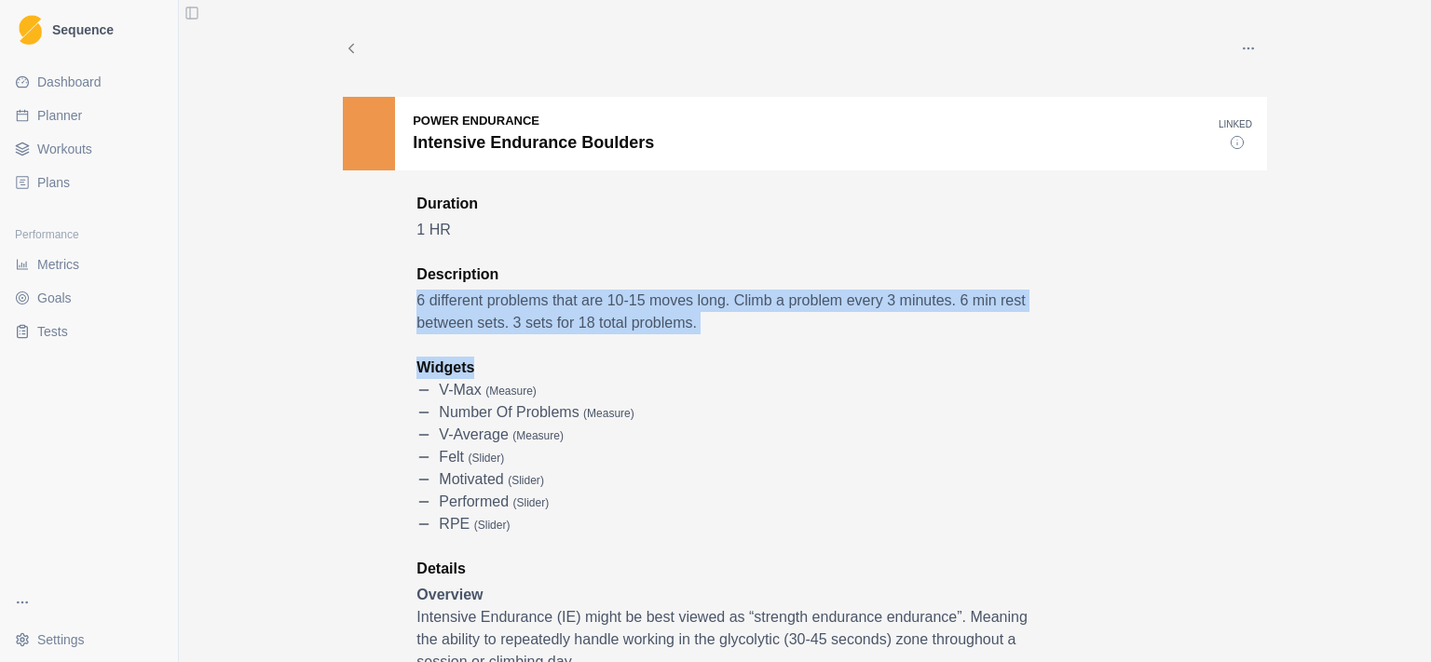
drag, startPoint x: 613, startPoint y: 277, endPoint x: 751, endPoint y: 346, distance: 154.2
drag, startPoint x: 771, startPoint y: 328, endPoint x: 785, endPoint y: 252, distance: 76.8
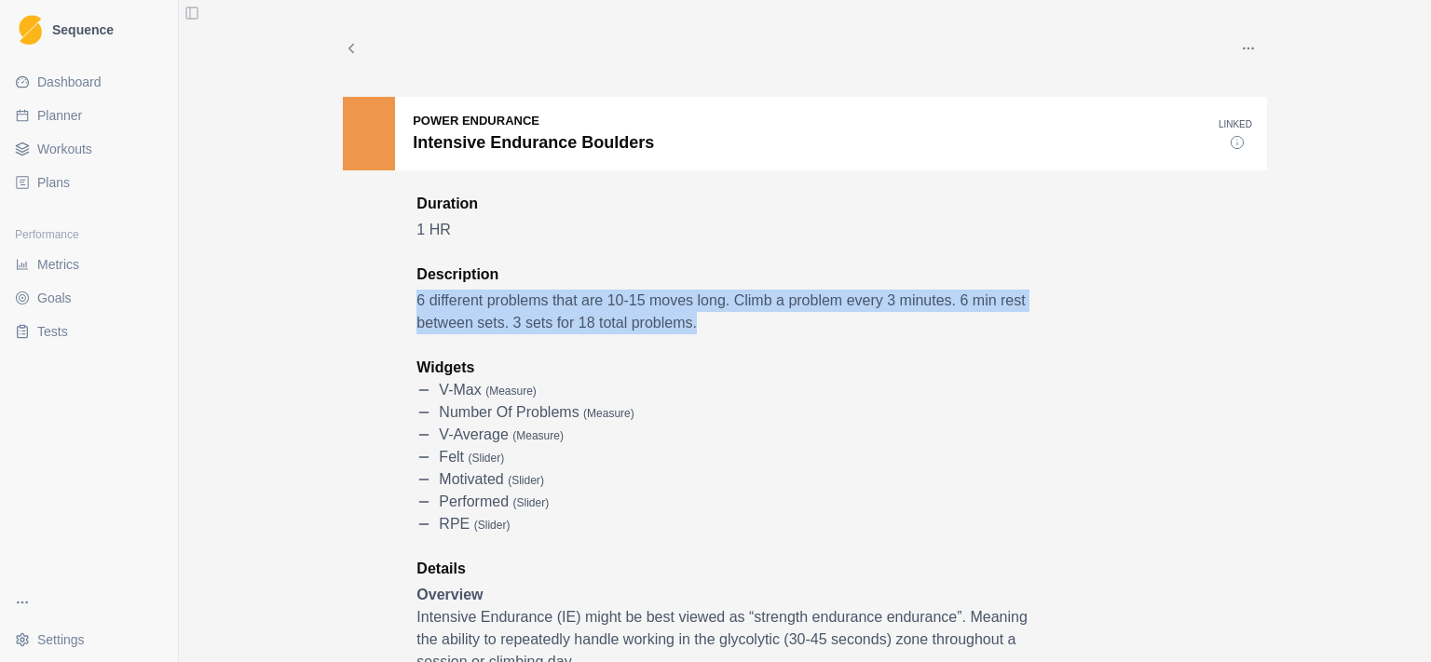
drag, startPoint x: 825, startPoint y: 284, endPoint x: 892, endPoint y: 327, distance: 79.6
click at [892, 327] on div "Description 6 different problems that are 10-15 moves long. Climb a problem eve…" at bounding box center [728, 299] width 624 height 71
click at [892, 327] on p "6 different problems that are 10-15 moves long. Climb a problem every 3 minutes…" at bounding box center [728, 312] width 624 height 45
drag, startPoint x: 978, startPoint y: 320, endPoint x: 1036, endPoint y: 262, distance: 81.7
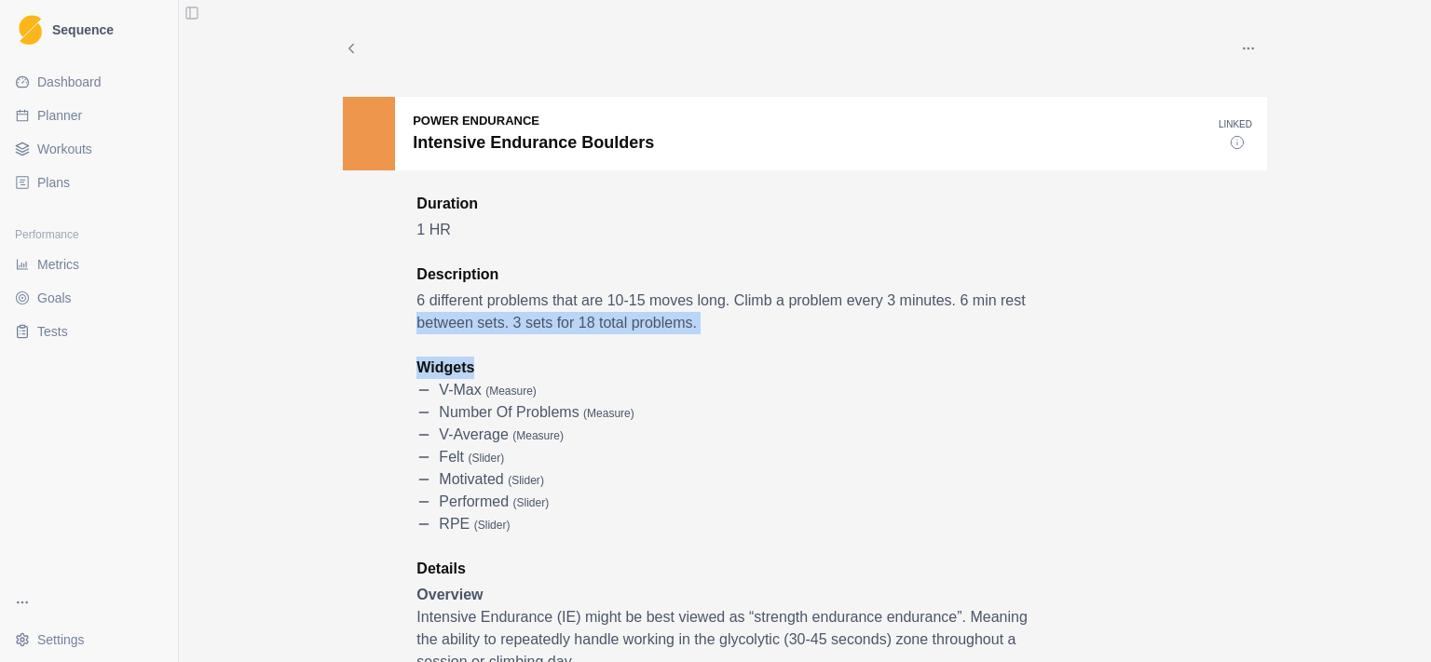
drag, startPoint x: 1030, startPoint y: 293, endPoint x: 1035, endPoint y: 367, distance: 73.8
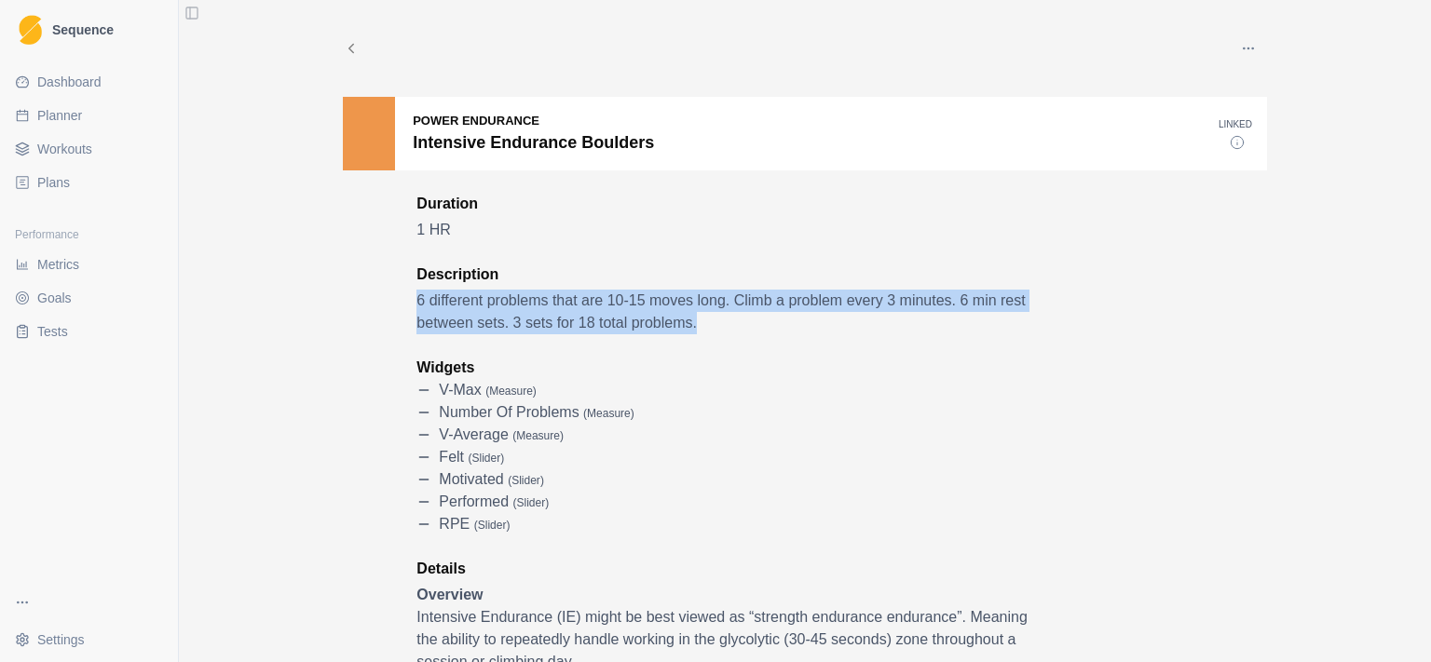
drag, startPoint x: 1052, startPoint y: 334, endPoint x: 1066, endPoint y: 257, distance: 77.7
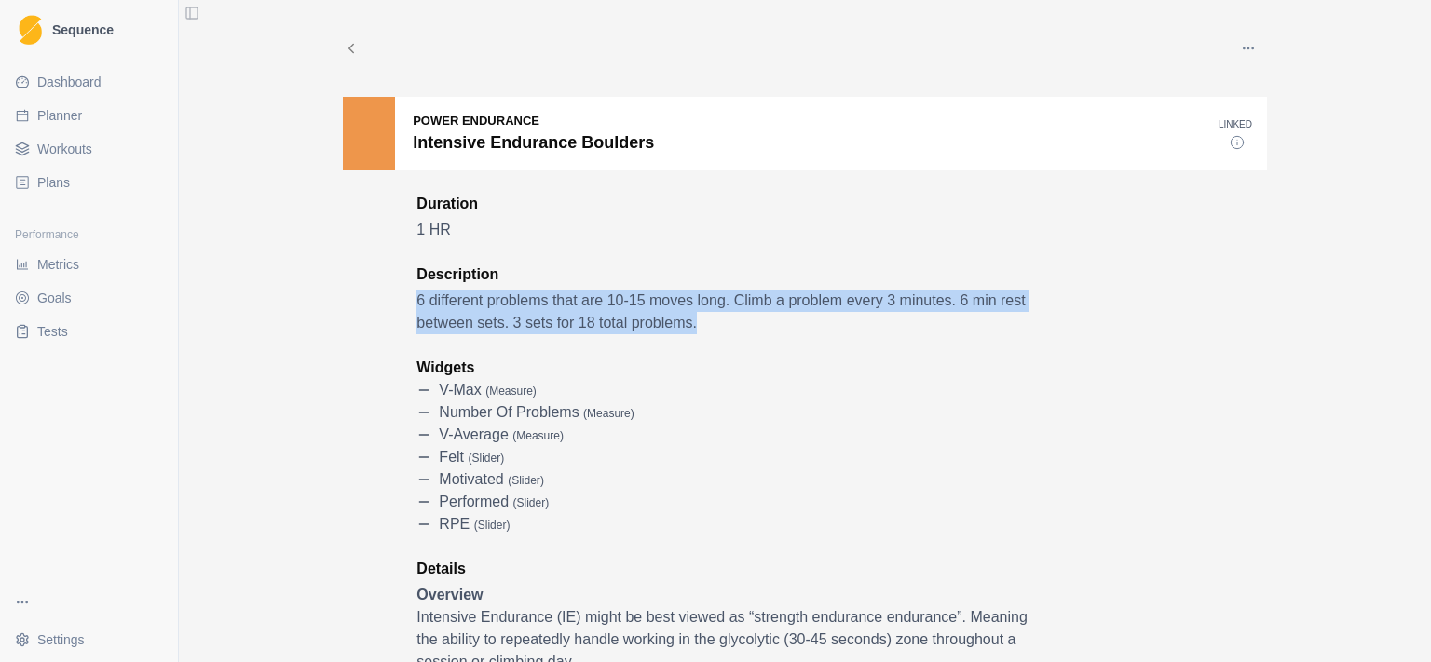
drag, startPoint x: 1061, startPoint y: 269, endPoint x: 1054, endPoint y: 326, distance: 57.3
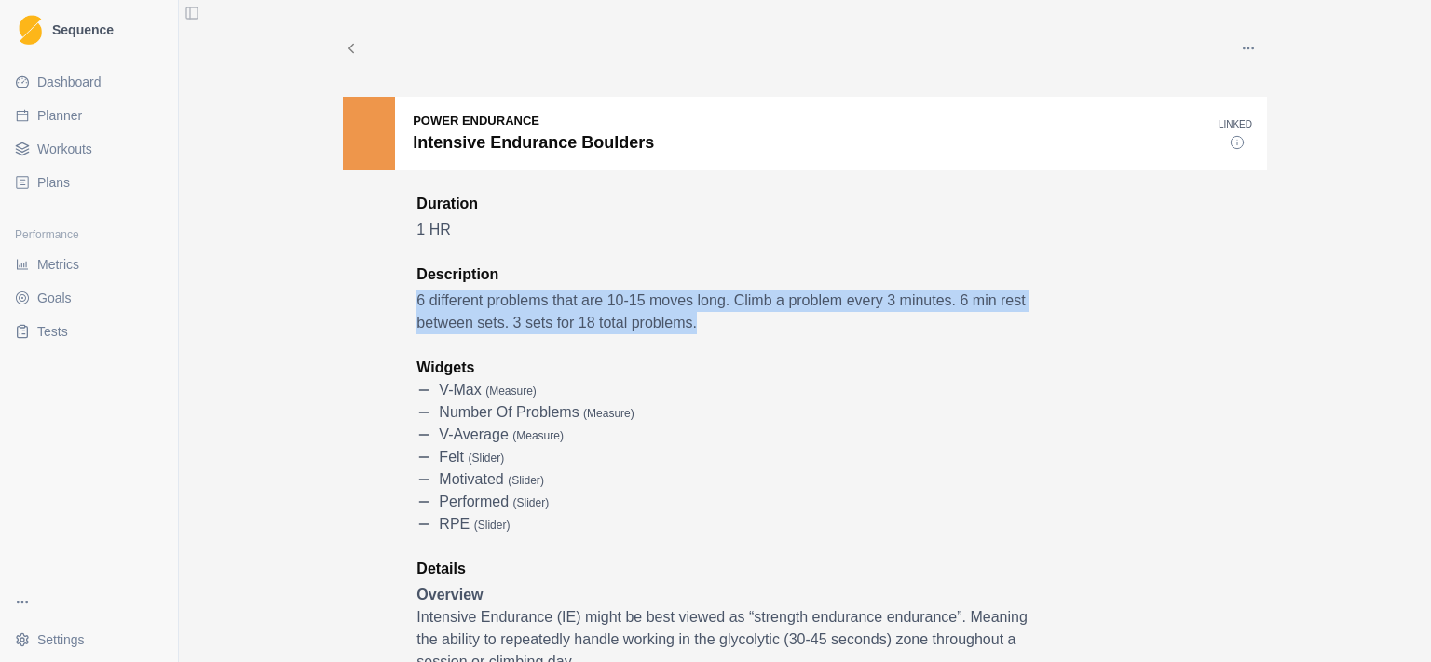
drag, startPoint x: 1054, startPoint y: 334, endPoint x: 1058, endPoint y: 286, distance: 47.7
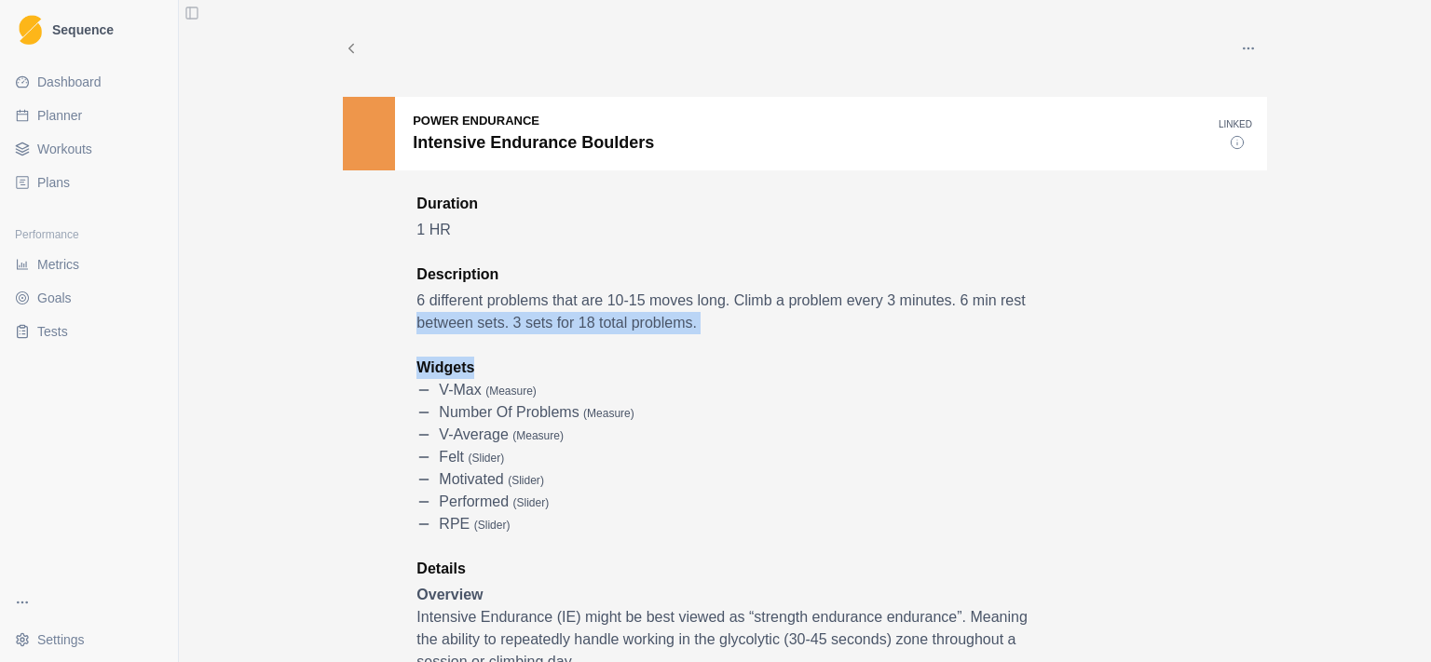
drag, startPoint x: 1057, startPoint y: 309, endPoint x: 1060, endPoint y: 346, distance: 36.5
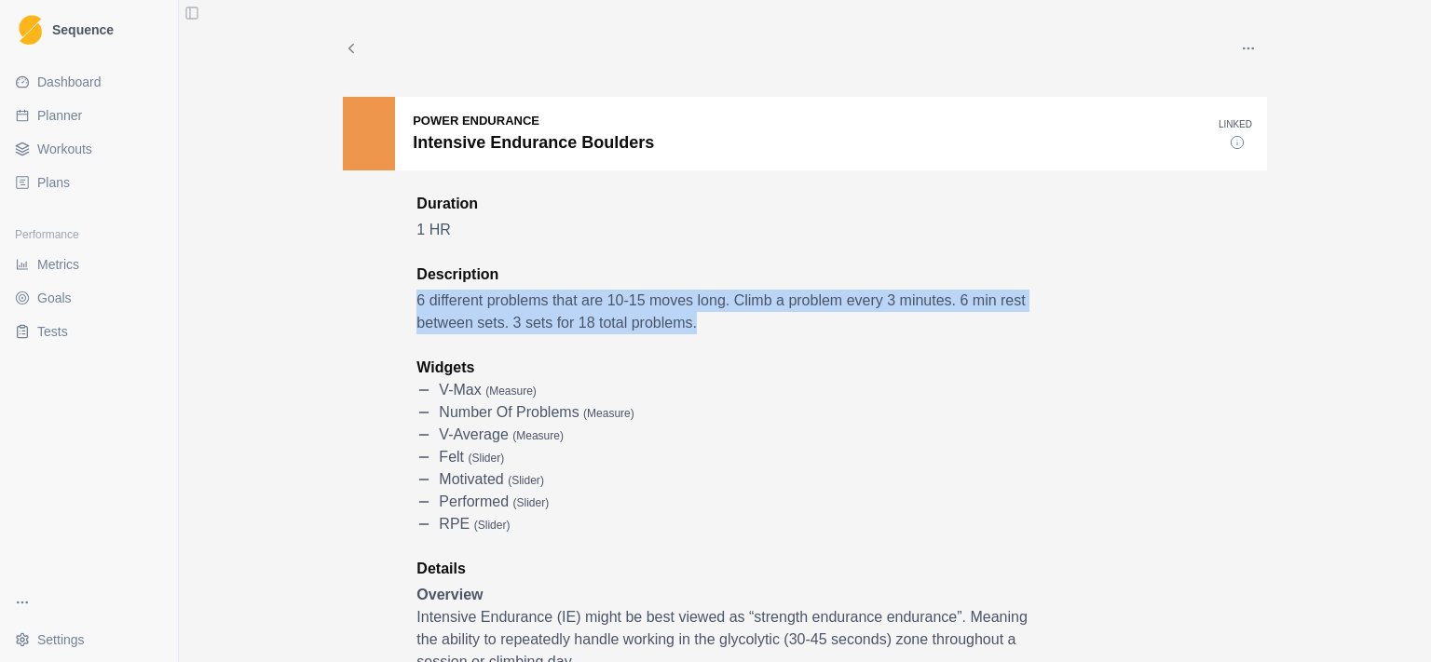
drag, startPoint x: 1071, startPoint y: 330, endPoint x: 1060, endPoint y: 287, distance: 44.1
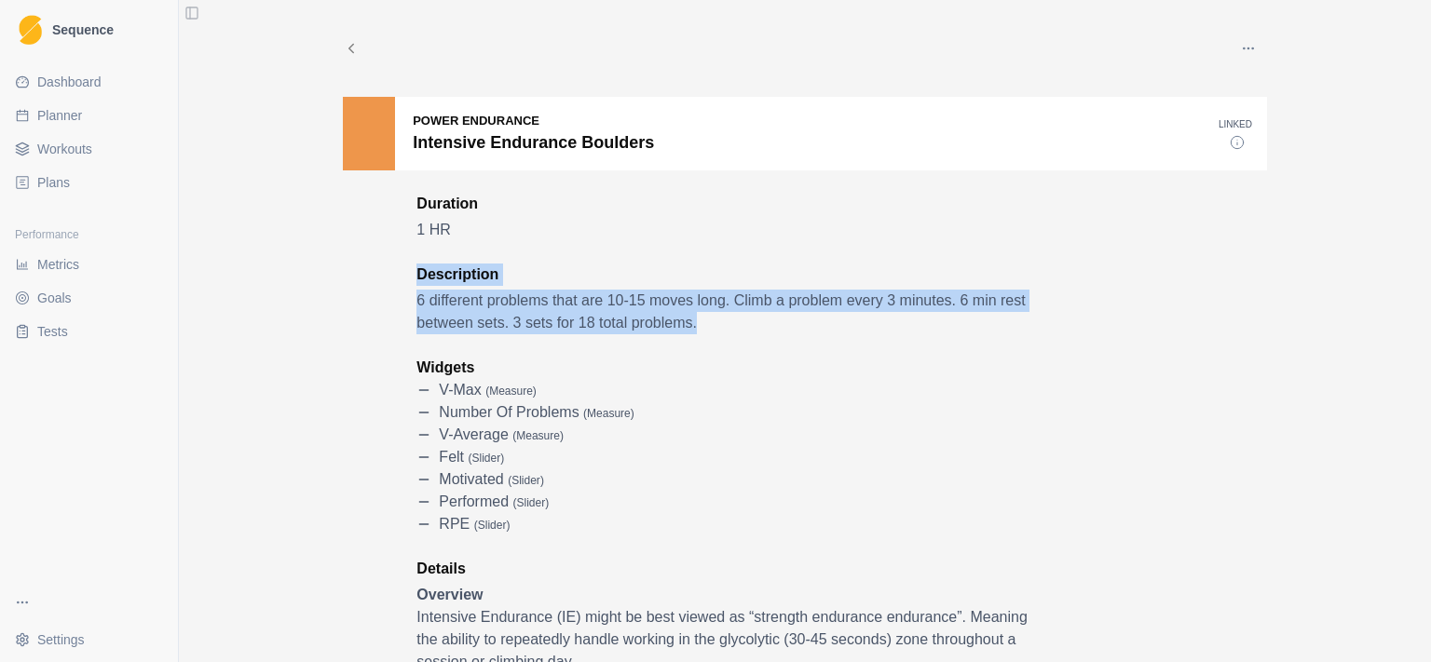
drag, startPoint x: 1060, startPoint y: 287, endPoint x: 1050, endPoint y: 334, distance: 48.6
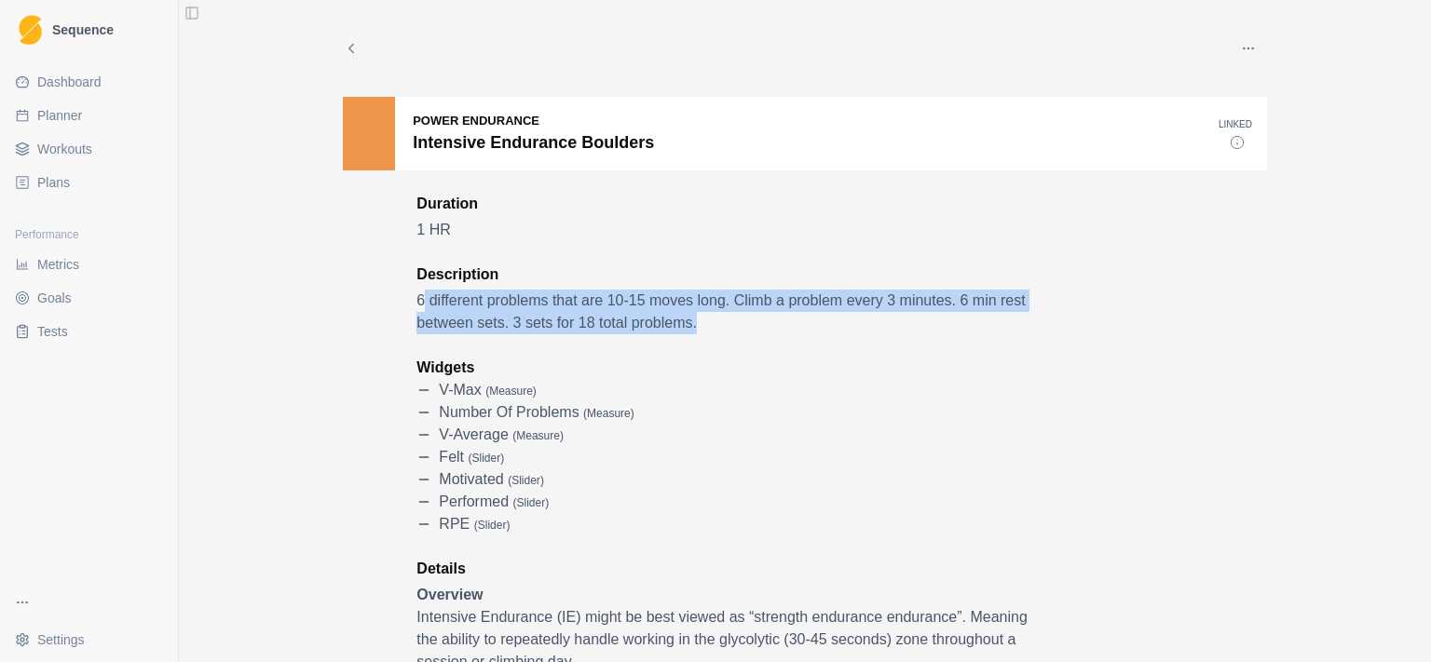
drag, startPoint x: 419, startPoint y: 304, endPoint x: 778, endPoint y: 315, distance: 358.9
click at [778, 315] on p "6 different problems that are 10-15 moves long. Climb a problem every 3 minutes…" at bounding box center [728, 312] width 624 height 45
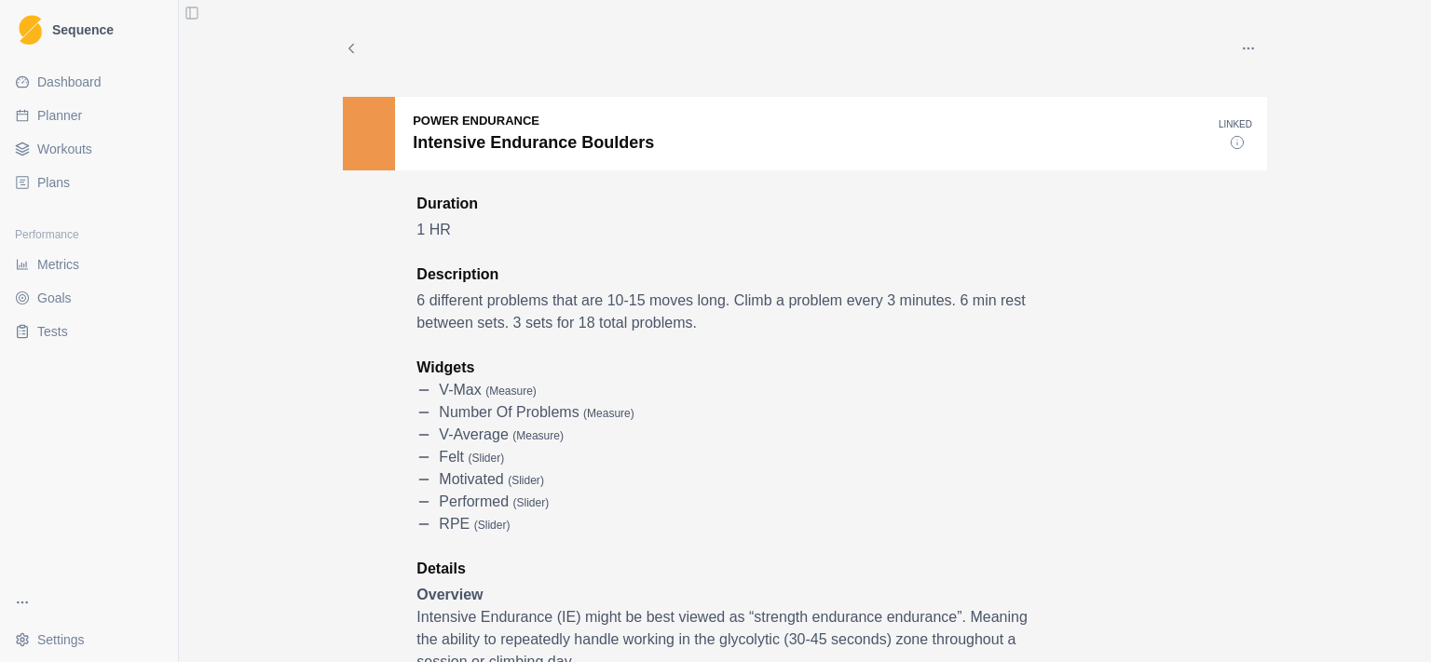
click at [780, 315] on p "6 different problems that are 10-15 moves long. Climb a problem every 3 minutes…" at bounding box center [728, 312] width 624 height 45
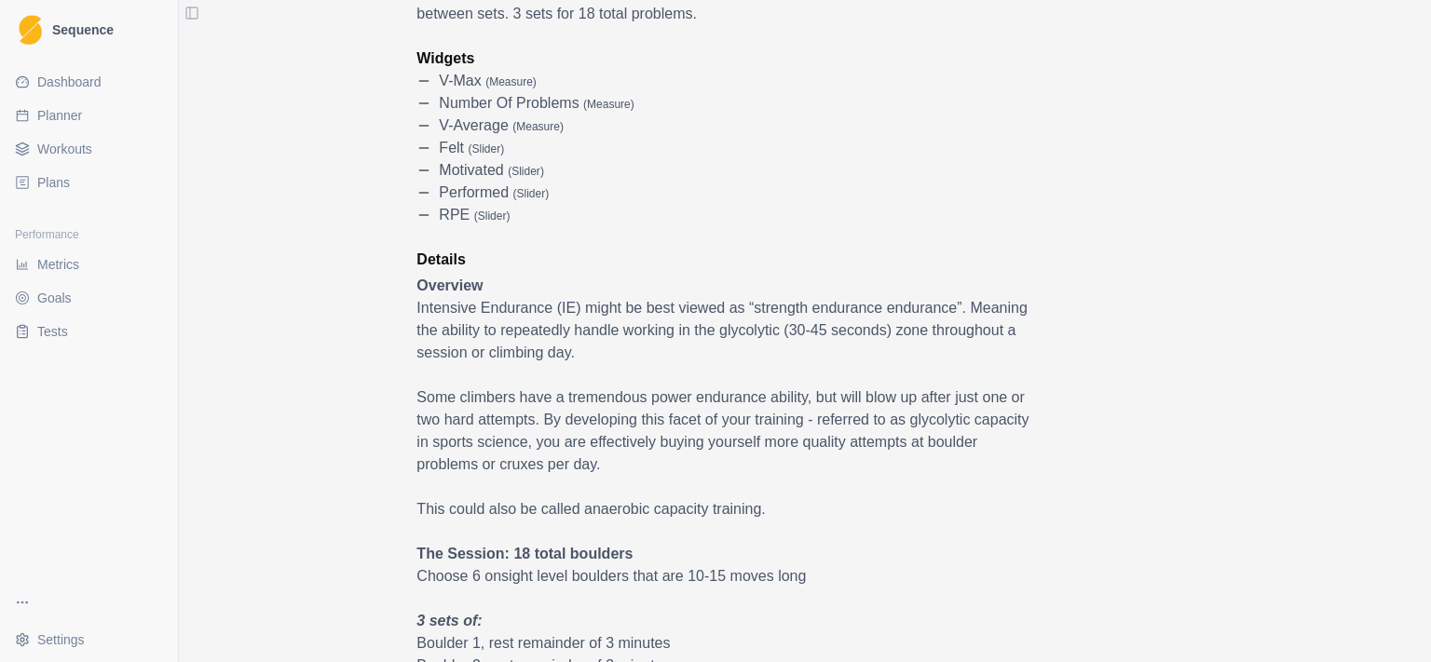
scroll to position [362, 0]
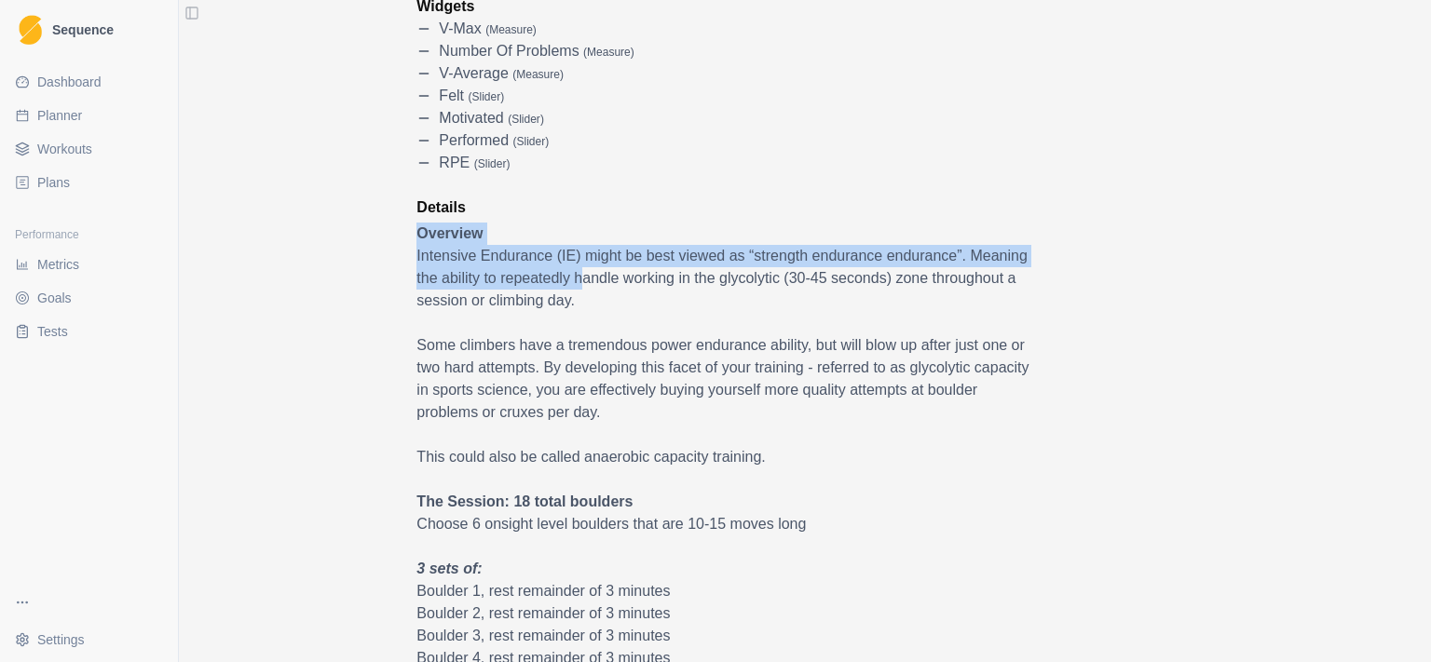
drag, startPoint x: 415, startPoint y: 242, endPoint x: 598, endPoint y: 280, distance: 187.5
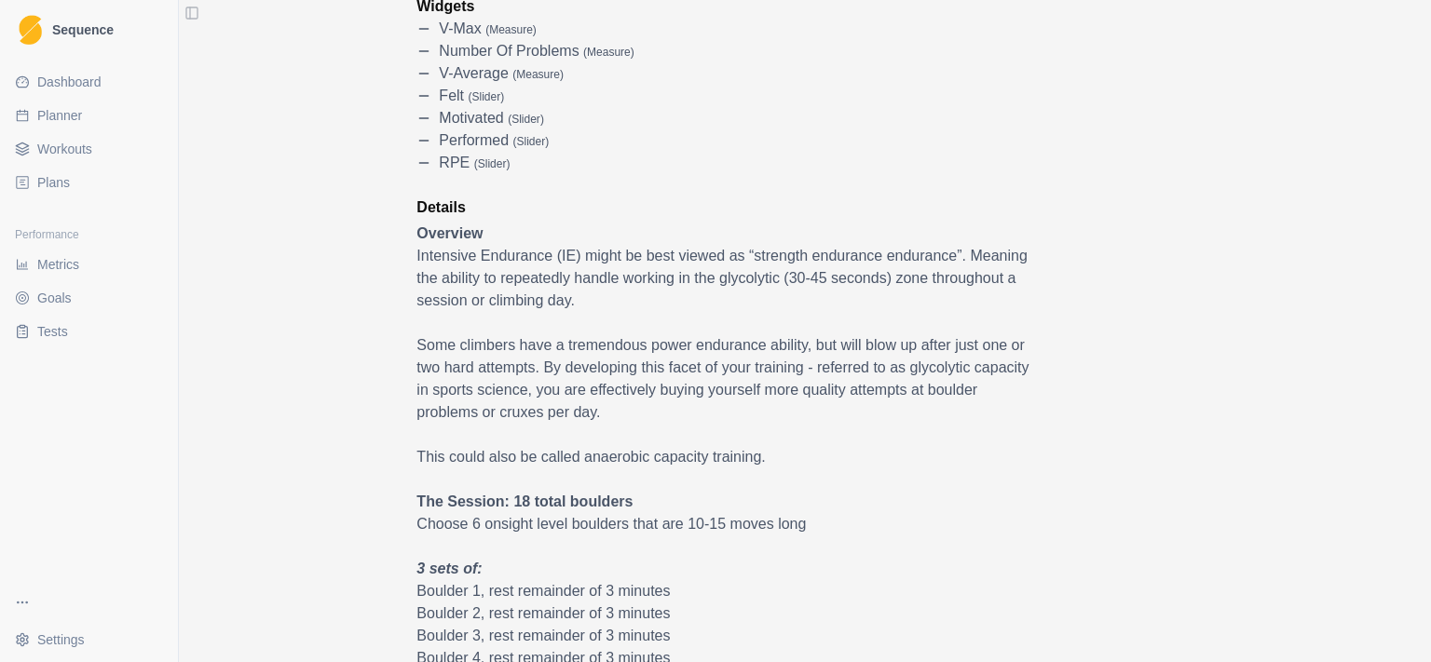
click at [644, 297] on p "Intensive Endurance (IE) might be best viewed as “strength endurance endurance”…" at bounding box center [728, 278] width 624 height 67
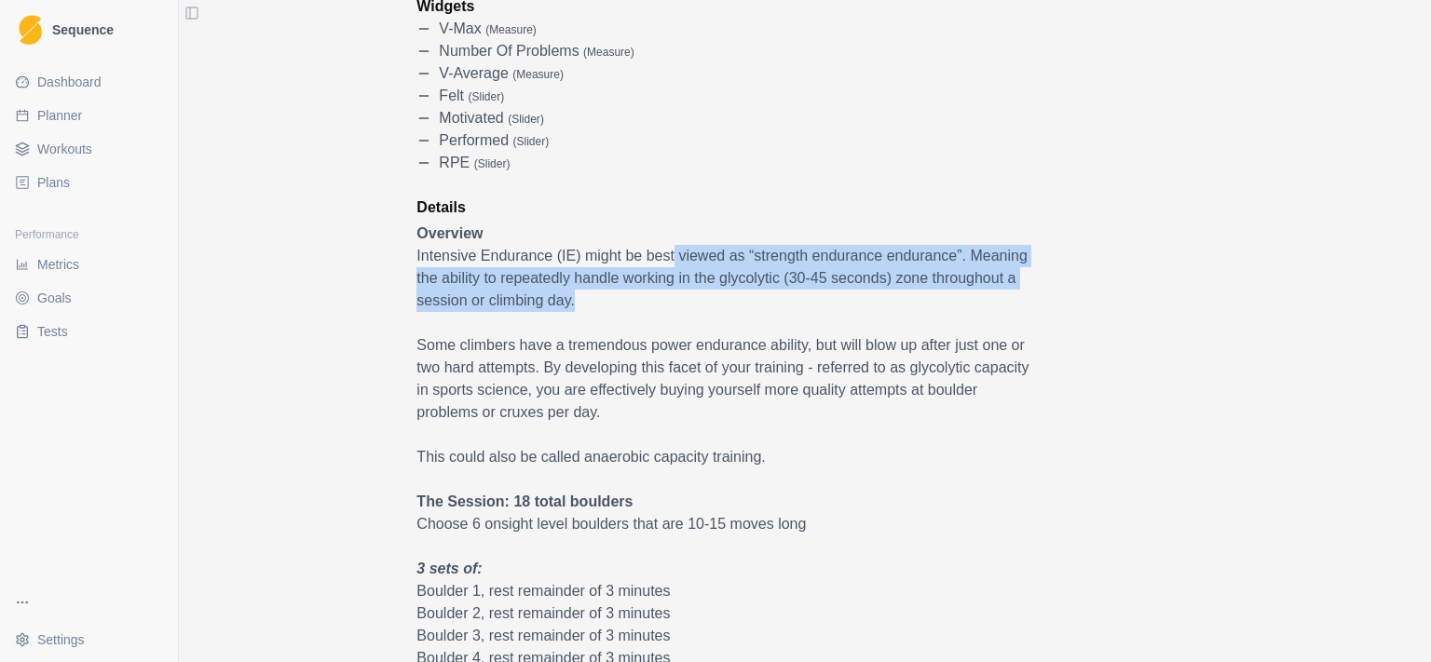
drag, startPoint x: 650, startPoint y: 301, endPoint x: 659, endPoint y: 248, distance: 53.8
click at [659, 248] on p "Intensive Endurance (IE) might be best viewed as “strength endurance endurance”…" at bounding box center [728, 278] width 624 height 67
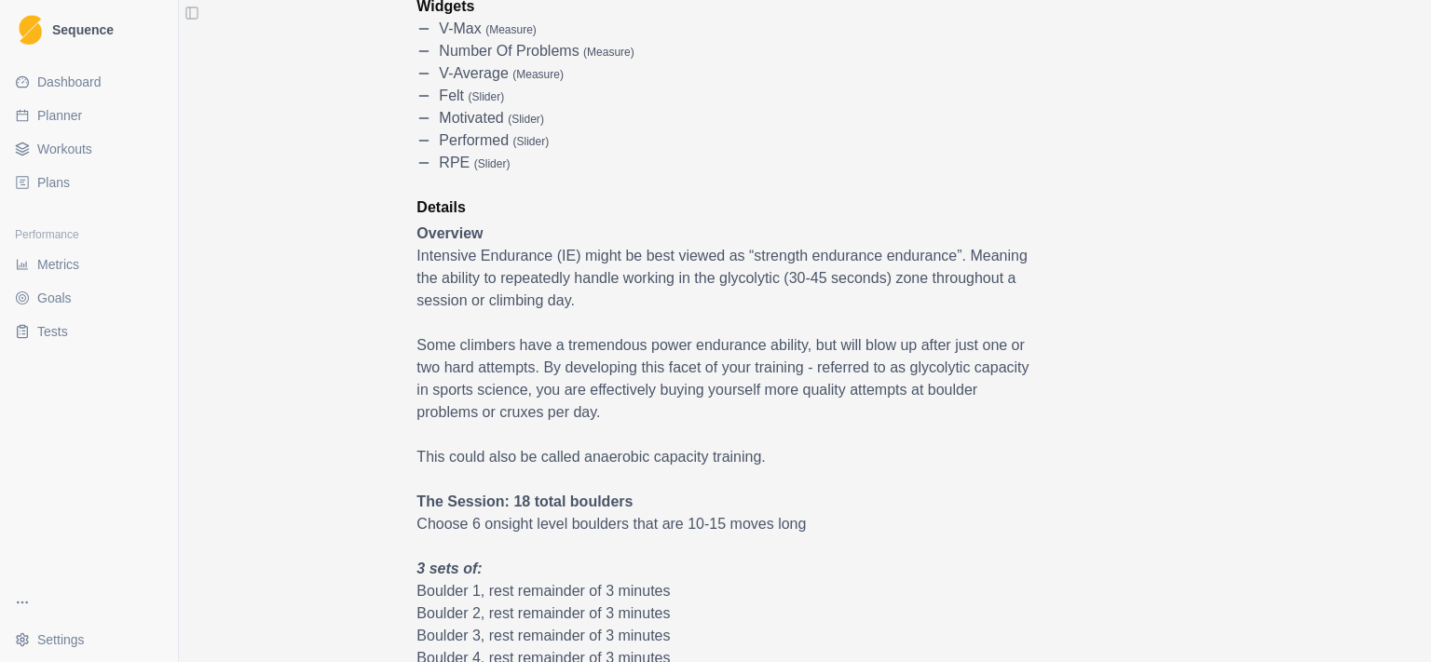
click at [659, 248] on p "Intensive Endurance (IE) might be best viewed as “strength endurance endurance”…" at bounding box center [728, 278] width 624 height 67
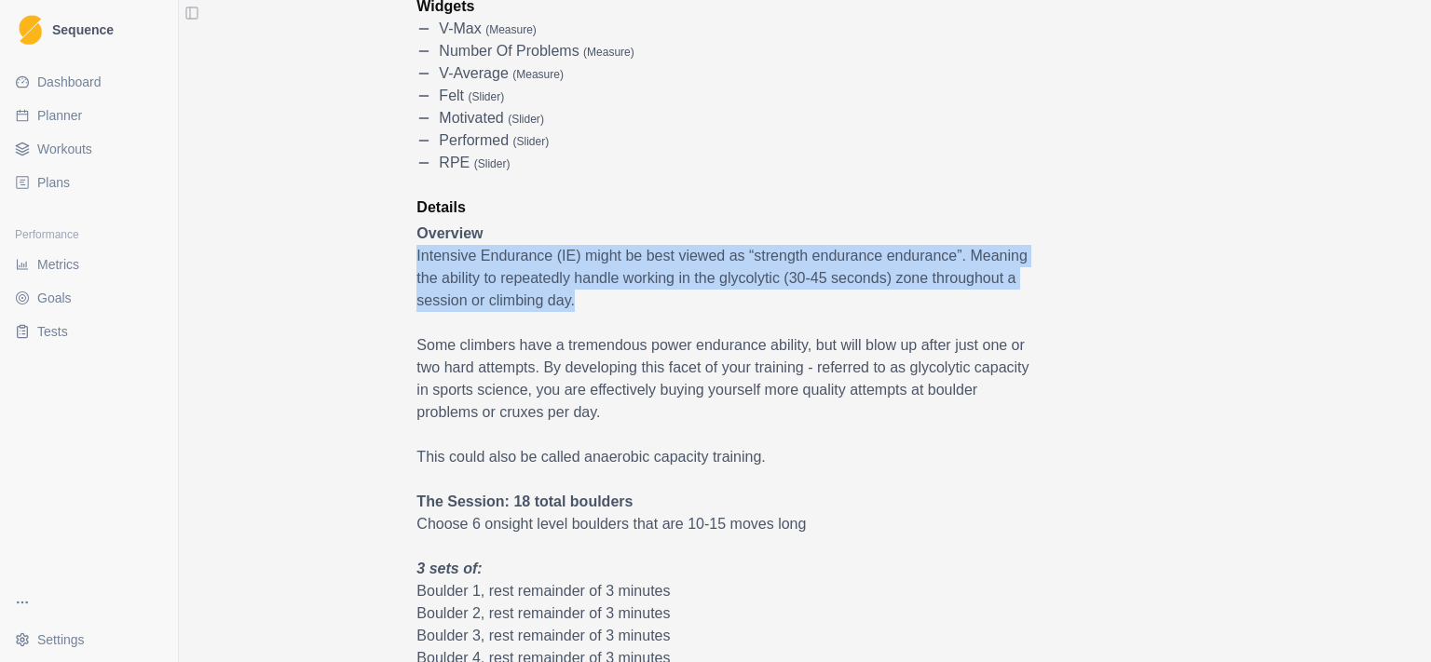
drag, startPoint x: 671, startPoint y: 237, endPoint x: 710, endPoint y: 306, distance: 79.3
click at [710, 306] on p "Intensive Endurance (IE) might be best viewed as “strength endurance endurance”…" at bounding box center [728, 278] width 624 height 67
drag, startPoint x: 736, startPoint y: 307, endPoint x: 715, endPoint y: 233, distance: 76.7
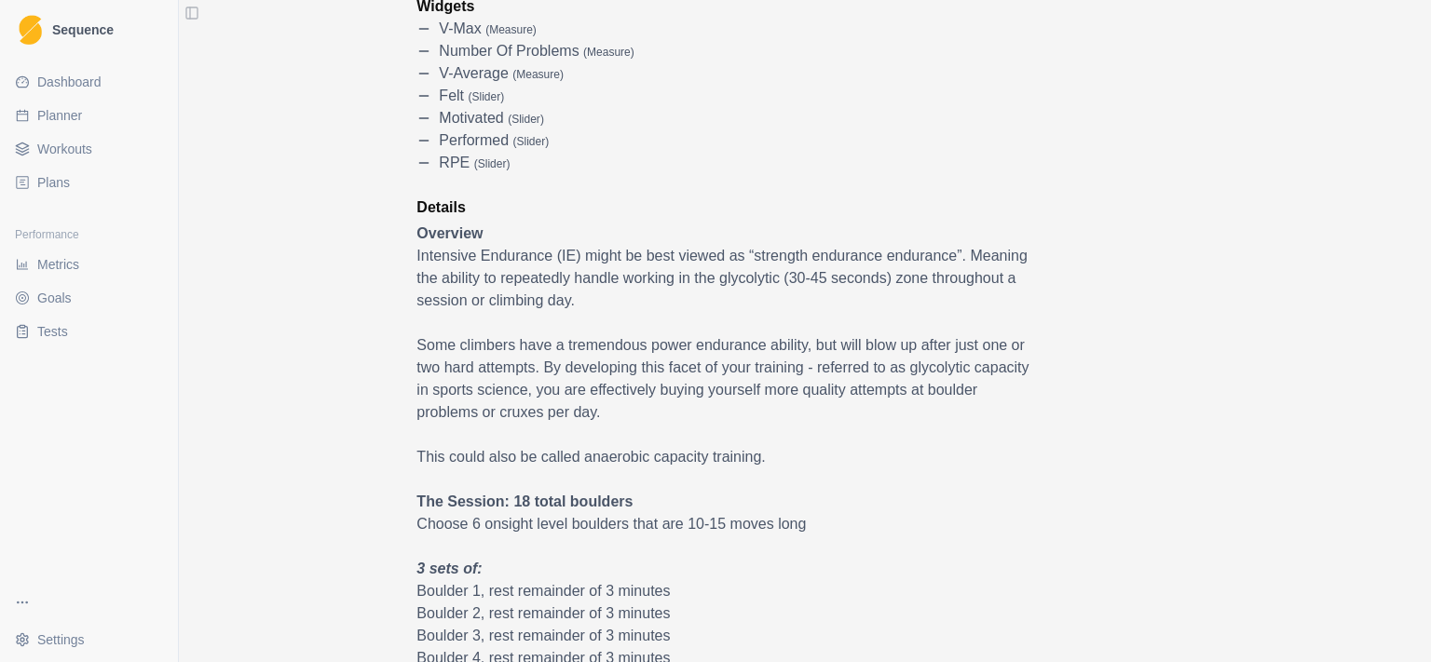
click at [715, 233] on p "Overview" at bounding box center [728, 234] width 624 height 22
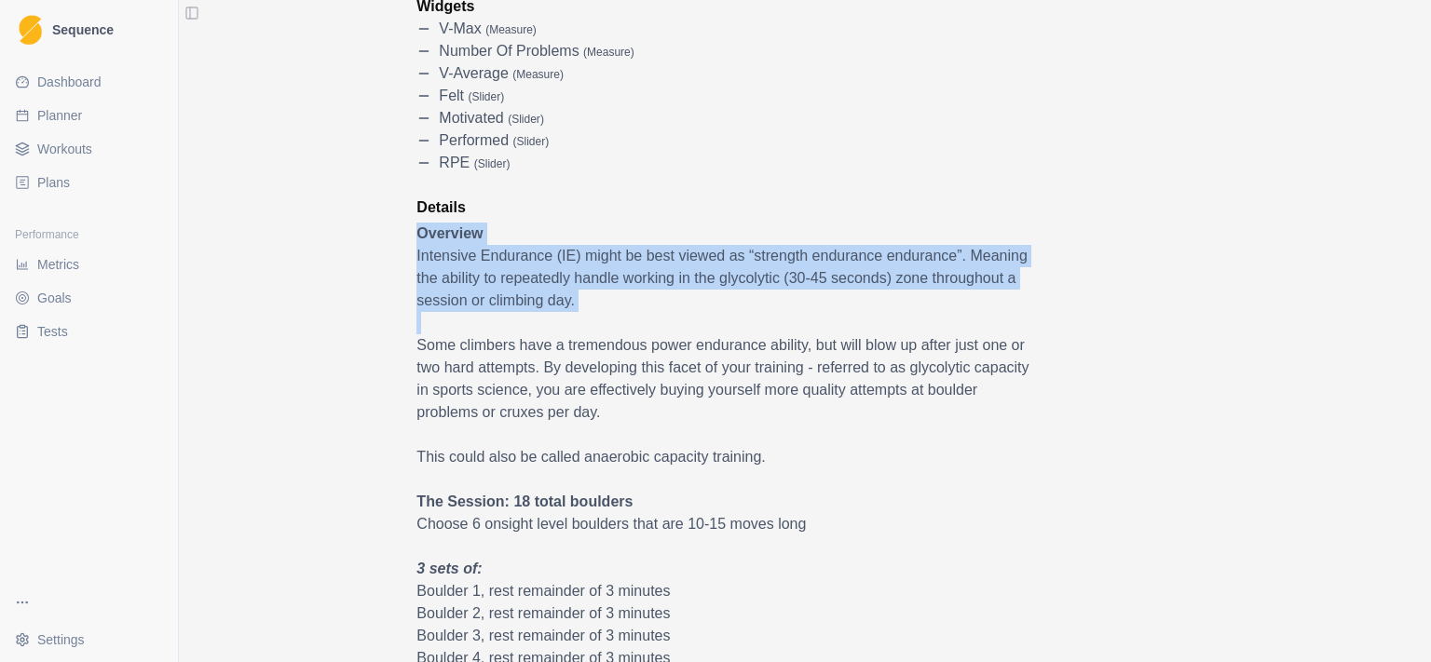
drag, startPoint x: 730, startPoint y: 273, endPoint x: 747, endPoint y: 312, distance: 42.9
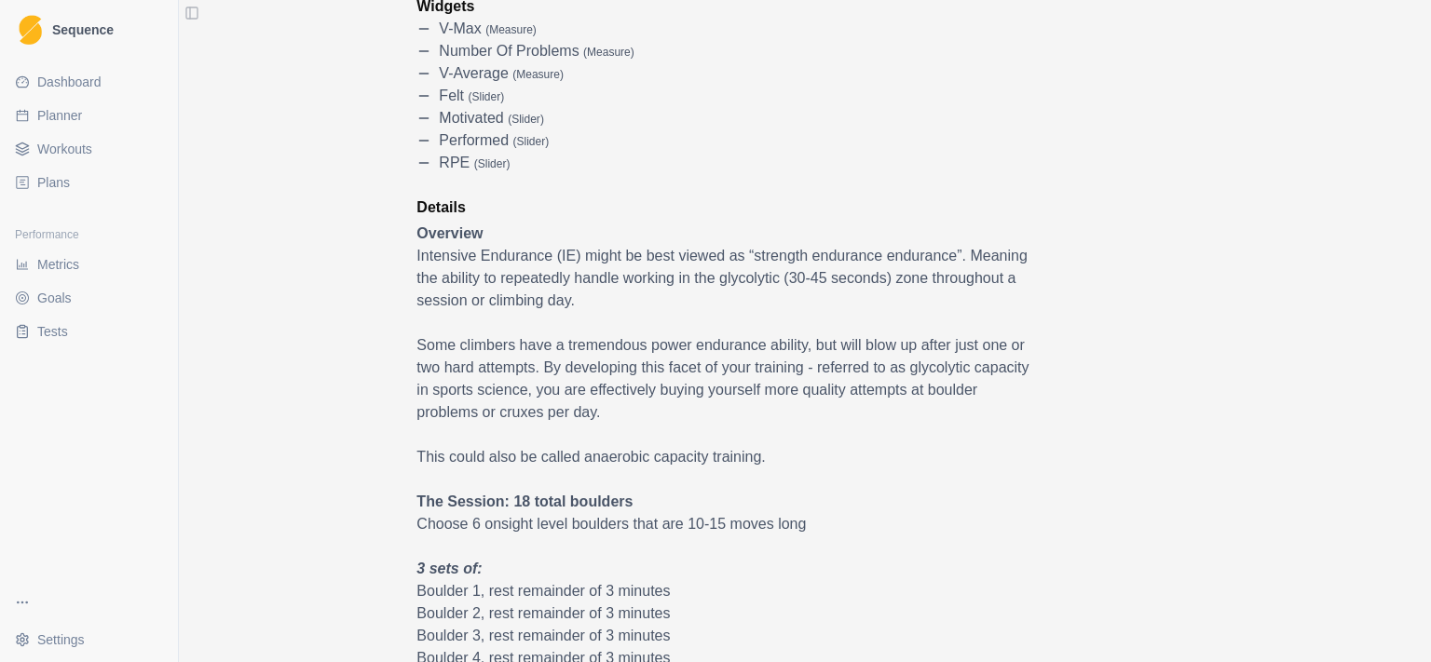
click at [747, 312] on p at bounding box center [728, 323] width 624 height 22
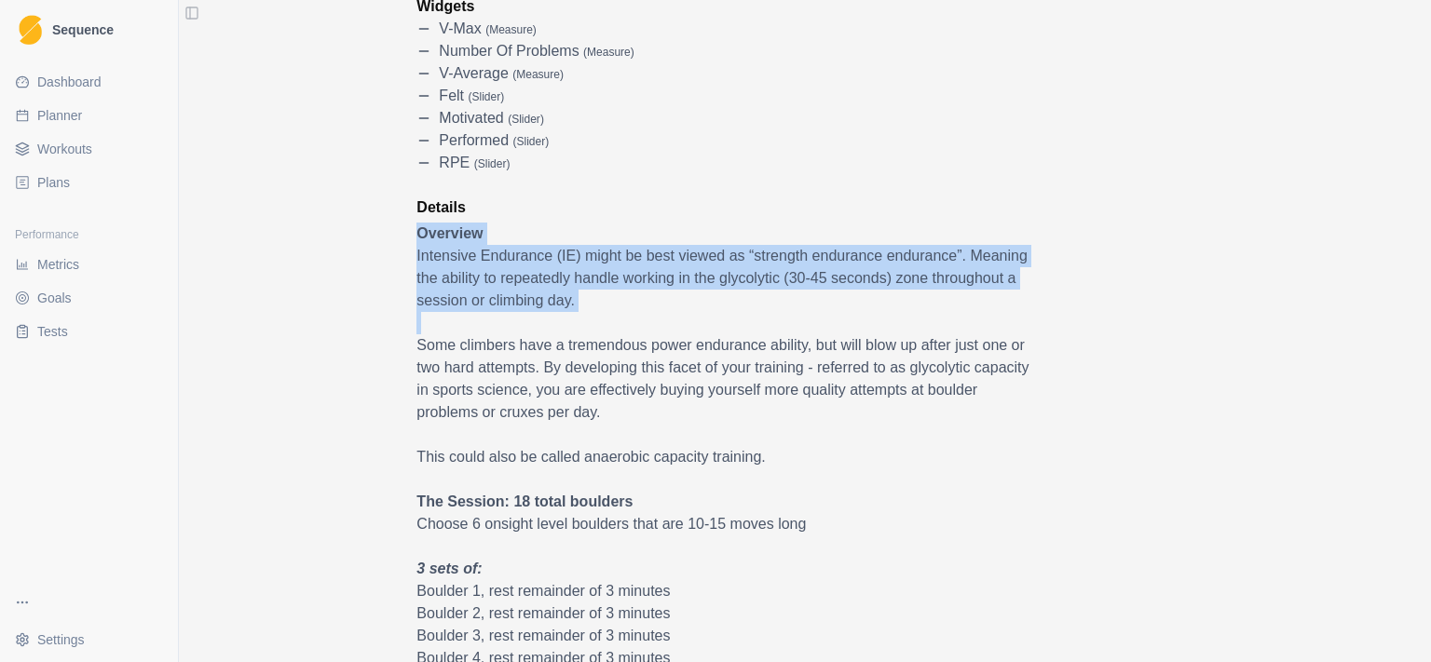
drag, startPoint x: 748, startPoint y: 312, endPoint x: 744, endPoint y: 225, distance: 86.7
click at [744, 225] on p "Overview" at bounding box center [728, 234] width 624 height 22
drag, startPoint x: 748, startPoint y: 233, endPoint x: 942, endPoint y: 318, distance: 211.5
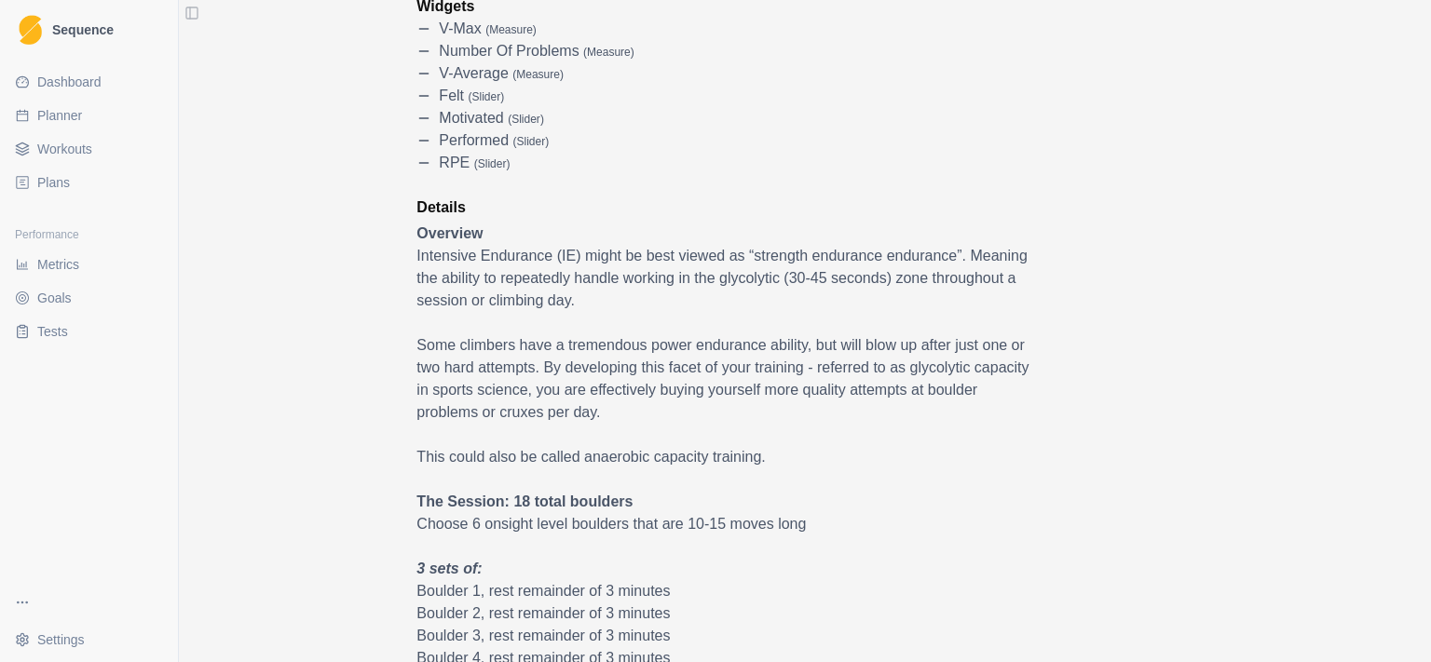
click at [942, 318] on p at bounding box center [728, 323] width 624 height 22
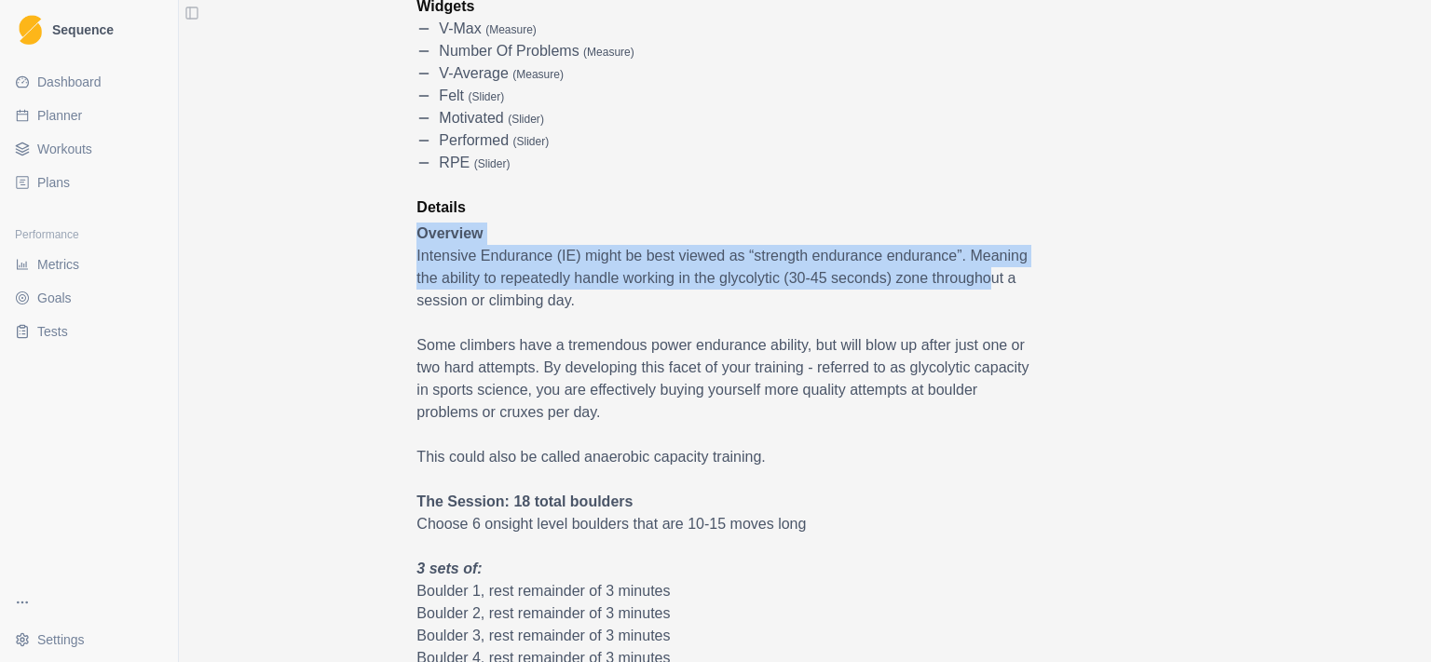
drag, startPoint x: 989, startPoint y: 285, endPoint x: 1001, endPoint y: 219, distance: 67.3
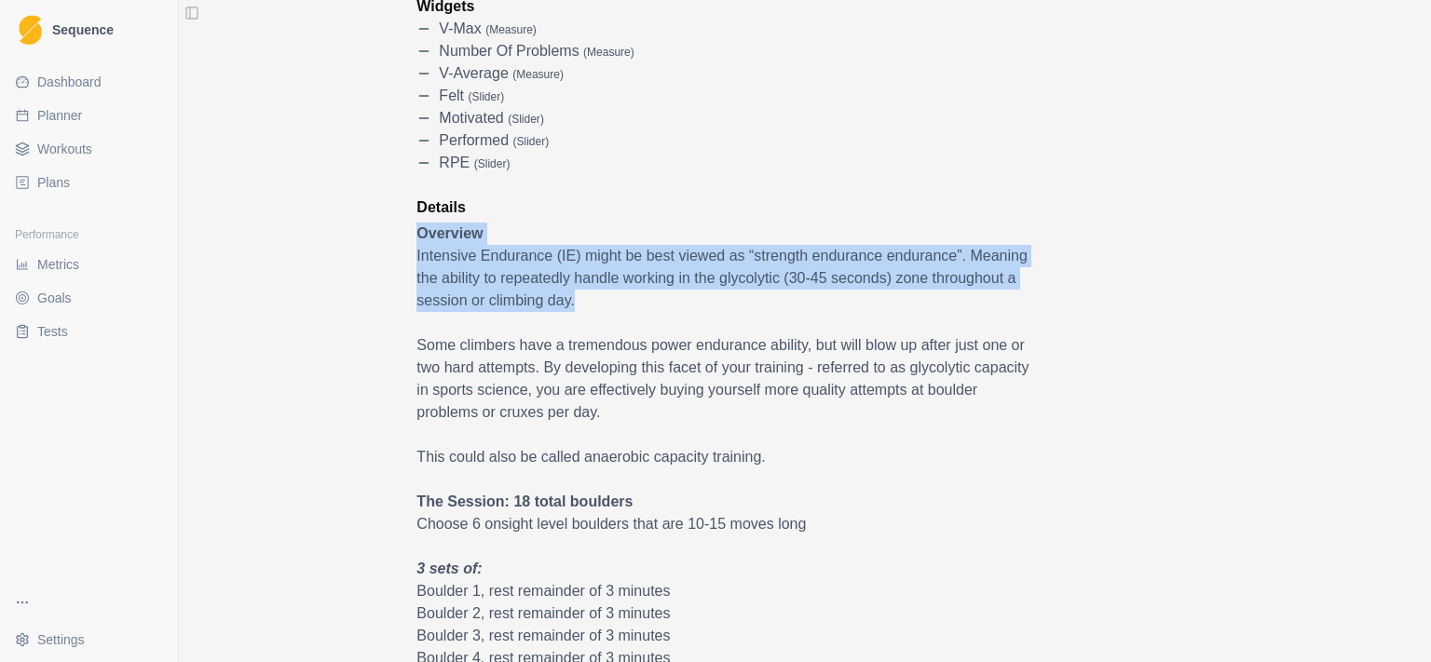
drag, startPoint x: 1004, startPoint y: 266, endPoint x: 1008, endPoint y: 307, distance: 40.2
click at [1008, 307] on p "Intensive Endurance (IE) might be best viewed as “strength endurance endurance”…" at bounding box center [728, 278] width 624 height 67
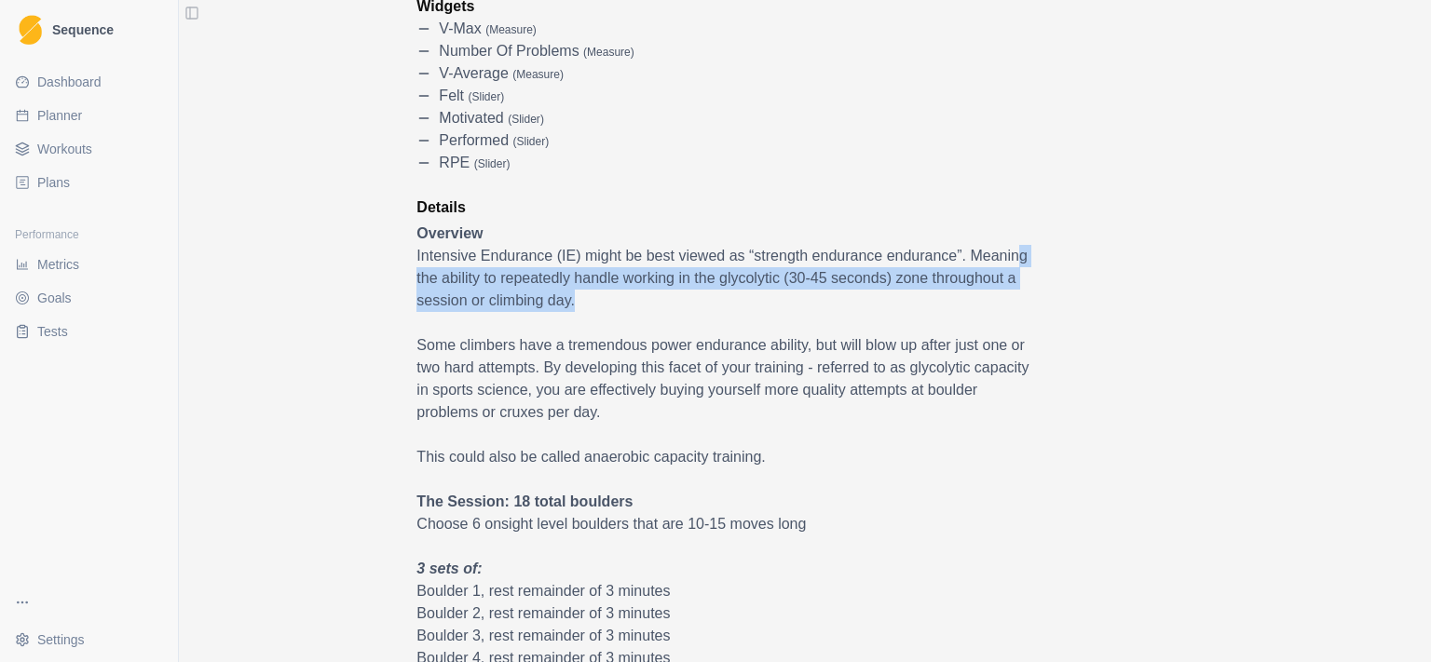
drag, startPoint x: 1007, startPoint y: 310, endPoint x: 1004, endPoint y: 245, distance: 65.3
click at [1004, 245] on p "Intensive Endurance (IE) might be best viewed as “strength endurance endurance”…" at bounding box center [728, 278] width 624 height 67
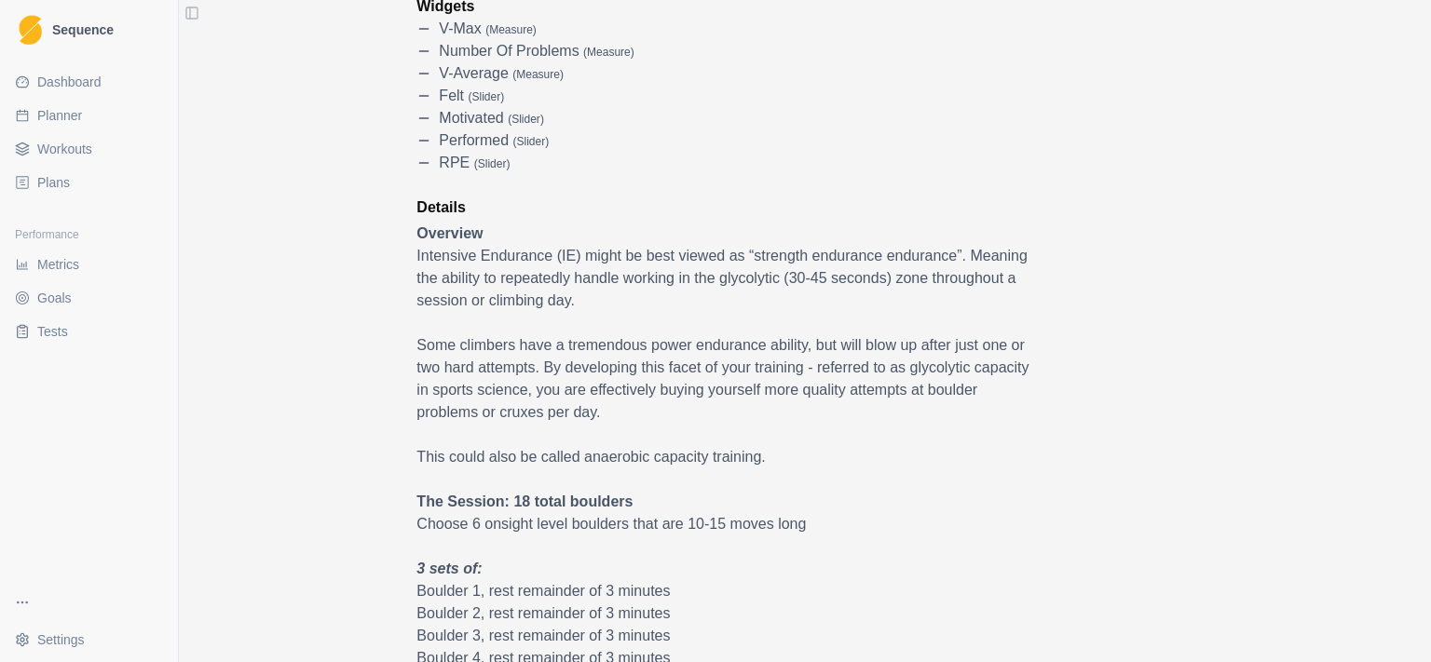
click at [1004, 245] on p "Intensive Endurance (IE) might be best viewed as “strength endurance endurance”…" at bounding box center [728, 278] width 624 height 67
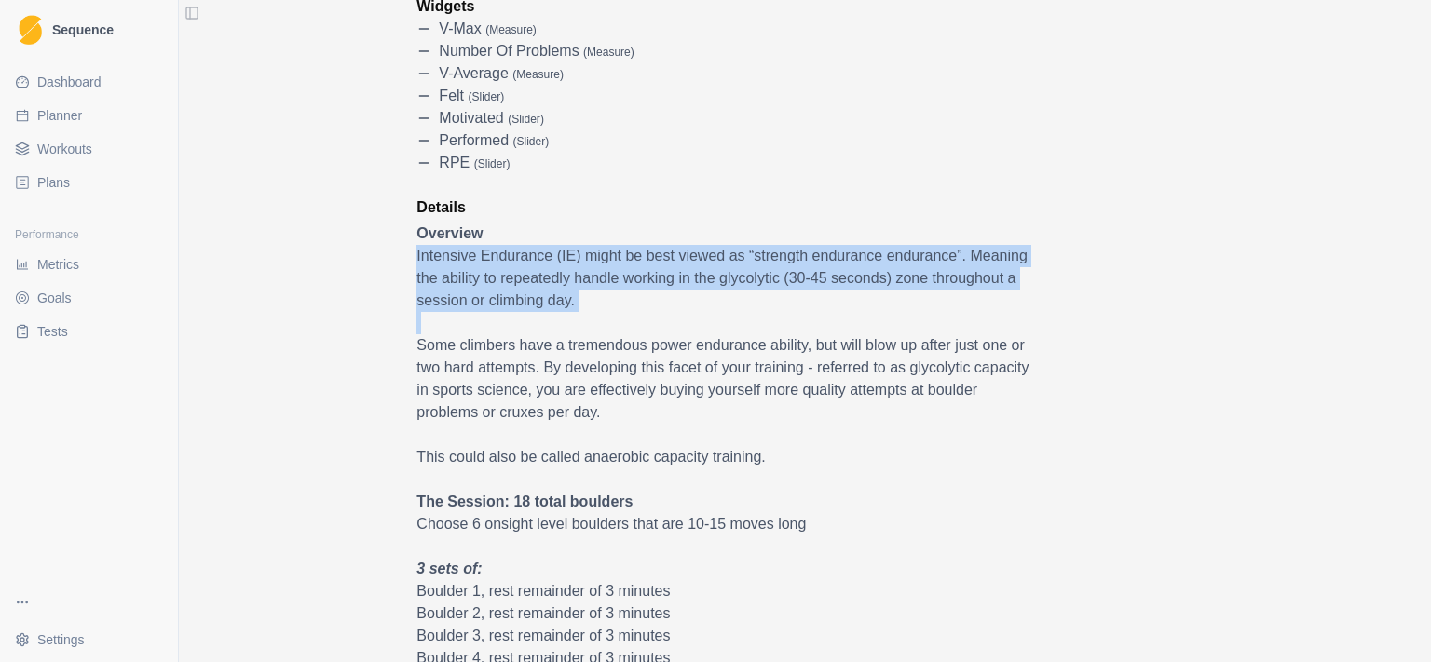
drag, startPoint x: 1002, startPoint y: 224, endPoint x: 995, endPoint y: 314, distance: 90.6
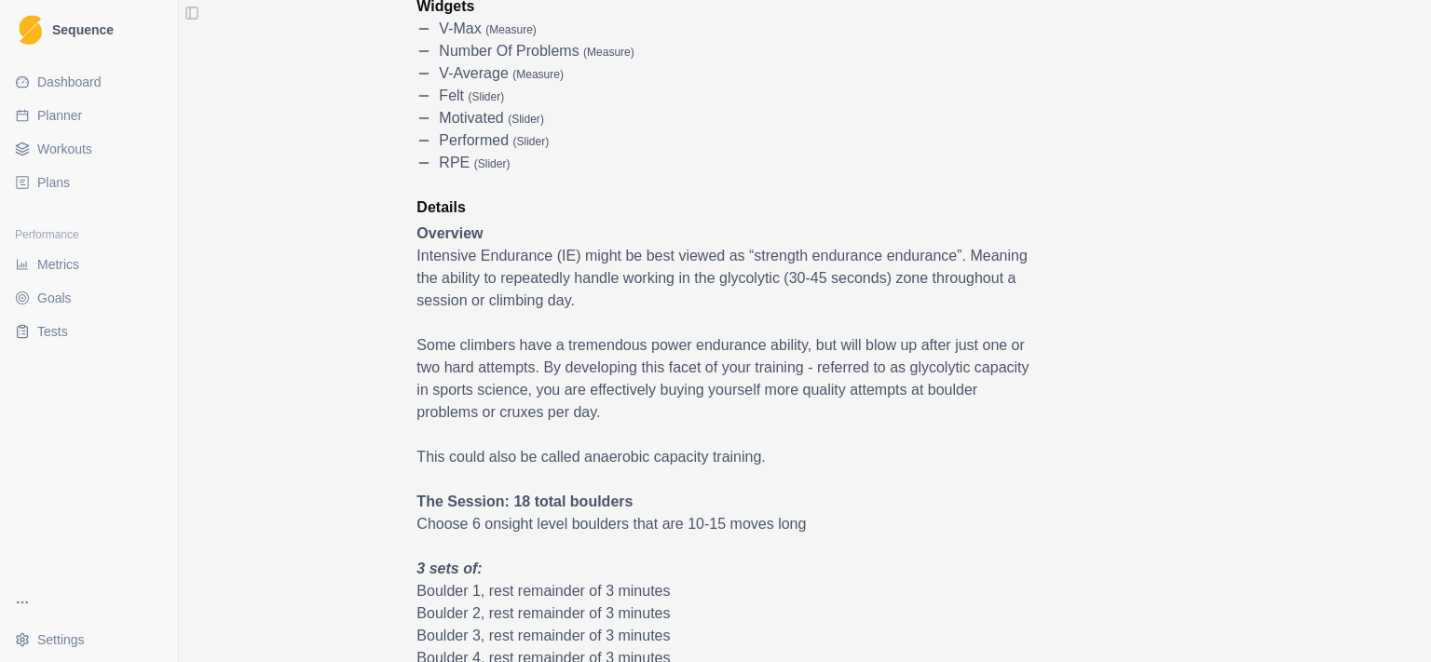
click at [995, 314] on p at bounding box center [728, 323] width 624 height 22
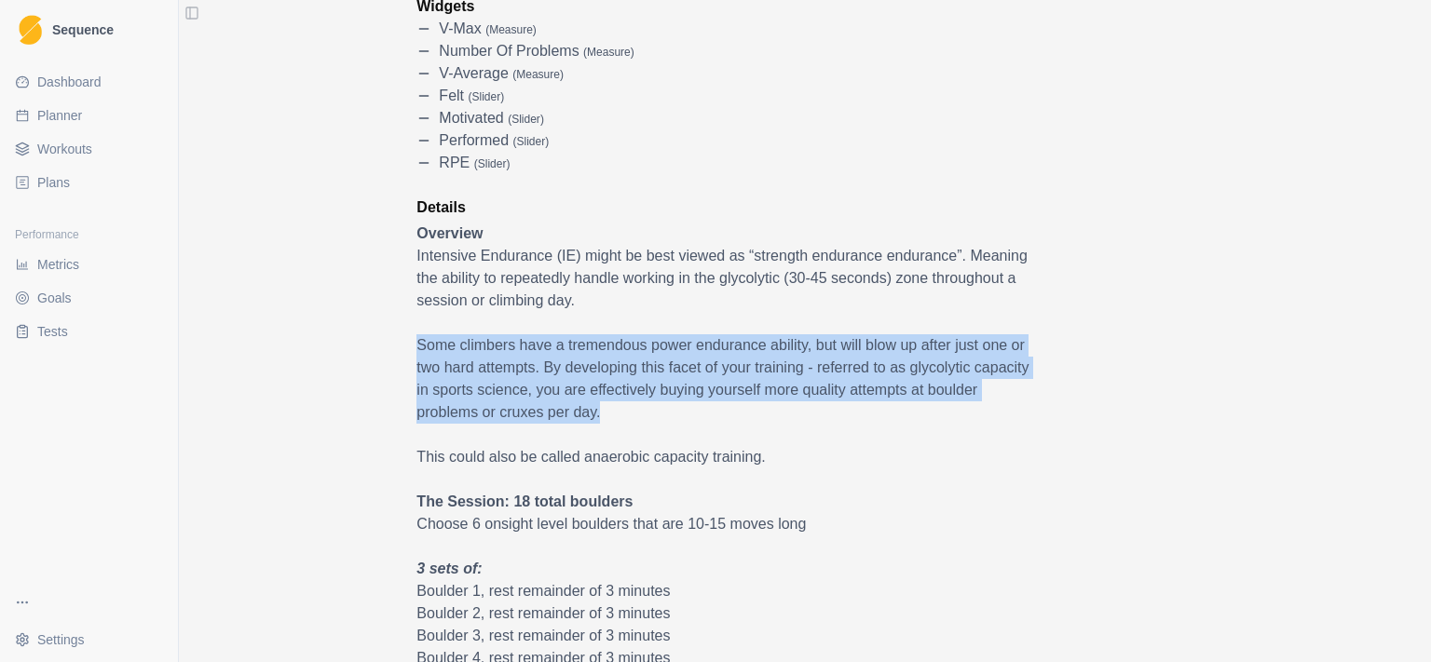
drag, startPoint x: 434, startPoint y: 343, endPoint x: 699, endPoint y: 417, distance: 274.9
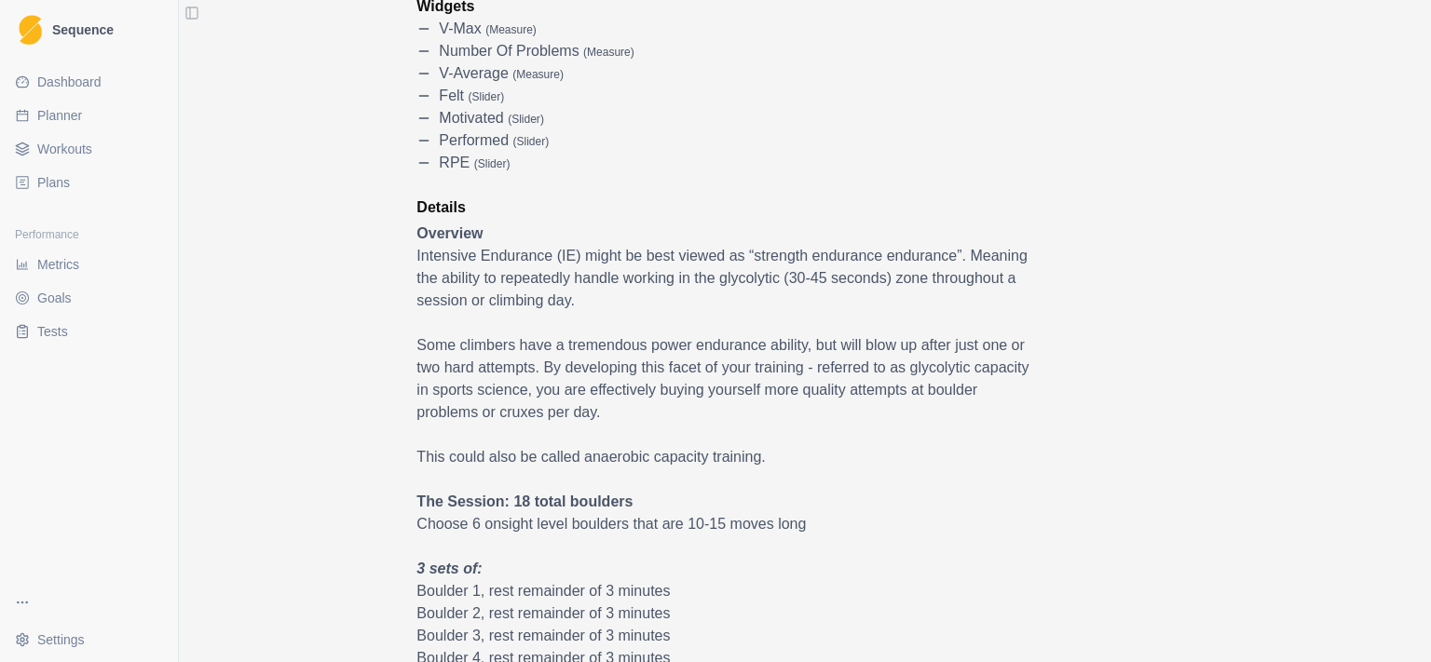
click at [699, 417] on p "Some climbers have a tremendous power endurance ability, but will blow up after…" at bounding box center [728, 378] width 624 height 89
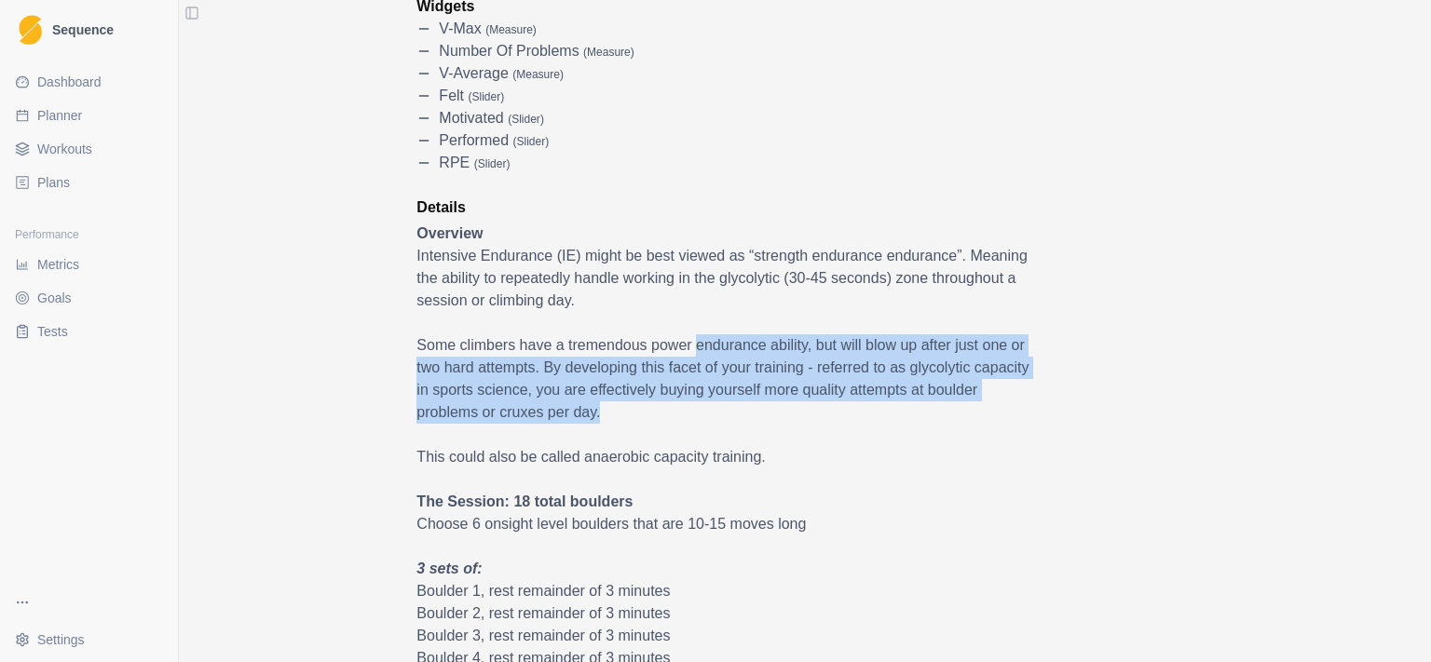
drag, startPoint x: 699, startPoint y: 417, endPoint x: 714, endPoint y: 347, distance: 72.4
click at [714, 347] on p "Some climbers have a tremendous power endurance ability, but will blow up after…" at bounding box center [728, 378] width 624 height 89
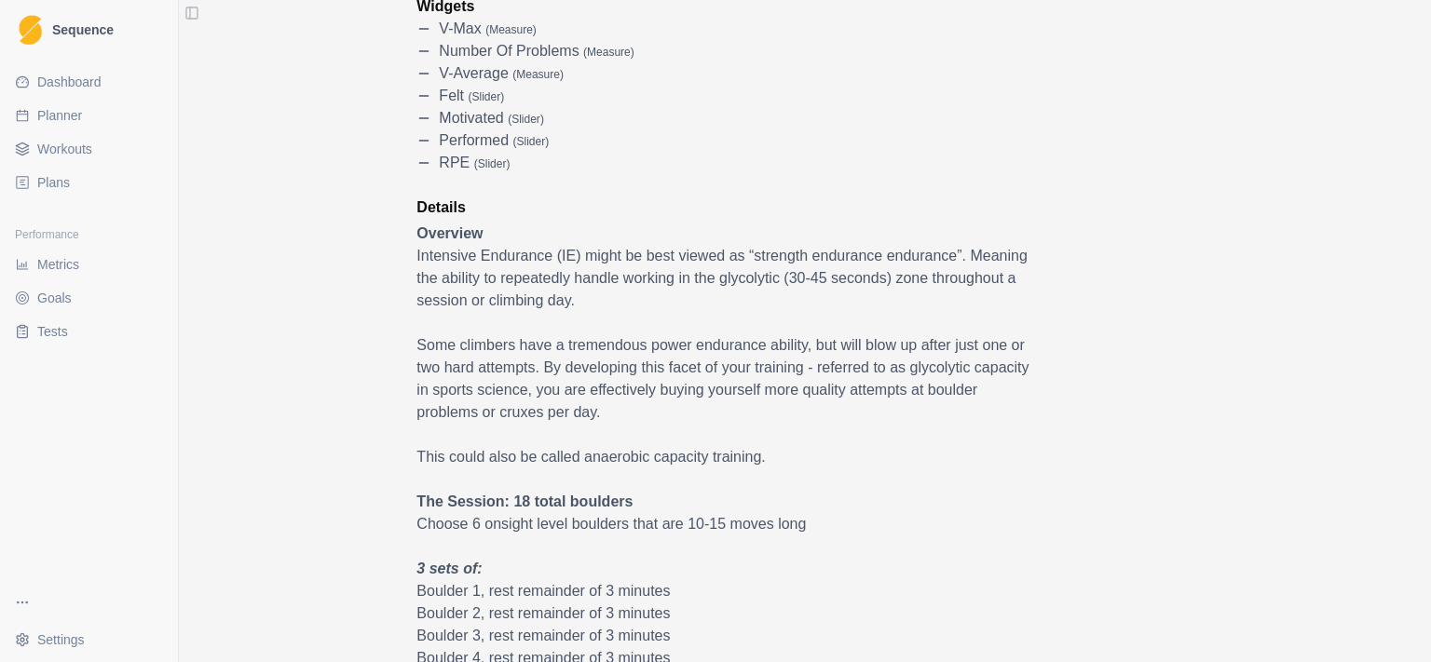
click at [740, 323] on p at bounding box center [728, 323] width 624 height 22
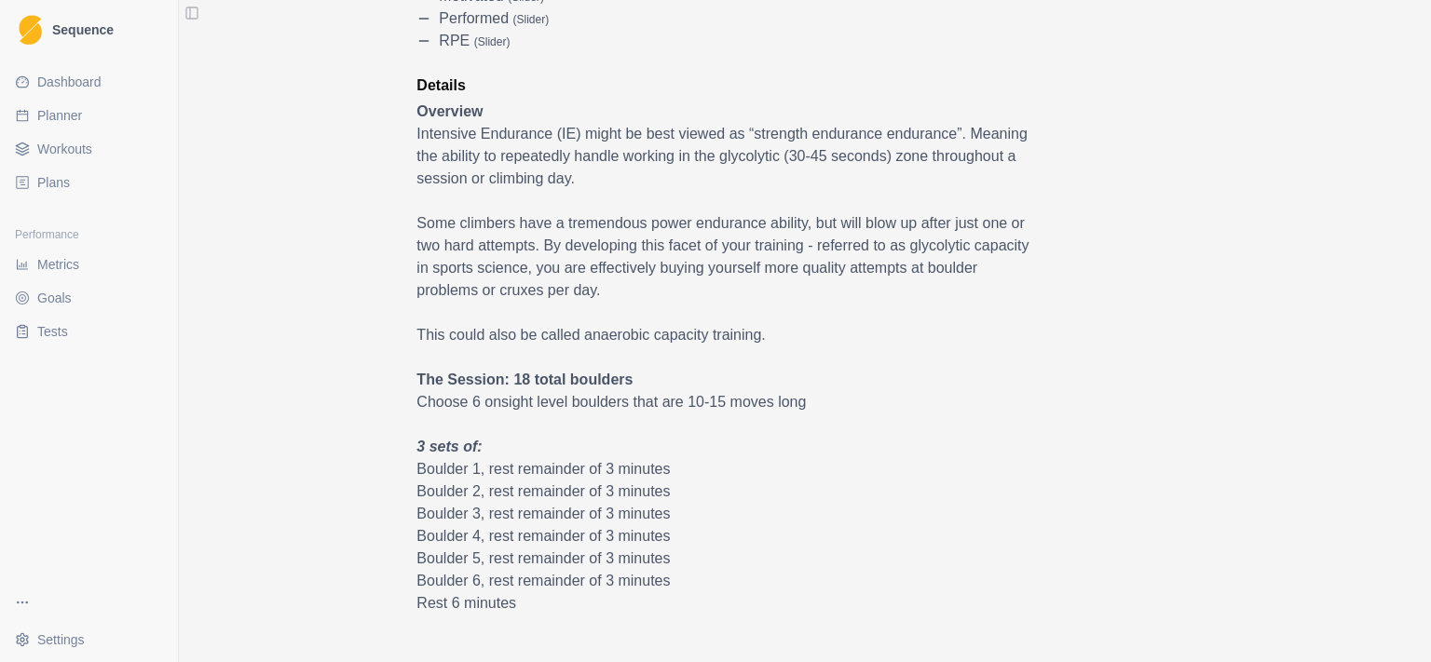
scroll to position [604, 0]
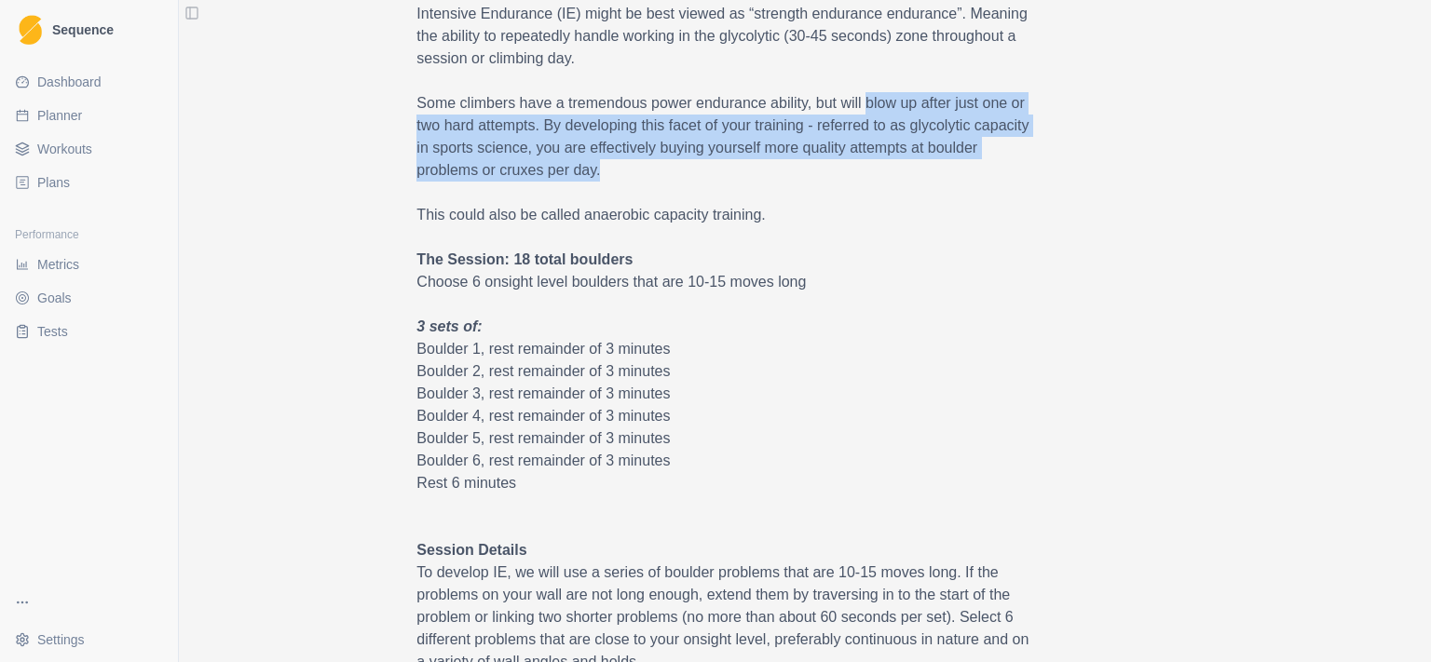
drag, startPoint x: 878, startPoint y: 117, endPoint x: 861, endPoint y: 95, distance: 28.0
click at [861, 95] on p "Some climbers have a tremendous power endurance ability, but will blow up after…" at bounding box center [728, 136] width 624 height 89
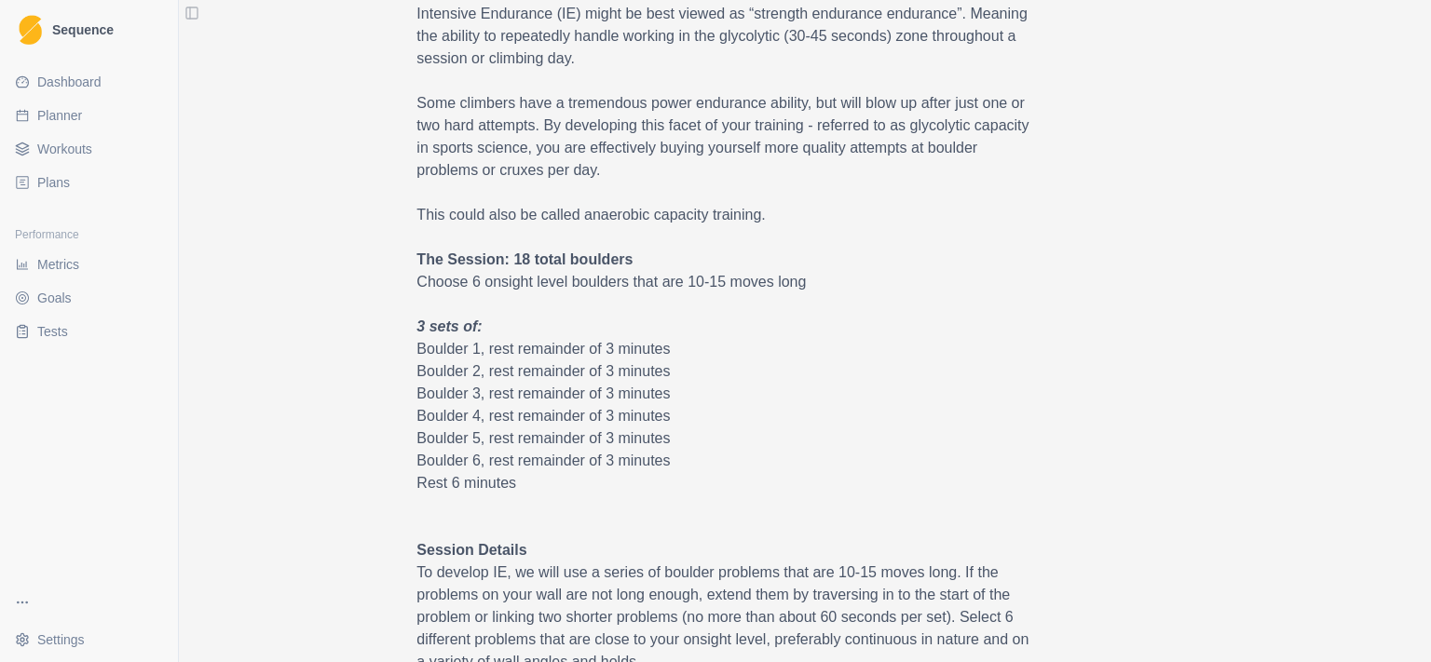
click at [662, 80] on p at bounding box center [728, 81] width 624 height 22
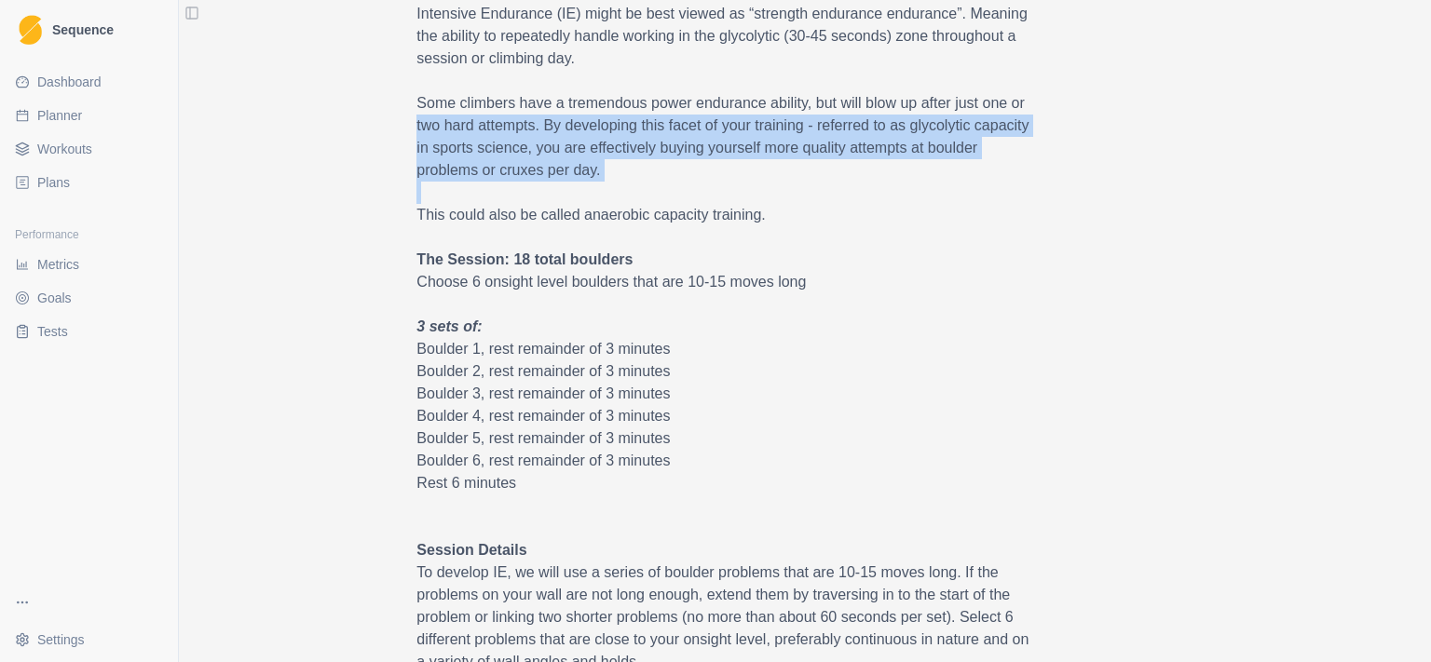
drag, startPoint x: 422, startPoint y: 121, endPoint x: 653, endPoint y: 190, distance: 241.1
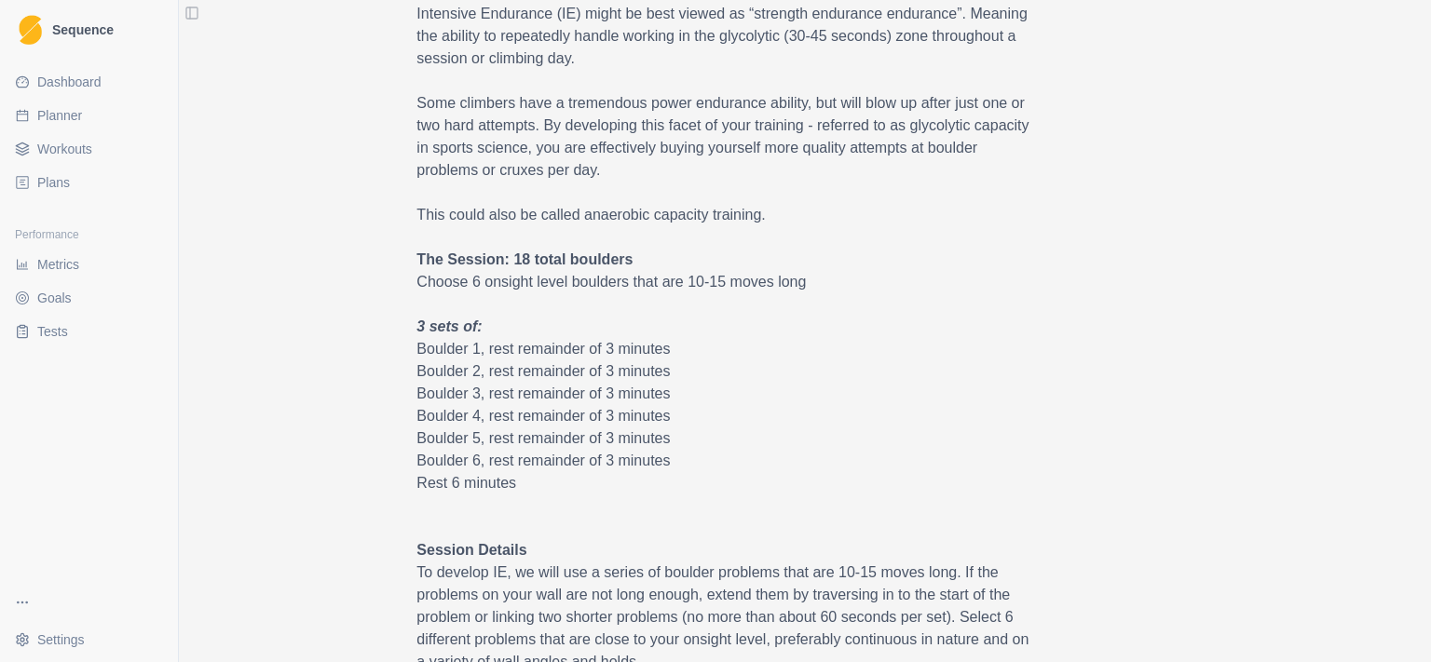
click at [678, 183] on p at bounding box center [728, 193] width 624 height 22
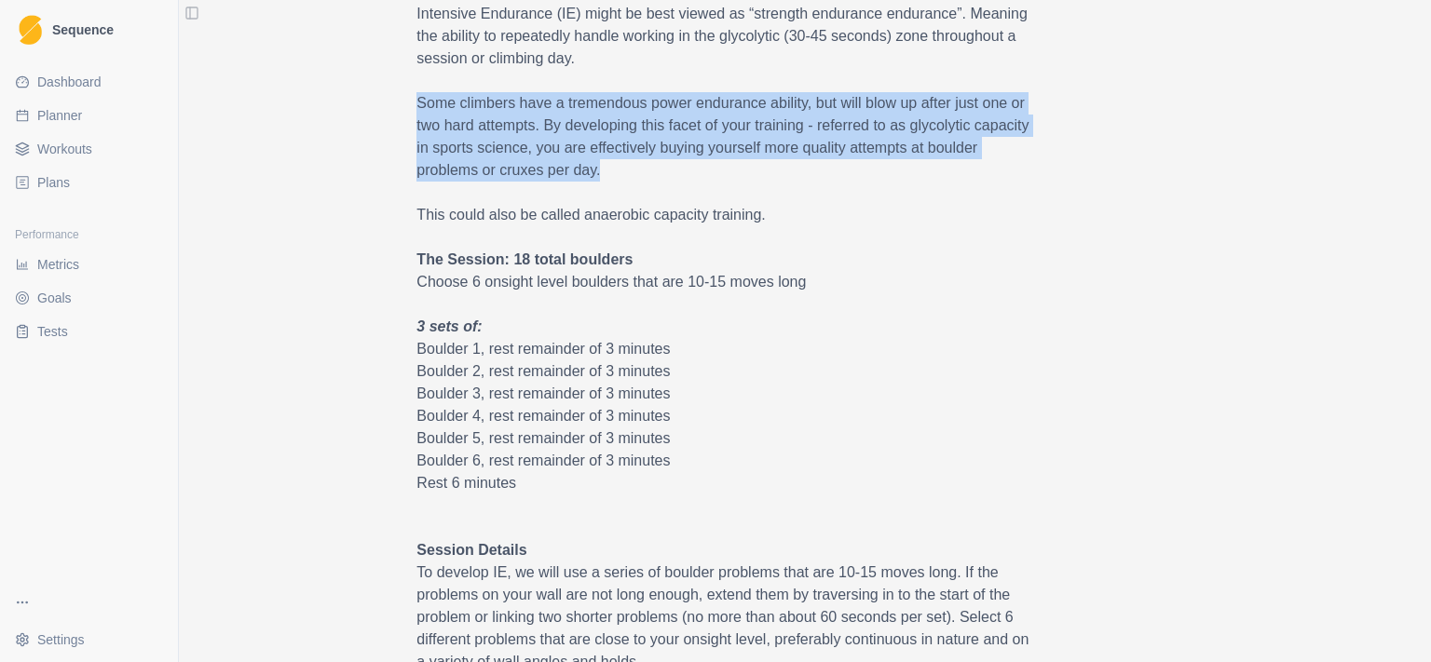
drag, startPoint x: 687, startPoint y: 175, endPoint x: 408, endPoint y: 106, distance: 287.0
click at [408, 106] on div "Power Endurance Intensive Endurance Boulders Linked Duration 1 HR Description 6…" at bounding box center [805, 533] width 924 height 2081
click at [416, 132] on p "Some climbers have a tremendous power endurance ability, but will blow up after…" at bounding box center [728, 136] width 624 height 89
drag
click at [721, 172] on p "Some climbers have a tremendous power endurance ability, but will blow up after…" at bounding box center [728, 136] width 624 height 89
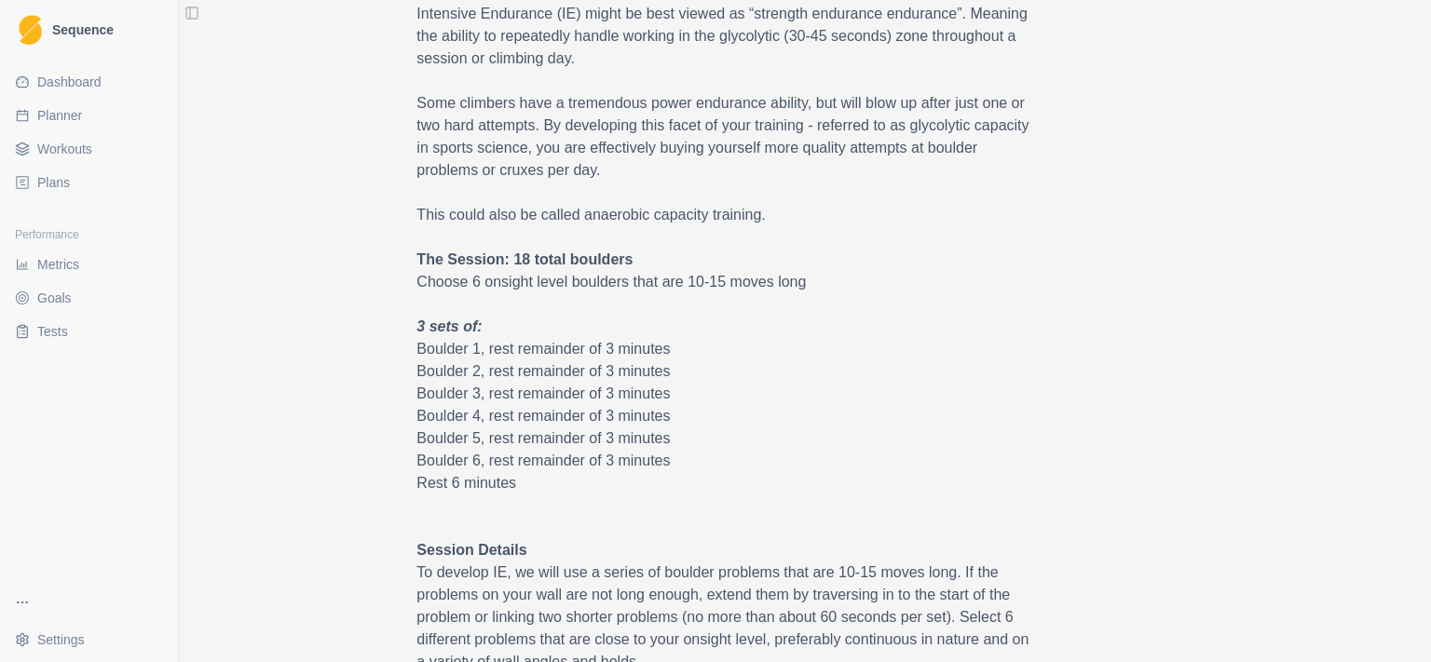
click at [721, 172] on p "Some climbers have a tremendous power endurance ability, but will blow up after…" at bounding box center [728, 136] width 624 height 89
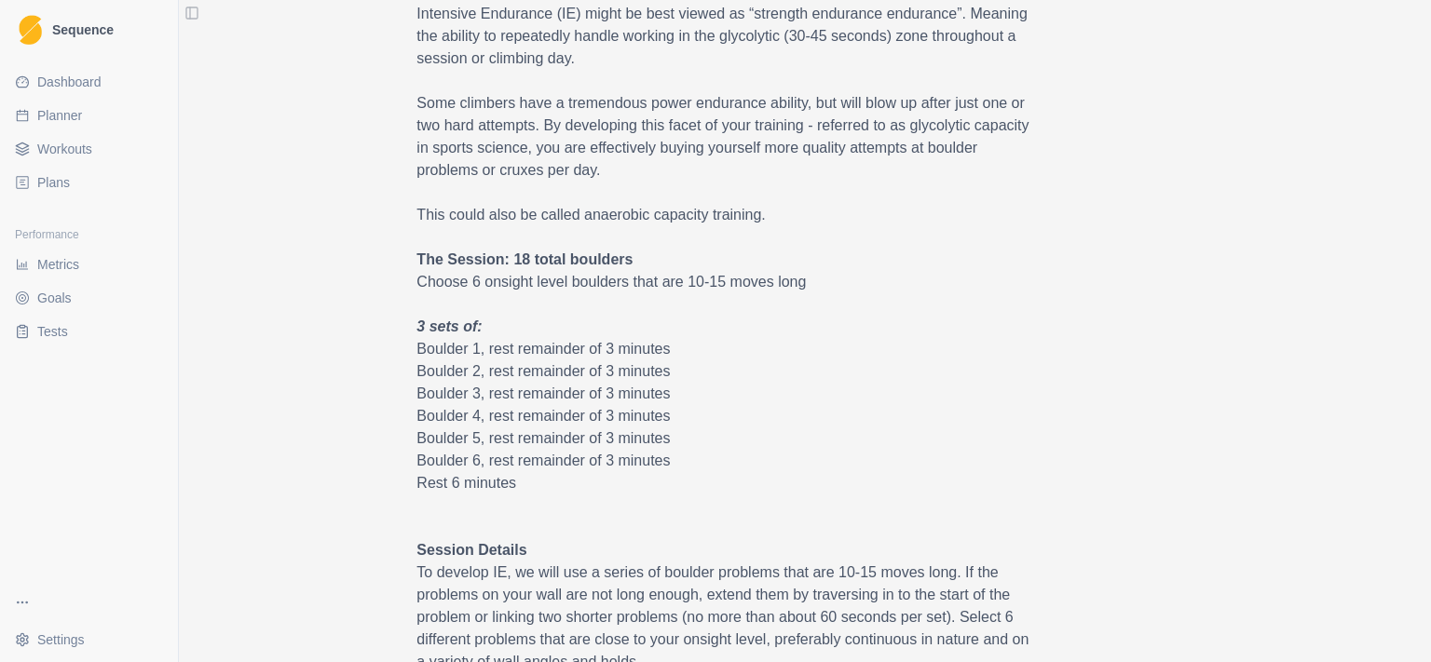
click at [683, 76] on p at bounding box center [728, 81] width 624 height 22
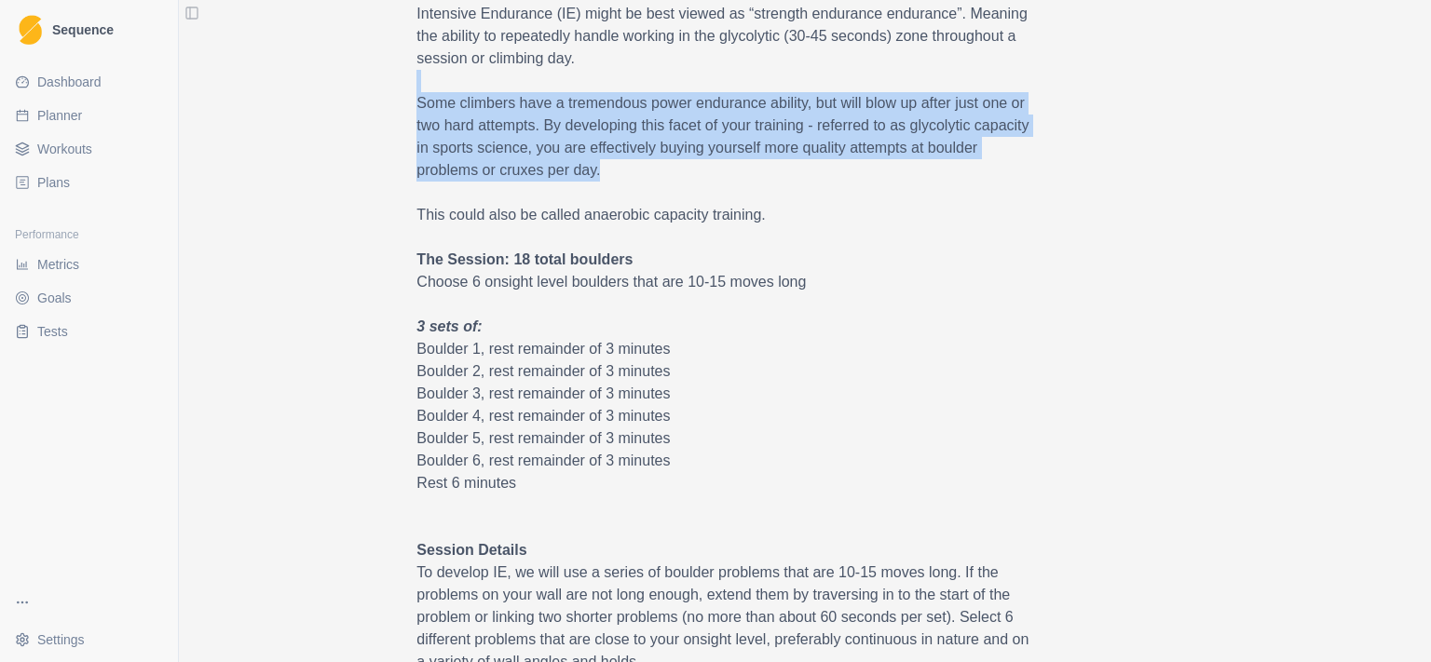
click at [732, 164] on p "Some climbers have a tremendous power endurance ability, but will blow up after…" at bounding box center [728, 136] width 624 height 89
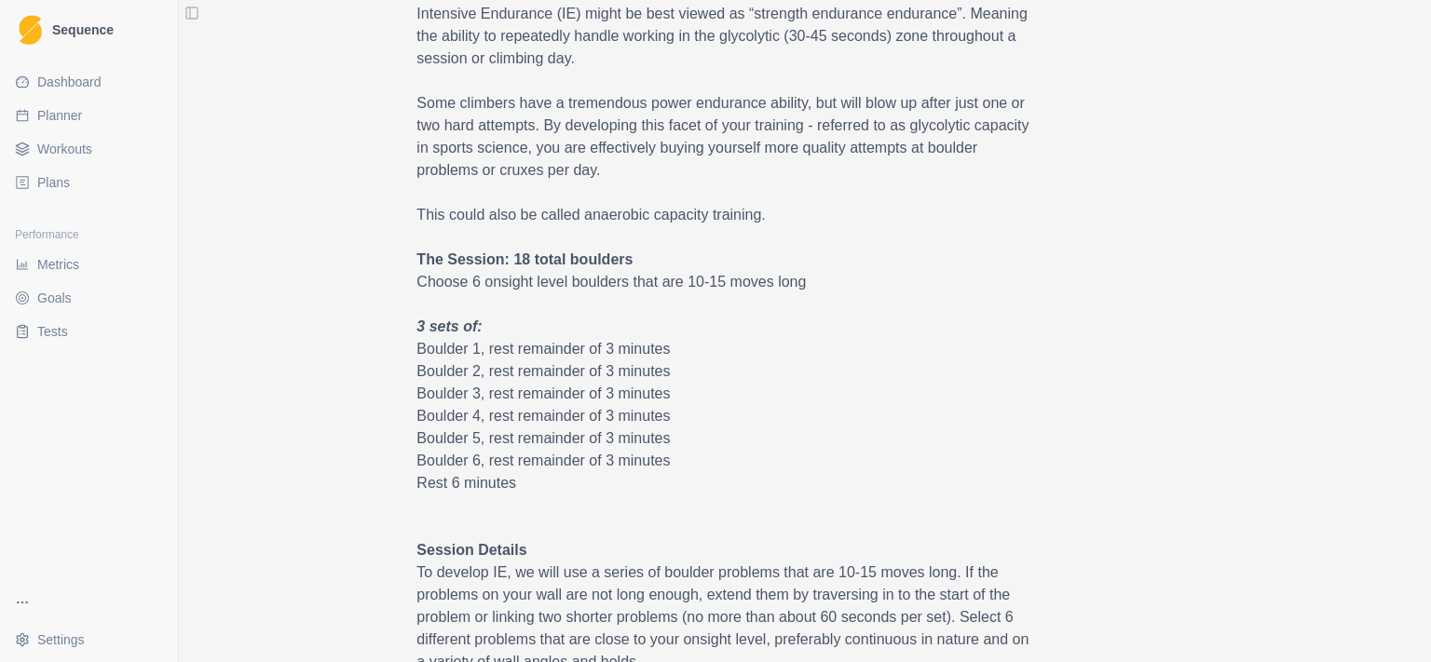
click at [740, 83] on p at bounding box center [728, 81] width 624 height 22
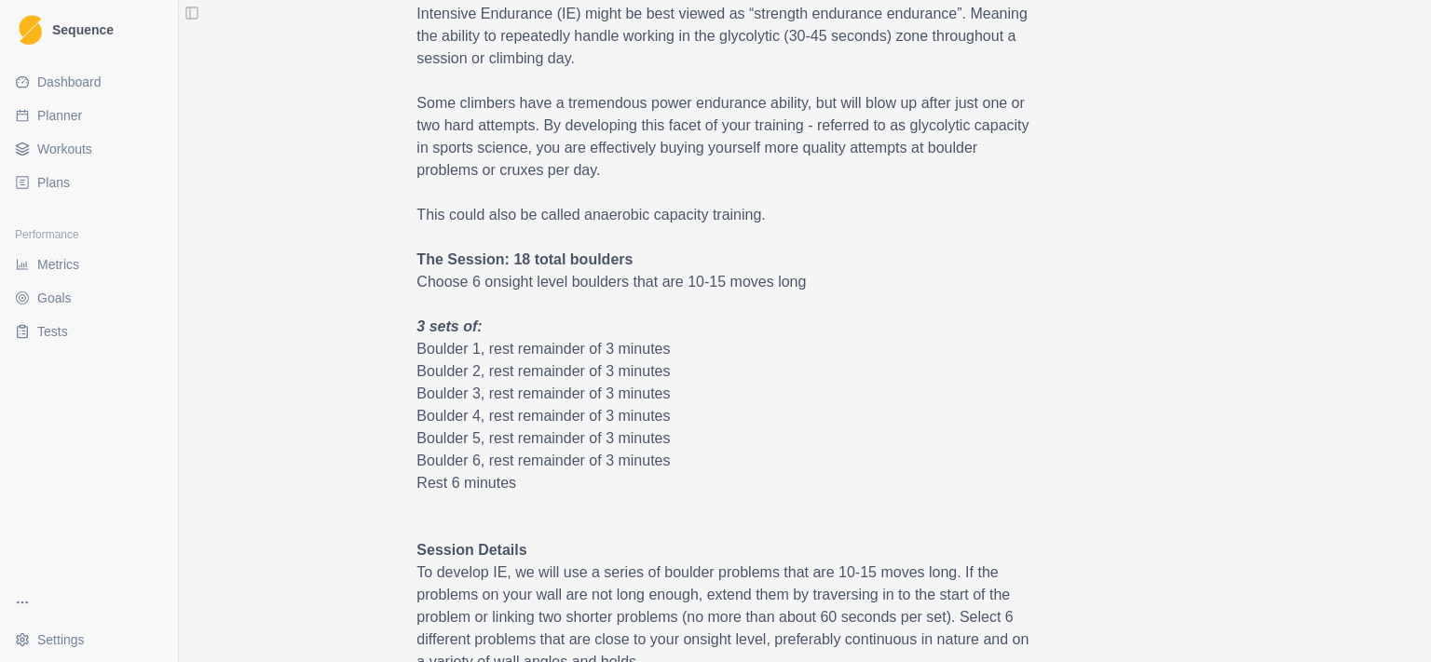
click at [779, 184] on p at bounding box center [728, 193] width 624 height 22
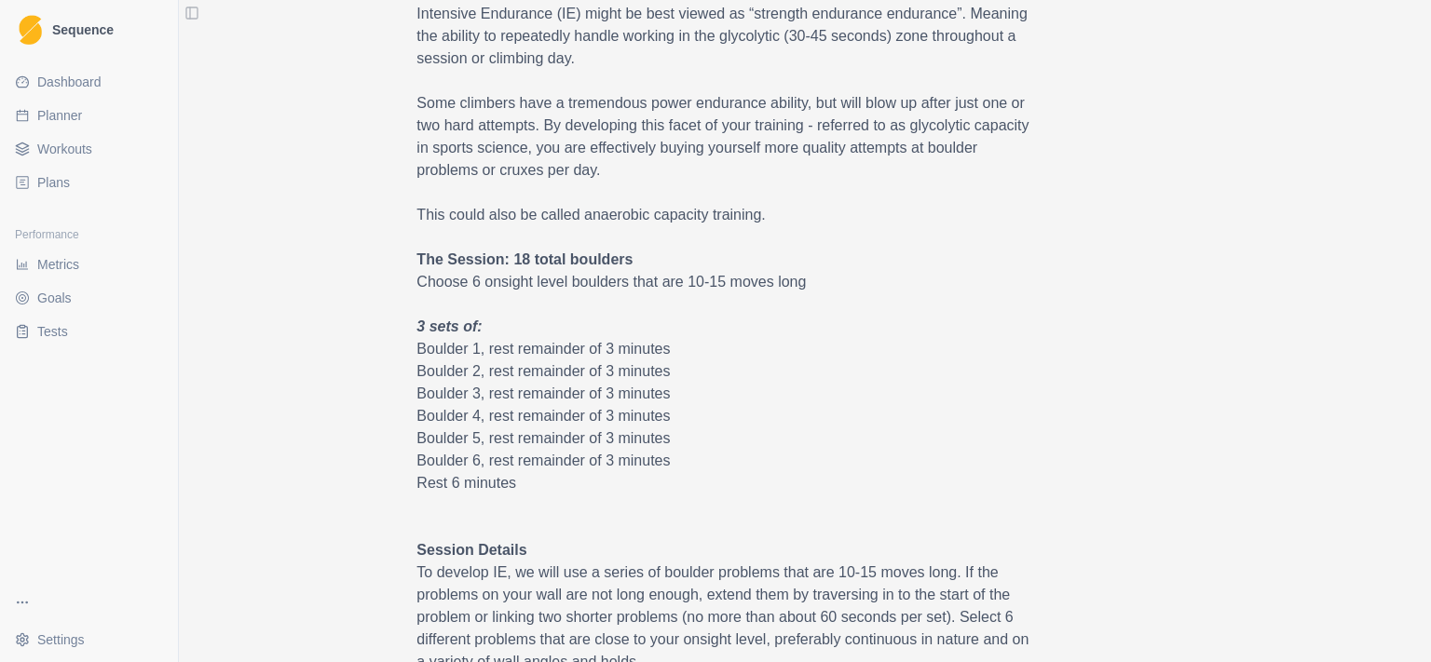
click at [823, 67] on p "Intensive Endurance (IE) might be best viewed as “strength endurance endurance”…" at bounding box center [728, 36] width 624 height 67
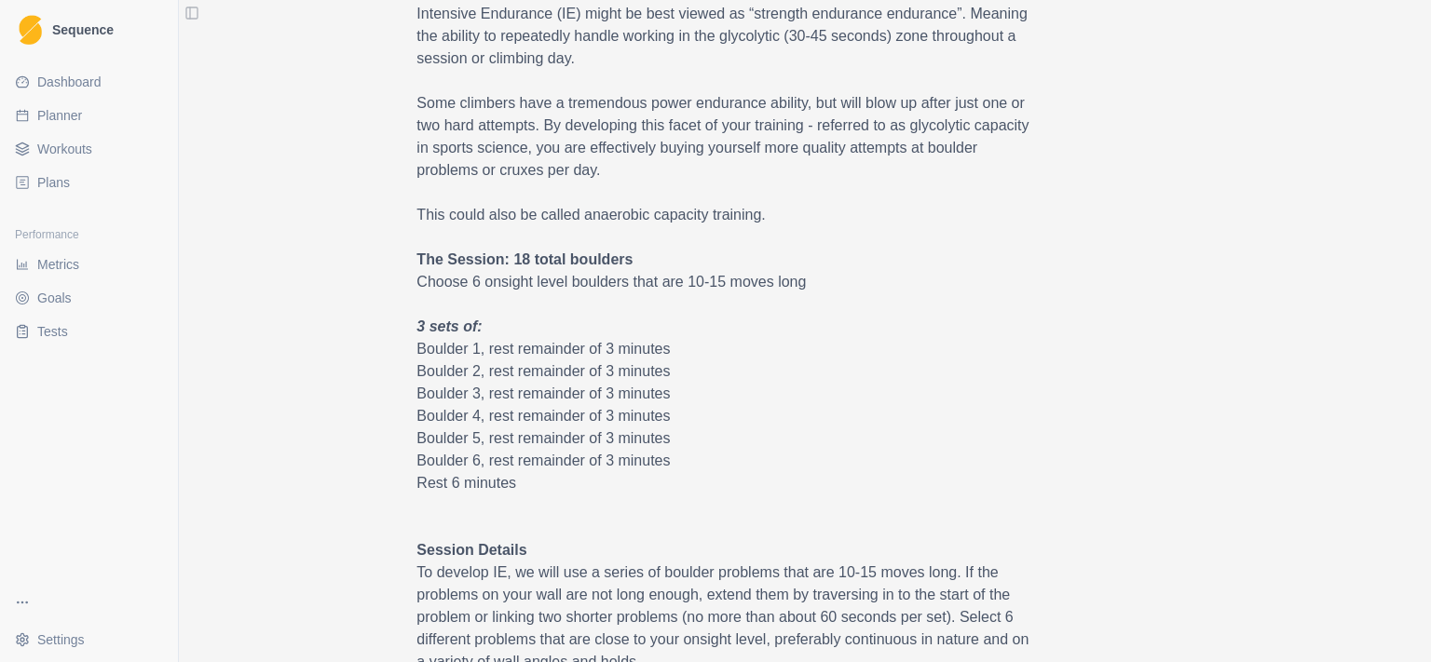
click at [892, 229] on p at bounding box center [728, 237] width 624 height 22
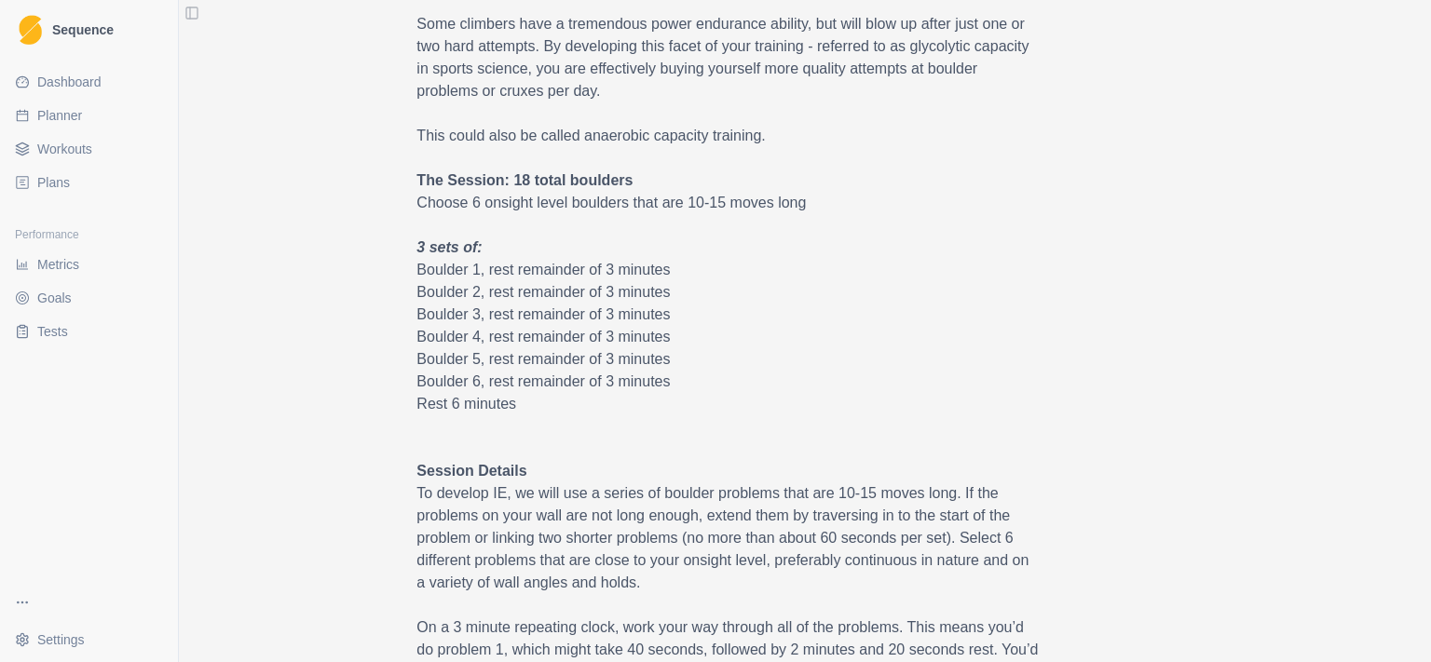
scroll to position [724, 0]
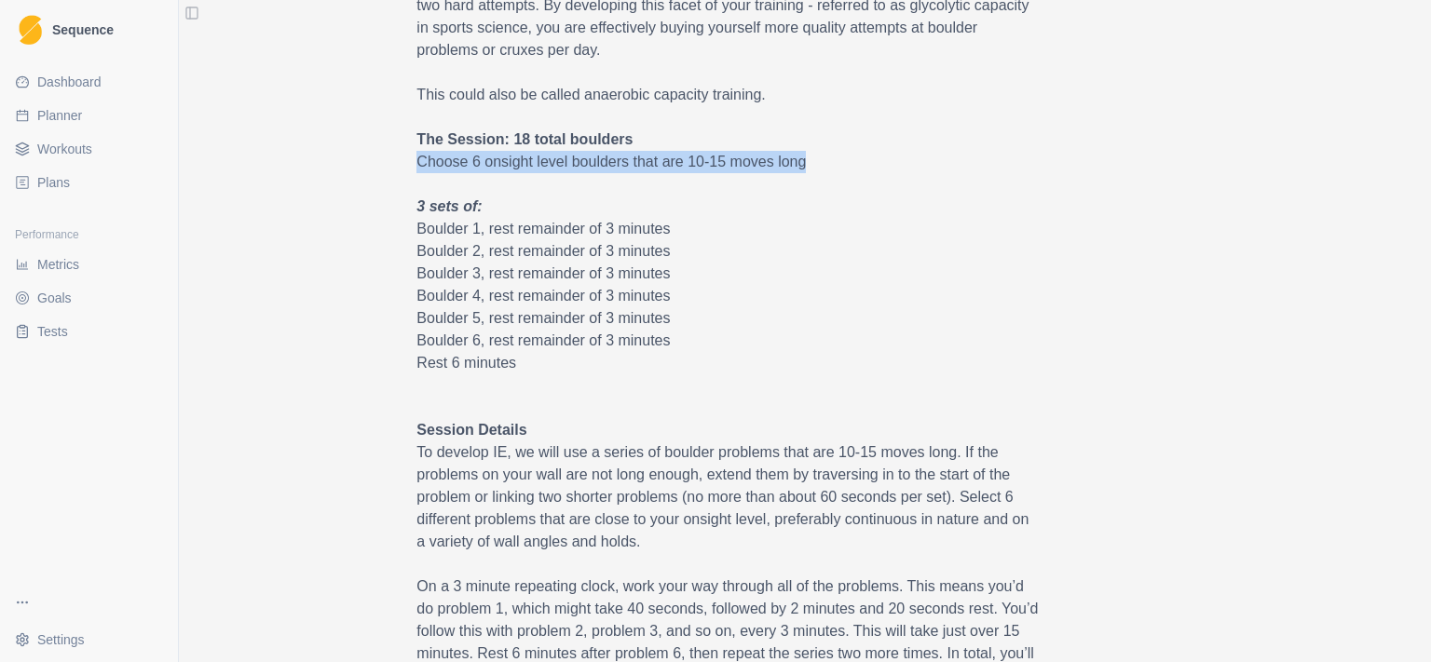
click at [837, 159] on div "Power Endurance Intensive Endurance Boulders Linked Duration 1 HR Description 6…" at bounding box center [805, 413] width 924 height 2081
click at [834, 167] on p "Choose 6 onsight level boulders that are 10-15 moves long" at bounding box center [728, 162] width 624 height 22
click at [838, 126] on span "Overview Intensive Endurance (IE) might be best viewed as “strength endurance e…" at bounding box center [728, 641] width 624 height 1563
click at [838, 126] on p at bounding box center [728, 117] width 624 height 22
click at [852, 207] on span "Overview Intensive Endurance (IE) might be best viewed as “strength endurance e…" at bounding box center [728, 641] width 624 height 1563
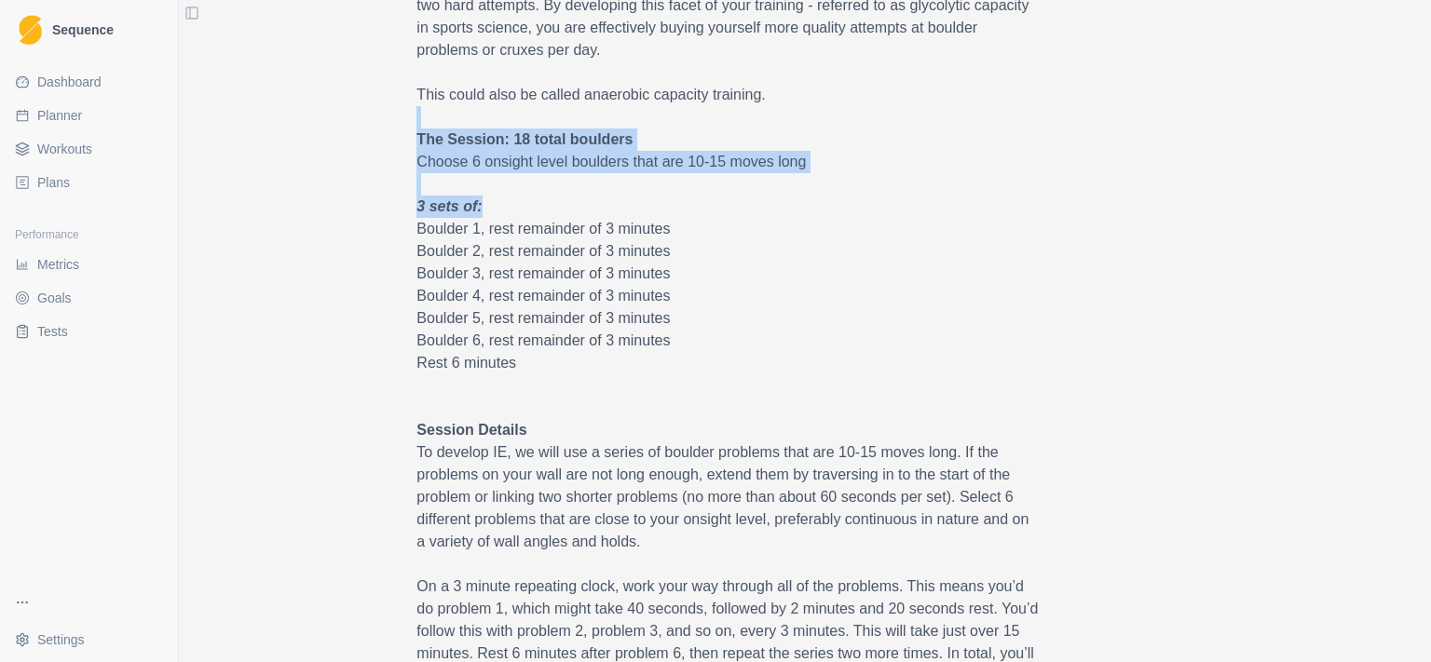
click at [852, 207] on p "3 sets of:" at bounding box center [728, 207] width 624 height 22
click at [844, 230] on span "Overview Intensive Endurance (IE) might be best viewed as “strength endurance e…" at bounding box center [728, 641] width 624 height 1563
click at [844, 230] on p "Boulder 1, rest remainder of 3 minutes" at bounding box center [728, 229] width 624 height 22
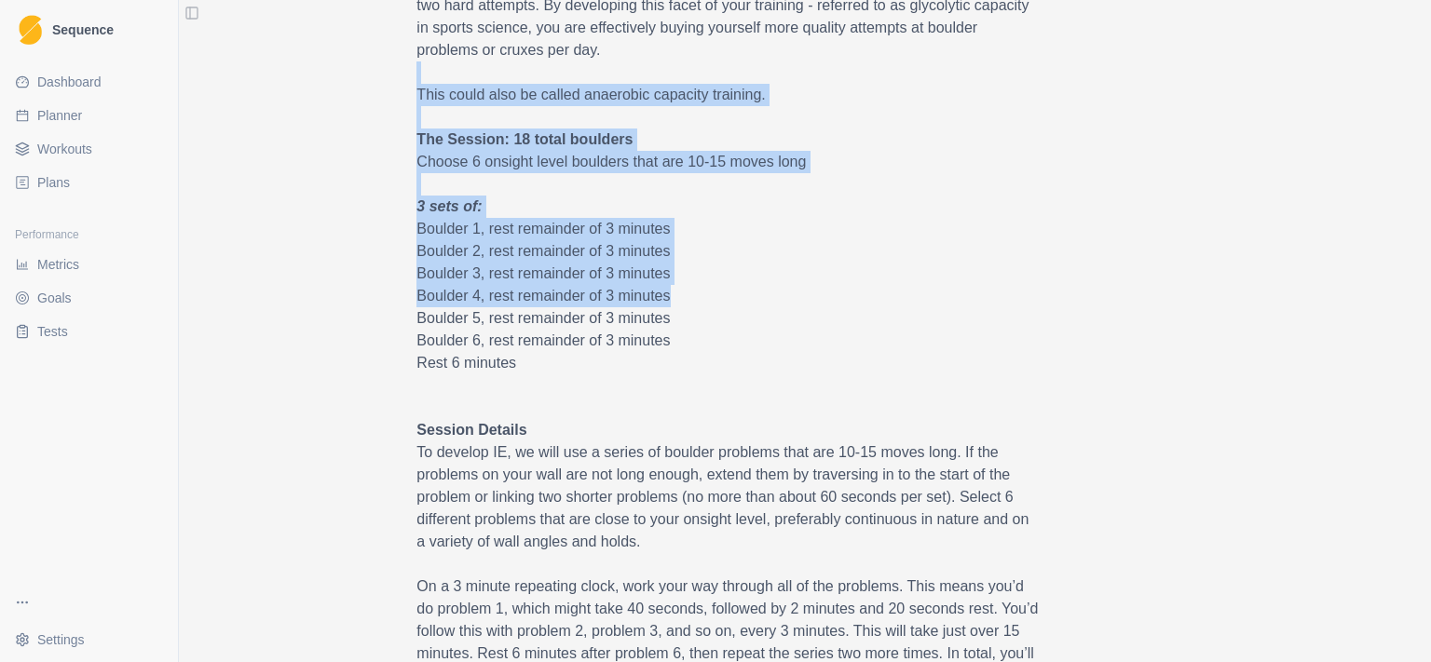
click at [877, 293] on span "Overview Intensive Endurance (IE) might be best viewed as “strength endurance e…" at bounding box center [728, 641] width 624 height 1563
click at [854, 271] on p "Boulder 3, rest remainder of 3 minutes" at bounding box center [728, 274] width 624 height 22
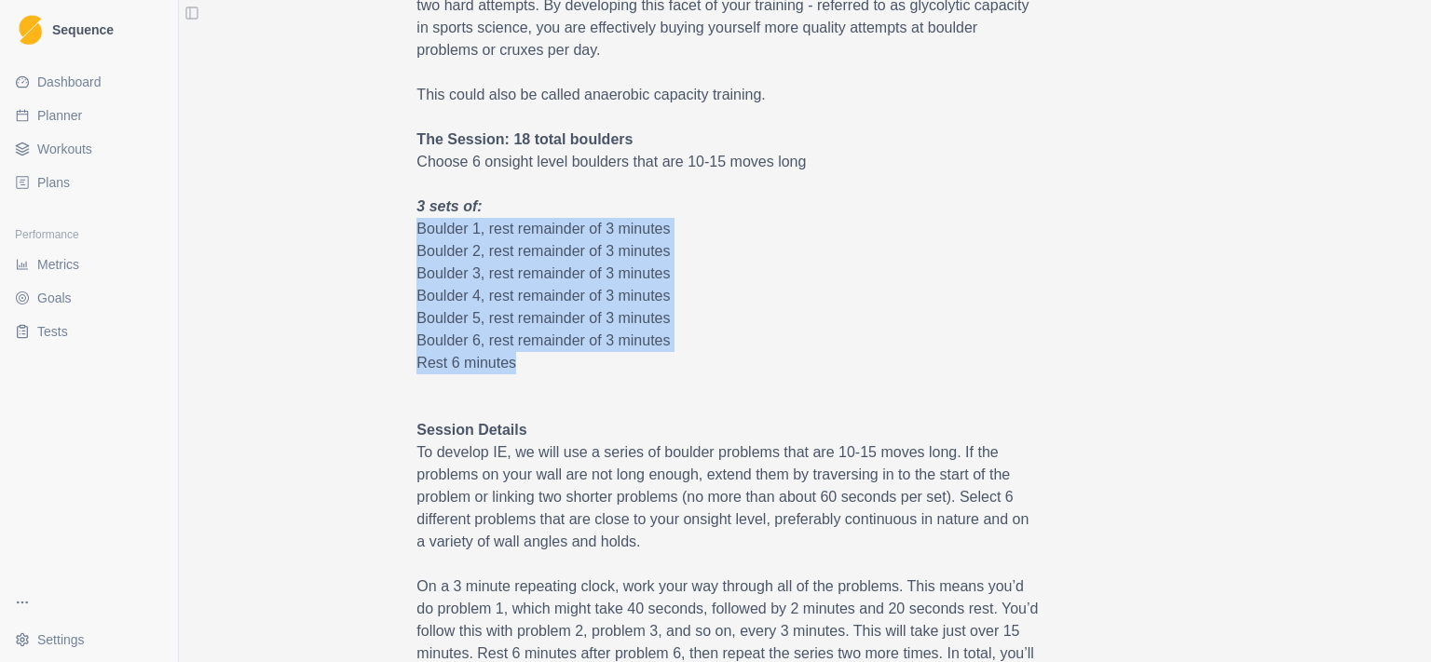
click at [703, 364] on span "Overview Intensive Endurance (IE) might be best viewed as “strength endurance e…" at bounding box center [728, 641] width 624 height 1563
click at [703, 364] on p "Rest 6 minutes" at bounding box center [728, 363] width 624 height 22
click at [798, 181] on span "Overview Intensive Endurance (IE) might be best viewed as “strength endurance e…" at bounding box center [728, 641] width 624 height 1563
click at [795, 201] on p "3 sets of:" at bounding box center [728, 207] width 624 height 22
click at [773, 351] on span "Overview Intensive Endurance (IE) might be best viewed as “strength endurance e…" at bounding box center [728, 641] width 624 height 1563
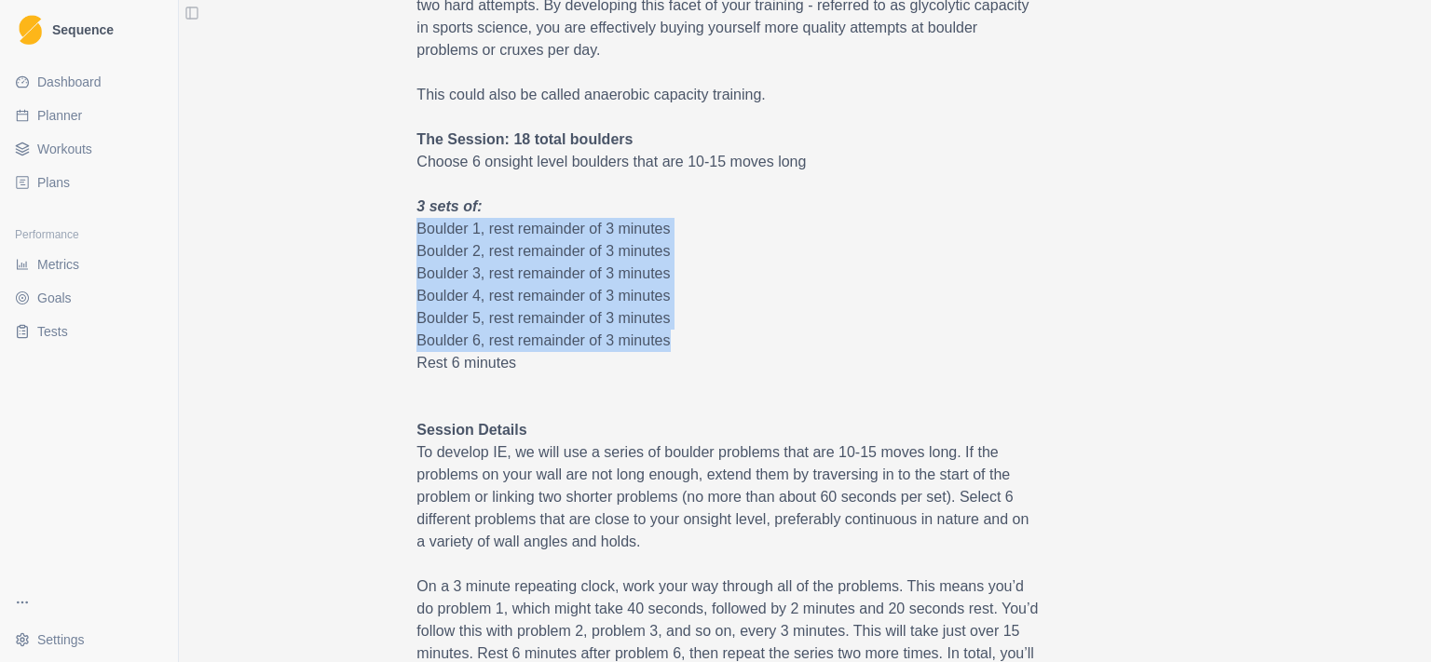
click at [773, 351] on p "Boulder 6, rest remainder of 3 minutes" at bounding box center [728, 341] width 624 height 22
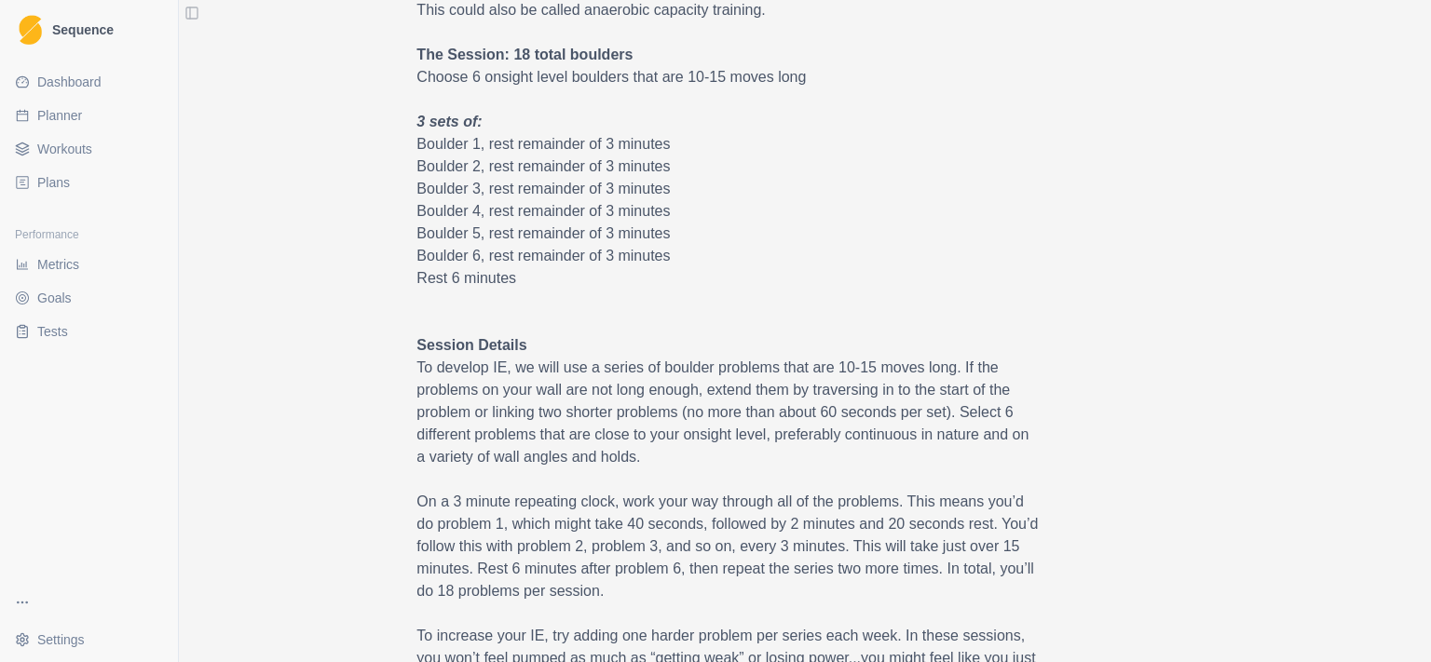
scroll to position [845, 0]
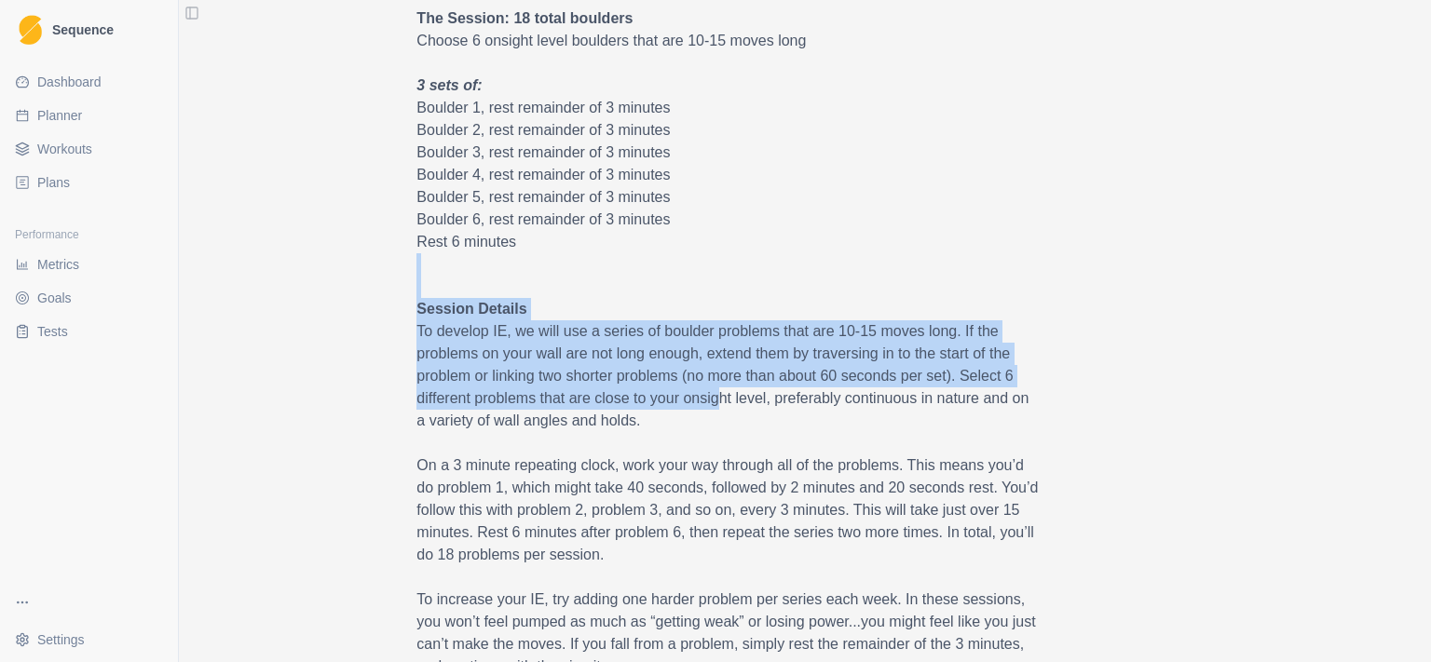
click at [716, 403] on span "Overview Intensive Endurance (IE) might be best viewed as “strength endurance e…" at bounding box center [728, 520] width 624 height 1563
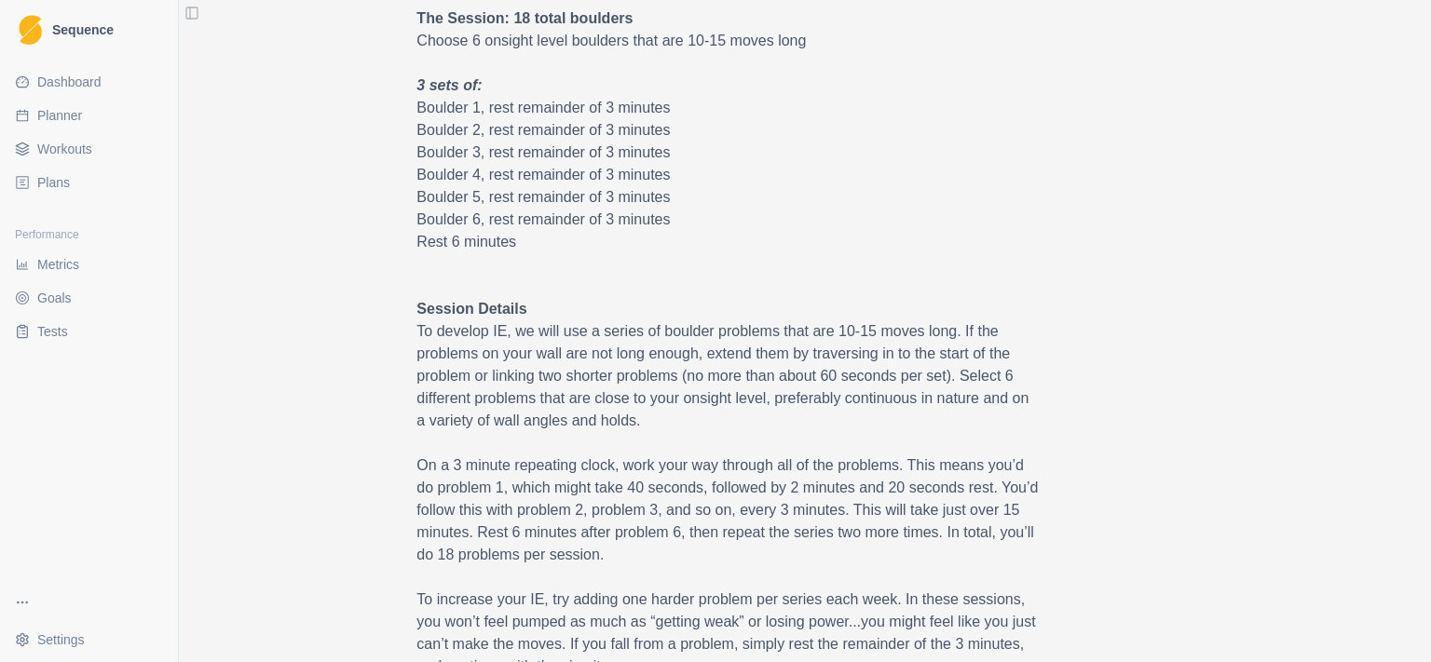
click at [712, 420] on p "To develop IE, we will use a series of boulder problems that are 10-15 moves lo…" at bounding box center [728, 377] width 624 height 112
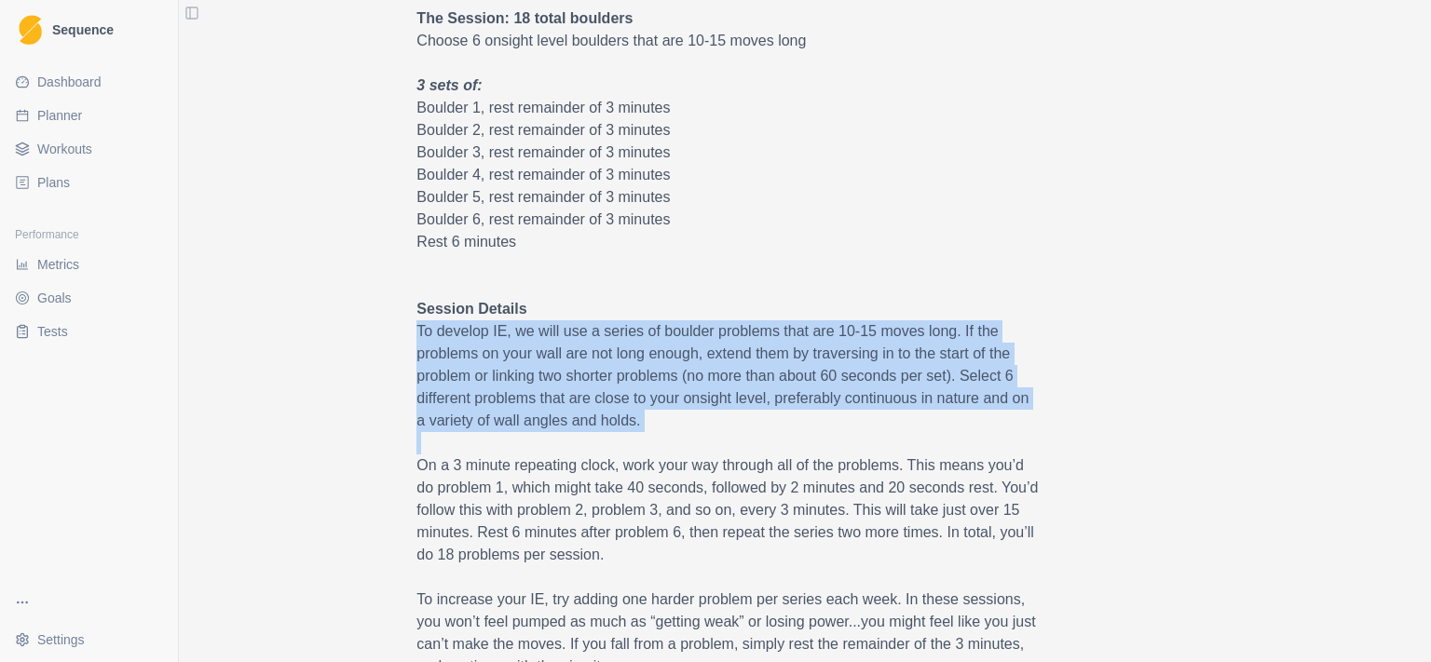
click at [737, 293] on span "Overview Intensive Endurance (IE) might be best viewed as “strength endurance e…" at bounding box center [728, 520] width 624 height 1563
